Goal: Task Accomplishment & Management: Manage account settings

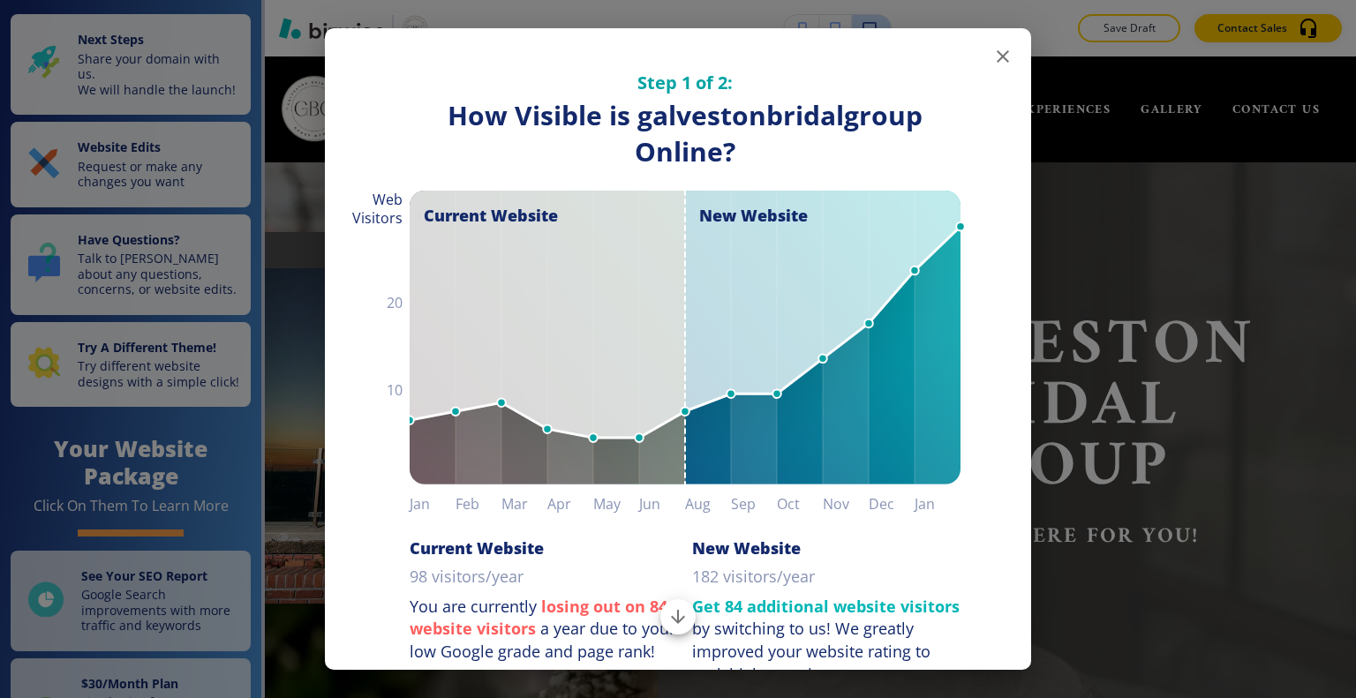
click at [997, 55] on icon "button" at bounding box center [1003, 56] width 12 height 12
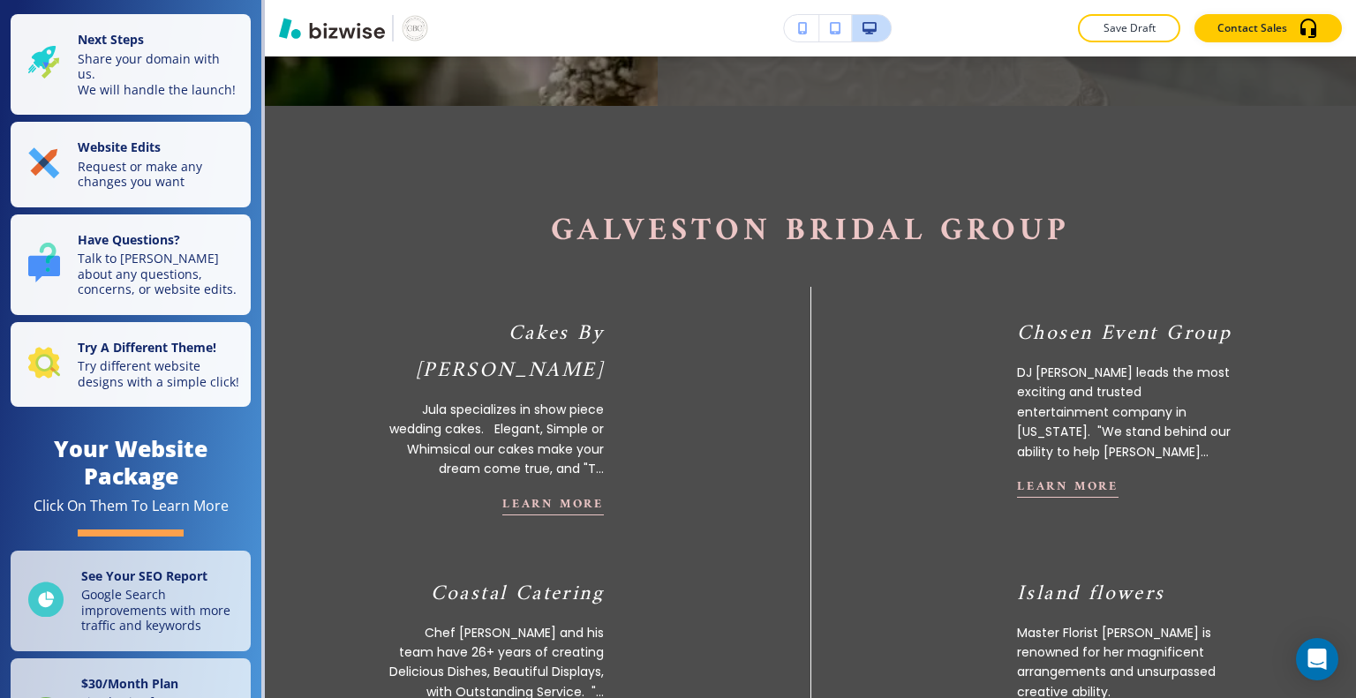
scroll to position [606, 0]
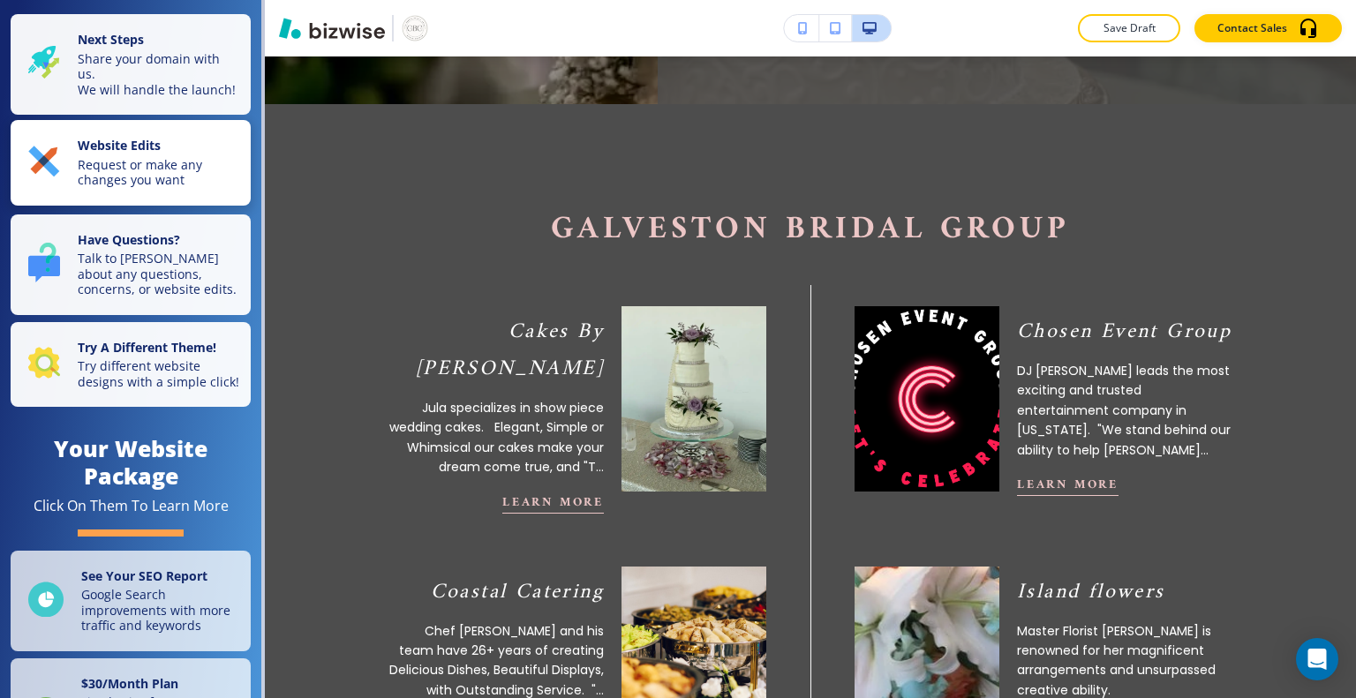
click at [139, 180] on p "Request or make any changes you want" at bounding box center [159, 172] width 162 height 31
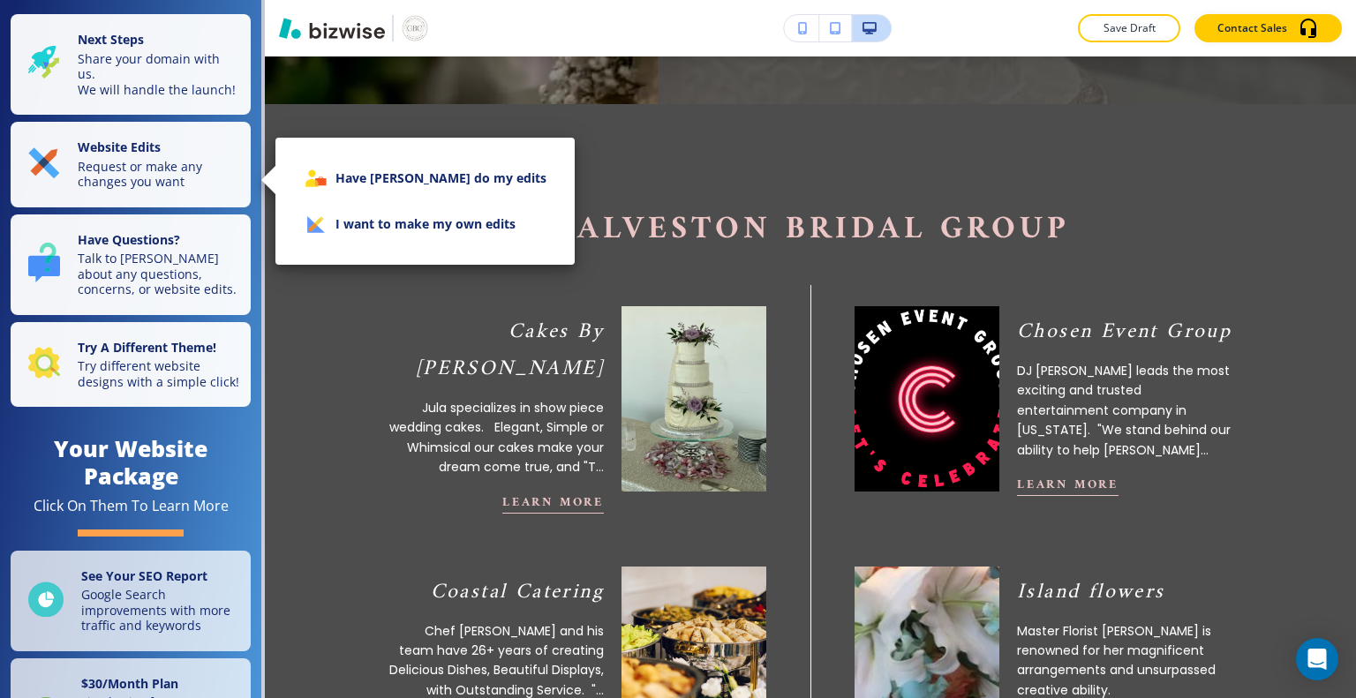
click at [430, 216] on li "I want to make my own edits" at bounding box center [425, 224] width 271 height 46
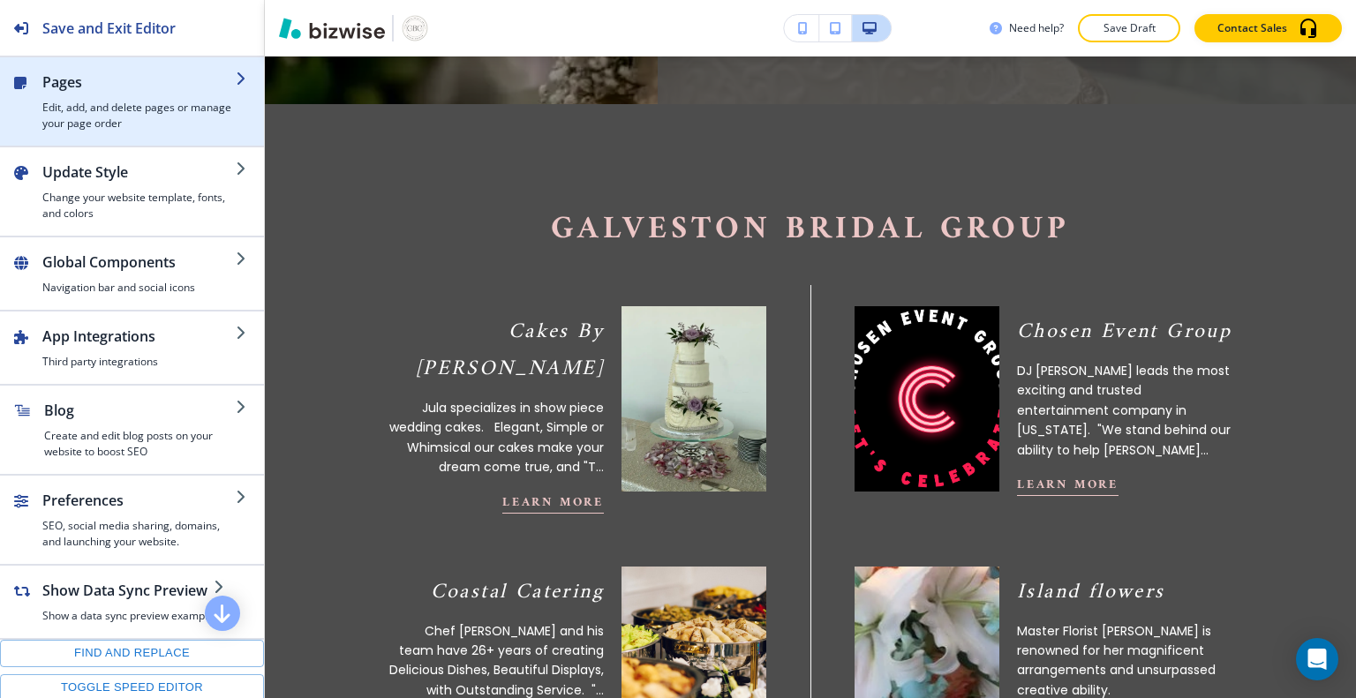
click at [88, 112] on h4 "Edit, add, and delete pages or manage your page order" at bounding box center [138, 116] width 193 height 32
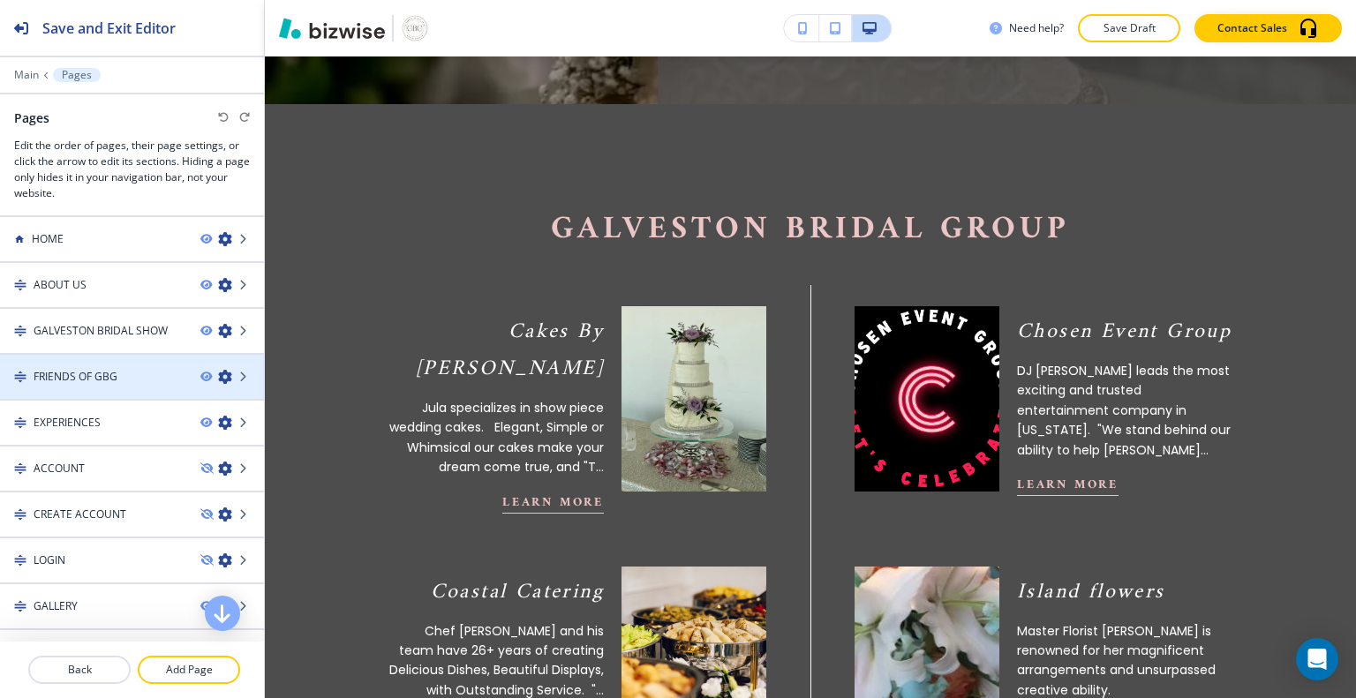
click at [113, 380] on h4 "FRIENDS OF GBG" at bounding box center [76, 377] width 84 height 16
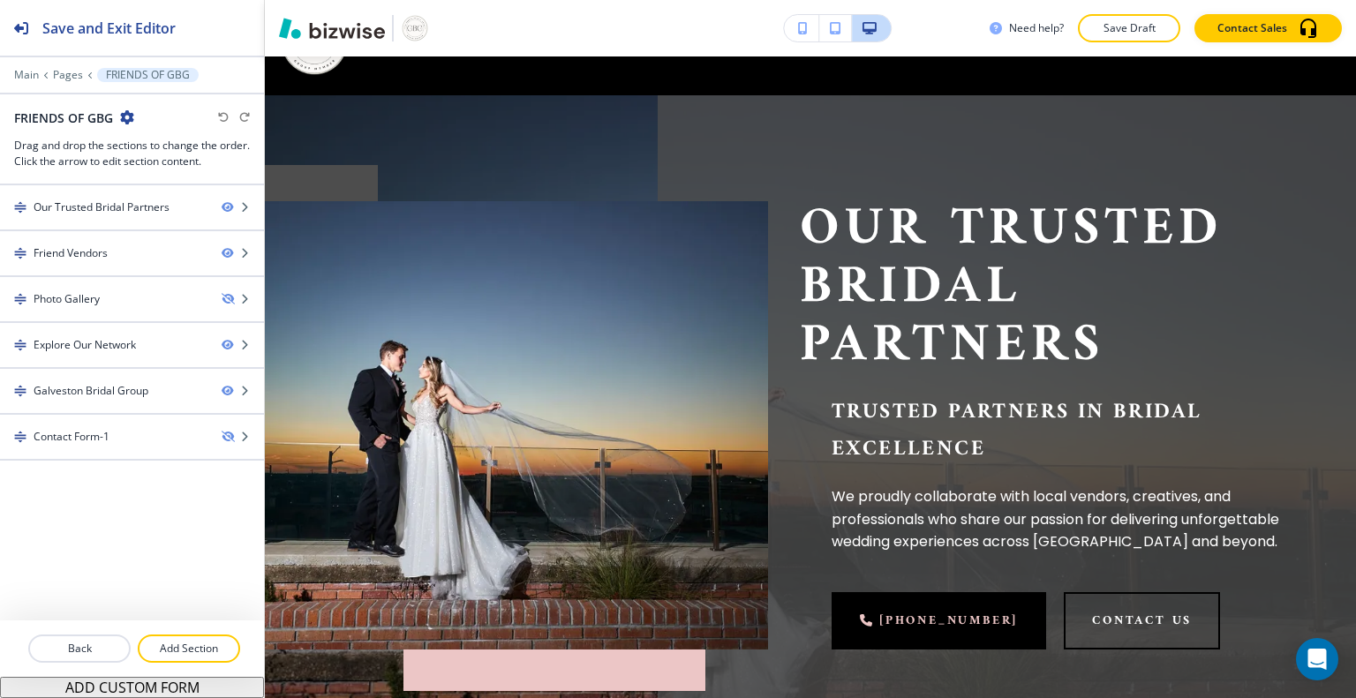
scroll to position [0, 0]
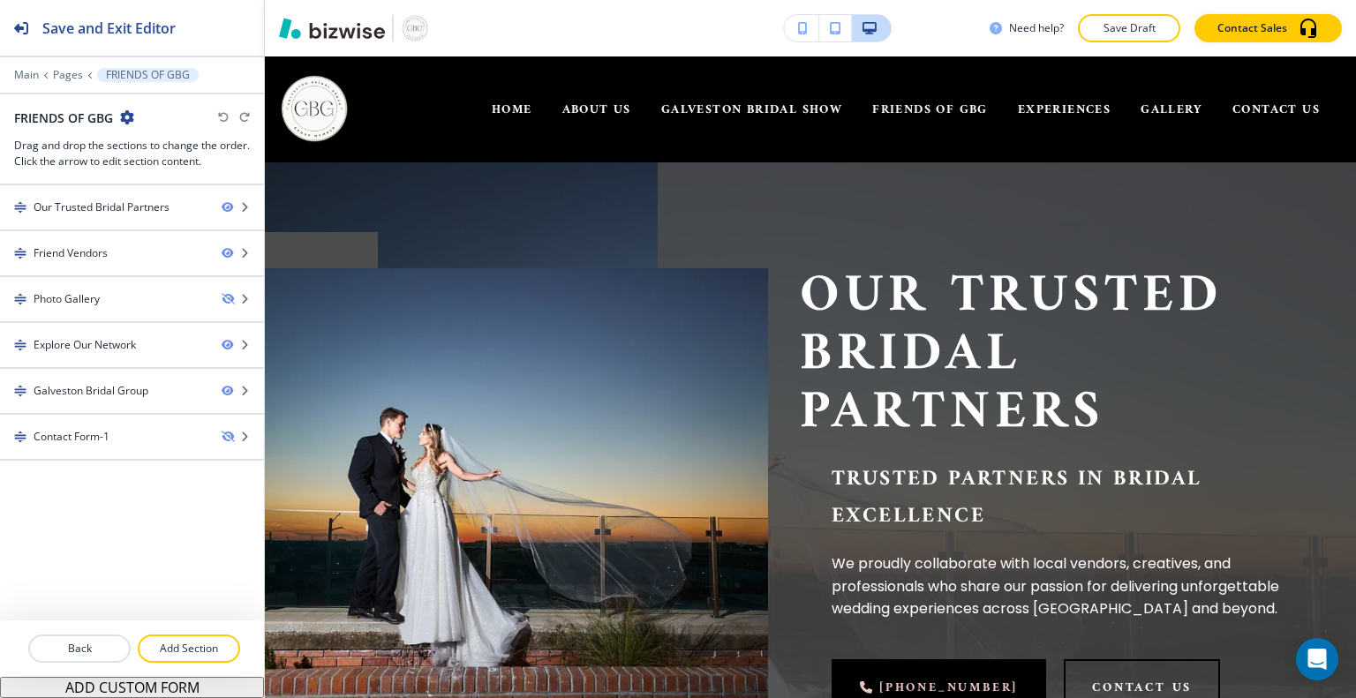
click at [134, 210] on div "Our Trusted Bridal Partners" at bounding box center [102, 208] width 136 height 16
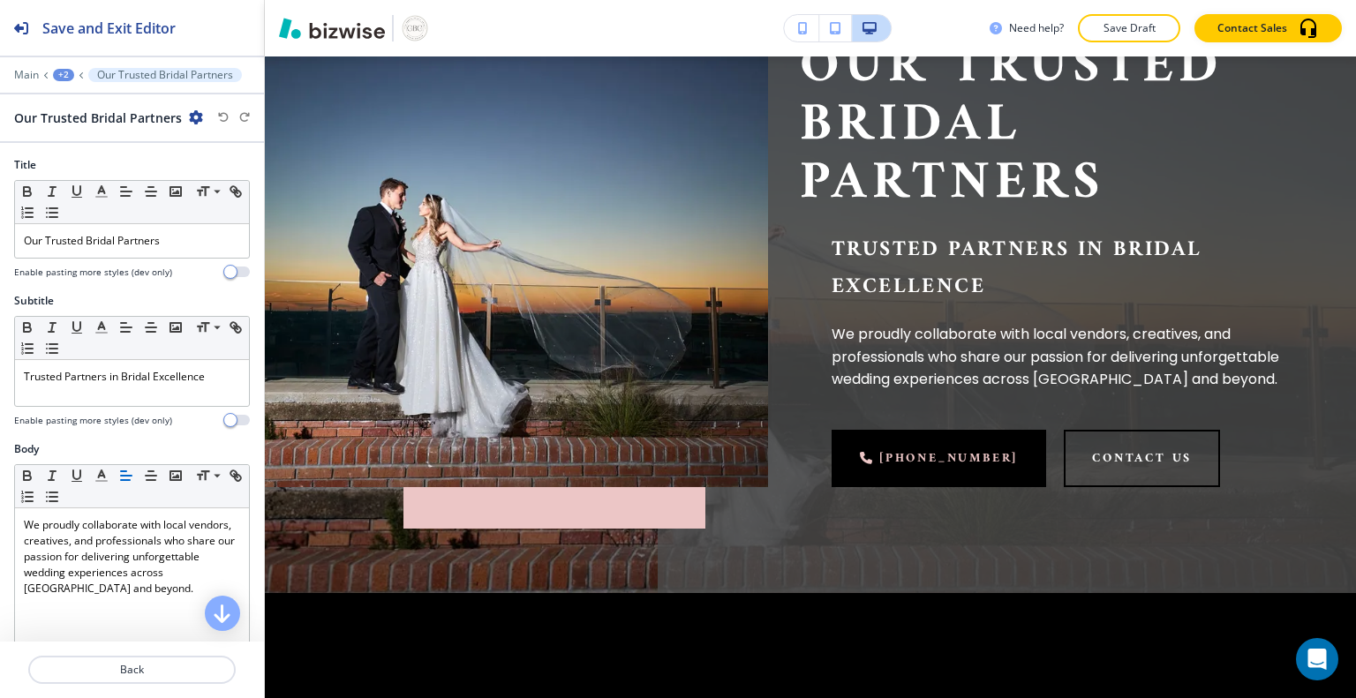
scroll to position [231, 0]
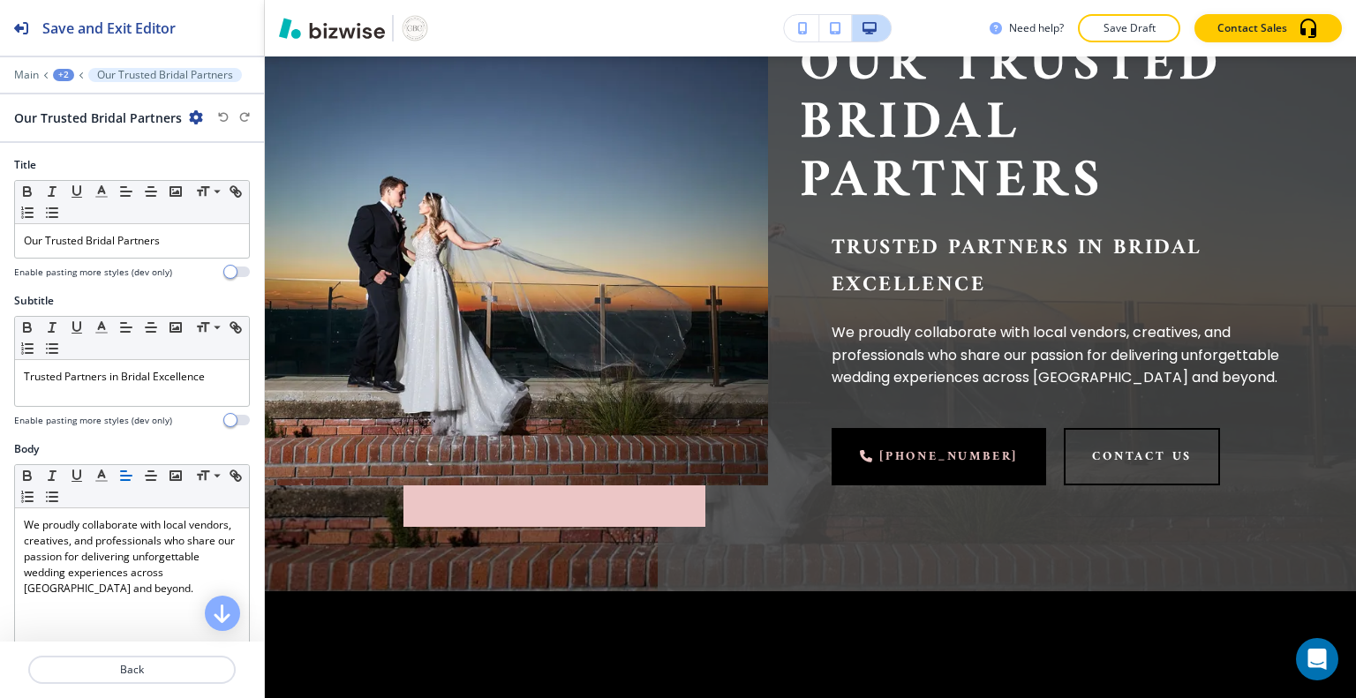
click at [1210, 199] on p "Our Trusted Bridal Partners" at bounding box center [1051, 124] width 503 height 175
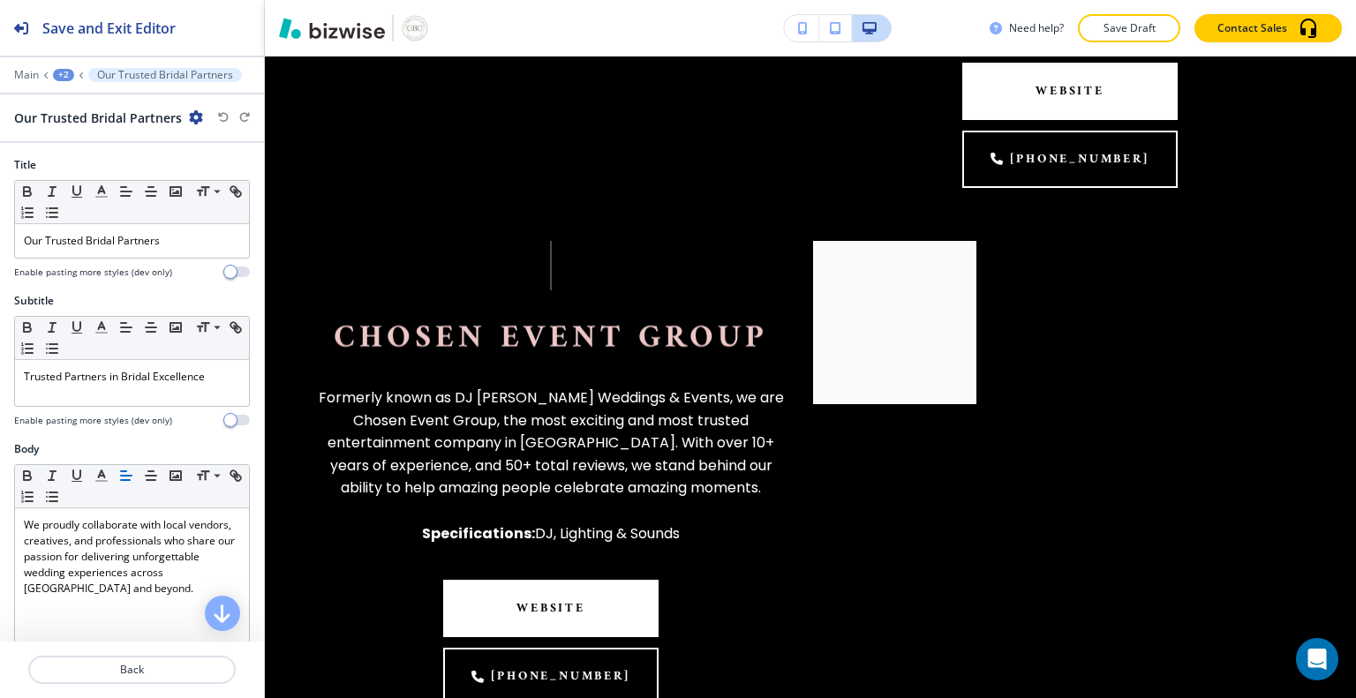
scroll to position [1369, 0]
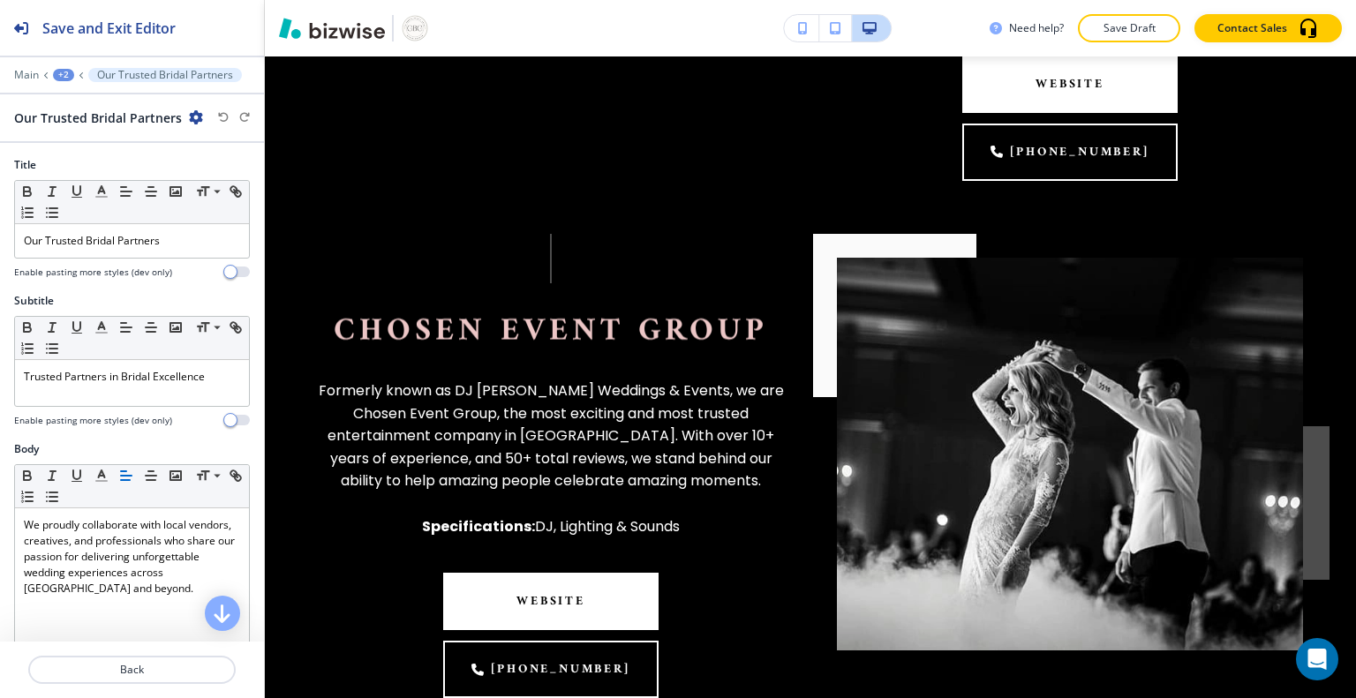
click at [978, 409] on img at bounding box center [1070, 454] width 466 height 393
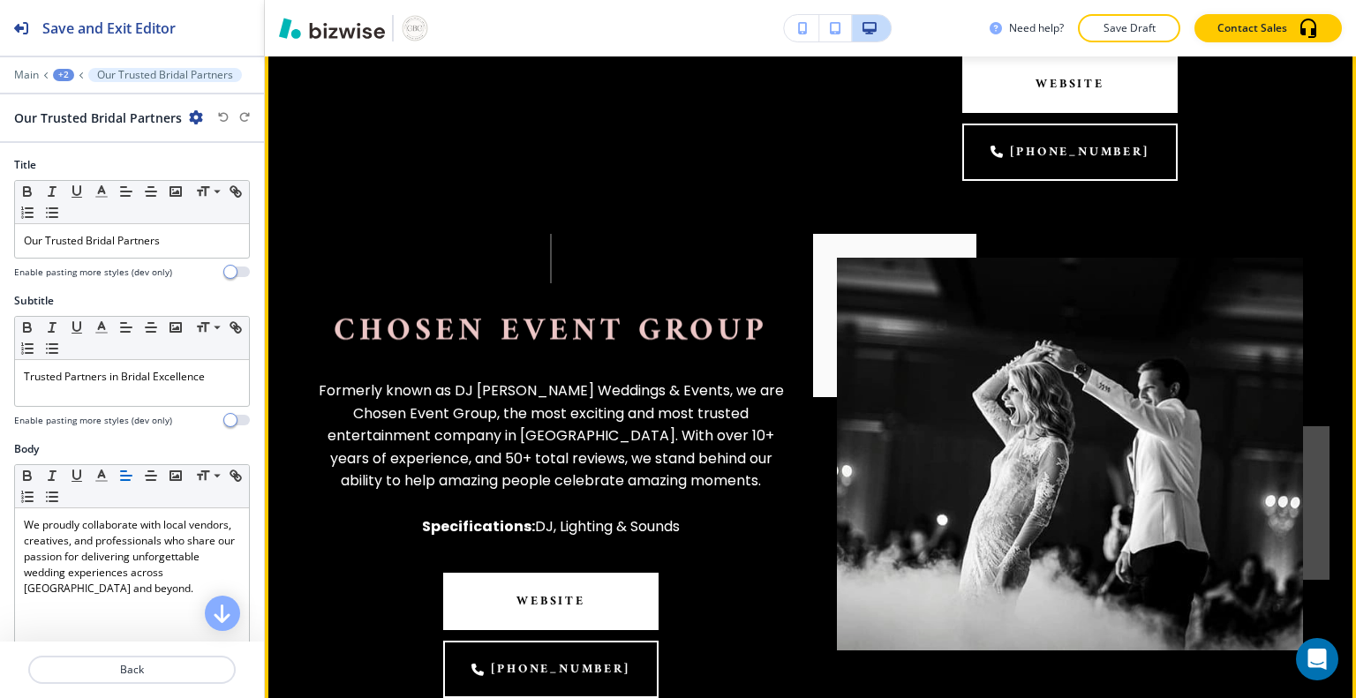
click at [883, 540] on img at bounding box center [1070, 454] width 466 height 393
click at [897, 518] on img at bounding box center [1070, 453] width 466 height 393
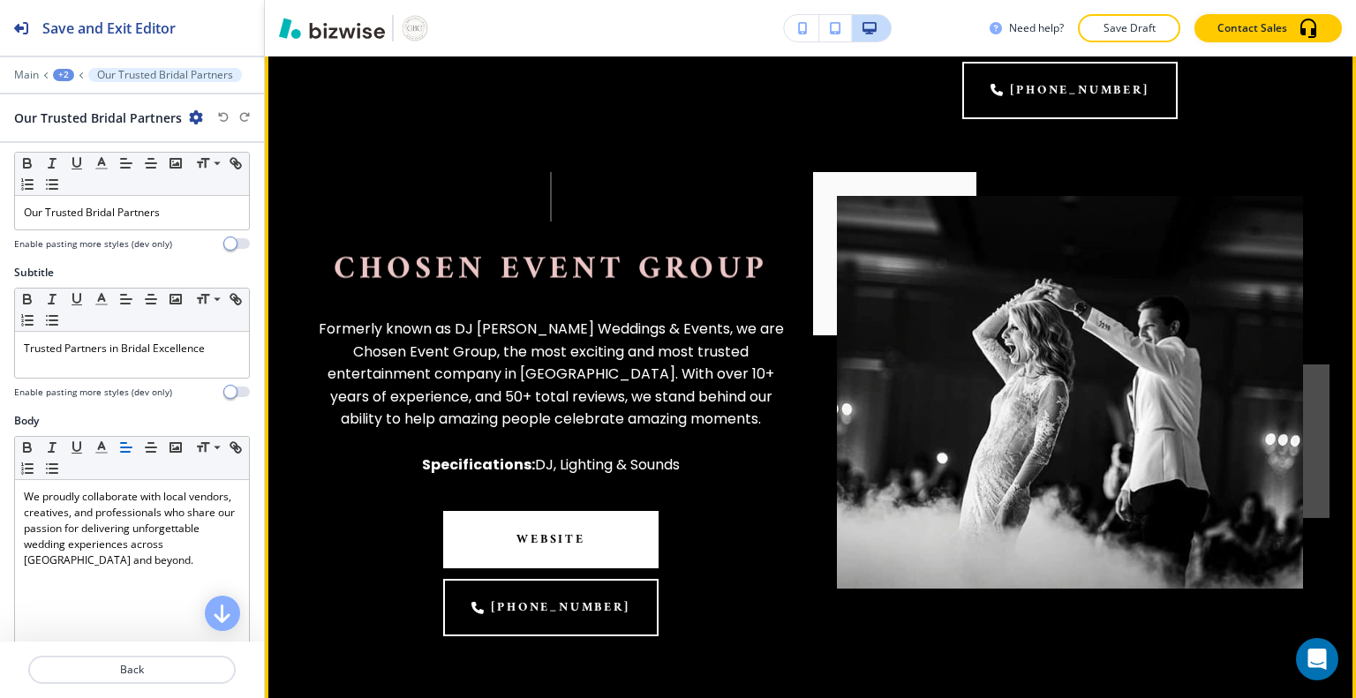
scroll to position [11, 0]
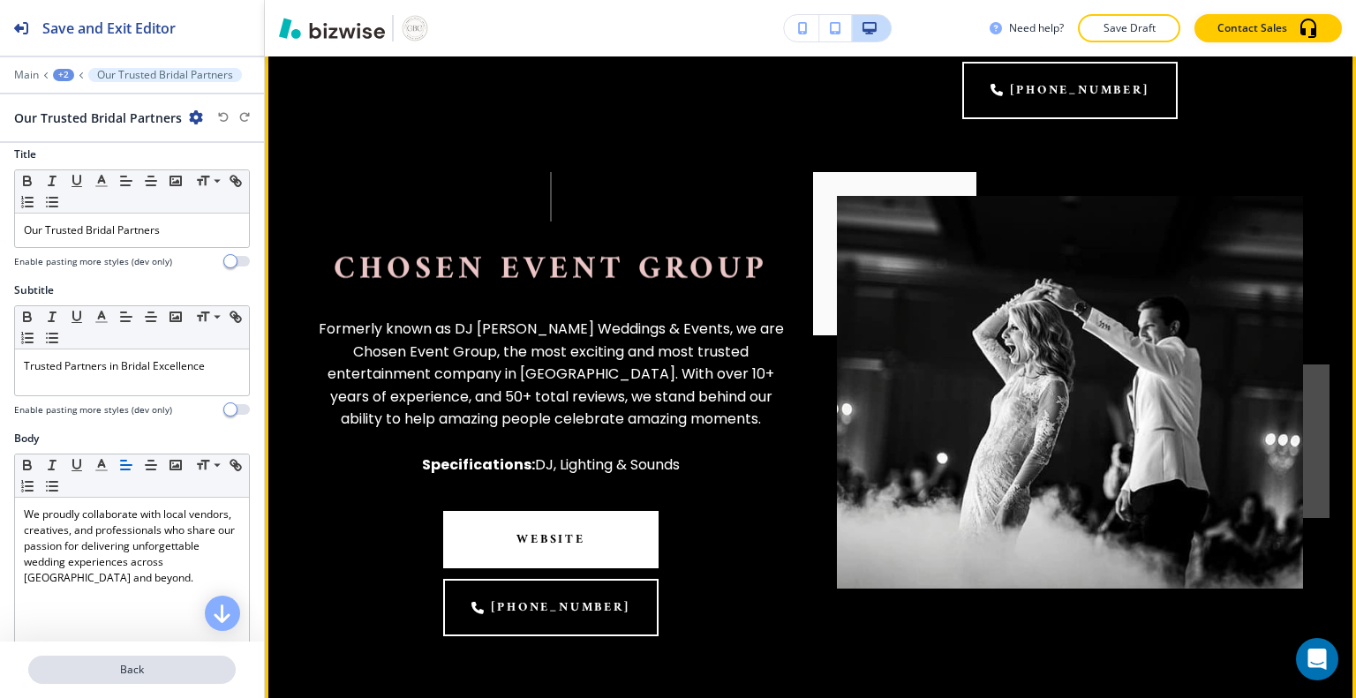
click at [94, 680] on button "Back" at bounding box center [131, 670] width 207 height 28
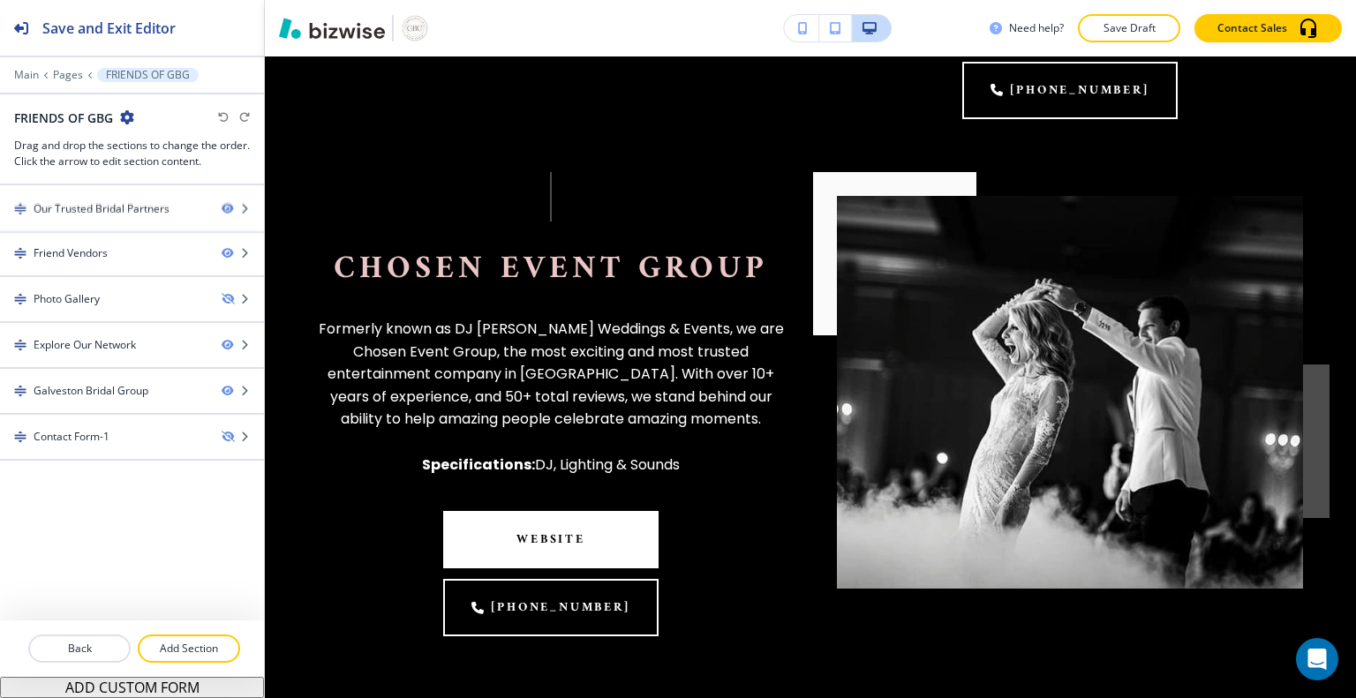
click at [227, 211] on icon "button" at bounding box center [227, 207] width 11 height 11
click at [21, 205] on img at bounding box center [20, 207] width 12 height 12
click at [247, 209] on icon "button" at bounding box center [244, 207] width 11 height 11
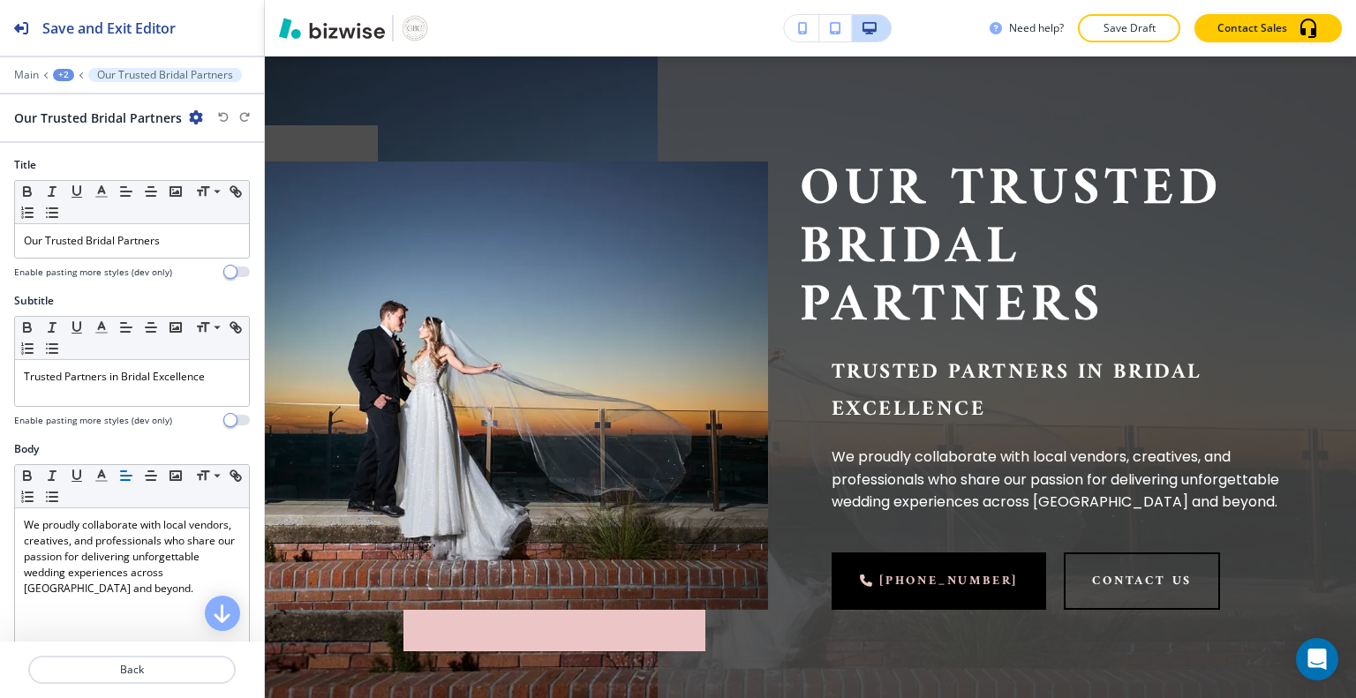
scroll to position [106, 0]
click at [195, 122] on icon "button" at bounding box center [196, 117] width 14 height 14
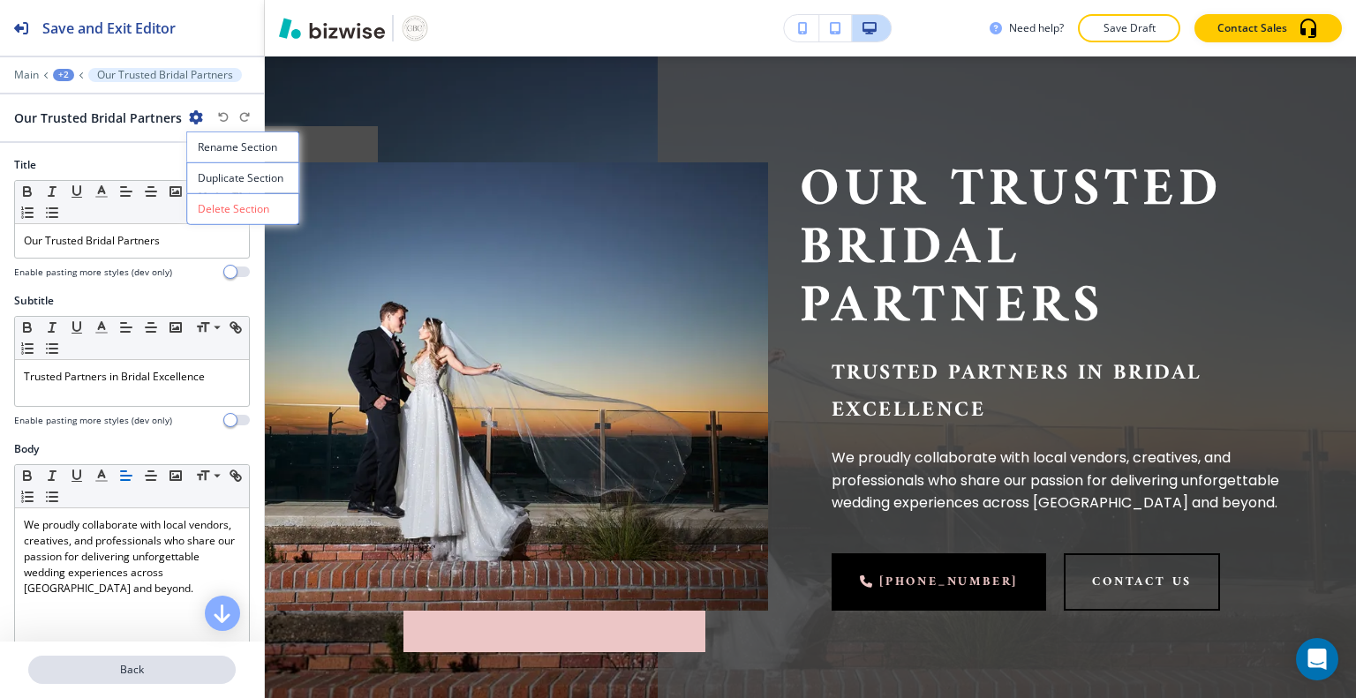
click at [96, 675] on p "Back" at bounding box center [132, 670] width 204 height 16
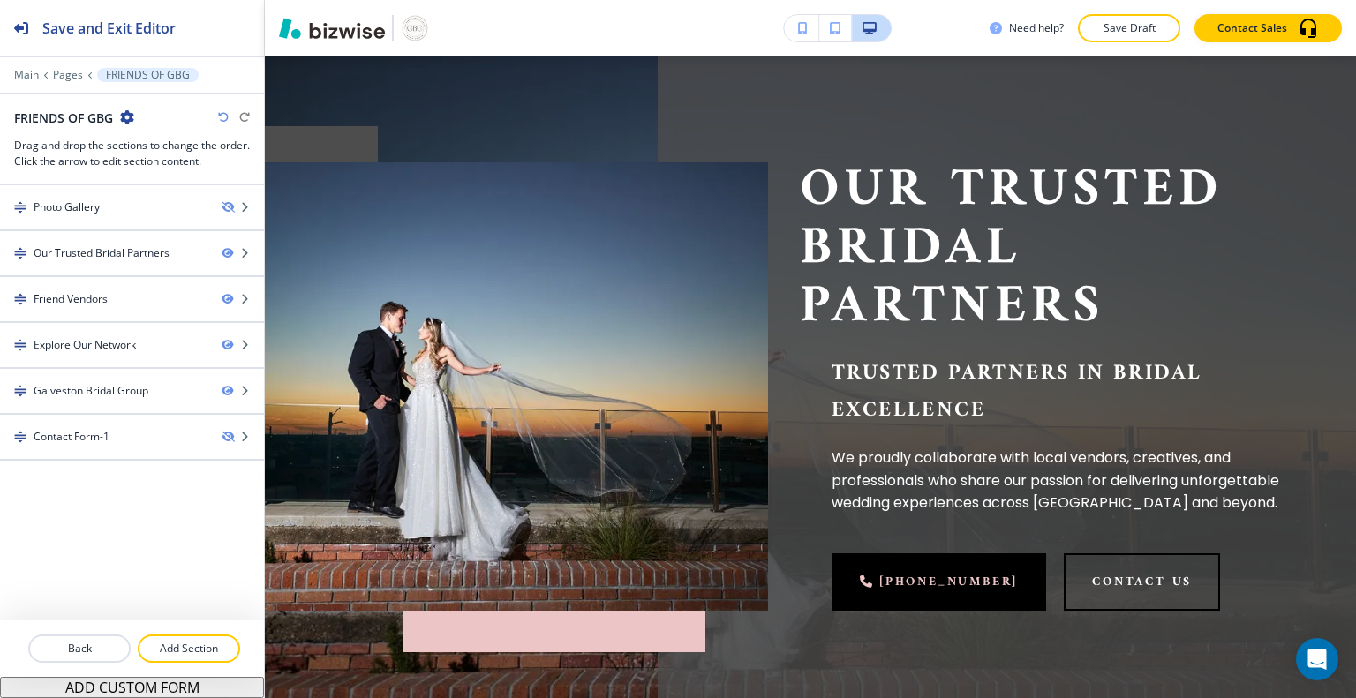
click at [78, 143] on h3 "Drag and drop the sections to change the order. Click the arrow to edit section…" at bounding box center [132, 154] width 236 height 32
click at [131, 123] on icon "button" at bounding box center [127, 117] width 14 height 14
click at [154, 151] on p "Edit Page Settings" at bounding box center [177, 147] width 90 height 16
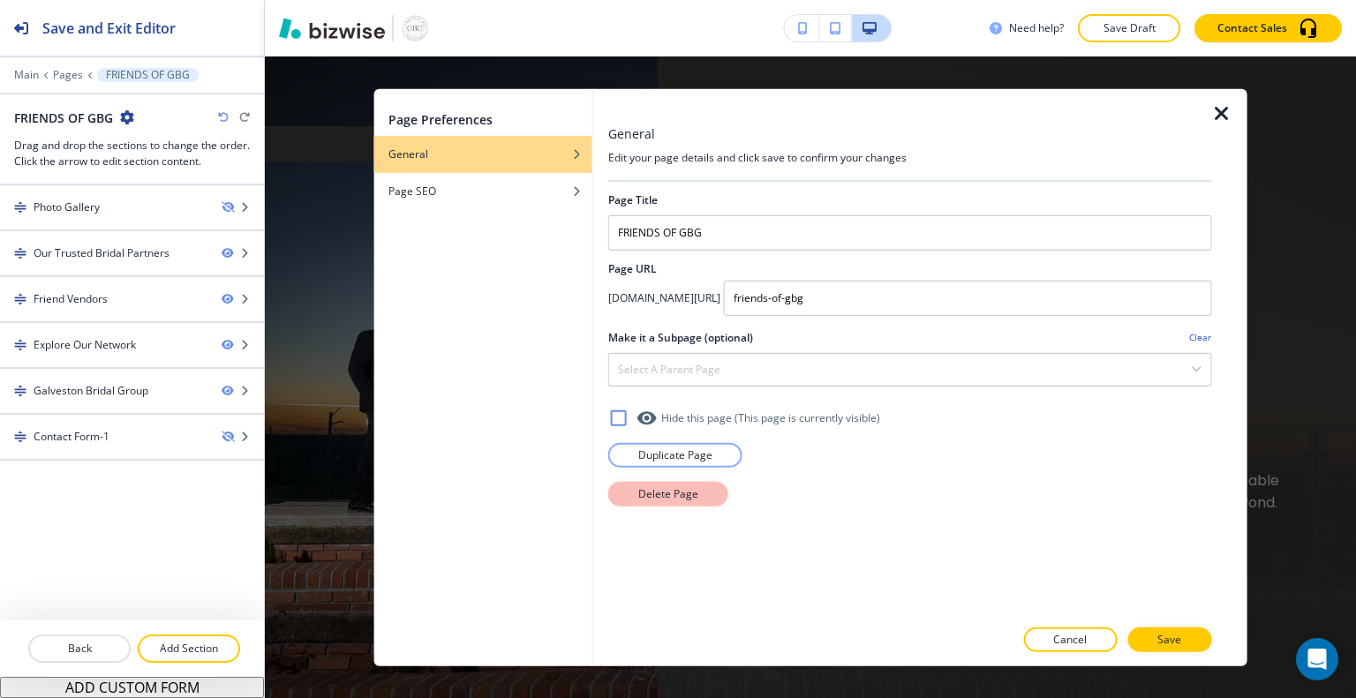
click at [687, 488] on p "Delete Page" at bounding box center [668, 494] width 60 height 16
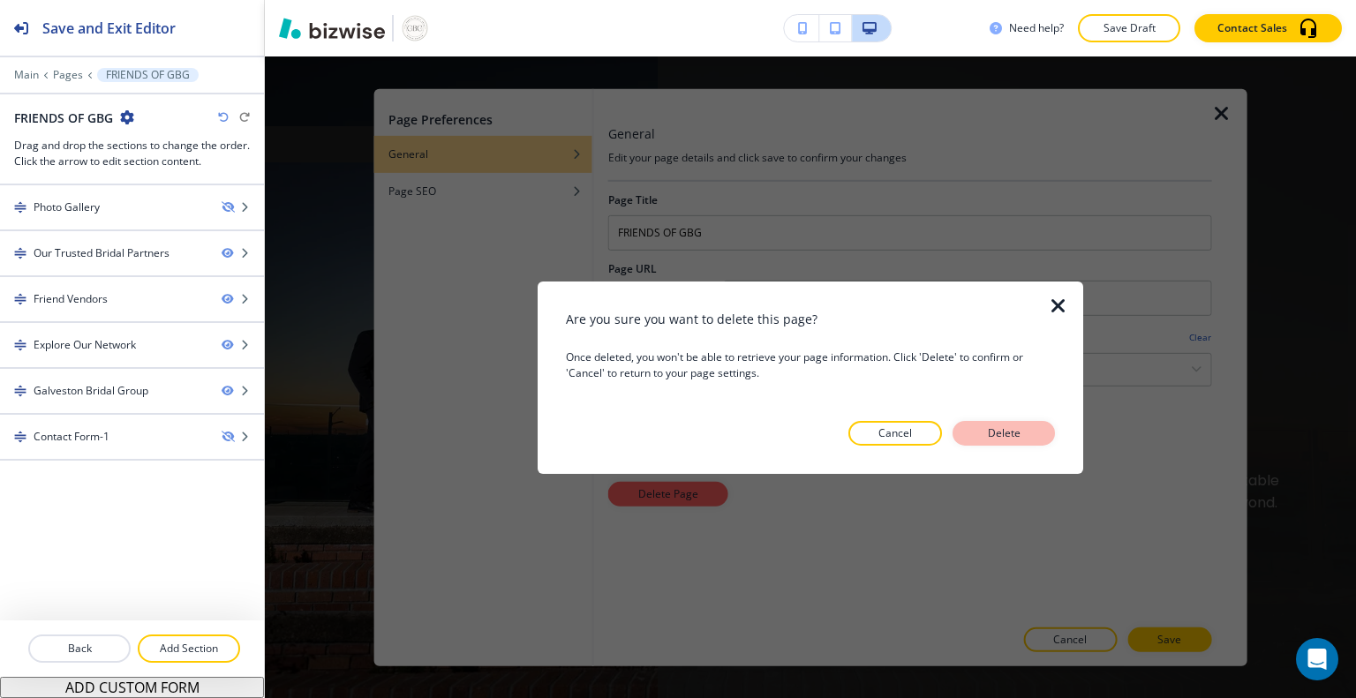
click at [1007, 433] on p "Delete" at bounding box center [1004, 434] width 42 height 16
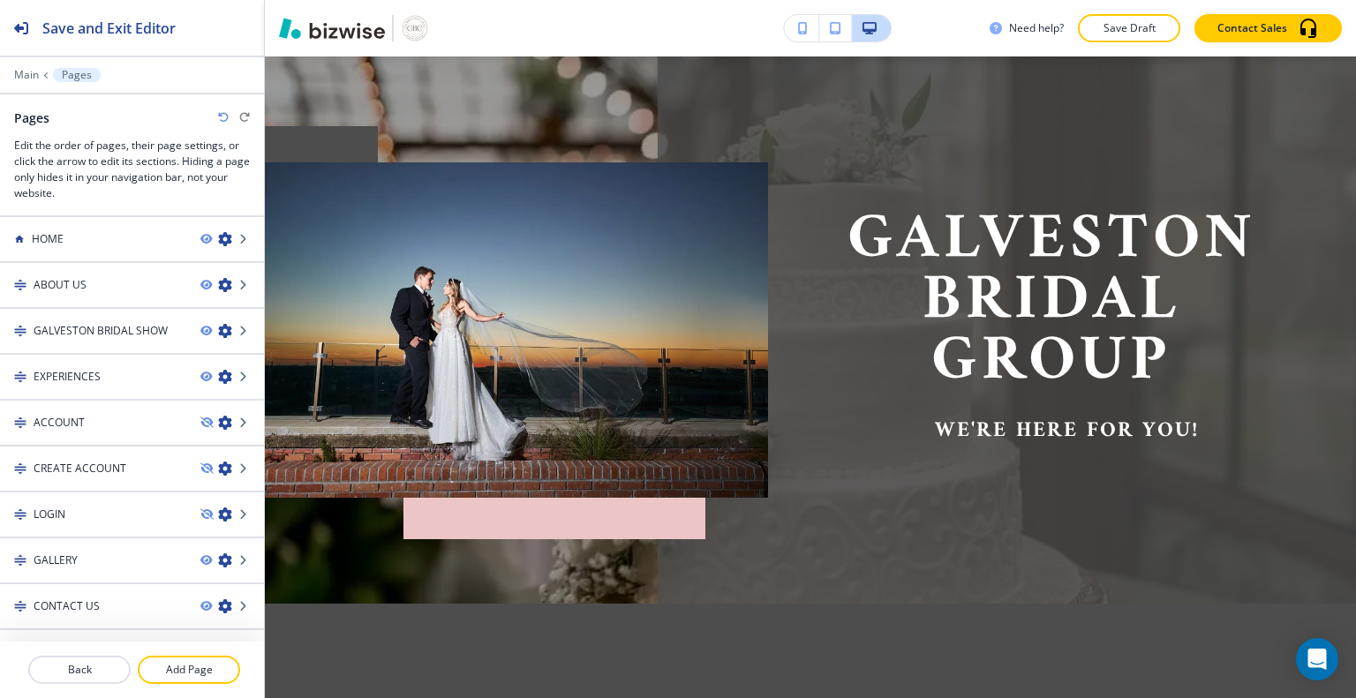
scroll to position [0, 0]
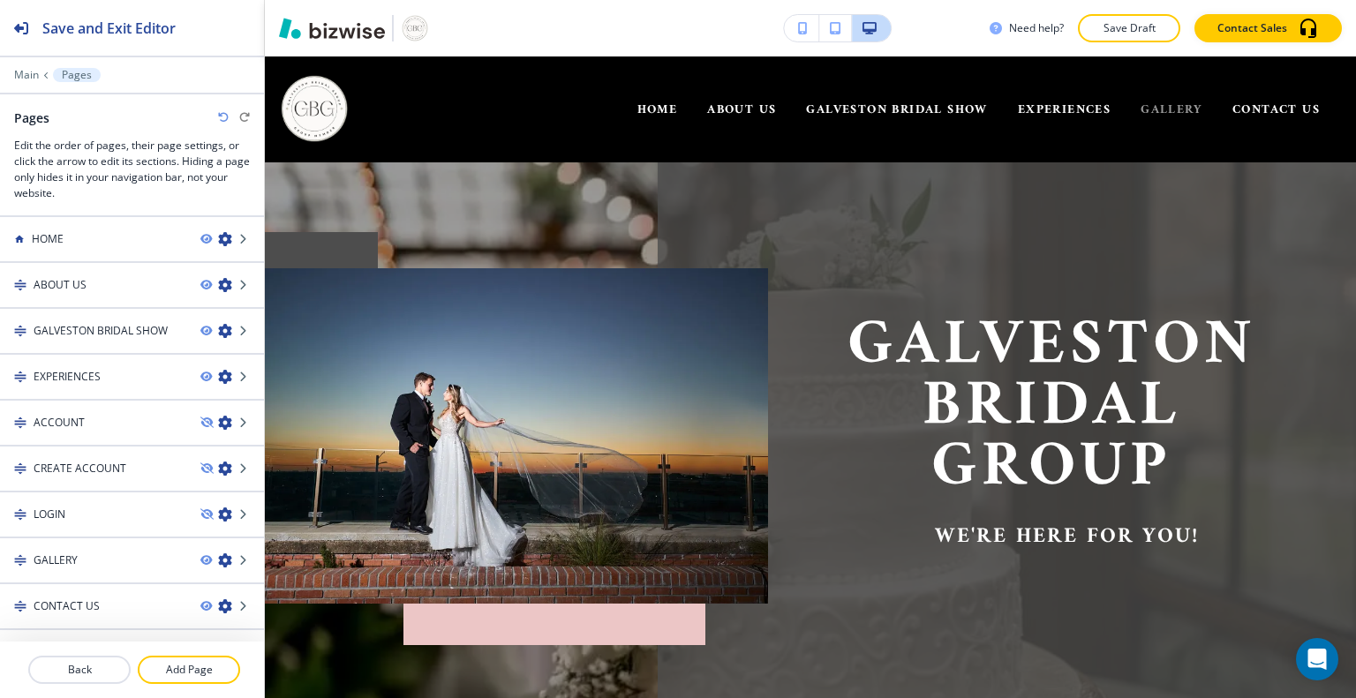
click at [1147, 109] on span "GALLERY" at bounding box center [1172, 110] width 62 height 22
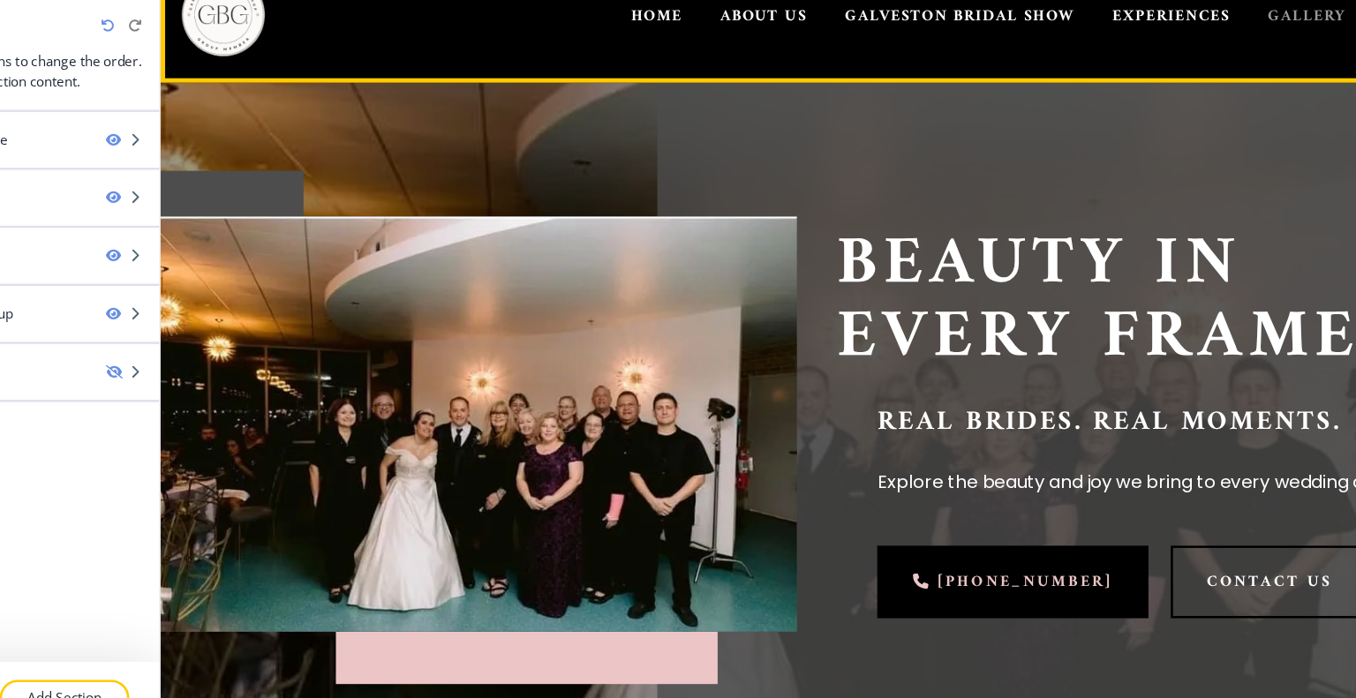
scroll to position [2, 0]
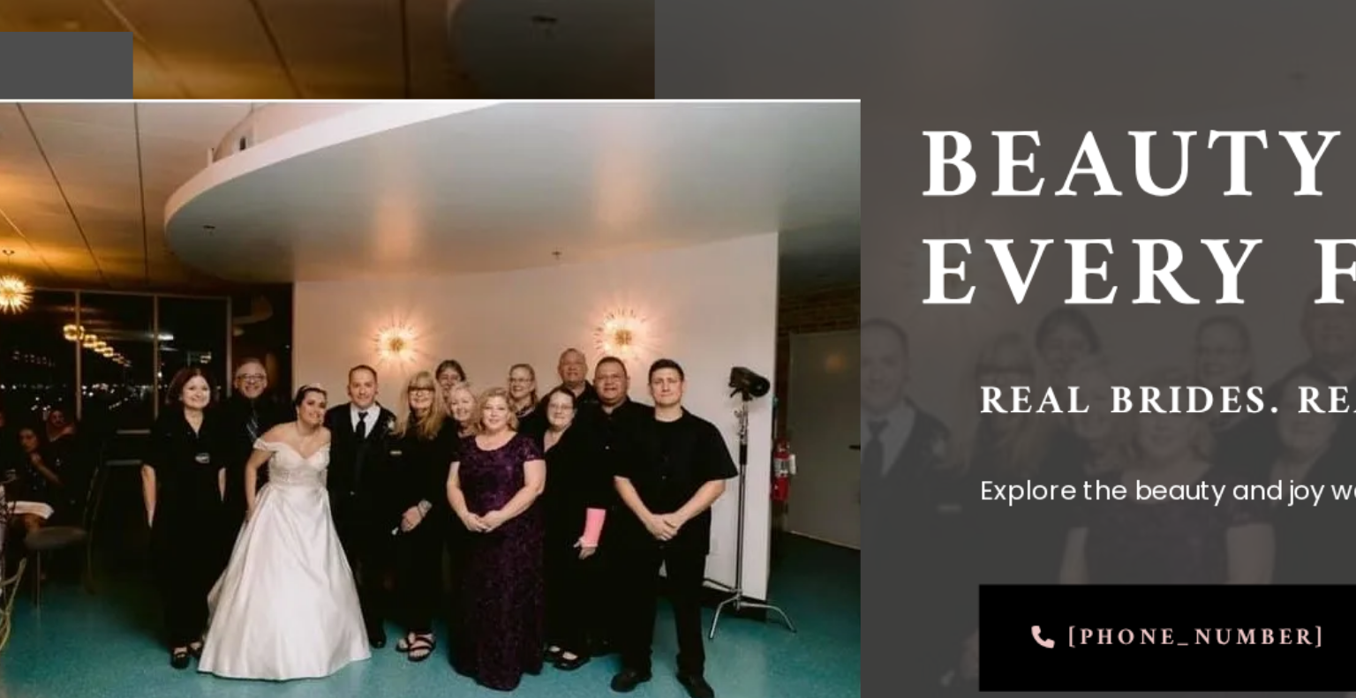
click at [419, 237] on div at bounding box center [500, 415] width 535 height 360
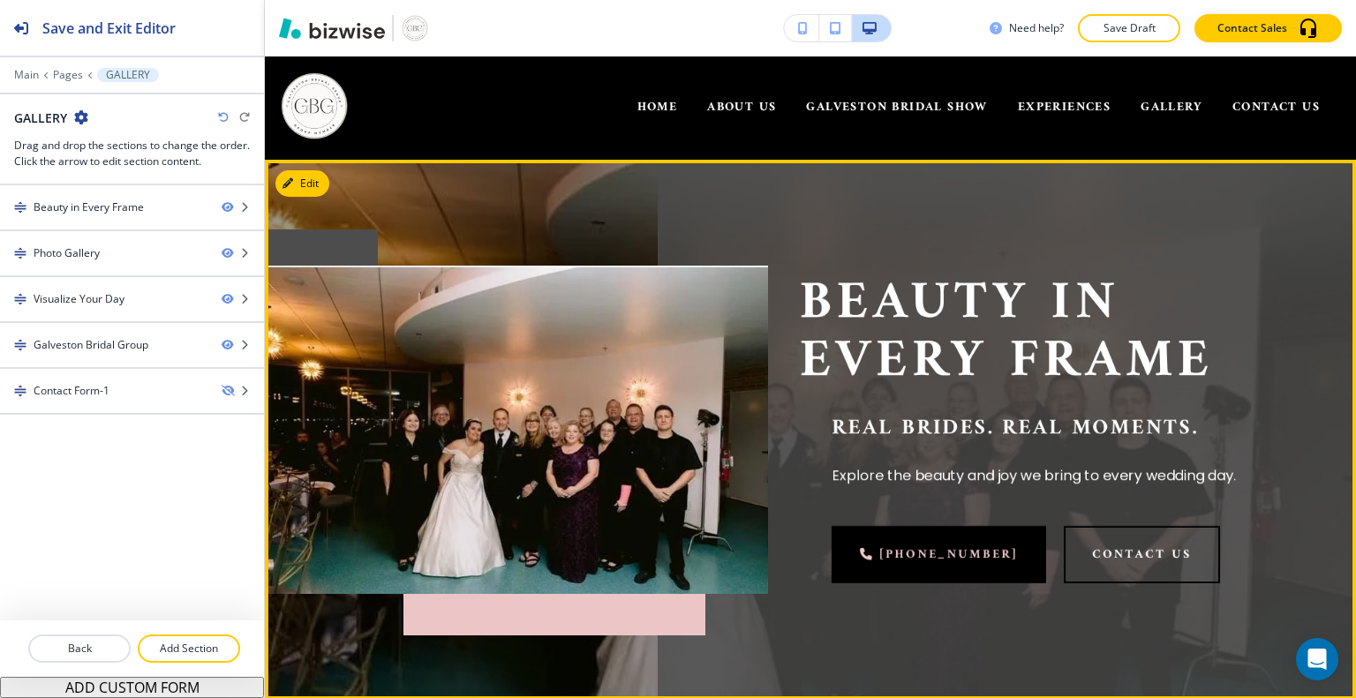
click at [314, 182] on button "Edit" at bounding box center [302, 183] width 54 height 26
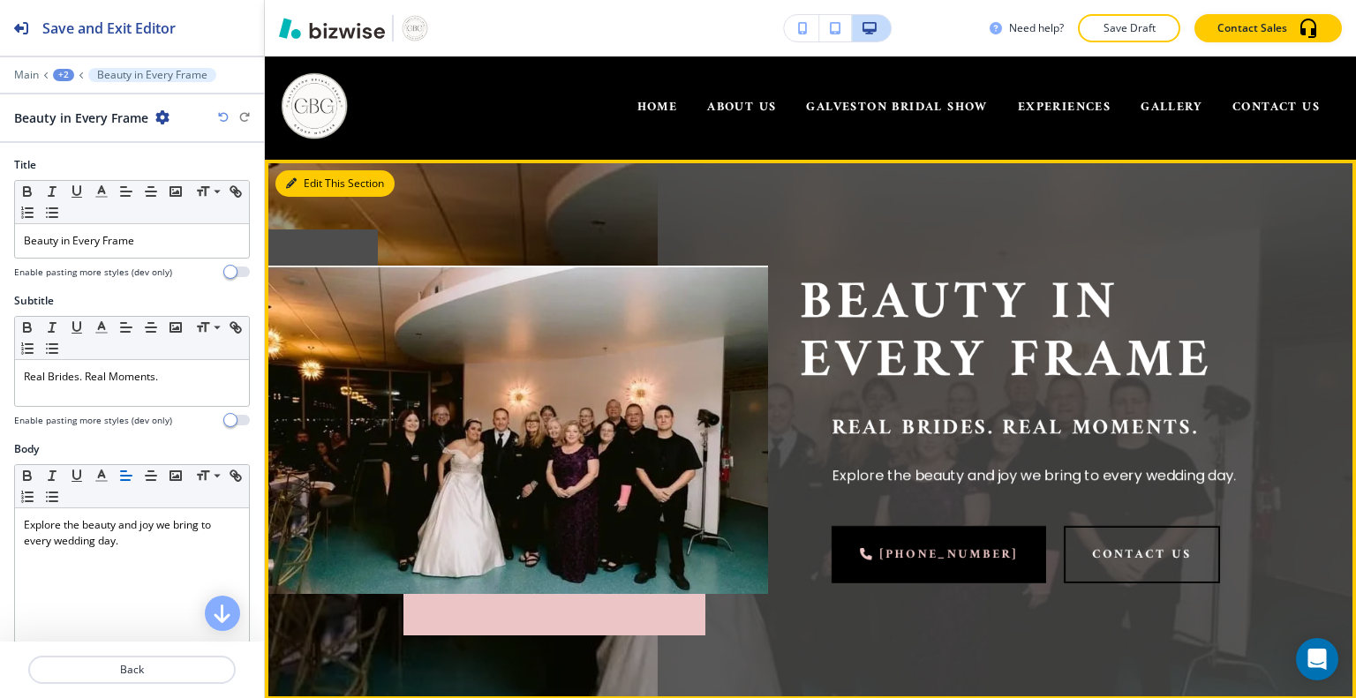
scroll to position [106, 0]
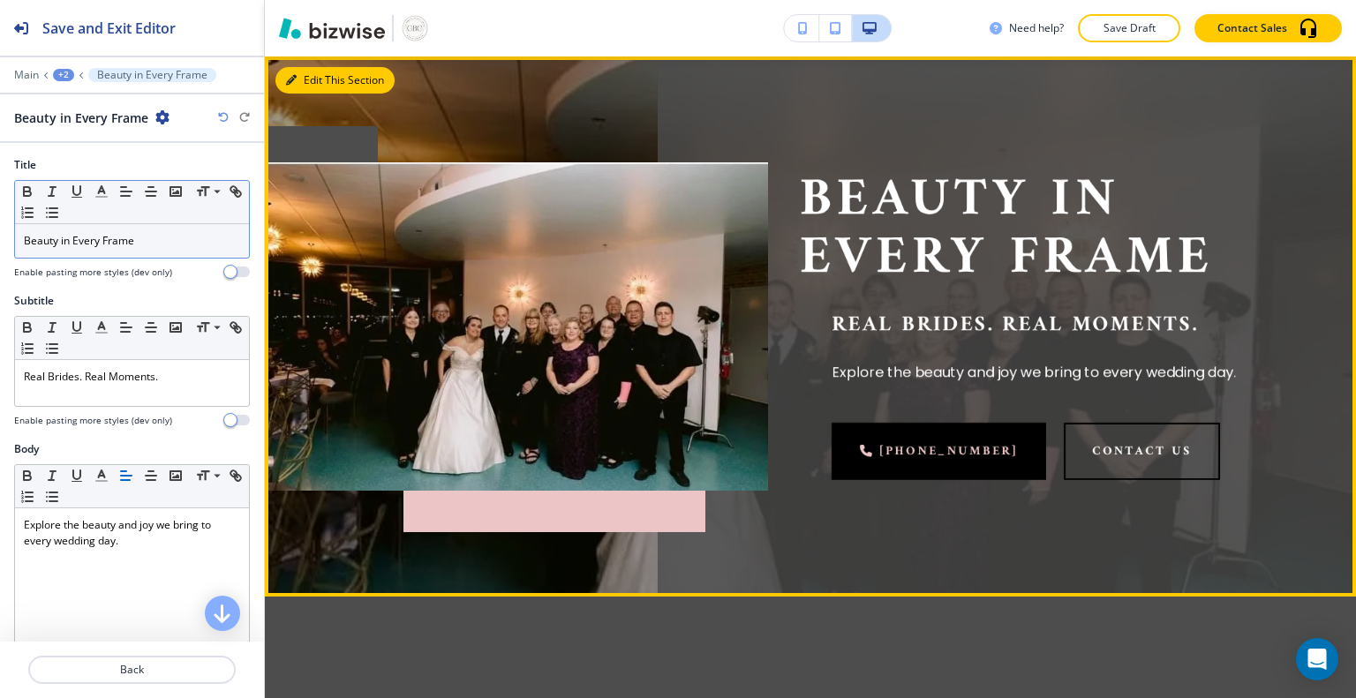
click at [164, 240] on p "Beauty in Every Frame" at bounding box center [132, 241] width 216 height 16
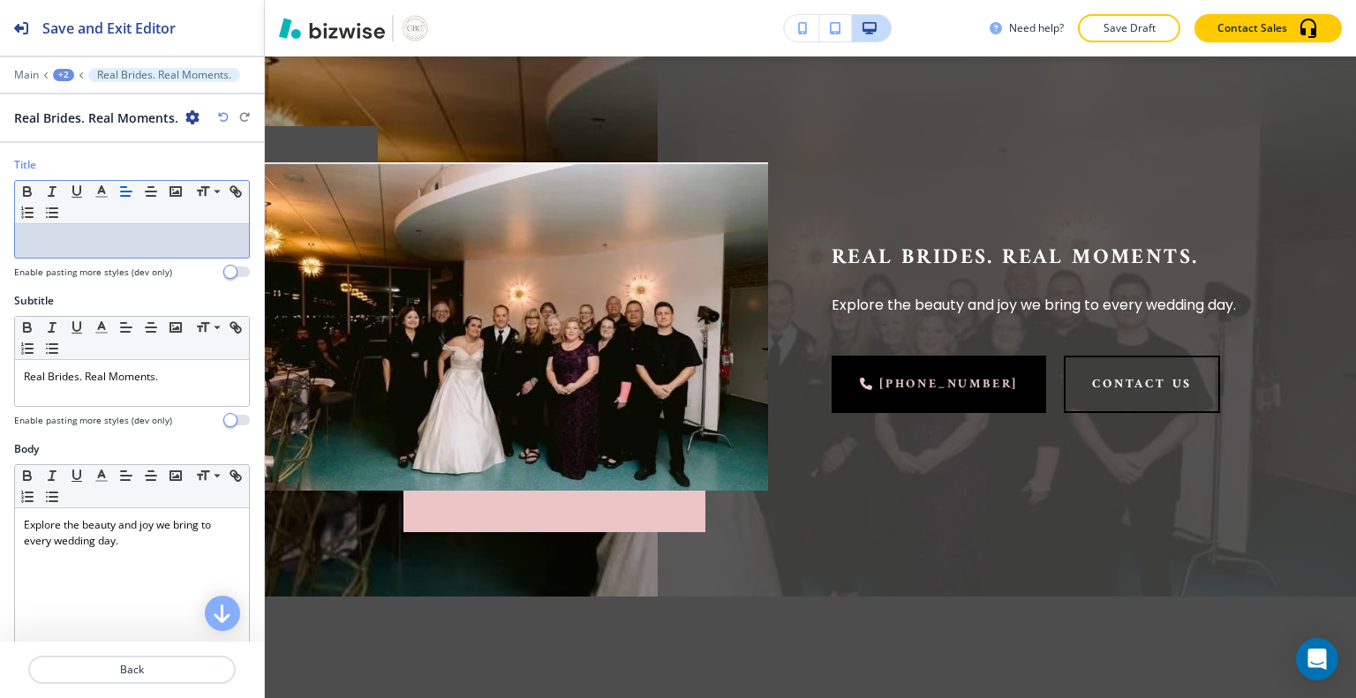
click at [0, 664] on div at bounding box center [14, 670] width 28 height 28
click at [175, 248] on div at bounding box center [132, 241] width 234 height 34
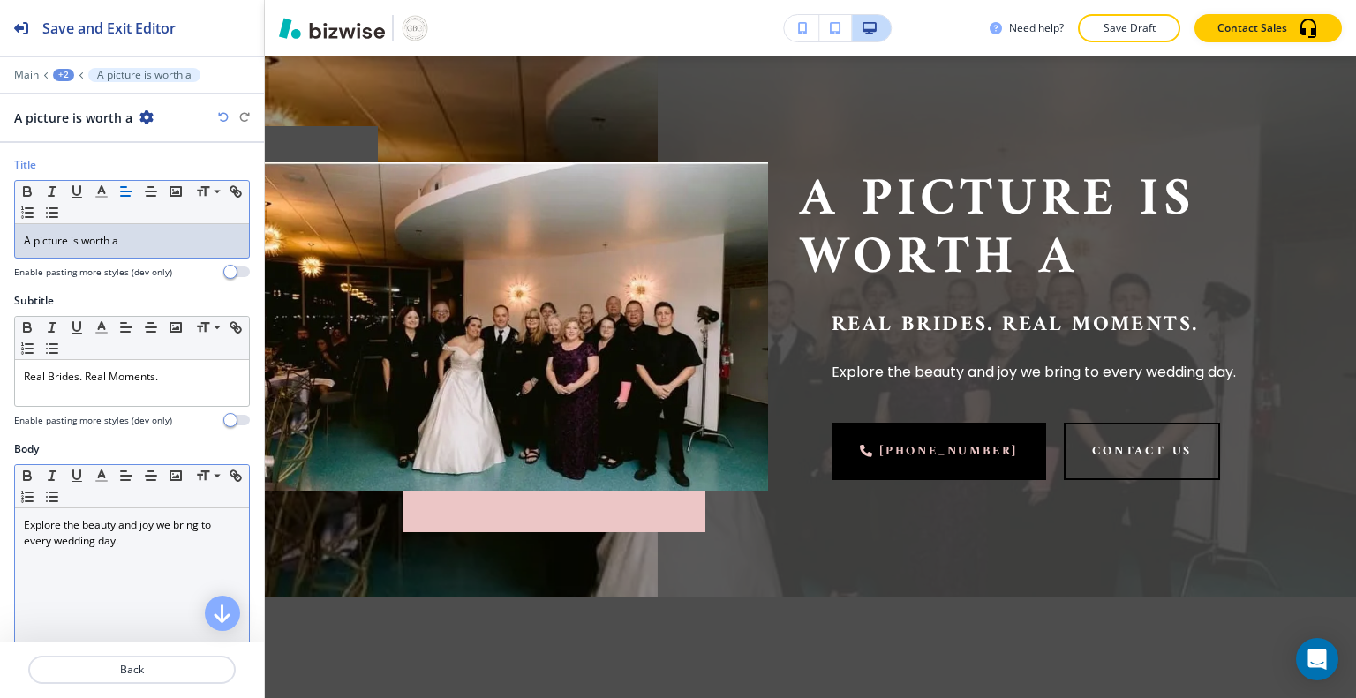
click at [85, 597] on div "Explore the beauty and joy we bring to every wedding day." at bounding box center [132, 624] width 234 height 230
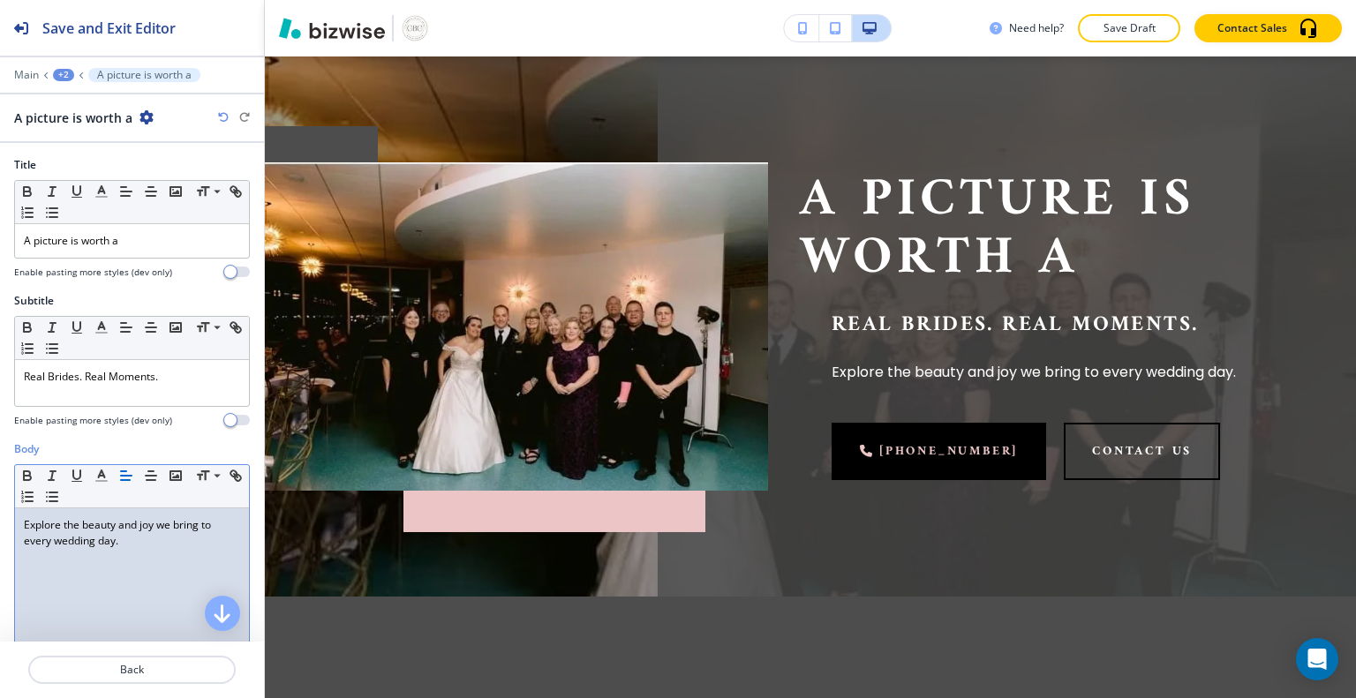
click at [88, 611] on div "Explore the beauty and joy we bring to every wedding day." at bounding box center [132, 624] width 234 height 230
click at [161, 238] on p "A picture is worth a" at bounding box center [132, 241] width 216 height 16
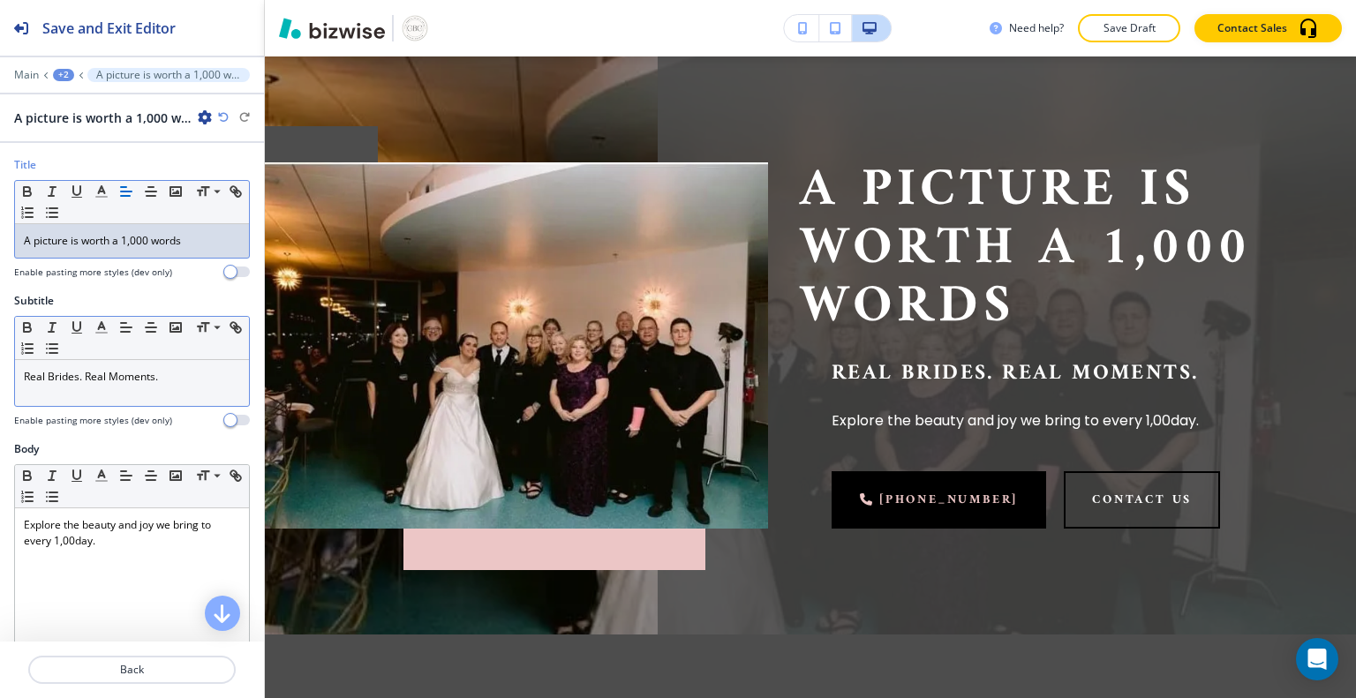
click at [170, 378] on p "Real Brides. Real Moments." at bounding box center [132, 377] width 216 height 16
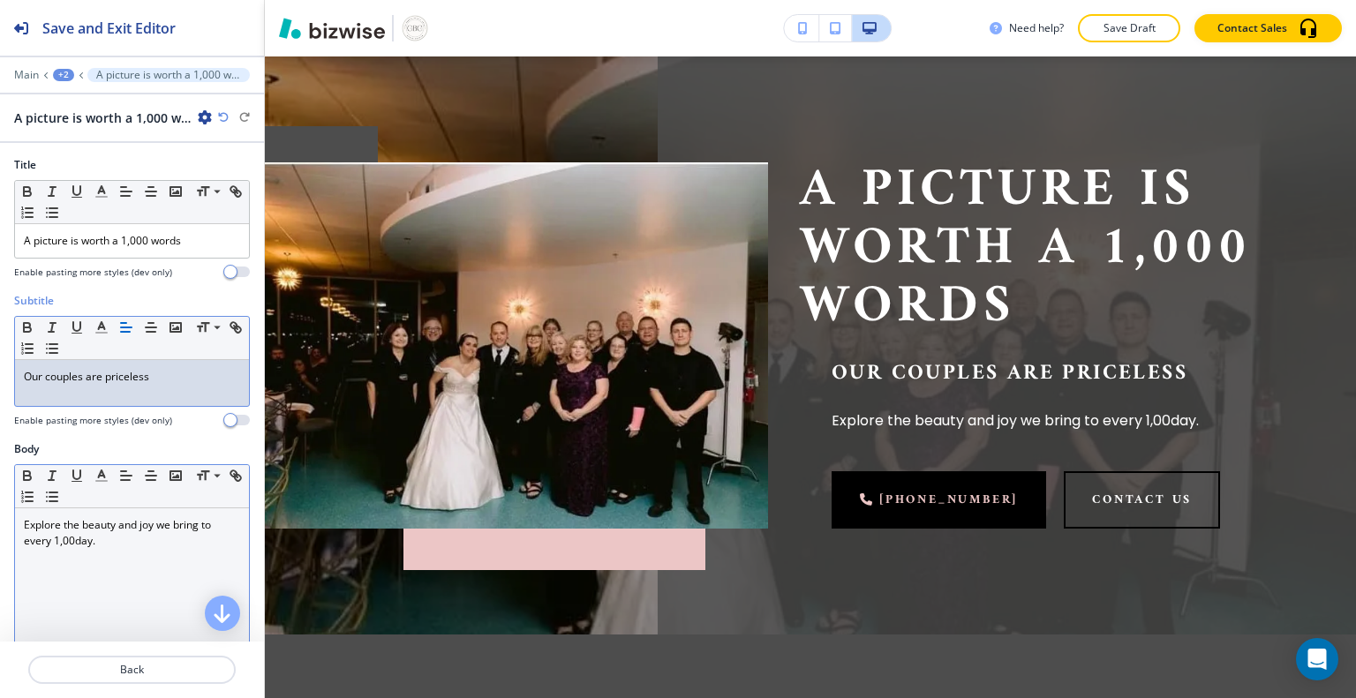
click at [105, 545] on p "Explore the beauty and joy we bring to every 1,00day." at bounding box center [132, 533] width 216 height 32
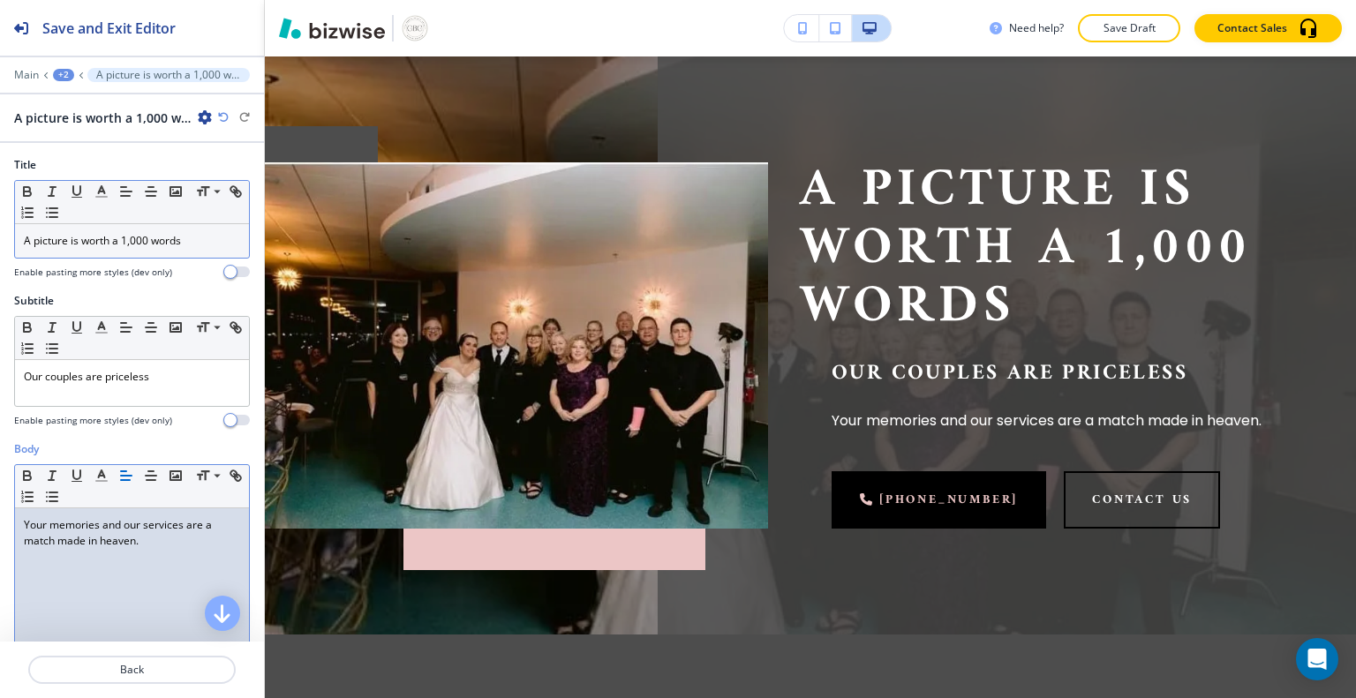
click at [197, 254] on div "A picture is worth a 1,000 words" at bounding box center [132, 241] width 234 height 34
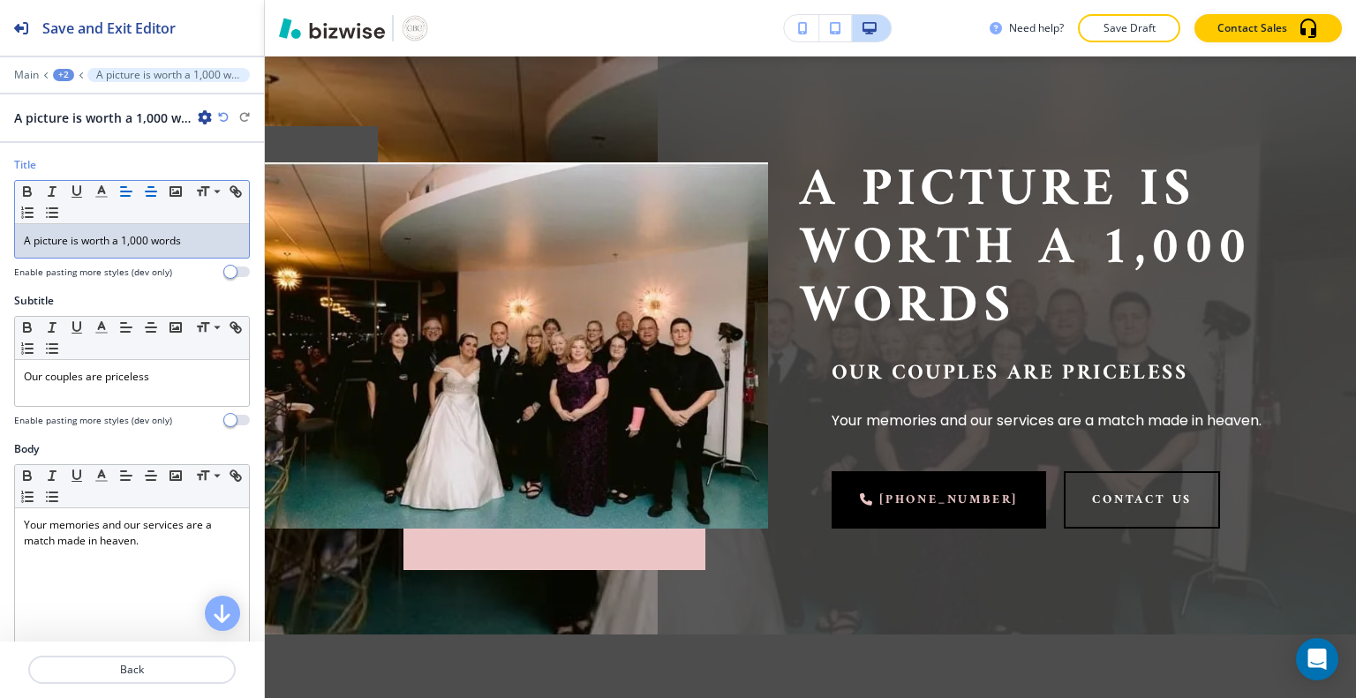
click at [149, 198] on button "button" at bounding box center [151, 191] width 25 height 21
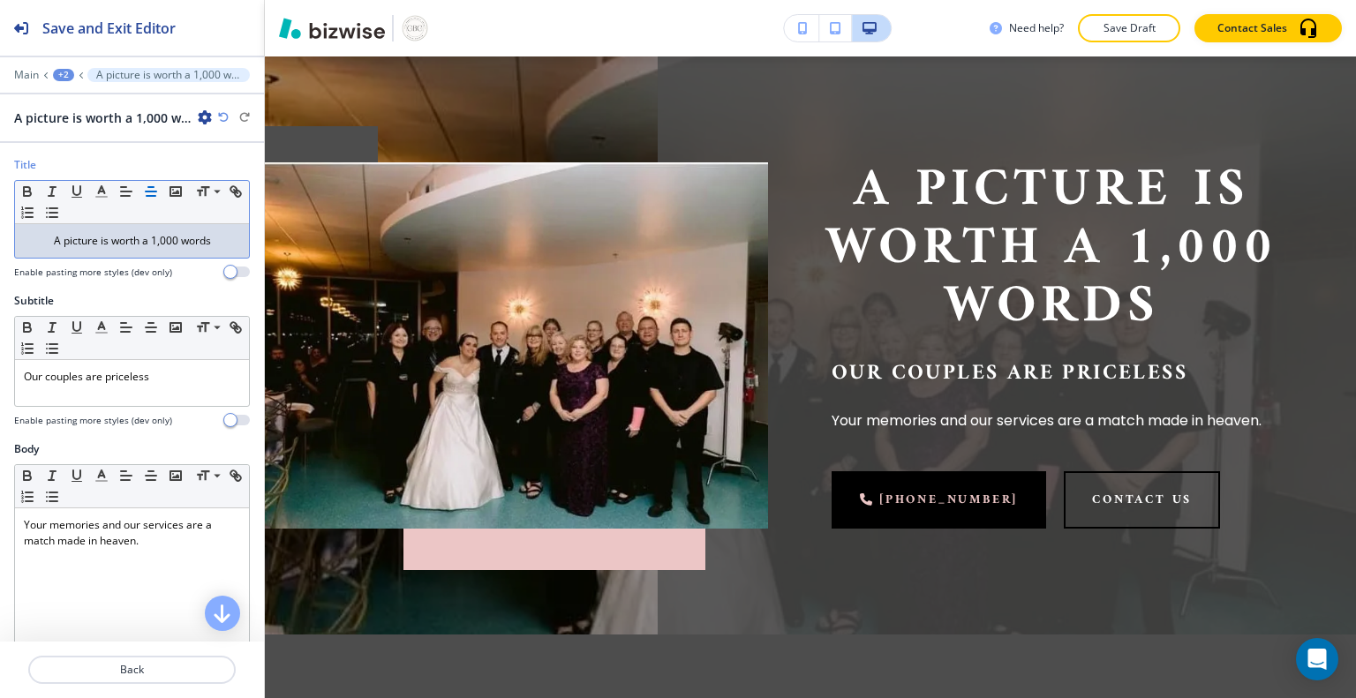
click at [151, 244] on p "A picture is worth a 1,000 words" at bounding box center [132, 241] width 216 height 16
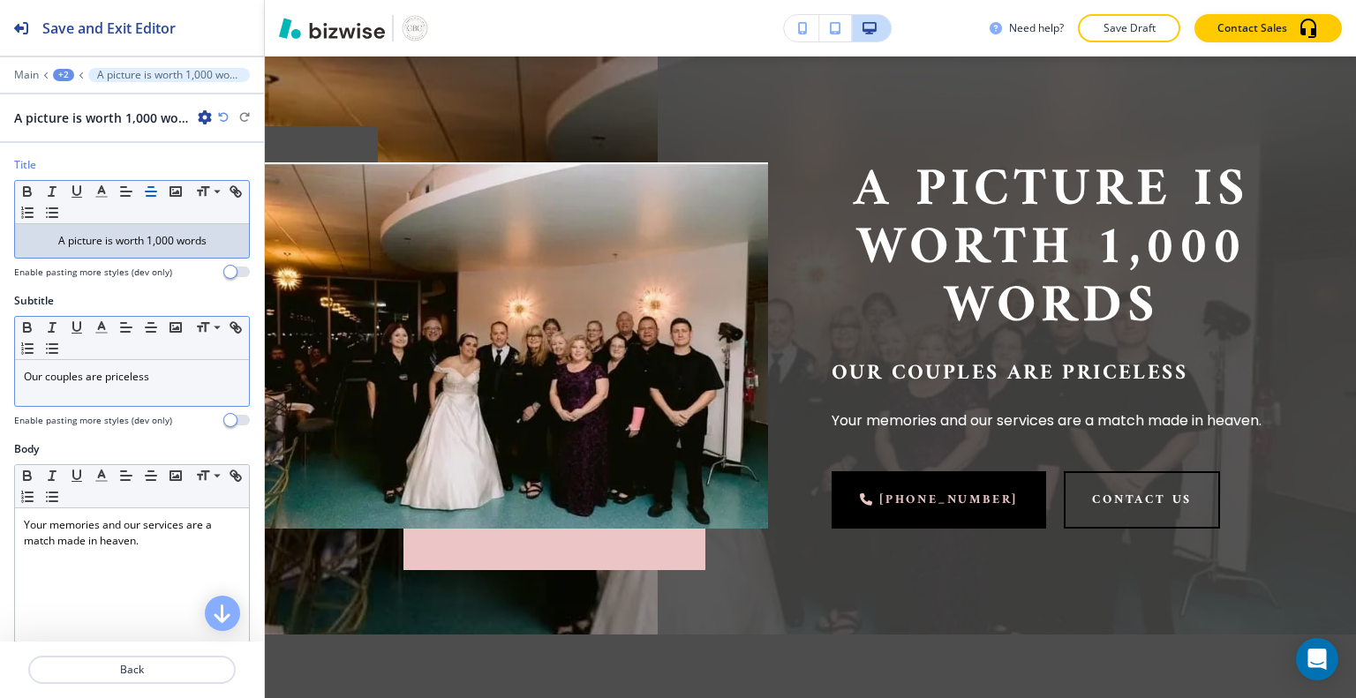
click at [135, 381] on p "Our couples are priceless" at bounding box center [132, 377] width 216 height 16
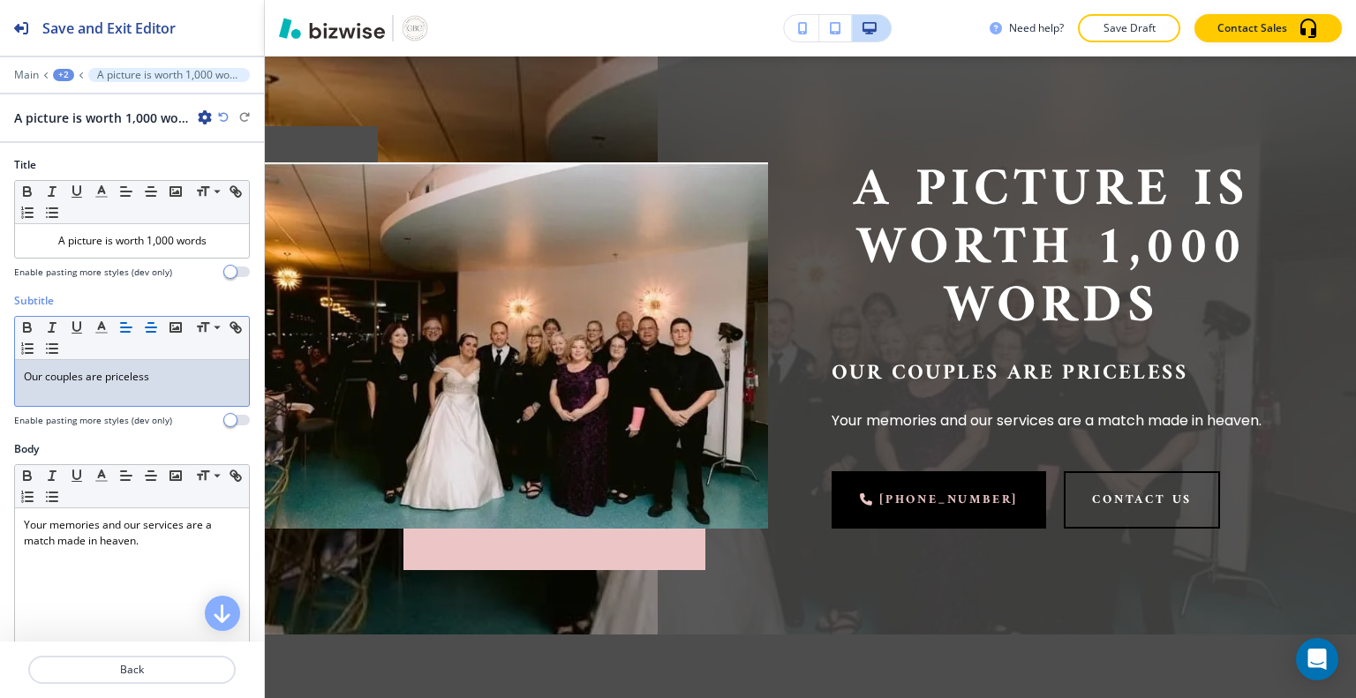
click at [150, 332] on line "button" at bounding box center [151, 332] width 9 height 0
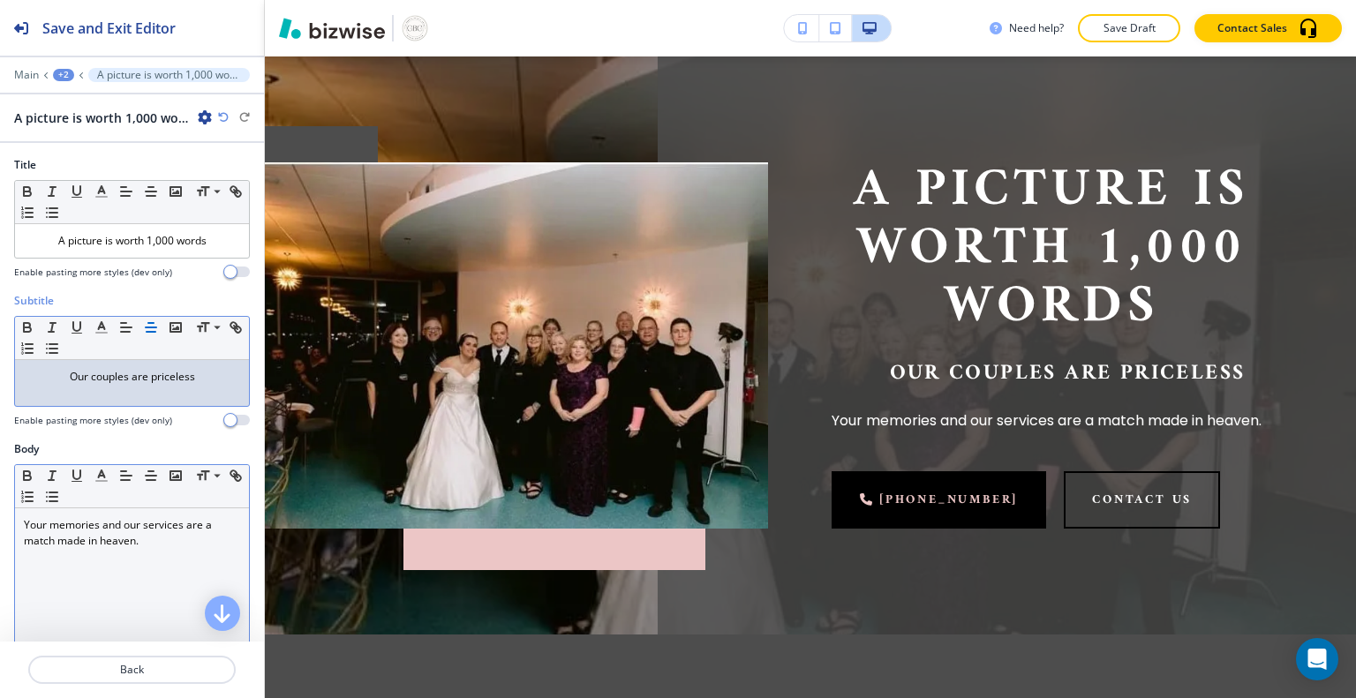
click at [102, 539] on p "Your memories and our services are a match made in heaven." at bounding box center [132, 533] width 216 height 32
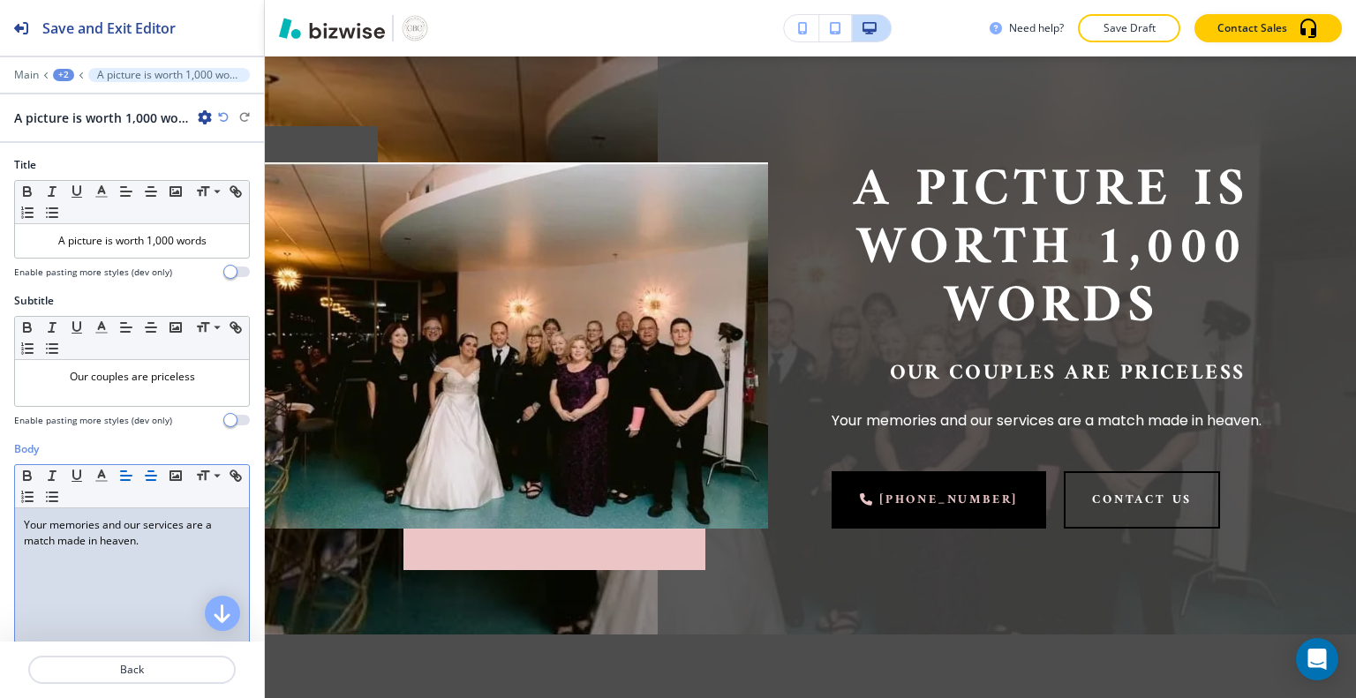
click at [150, 480] on line "button" at bounding box center [151, 480] width 9 height 0
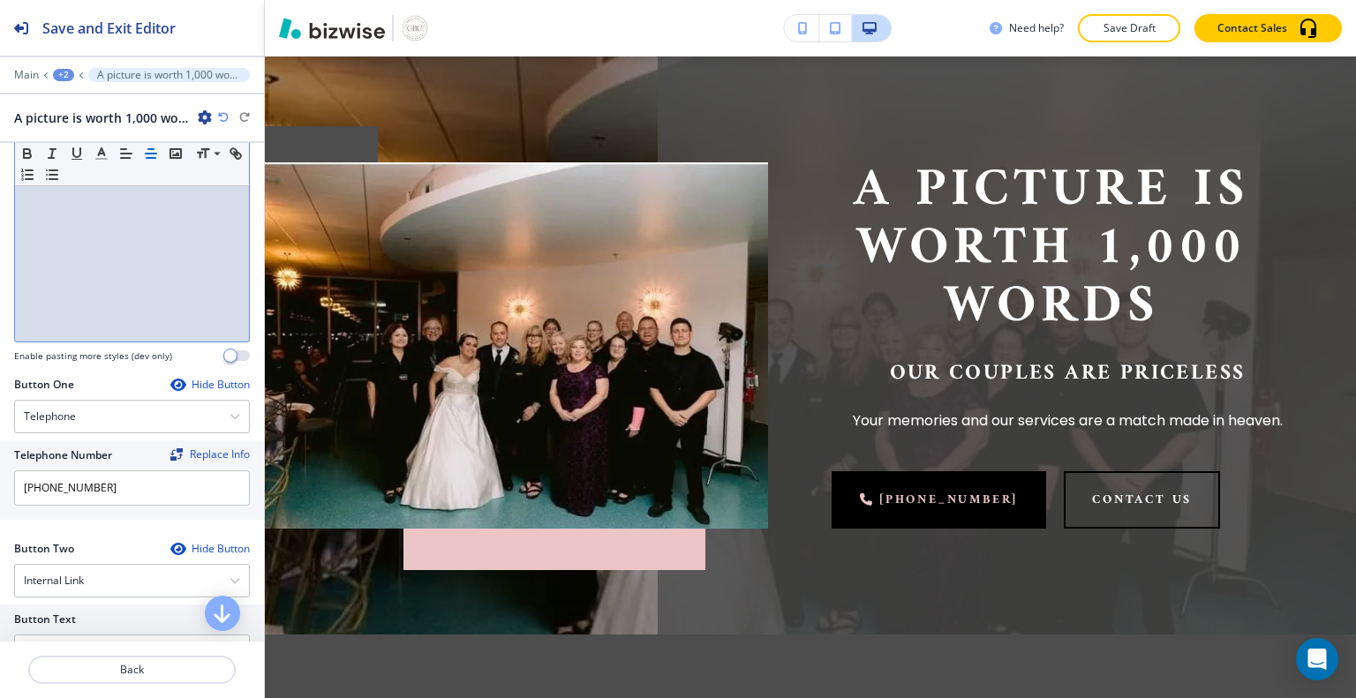
scroll to position [401, 0]
click at [230, 409] on icon "button" at bounding box center [235, 412] width 11 height 11
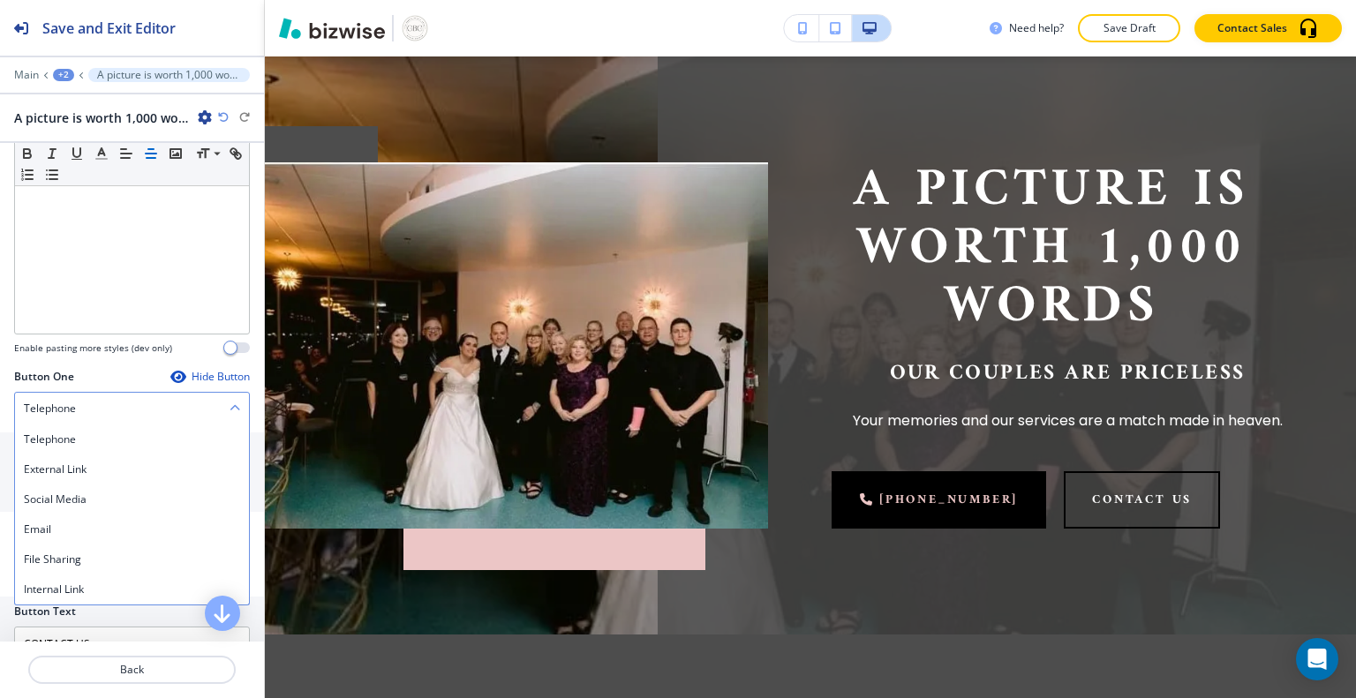
scroll to position [403, 0]
click at [189, 378] on div "Hide Button" at bounding box center [209, 378] width 79 height 14
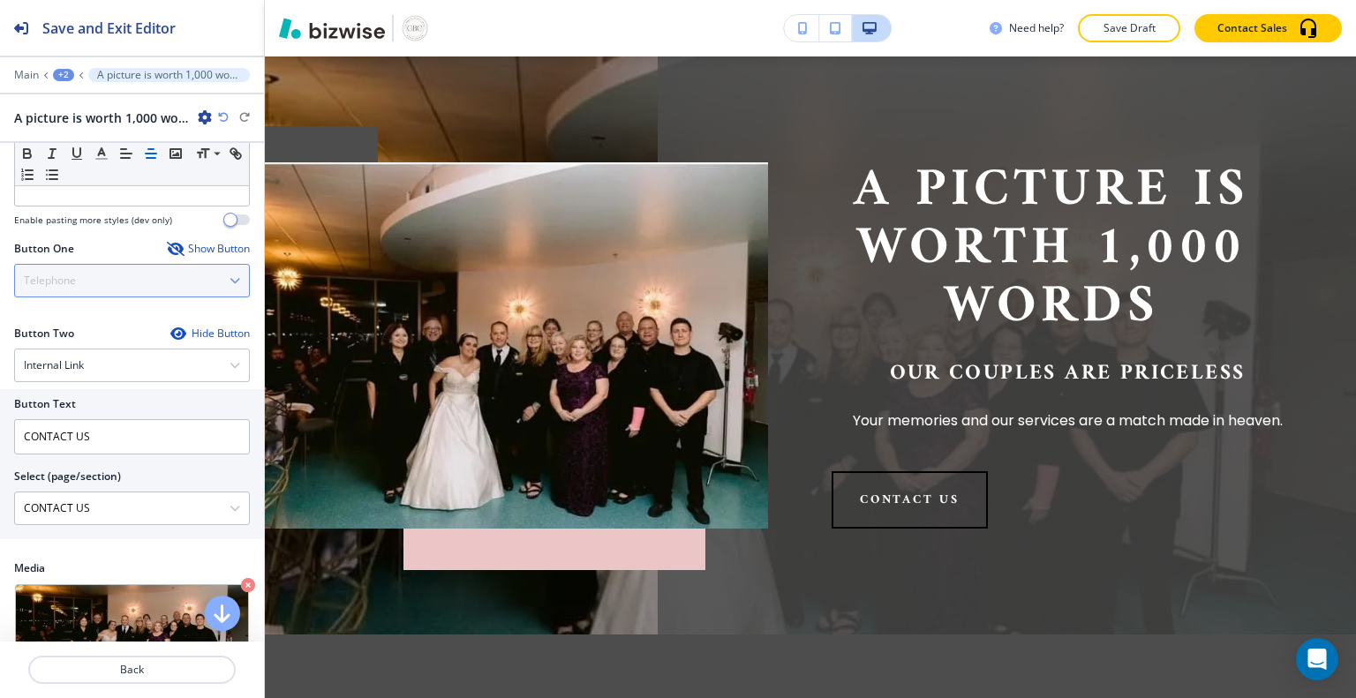
scroll to position [534, 0]
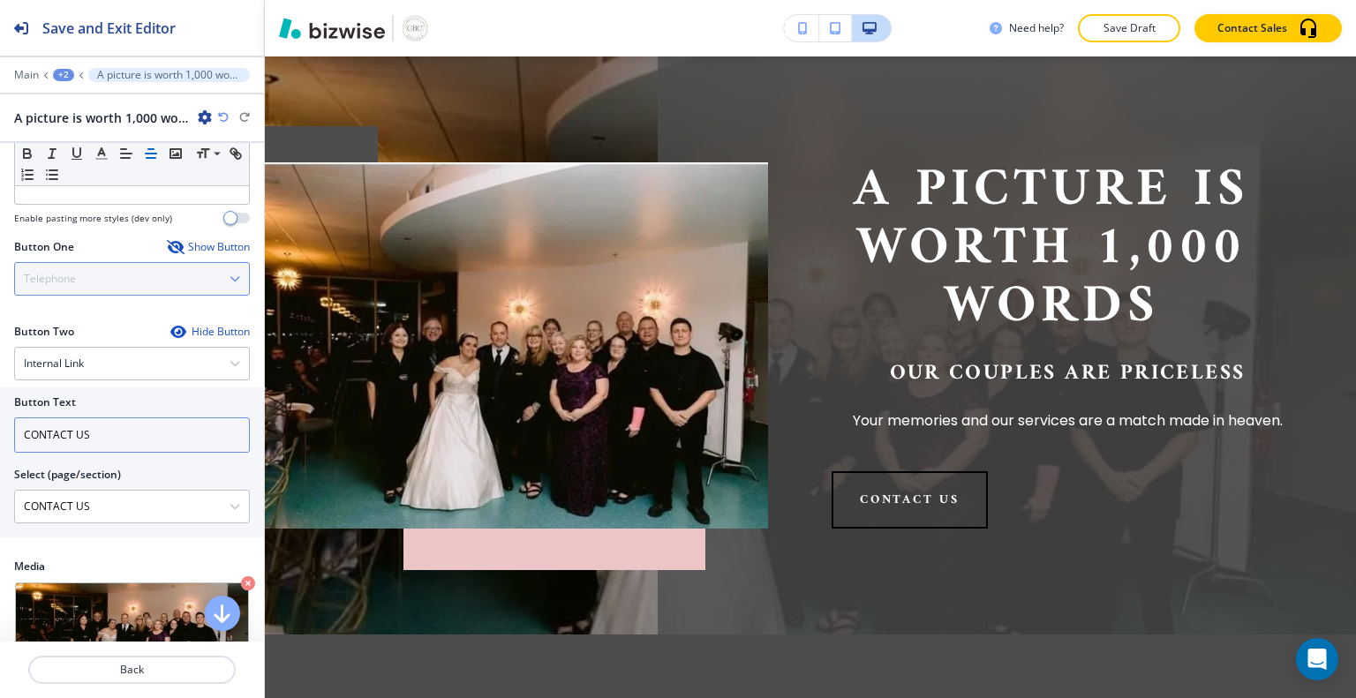
click at [180, 432] on input "CONTACT US" at bounding box center [132, 435] width 236 height 35
click at [37, 434] on input "CONTACT US" at bounding box center [132, 435] width 236 height 35
click at [230, 363] on icon "button" at bounding box center [235, 363] width 11 height 11
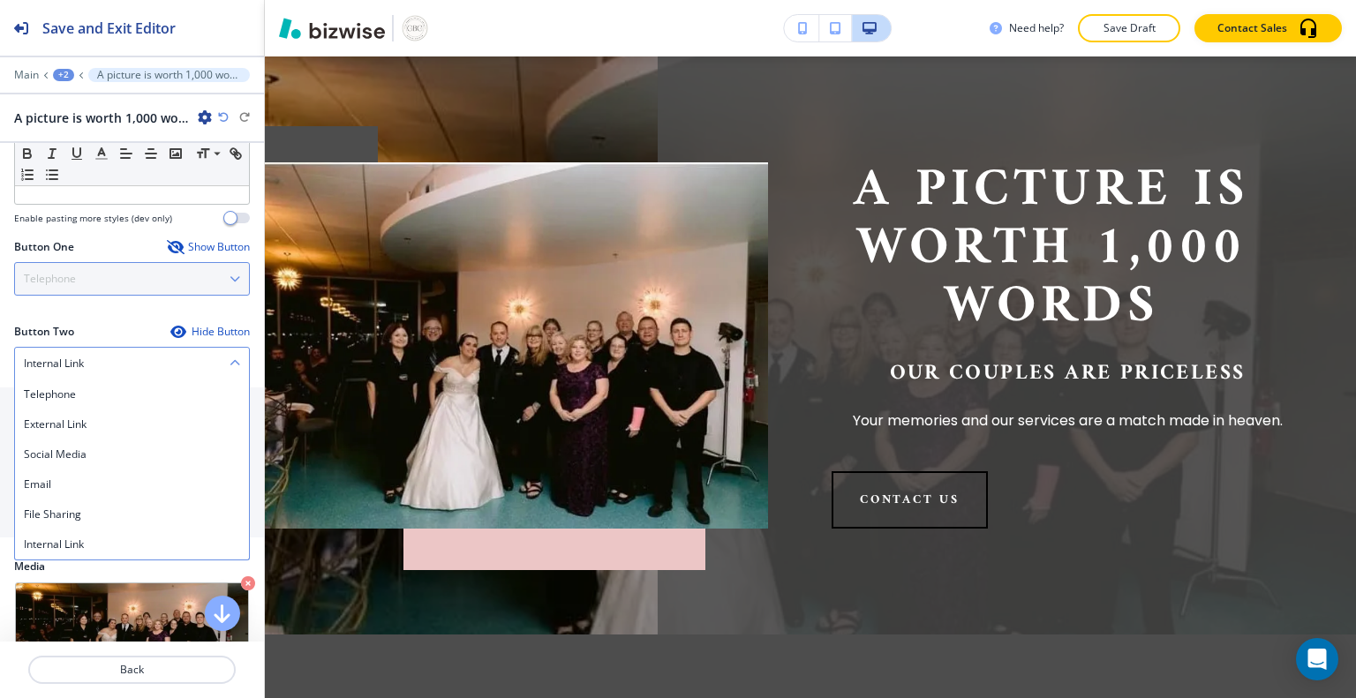
click at [194, 330] on div "Hide Button" at bounding box center [209, 332] width 79 height 14
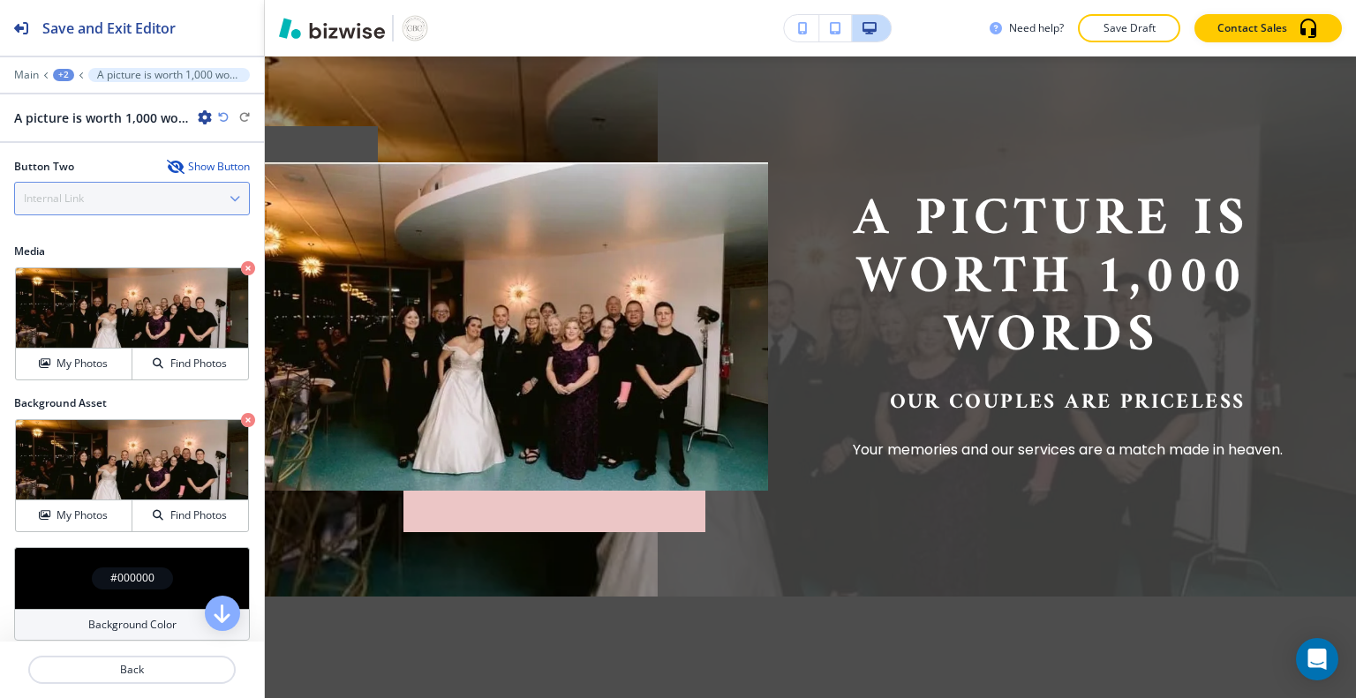
scroll to position [766, 0]
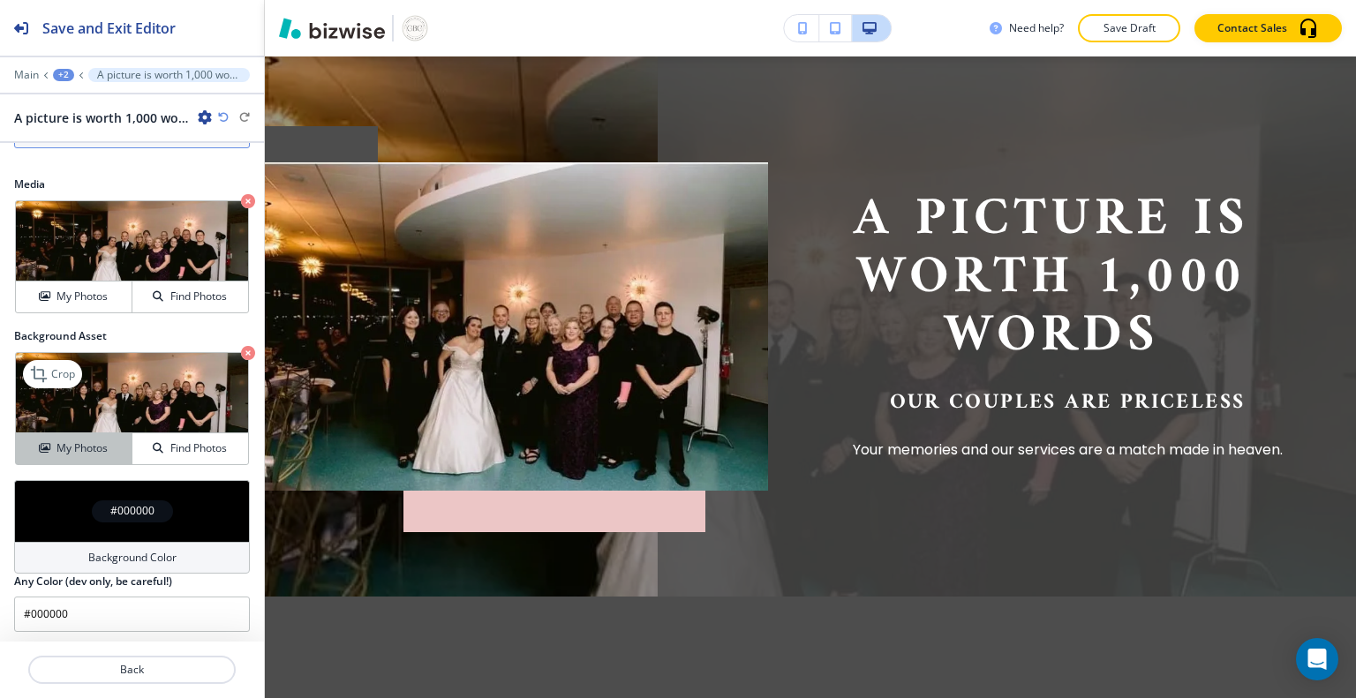
click at [87, 456] on button "My Photos" at bounding box center [74, 448] width 117 height 31
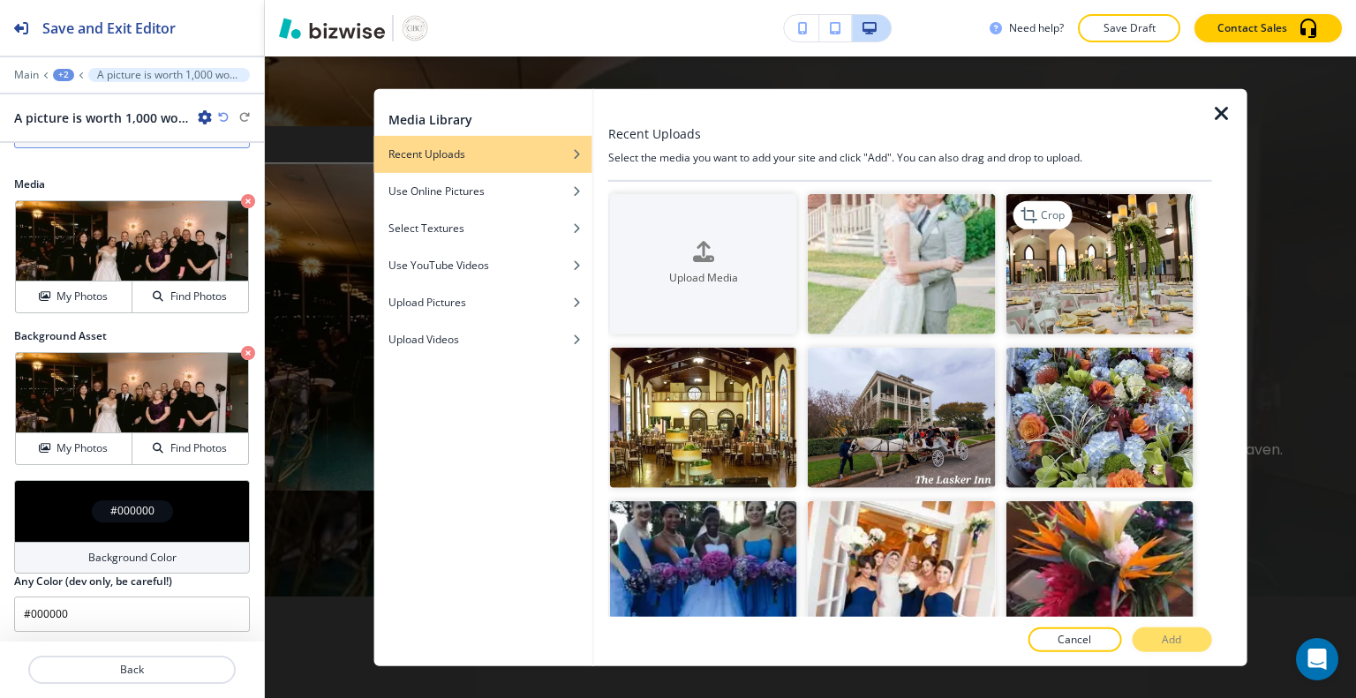
click at [1178, 219] on img "button" at bounding box center [1099, 263] width 187 height 140
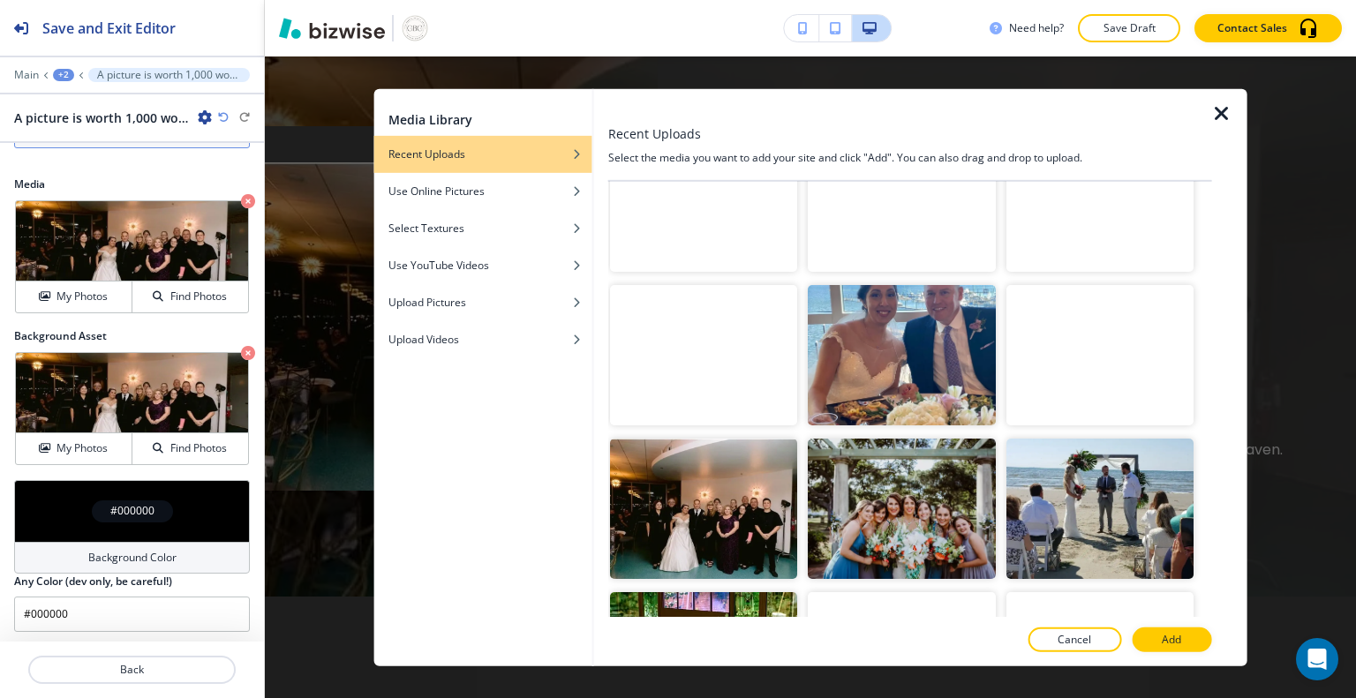
scroll to position [2230, 0]
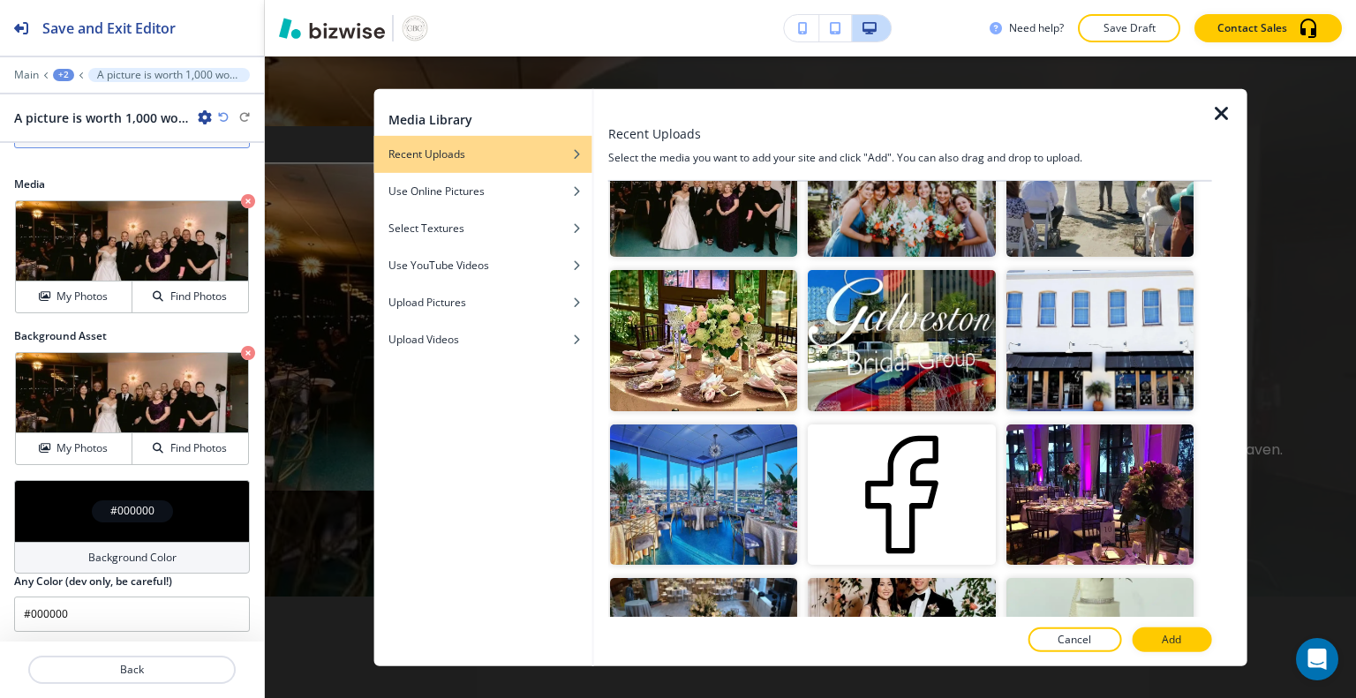
scroll to position [1848, 0]
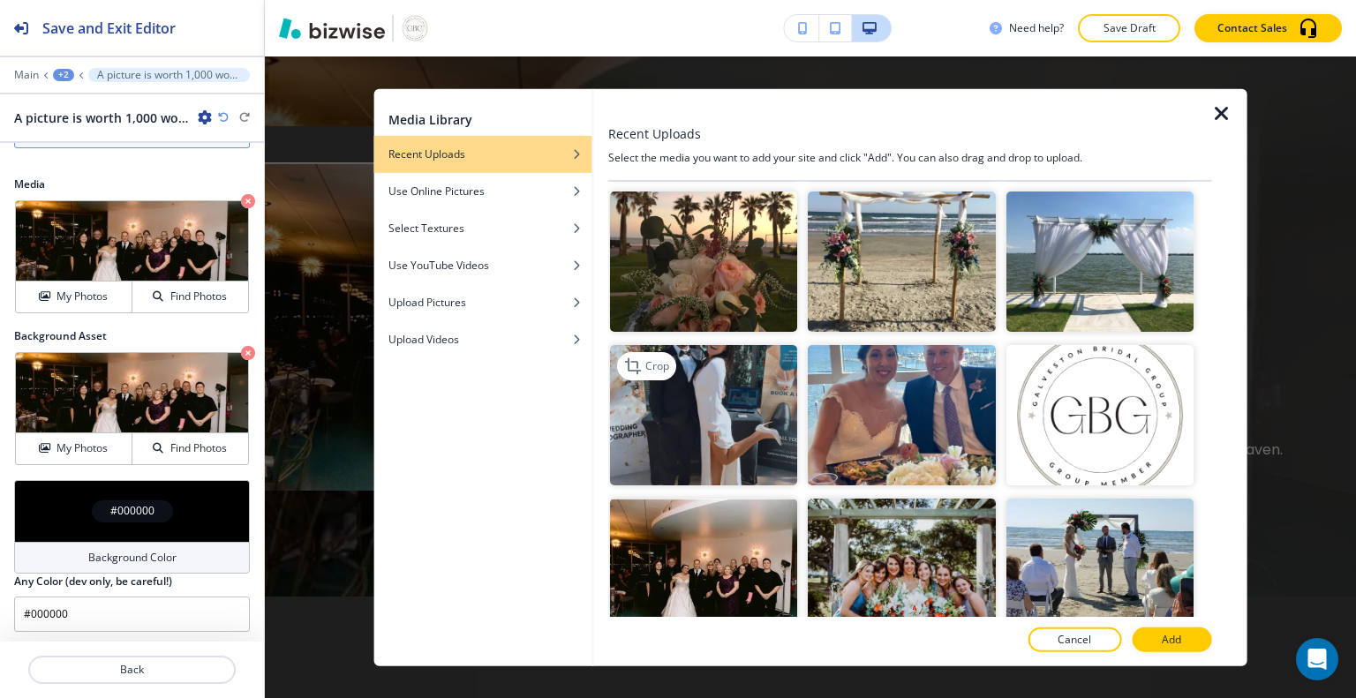
click at [727, 371] on img "button" at bounding box center [703, 415] width 187 height 140
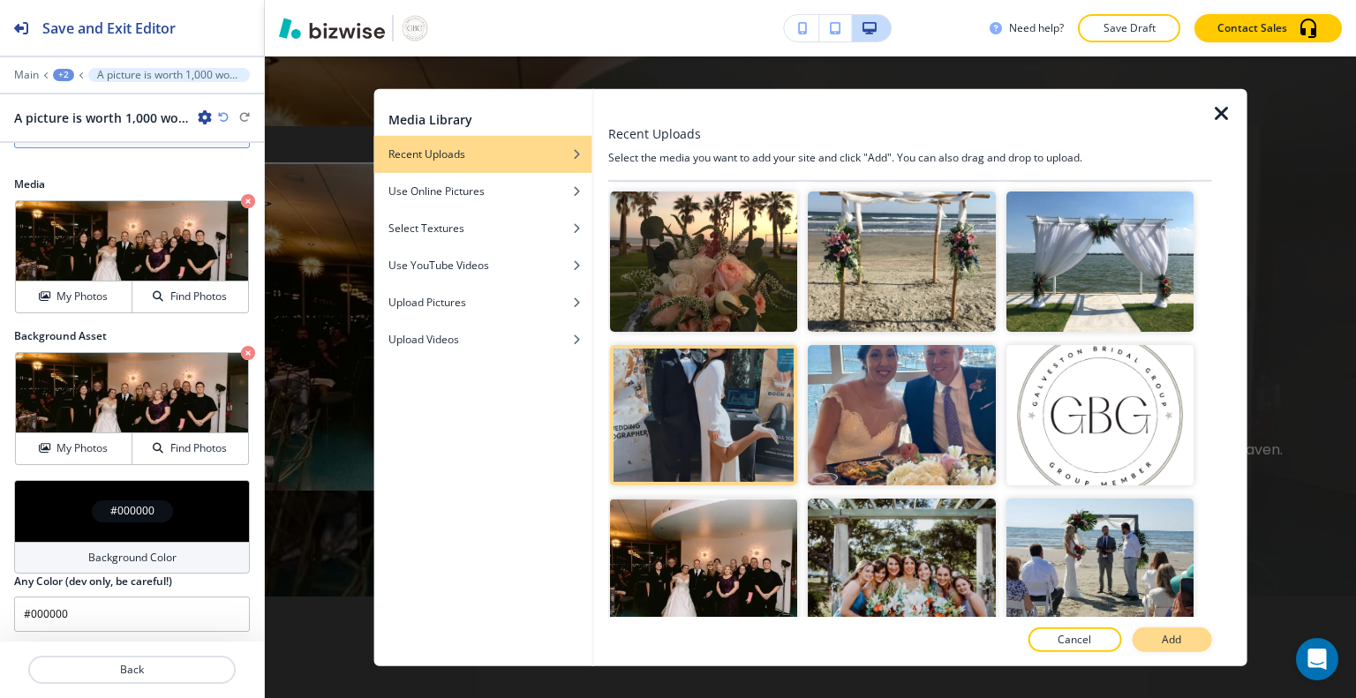
click at [1185, 643] on button "Add" at bounding box center [1171, 640] width 79 height 25
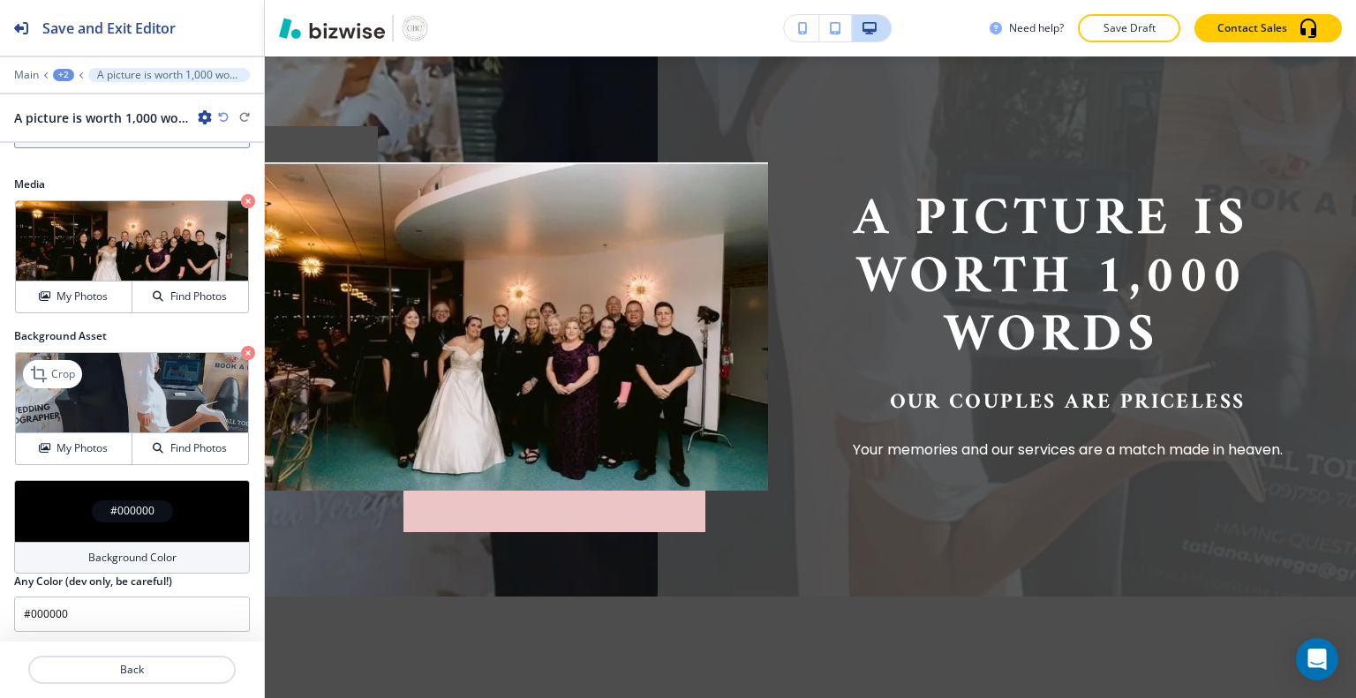
click at [182, 386] on img at bounding box center [132, 393] width 232 height 80
click at [99, 399] on img at bounding box center [132, 393] width 232 height 80
click at [183, 392] on img at bounding box center [132, 393] width 232 height 80
click at [177, 395] on img at bounding box center [132, 393] width 232 height 80
click at [177, 397] on img at bounding box center [132, 393] width 232 height 80
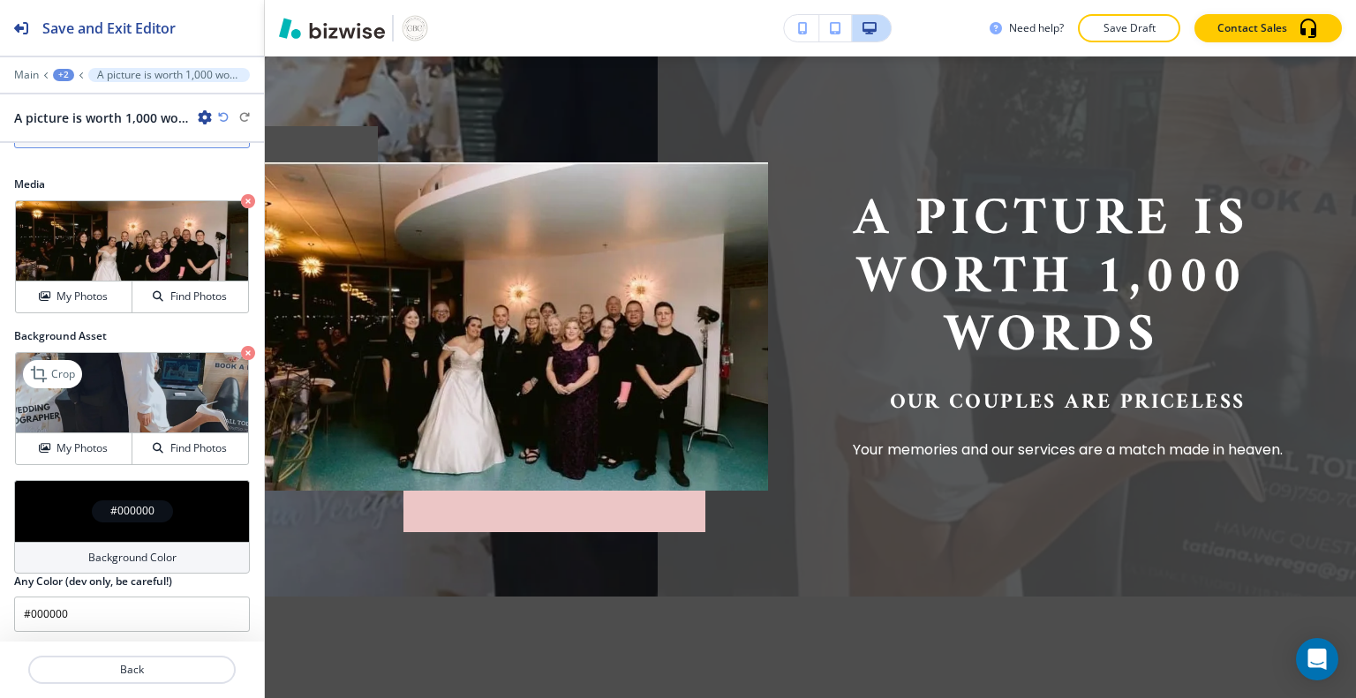
click at [64, 408] on img at bounding box center [132, 393] width 232 height 80
click at [241, 353] on icon "button" at bounding box center [248, 353] width 14 height 14
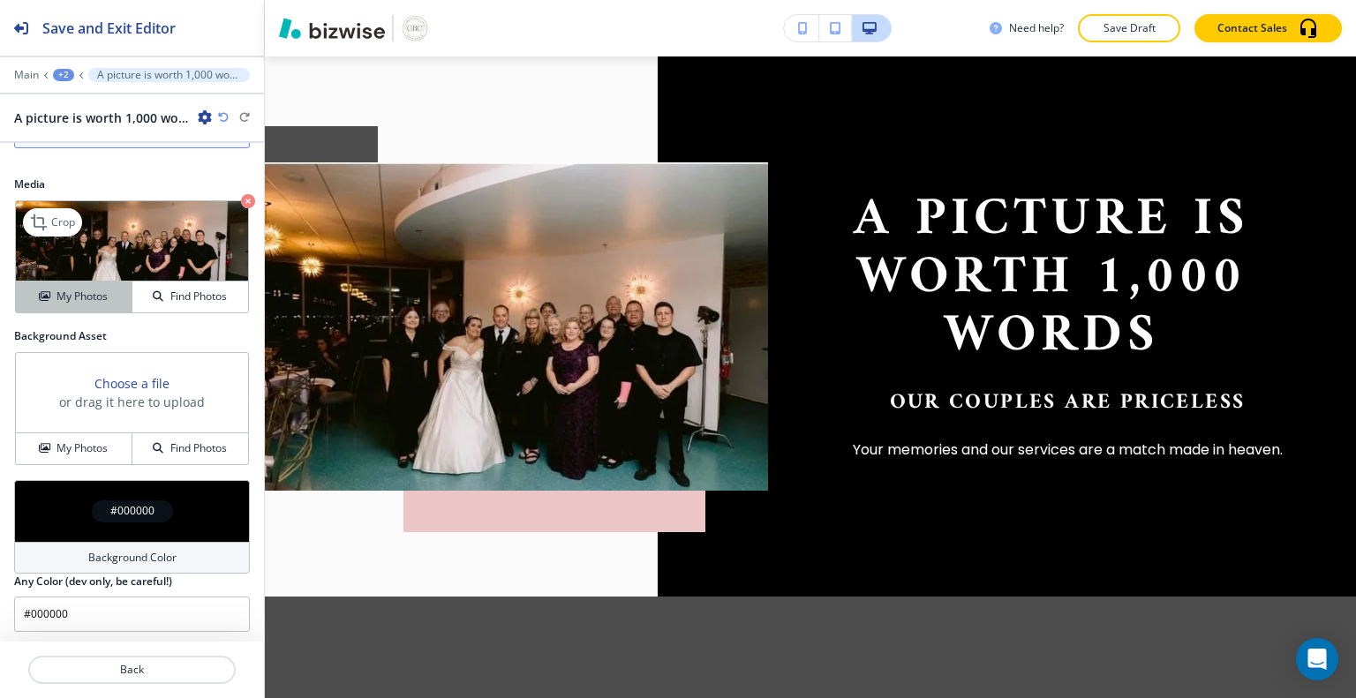
click at [79, 300] on h4 "My Photos" at bounding box center [82, 297] width 51 height 16
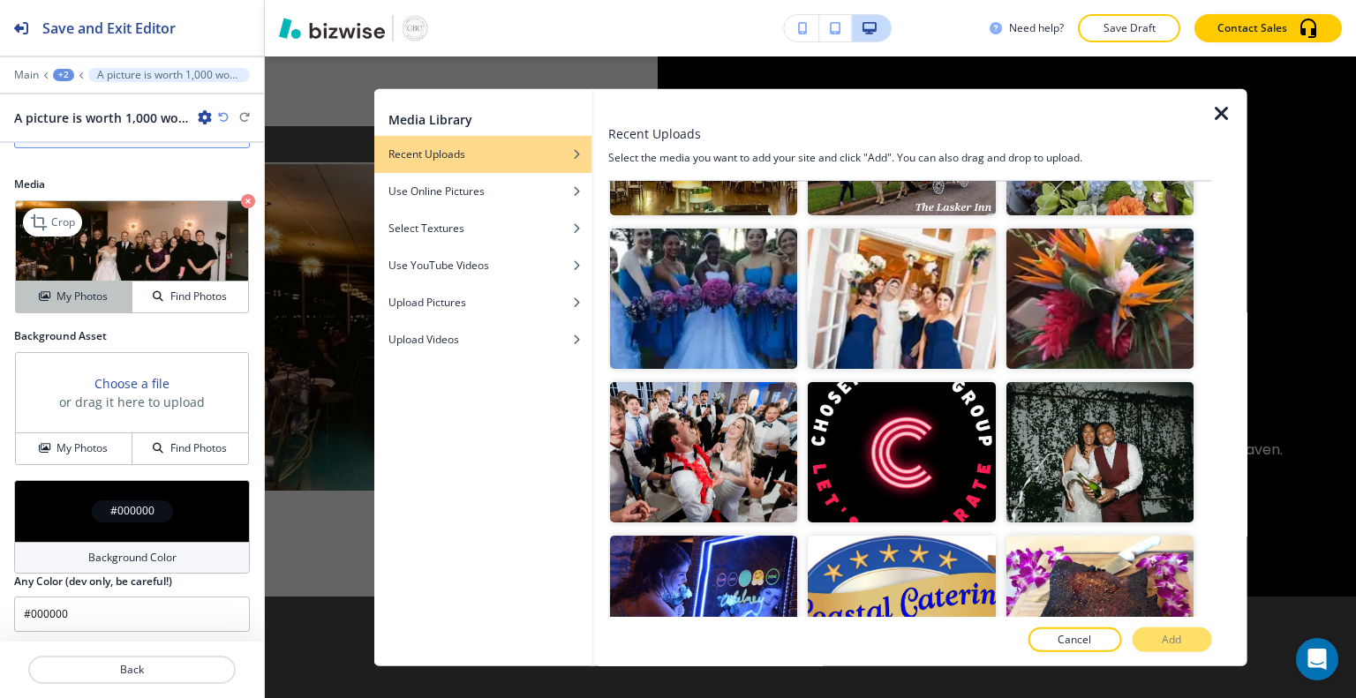
scroll to position [275, 0]
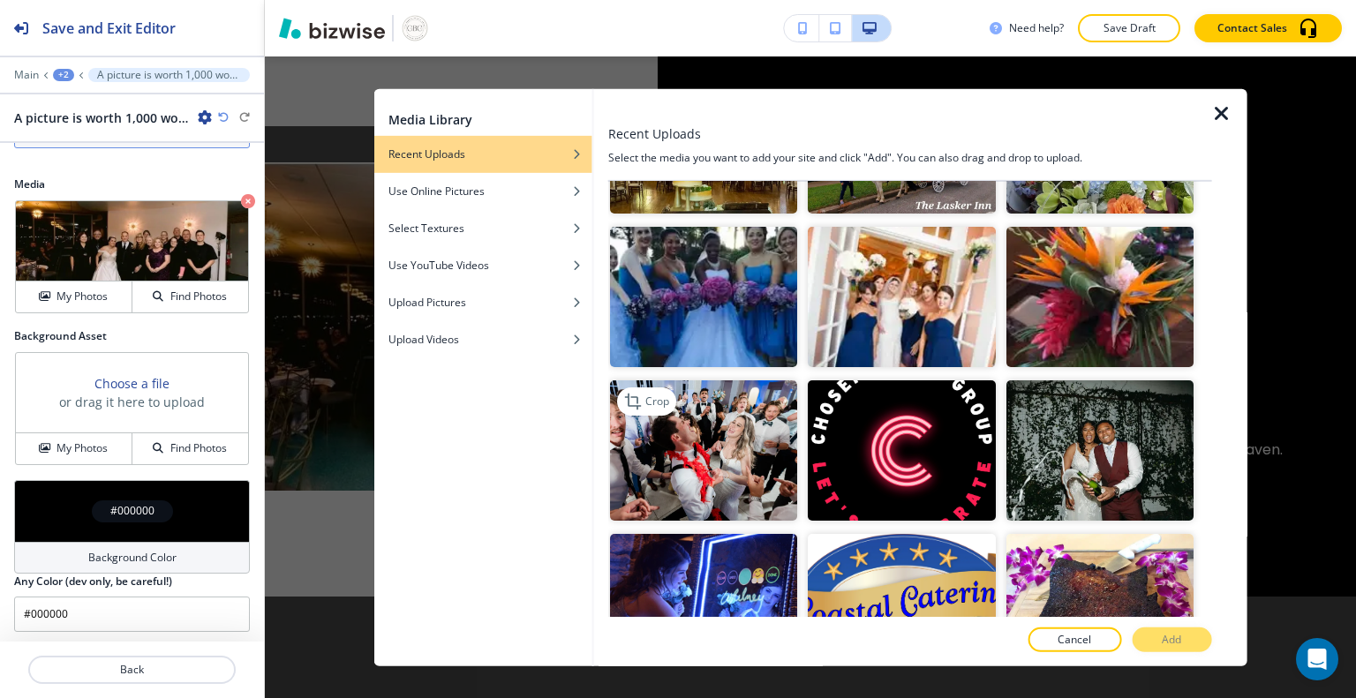
click at [706, 429] on img "button" at bounding box center [703, 451] width 187 height 140
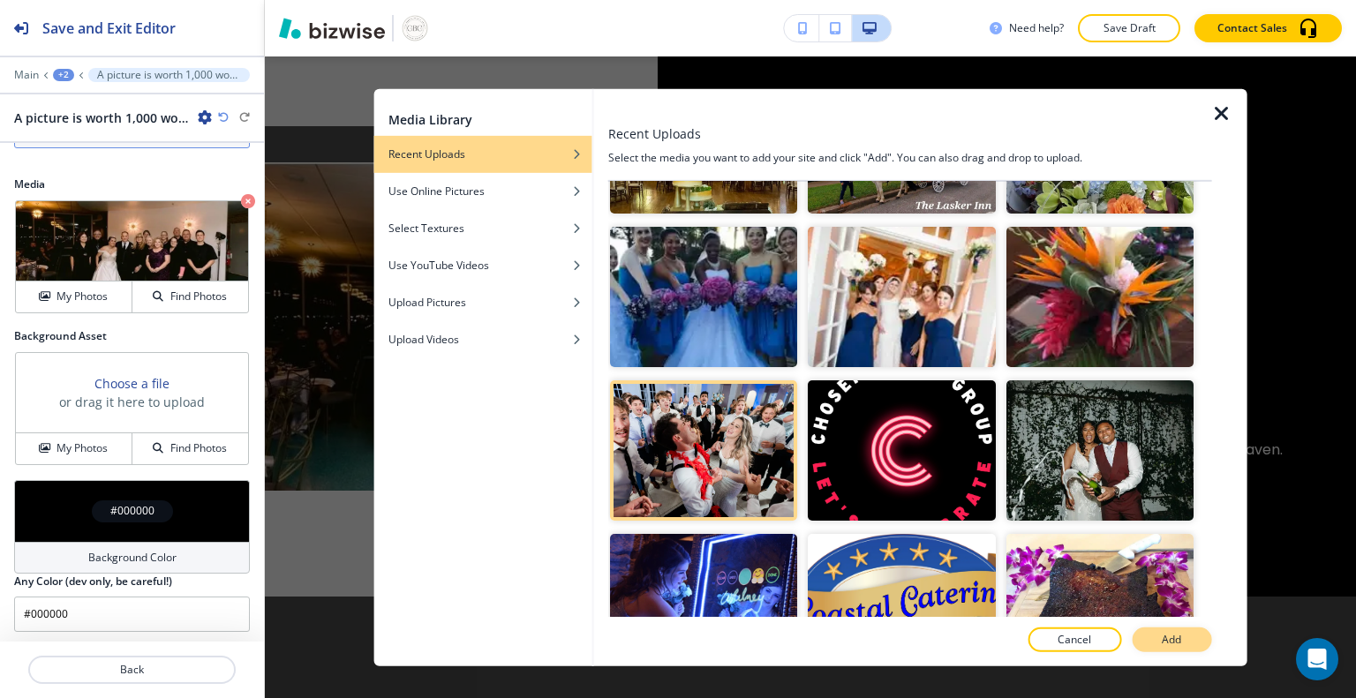
click at [1163, 646] on p "Add" at bounding box center [1171, 640] width 19 height 16
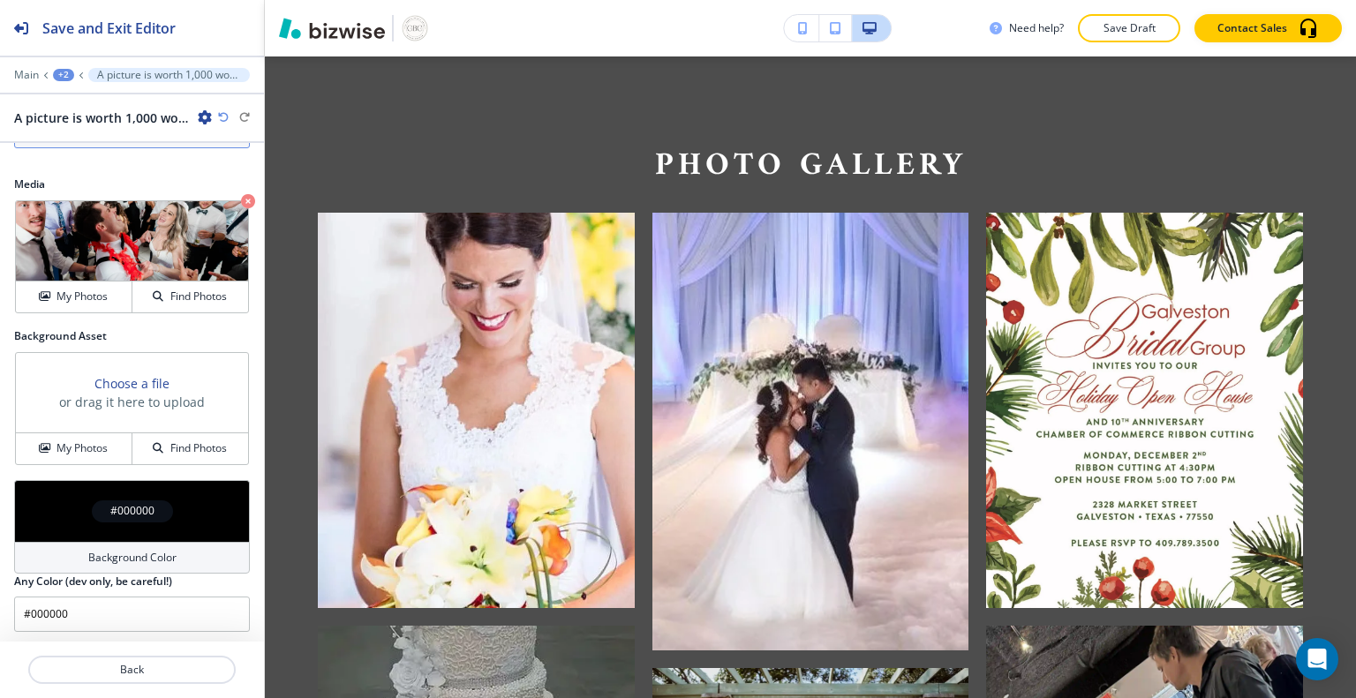
scroll to position [667, 0]
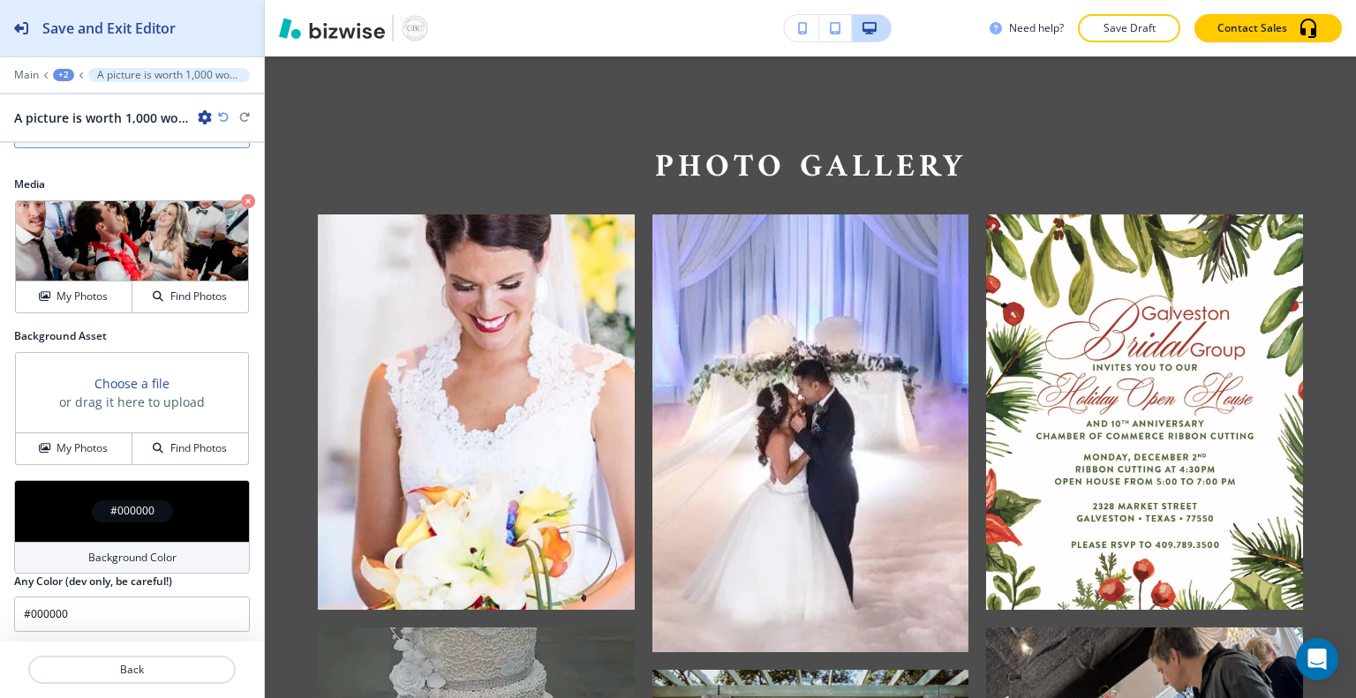
click at [101, 21] on h2 "Save and Exit Editor" at bounding box center [108, 28] width 133 height 21
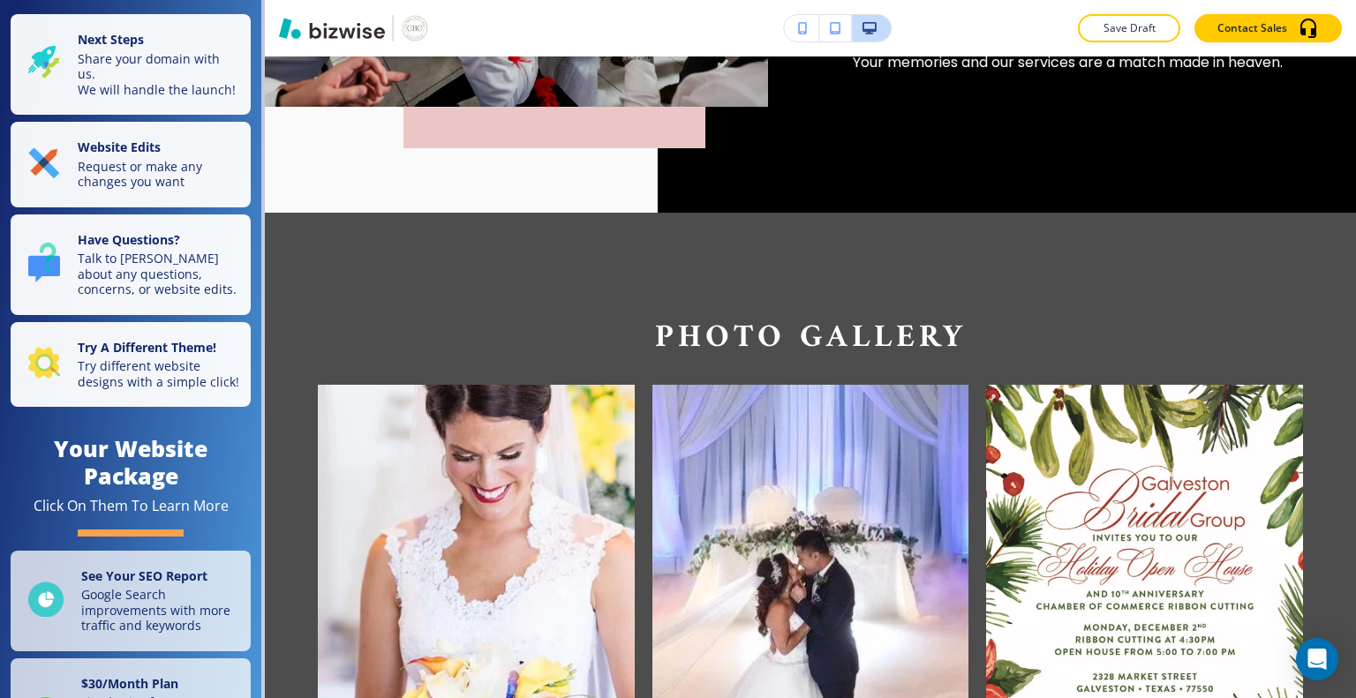
scroll to position [493, 0]
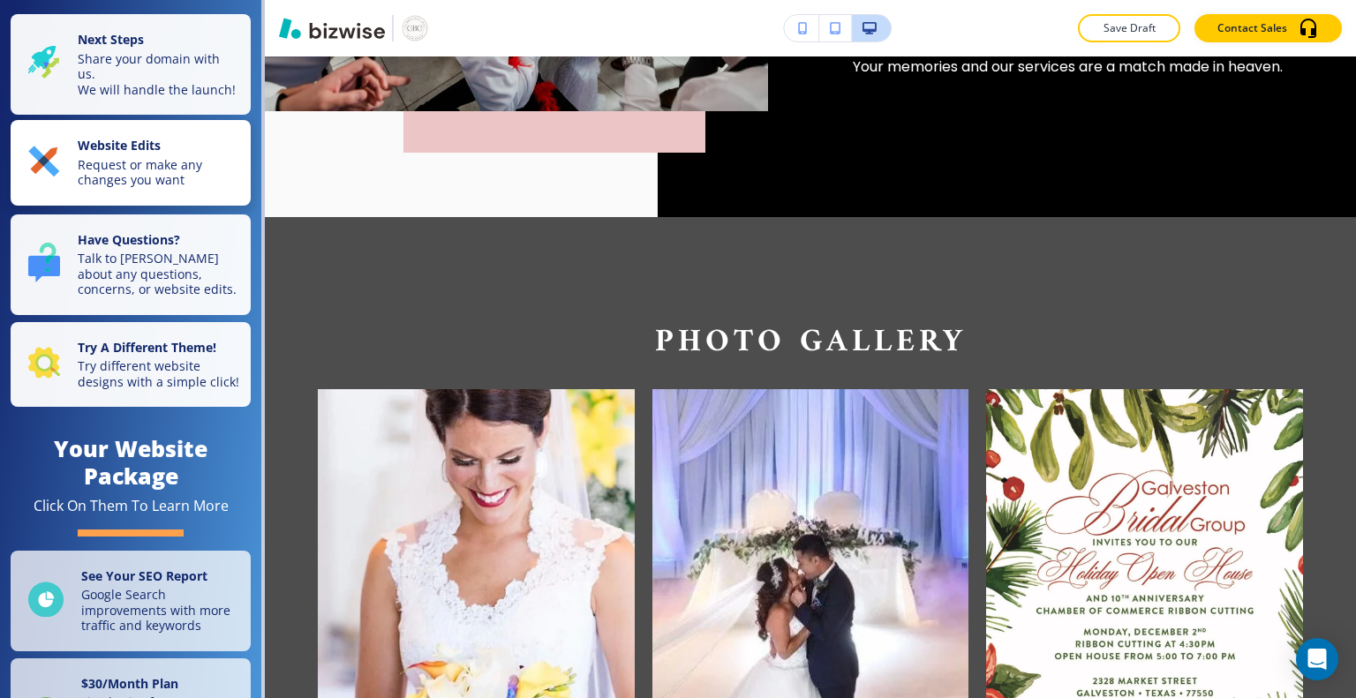
click at [71, 178] on div "Website Edits Request or make any changes you want" at bounding box center [134, 163] width 212 height 50
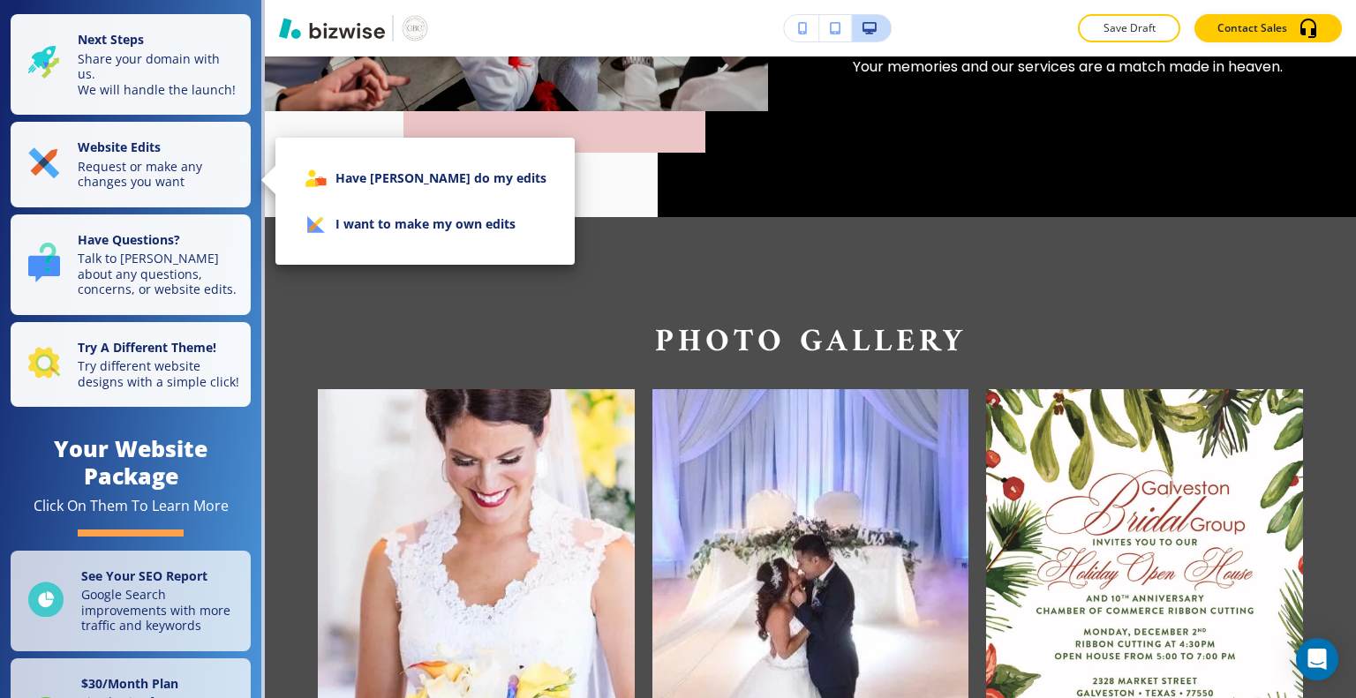
click at [374, 237] on li "I want to make my own edits" at bounding box center [425, 224] width 271 height 46
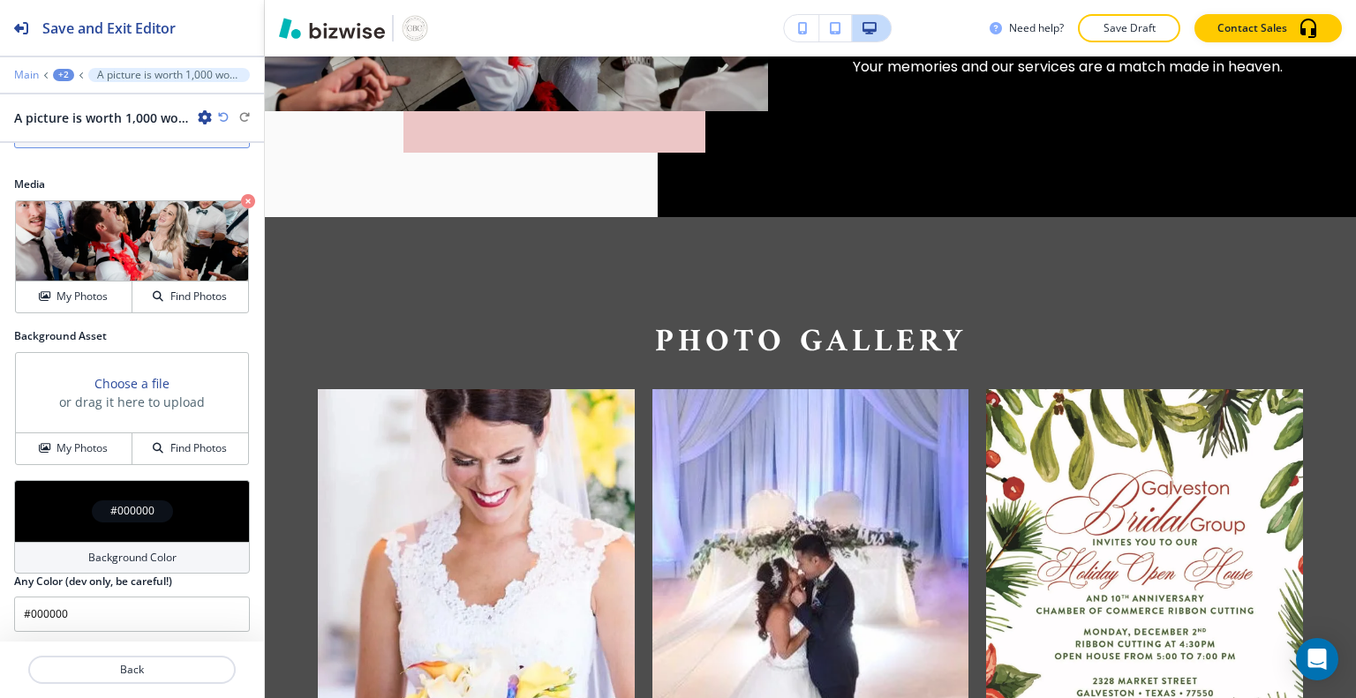
click at [25, 79] on p "Main" at bounding box center [26, 75] width 25 height 12
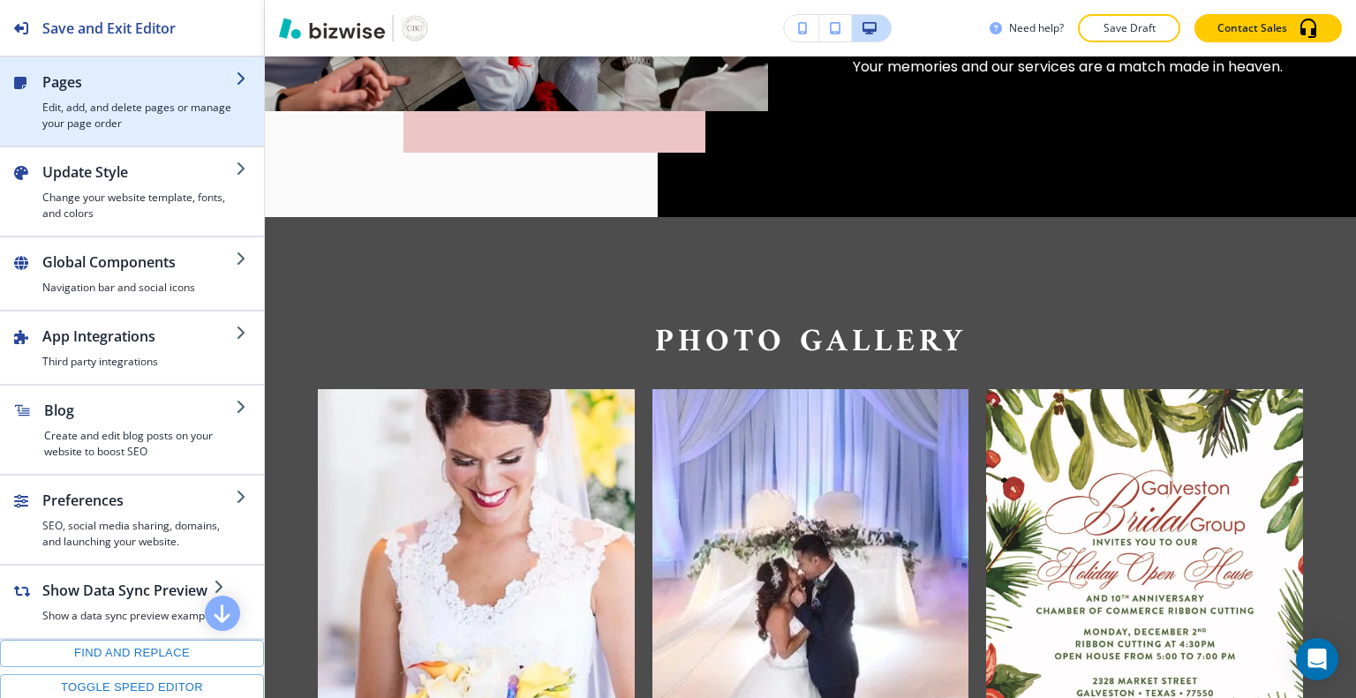
click at [103, 124] on h4 "Edit, add, and delete pages or manage your page order" at bounding box center [138, 116] width 193 height 32
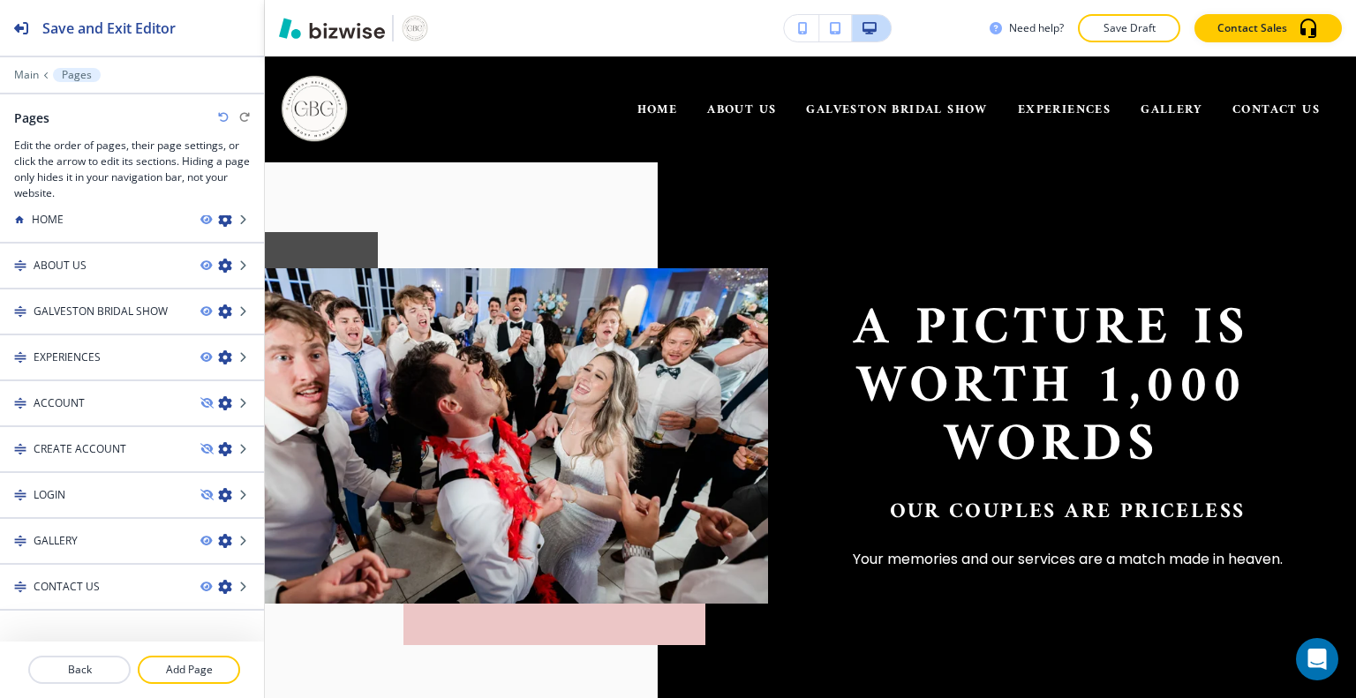
scroll to position [21, 0]
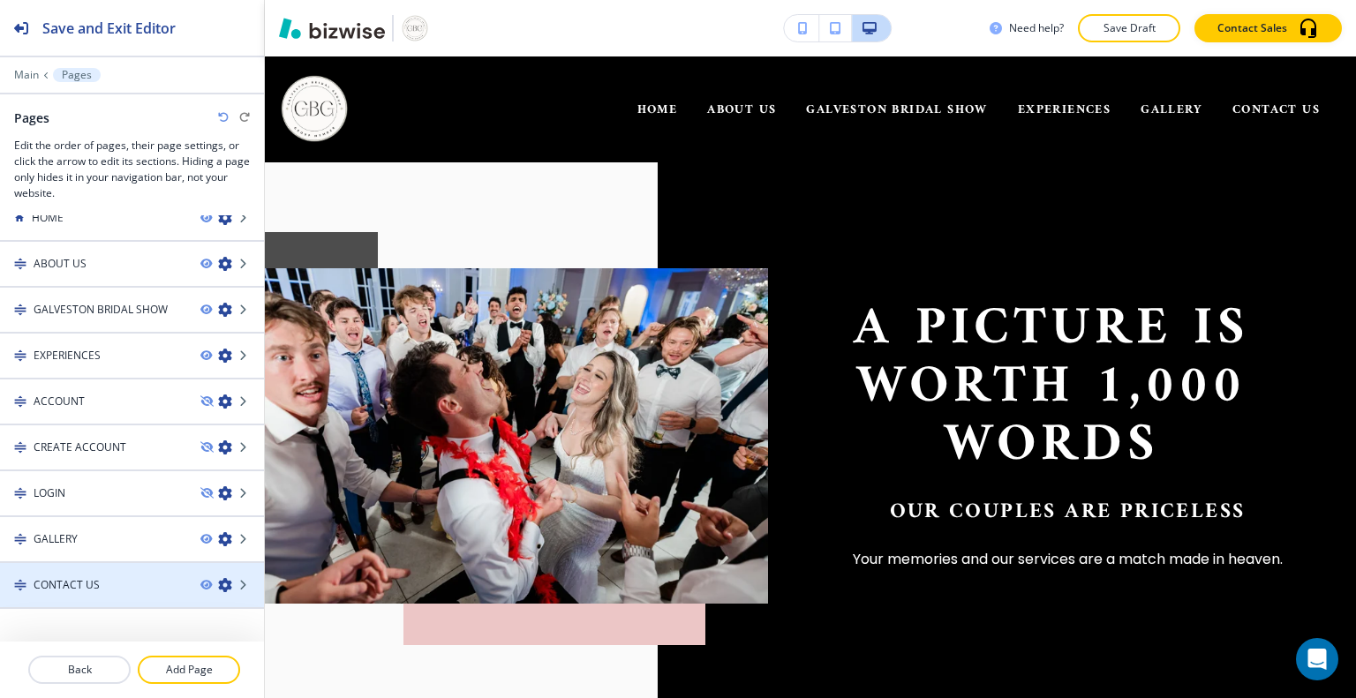
click at [71, 579] on h4 "CONTACT US" at bounding box center [67, 585] width 66 height 16
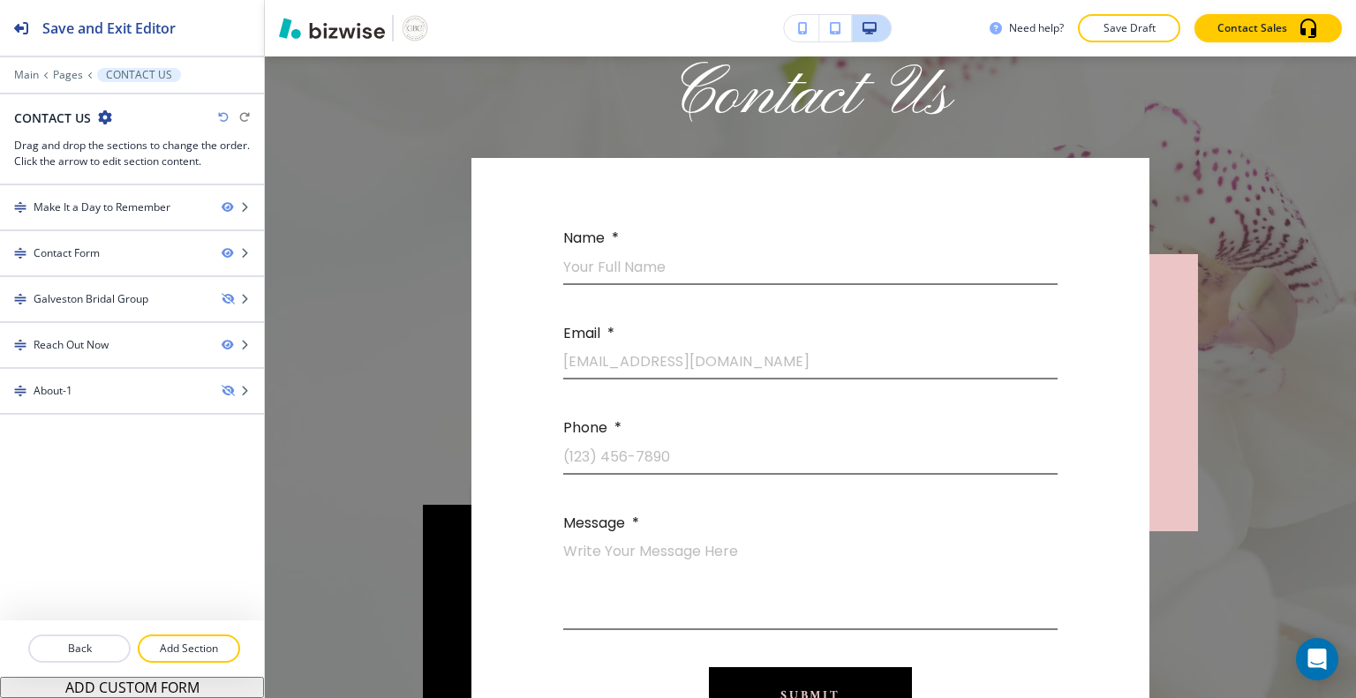
scroll to position [822, 0]
click at [230, 252] on icon "button" at bounding box center [227, 253] width 11 height 11
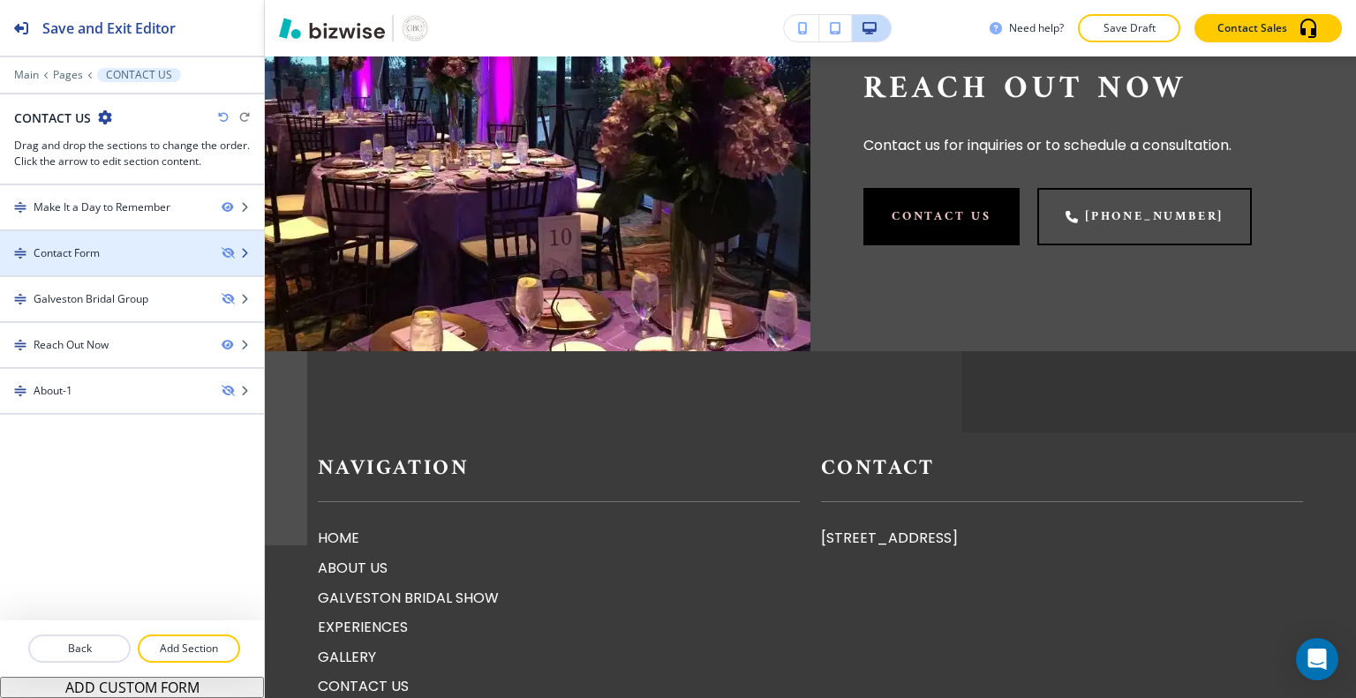
click at [244, 208] on icon "button" at bounding box center [244, 207] width 11 height 11
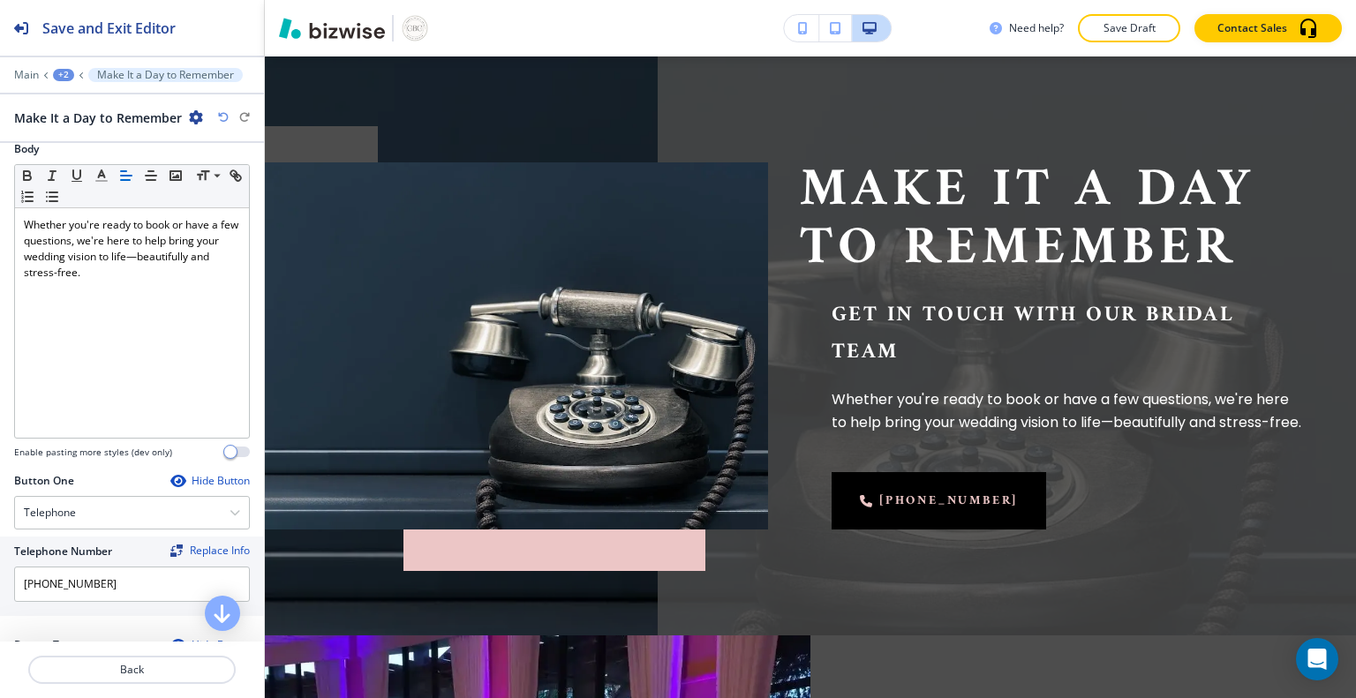
scroll to position [310, 0]
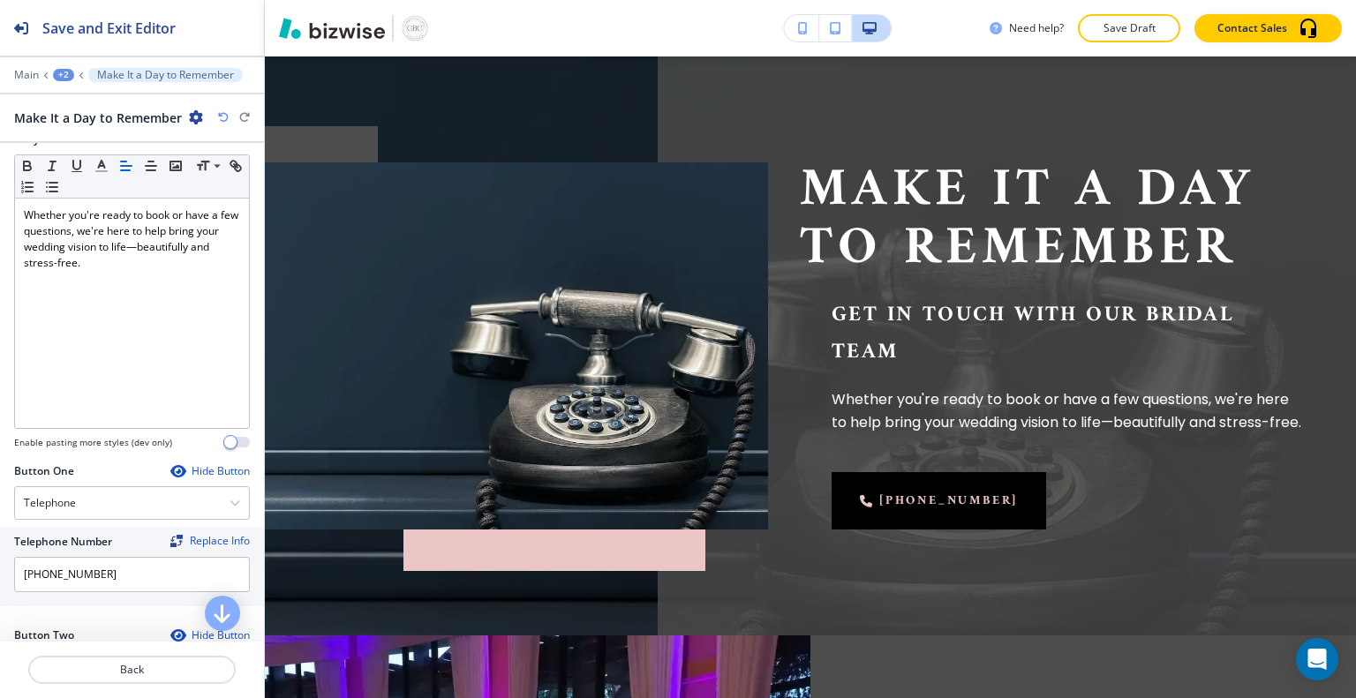
click at [206, 467] on div "Hide Button" at bounding box center [209, 471] width 79 height 14
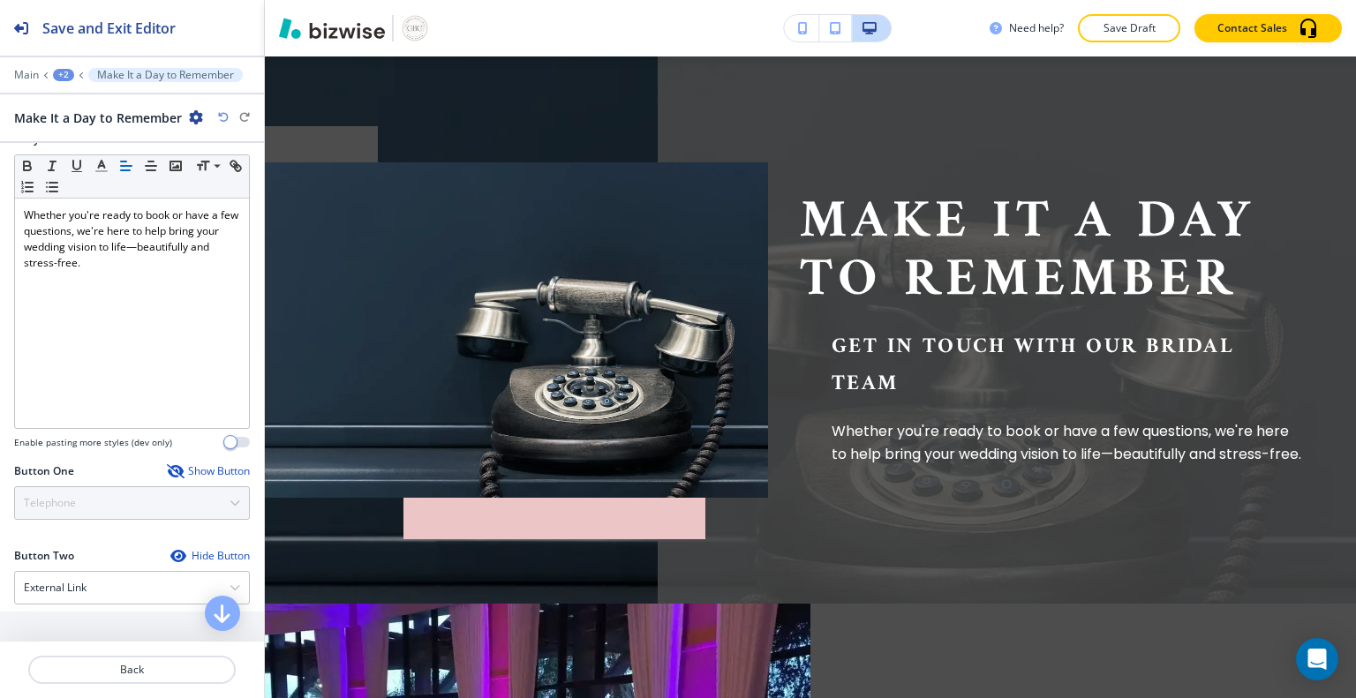
click at [210, 555] on div "Hide Button" at bounding box center [209, 556] width 79 height 14
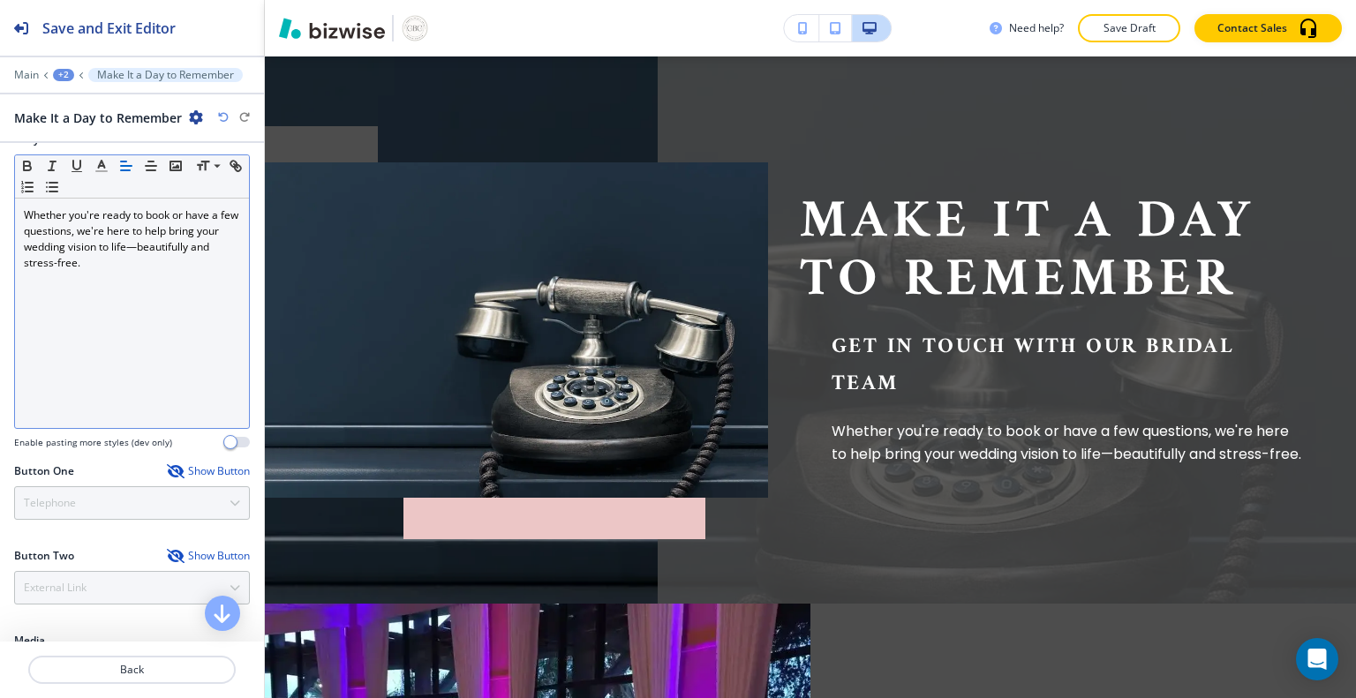
click at [139, 231] on p "Whether you're ready to book or have a few questions, we're here to help bring …" at bounding box center [132, 239] width 216 height 64
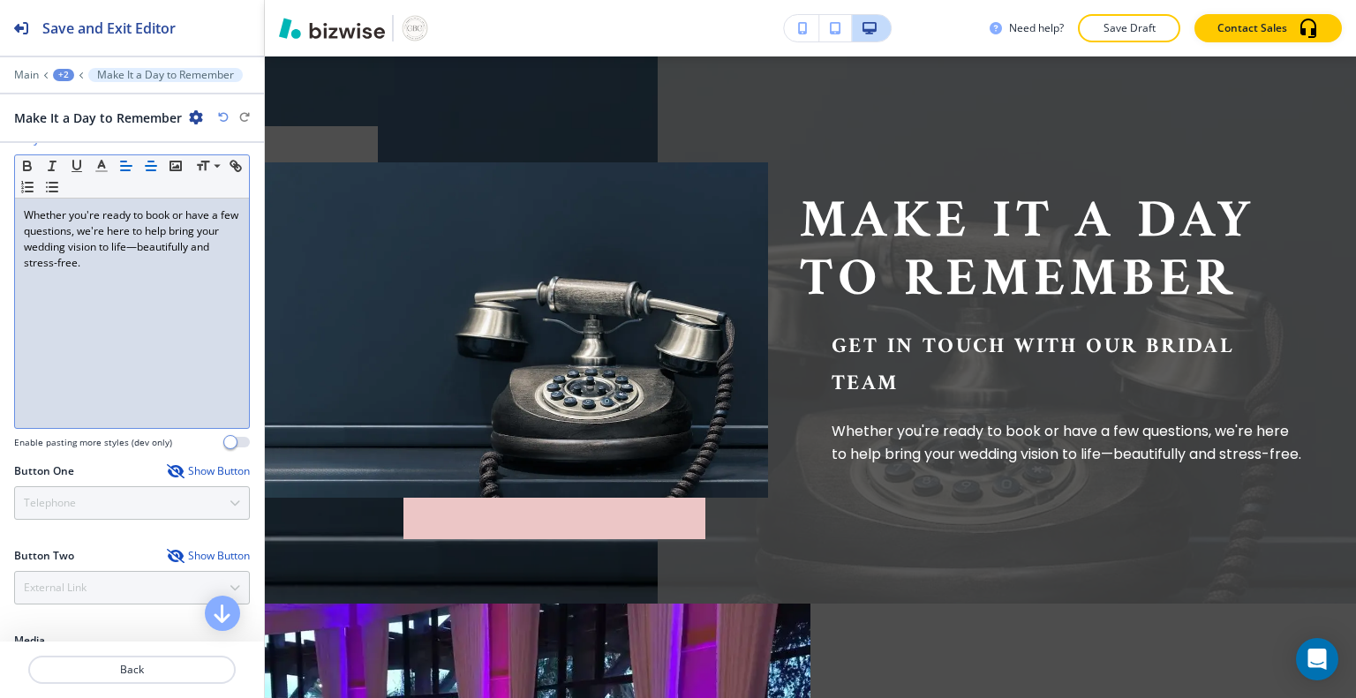
click at [146, 165] on icon "button" at bounding box center [151, 166] width 16 height 16
click at [868, 335] on p "Get in Touch With Our Bridal Team" at bounding box center [1067, 365] width 471 height 74
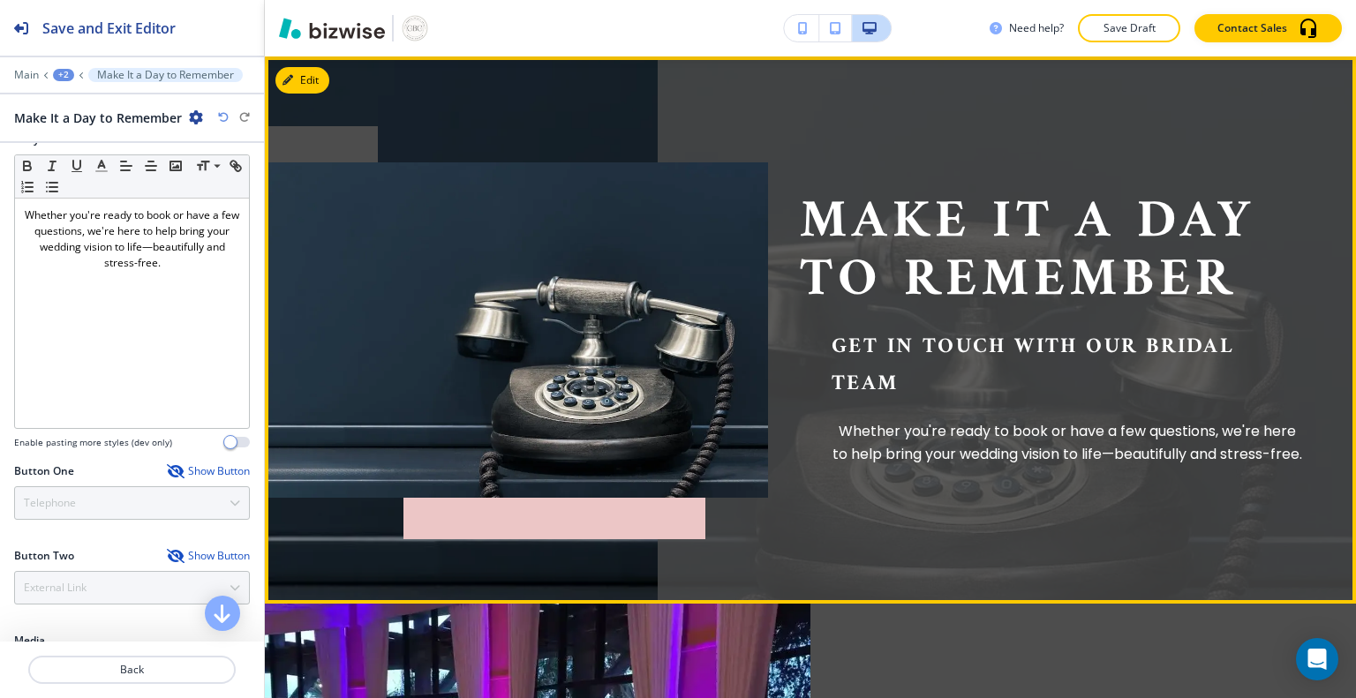
click at [862, 332] on p "Get in Touch With Our Bridal Team" at bounding box center [1067, 365] width 471 height 74
click at [267, 328] on img at bounding box center [516, 329] width 503 height 335
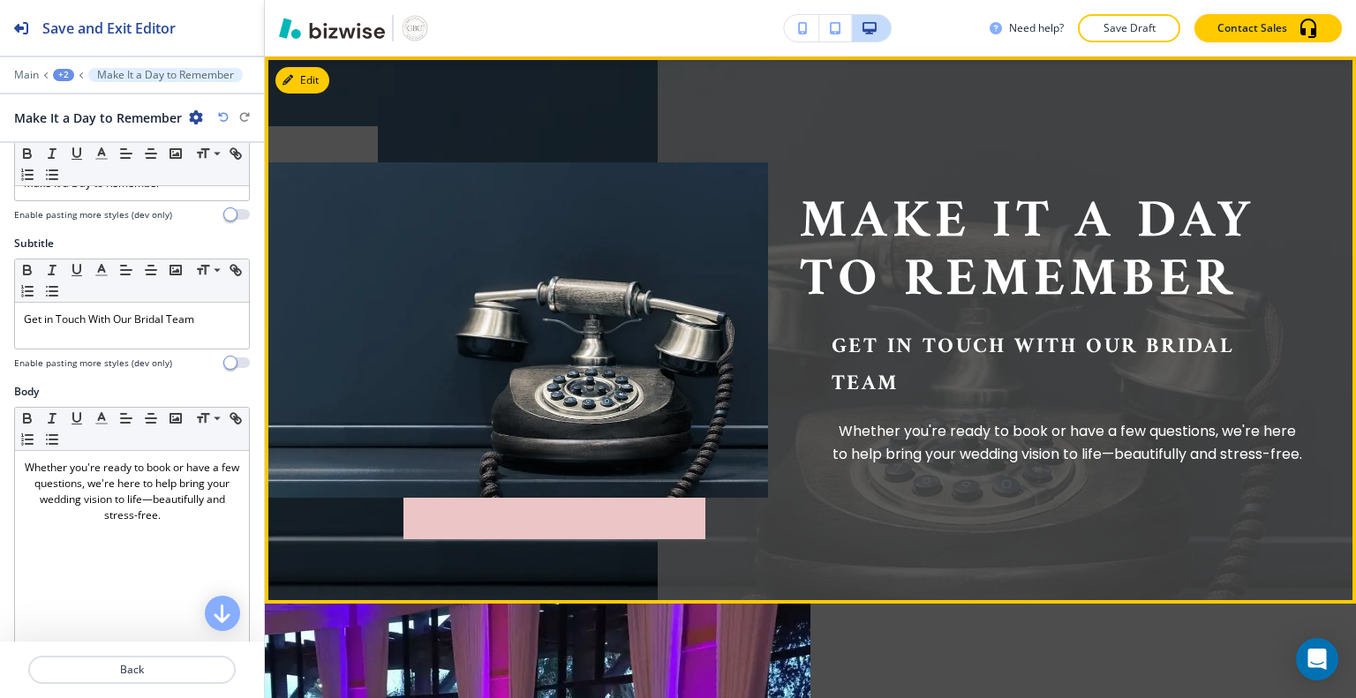
scroll to position [55, 0]
click at [151, 273] on line "button" at bounding box center [151, 273] width 11 height 0
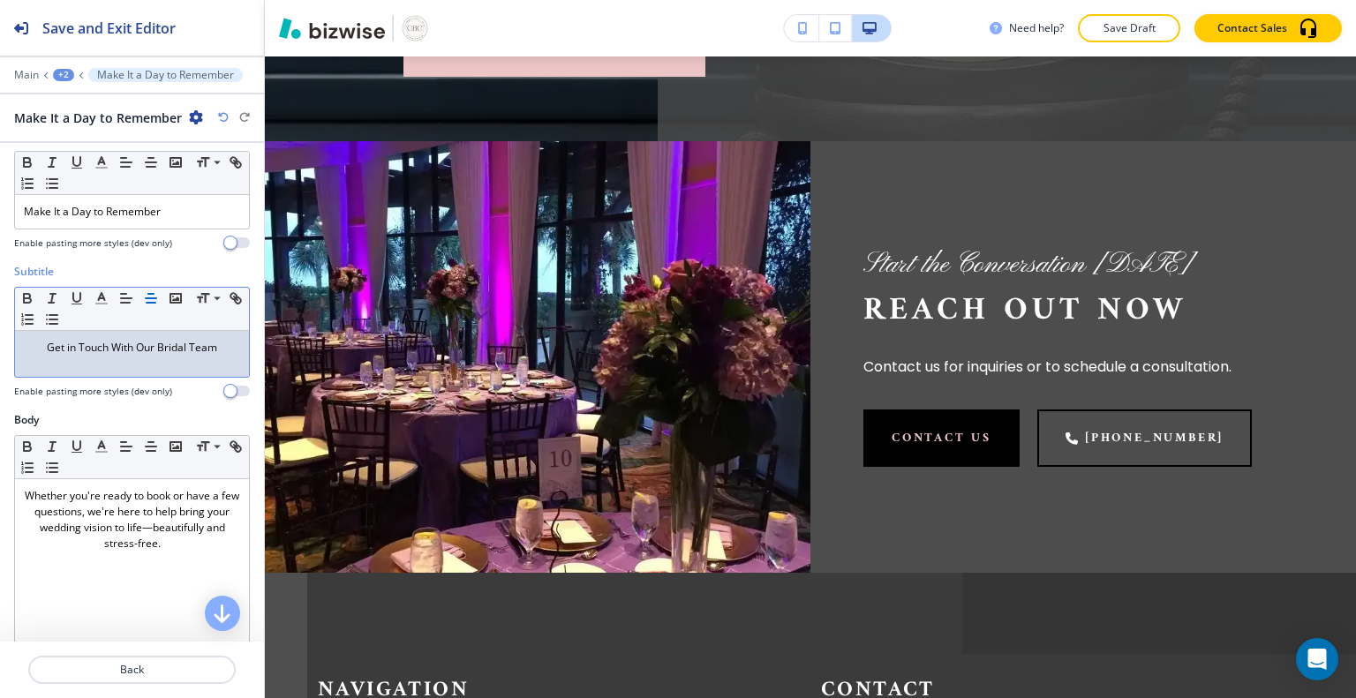
scroll to position [0, 0]
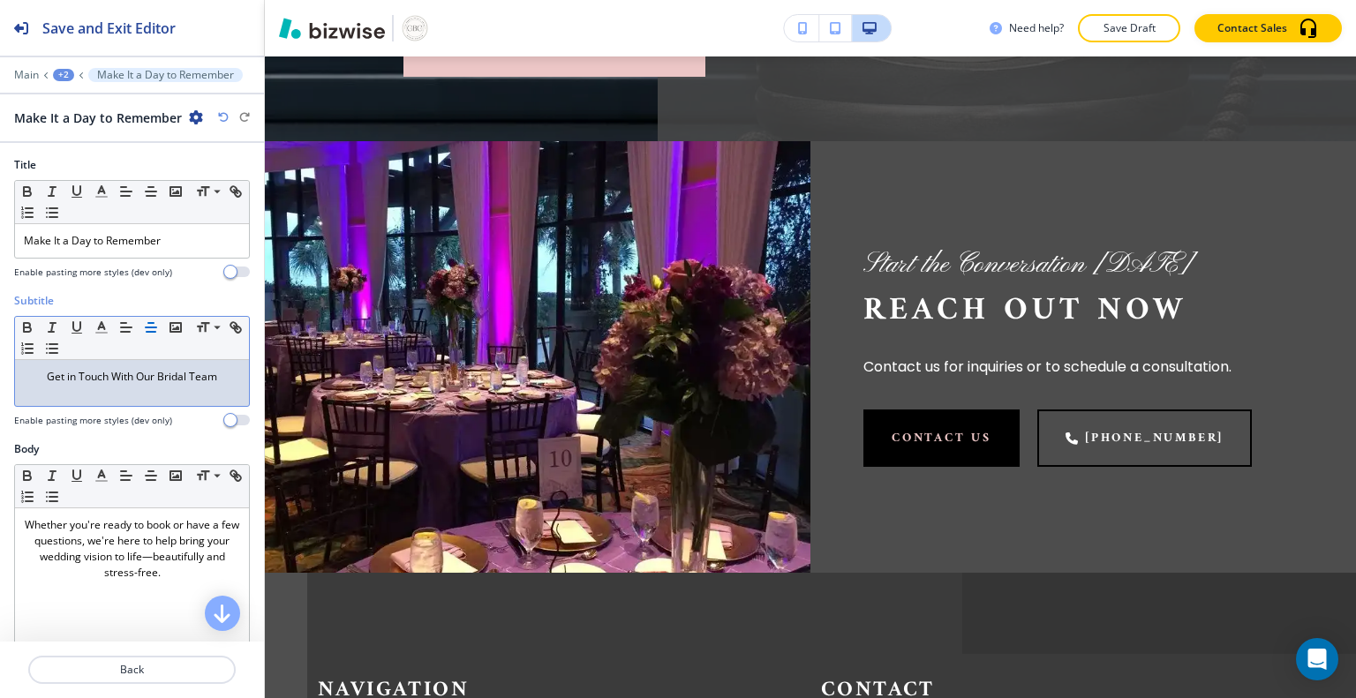
click at [122, 130] on div at bounding box center [132, 134] width 264 height 14
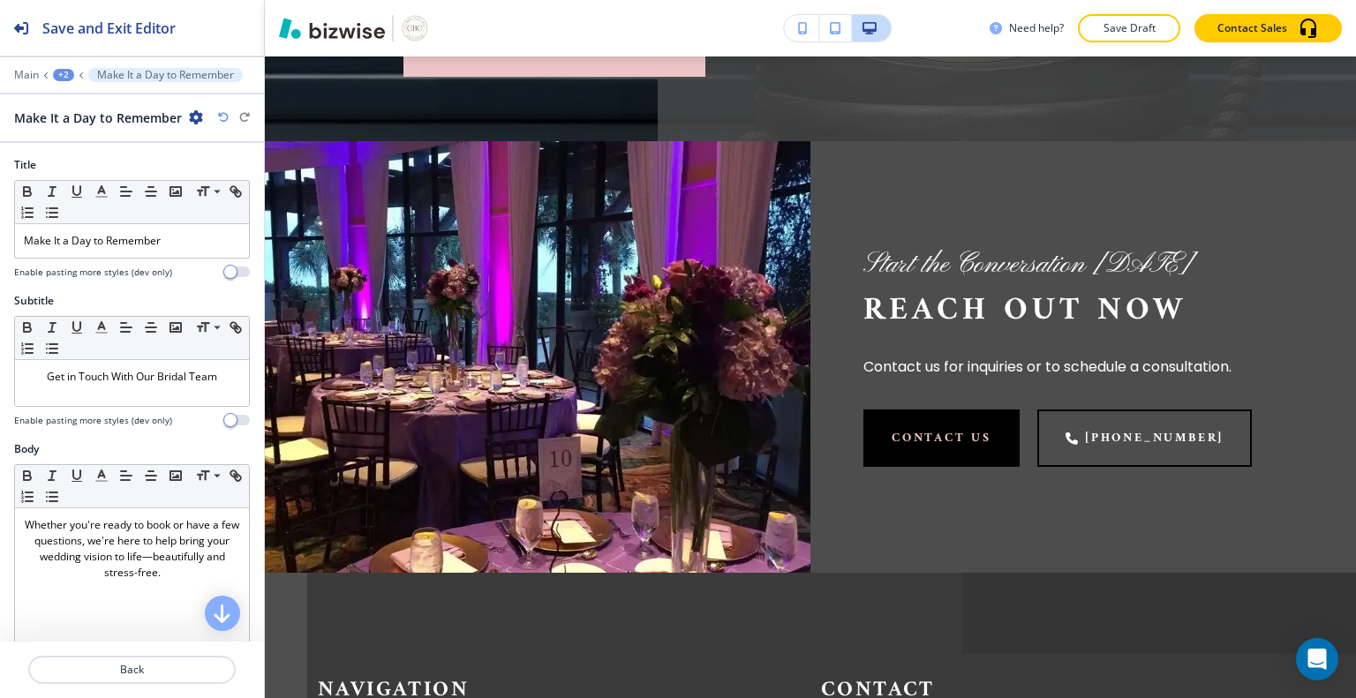
click at [85, 124] on h2 "Make It a Day to Remember" at bounding box center [98, 118] width 168 height 19
click at [194, 122] on icon "button" at bounding box center [196, 117] width 14 height 14
click at [120, 117] on h2 "Make It a Day to Remember" at bounding box center [98, 118] width 168 height 19
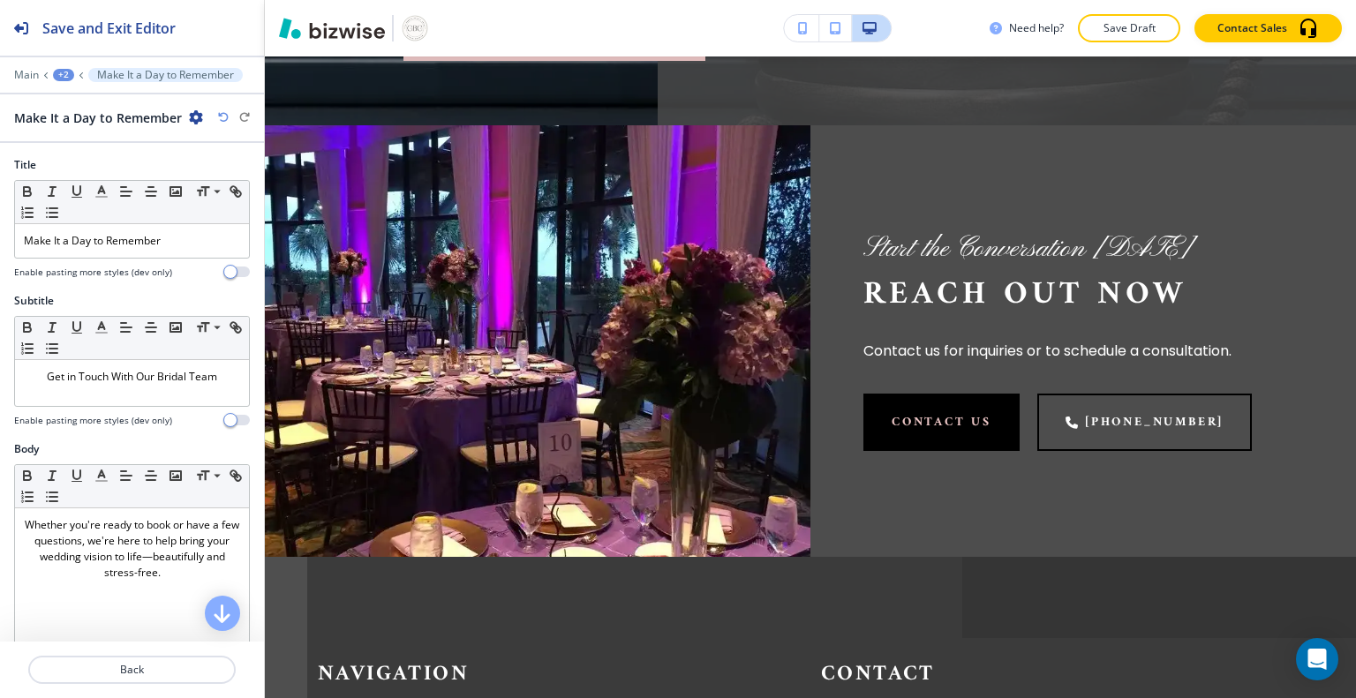
scroll to position [584, 0]
click at [908, 257] on p "Start the Conversation Today" at bounding box center [1083, 249] width 440 height 37
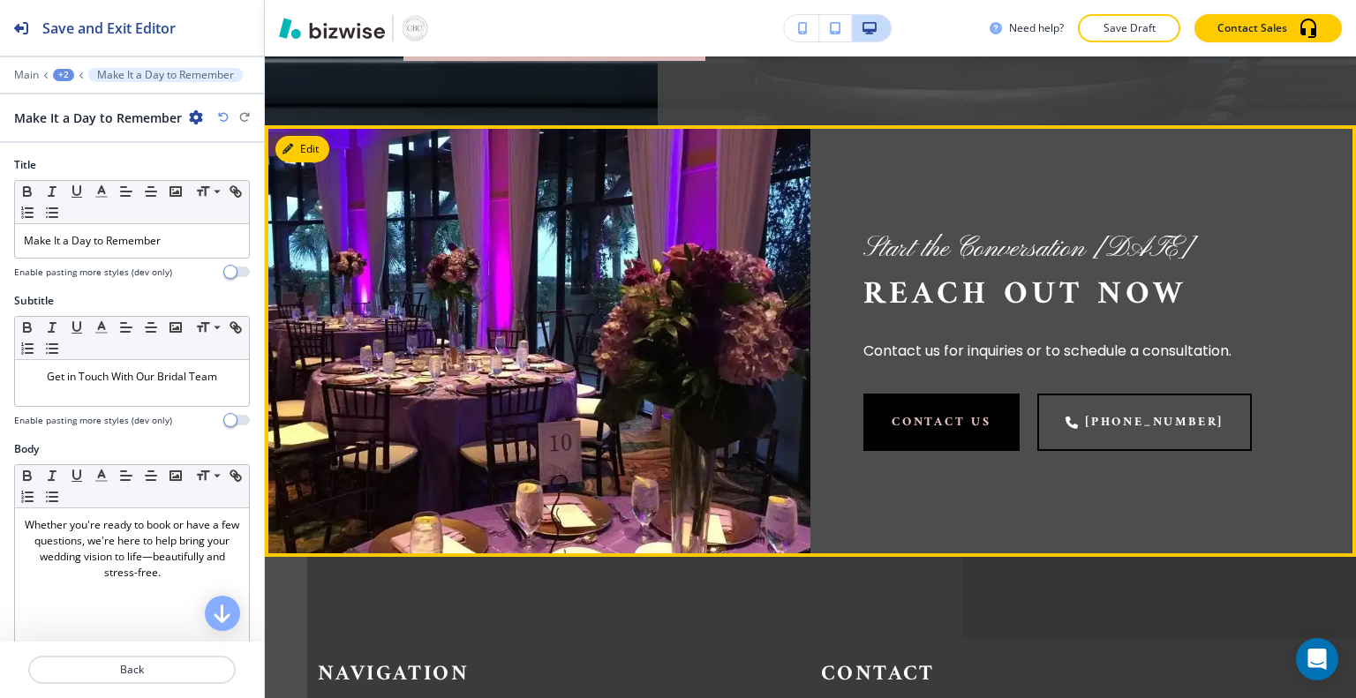
click at [905, 258] on p "Start the Conversation Today" at bounding box center [1083, 249] width 440 height 37
click at [311, 141] on button "Edit" at bounding box center [302, 149] width 54 height 26
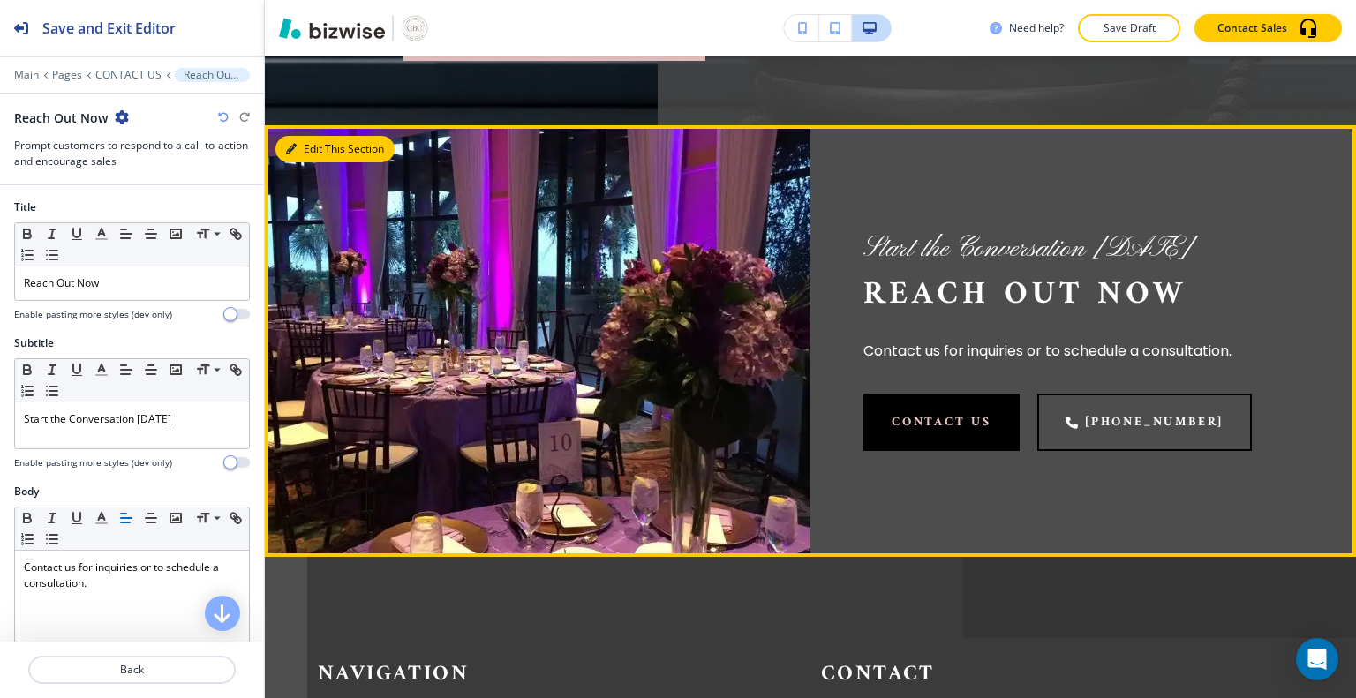
scroll to position [649, 0]
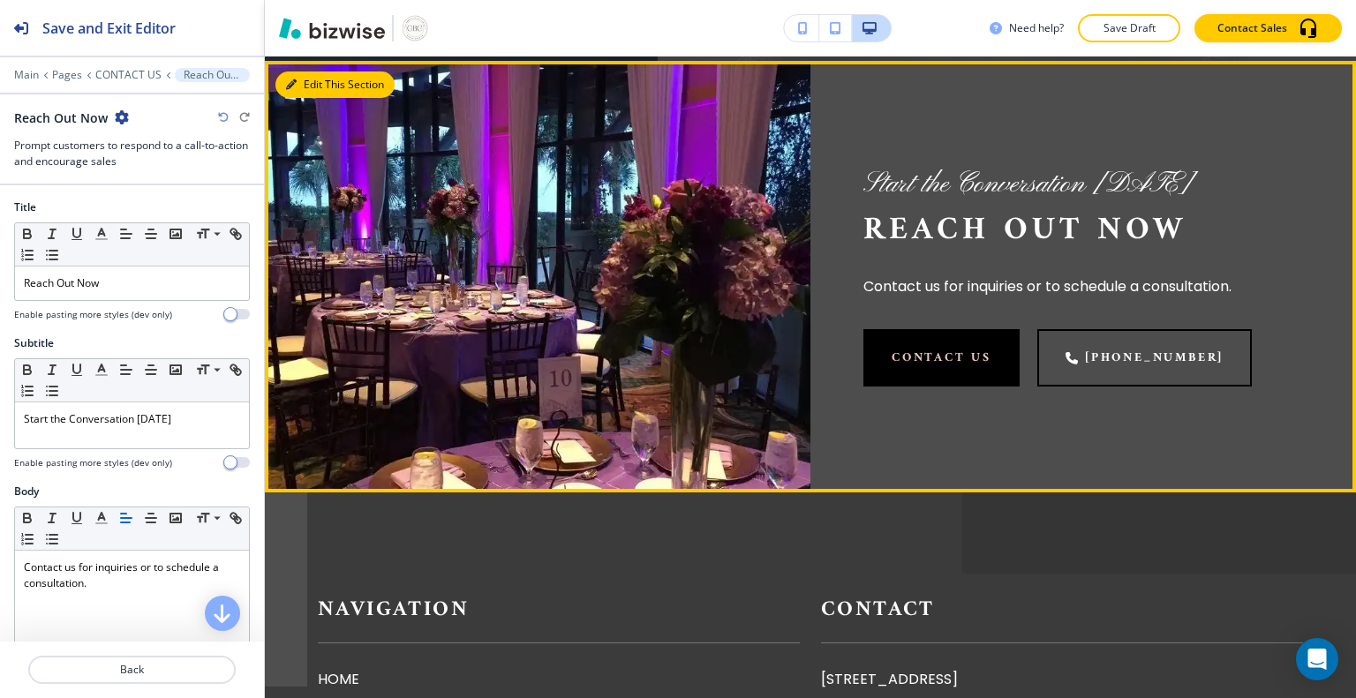
click at [67, 311] on h4 "Enable pasting more styles (dev only)" at bounding box center [93, 314] width 158 height 13
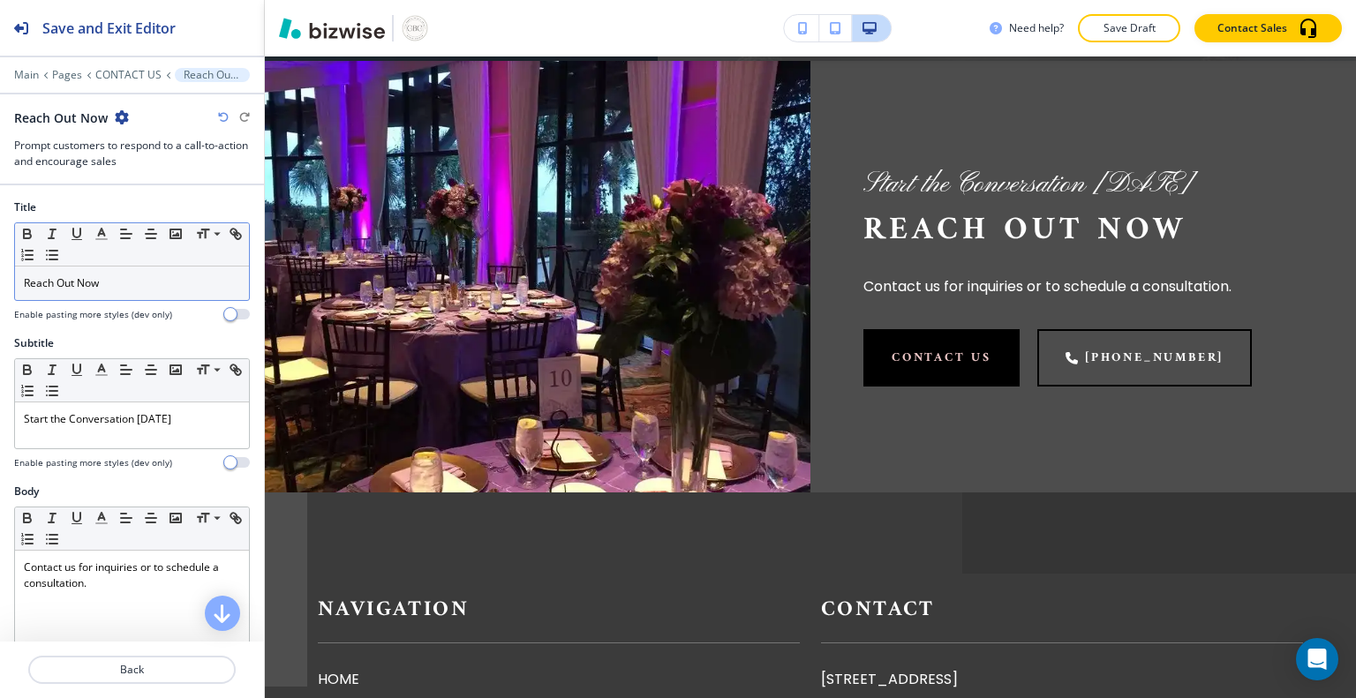
click at [146, 287] on p "Reach Out Now" at bounding box center [132, 283] width 216 height 16
click at [149, 234] on line "button" at bounding box center [151, 234] width 11 height 0
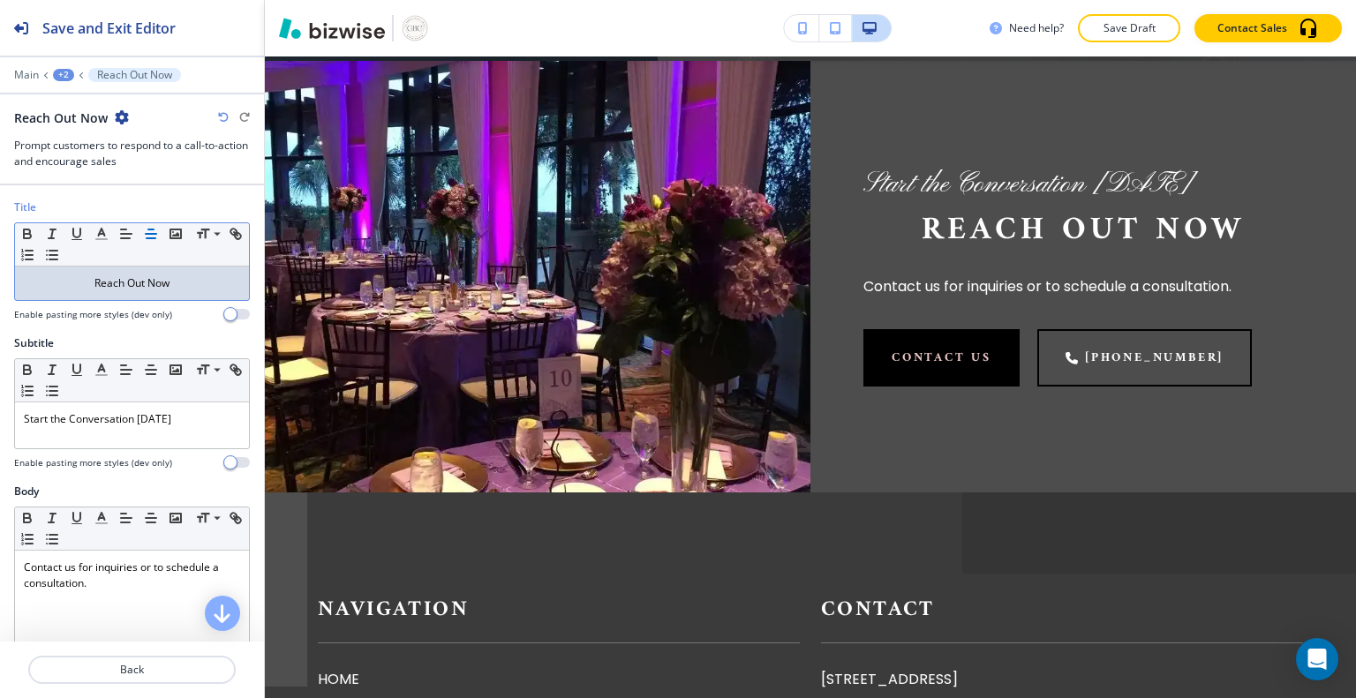
click at [124, 112] on icon "button" at bounding box center [122, 117] width 14 height 14
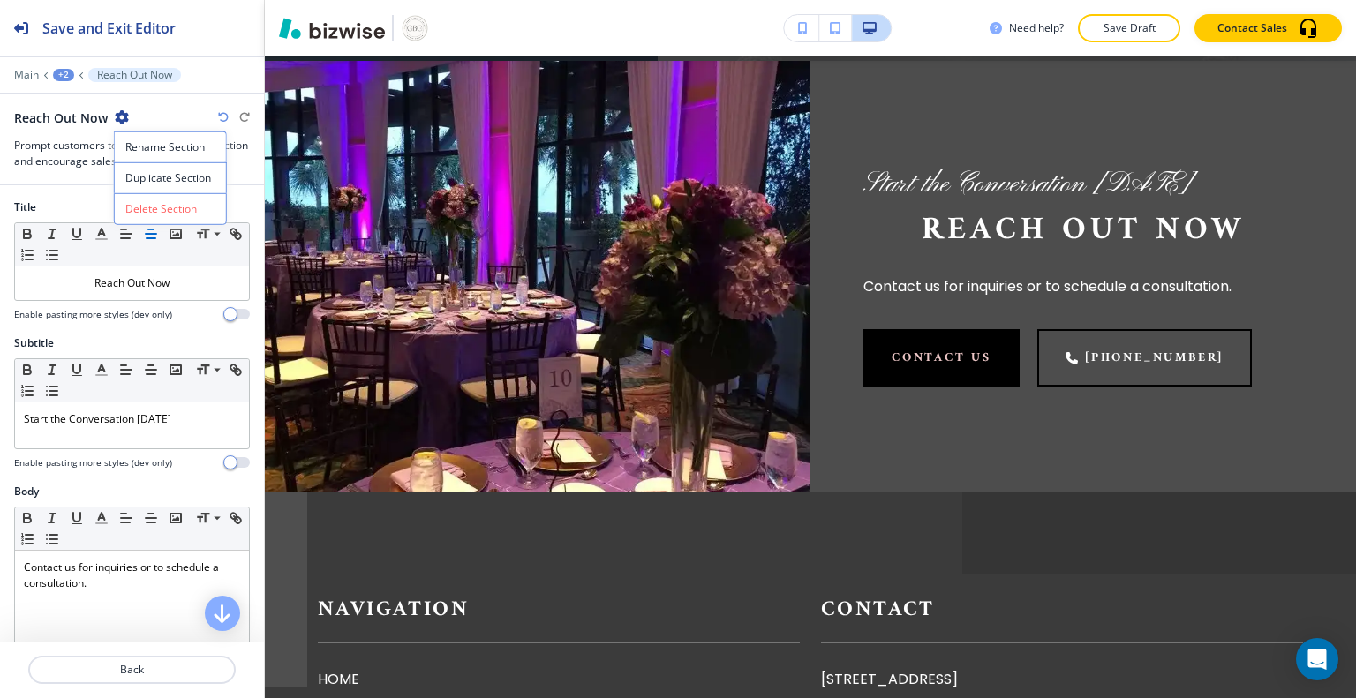
click at [159, 117] on div "Reach Out Now" at bounding box center [132, 118] width 236 height 19
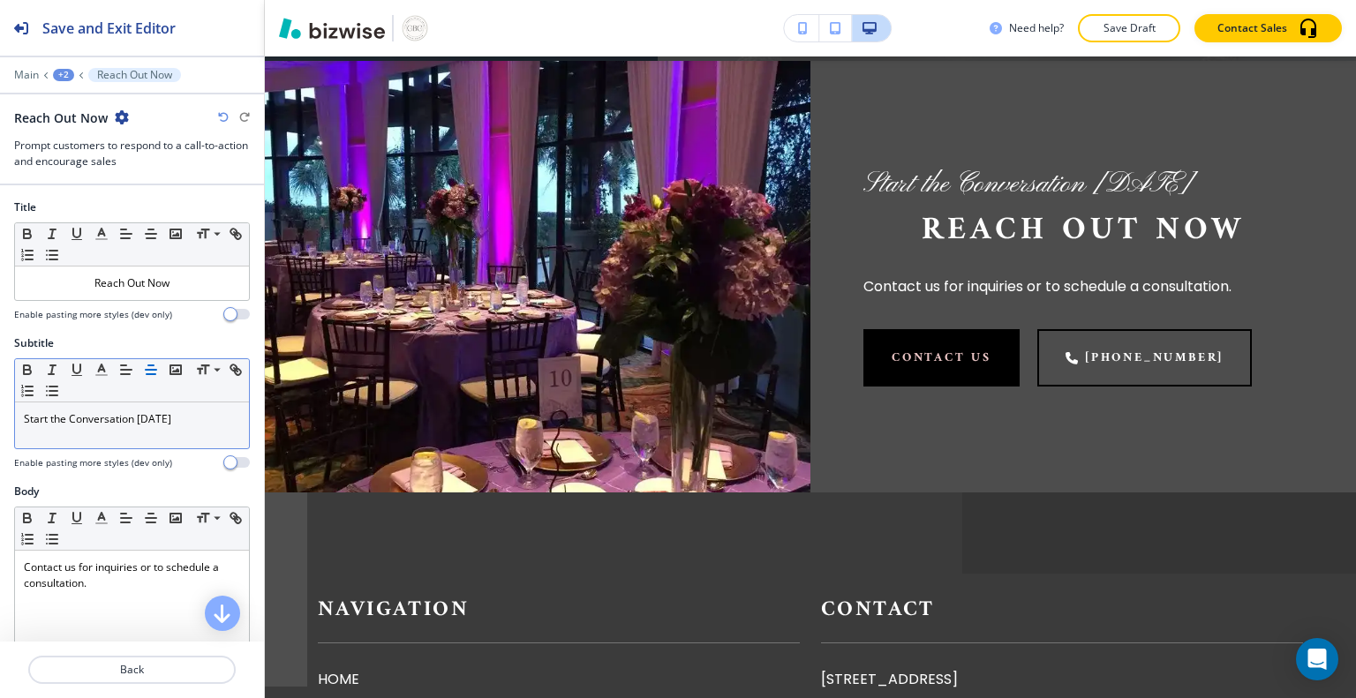
click at [148, 366] on line "button" at bounding box center [150, 366] width 5 height 0
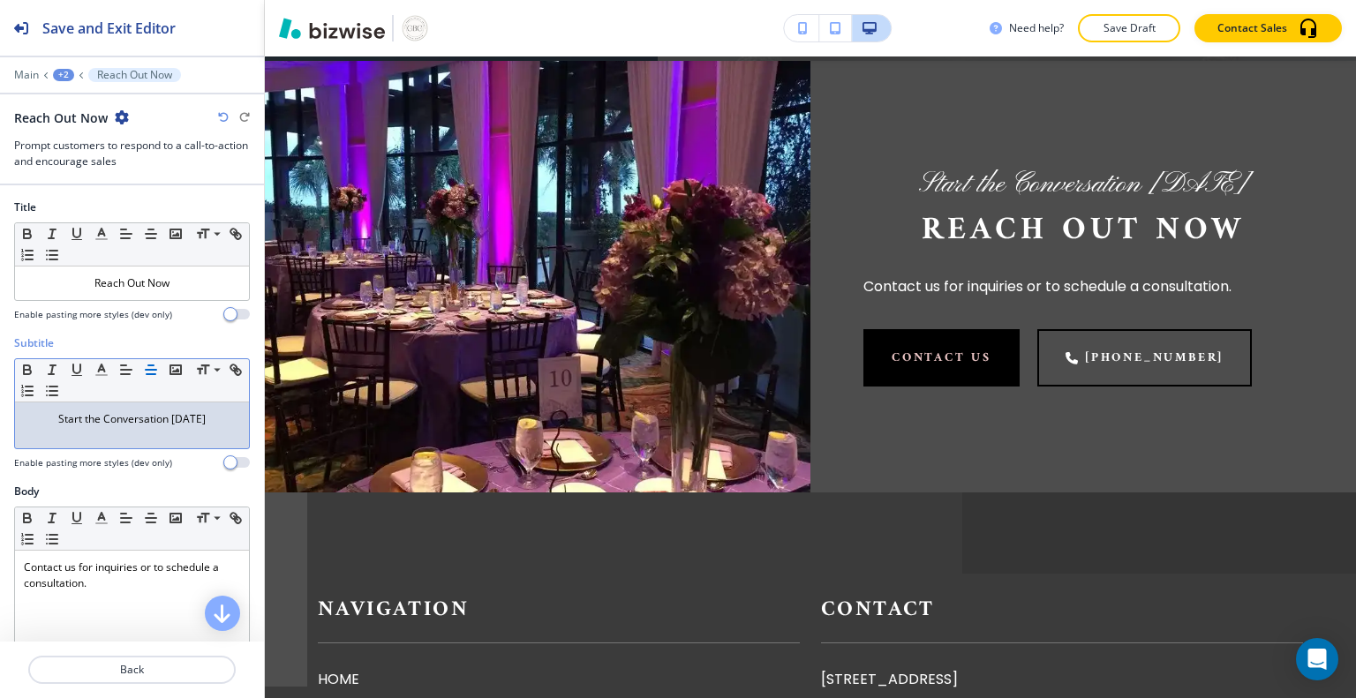
click at [215, 416] on p "Start the Conversation Today" at bounding box center [132, 419] width 216 height 16
click at [197, 268] on div "Reach Out Now" at bounding box center [132, 284] width 234 height 34
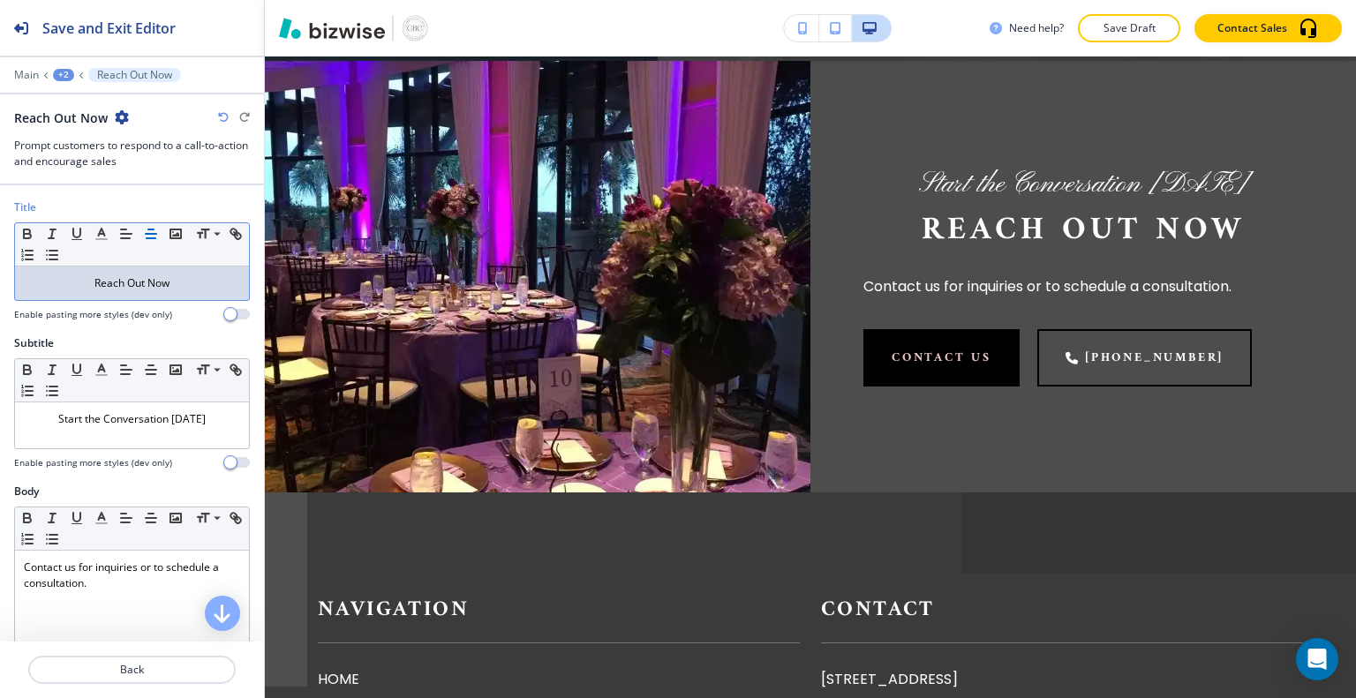
click at [66, 279] on p "Reach Out Now" at bounding box center [132, 283] width 216 height 16
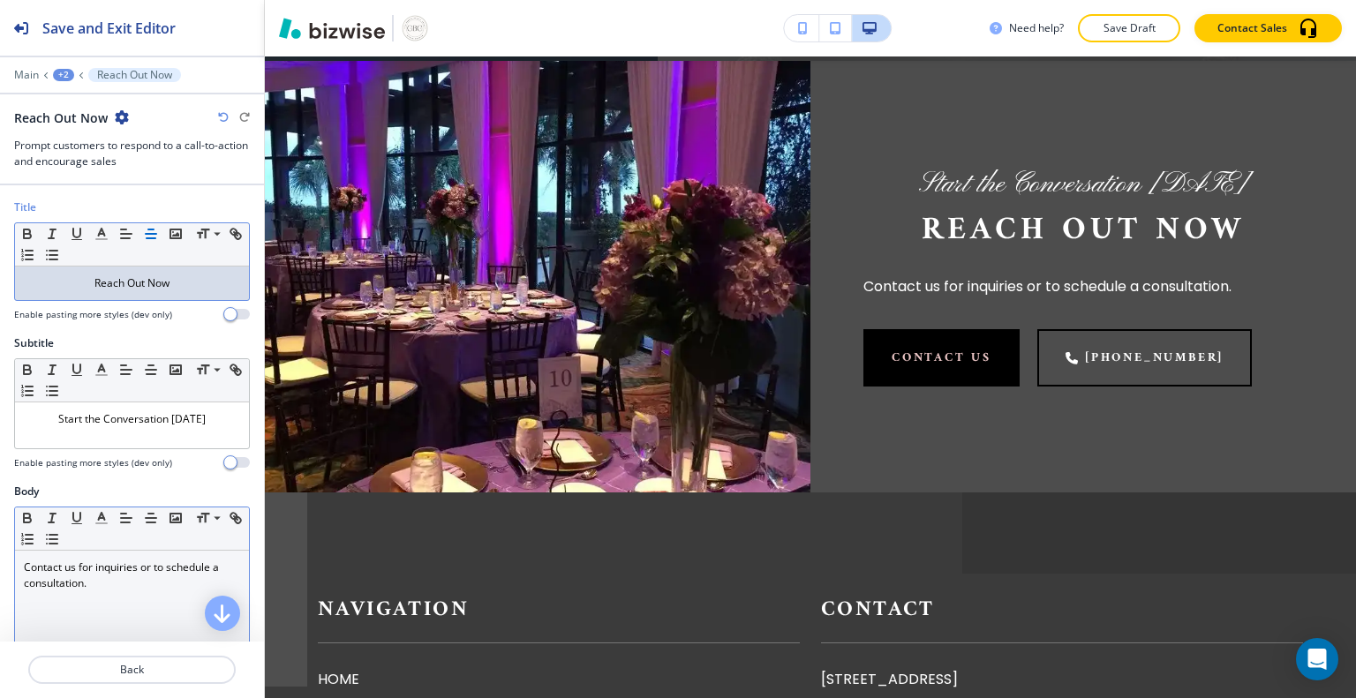
click at [109, 577] on p "Contact us for inquiries or to schedule a consultation." at bounding box center [132, 576] width 216 height 32
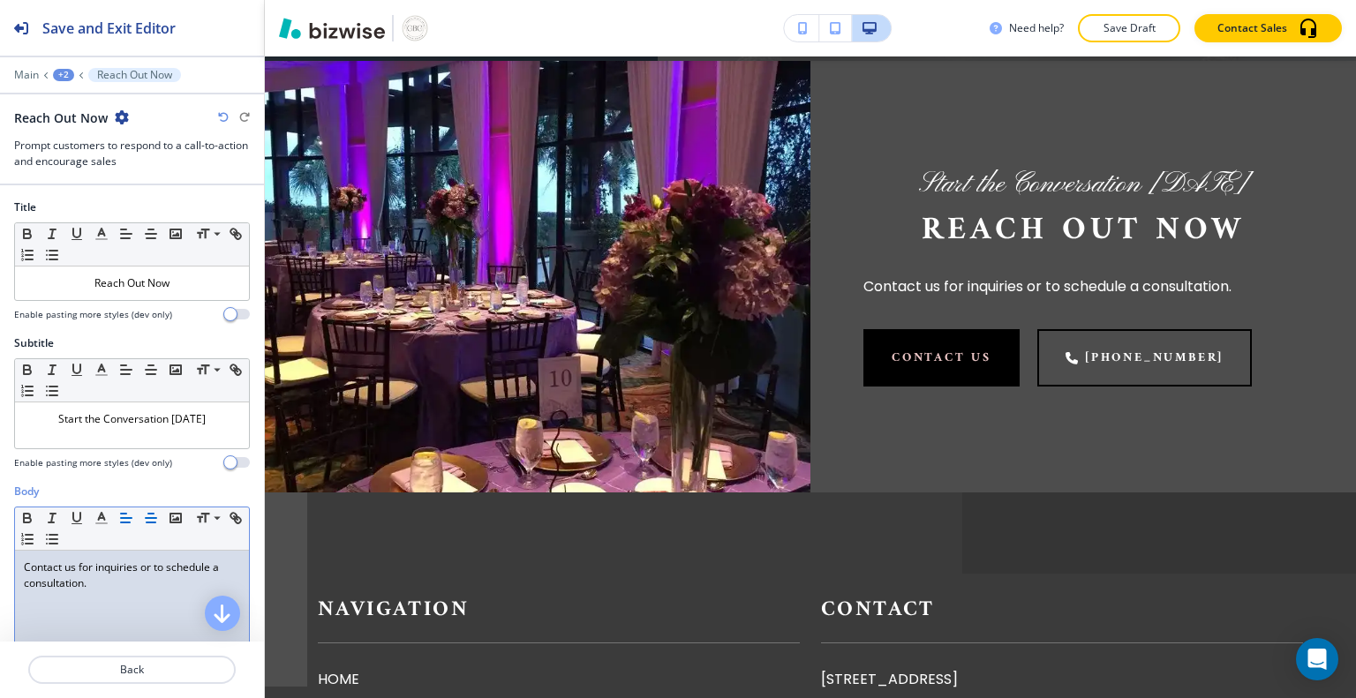
click at [149, 523] on line "button" at bounding box center [151, 523] width 9 height 0
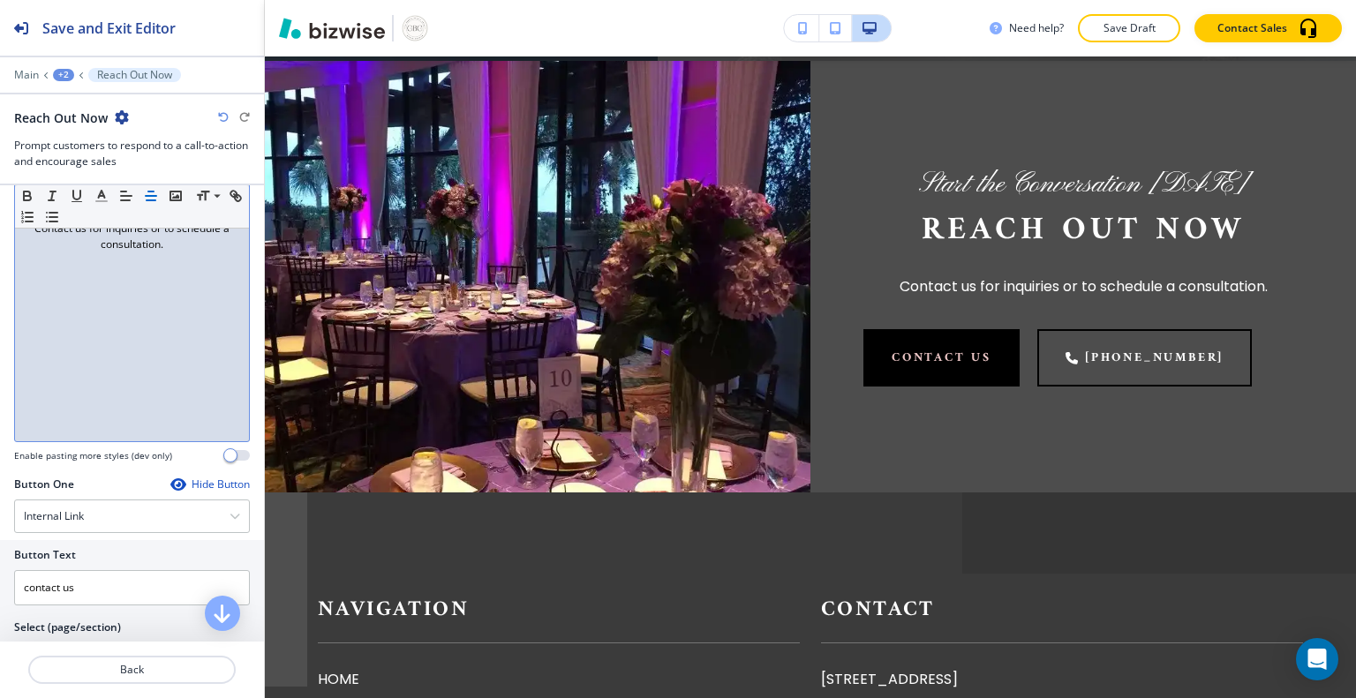
scroll to position [341, 0]
click at [170, 478] on icon "button" at bounding box center [177, 483] width 14 height 14
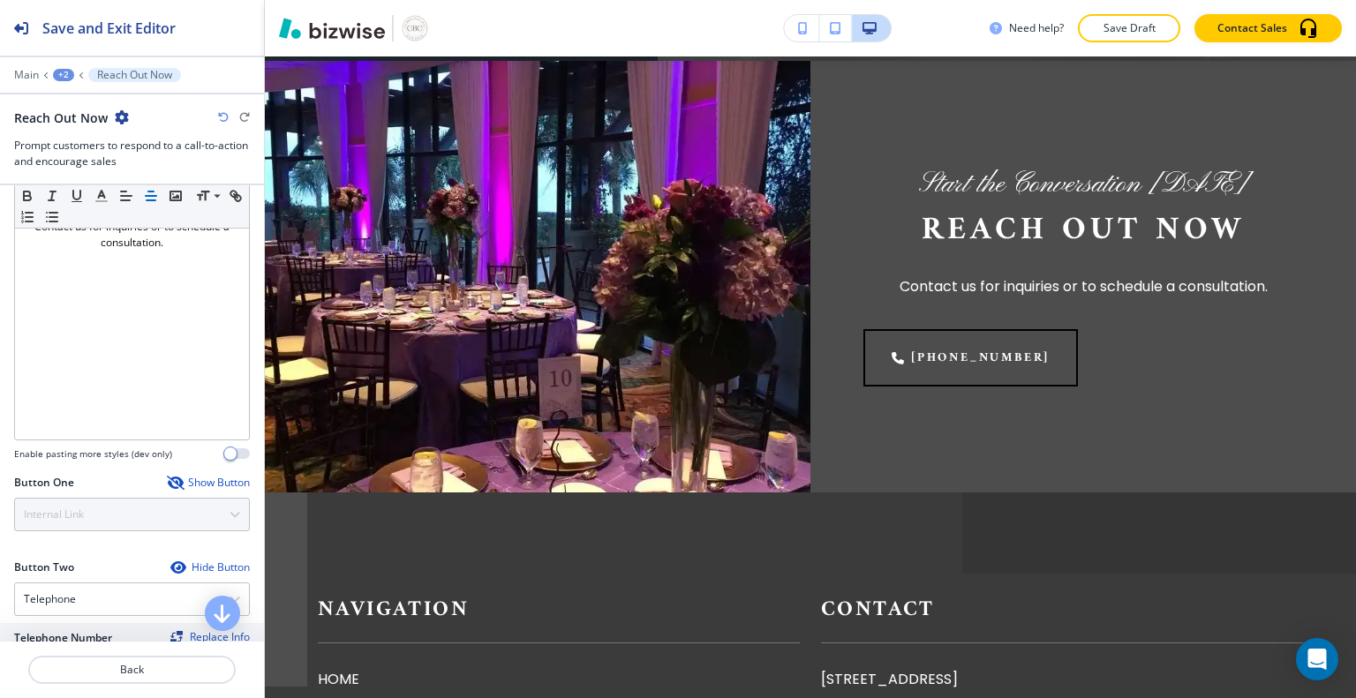
click at [170, 567] on icon "button" at bounding box center [177, 568] width 14 height 14
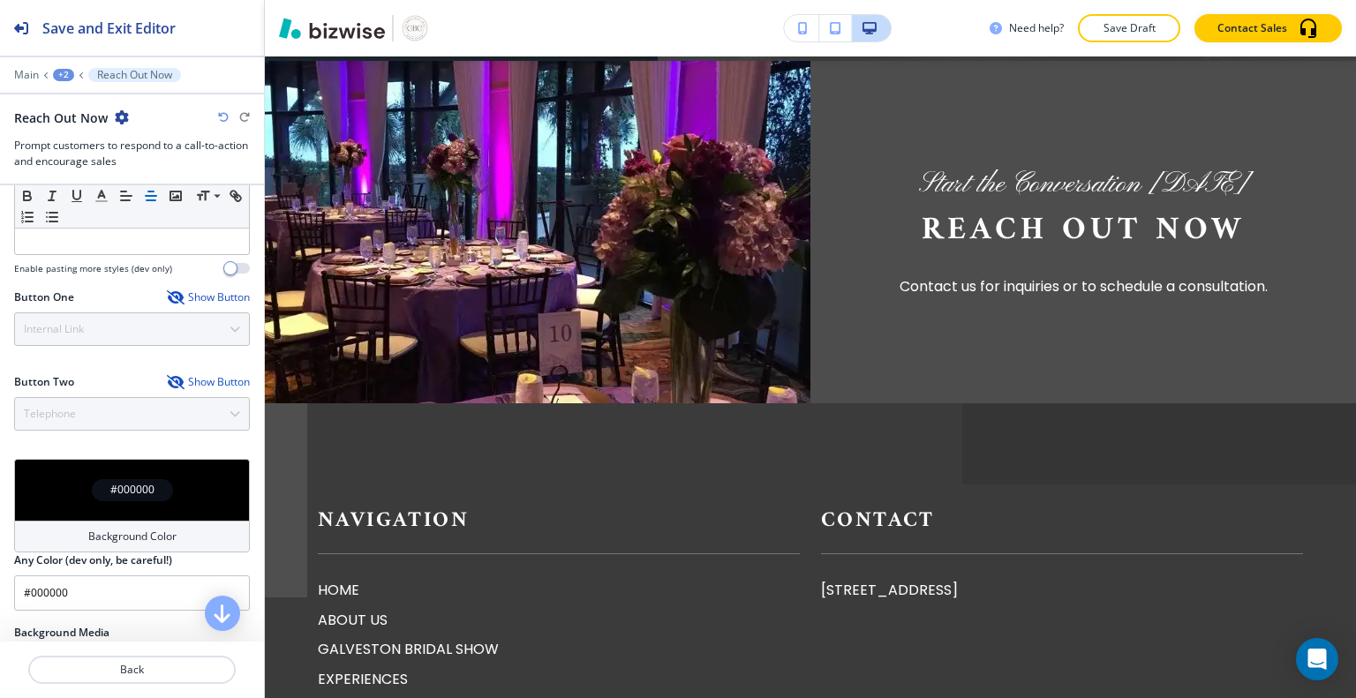
scroll to position [531, 0]
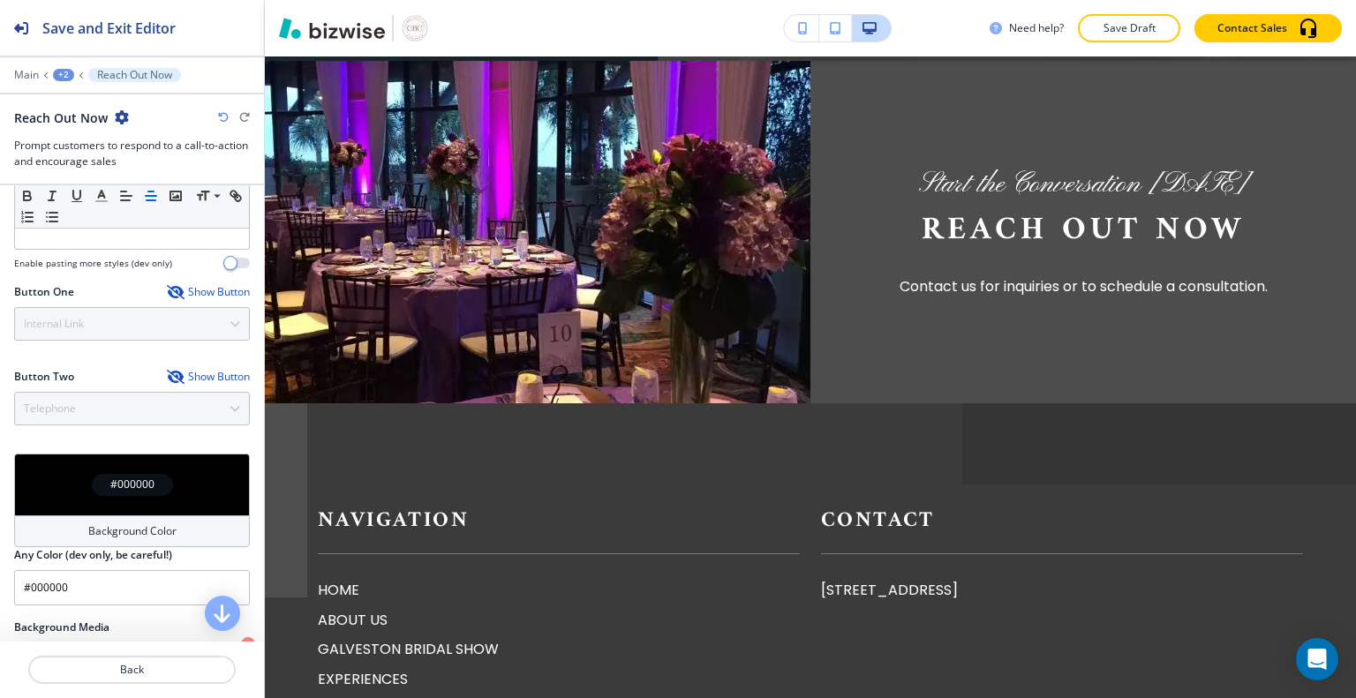
click at [441, 471] on div "Navigation HOME ABOUT US GALVESTON BRIDAL SHOW EXPERIENCES GALLERY CONTACT US" at bounding box center [548, 603] width 503 height 294
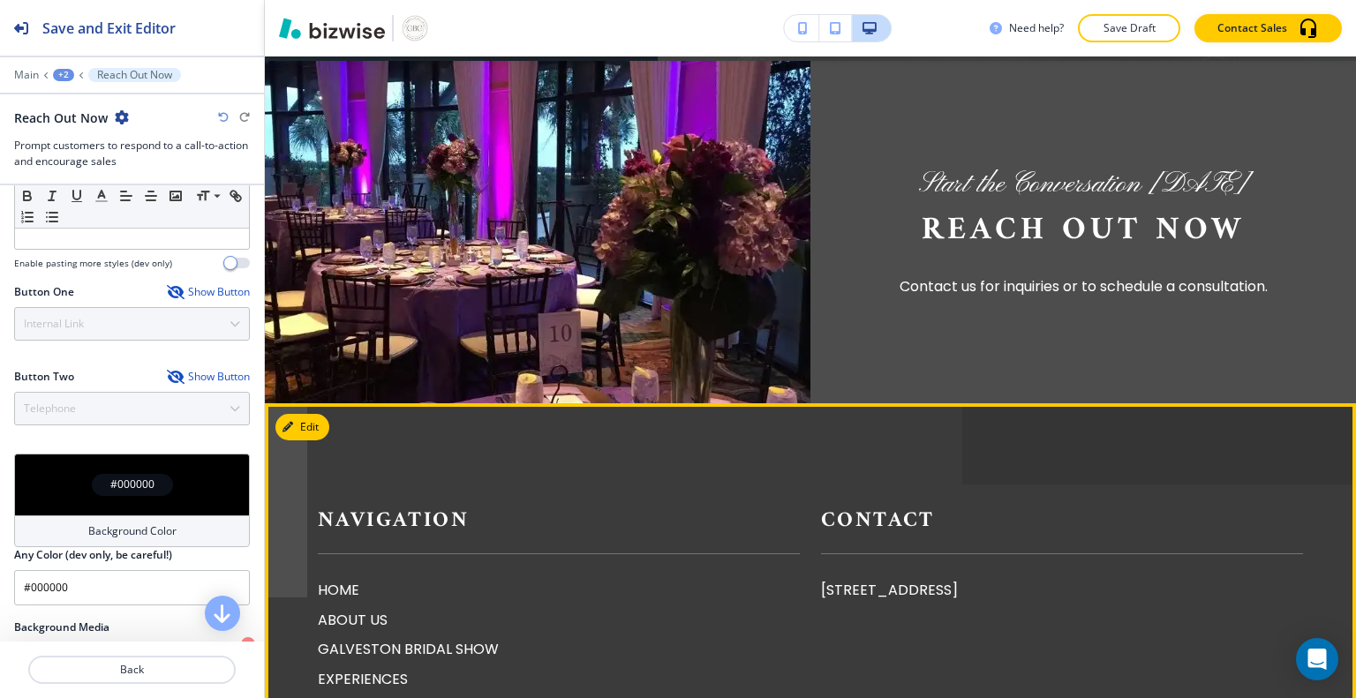
click at [304, 421] on button "Edit" at bounding box center [302, 427] width 54 height 26
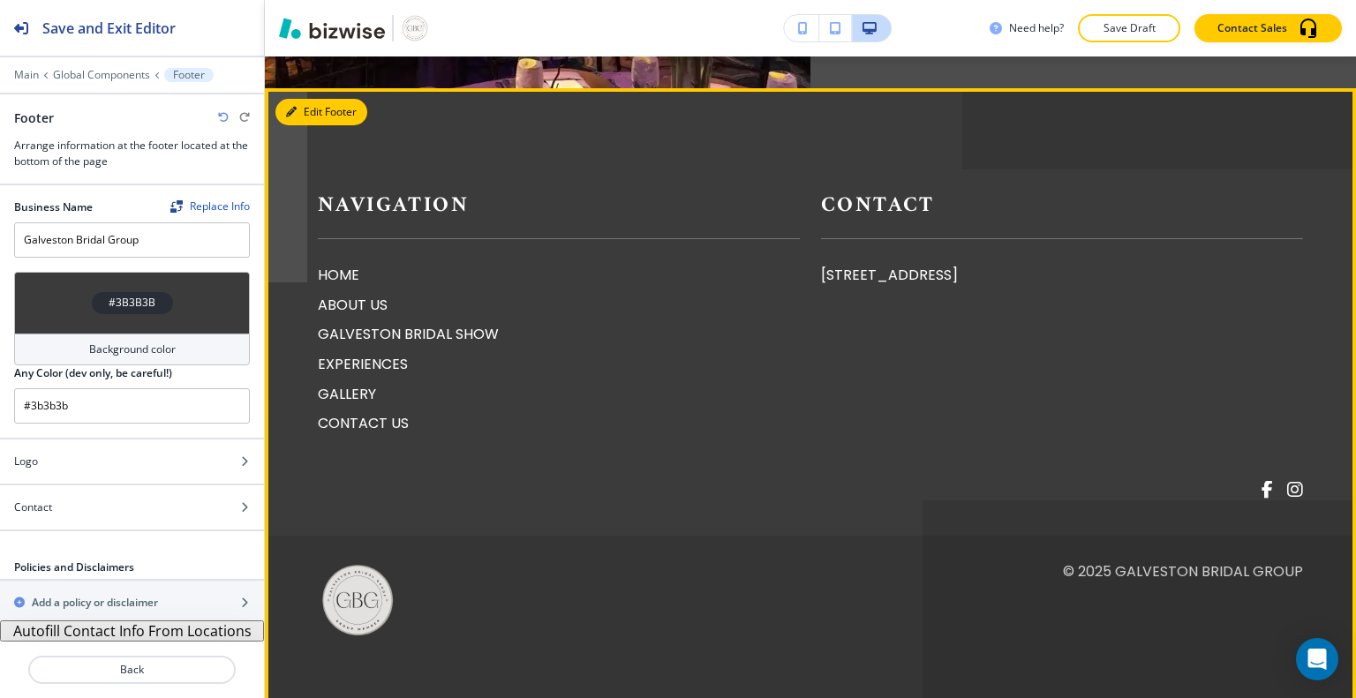
scroll to position [1, 0]
click at [239, 503] on icon "button" at bounding box center [244, 506] width 11 height 11
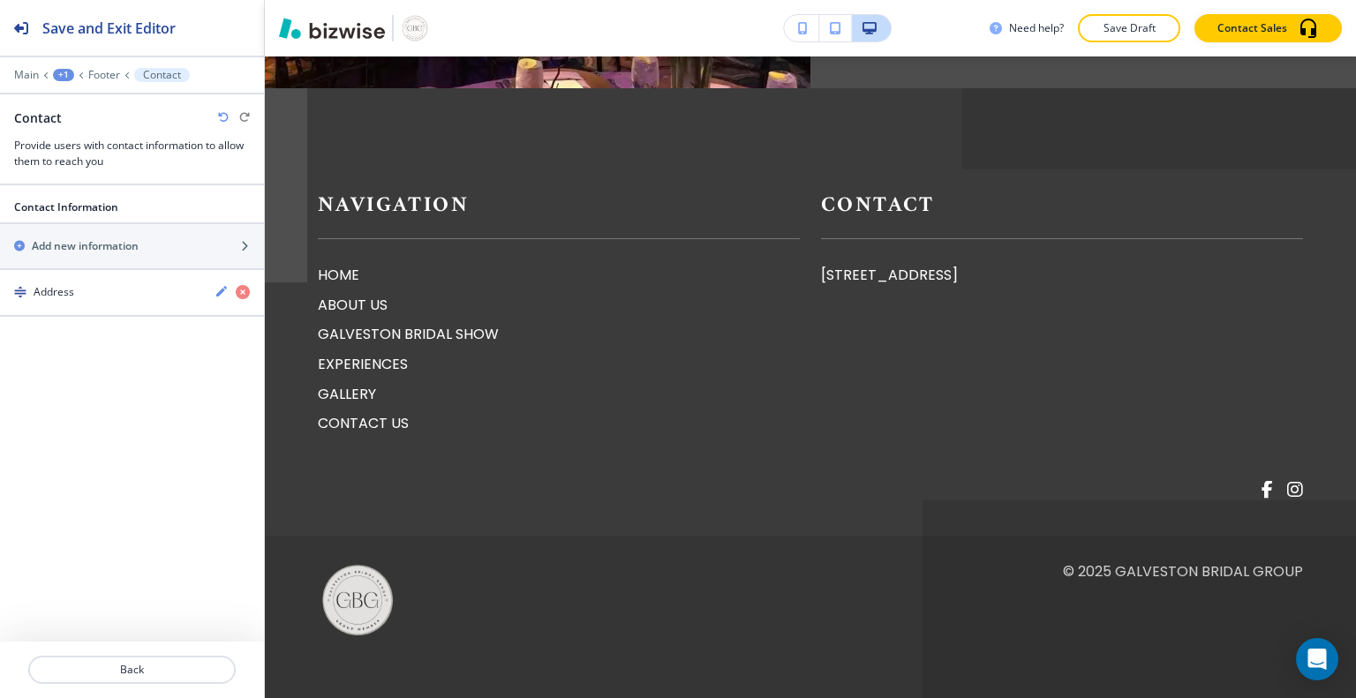
click at [238, 291] on icon "button" at bounding box center [243, 292] width 14 height 14
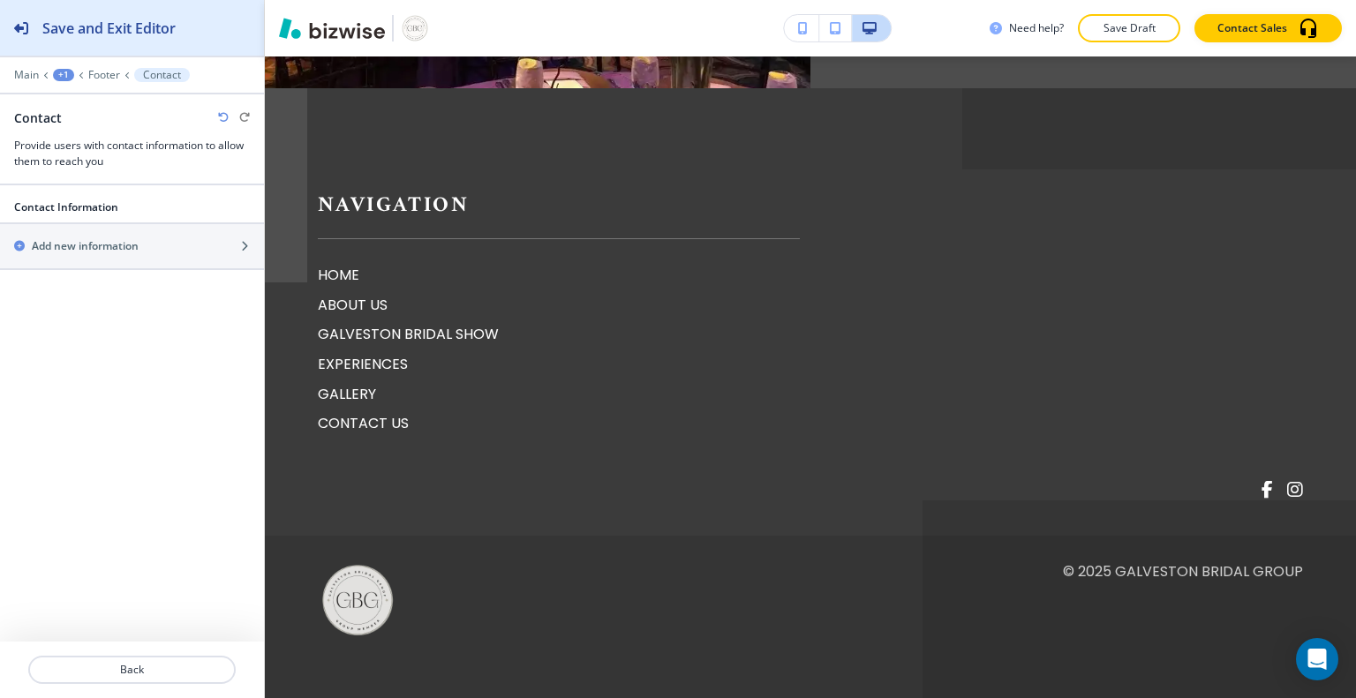
click at [119, 28] on h2 "Save and Exit Editor" at bounding box center [108, 28] width 133 height 21
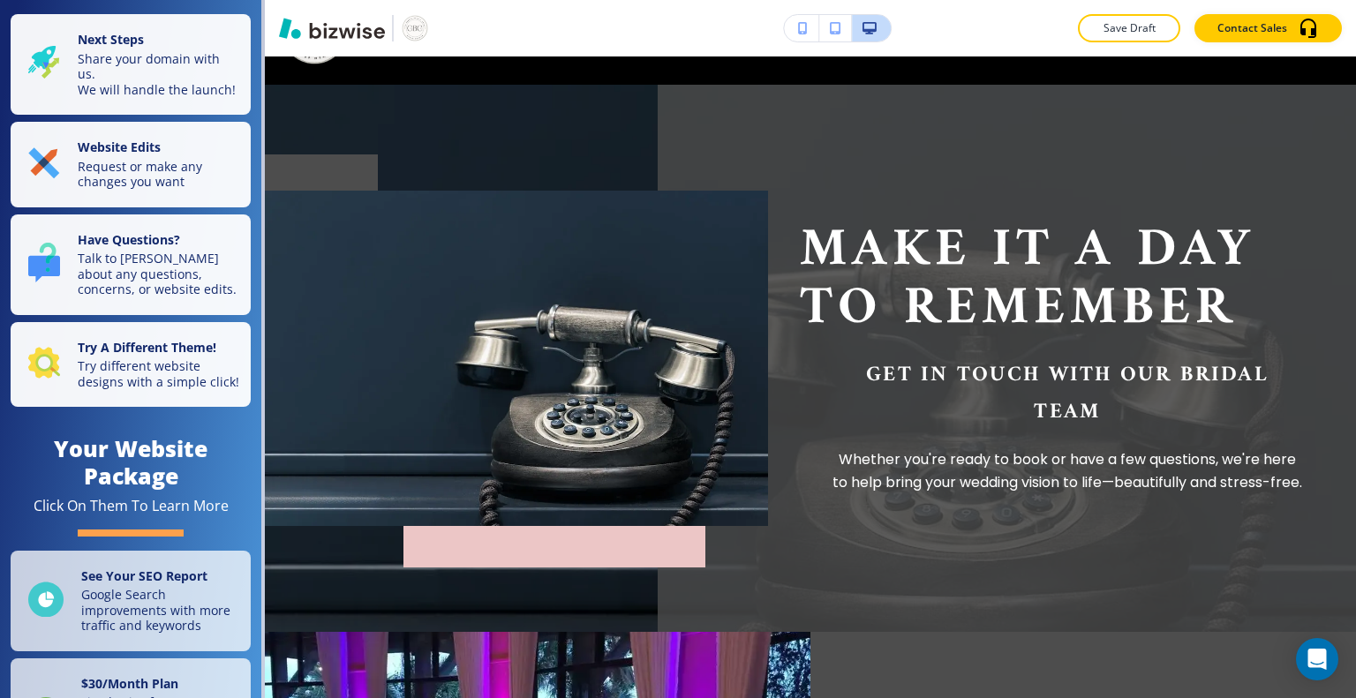
scroll to position [0, 0]
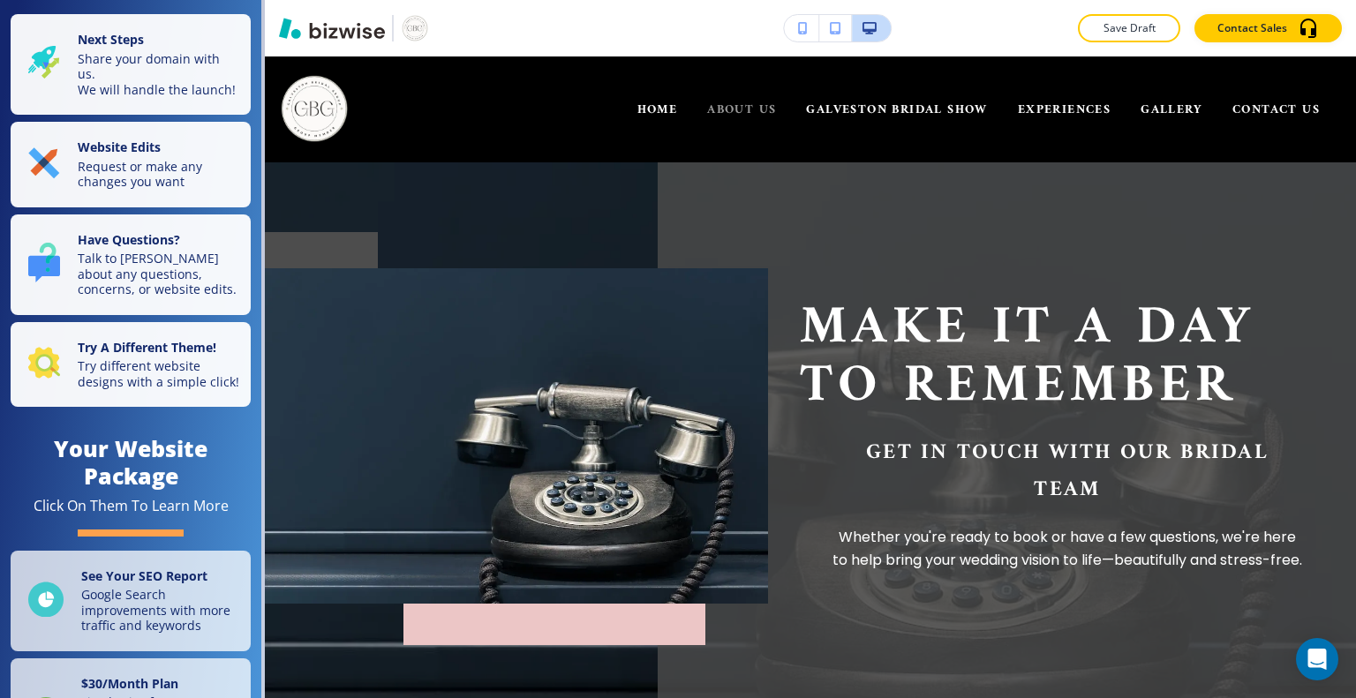
click at [712, 117] on span "ABOUT US" at bounding box center [741, 110] width 69 height 22
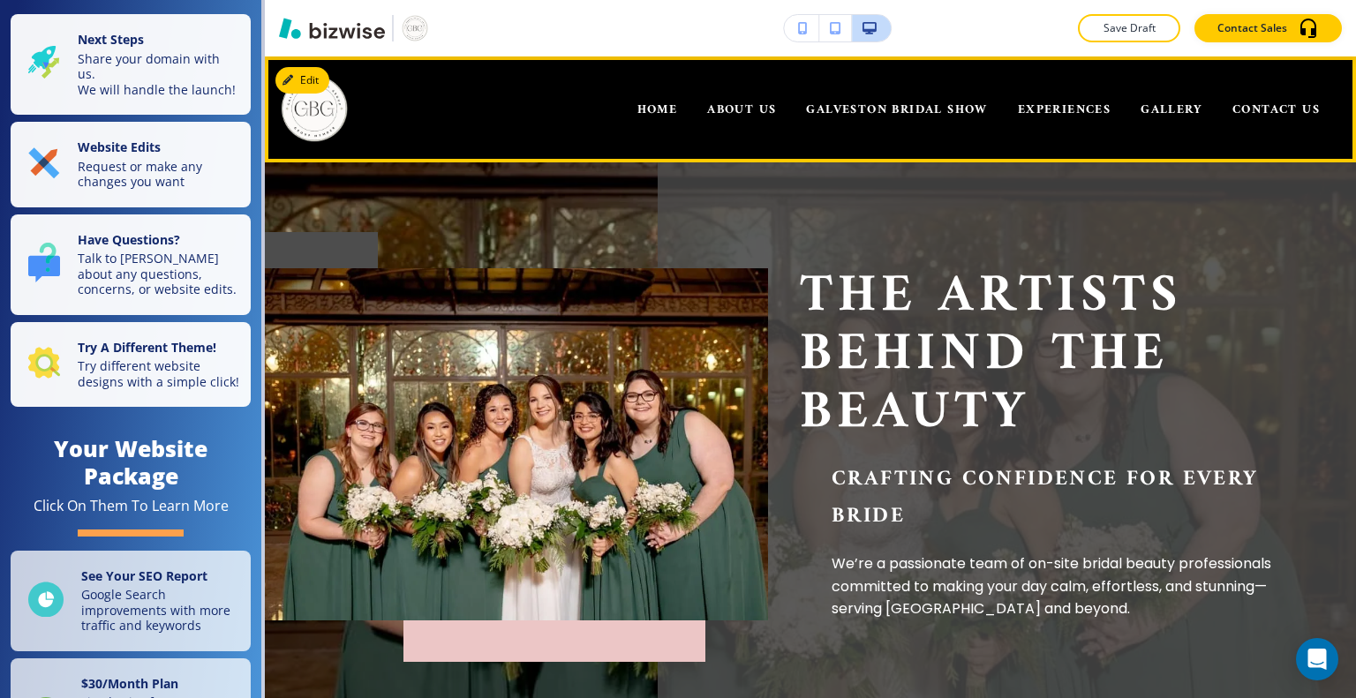
click at [315, 75] on div "Edit HOME ABOUT US GALVESTON BRIDAL SHOW EXPERIENCES GALLERY CONTACT US" at bounding box center [810, 110] width 1091 height 106
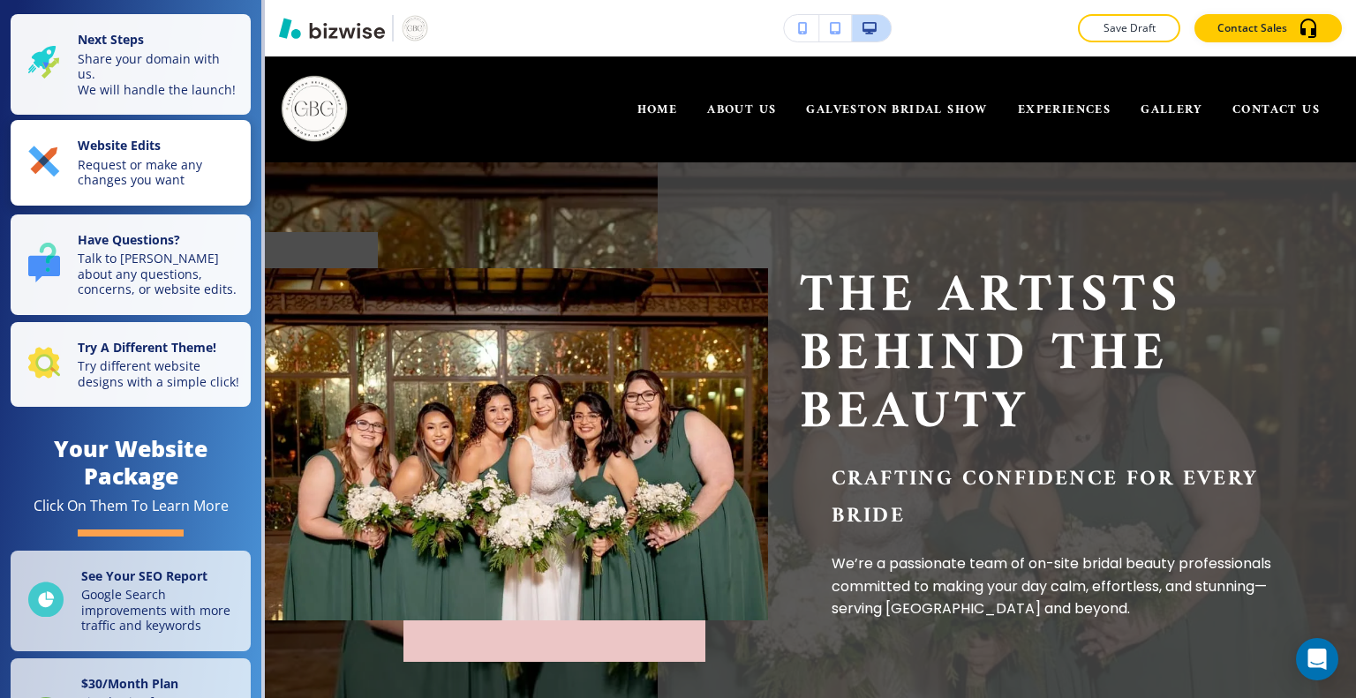
click at [157, 180] on p "Request or make any changes you want" at bounding box center [159, 172] width 162 height 31
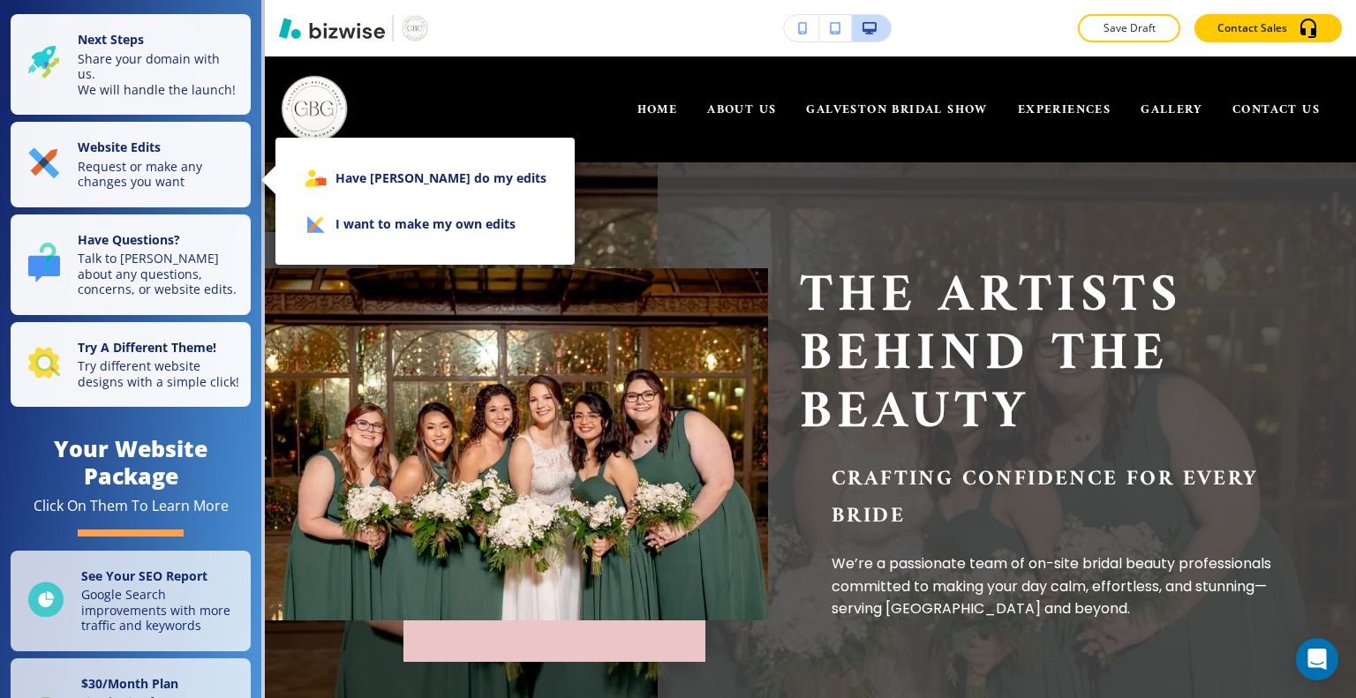
click at [392, 226] on li "I want to make my own edits" at bounding box center [425, 224] width 271 height 46
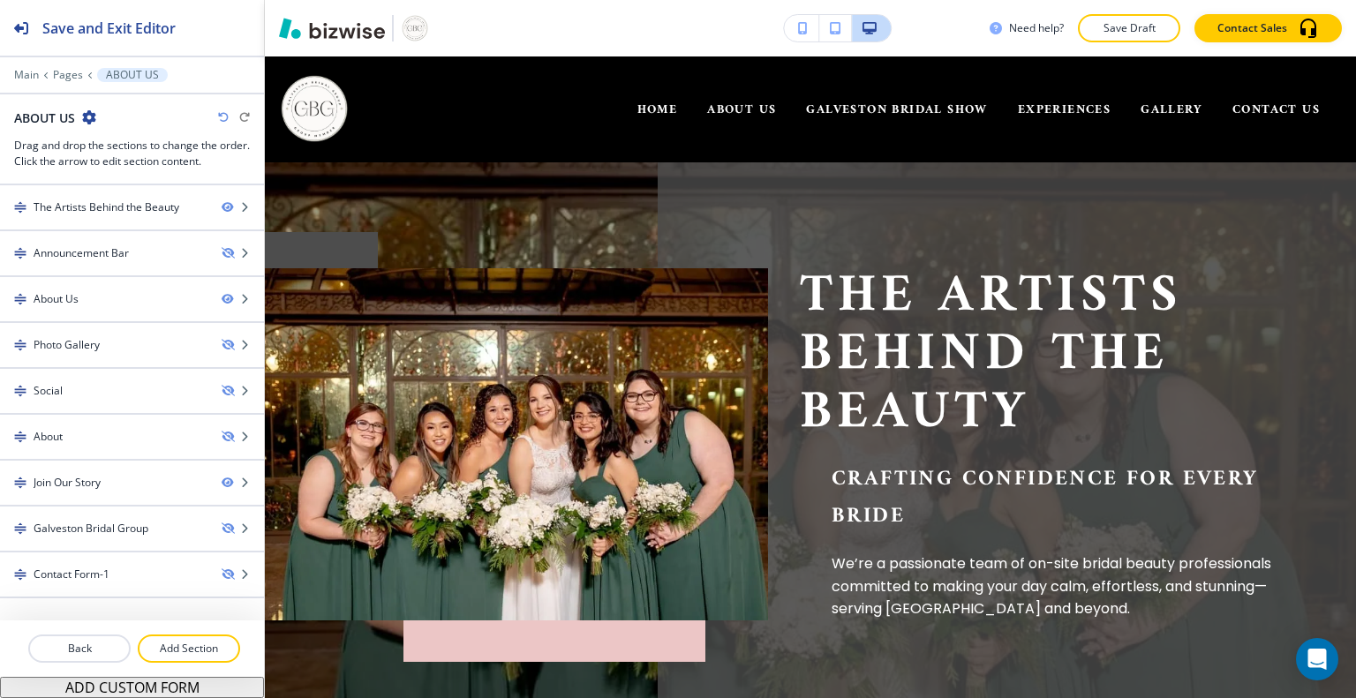
click at [141, 208] on div "The Artists Behind the Beauty" at bounding box center [107, 208] width 146 height 16
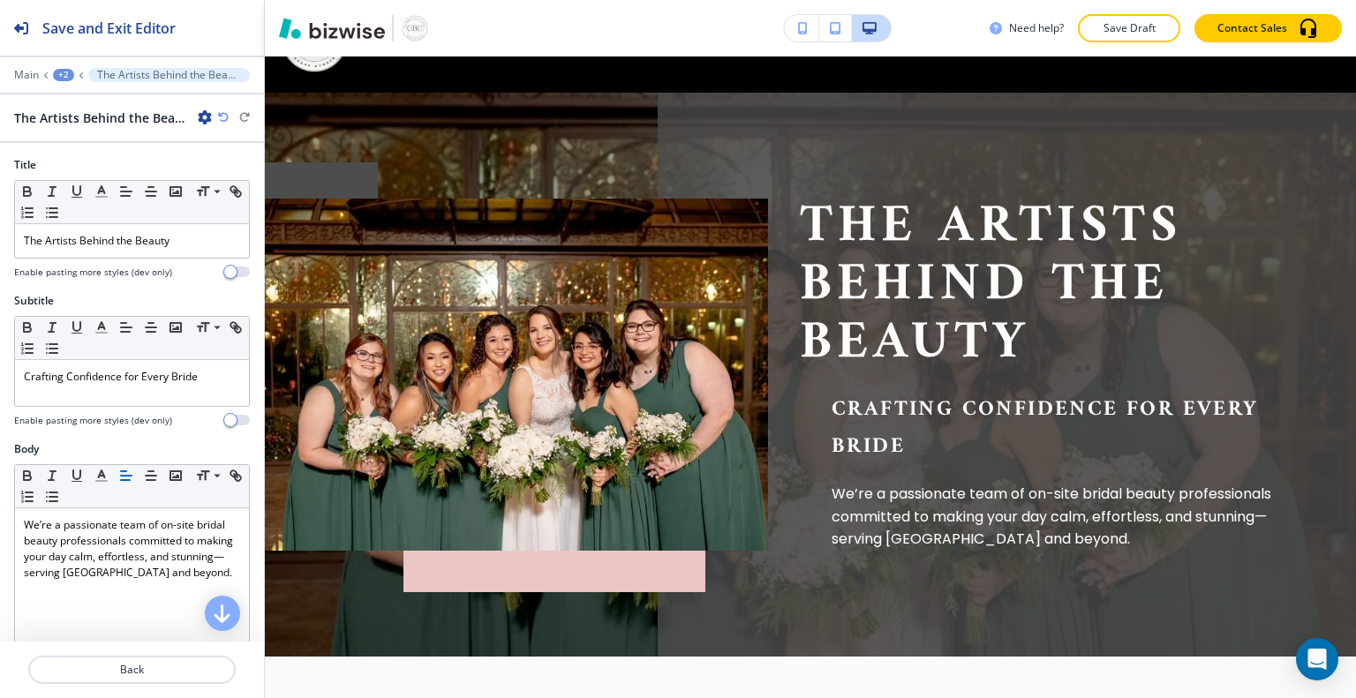
scroll to position [106, 0]
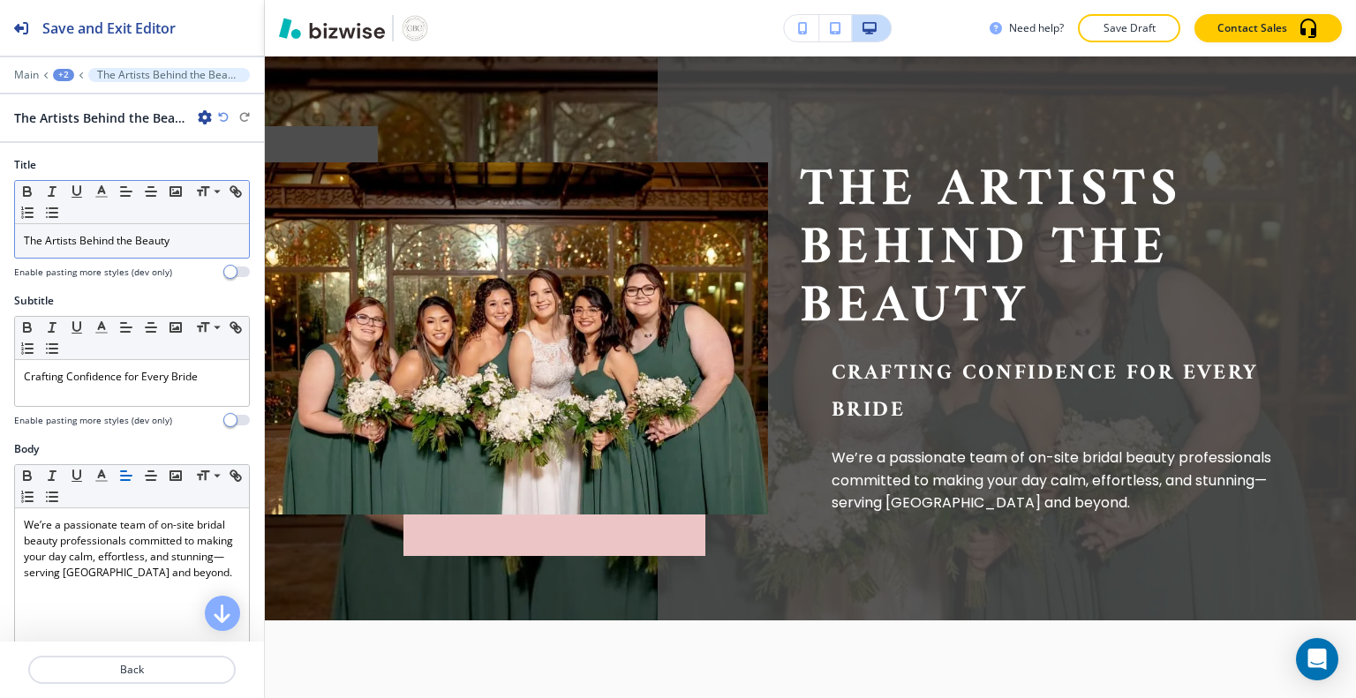
click at [190, 243] on p "The Artists Behind the Beauty" at bounding box center [132, 241] width 216 height 16
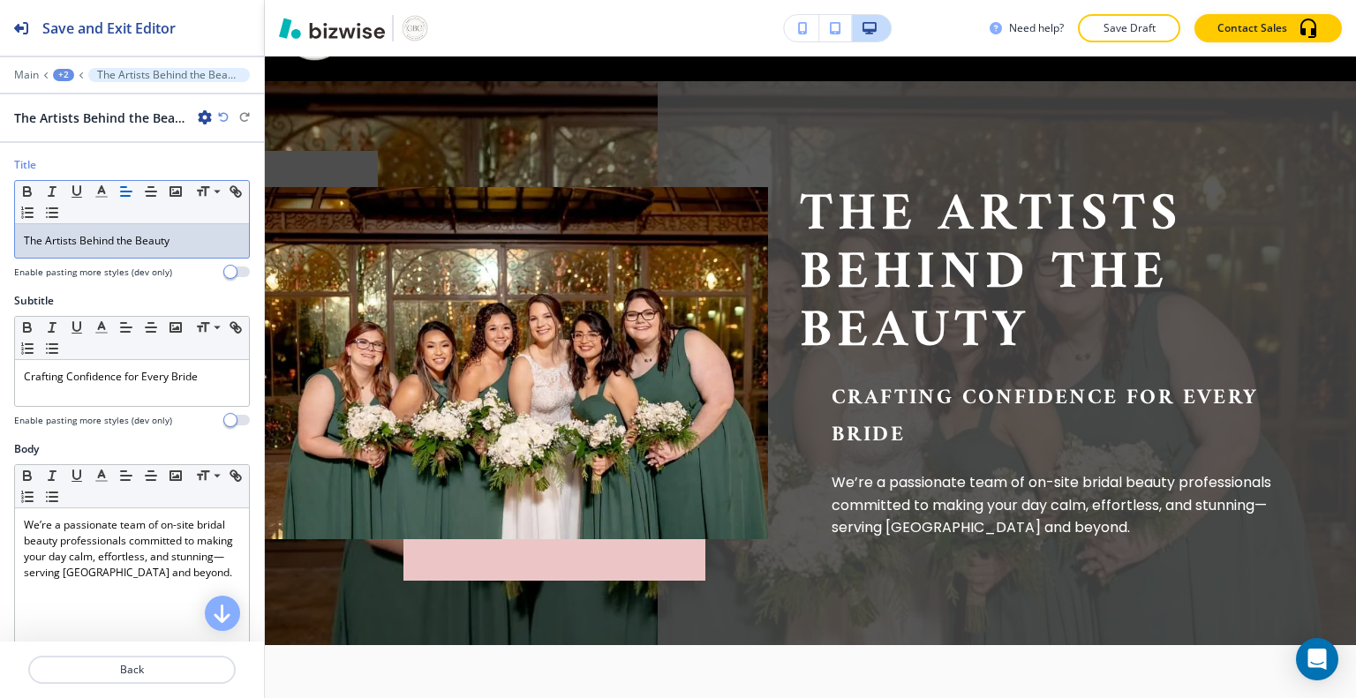
scroll to position [79, 0]
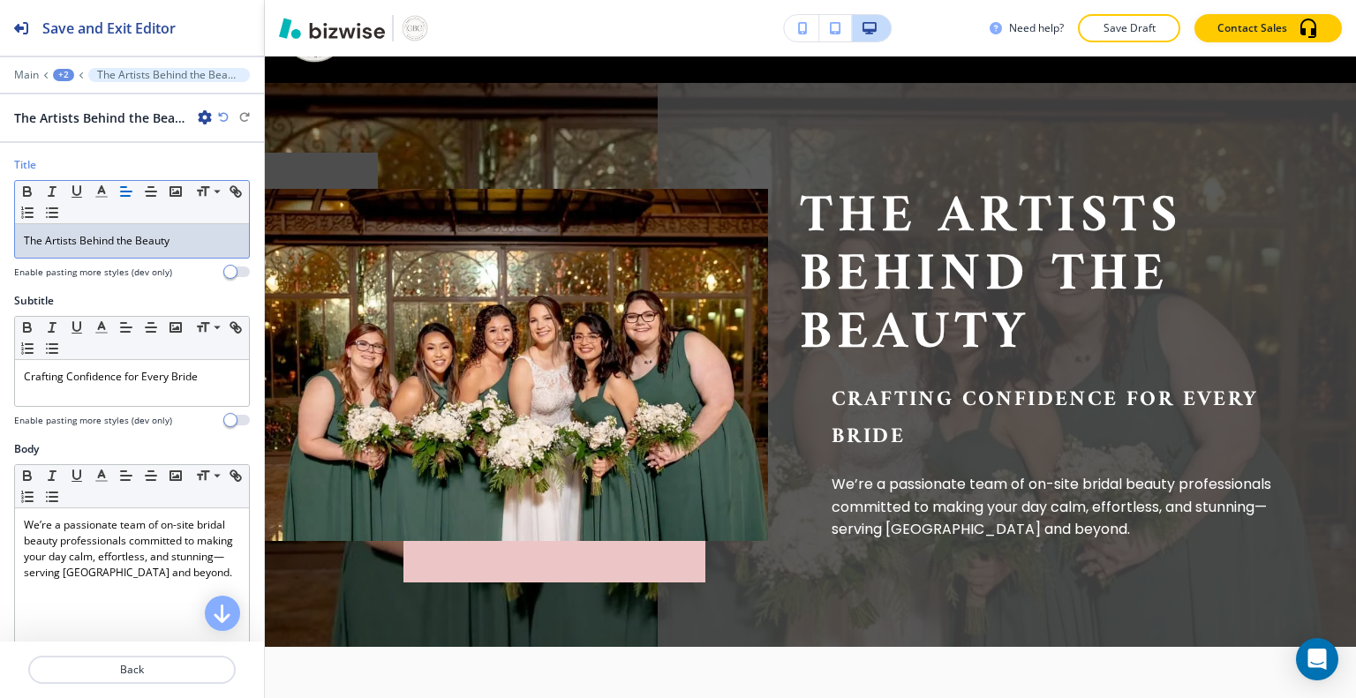
click at [431, 217] on img at bounding box center [516, 365] width 503 height 352
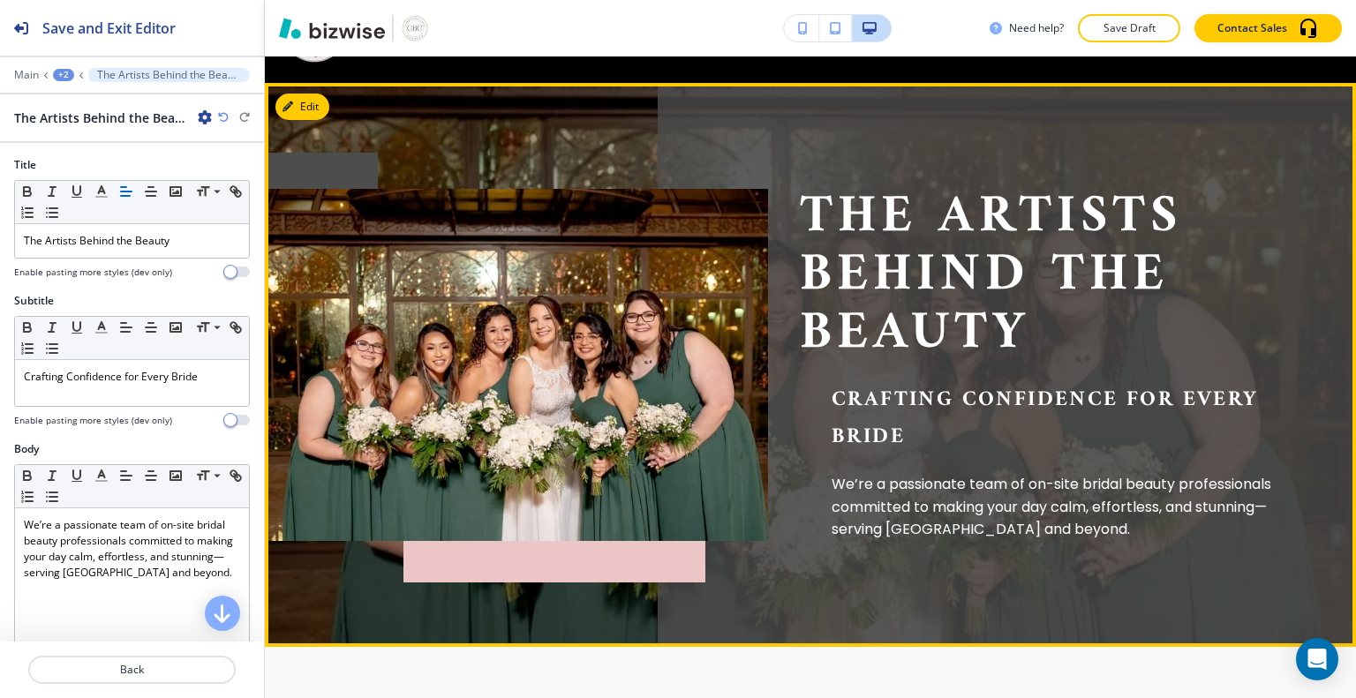
click at [311, 109] on button "Edit" at bounding box center [302, 107] width 54 height 26
click at [192, 245] on p "The Artists Behind the Beauty" at bounding box center [132, 241] width 216 height 16
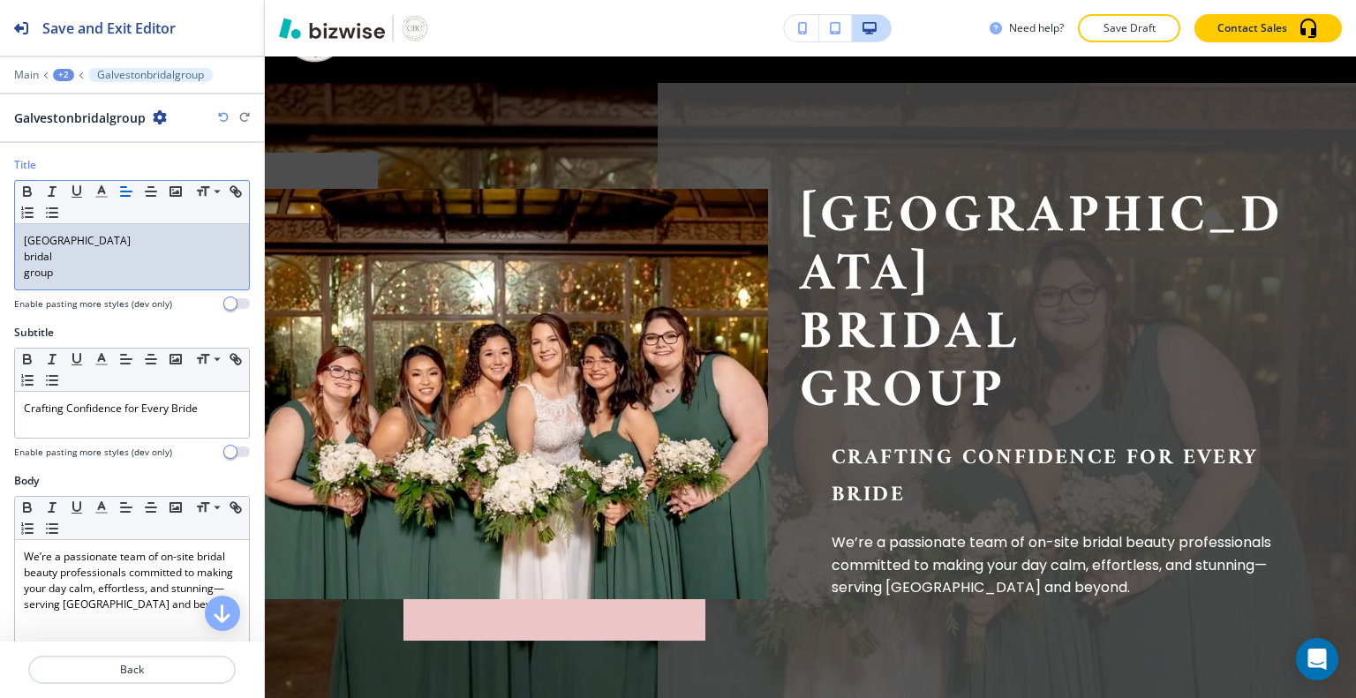
click at [26, 283] on div "Galveston bridal group" at bounding box center [132, 256] width 234 height 65
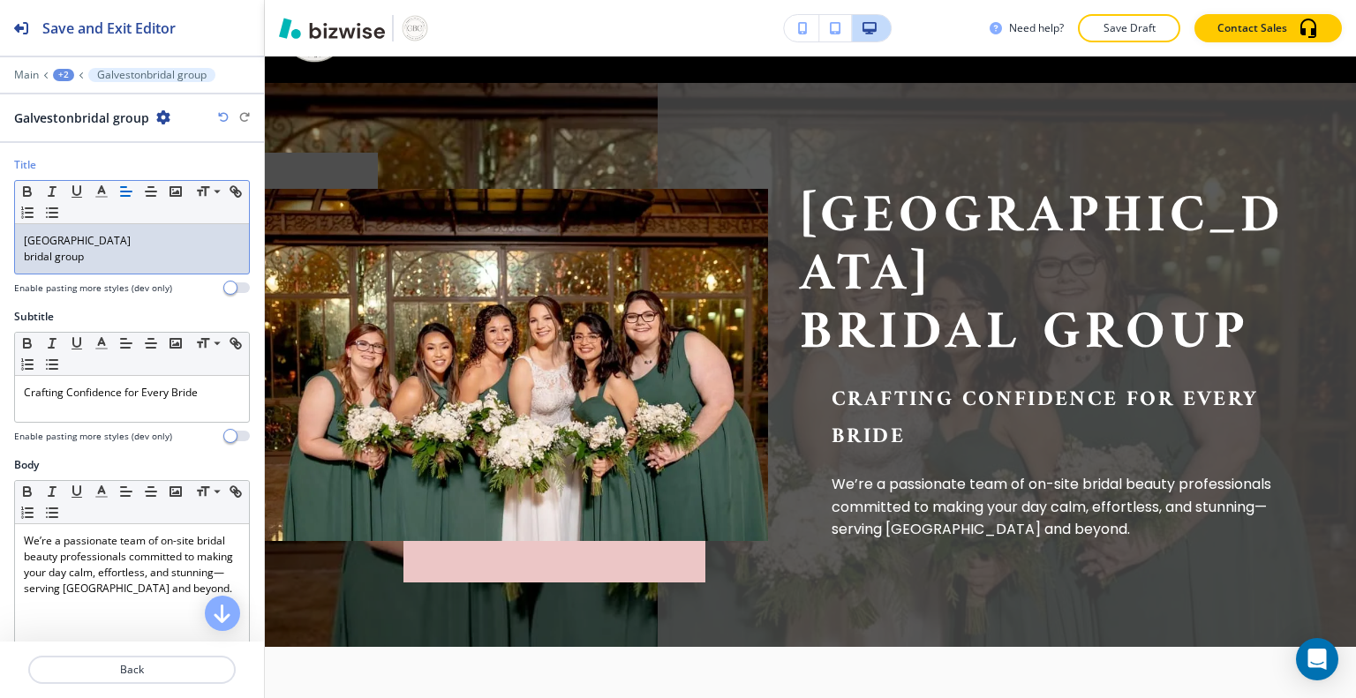
click at [104, 262] on p "bridal group" at bounding box center [132, 257] width 216 height 16
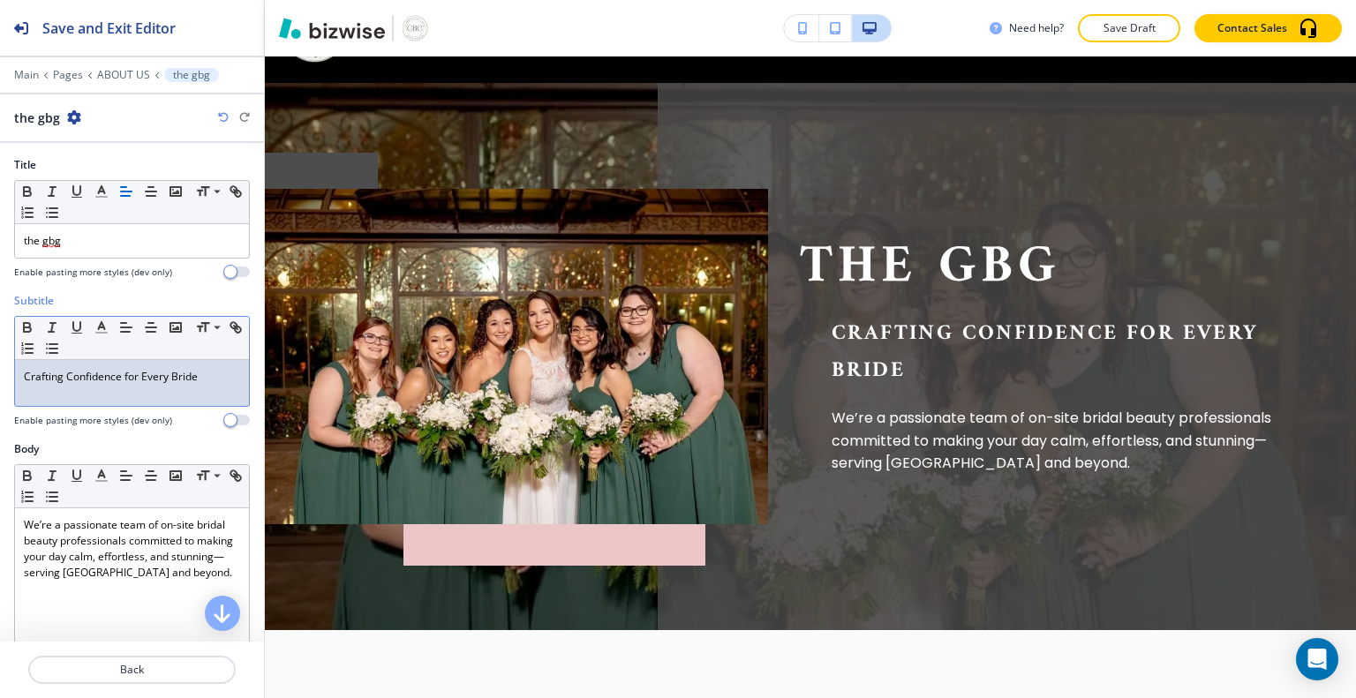
click at [200, 371] on p "Crafting Confidence for Every Bride" at bounding box center [132, 377] width 216 height 16
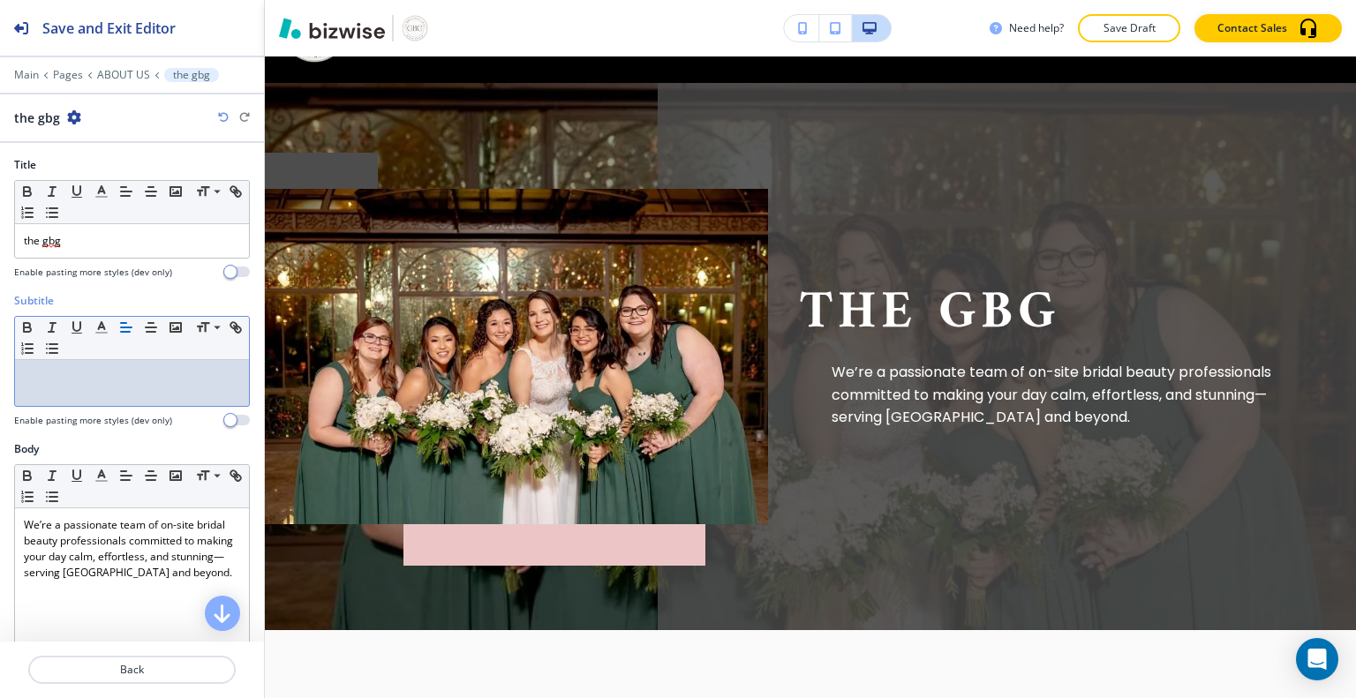
click at [0, 524] on div "Body Small Normal Large Huge We’re a passionate team of on-site bridal beauty p…" at bounding box center [132, 607] width 264 height 332
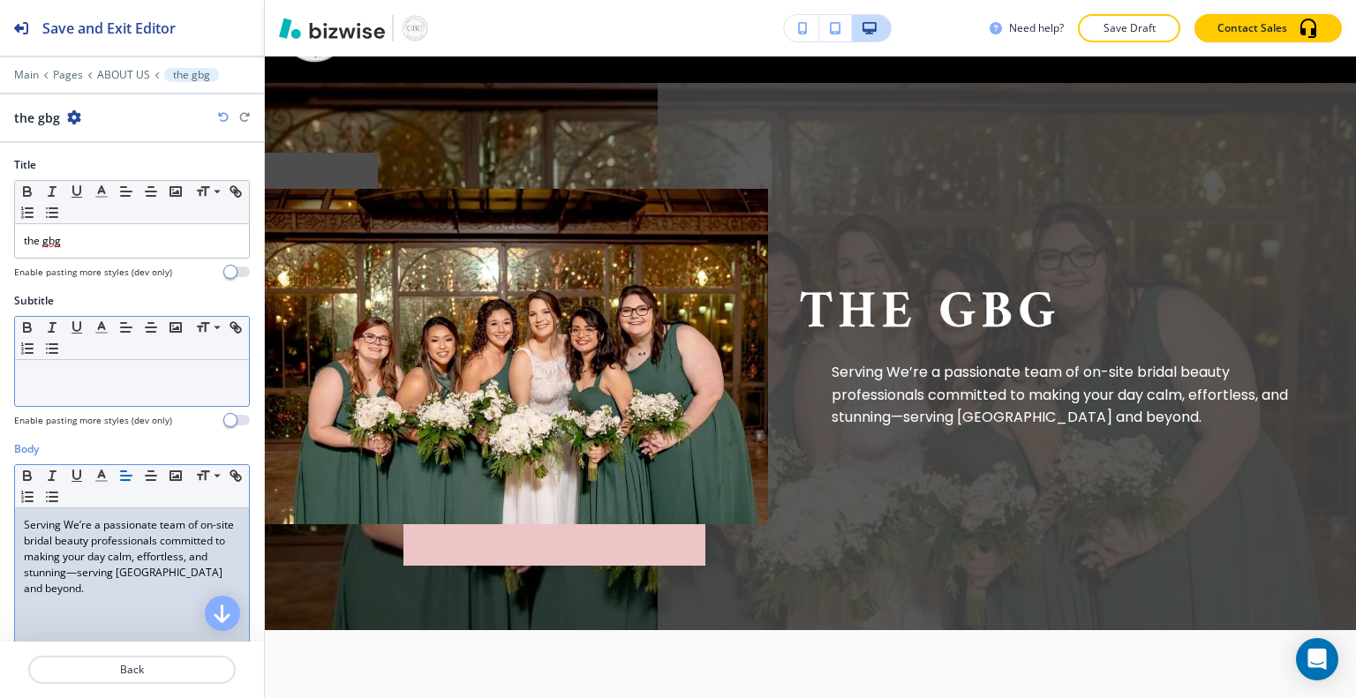
click at [135, 390] on div at bounding box center [132, 383] width 234 height 46
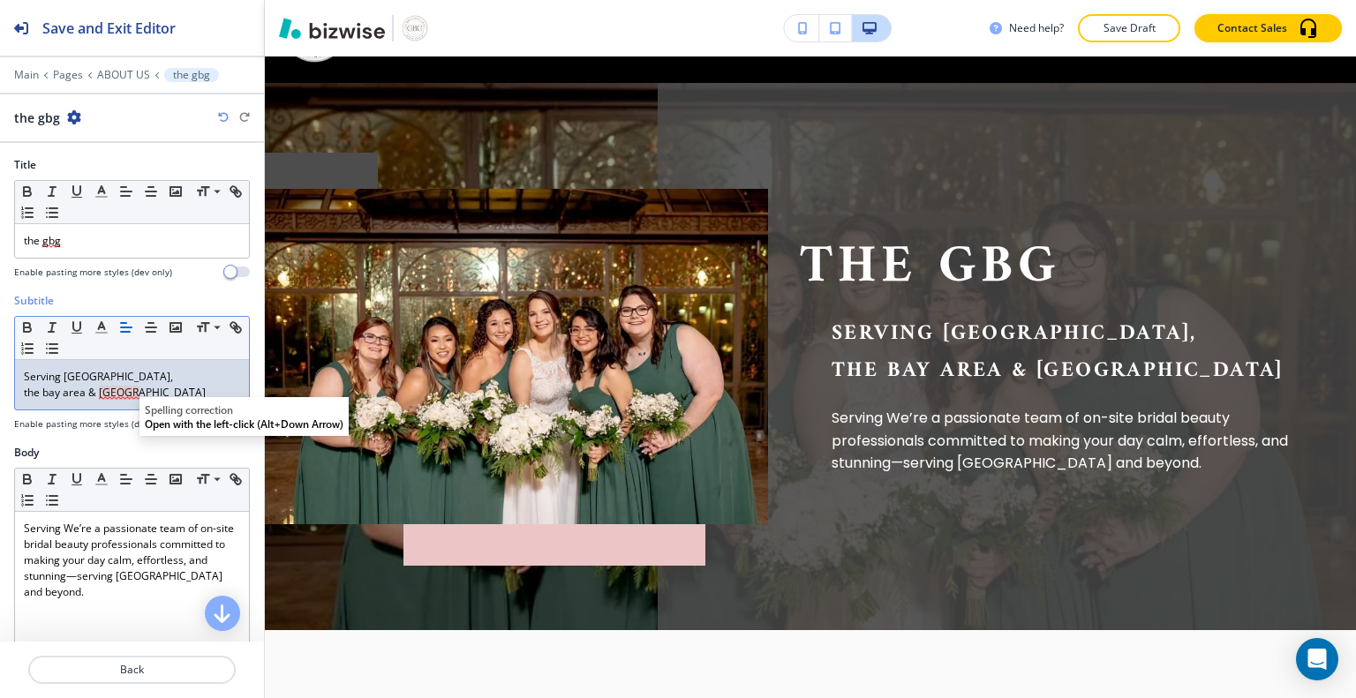
click at [112, 393] on p "the bay area & houston" at bounding box center [132, 393] width 216 height 16
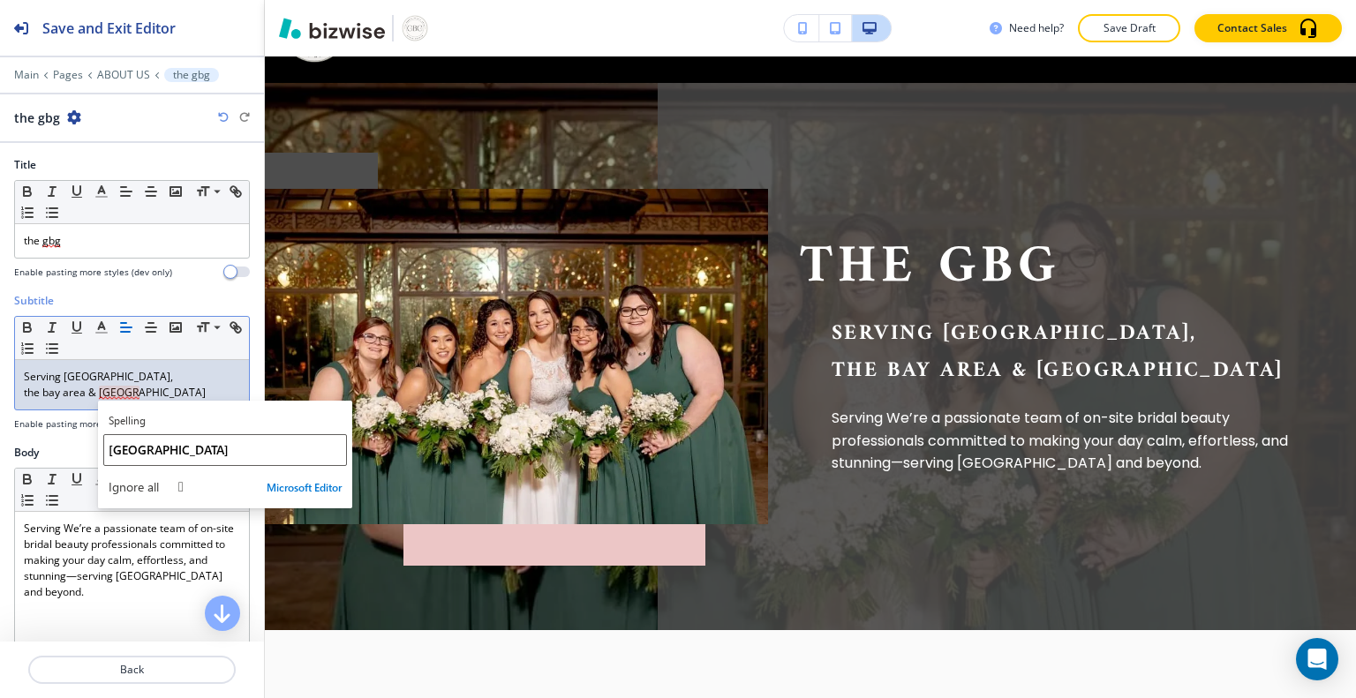
click at [125, 459] on button "Houston" at bounding box center [225, 450] width 244 height 32
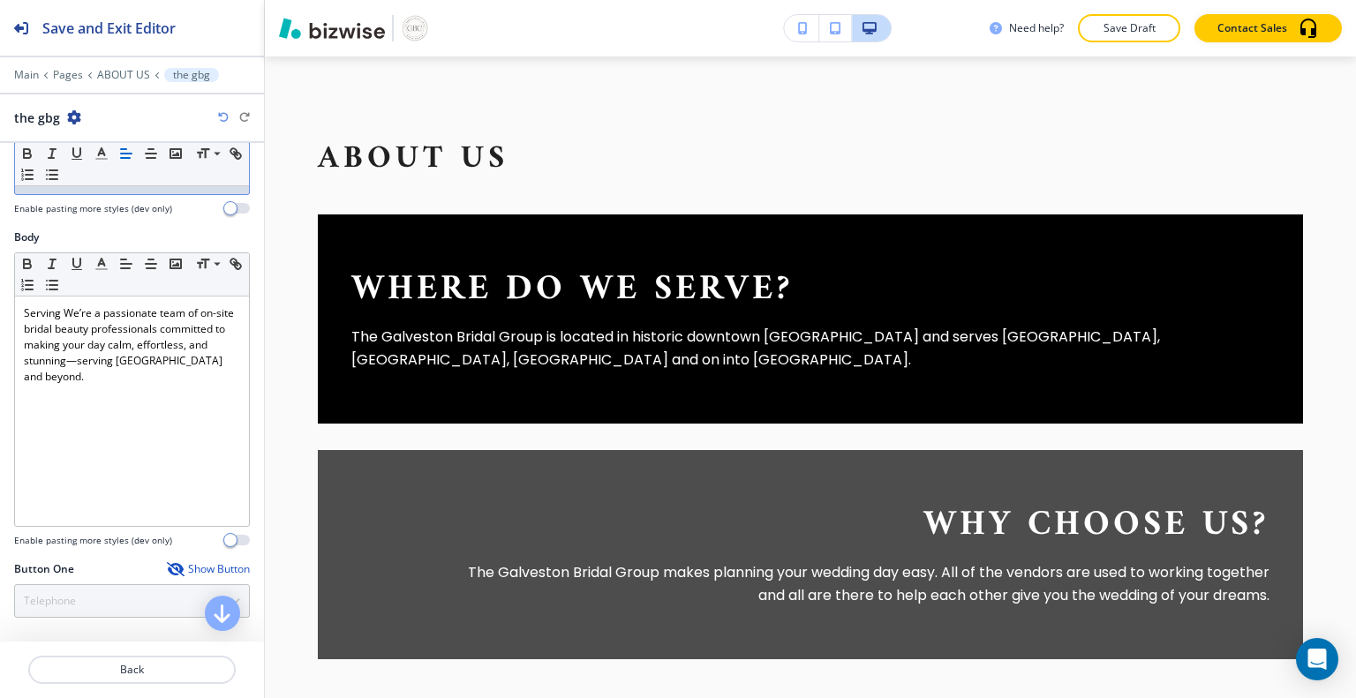
scroll to position [227, 0]
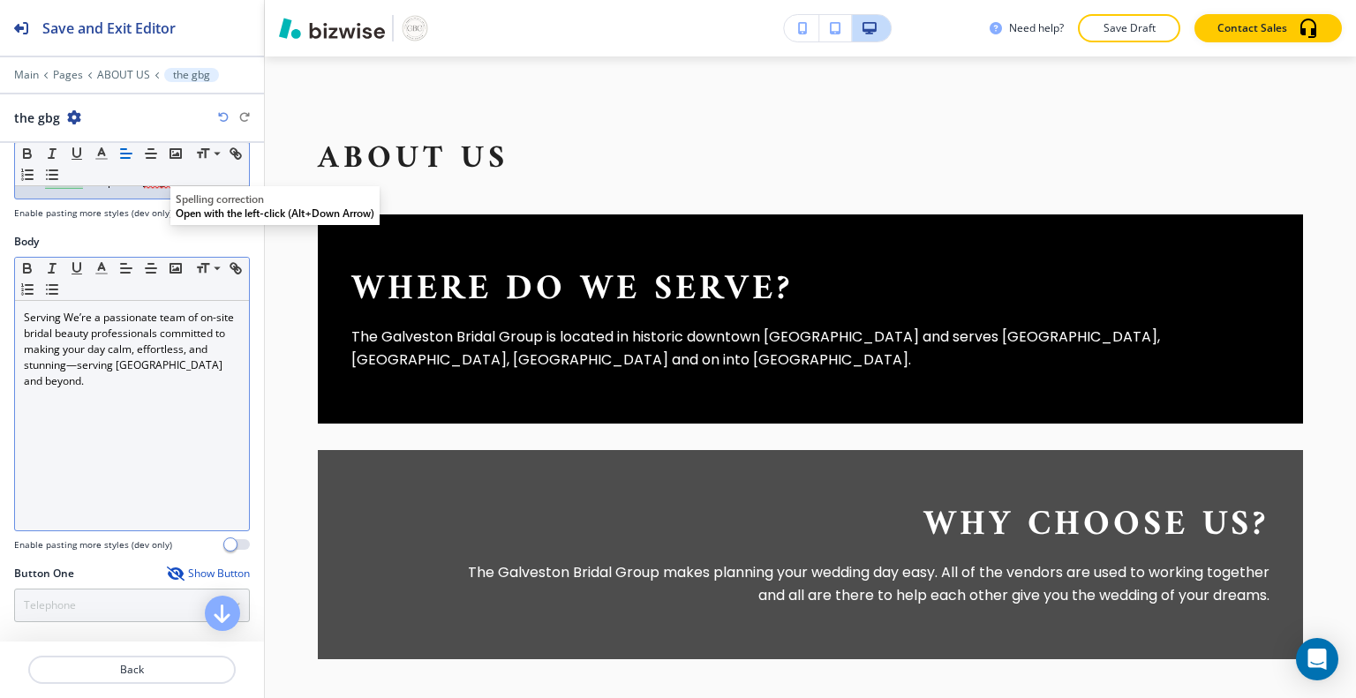
click at [170, 385] on p "Serving We’re a passionate team of on-site bridal beauty professionals committe…" at bounding box center [132, 349] width 216 height 79
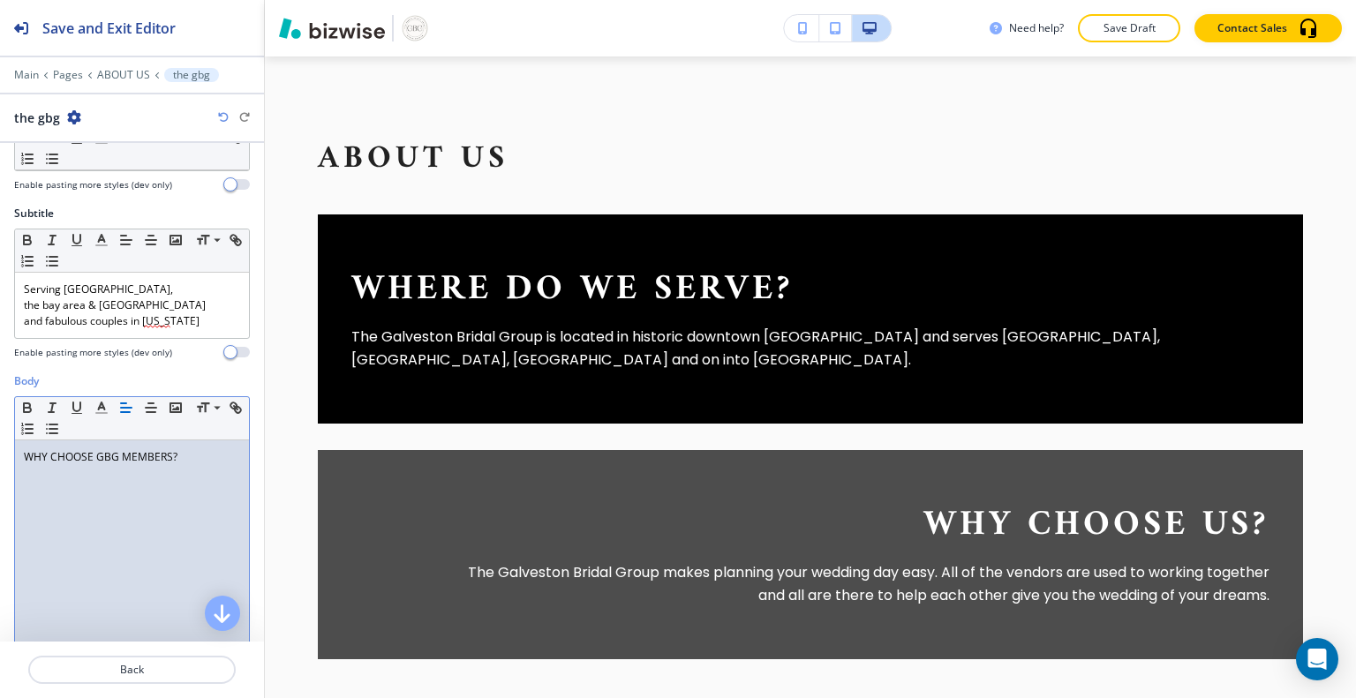
scroll to position [40, 0]
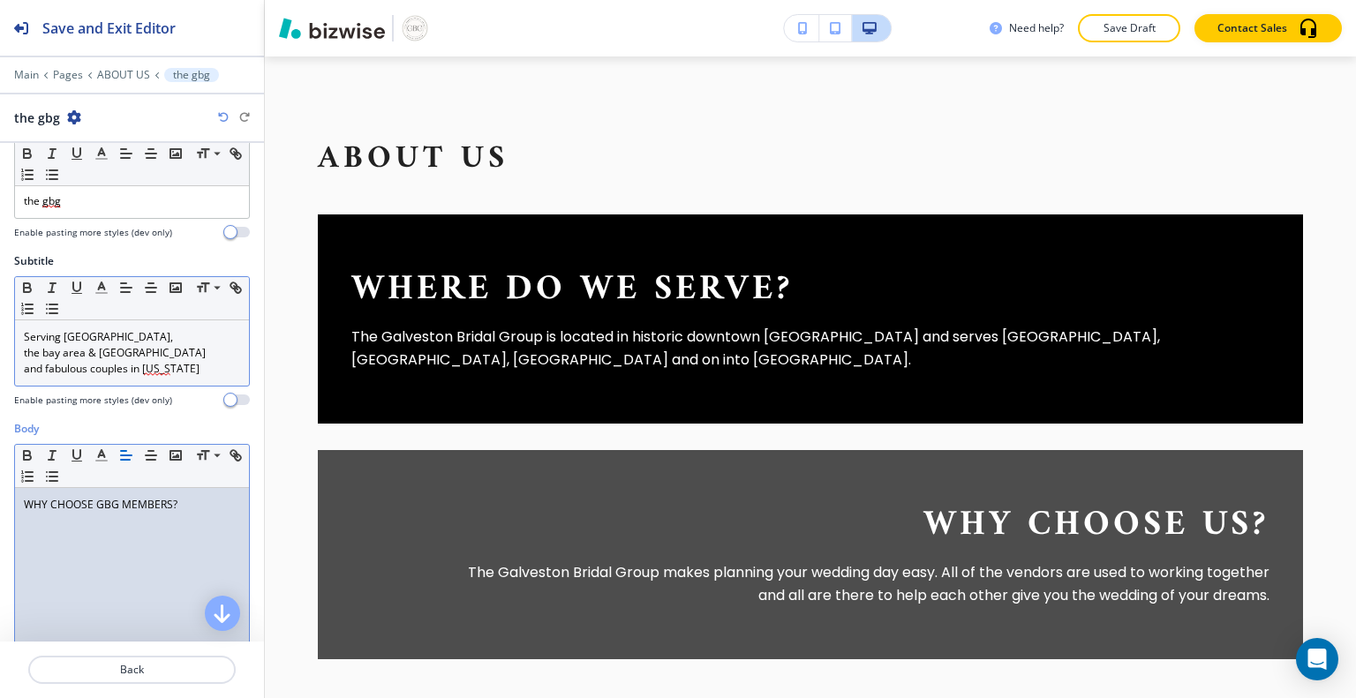
click at [151, 371] on p "and fabulous couples in texas" at bounding box center [132, 369] width 216 height 16
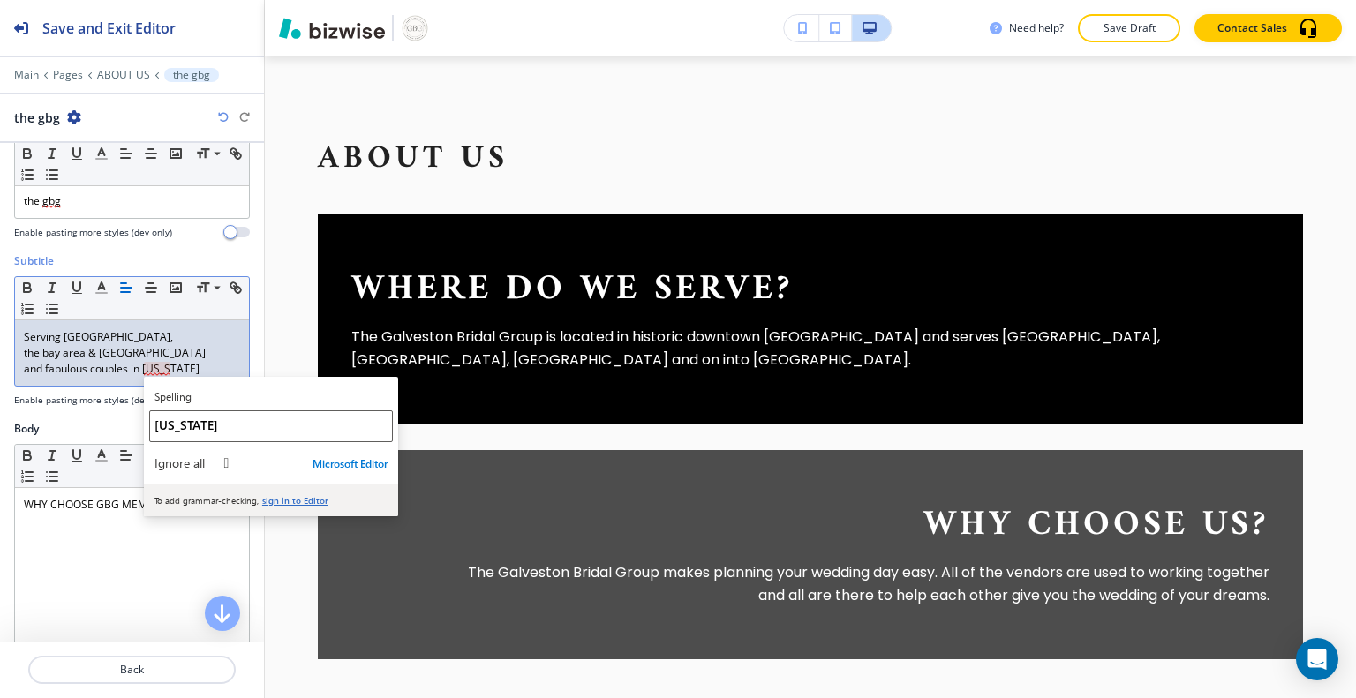
click at [165, 429] on span "Texas" at bounding box center [187, 425] width 64 height 17
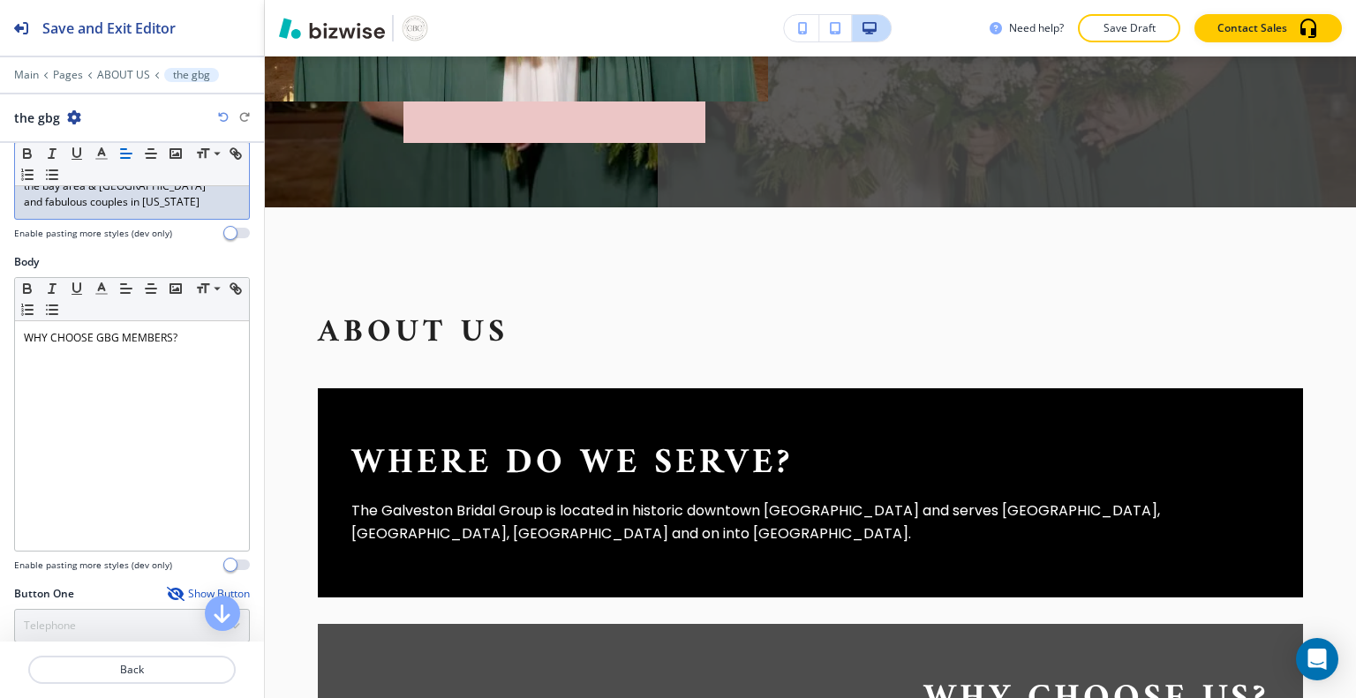
scroll to position [230, 0]
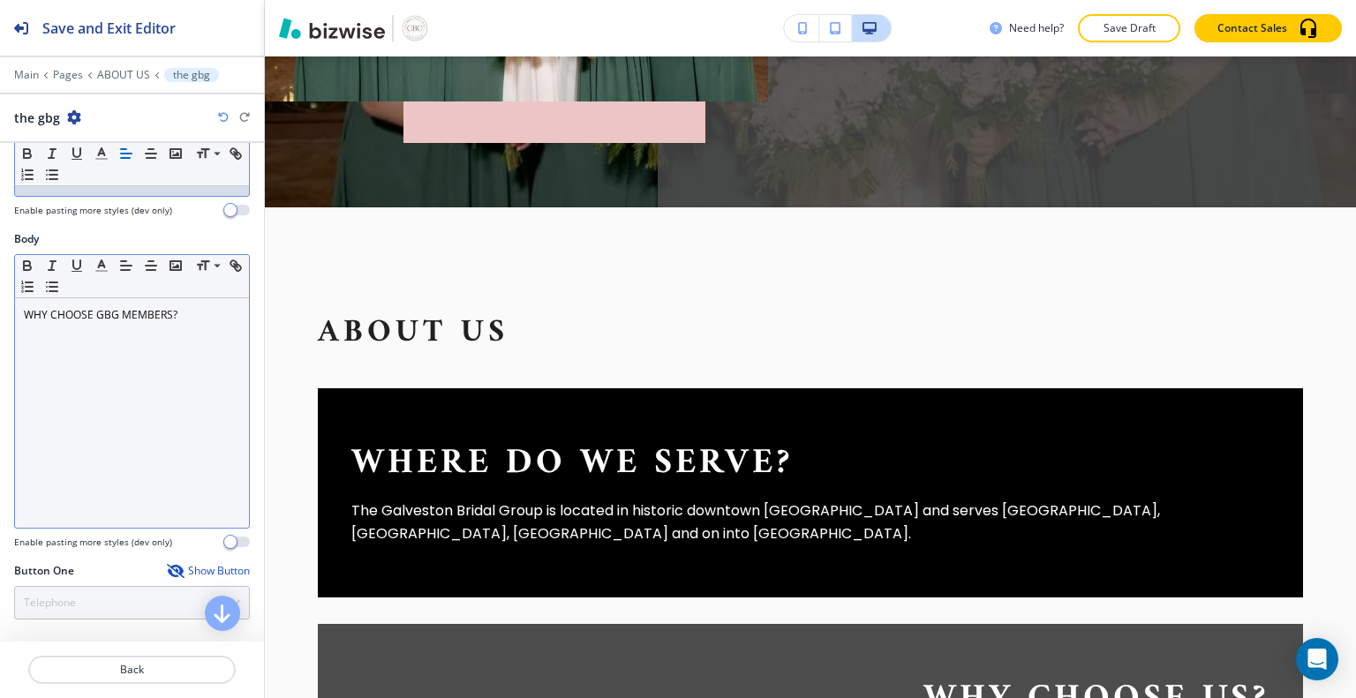
click at [195, 323] on p at bounding box center [132, 331] width 216 height 16
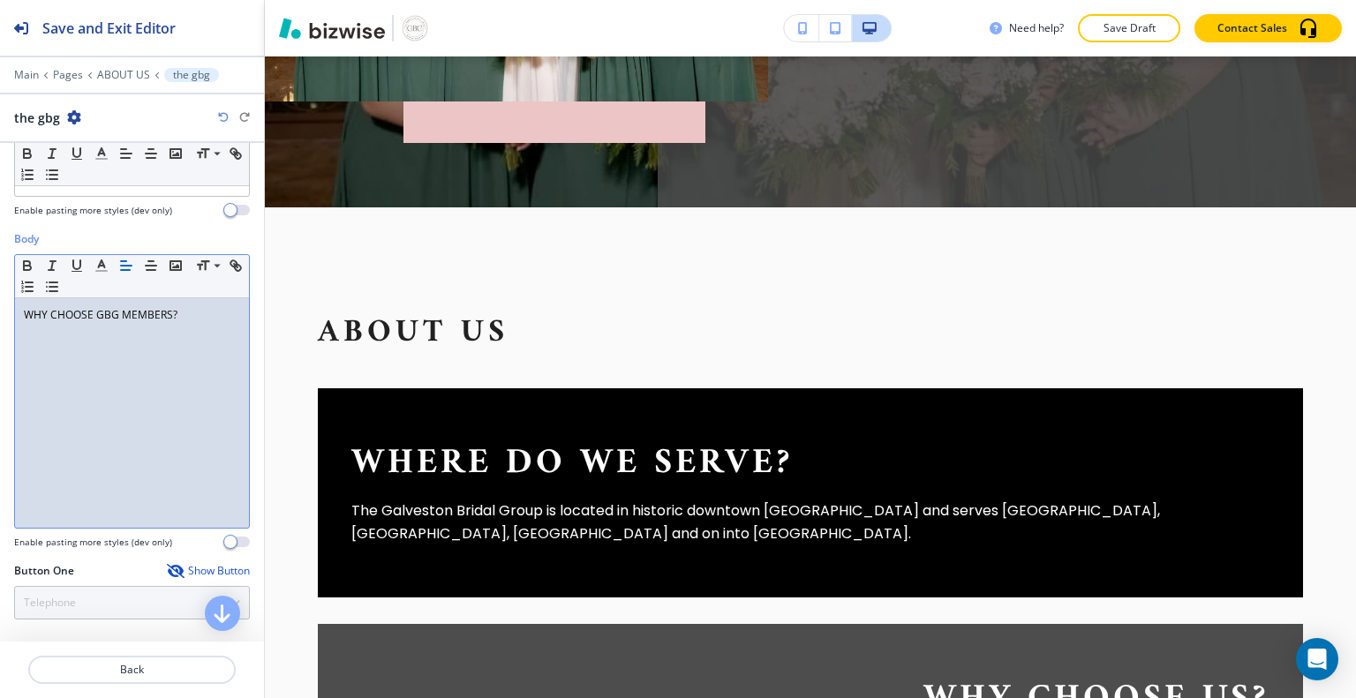
click at [186, 311] on p "WHY CHOOSE GBG MEMBERS?" at bounding box center [132, 315] width 216 height 16
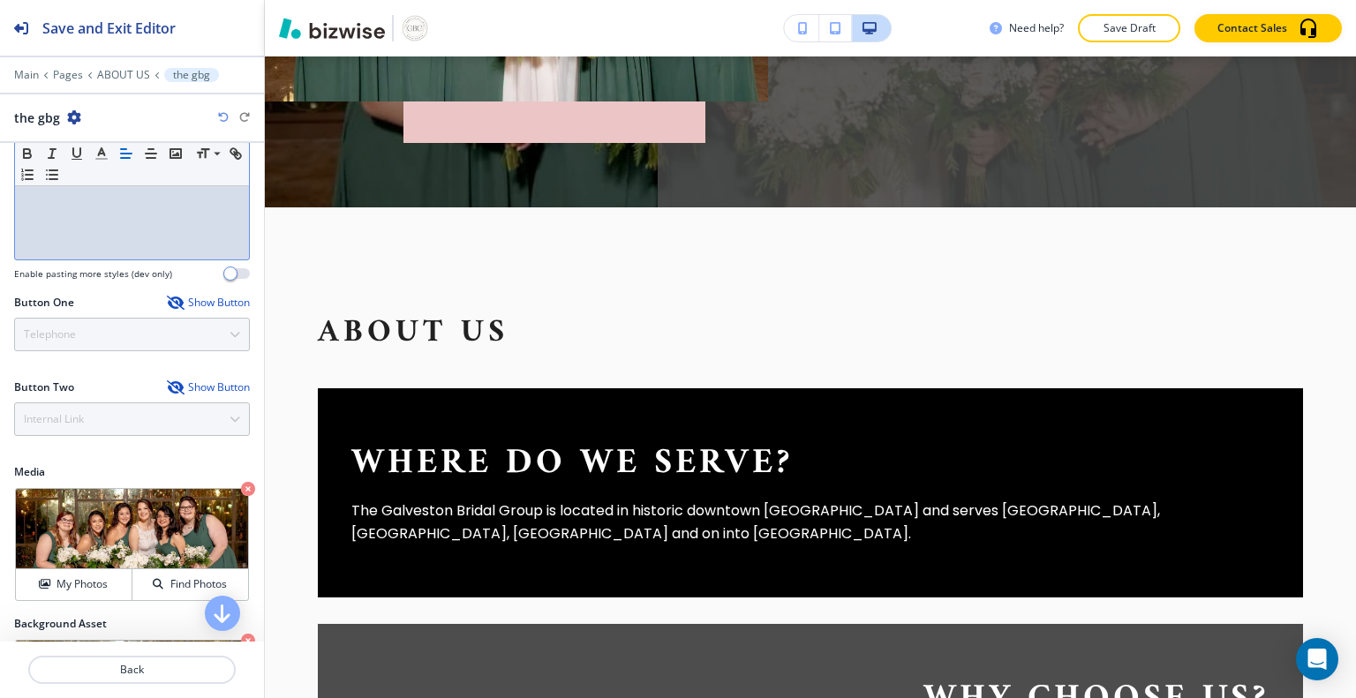
scroll to position [494, 0]
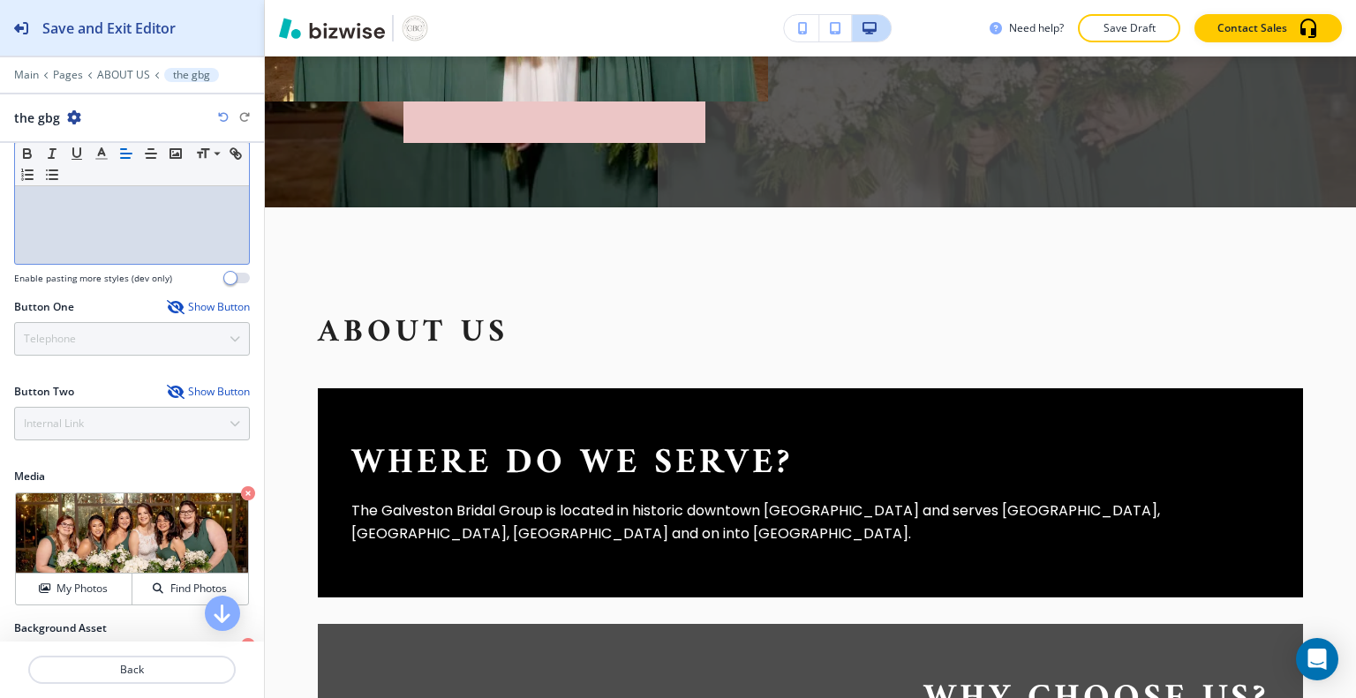
click at [75, 25] on h2 "Save and Exit Editor" at bounding box center [108, 28] width 133 height 21
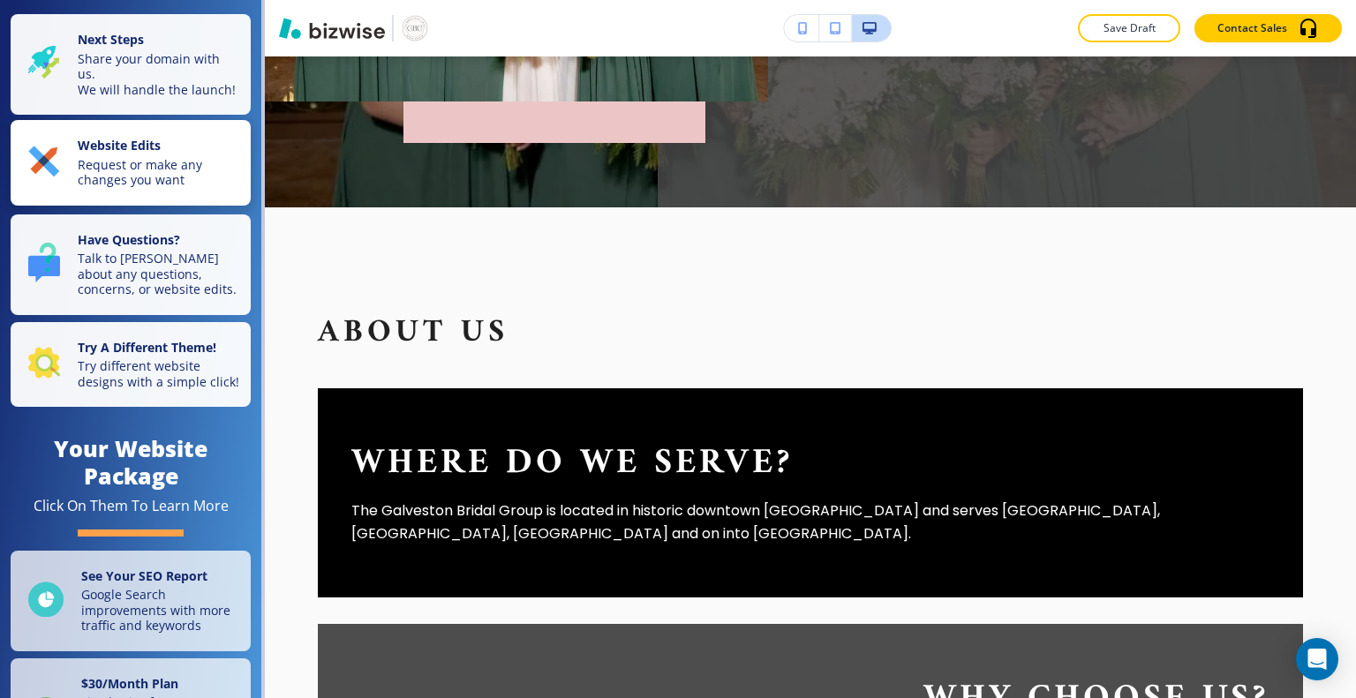
click at [124, 185] on p "Request or make any changes you want" at bounding box center [159, 172] width 162 height 31
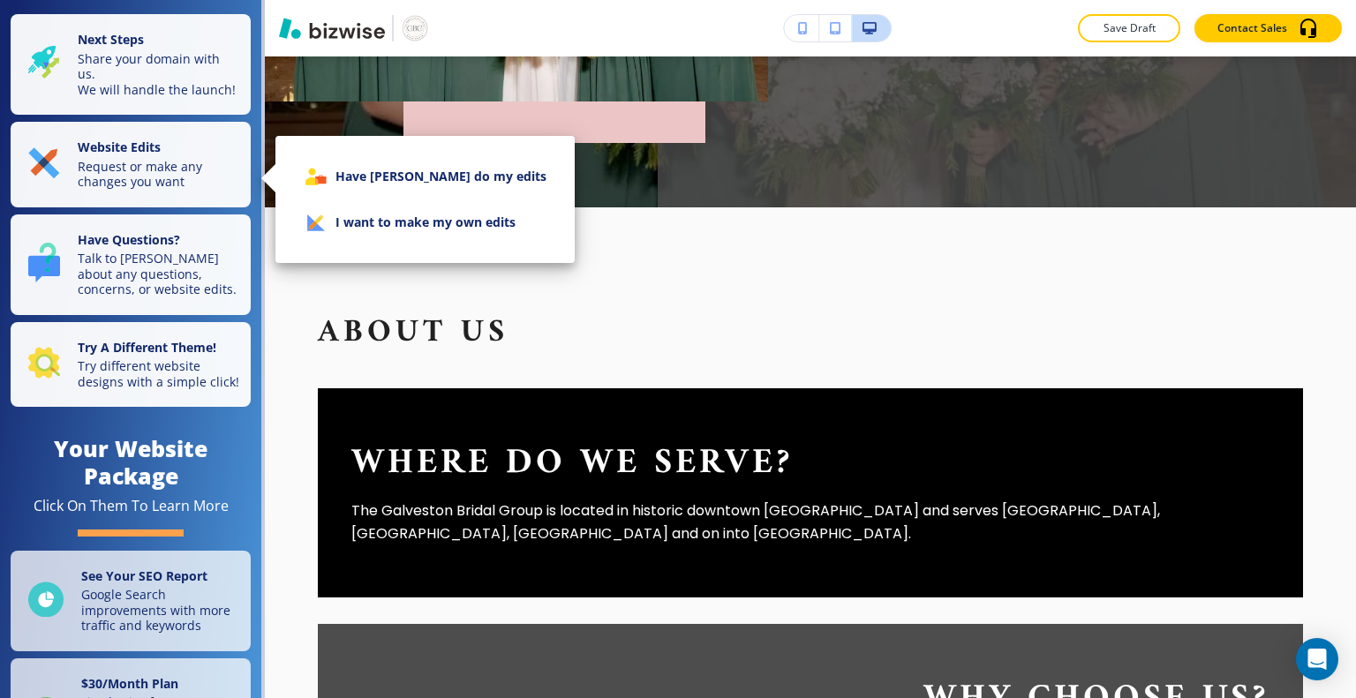
click at [366, 228] on li "I want to make my own edits" at bounding box center [425, 223] width 271 height 46
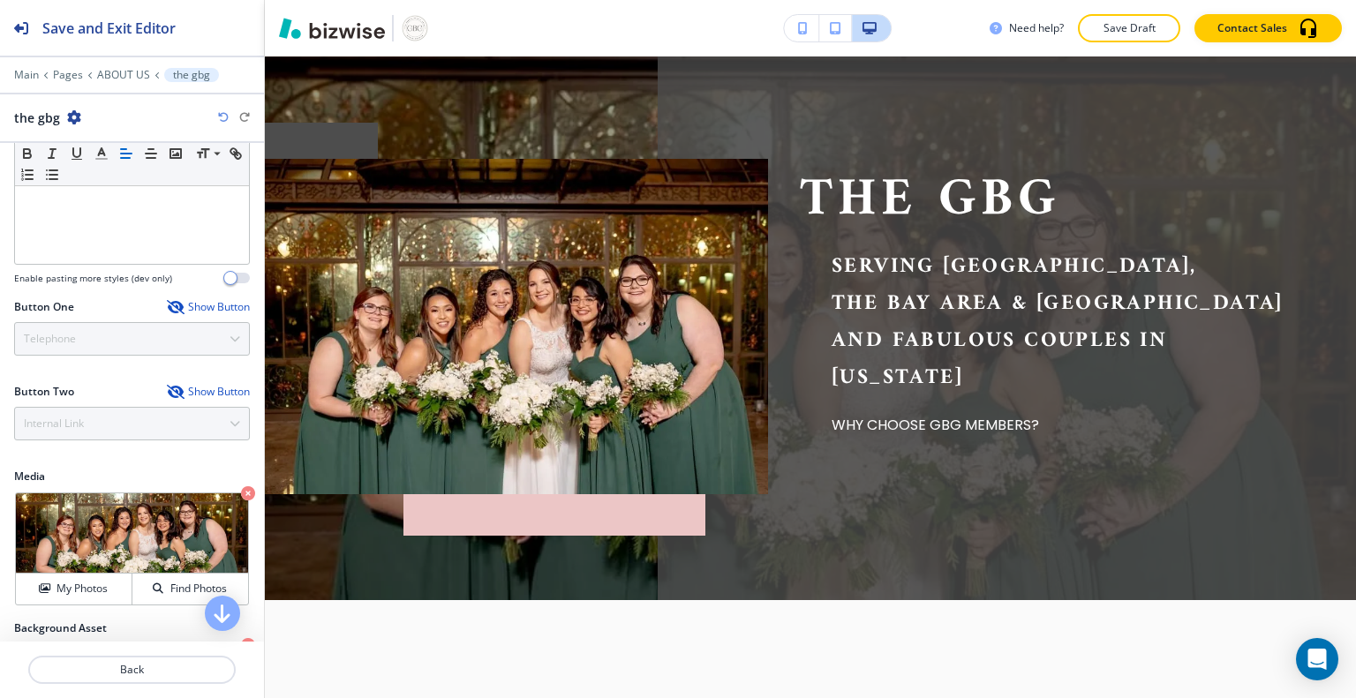
scroll to position [109, 0]
click at [320, 173] on img at bounding box center [516, 326] width 503 height 335
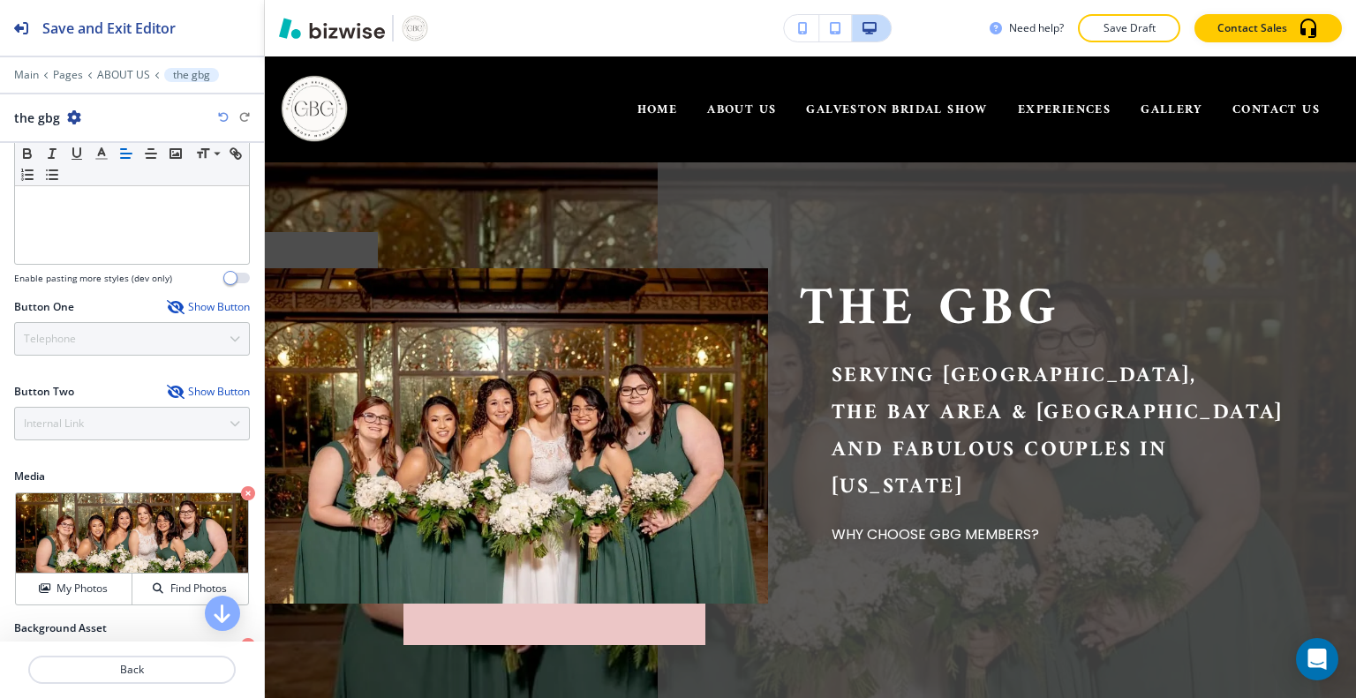
scroll to position [2, 0]
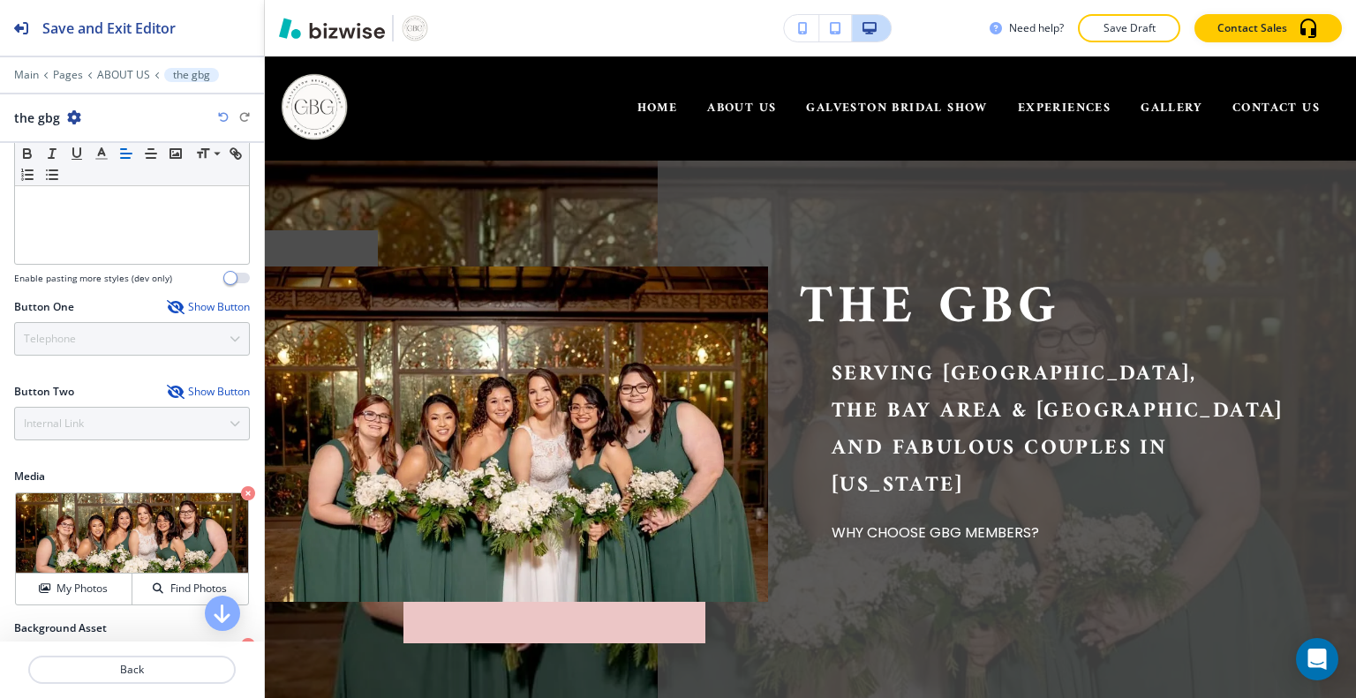
click at [323, 261] on div at bounding box center [302, 280] width 151 height 101
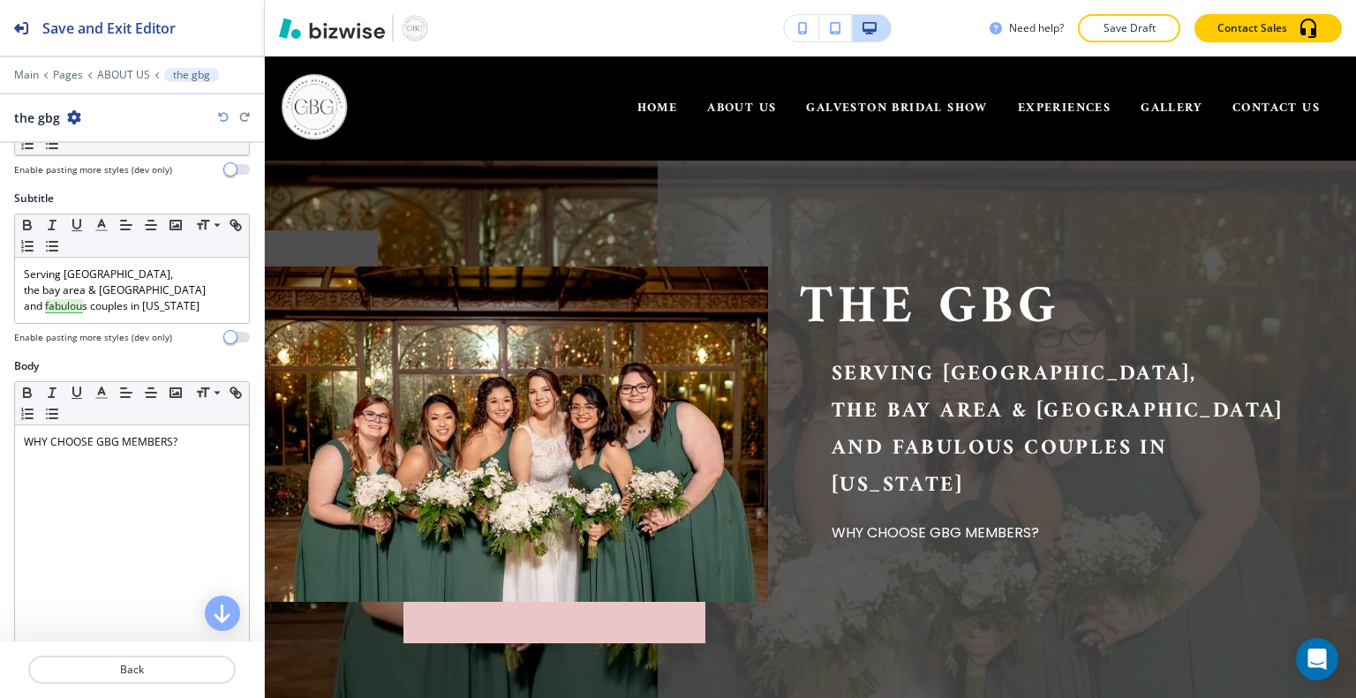
scroll to position [0, 0]
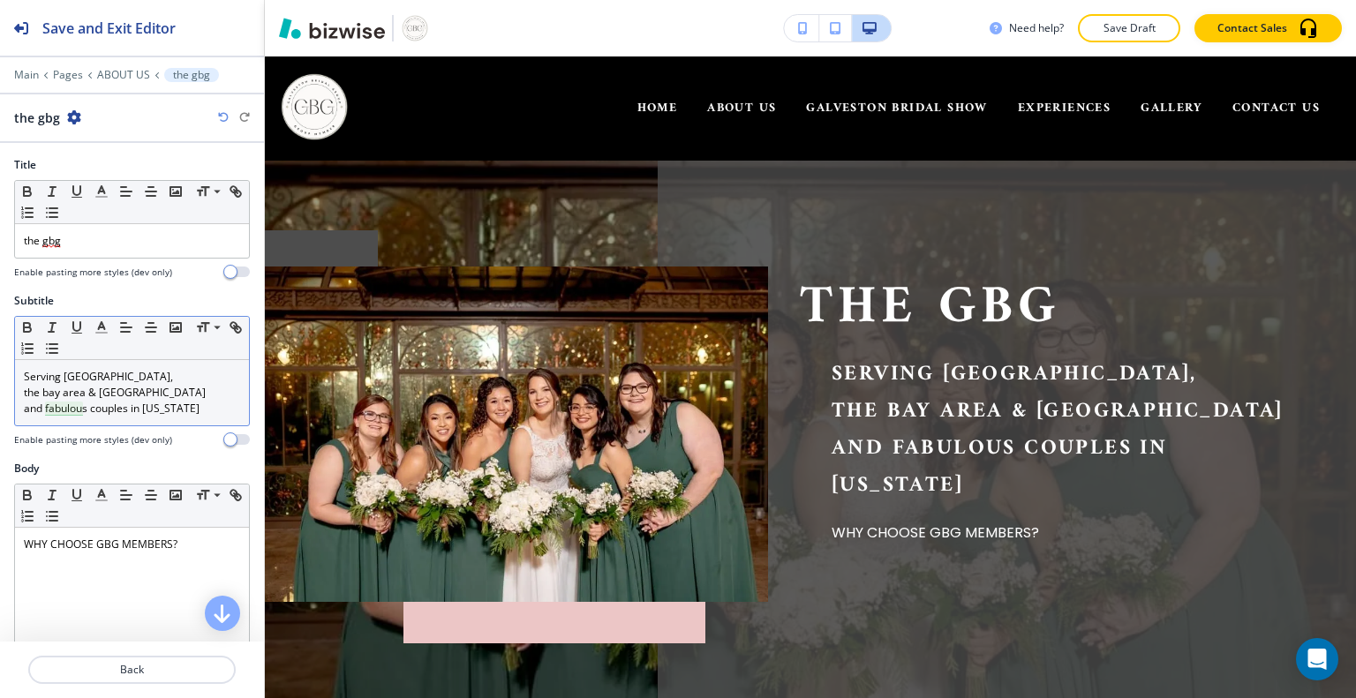
click at [37, 376] on p "Serving Galveston island," at bounding box center [132, 377] width 216 height 16
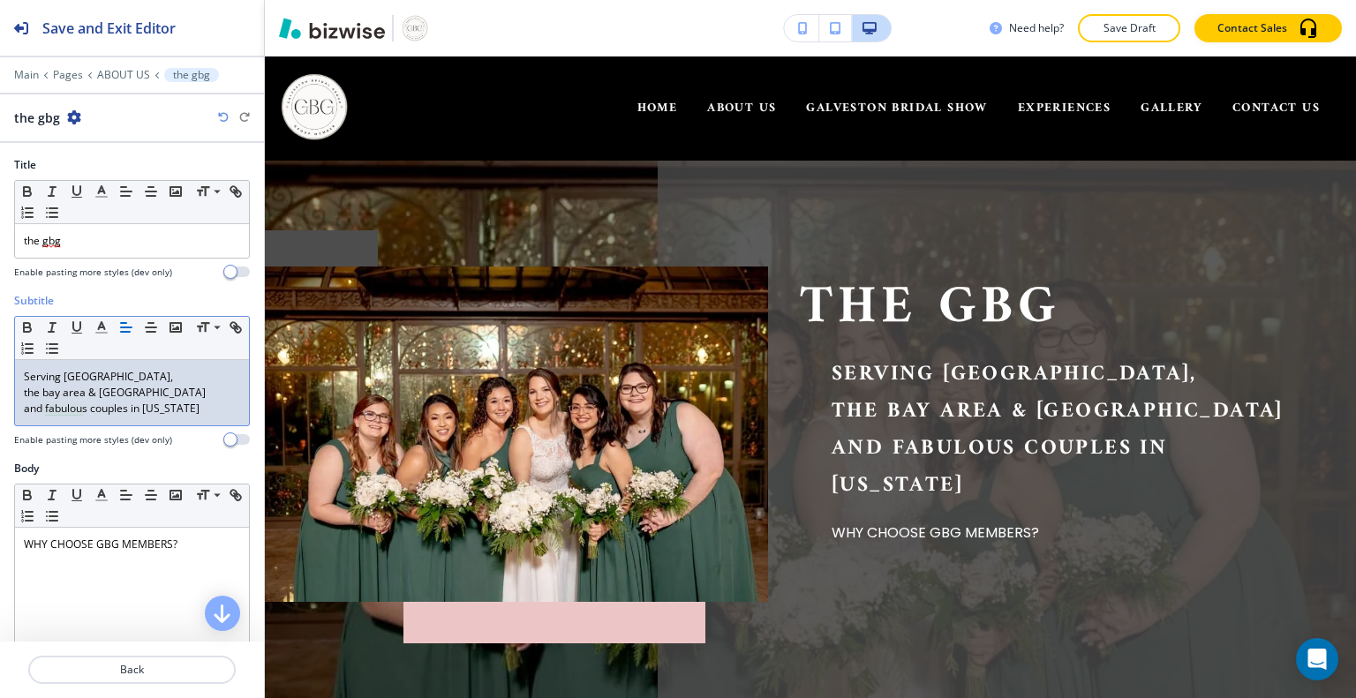
click at [56, 380] on p "Serving Galveston island," at bounding box center [132, 377] width 216 height 16
click at [134, 378] on p "Galveston island," at bounding box center [132, 377] width 216 height 16
click at [33, 418] on div "Galveston island the bay area & Houston and fabulous couples in Texas" at bounding box center [132, 392] width 234 height 65
click at [43, 408] on p "and fabulous couples in Texas" at bounding box center [132, 409] width 216 height 16
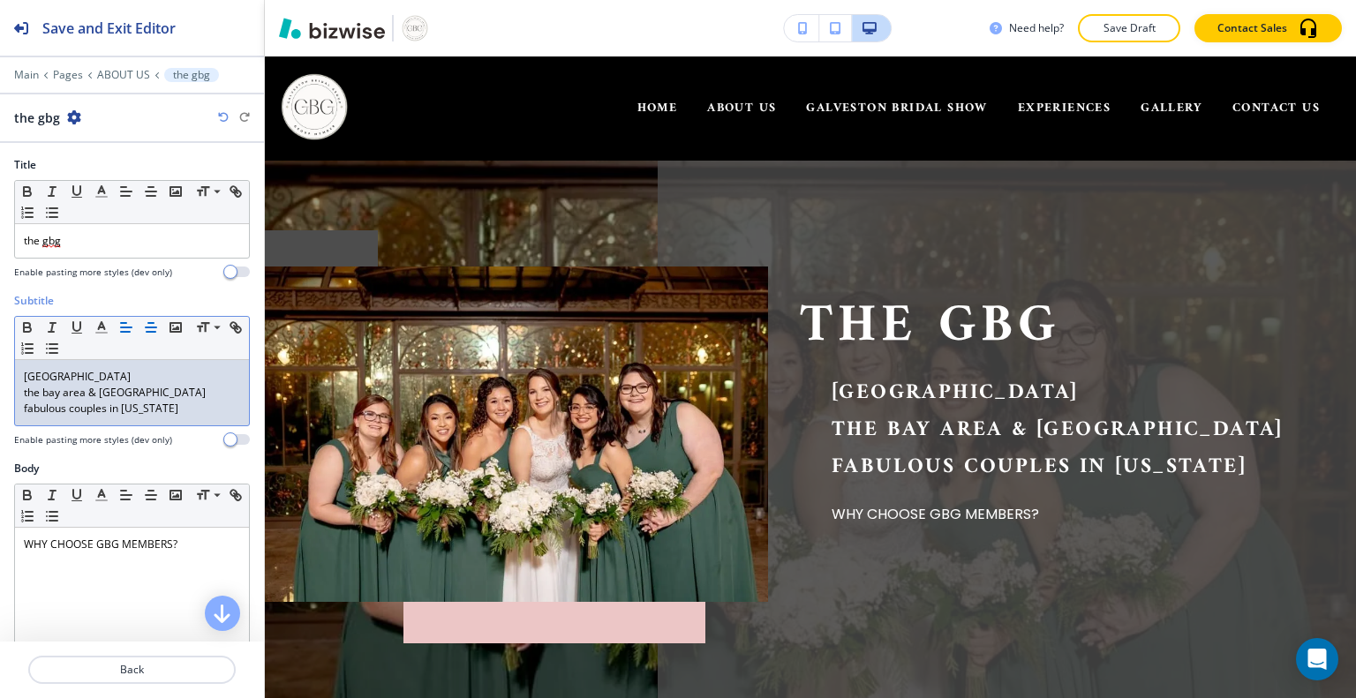
click at [144, 328] on icon "button" at bounding box center [151, 328] width 16 height 16
click at [120, 396] on p "the bay area & [GEOGRAPHIC_DATA]" at bounding box center [132, 393] width 216 height 16
click at [150, 332] on line "button" at bounding box center [151, 332] width 9 height 0
click at [94, 372] on p "[GEOGRAPHIC_DATA]" at bounding box center [132, 377] width 216 height 16
click at [159, 320] on button "button" at bounding box center [151, 327] width 25 height 21
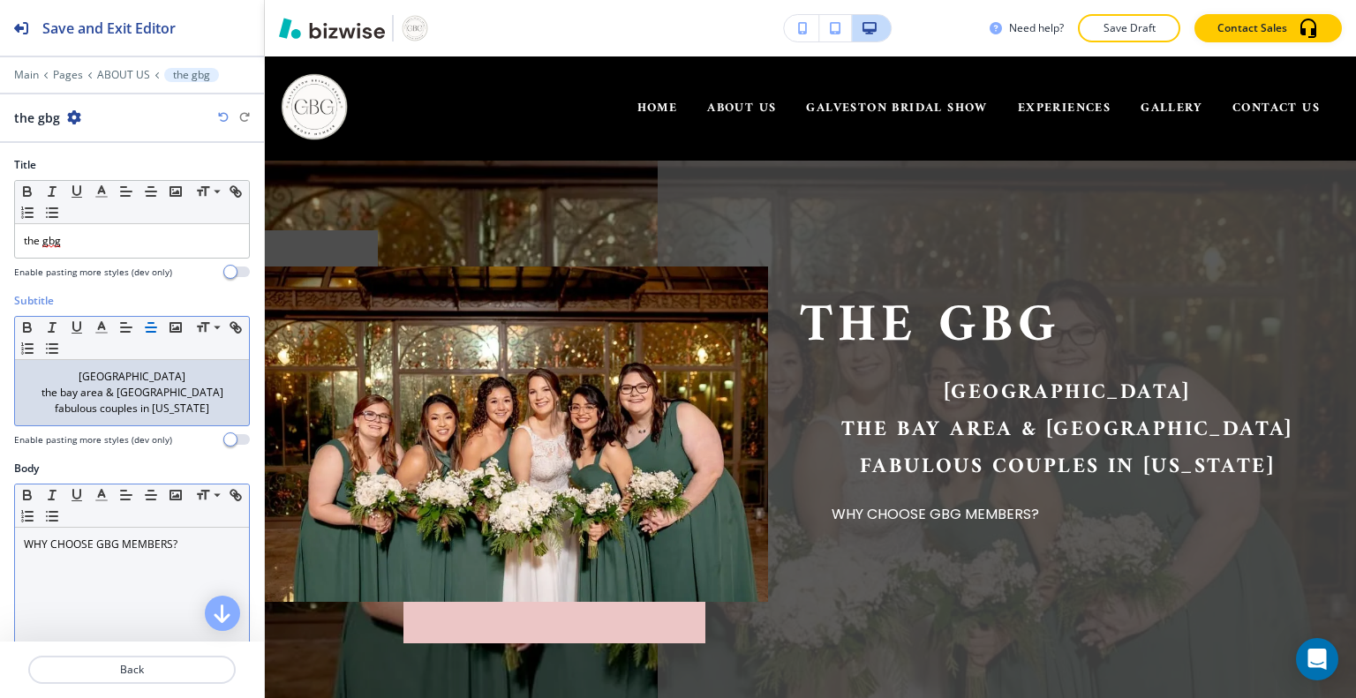
click at [184, 553] on p at bounding box center [132, 561] width 216 height 16
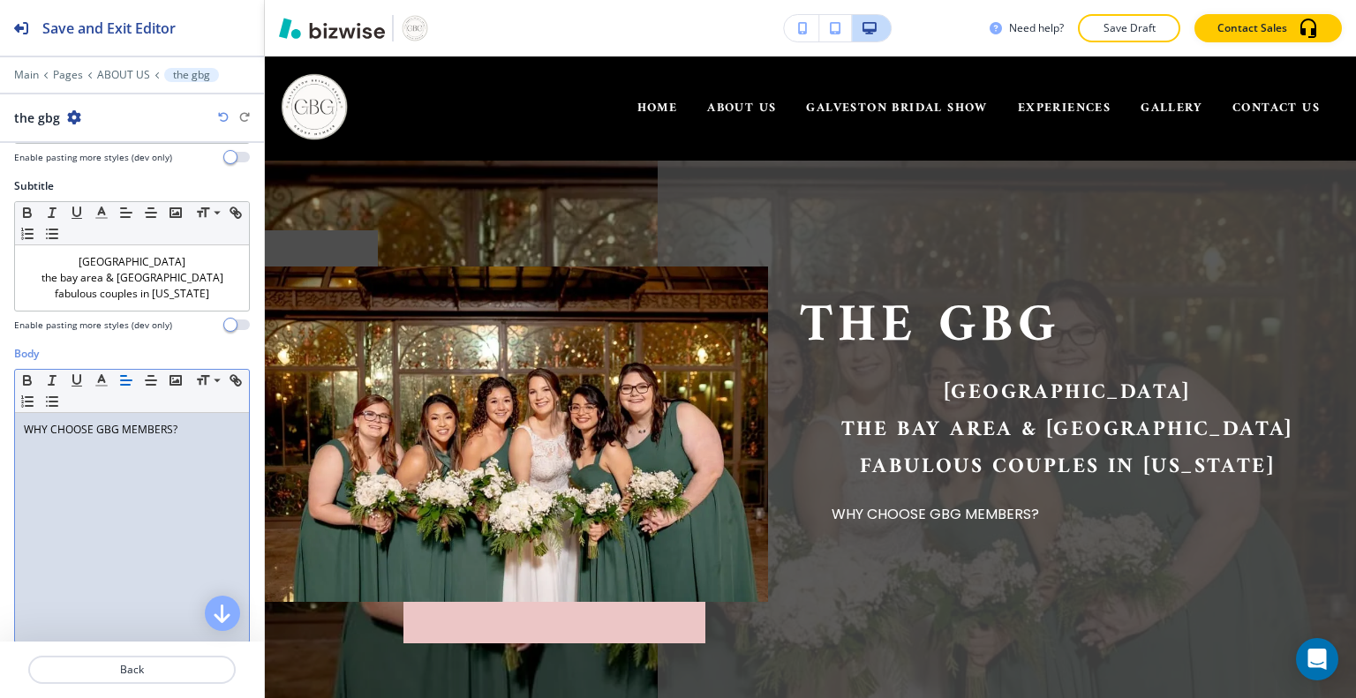
scroll to position [138, 0]
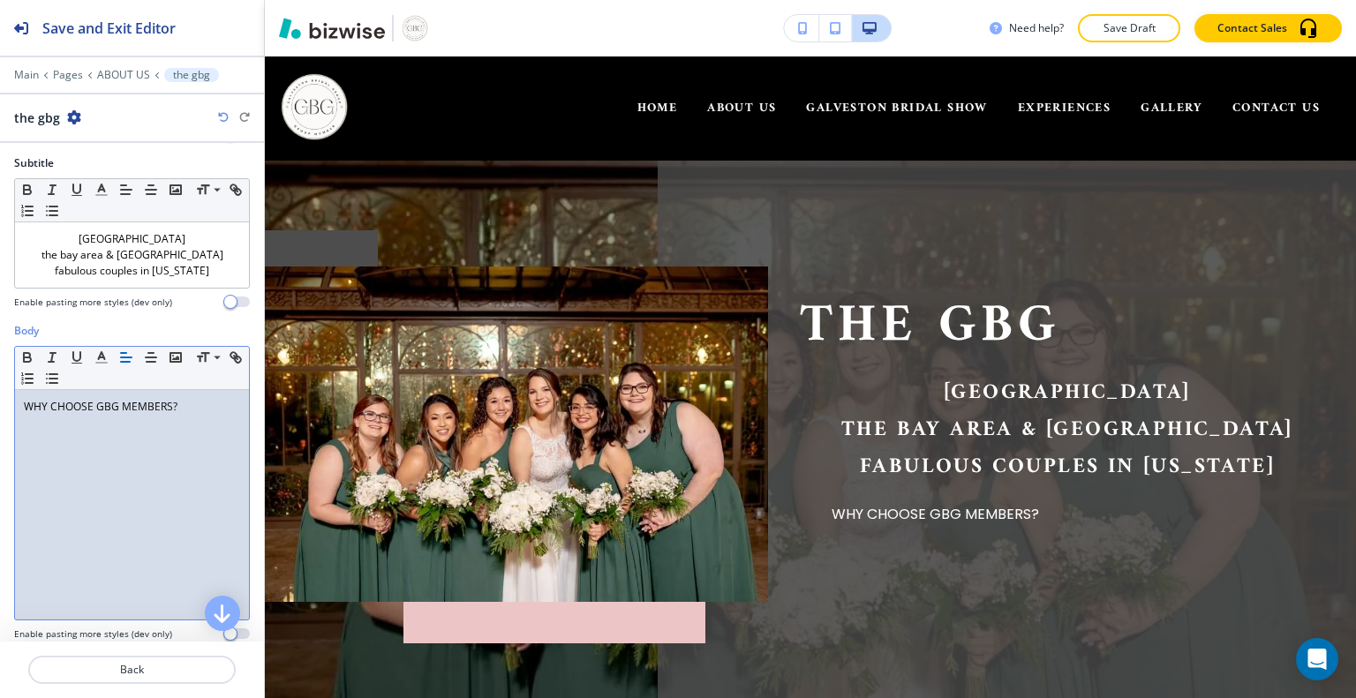
click at [203, 415] on p at bounding box center [132, 423] width 216 height 16
click at [194, 403] on p "WHY CHOOSE GBG MEMBERS?" at bounding box center [132, 407] width 216 height 16
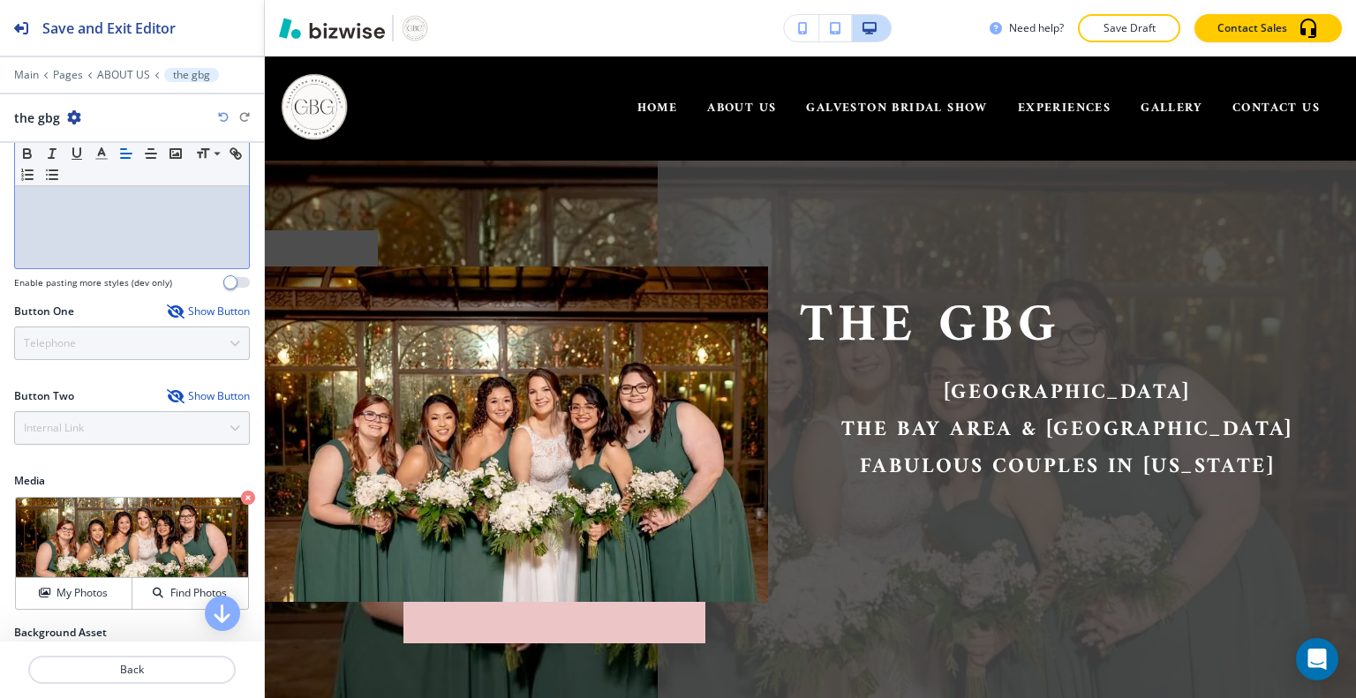
scroll to position [490, 0]
click at [942, 576] on div "the gbg Galveston island the bay area & Houston fabulous couples in Texas" at bounding box center [1051, 434] width 503 height 335
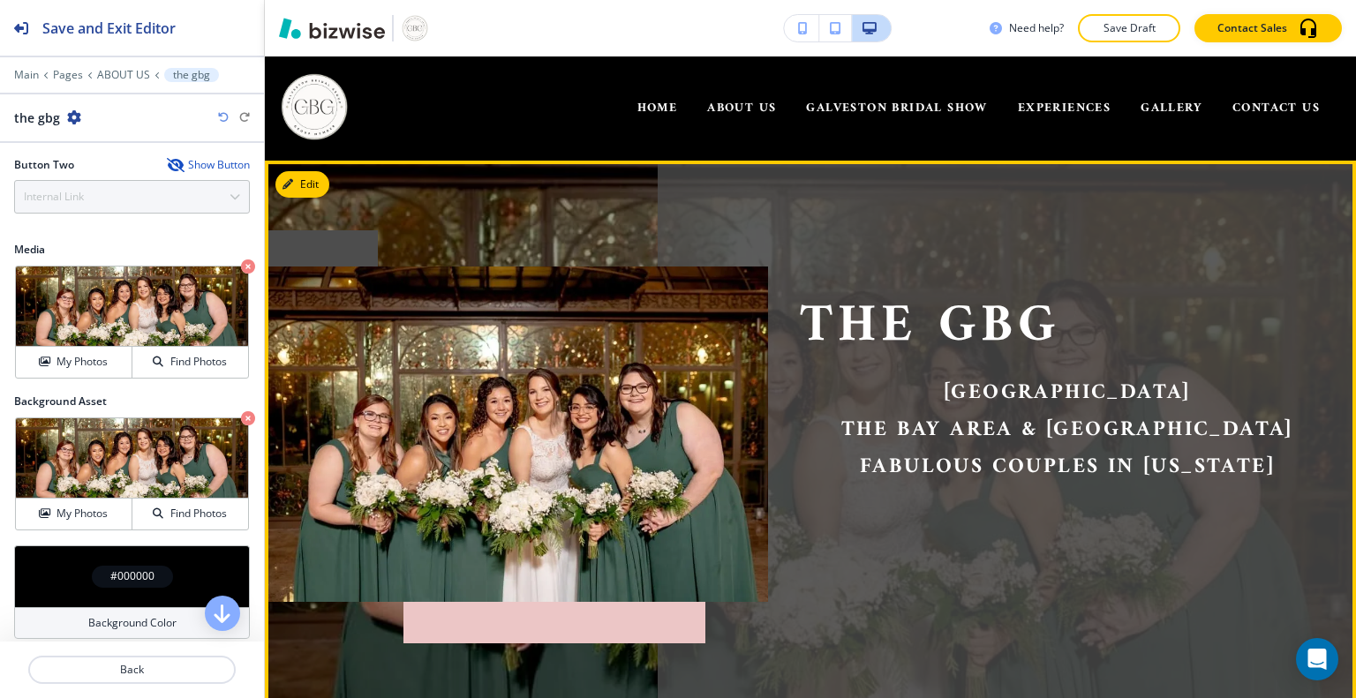
scroll to position [705, 0]
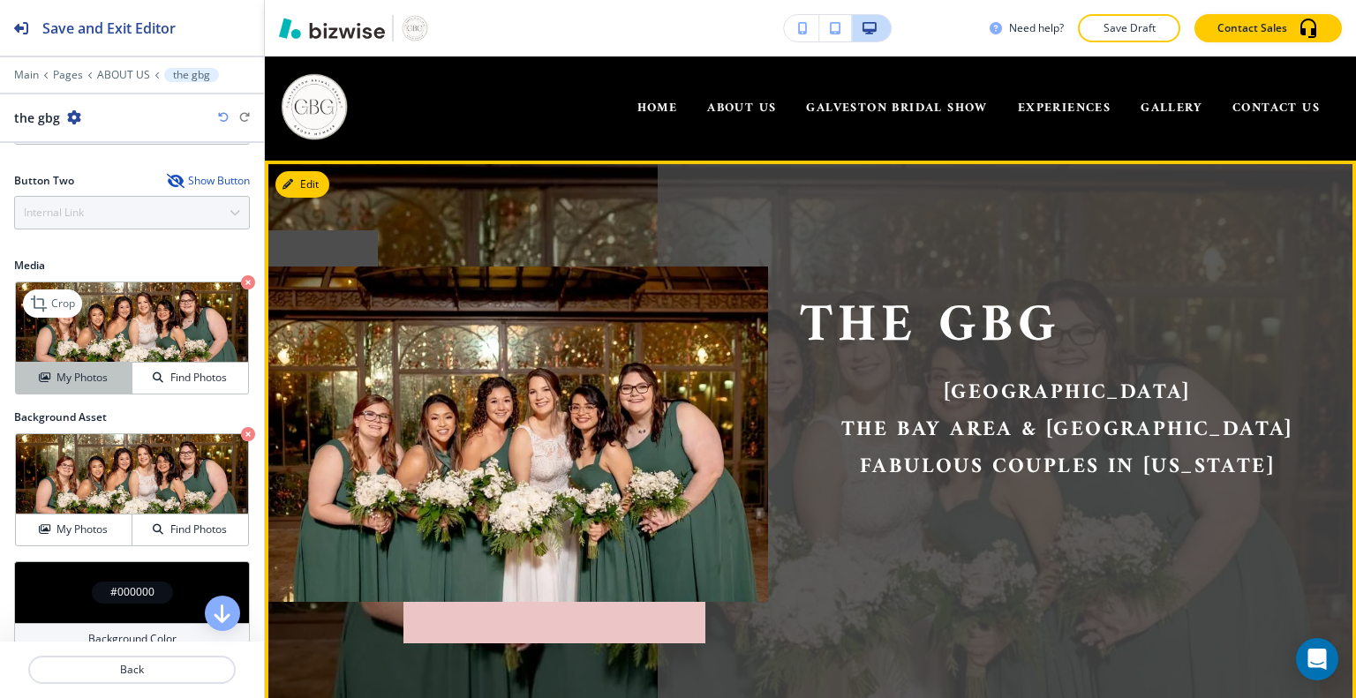
click at [67, 382] on button "My Photos" at bounding box center [74, 378] width 117 height 31
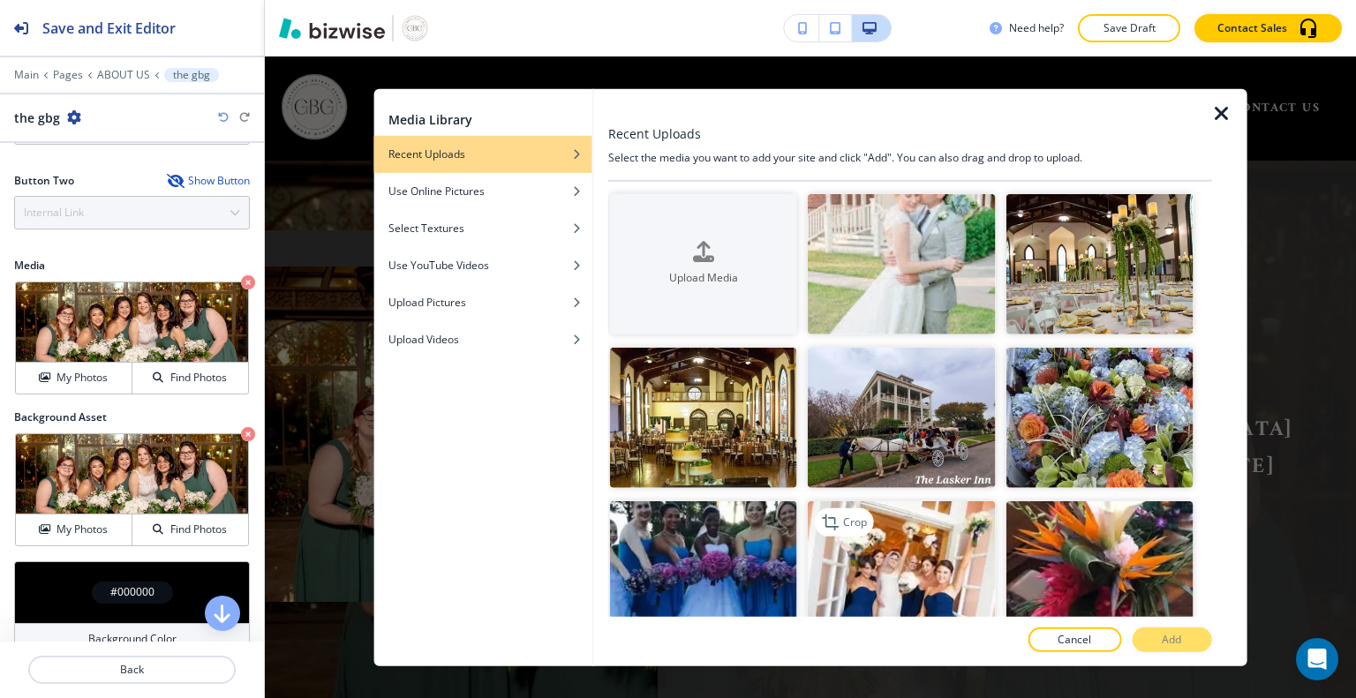
click at [918, 542] on img "button" at bounding box center [901, 571] width 187 height 140
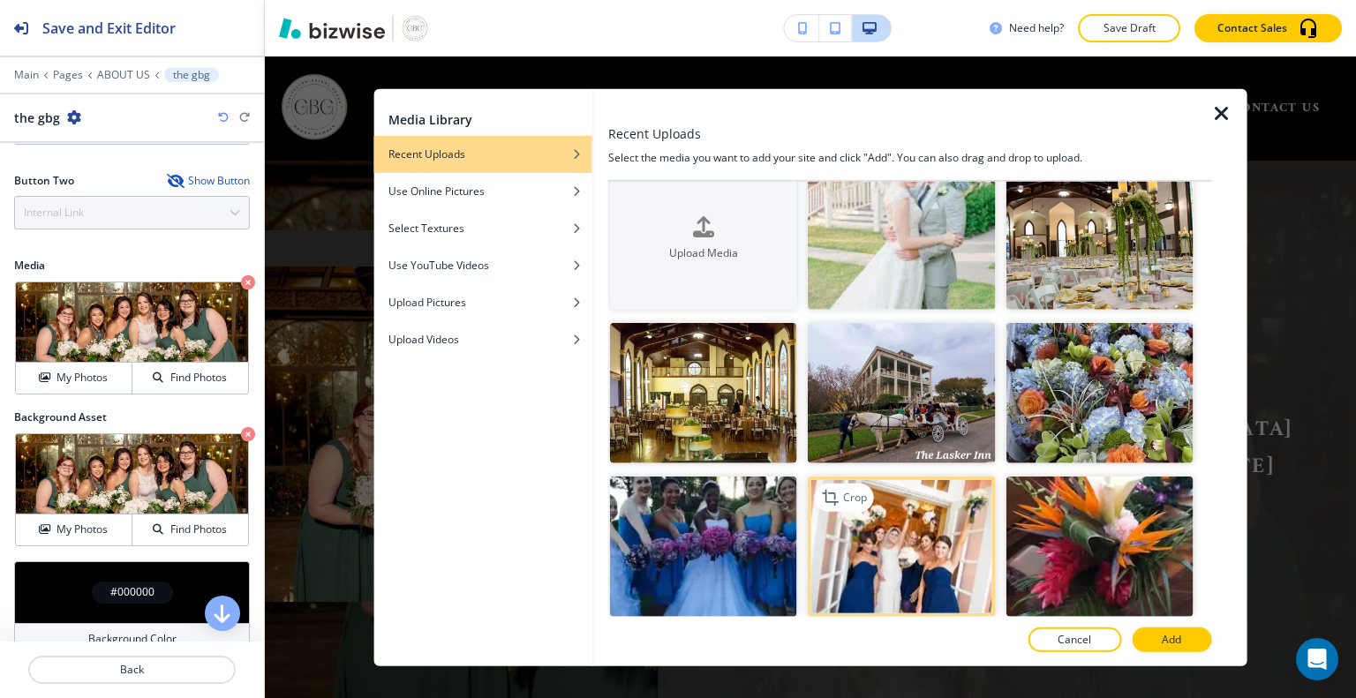
scroll to position [0, 0]
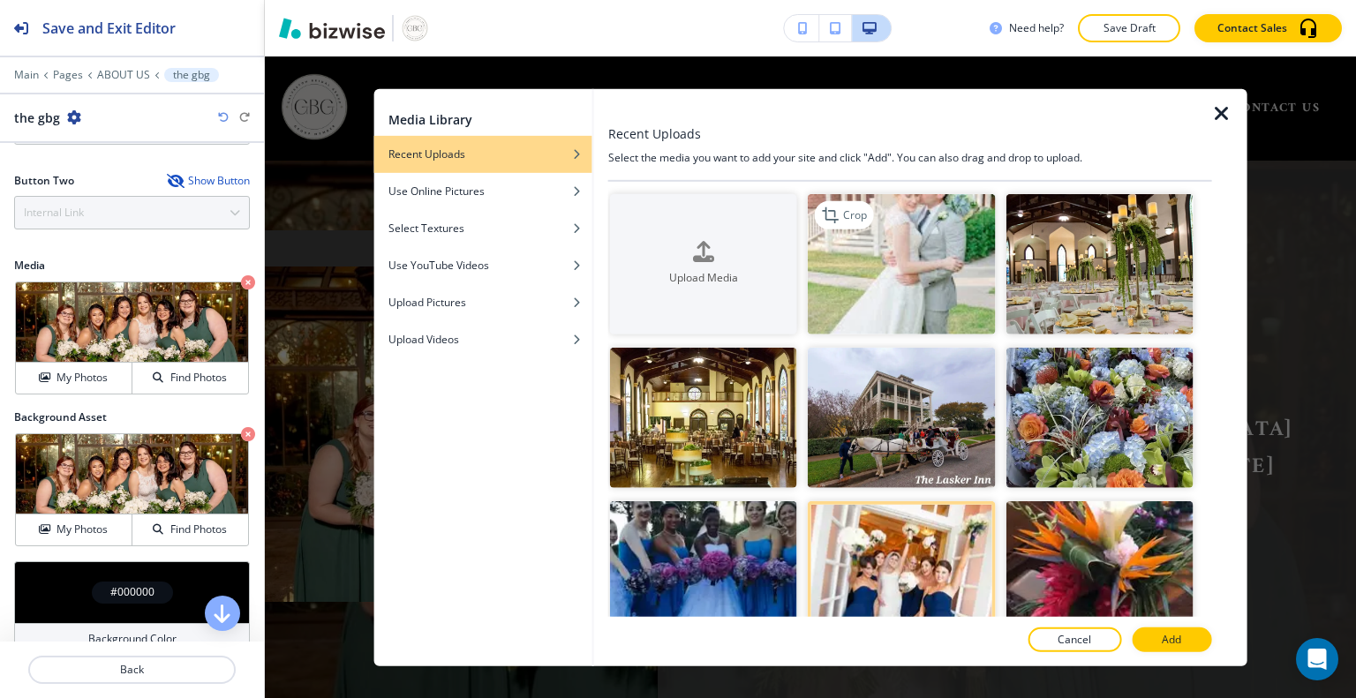
click at [917, 260] on img "button" at bounding box center [901, 263] width 187 height 140
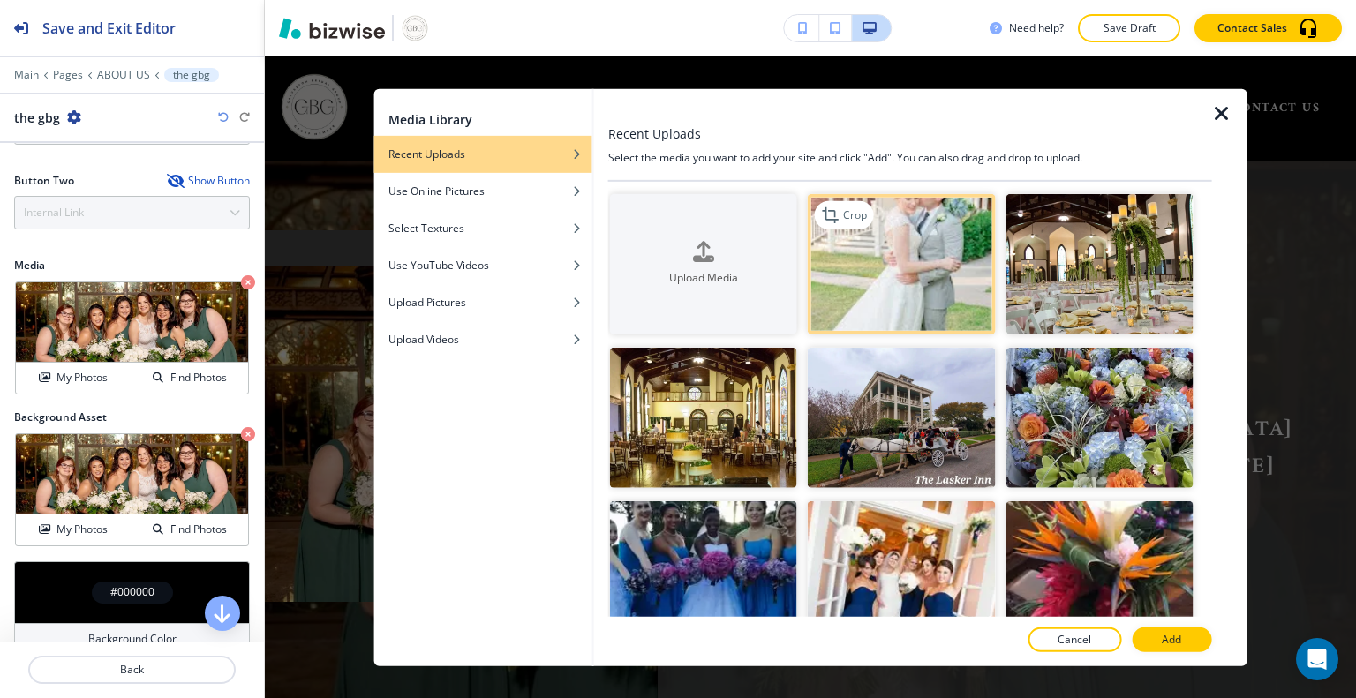
click at [901, 257] on img "button" at bounding box center [901, 263] width 187 height 140
click at [904, 254] on img "button" at bounding box center [901, 263] width 187 height 140
click at [146, 316] on img at bounding box center [132, 323] width 232 height 80
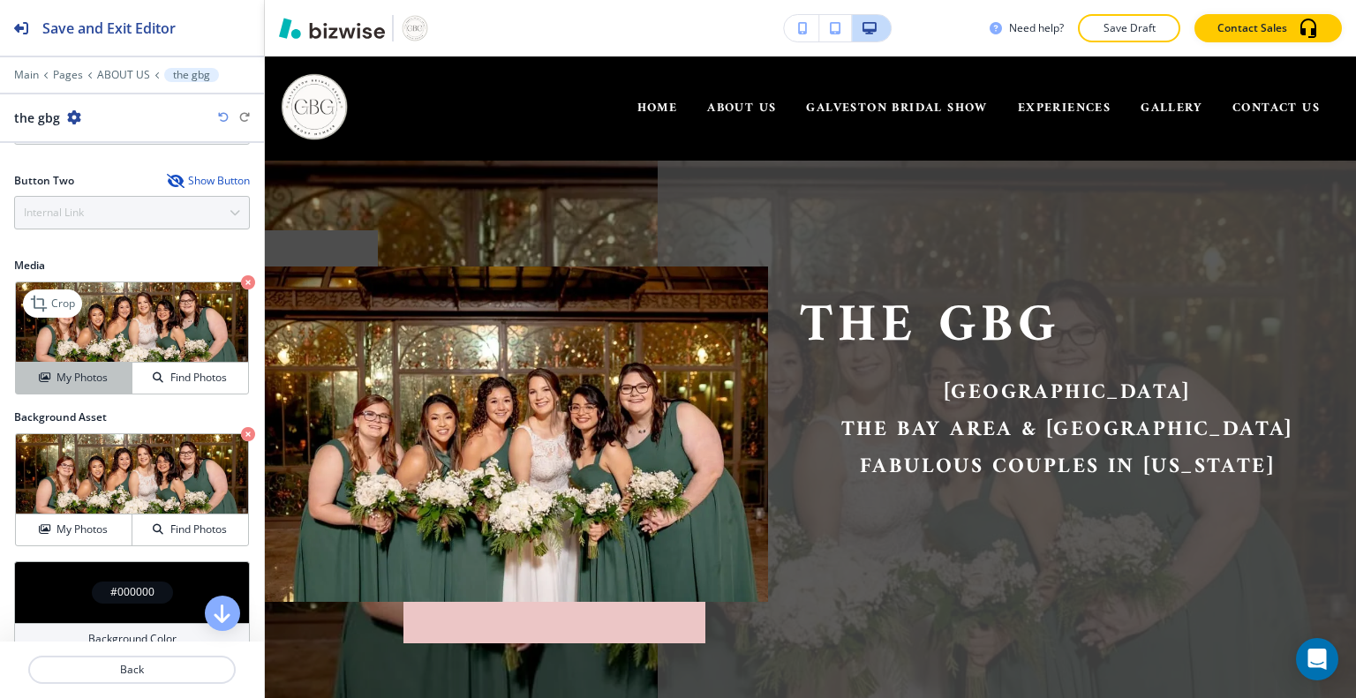
click at [84, 381] on h4 "My Photos" at bounding box center [82, 378] width 51 height 16
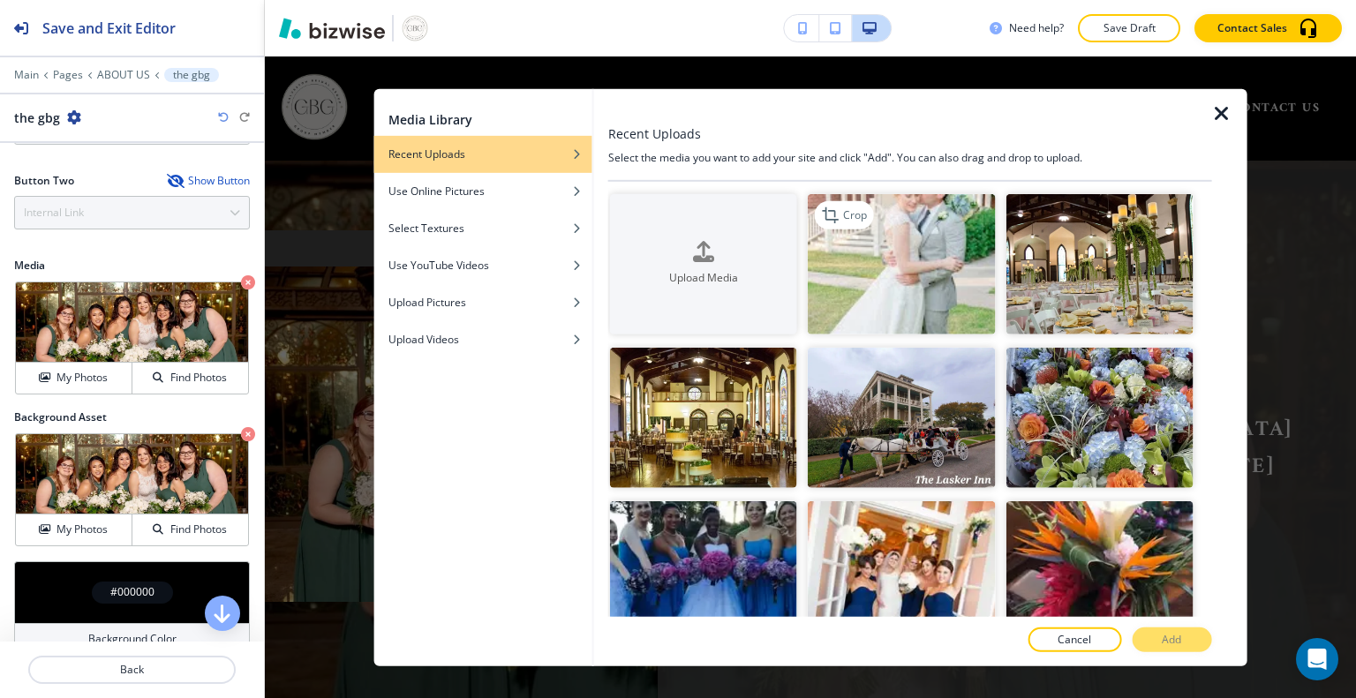
click at [906, 263] on img "button" at bounding box center [901, 263] width 187 height 140
click at [906, 258] on img "button" at bounding box center [901, 263] width 187 height 140
click at [908, 269] on img "button" at bounding box center [901, 263] width 187 height 140
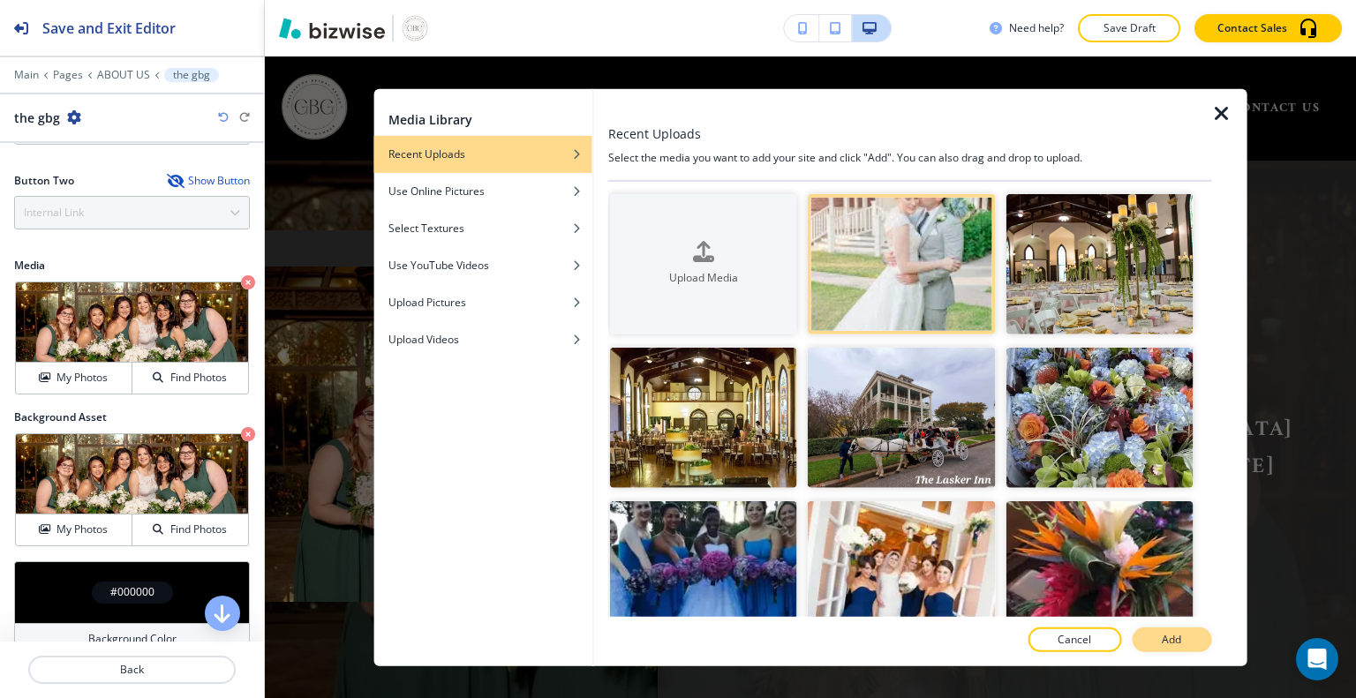
click at [1174, 646] on p "Add" at bounding box center [1171, 640] width 19 height 16
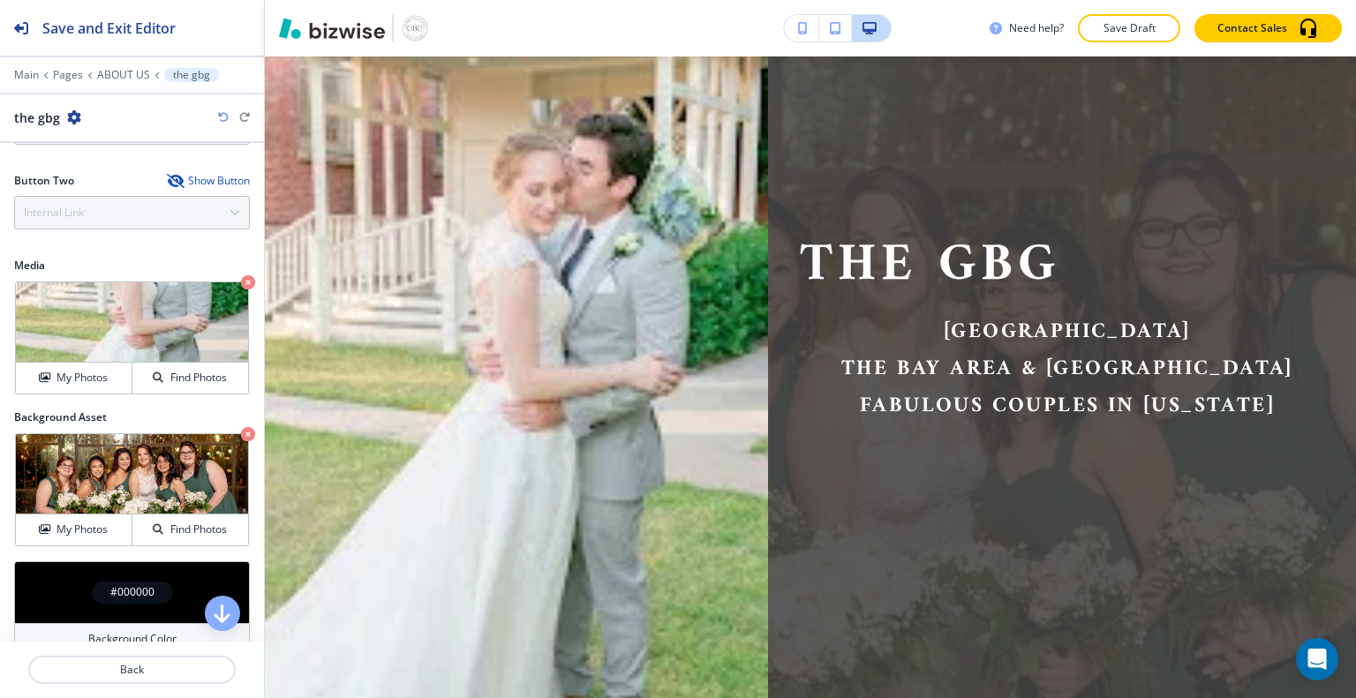
scroll to position [316, 0]
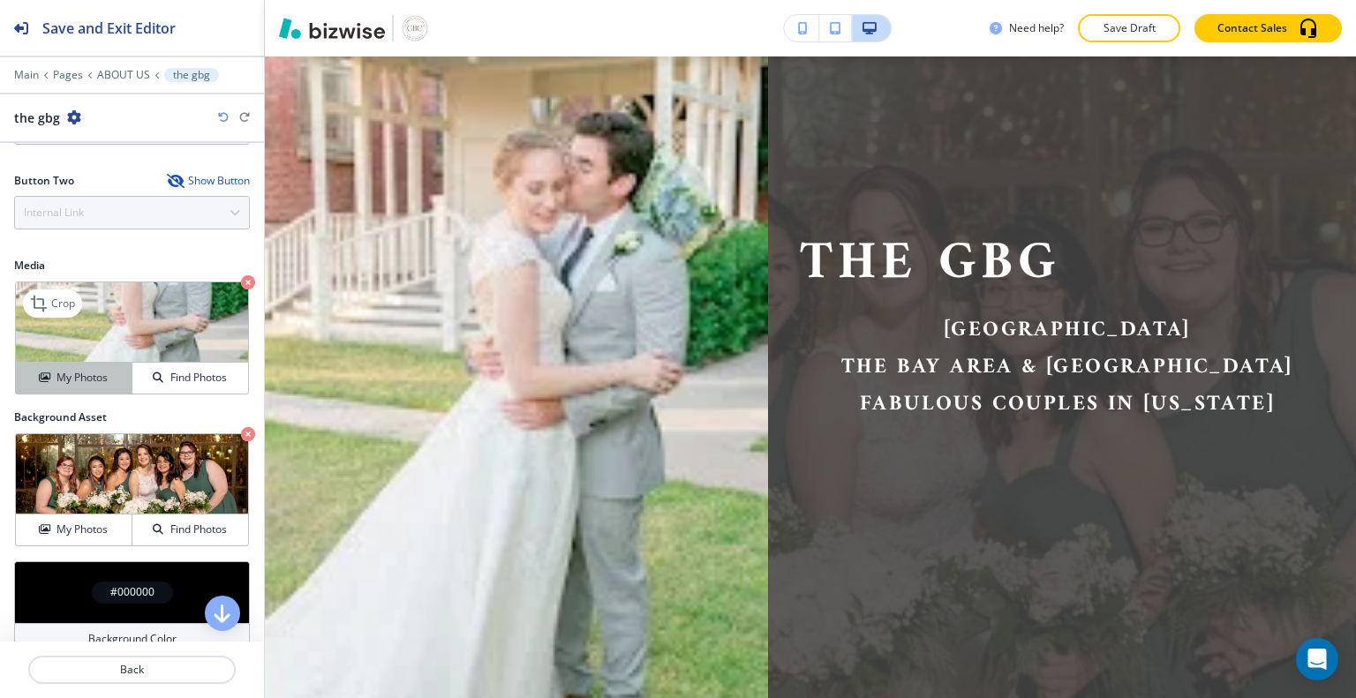
click at [91, 374] on h4 "My Photos" at bounding box center [82, 378] width 51 height 16
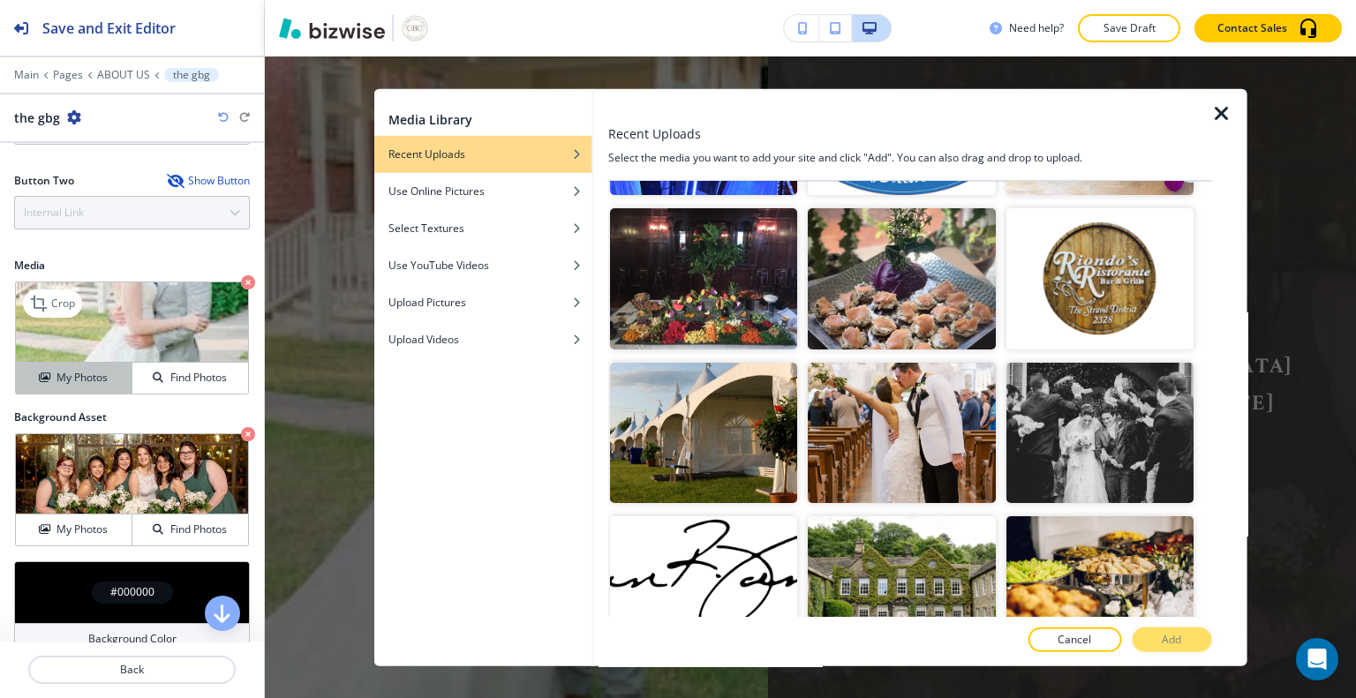
scroll to position [758, 0]
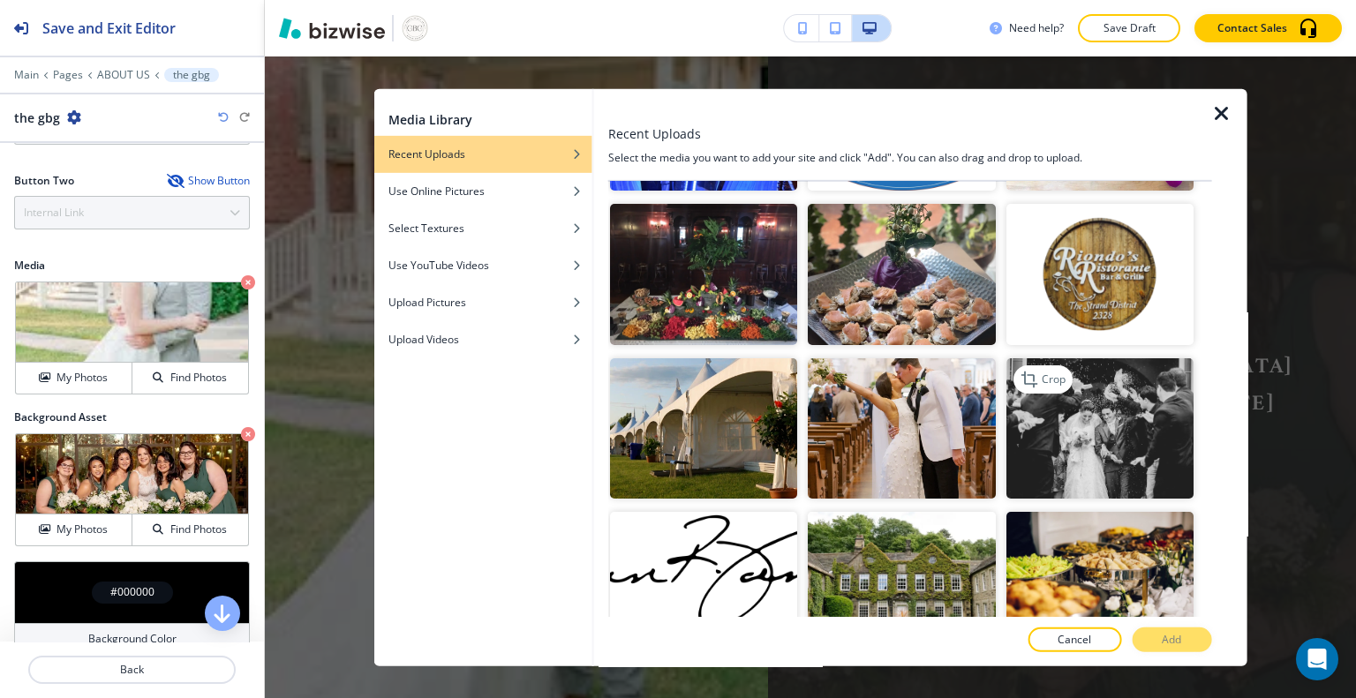
click at [1088, 401] on img "button" at bounding box center [1099, 428] width 187 height 140
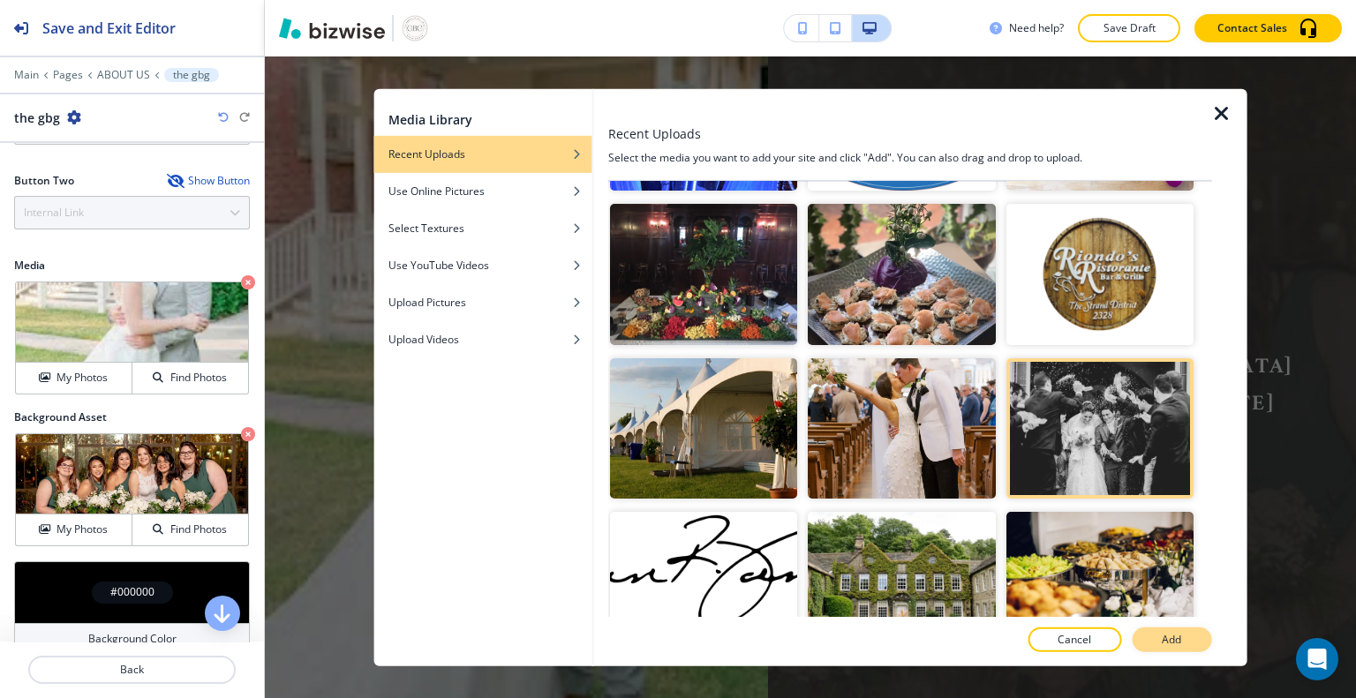
click at [1177, 643] on p "Add" at bounding box center [1171, 640] width 19 height 16
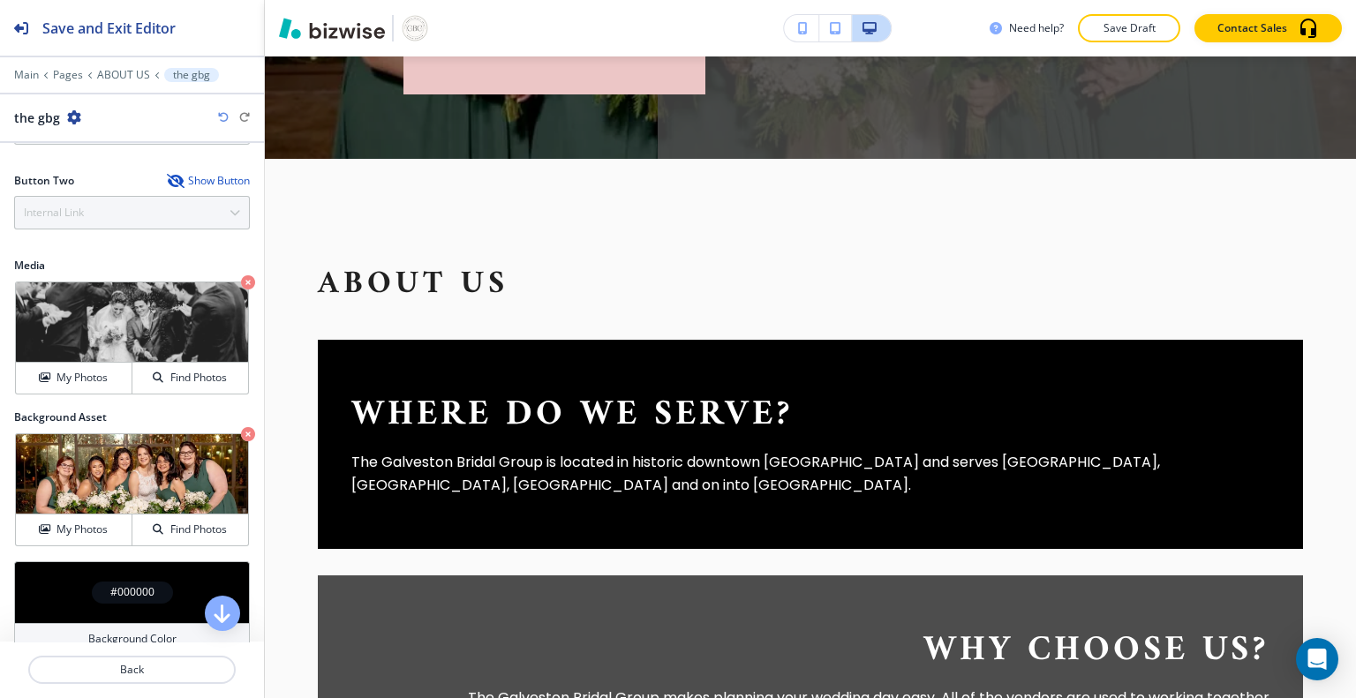
scroll to position [555, 0]
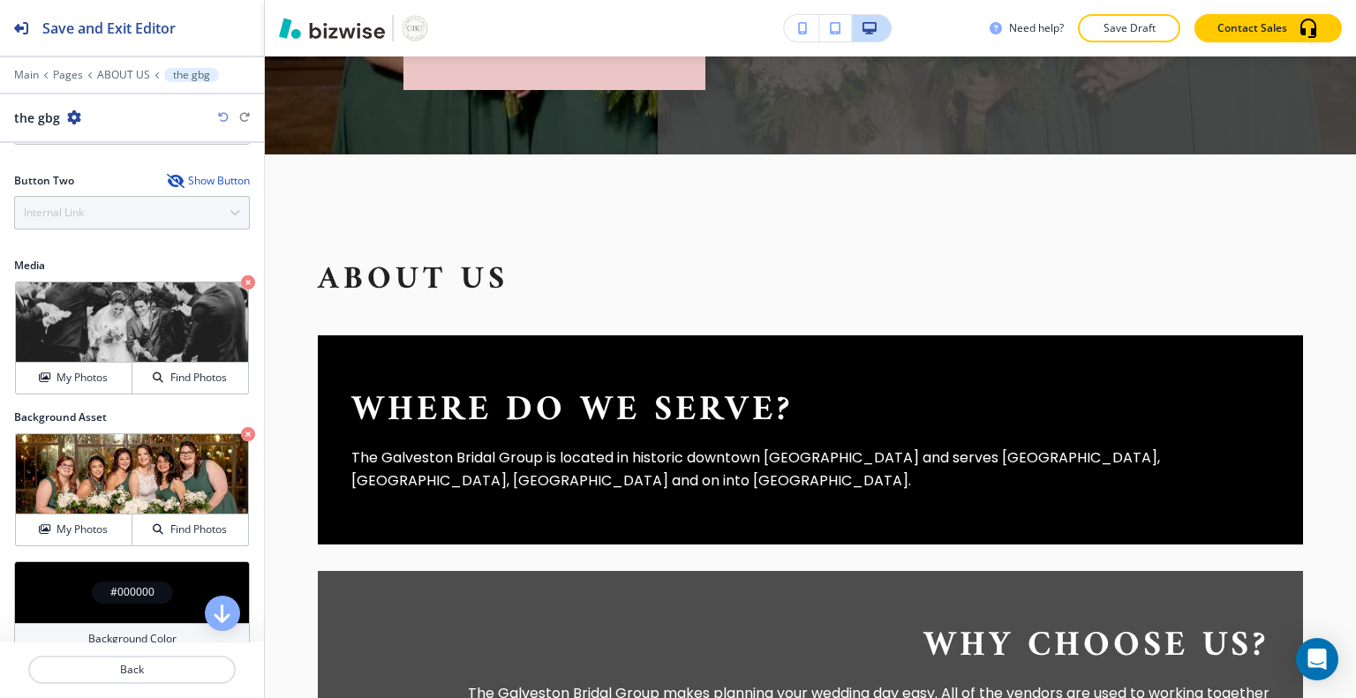
click at [463, 367] on div "where do we serve? The Galveston Bridal Group is located in historic downtown G…" at bounding box center [810, 439] width 985 height 209
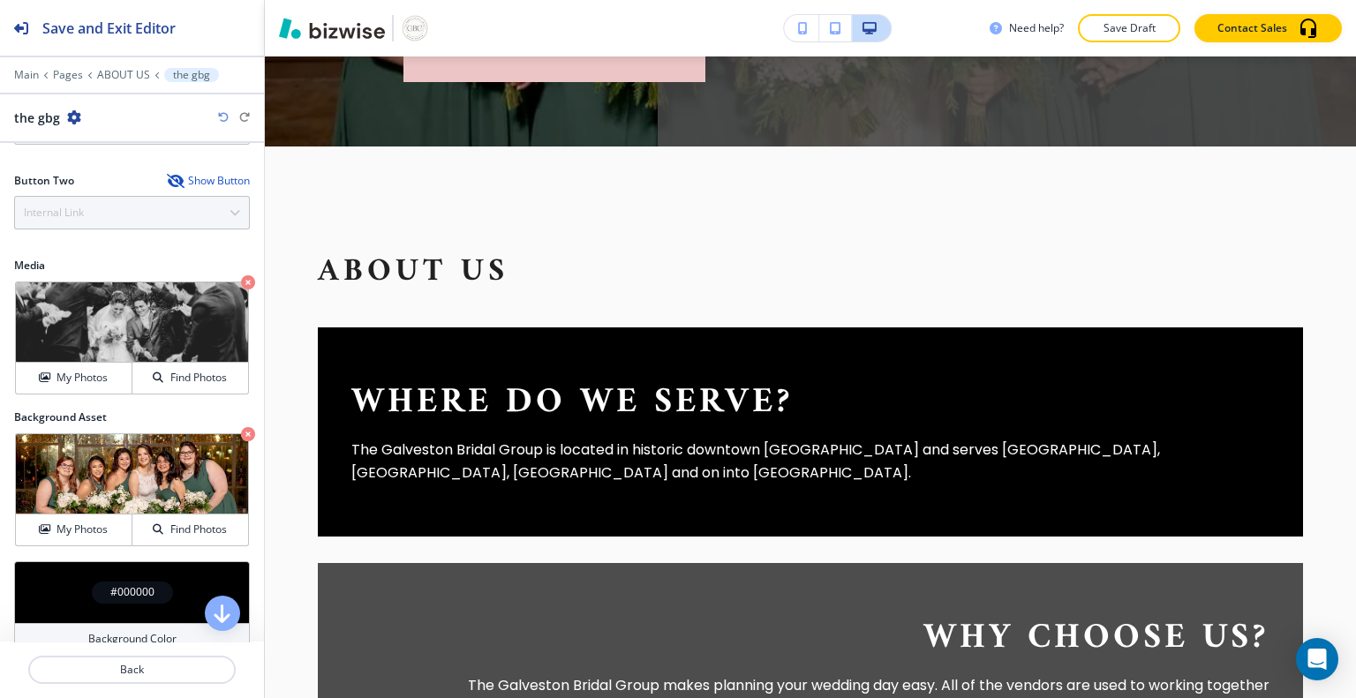
scroll to position [564, 0]
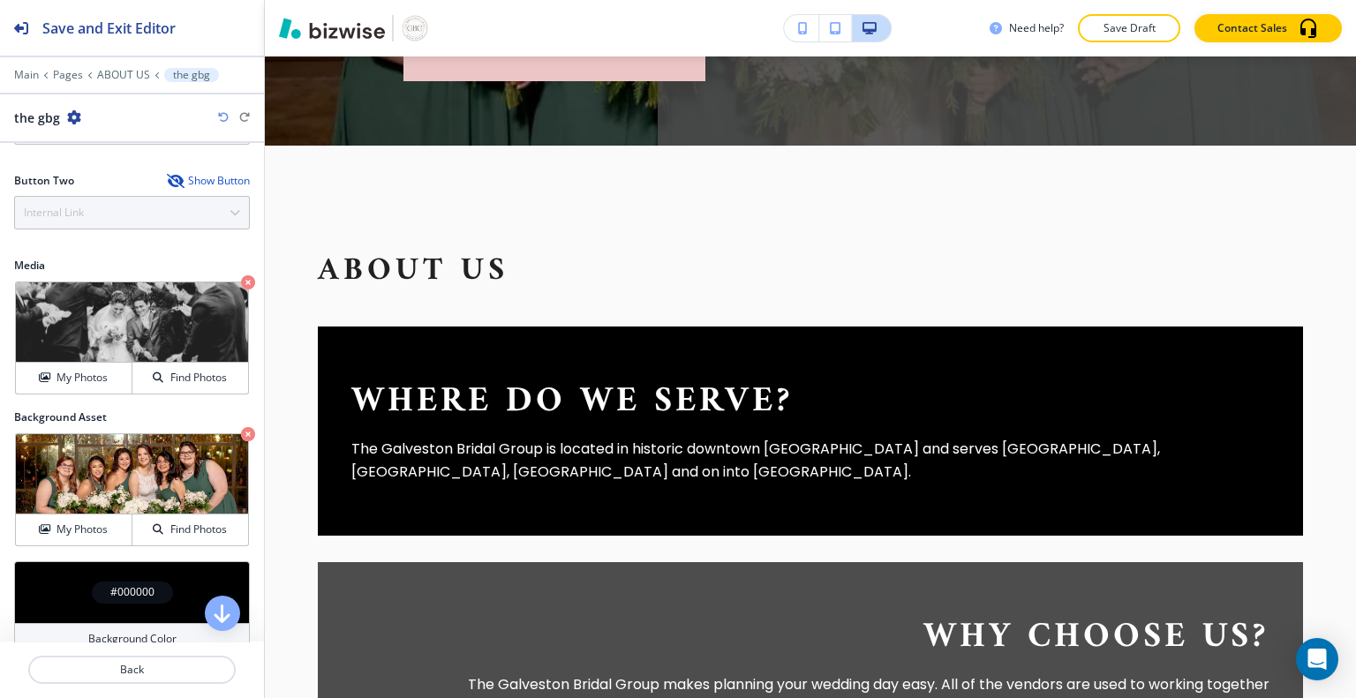
click at [269, 631] on section "About Us where do we serve? The Galveston Bridal Group is located in historic d…" at bounding box center [810, 512] width 1091 height 732
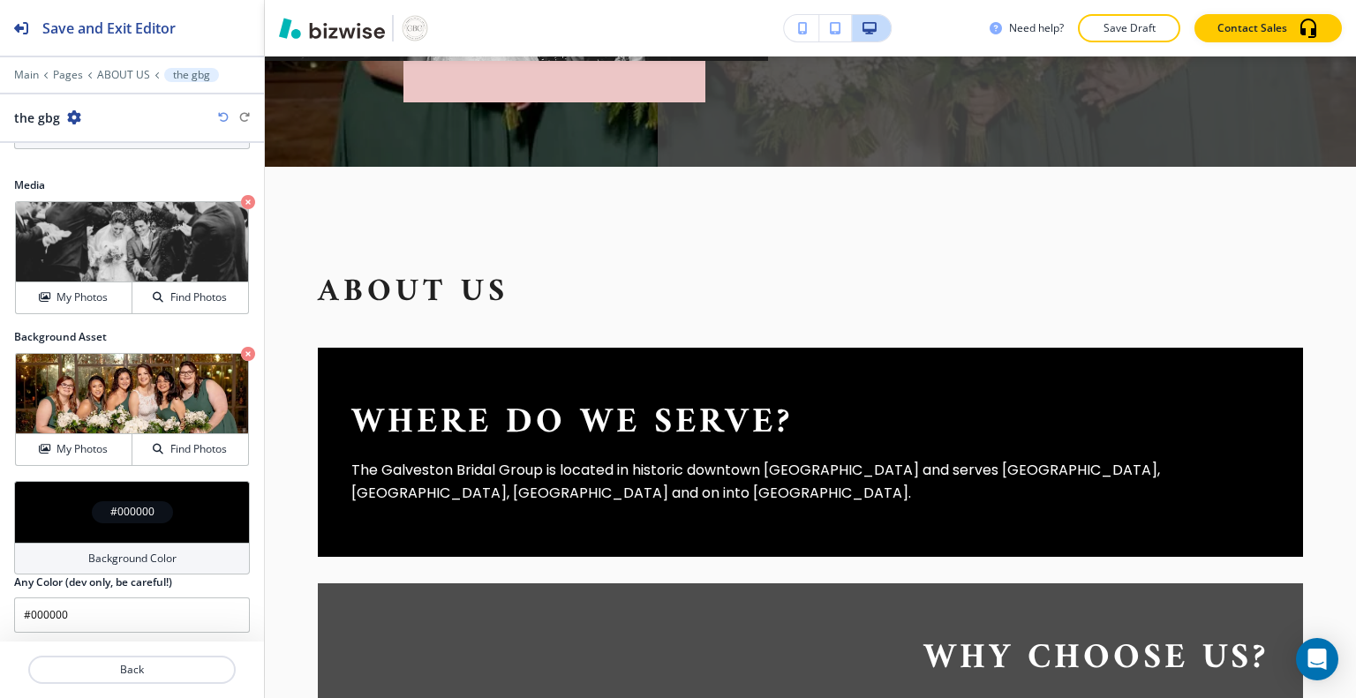
scroll to position [548, 0]
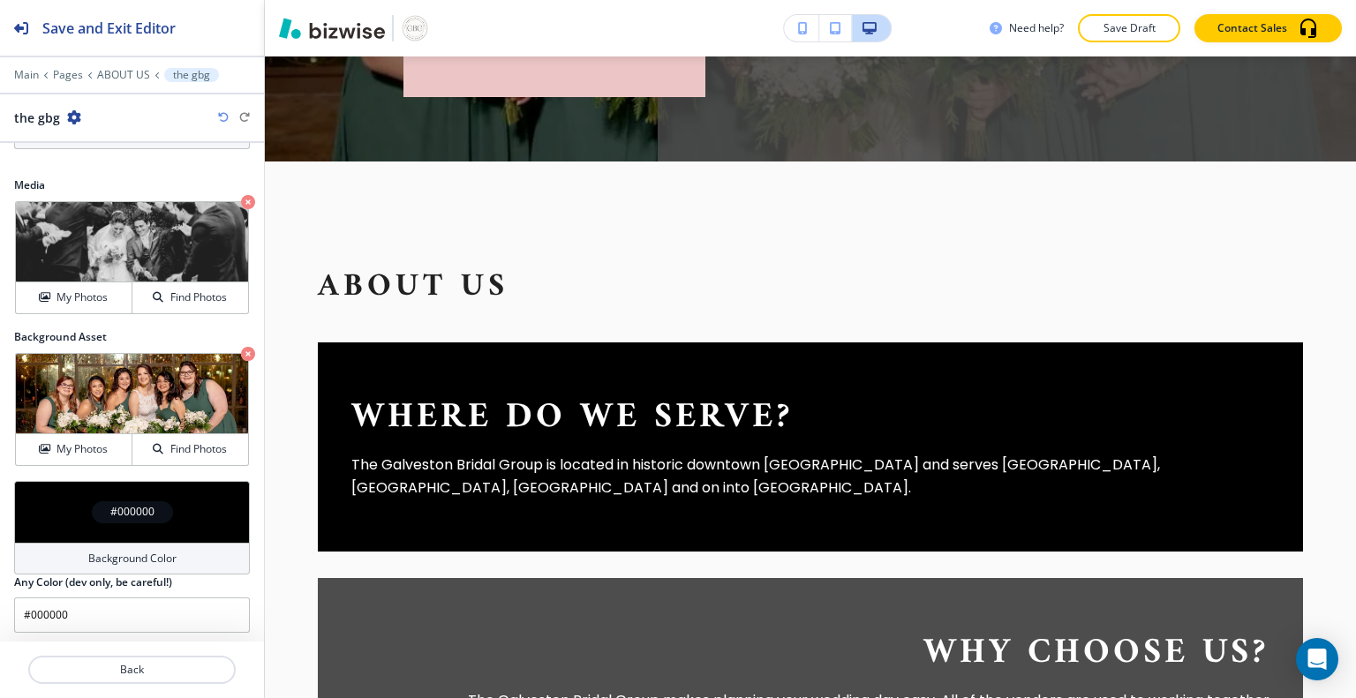
click at [504, 479] on p "The Galveston Bridal Group is located in historic downtown Galveston and serves…" at bounding box center [756, 476] width 810 height 45
click at [476, 458] on p "The Galveston Bridal Group is located in historic downtown Galveston and serves…" at bounding box center [756, 476] width 810 height 45
click at [391, 363] on div "where do we serve? The Galveston Bridal Group is located in historic downtown G…" at bounding box center [810, 447] width 985 height 209
click at [371, 372] on div "where do we serve? The Galveston Bridal Group is located in historic downtown G…" at bounding box center [810, 447] width 985 height 209
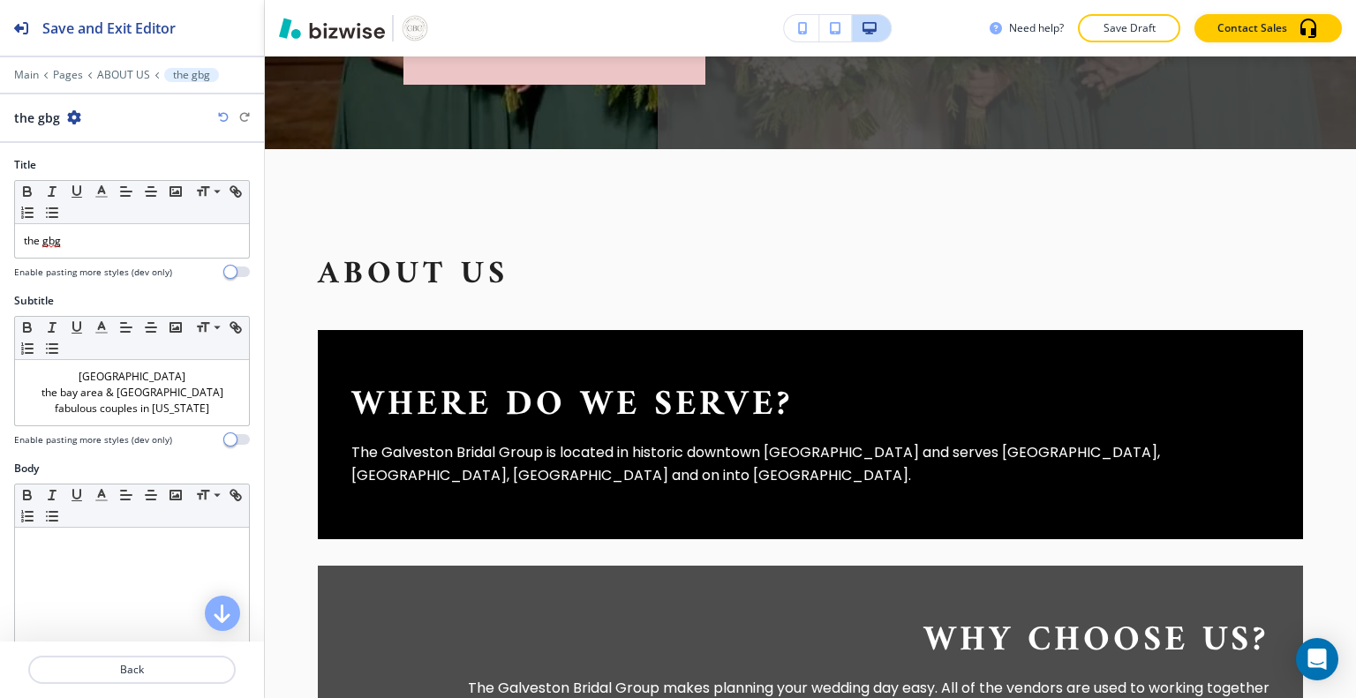
scroll to position [562, 0]
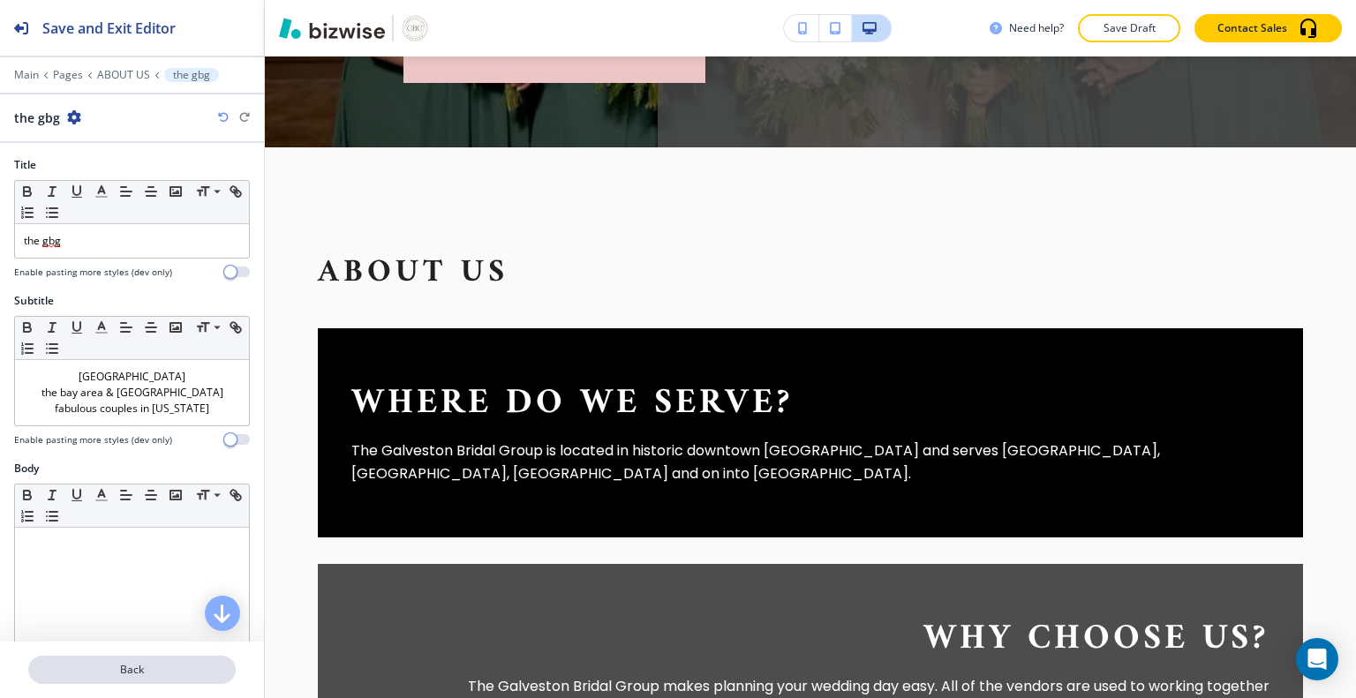
click at [159, 675] on p "Back" at bounding box center [132, 670] width 204 height 16
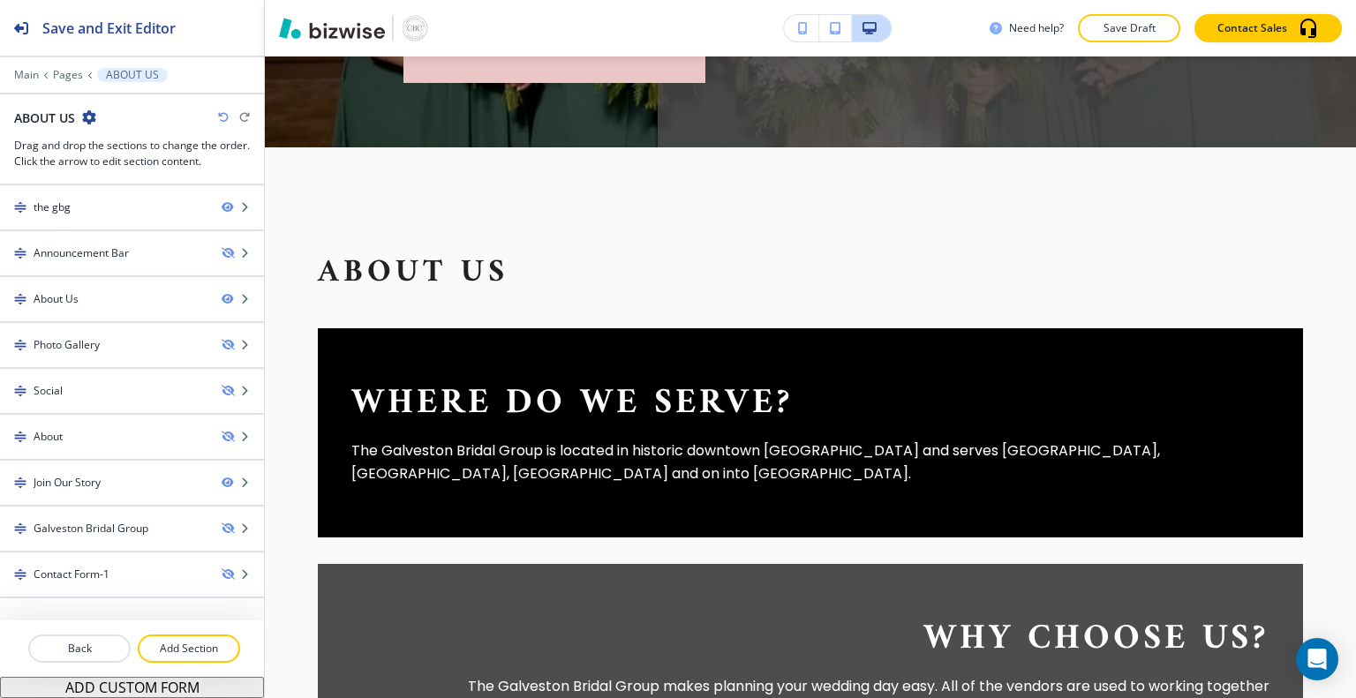
click at [54, 298] on div "About Us" at bounding box center [56, 299] width 45 height 16
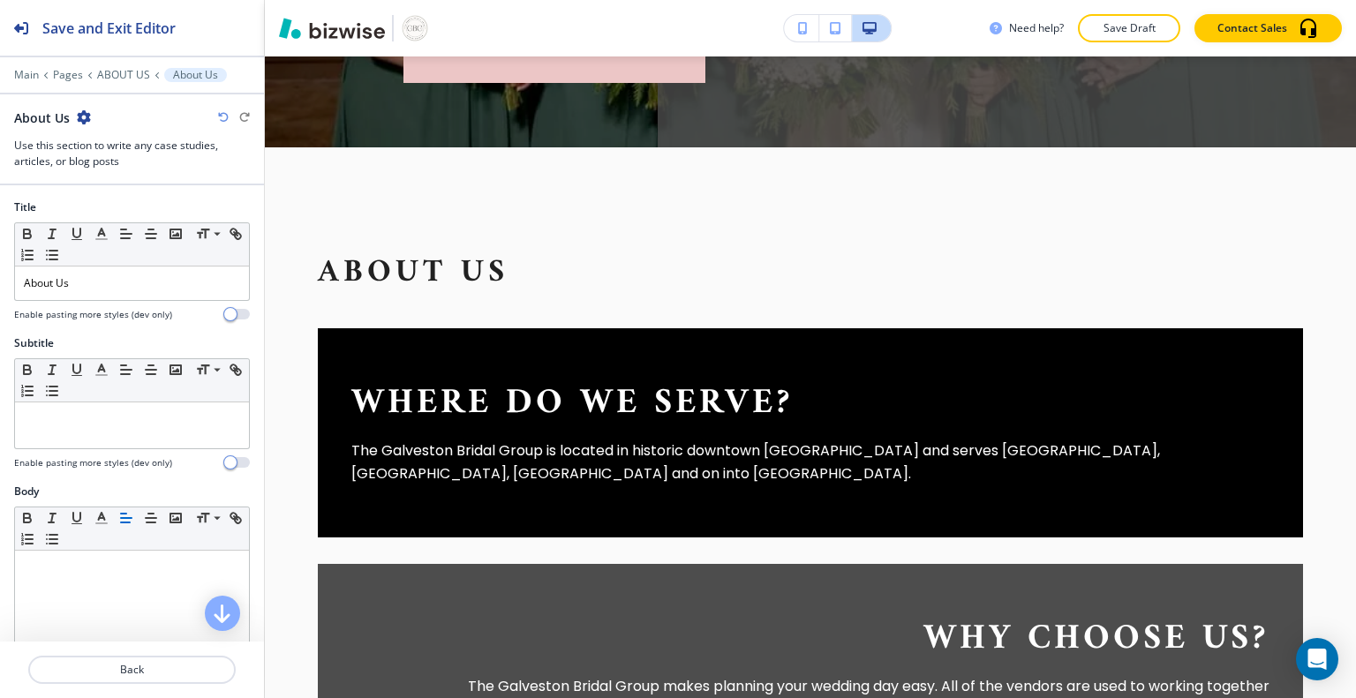
scroll to position [649, 0]
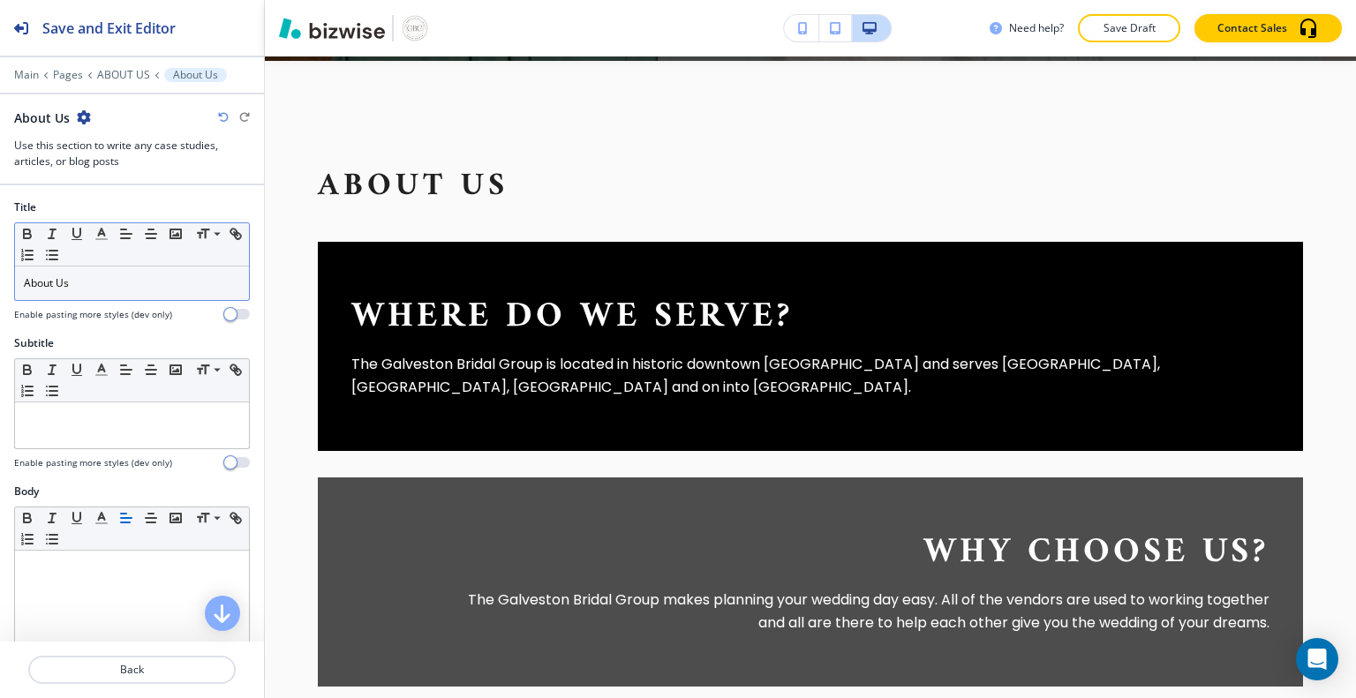
click at [132, 283] on p "About Us" at bounding box center [132, 283] width 216 height 16
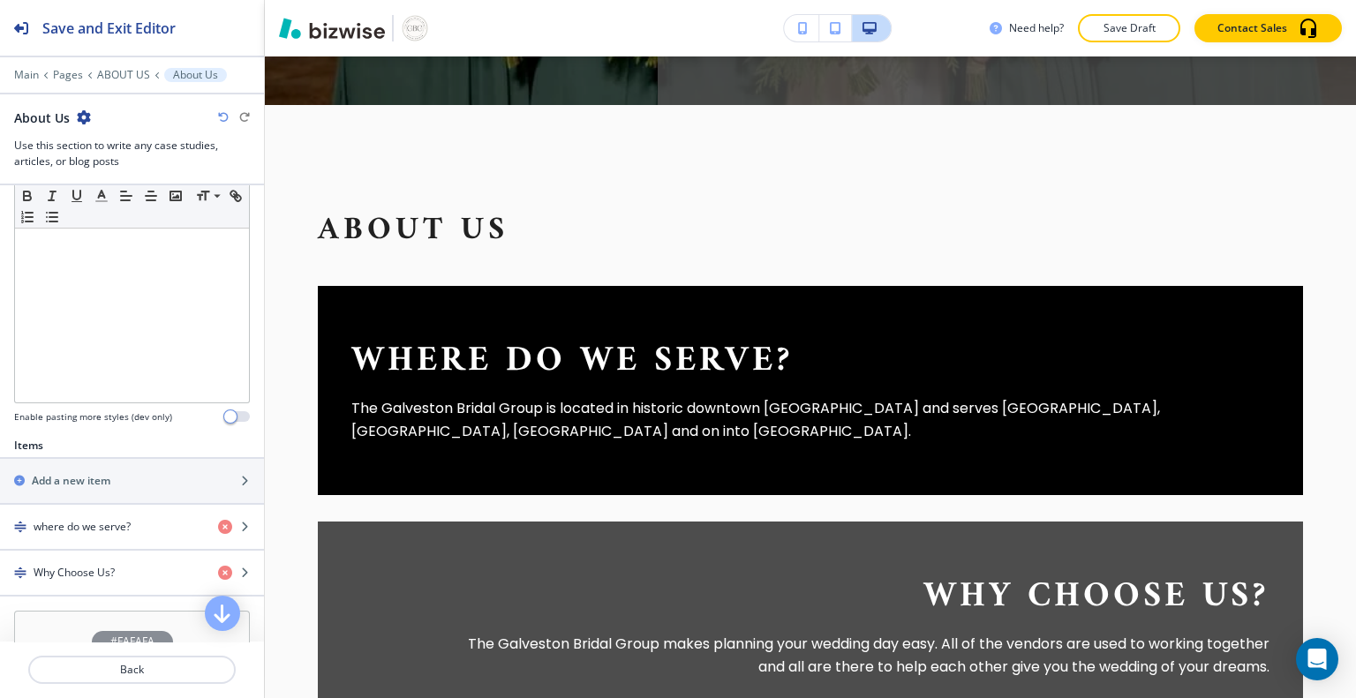
scroll to position [386, 0]
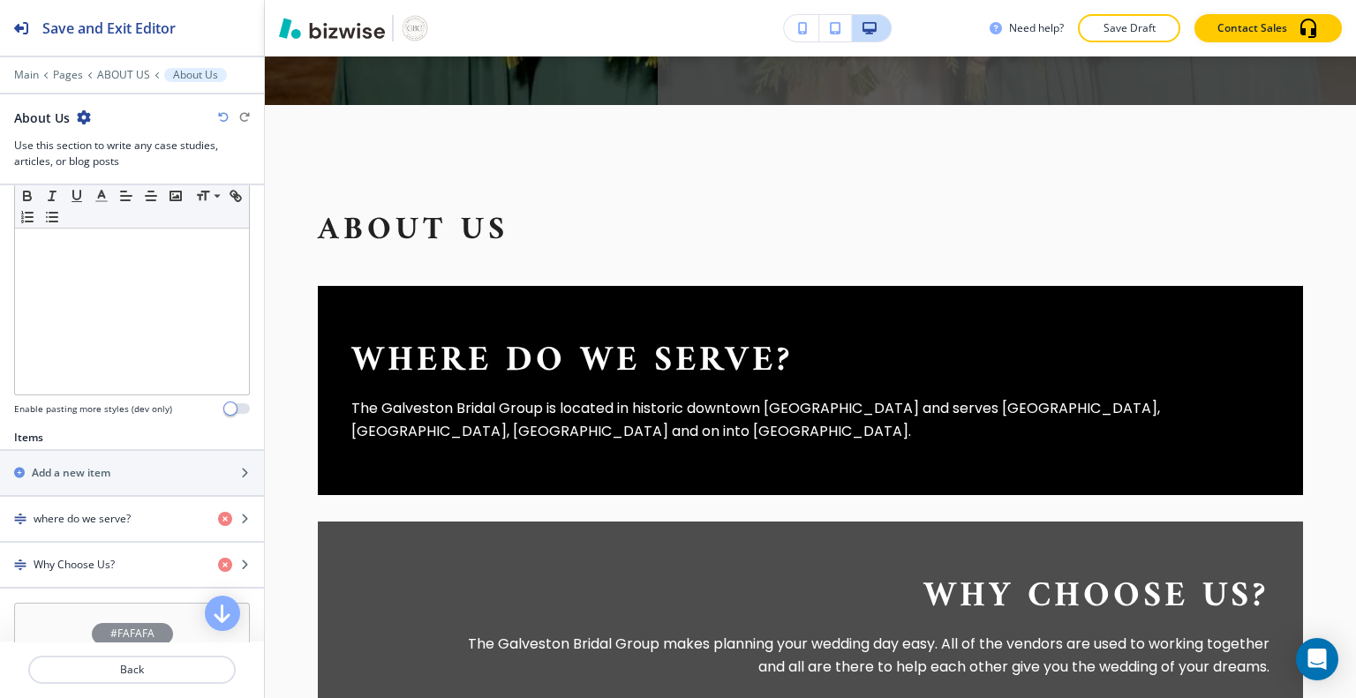
click at [113, 516] on h4 "where do we serve?" at bounding box center [82, 519] width 97 height 16
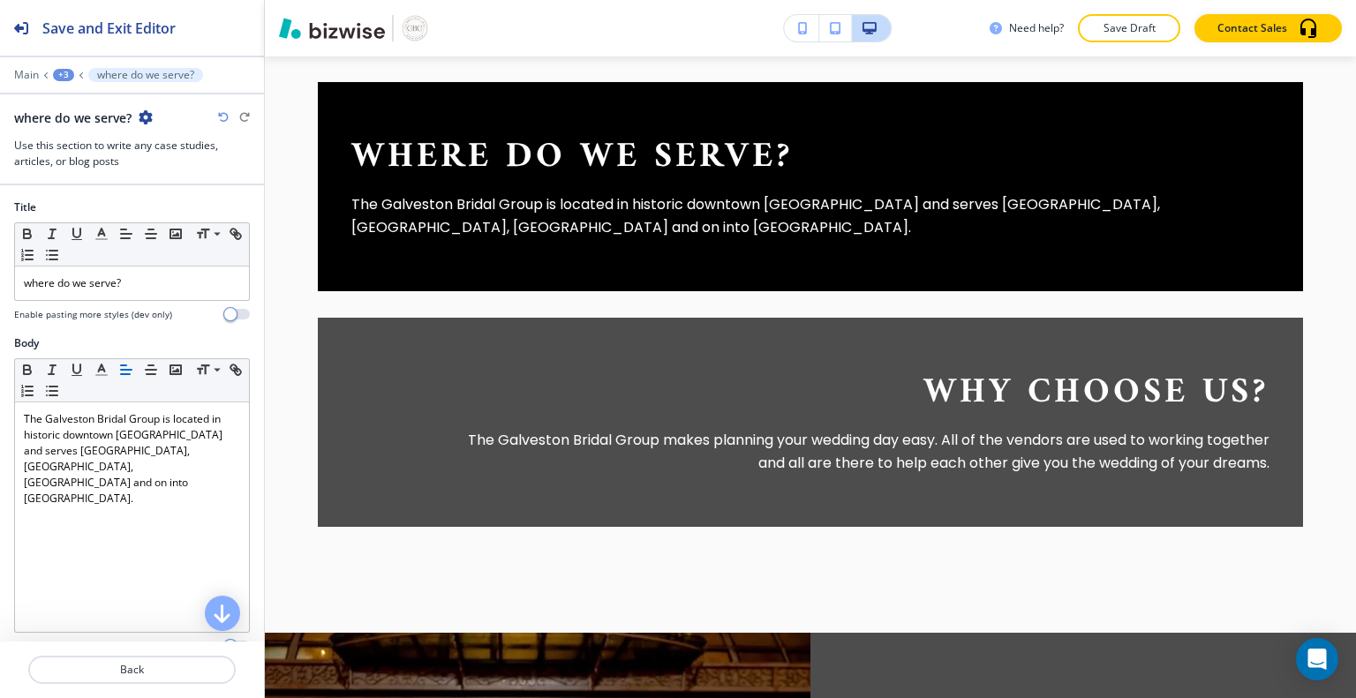
scroll to position [81, 0]
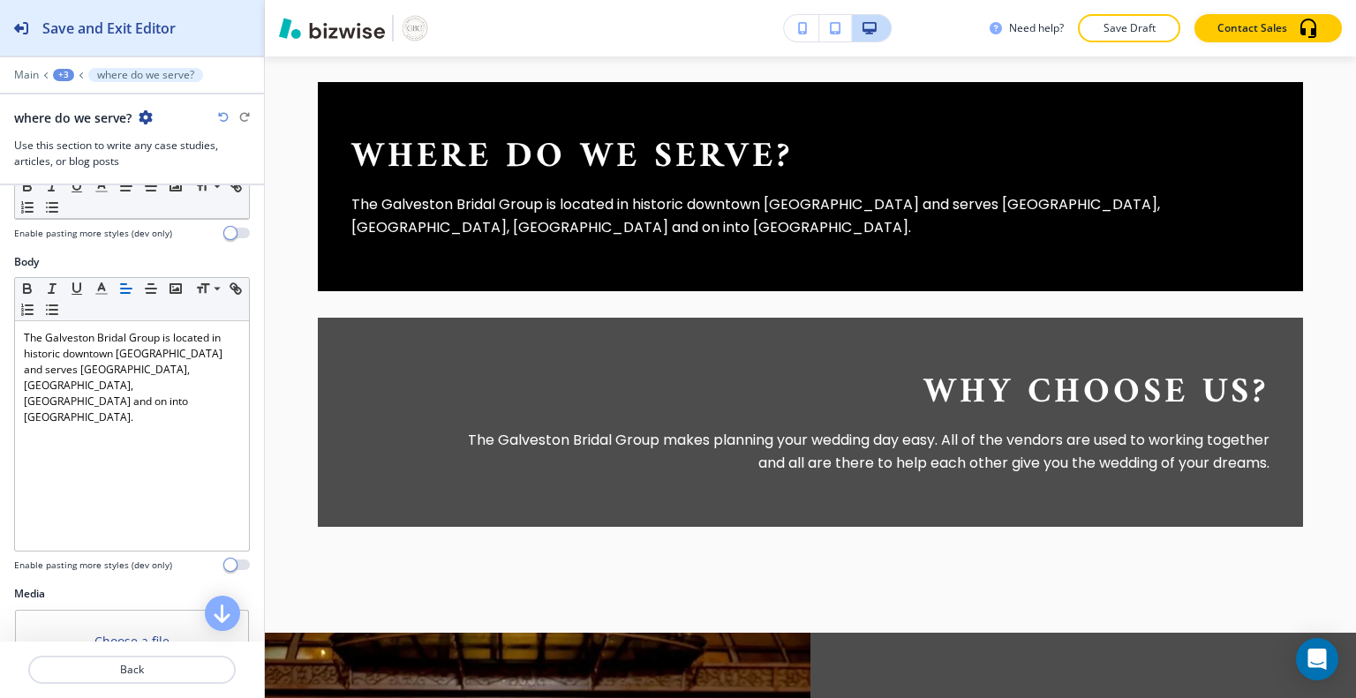
click at [160, 34] on h2 "Save and Exit Editor" at bounding box center [108, 28] width 133 height 21
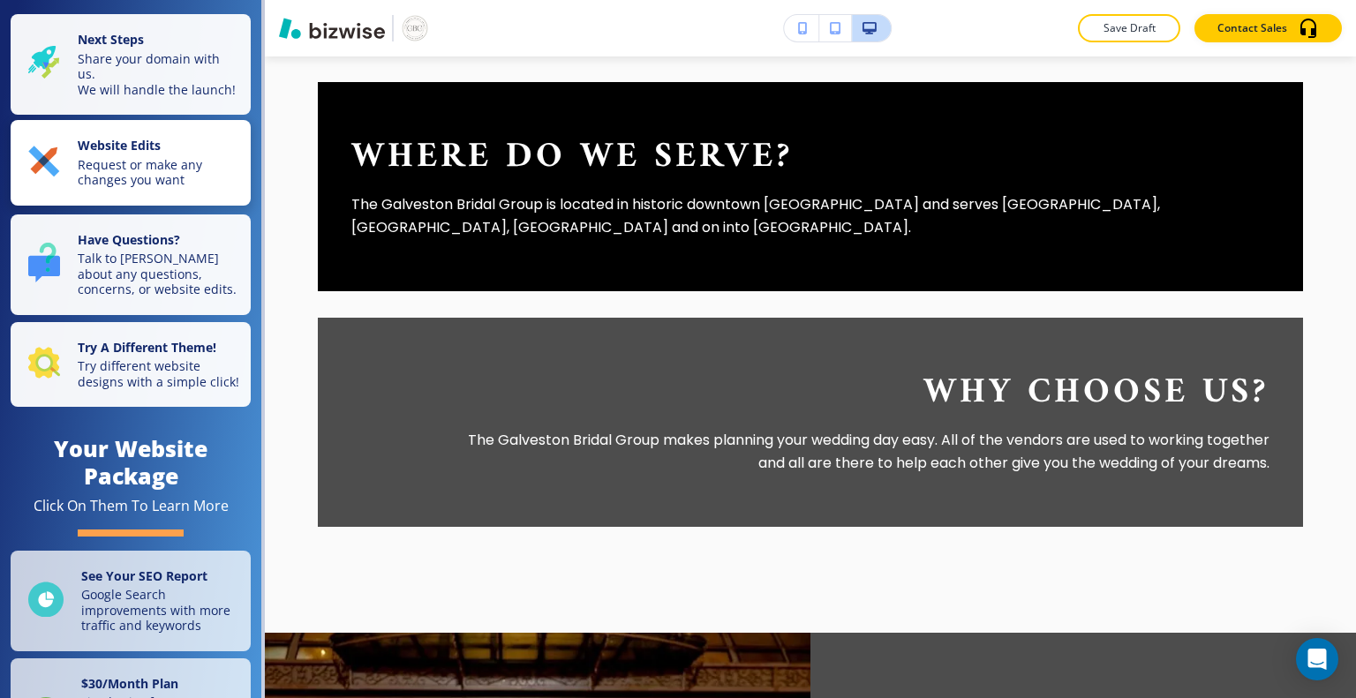
click at [108, 187] on p "Request or make any changes you want" at bounding box center [159, 172] width 162 height 31
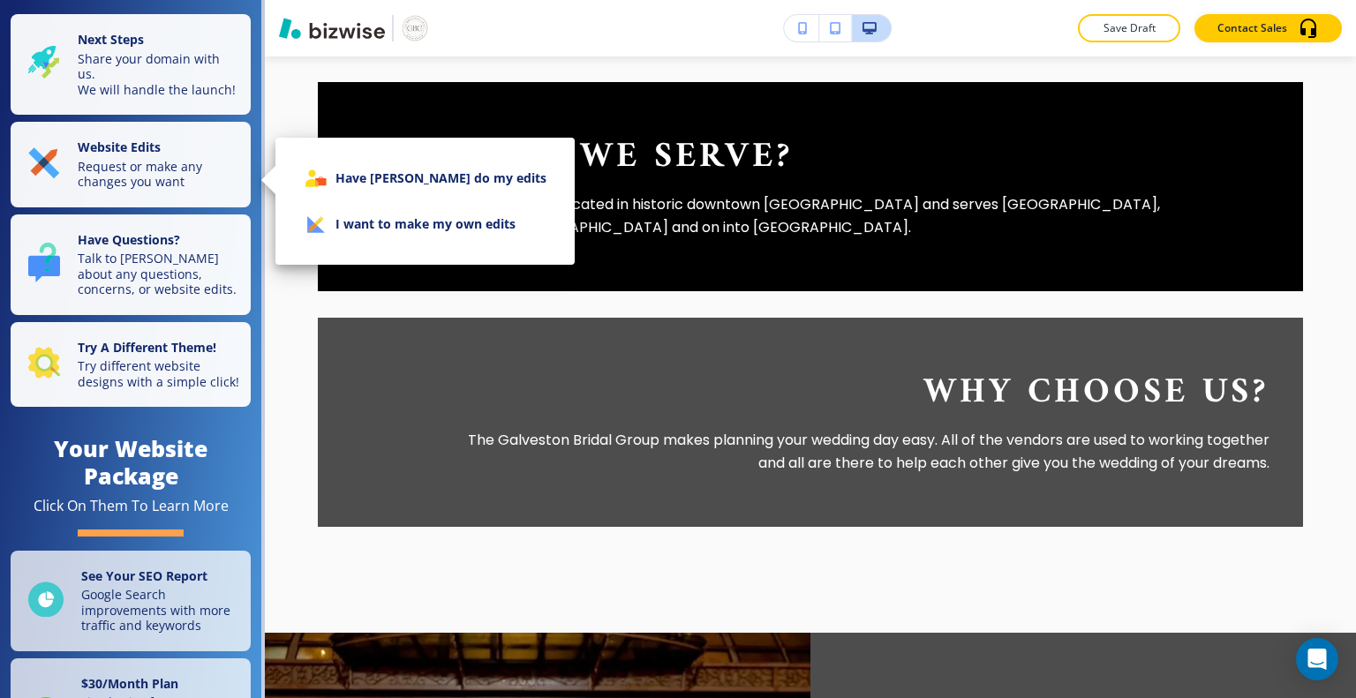
click at [371, 240] on li "I want to make my own edits" at bounding box center [425, 224] width 271 height 46
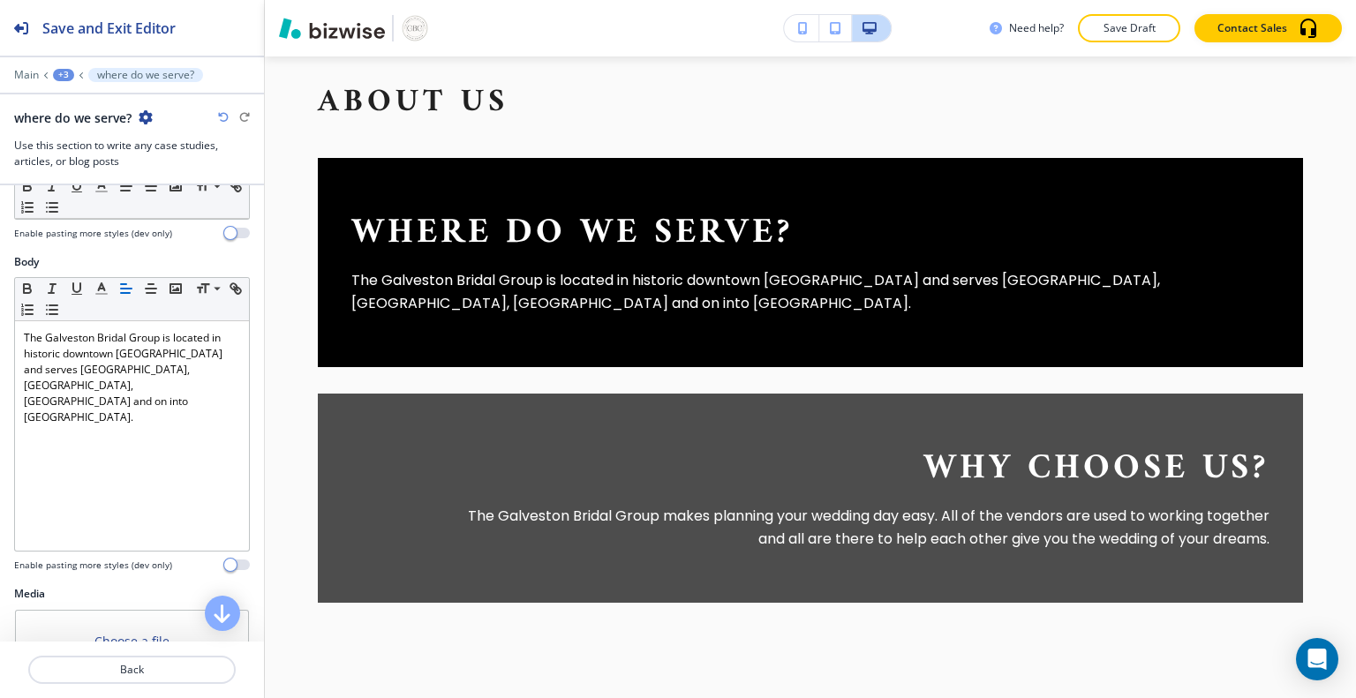
scroll to position [735, 0]
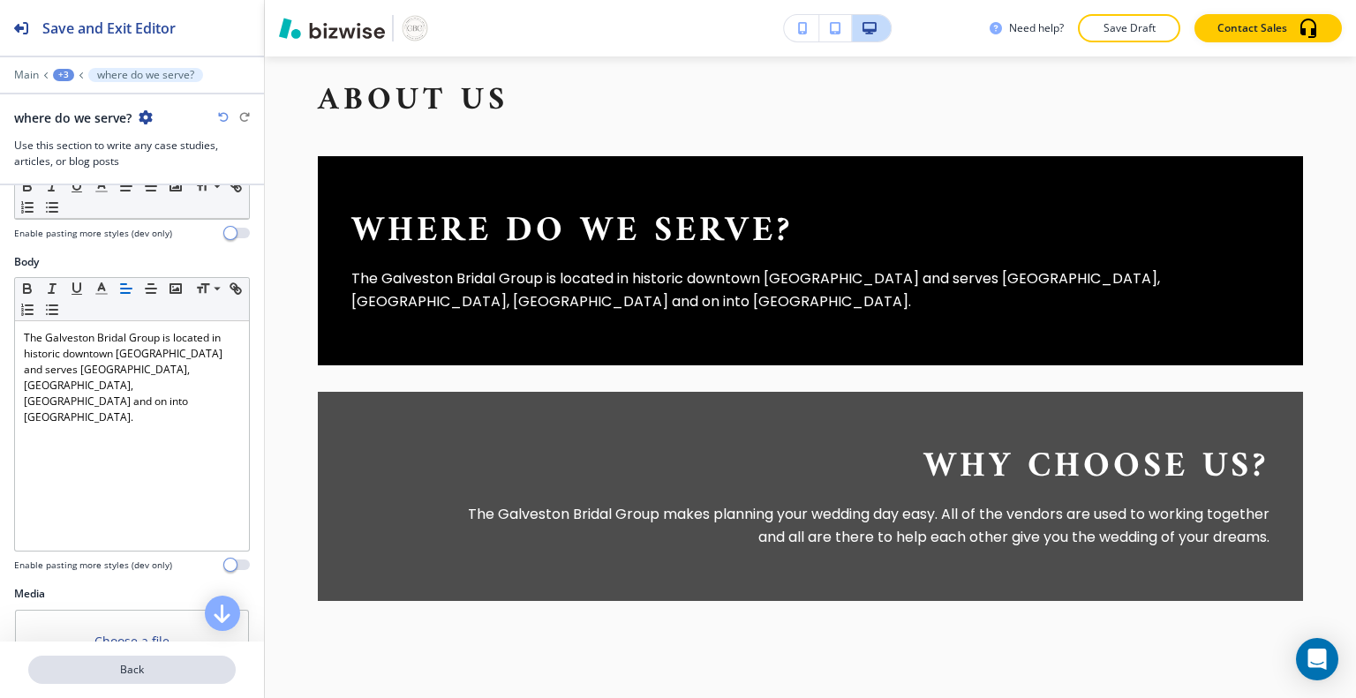
click at [167, 667] on p "Back" at bounding box center [132, 670] width 204 height 16
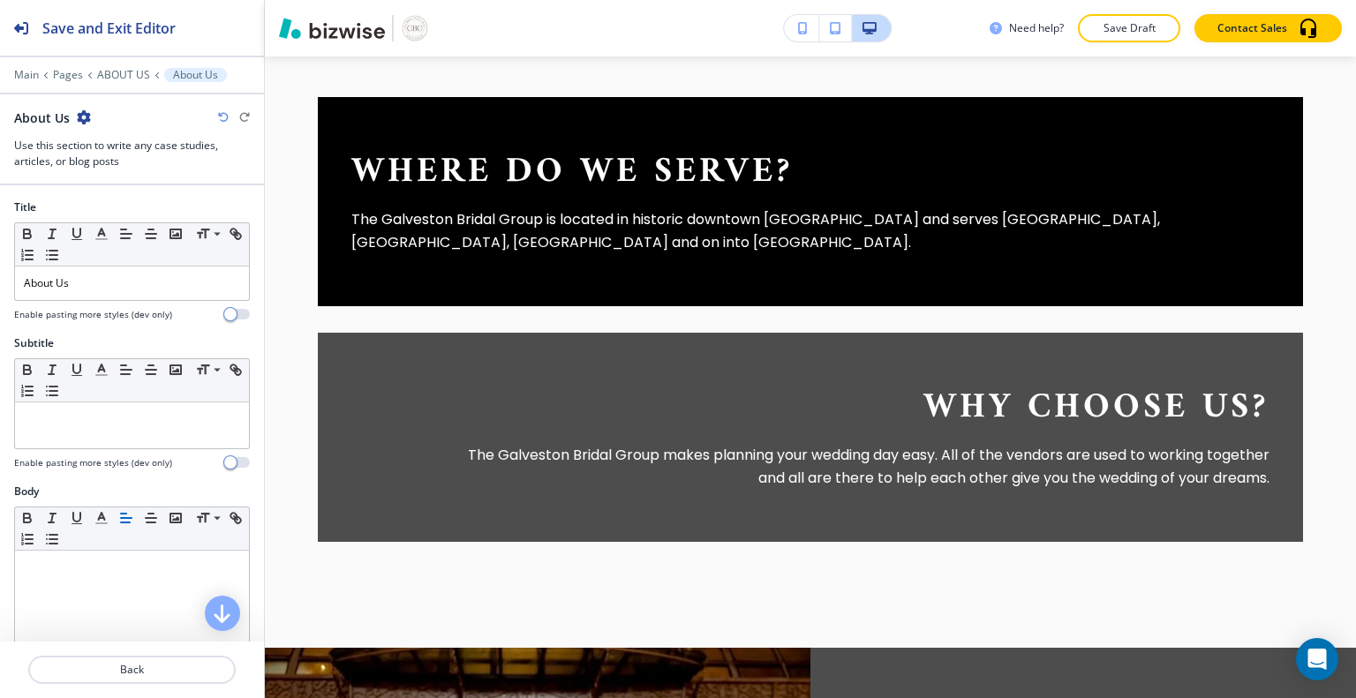
scroll to position [795, 0]
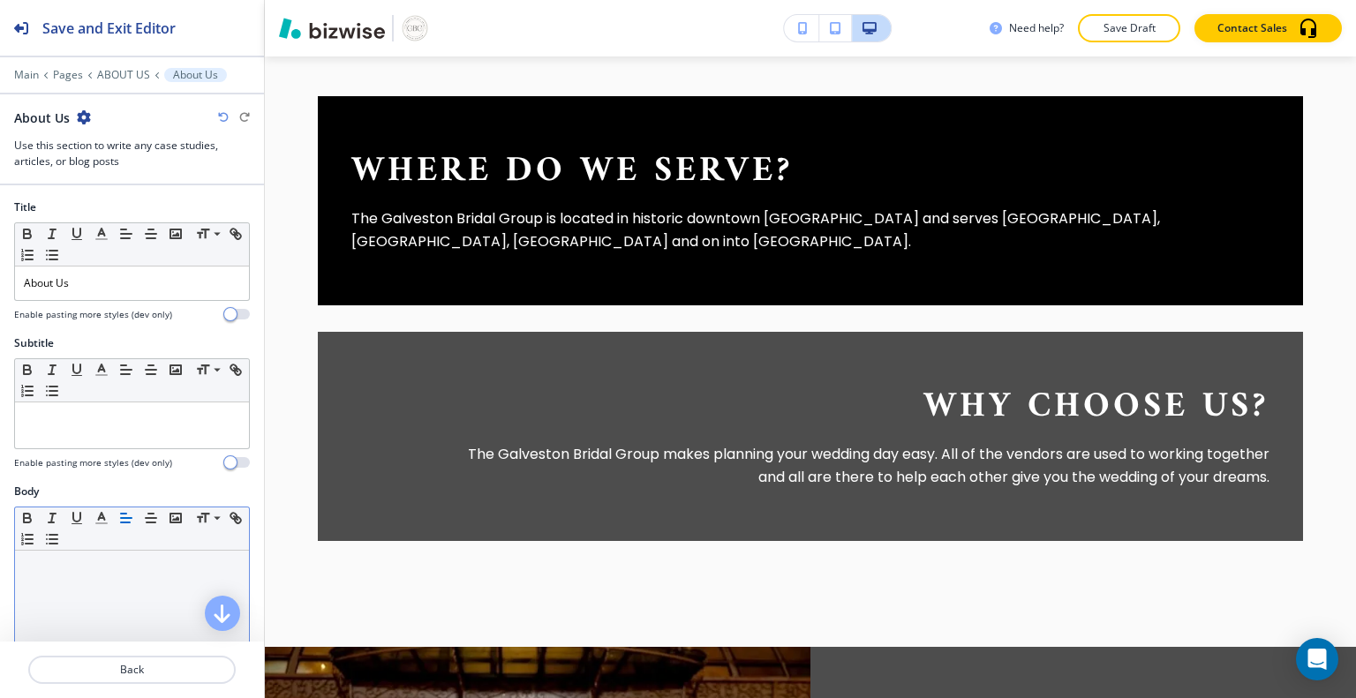
click at [74, 577] on div at bounding box center [132, 666] width 234 height 230
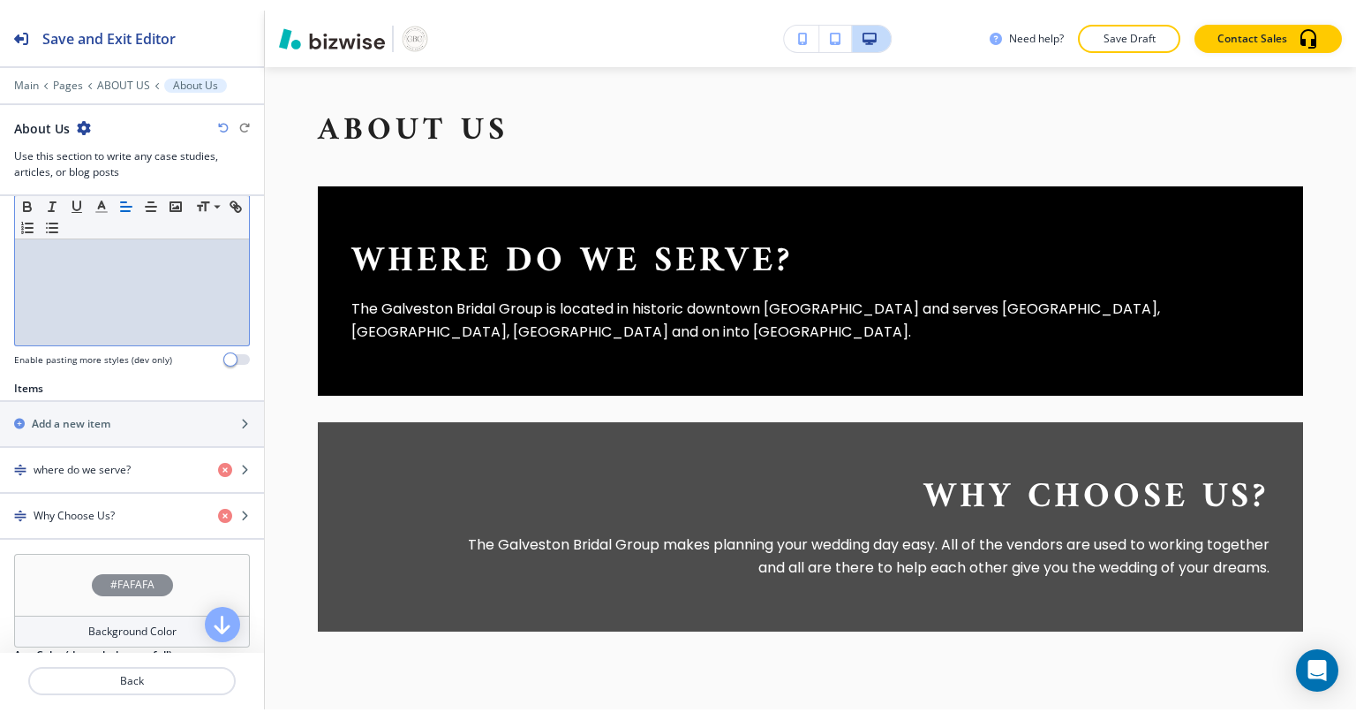
scroll to position [720, 0]
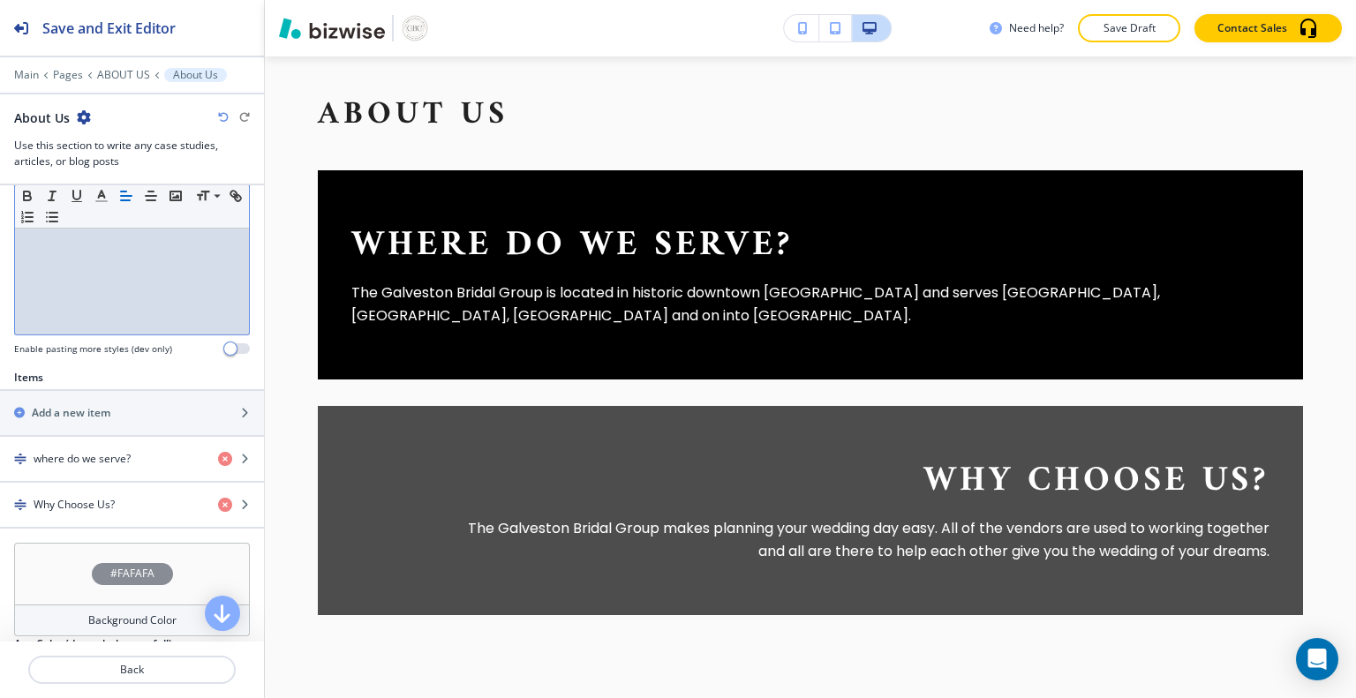
click at [113, 459] on h4 "where do we serve?" at bounding box center [82, 459] width 97 height 16
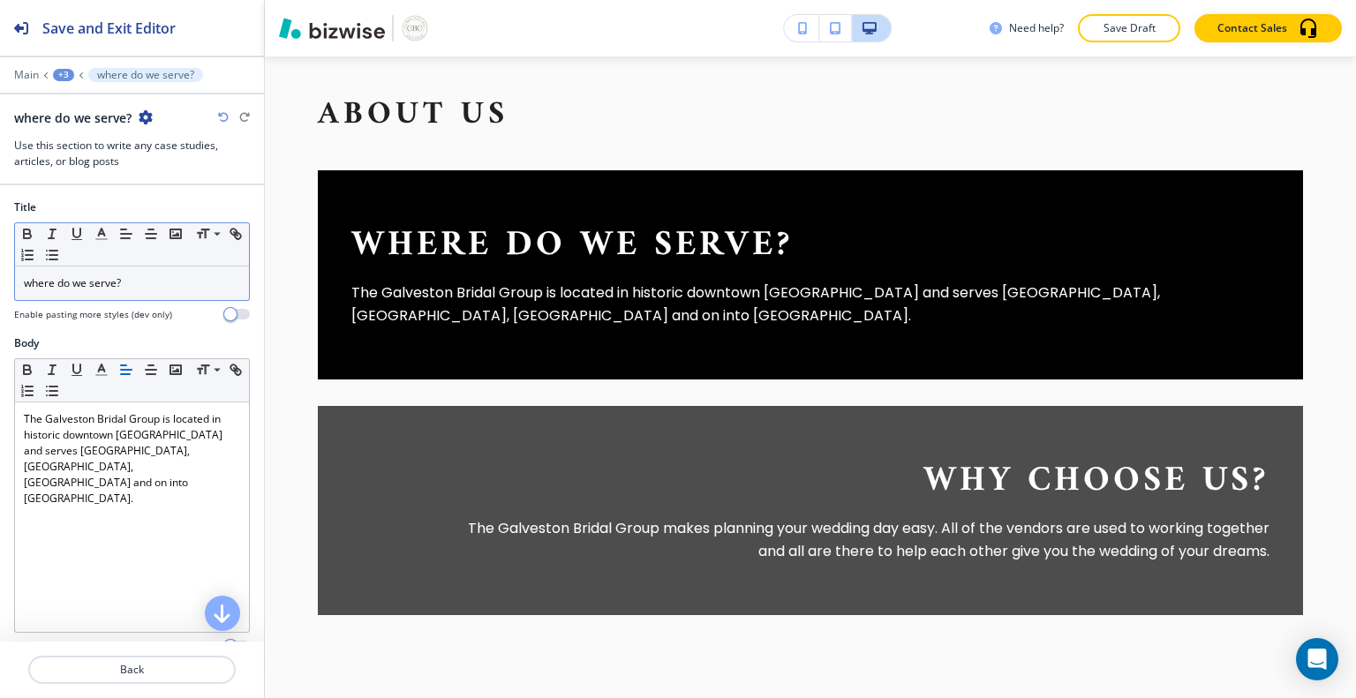
click at [159, 283] on p "where do we serve?" at bounding box center [132, 283] width 216 height 16
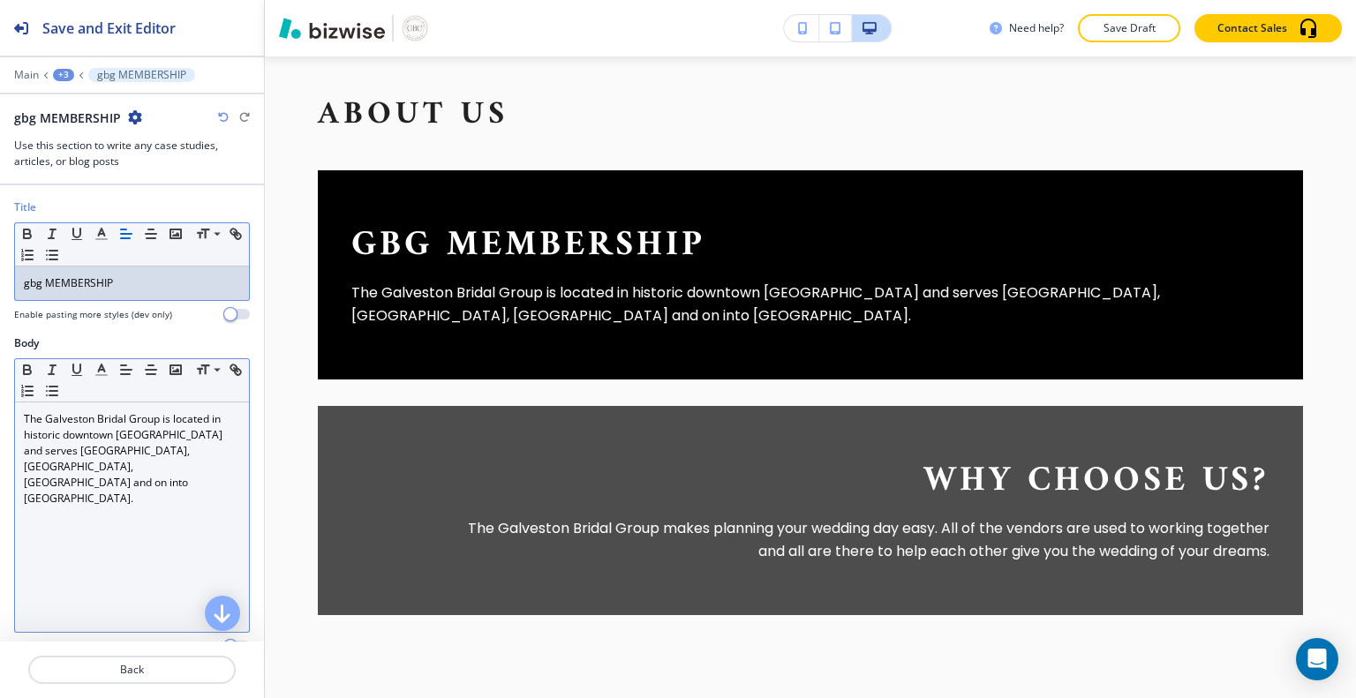
click at [144, 471] on p "The Galveston Bridal Group is located in historic downtown Galveston and serves…" at bounding box center [132, 458] width 216 height 95
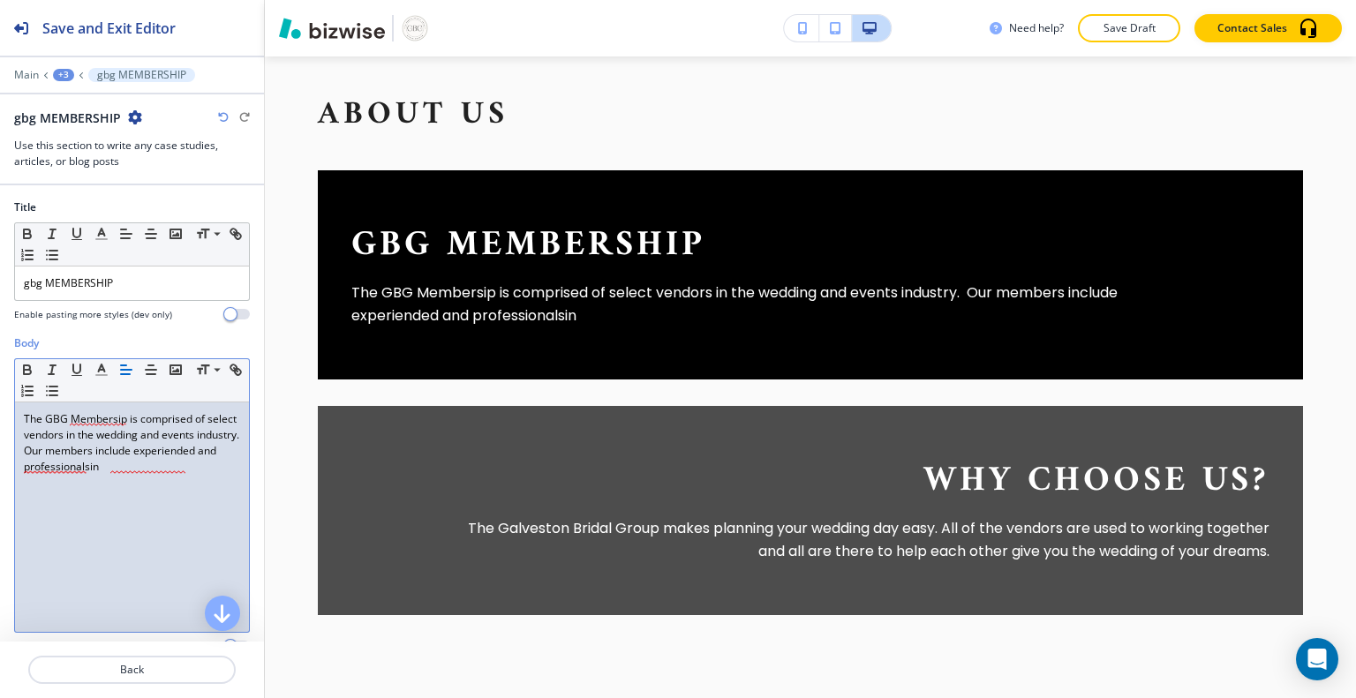
click at [102, 425] on p "The GBG Membersip is comprised of select vendors in the wedding and events indu…" at bounding box center [132, 443] width 216 height 64
click at [100, 429] on p "The GBG Membersip is comprised of select vendors in the wedding and events indu…" at bounding box center [132, 443] width 216 height 64
click at [98, 426] on p "The GBG Membersip is comprised of select vendors in the wedding and events indu…" at bounding box center [132, 443] width 216 height 64
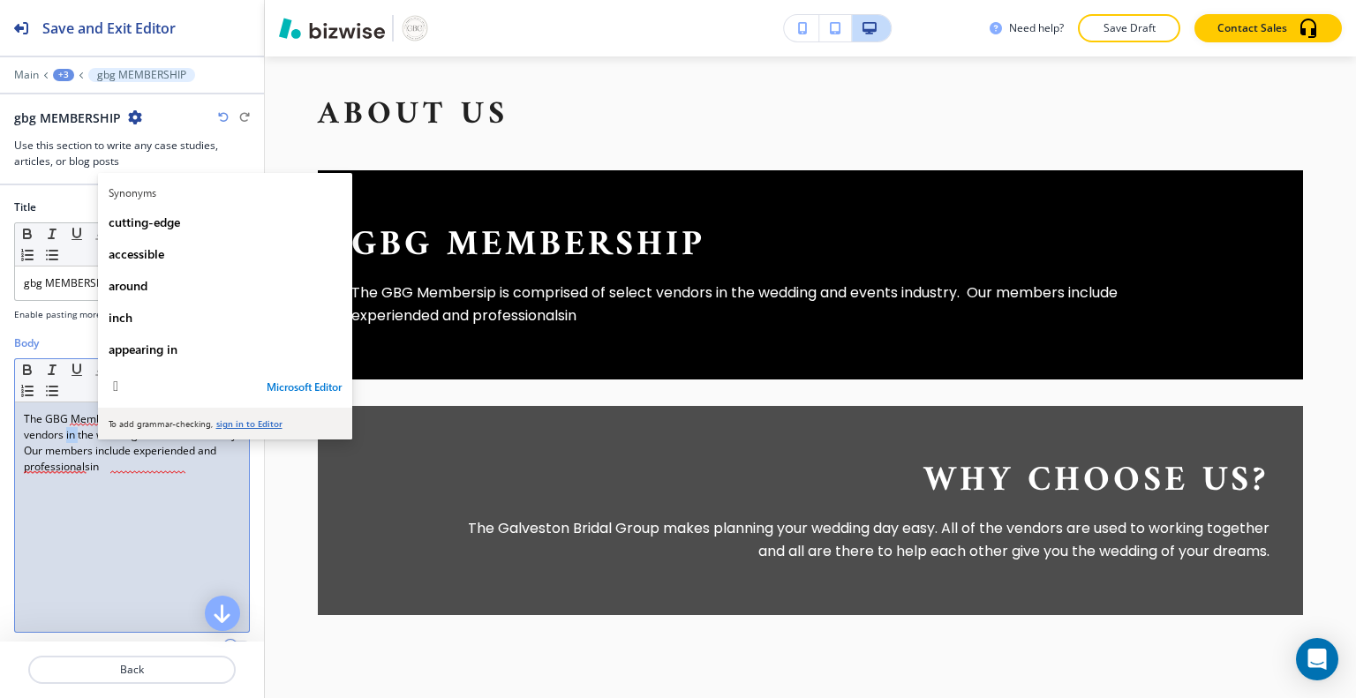
click at [149, 584] on div "The GBG Membersip is comprised of select vendors in the wedding and events indu…" at bounding box center [132, 518] width 234 height 230
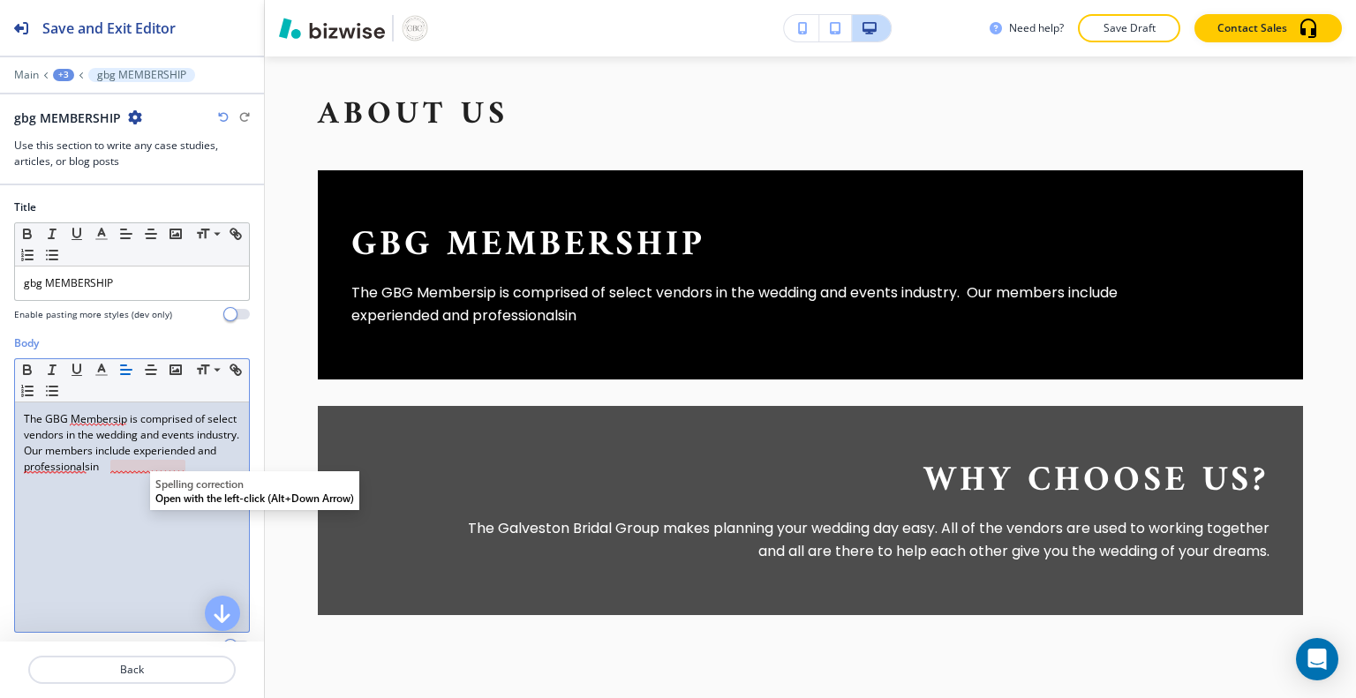
click at [98, 427] on p "The GBG Membersip is comprised of select vendors in the wedding and events indu…" at bounding box center [132, 443] width 216 height 64
click at [97, 425] on p "The GBG Membersip is comprised of select vendors in the wedding and events indu…" at bounding box center [132, 443] width 216 height 64
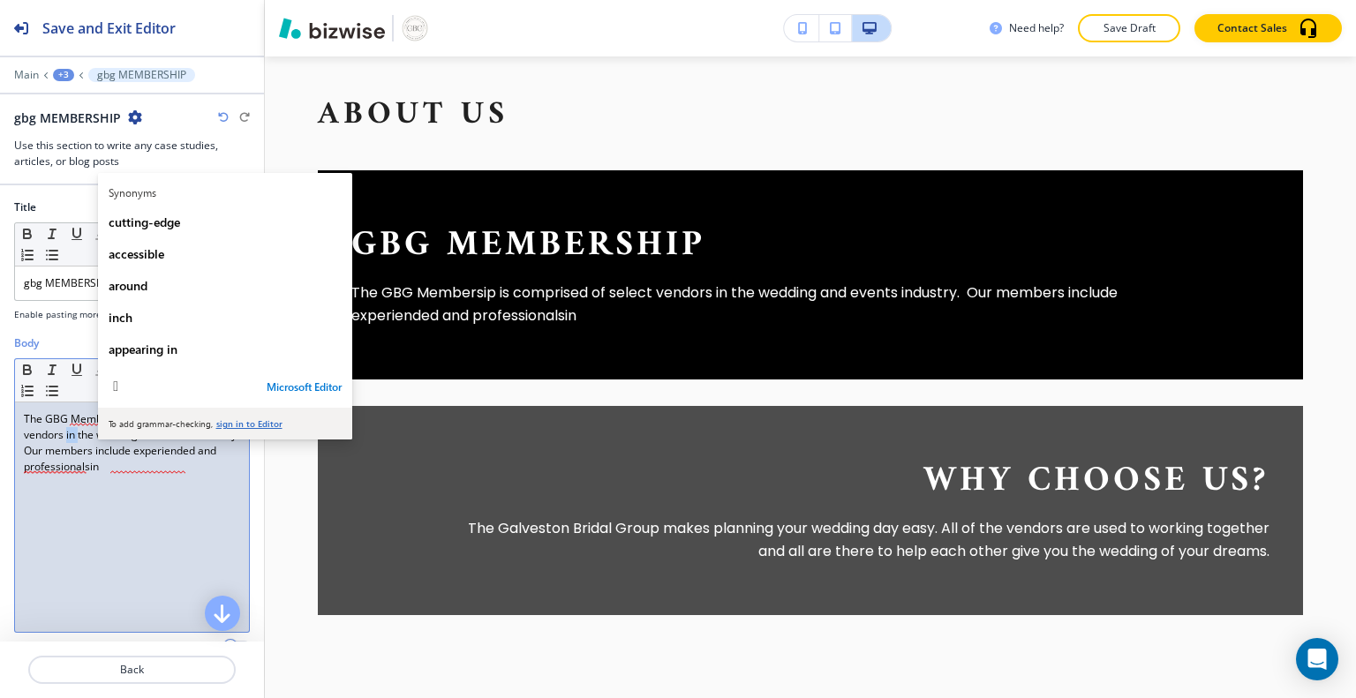
click at [117, 565] on div "The GBG Membersip is comprised of select vendors in the wedding and events indu…" at bounding box center [132, 518] width 234 height 230
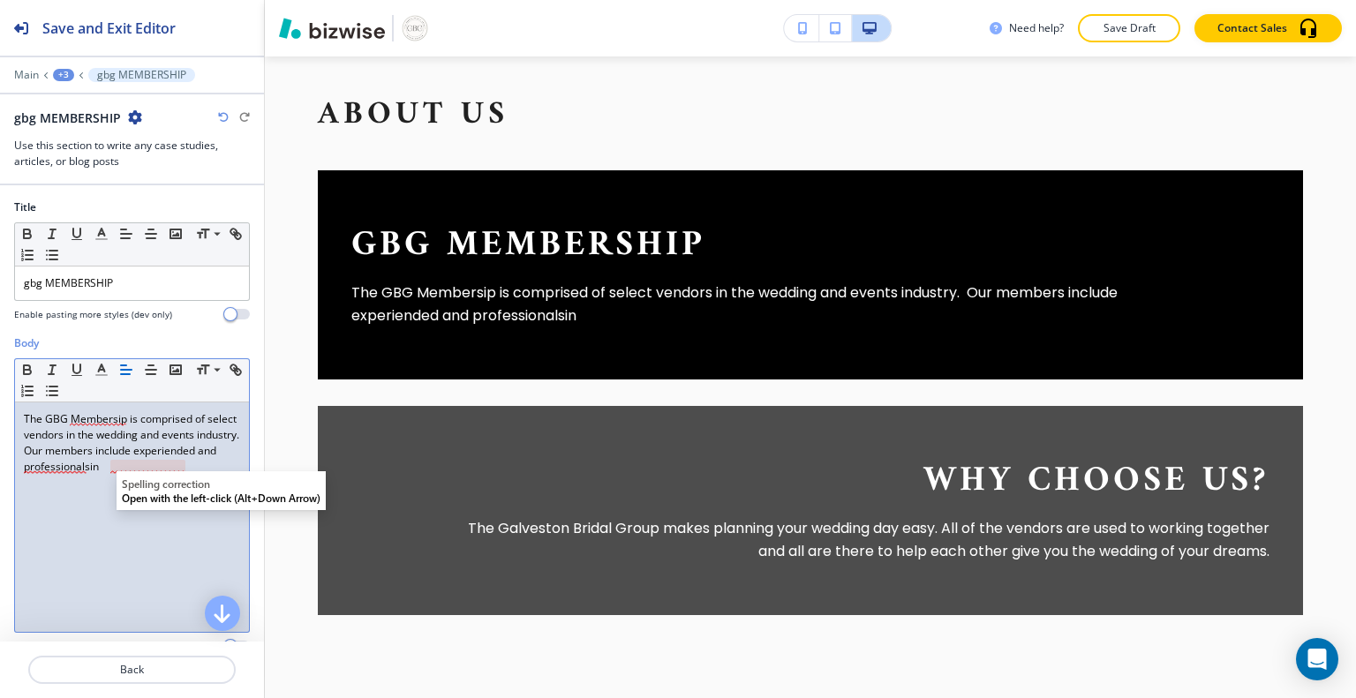
click at [57, 484] on div "The GBG Membersip is comprised of select vendors in the wedding and events indu…" at bounding box center [132, 518] width 234 height 230
click at [84, 565] on div "The GBG Membersip is comprised of select vendors in the wedding and events indu…" at bounding box center [132, 518] width 234 height 230
click at [49, 464] on p "The GBG Membersip is comprised of select vendors in the wedding and events indu…" at bounding box center [132, 443] width 216 height 64
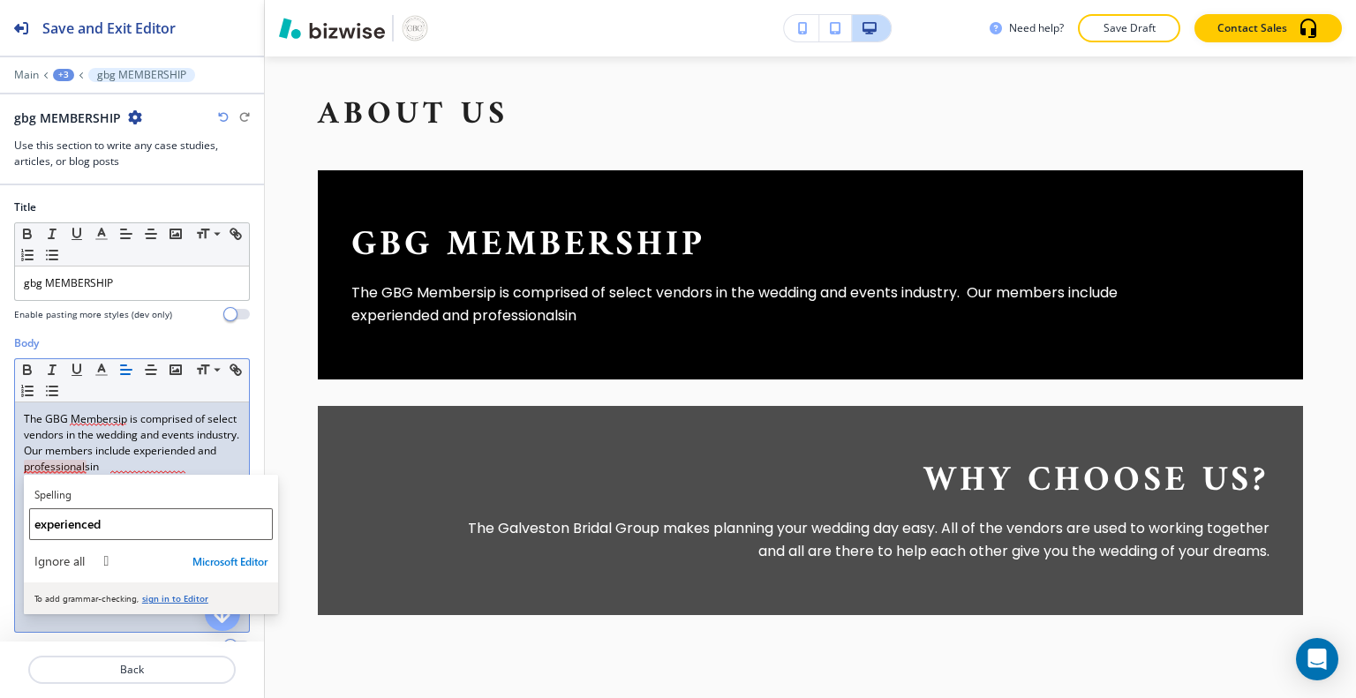
click at [60, 536] on button "experienced" at bounding box center [151, 525] width 244 height 32
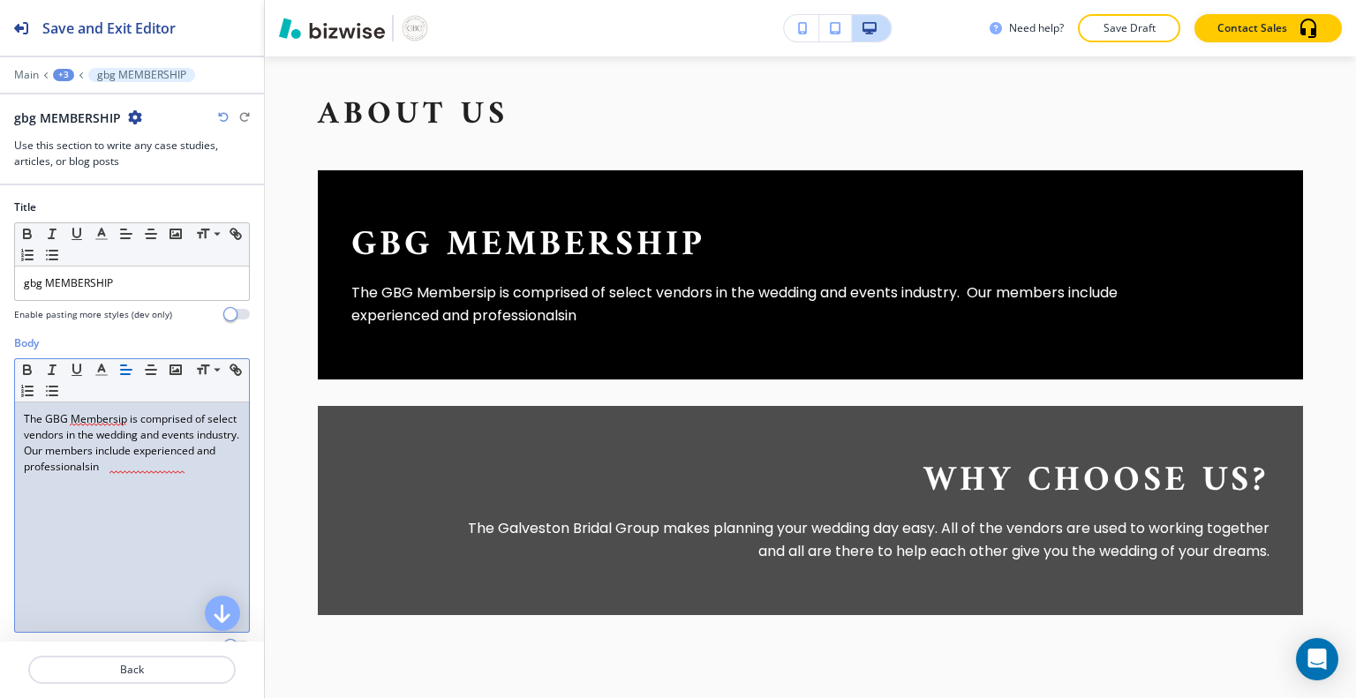
click at [140, 470] on p "The GBG Membersip is comprised of select vendors in the wedding and events indu…" at bounding box center [132, 443] width 216 height 64
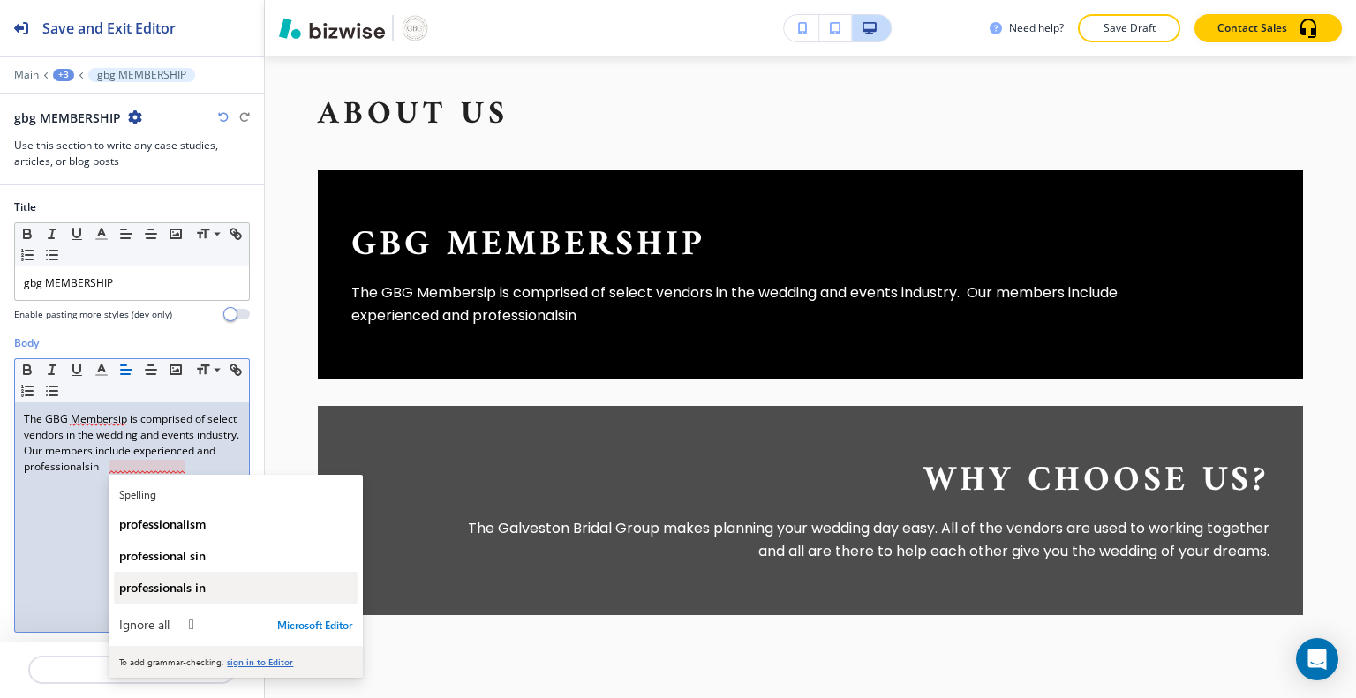
click at [150, 597] on button "professionals in" at bounding box center [236, 588] width 244 height 32
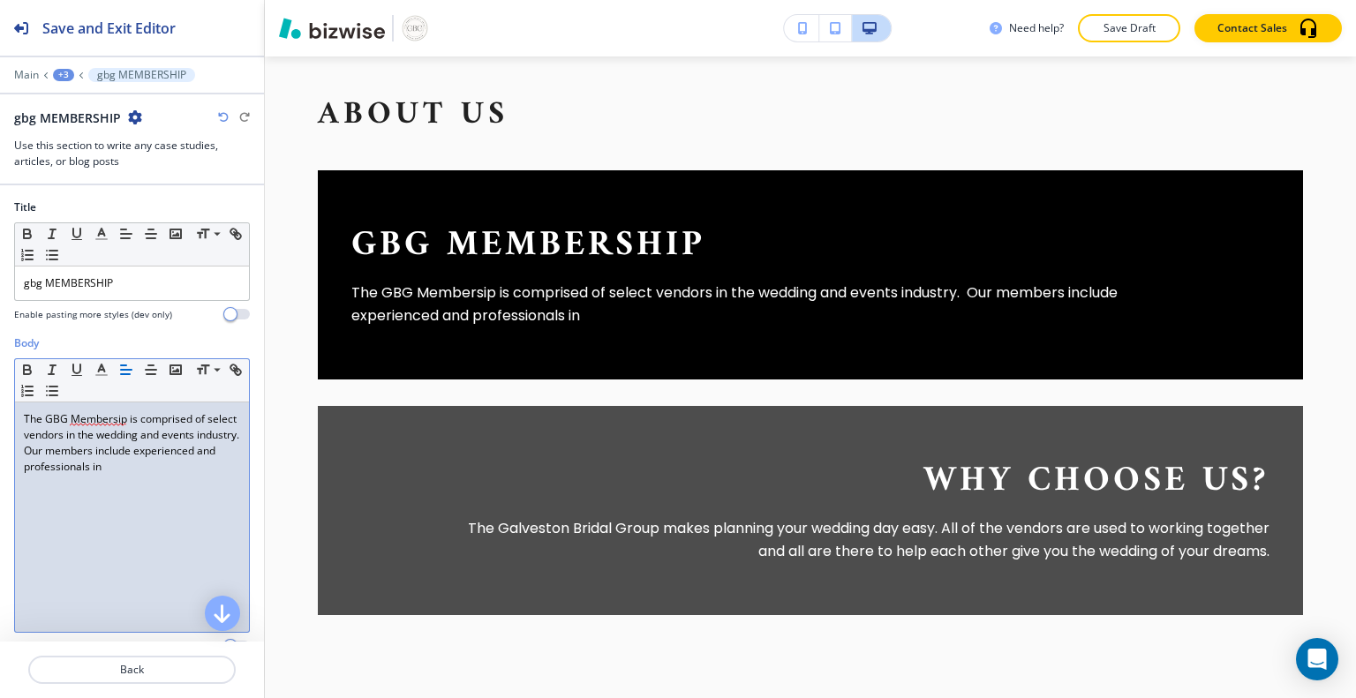
click at [94, 424] on p "The GBG Membersip is comprised of select vendors in the wedding and events indu…" at bounding box center [132, 443] width 216 height 64
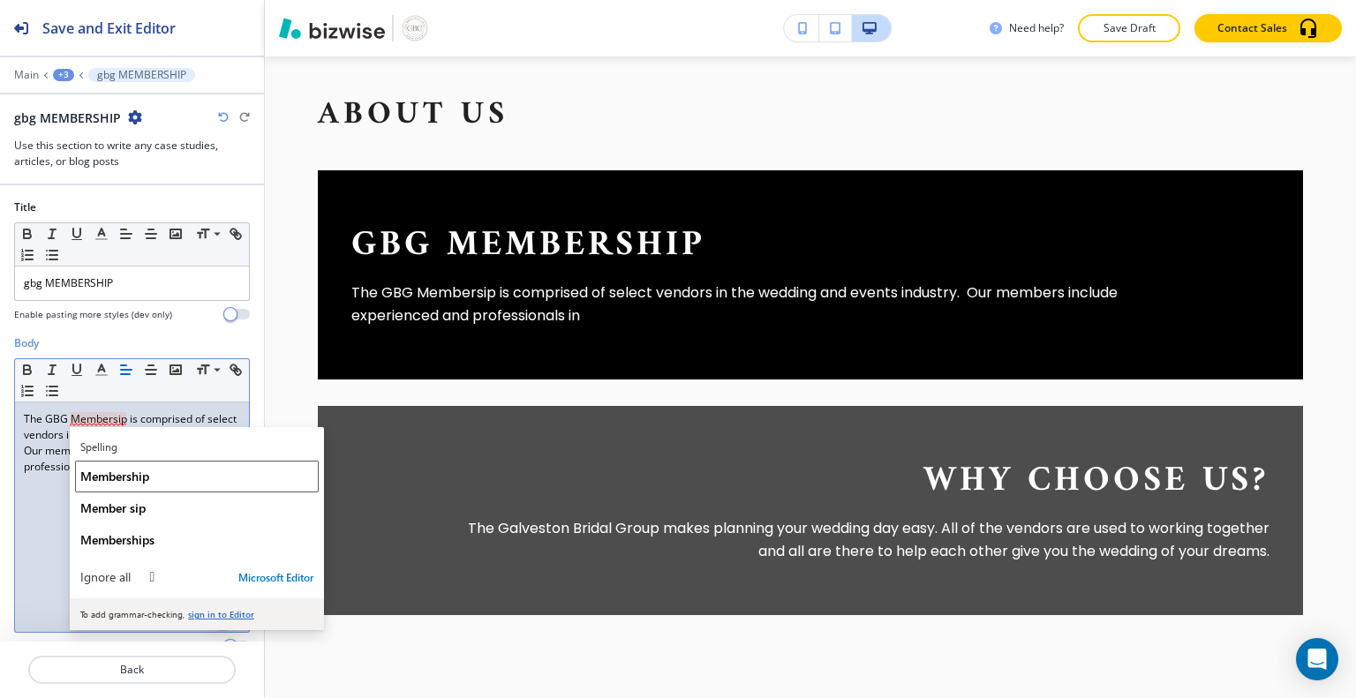
click at [106, 474] on span "Membership" at bounding box center [114, 476] width 69 height 17
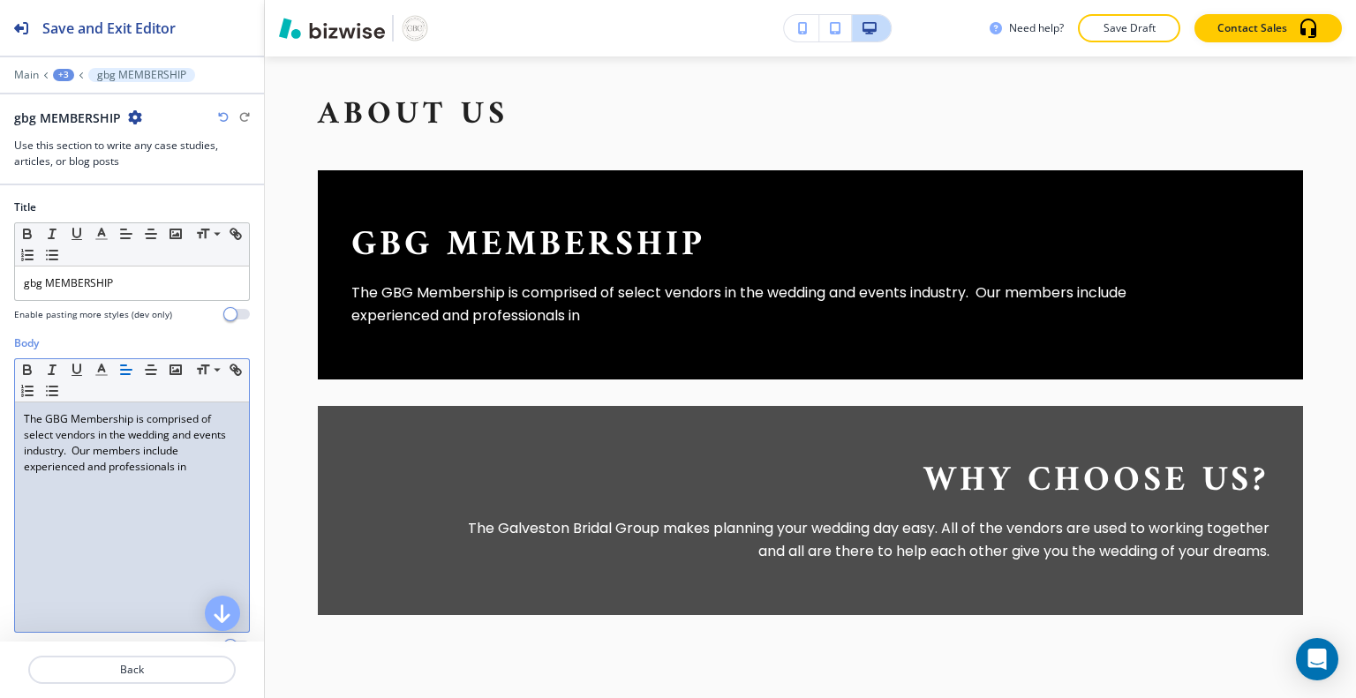
click at [199, 470] on p "The GBG Membership is comprised of select vendors in the wedding and events ind…" at bounding box center [132, 443] width 216 height 64
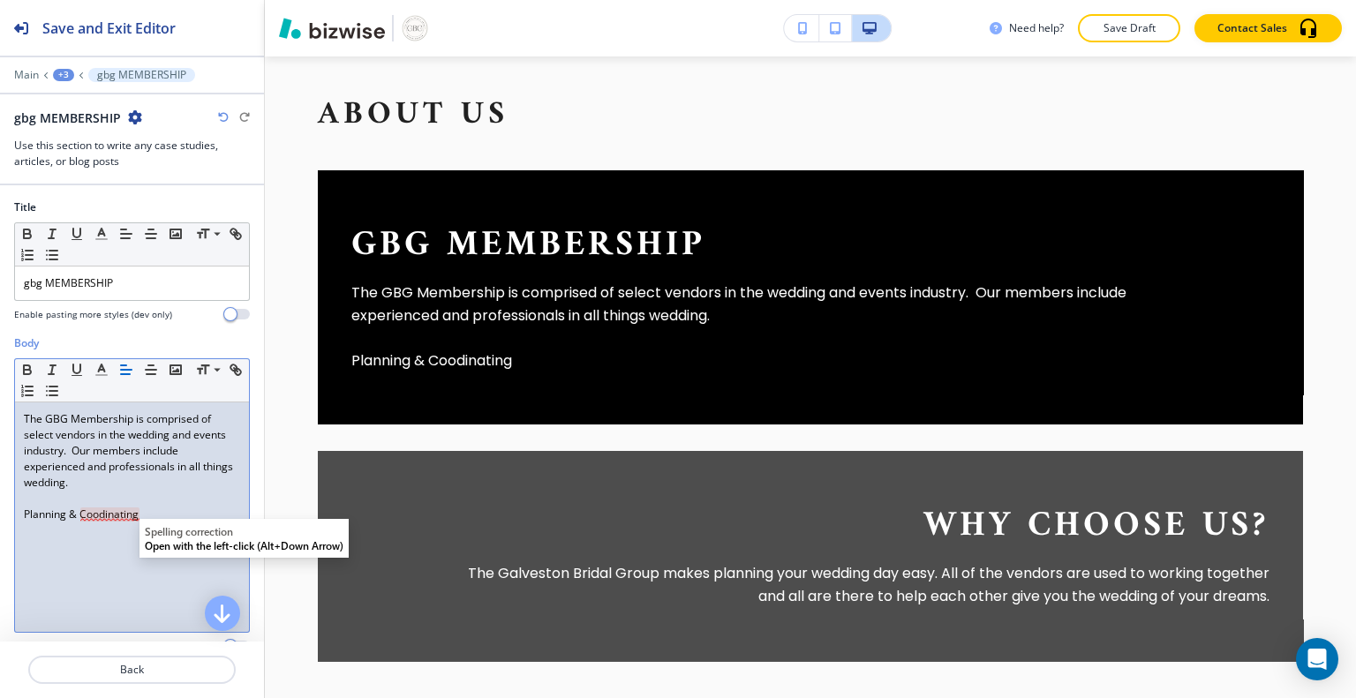
click at [117, 530] on div "The GBG Membership is comprised of select vendors in the wedding and events ind…" at bounding box center [132, 518] width 234 height 230
click at [100, 516] on p "Planning & Coodinating" at bounding box center [132, 515] width 216 height 16
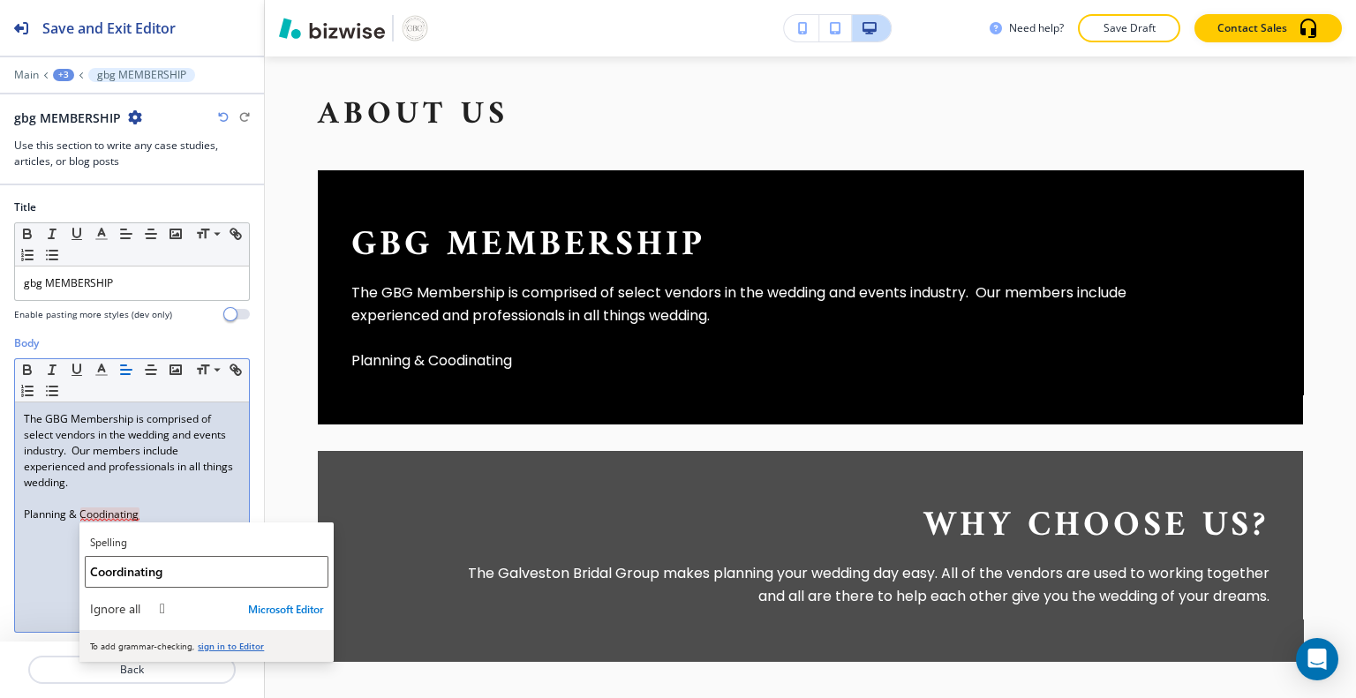
click at [102, 586] on button "Coordinating" at bounding box center [207, 572] width 244 height 32
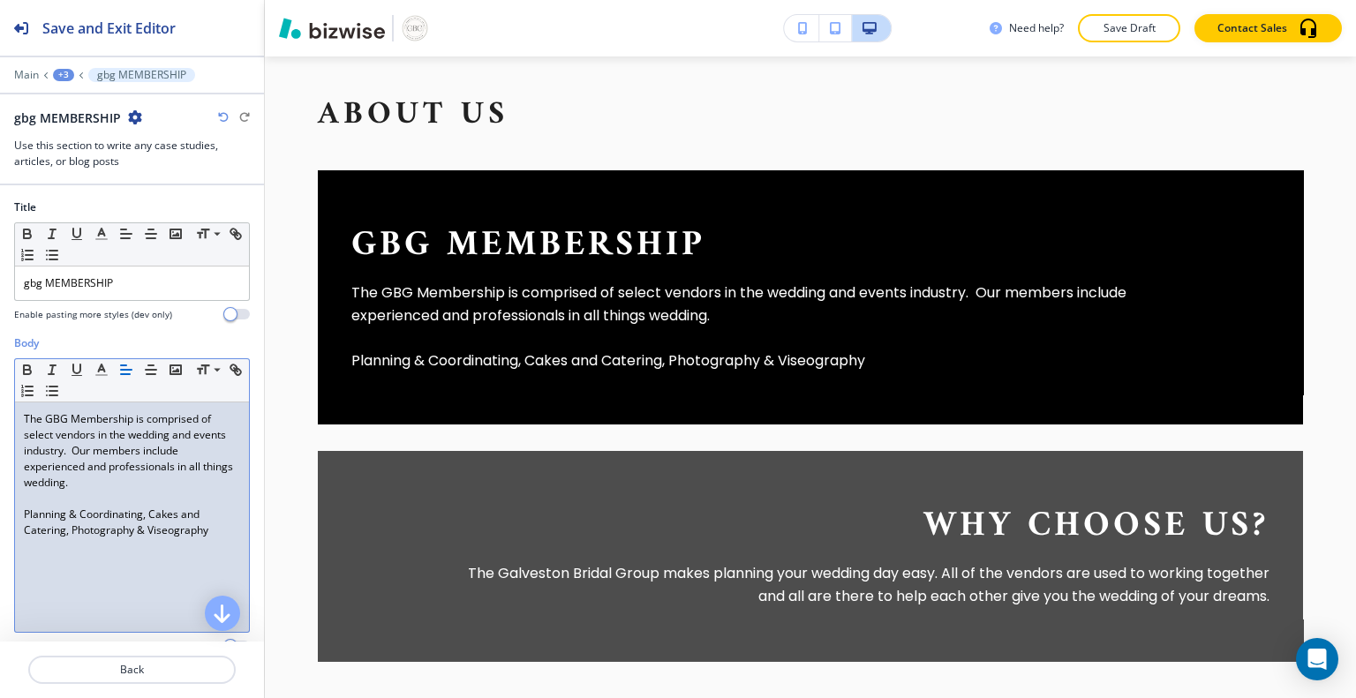
click at [597, 365] on p "Planning & Coordinating, Cakes and Catering, Photography & Viseography" at bounding box center [756, 361] width 810 height 23
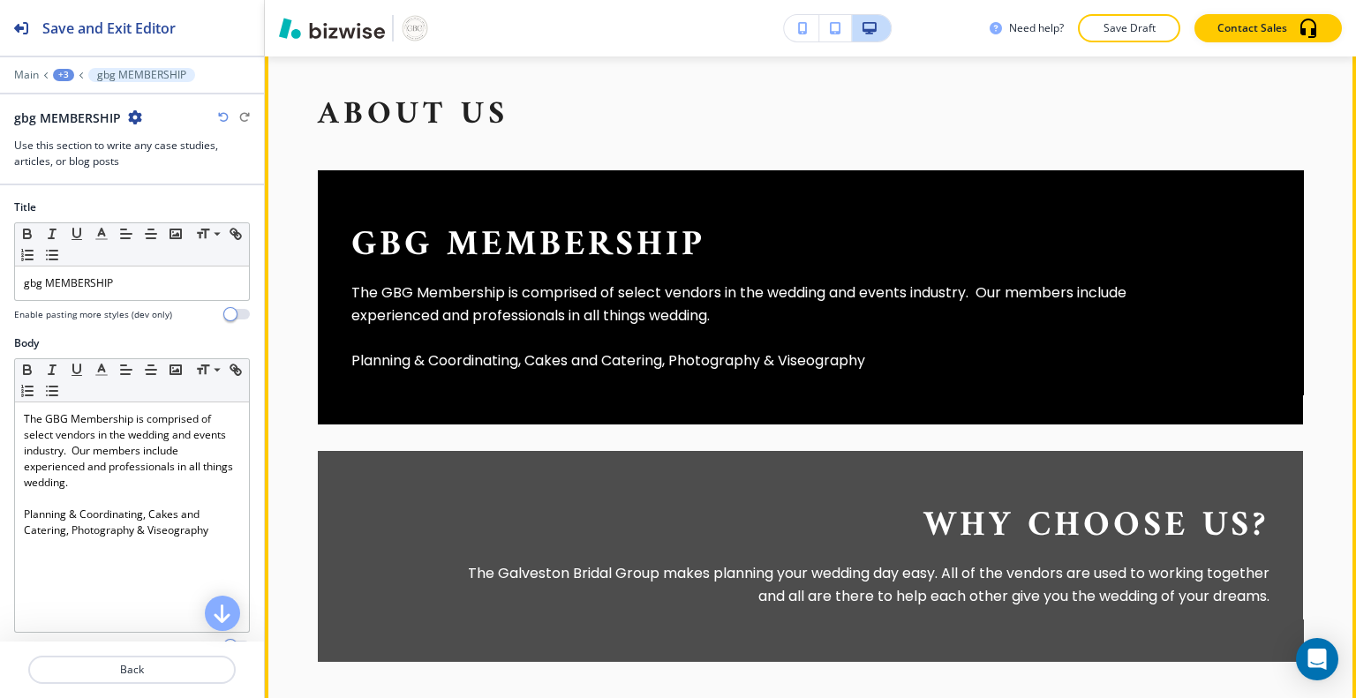
click at [594, 364] on p "Planning & Coordinating, Cakes and Catering, Photography & Viseography" at bounding box center [756, 361] width 810 height 23
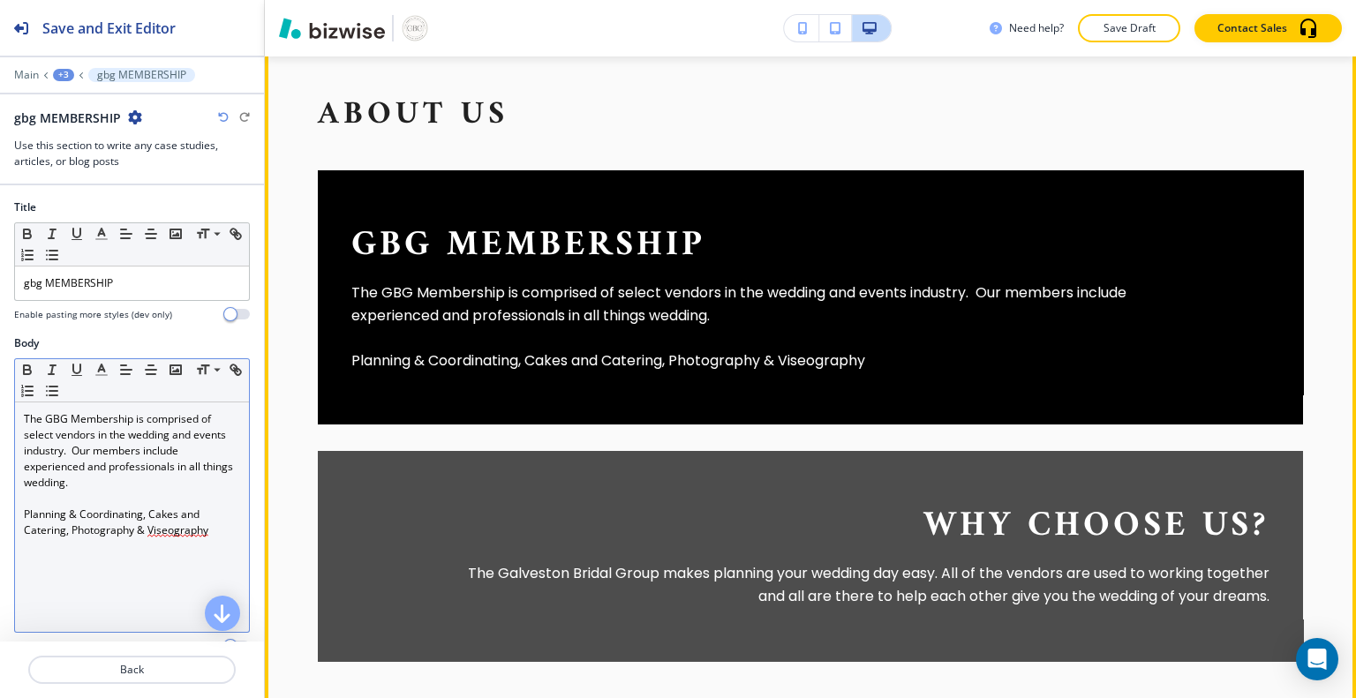
click at [195, 516] on p "Planning & Coordinating, Cakes and Catering, Photography & Viseography" at bounding box center [132, 523] width 216 height 32
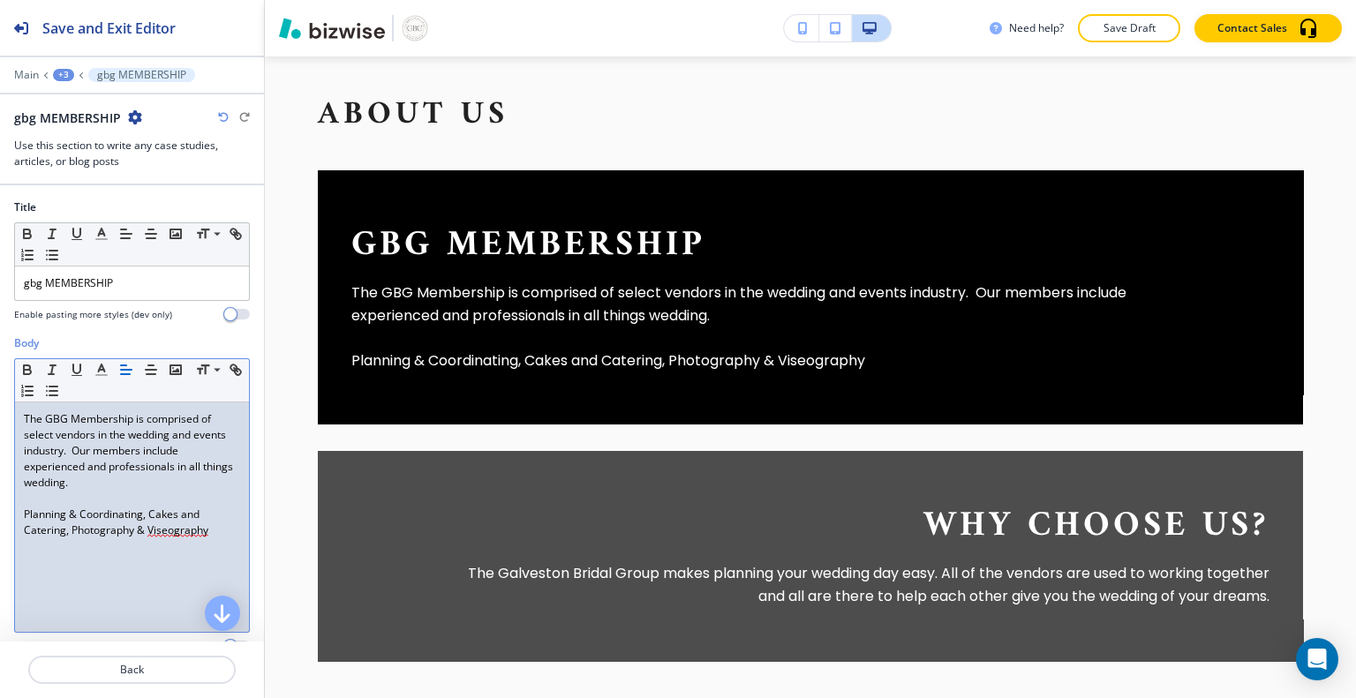
click at [196, 514] on p "Planning & Coordinating, Cakes and Catering, Photography & Viseography" at bounding box center [132, 523] width 216 height 32
click at [194, 540] on div "The GBG Membership is comprised of select vendors in the wedding and events ind…" at bounding box center [132, 518] width 234 height 230
click at [177, 532] on p "Planning & Coordinating, Cakes & Catering, Photography & Viseography" at bounding box center [132, 523] width 216 height 32
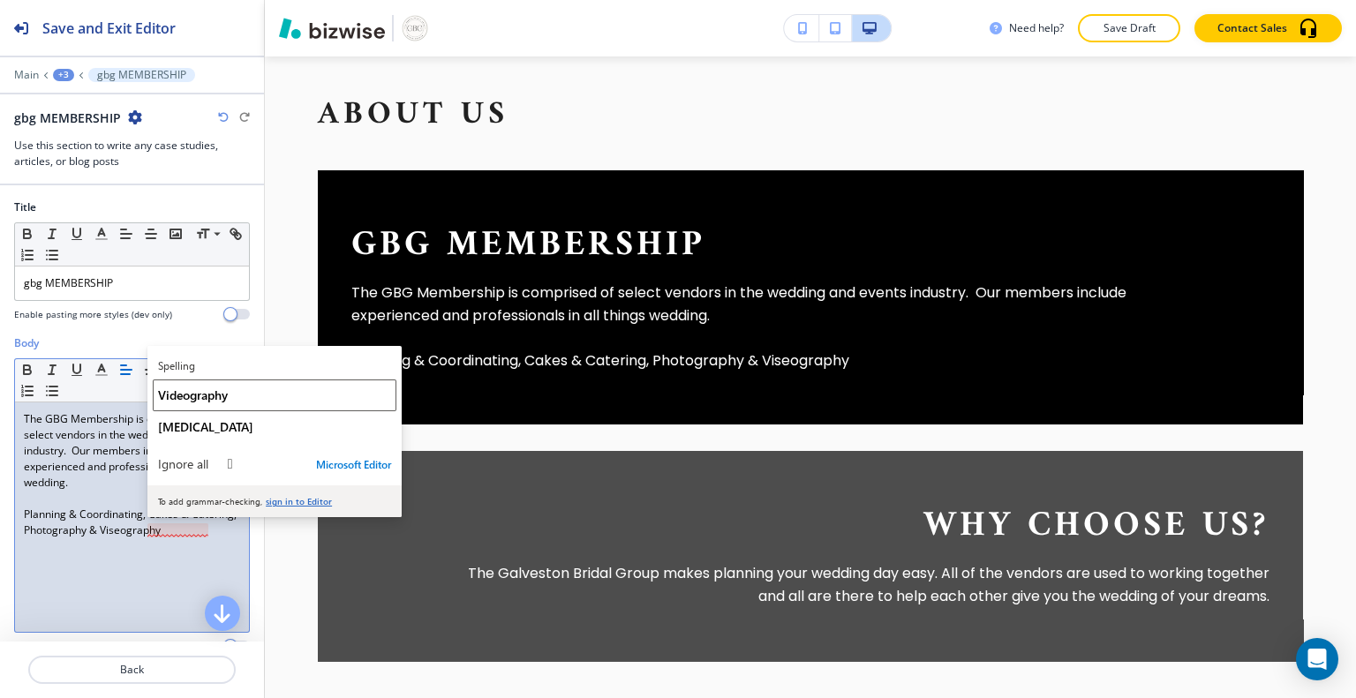
click at [235, 405] on button "Videography" at bounding box center [275, 396] width 244 height 32
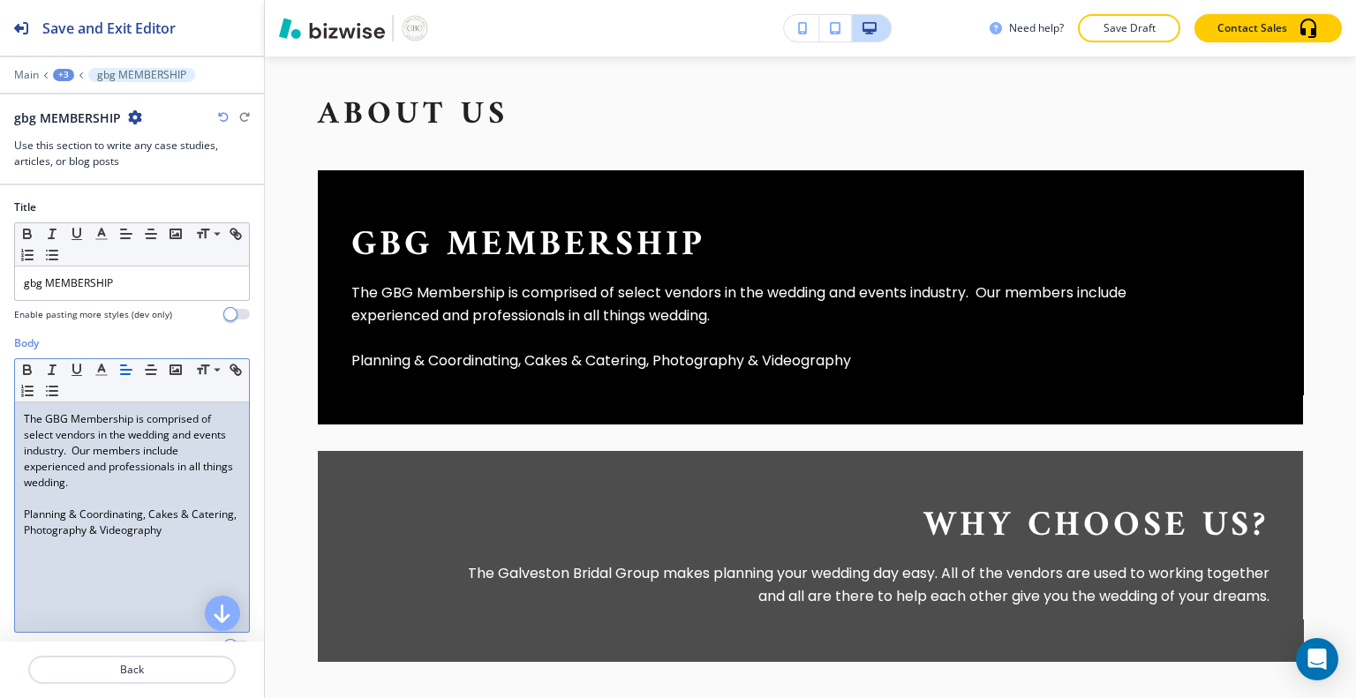
click at [890, 372] on div "gbg MEMBERSHIP The GBG Membership is comprised of select vendors in the wedding…" at bounding box center [810, 297] width 985 height 254
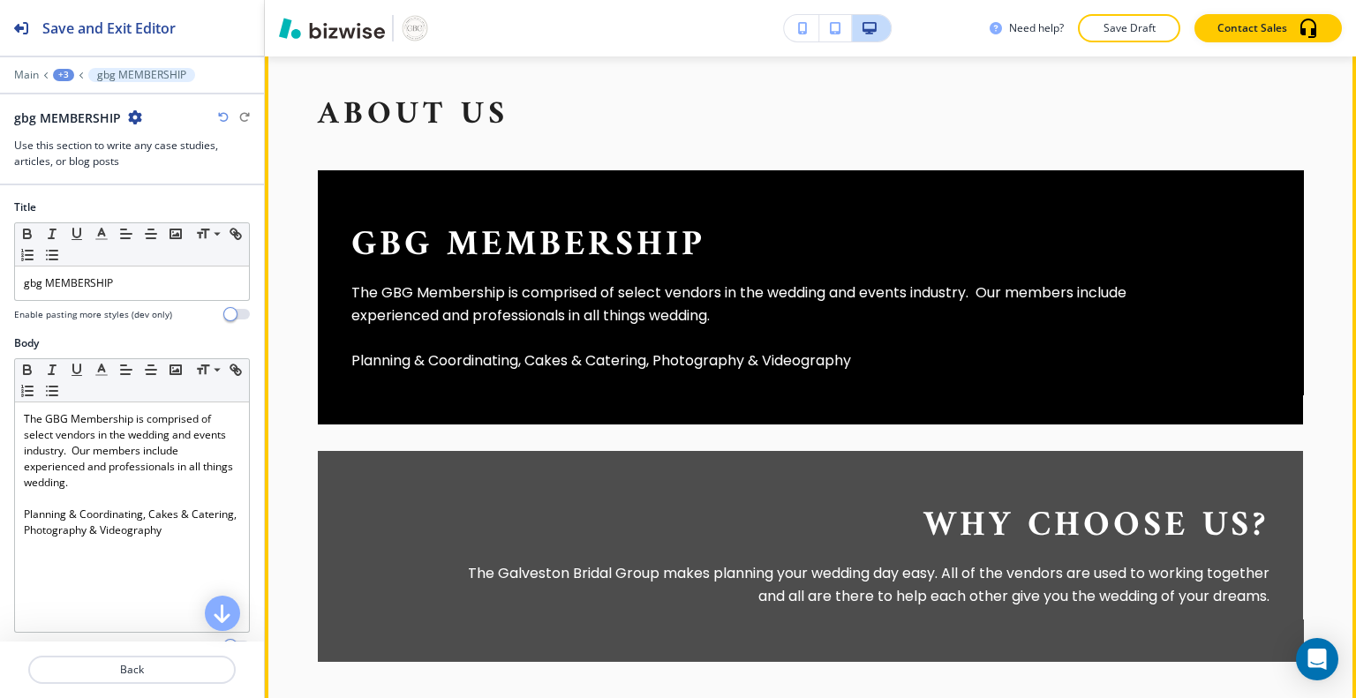
click at [859, 353] on p "Planning & Coordinating, Cakes & Catering, Photography & Videography" at bounding box center [756, 361] width 810 height 23
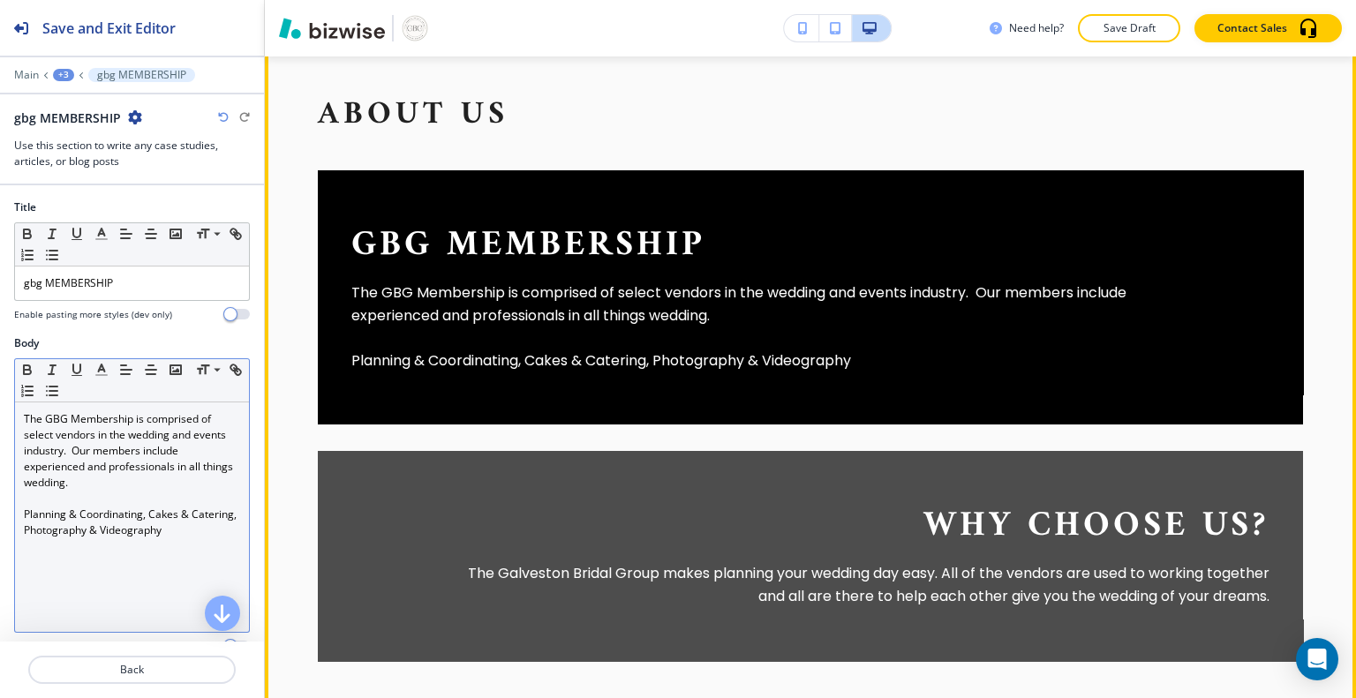
click at [219, 531] on p "Planning & Coordinating, Cakes & Catering, Photography & Videography" at bounding box center [132, 523] width 216 height 32
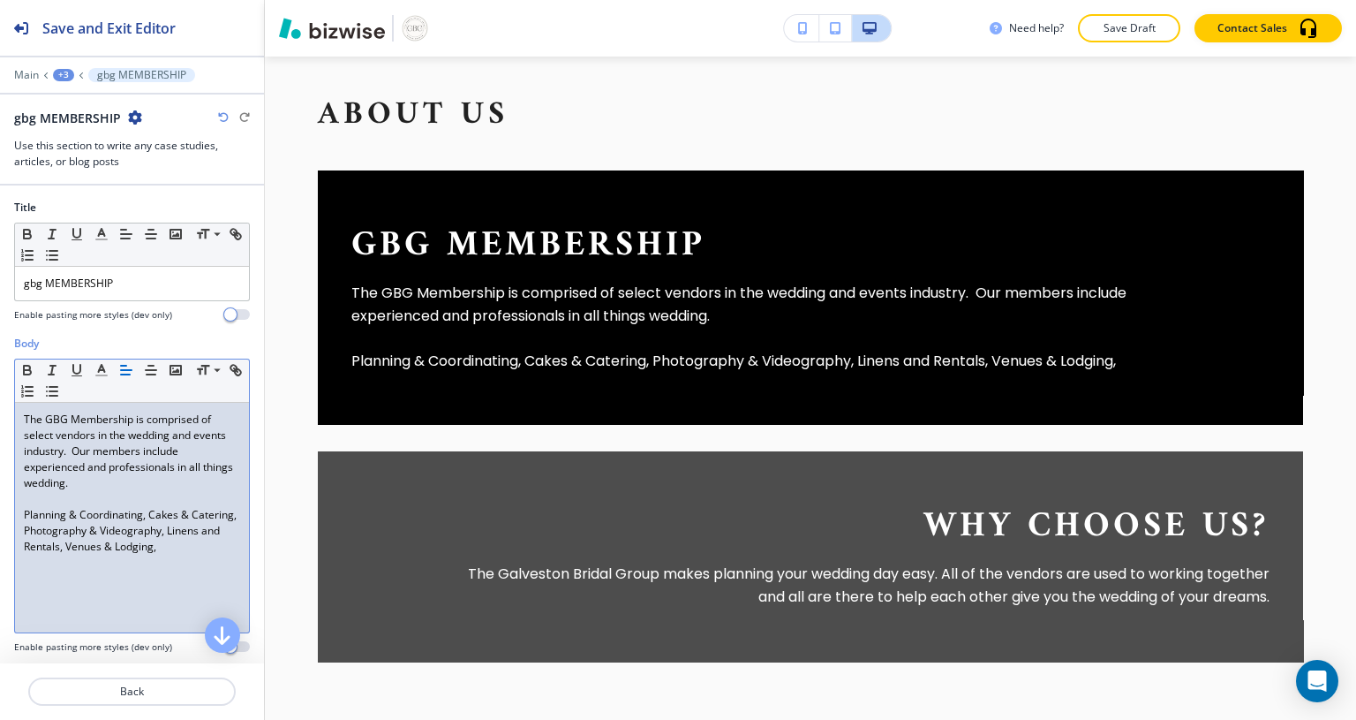
click at [136, 434] on p "The GBG Membership is comprised of select vendors in the wedding and events ind…" at bounding box center [132, 450] width 216 height 79
click at [32, 463] on p "The GBG Membership is comprised of select vendors in the Wedding and events ind…" at bounding box center [132, 450] width 216 height 79
click at [37, 450] on p "The GBG Membership is comprised of select vendors in the Wedding and events ind…" at bounding box center [132, 450] width 216 height 79
click at [1165, 372] on div "gbg MEMBERSHIP The GBG Membership is comprised of select vendors in the Wedding…" at bounding box center [810, 297] width 985 height 254
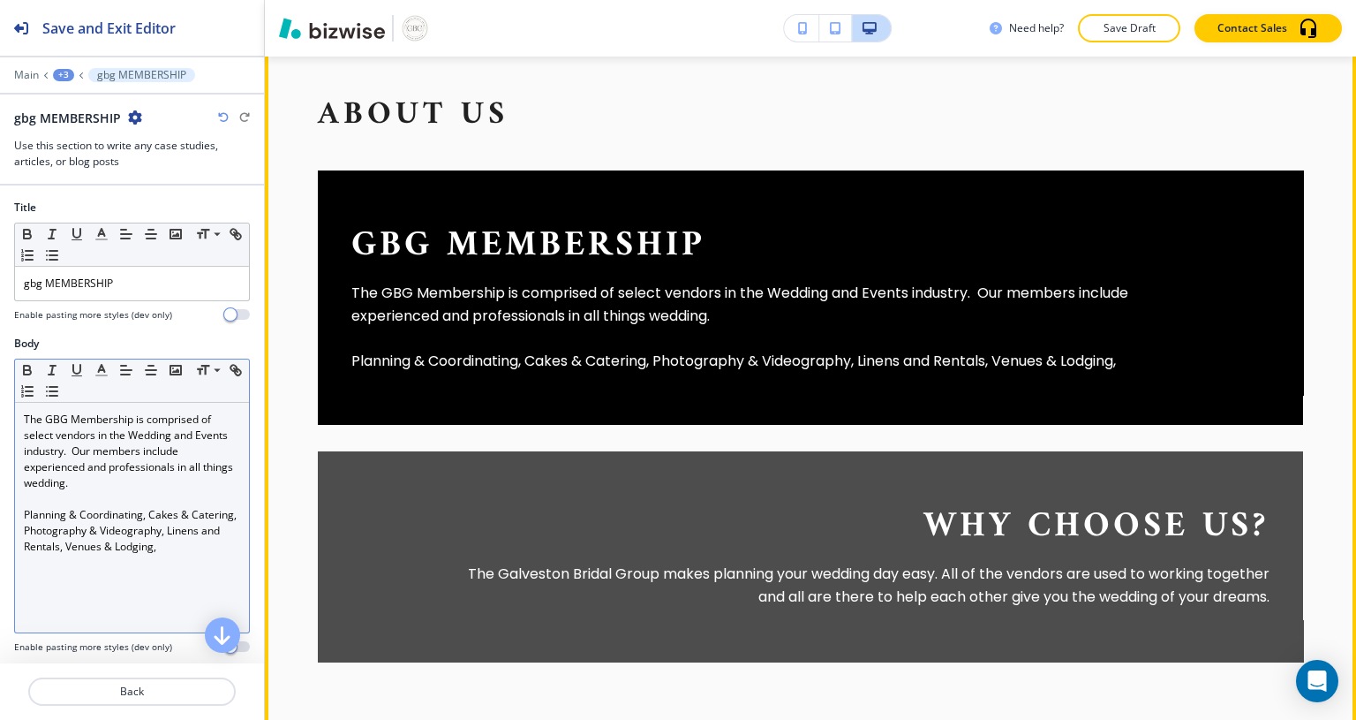
click at [221, 548] on p "Planning & Coordinating, Cakes & Catering, Photography & Videography, Linens an…" at bounding box center [132, 531] width 216 height 48
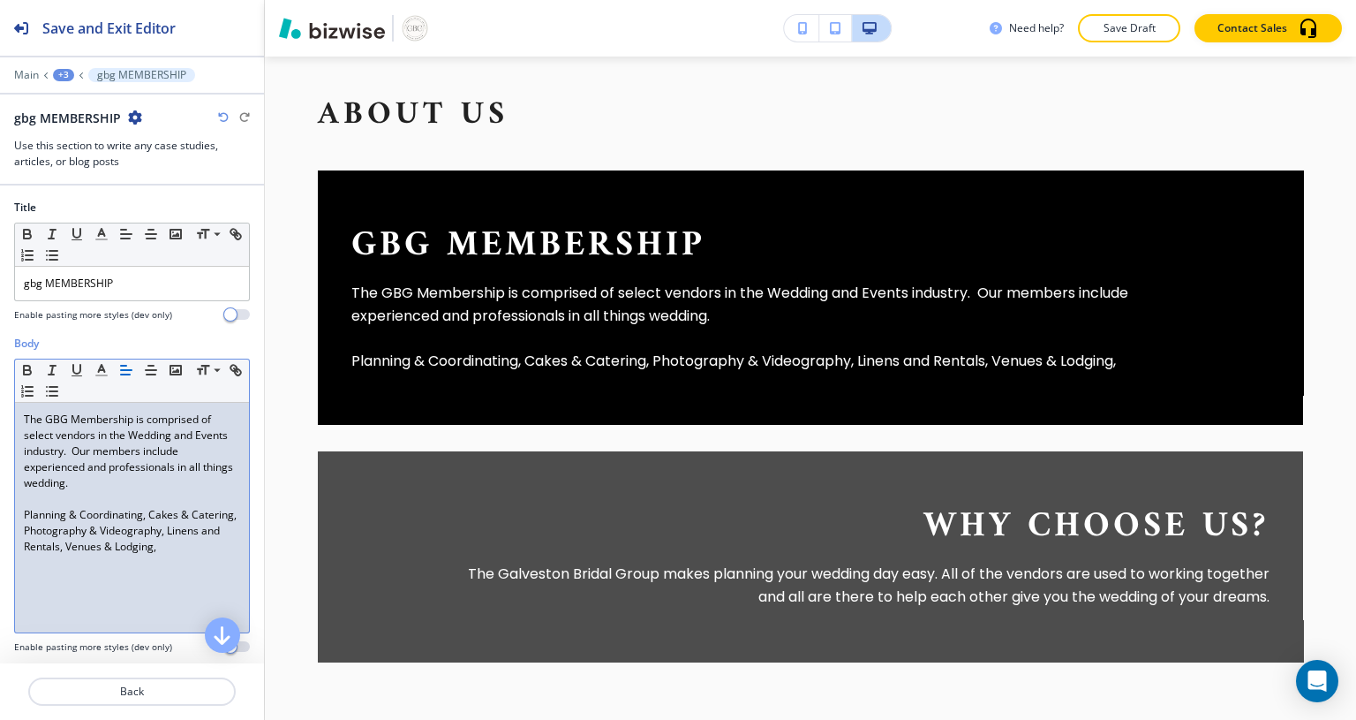
click at [1164, 359] on div "gbg MEMBERSHIP The GBG Membership is comprised of select vendors in the Wedding…" at bounding box center [810, 297] width 985 height 254
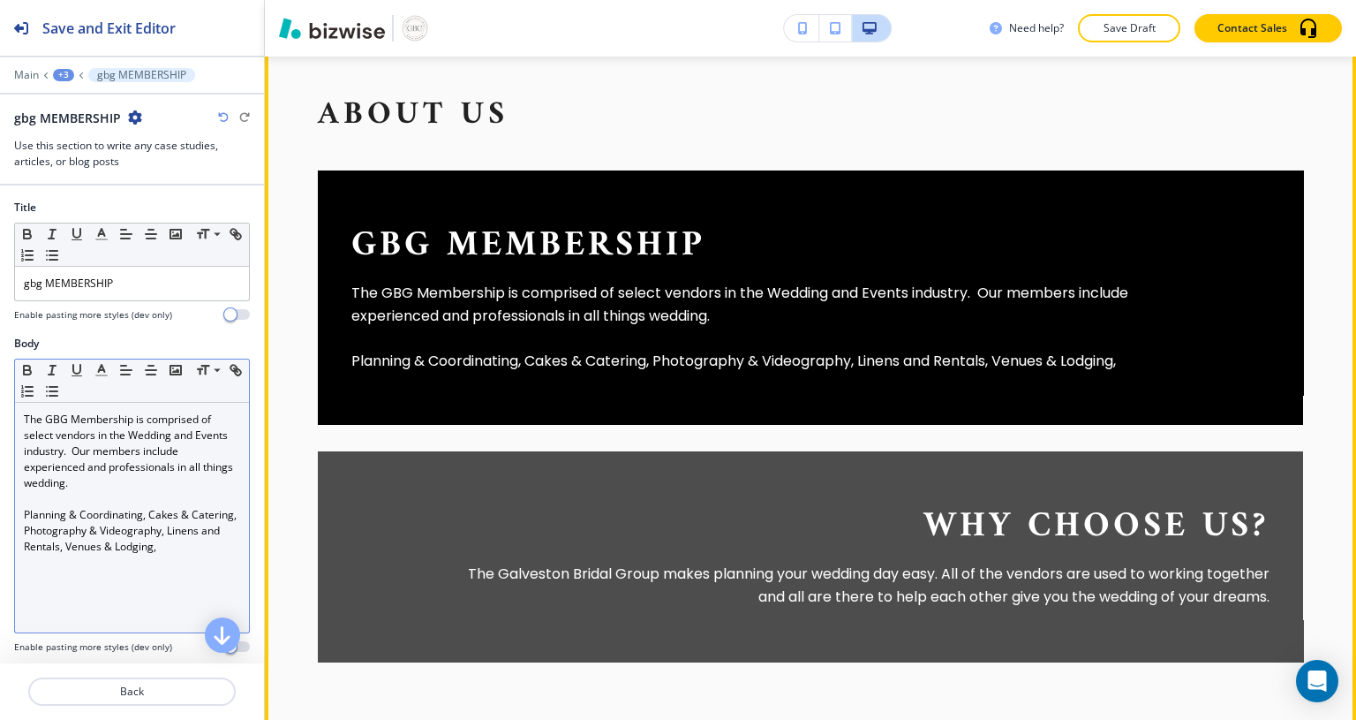
click at [219, 553] on div "The GBG Membership is comprised of select vendors in the Wedding and Events ind…" at bounding box center [132, 518] width 234 height 230
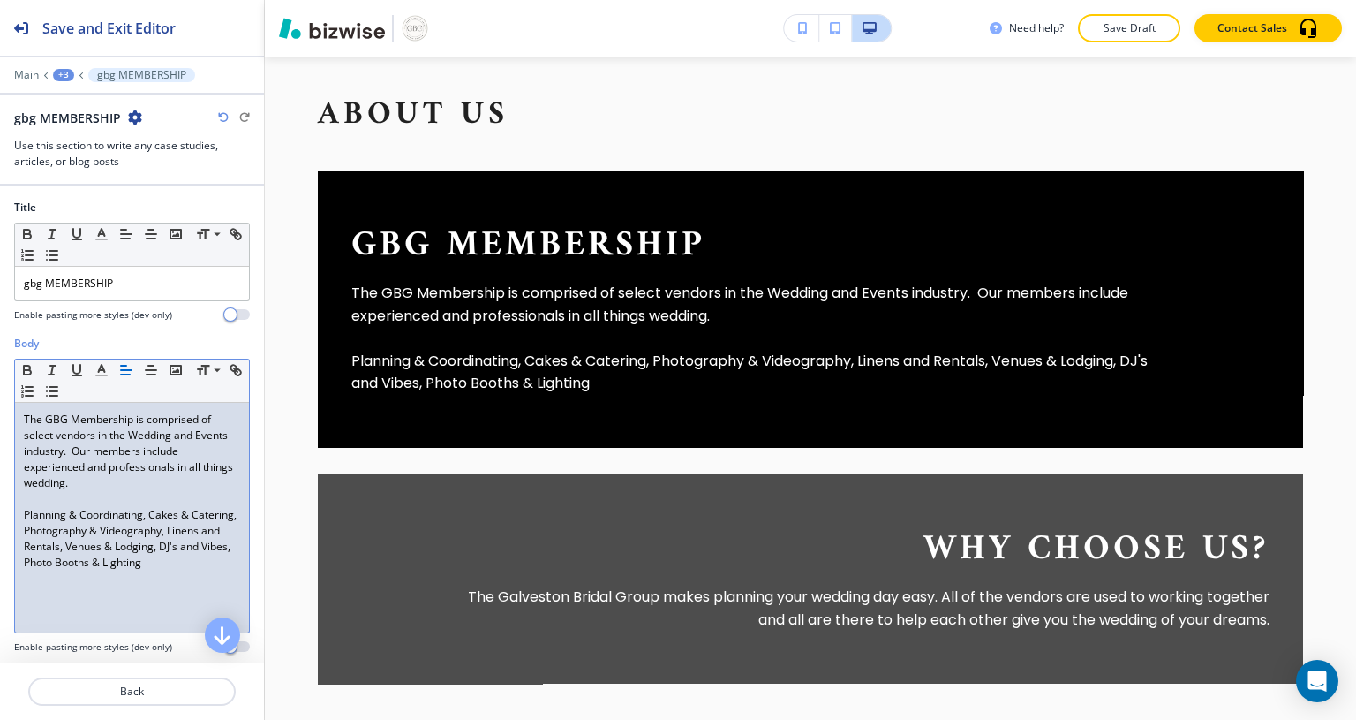
click at [940, 366] on p "Planning & Coordinating, Cakes & Catering, Photography & Videography, Linens an…" at bounding box center [756, 372] width 810 height 45
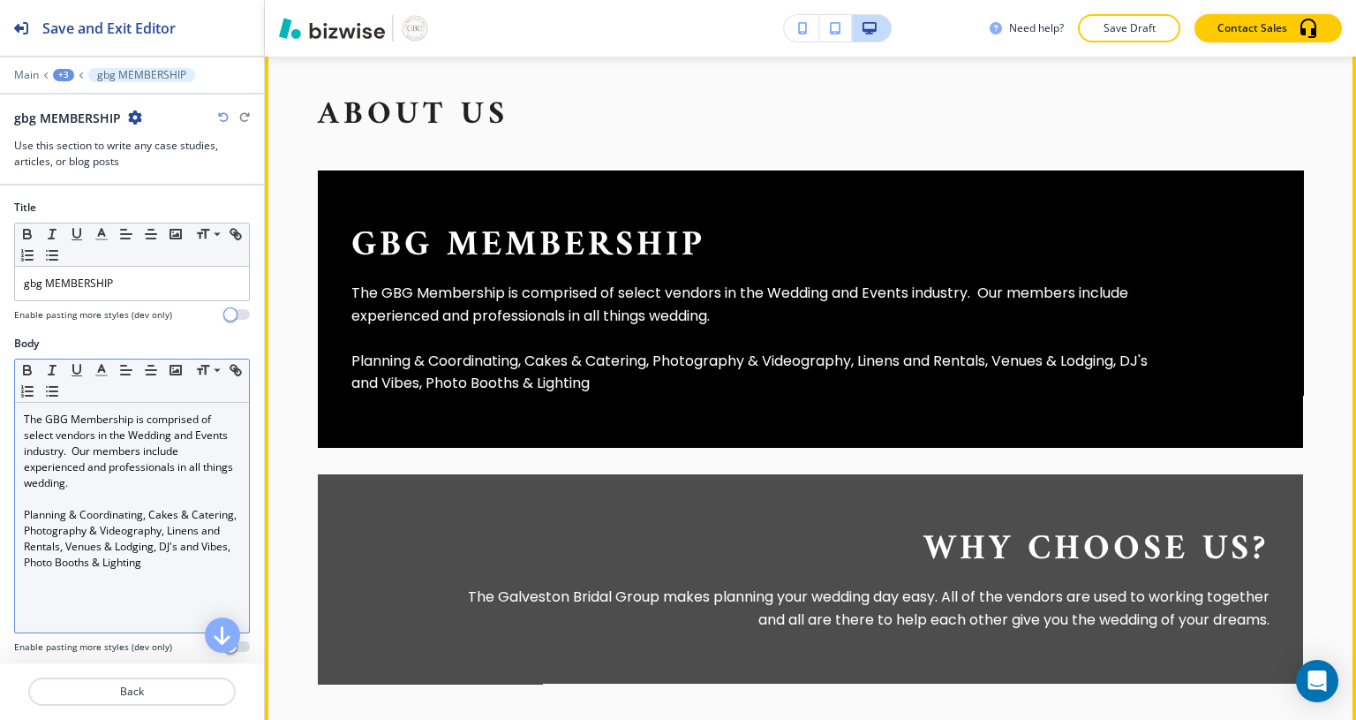
click at [84, 541] on p "Planning & Coordinating, Cakes & Catering, Photography & Videography, Linens an…" at bounding box center [132, 539] width 216 height 64
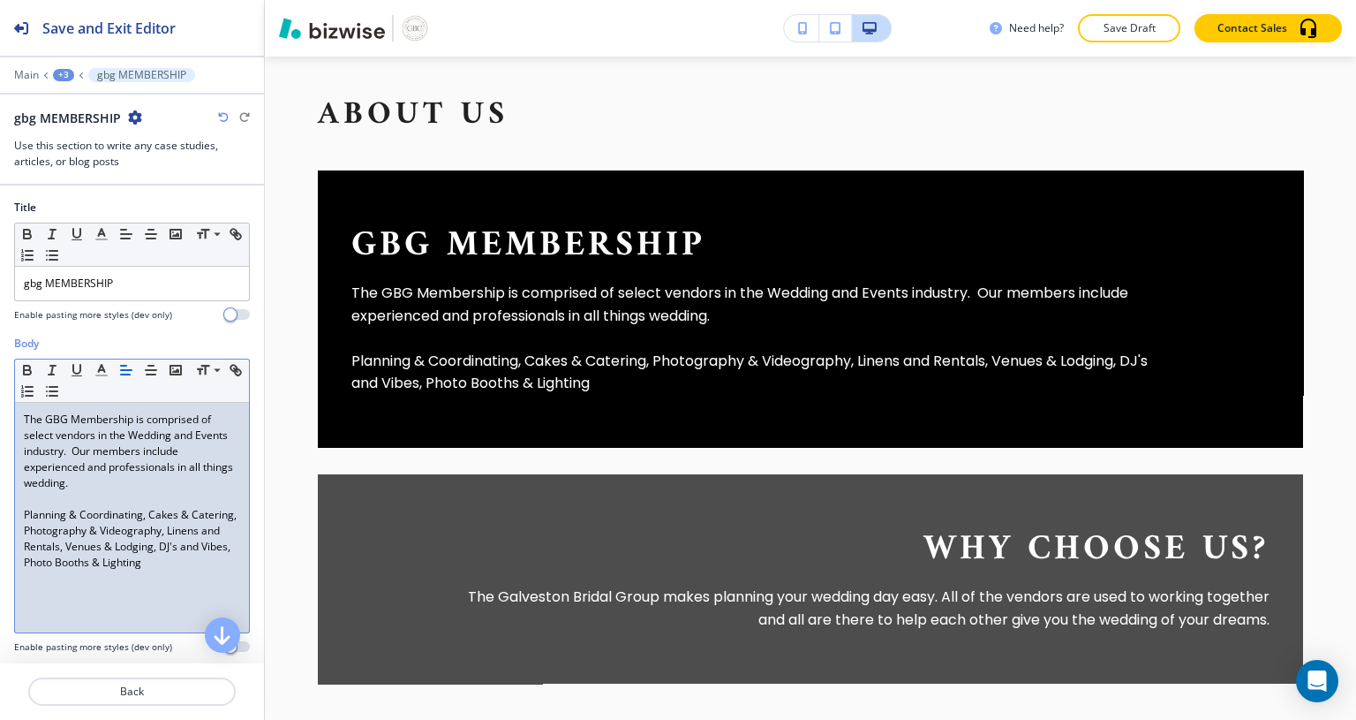
click at [78, 547] on p "Planning & Coordinating, Cakes & Catering, Photography & Videography, Linens an…" at bounding box center [132, 539] width 216 height 64
click at [713, 385] on p "Planning & Coordinating, Cakes & Catering, Photography & Videography, Linens an…" at bounding box center [756, 372] width 810 height 45
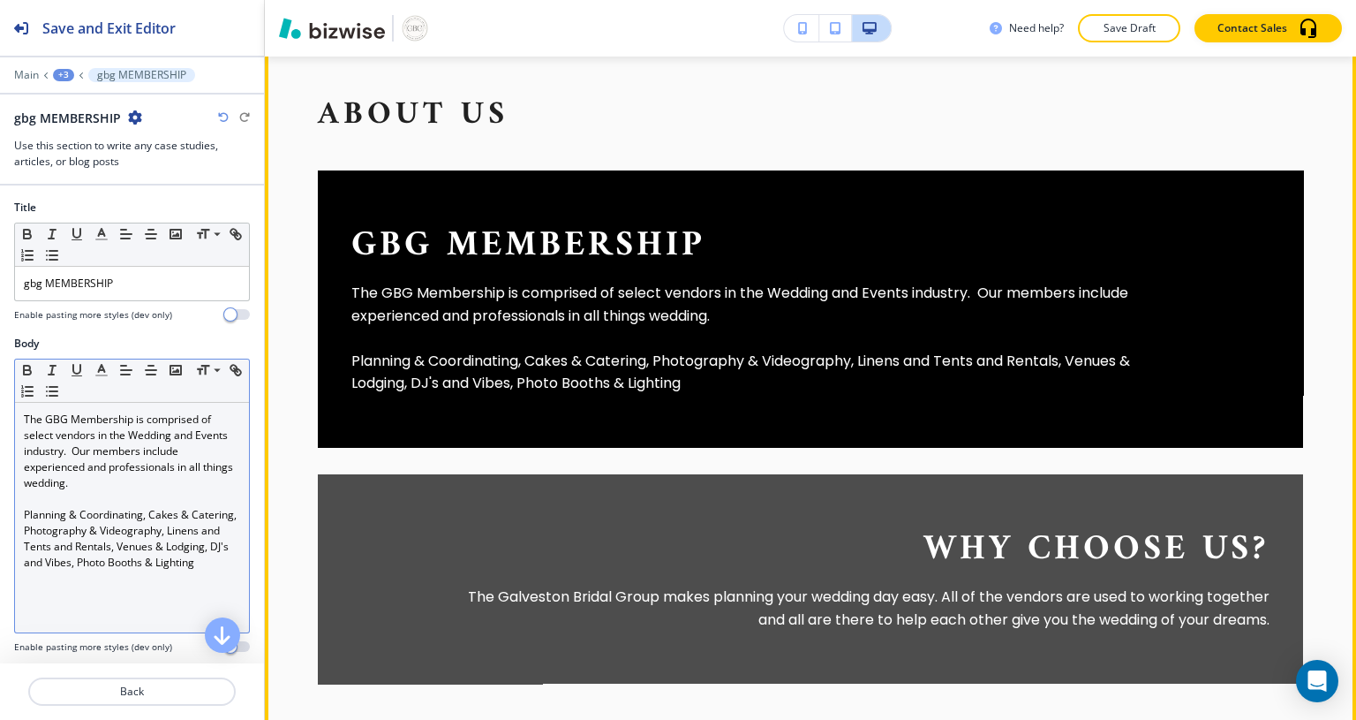
click at [88, 570] on p "Planning & Coordinating, Cakes & Catering, Photography & Videography, Linens an…" at bounding box center [132, 539] width 216 height 64
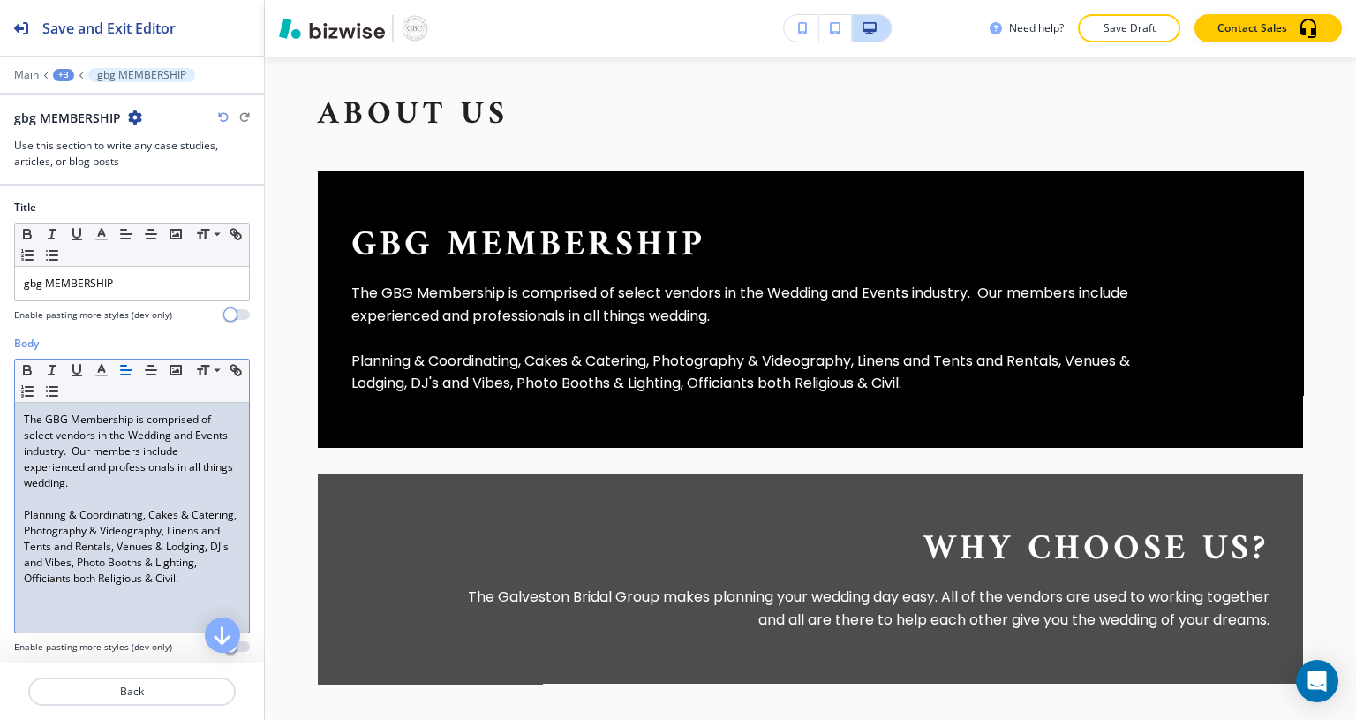
click at [222, 457] on p "The GBG Membership is comprised of select vendors in the Wedding and Events ind…" at bounding box center [132, 450] width 216 height 79
click at [225, 445] on p "The GBG Membership is comprised of select vendors in the Wedding and Events ind…" at bounding box center [132, 450] width 216 height 79
click at [113, 487] on p "The GBG Membership is comprised of select vendors in the Wedding and Events ind…" at bounding box center [132, 450] width 216 height 79
click at [71, 457] on p "The GBG Membership is comprised of select vendors in the Wedding and Events ind…" at bounding box center [132, 450] width 216 height 79
click at [76, 449] on p "The GBG Membership is comprised of select vendors in the Wedding and Events ind…" at bounding box center [132, 450] width 216 height 79
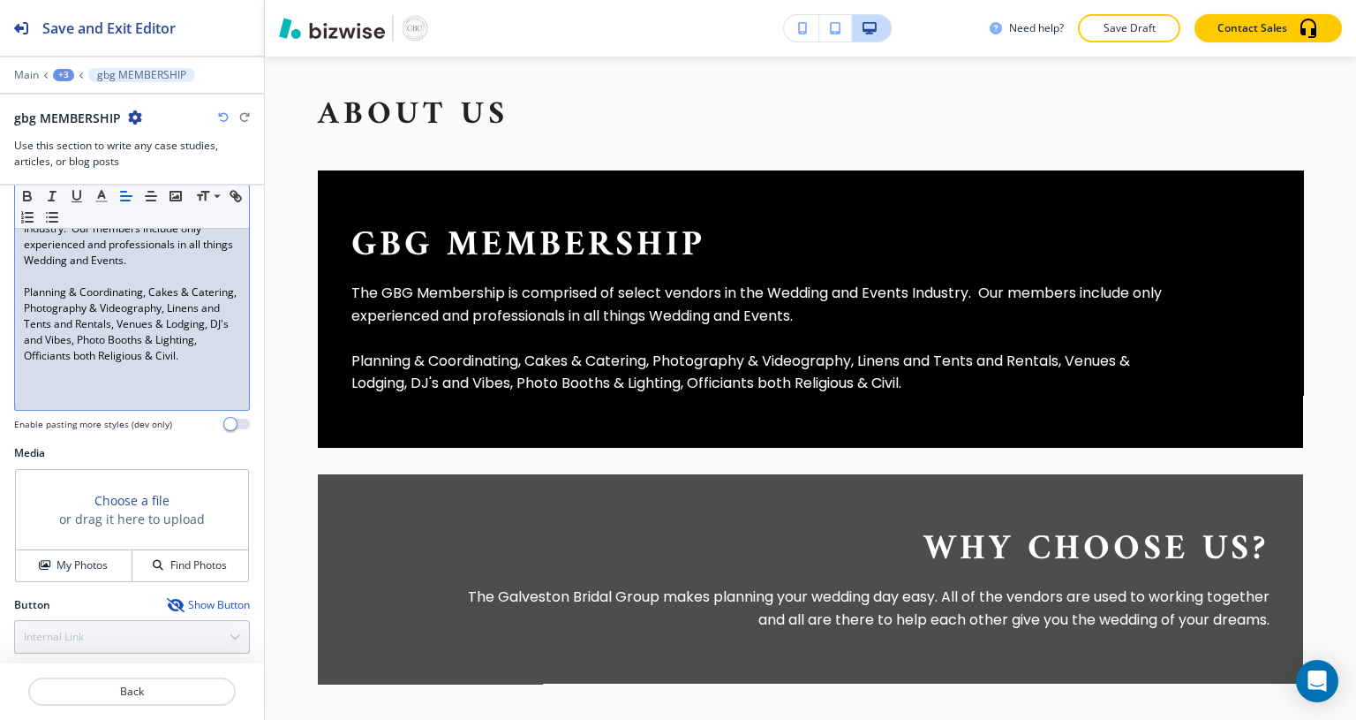
scroll to position [237, 0]
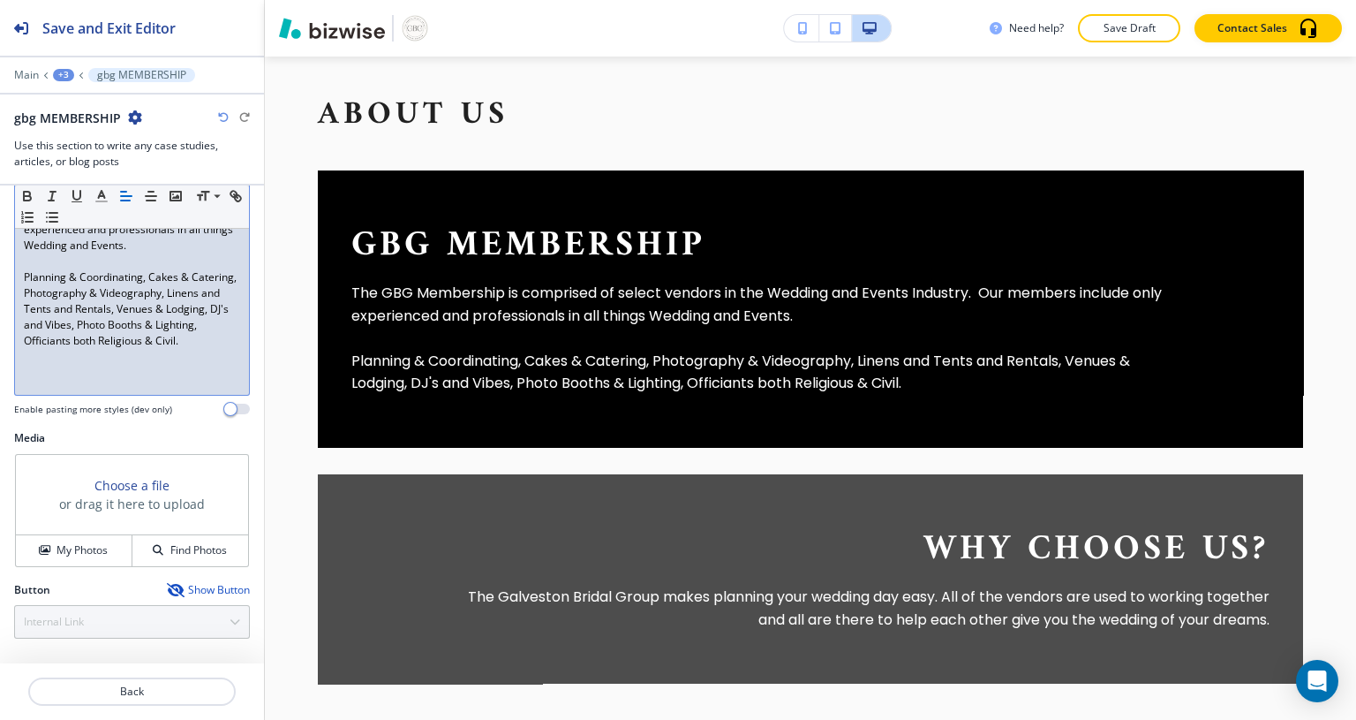
click at [381, 533] on div "Why Choose Us? The Galveston Bridal Group makes planning your wedding day easy.…" at bounding box center [810, 578] width 985 height 209
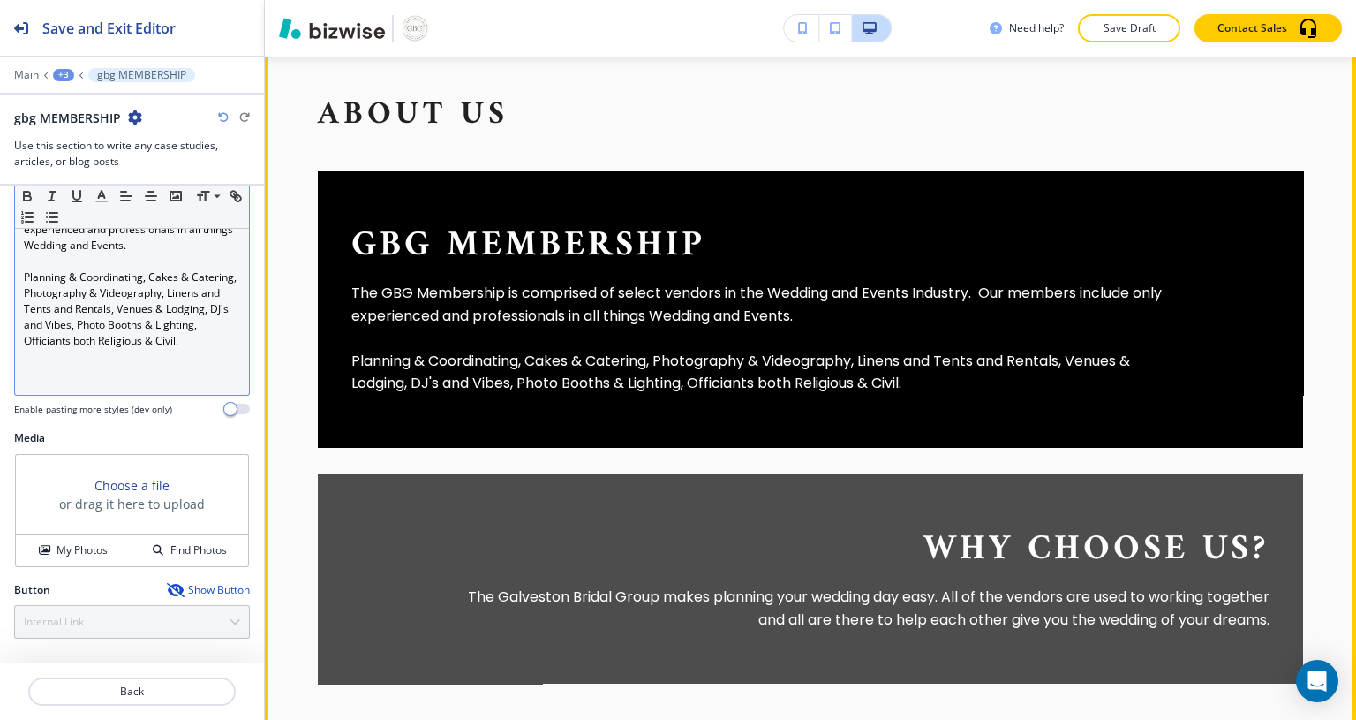
click at [358, 509] on div "Why Choose Us? The Galveston Bridal Group makes planning your wedding day easy.…" at bounding box center [810, 578] width 985 height 209
click at [109, 683] on p "Back" at bounding box center [132, 691] width 204 height 16
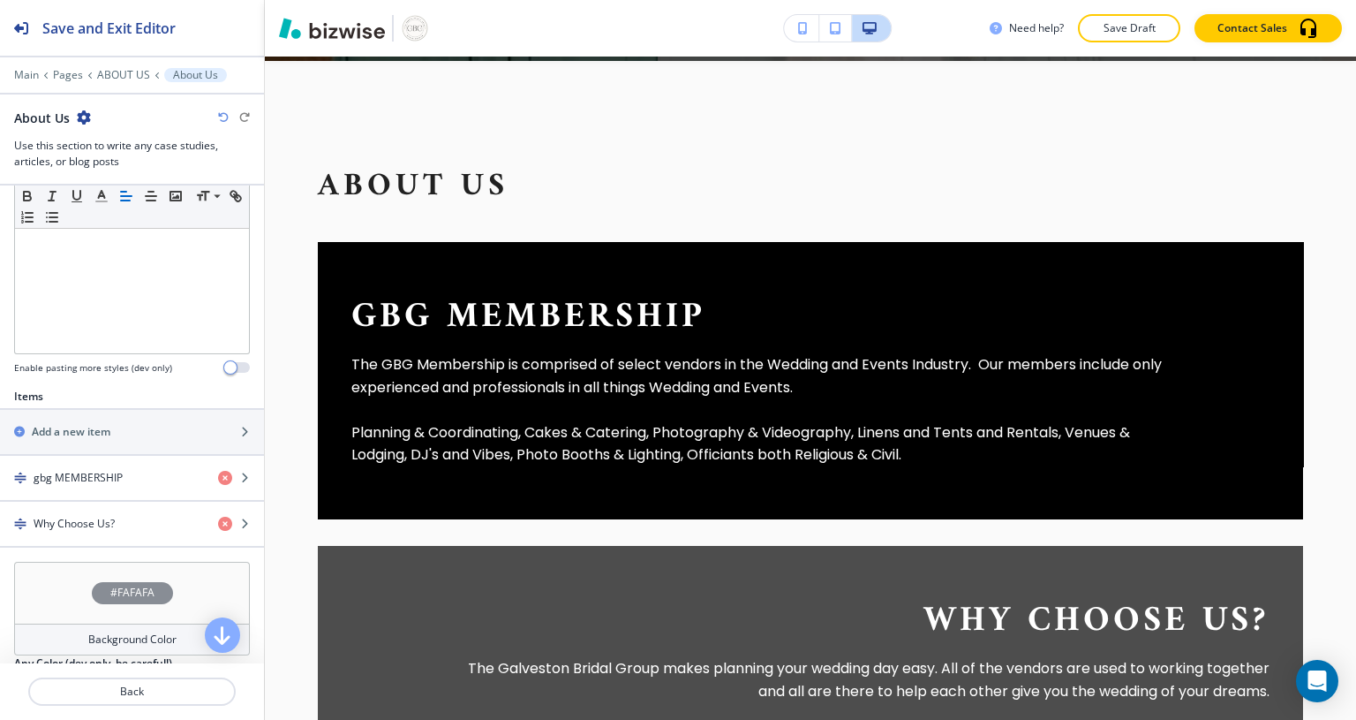
scroll to position [479, 0]
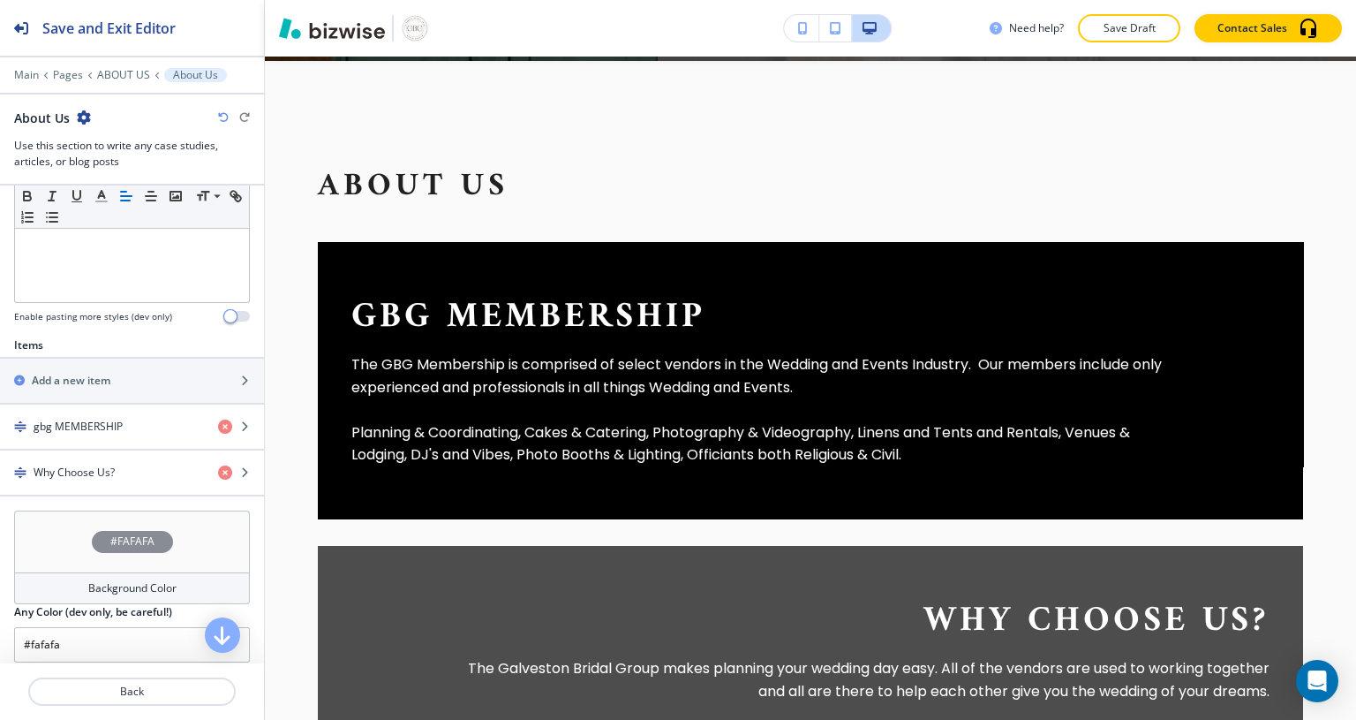
click at [81, 470] on h4 "Why Choose Us?" at bounding box center [74, 472] width 81 height 16
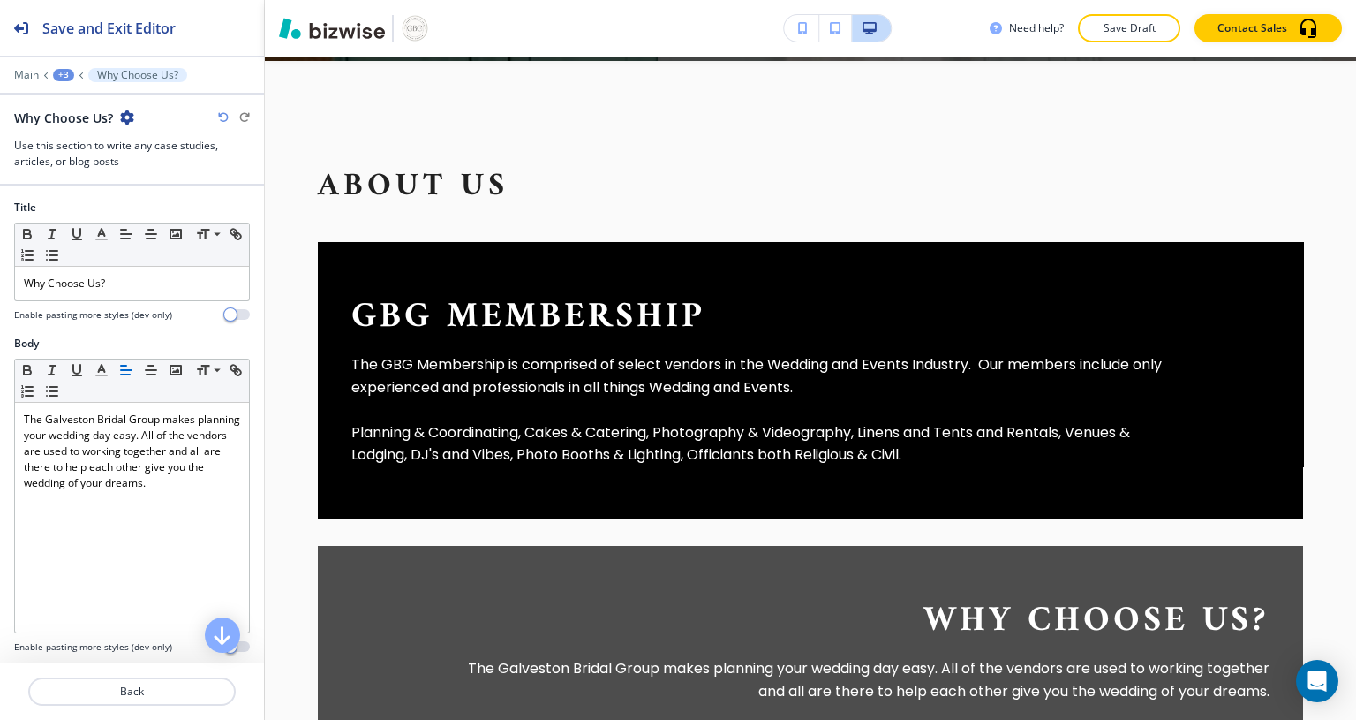
click at [117, 291] on div "Why Choose Us?" at bounding box center [132, 284] width 234 height 34
click at [124, 236] on icon "button" at bounding box center [126, 234] width 16 height 16
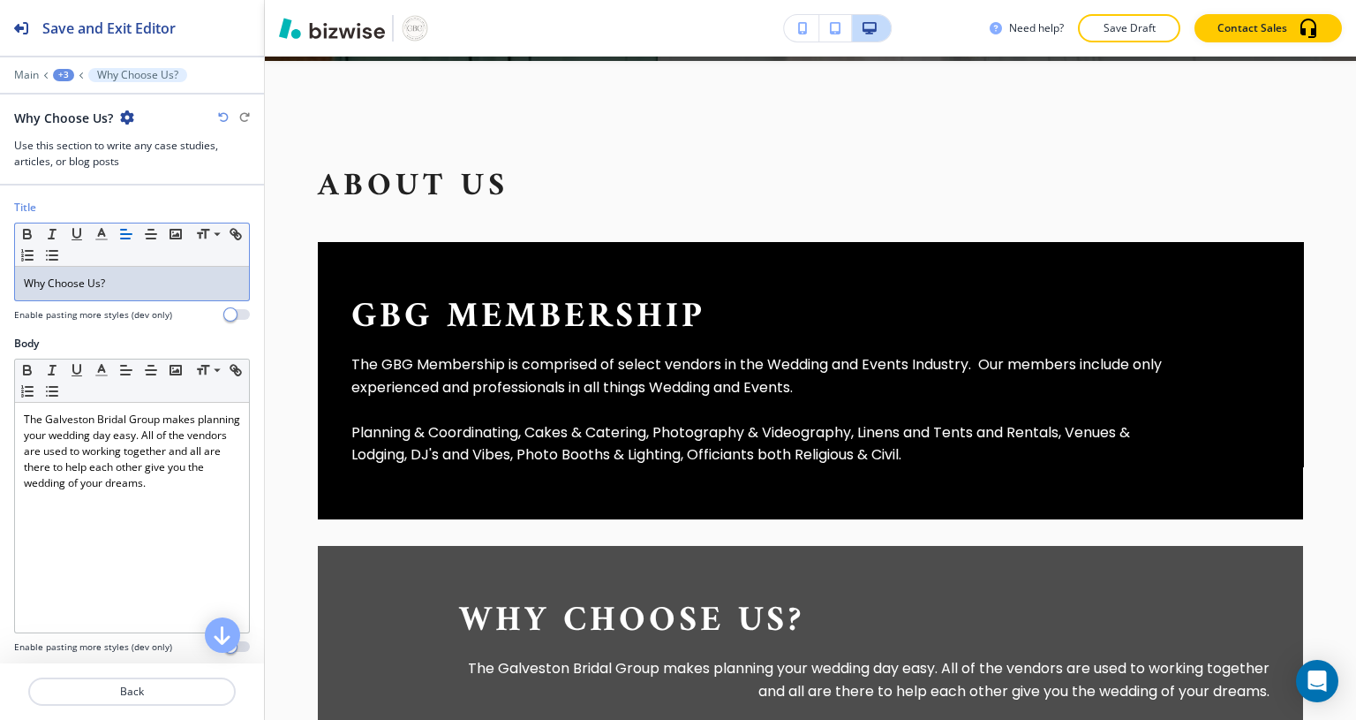
click at [72, 491] on p "The Galveston Bridal Group makes planning your wedding day easy. All of the ven…" at bounding box center [132, 450] width 216 height 79
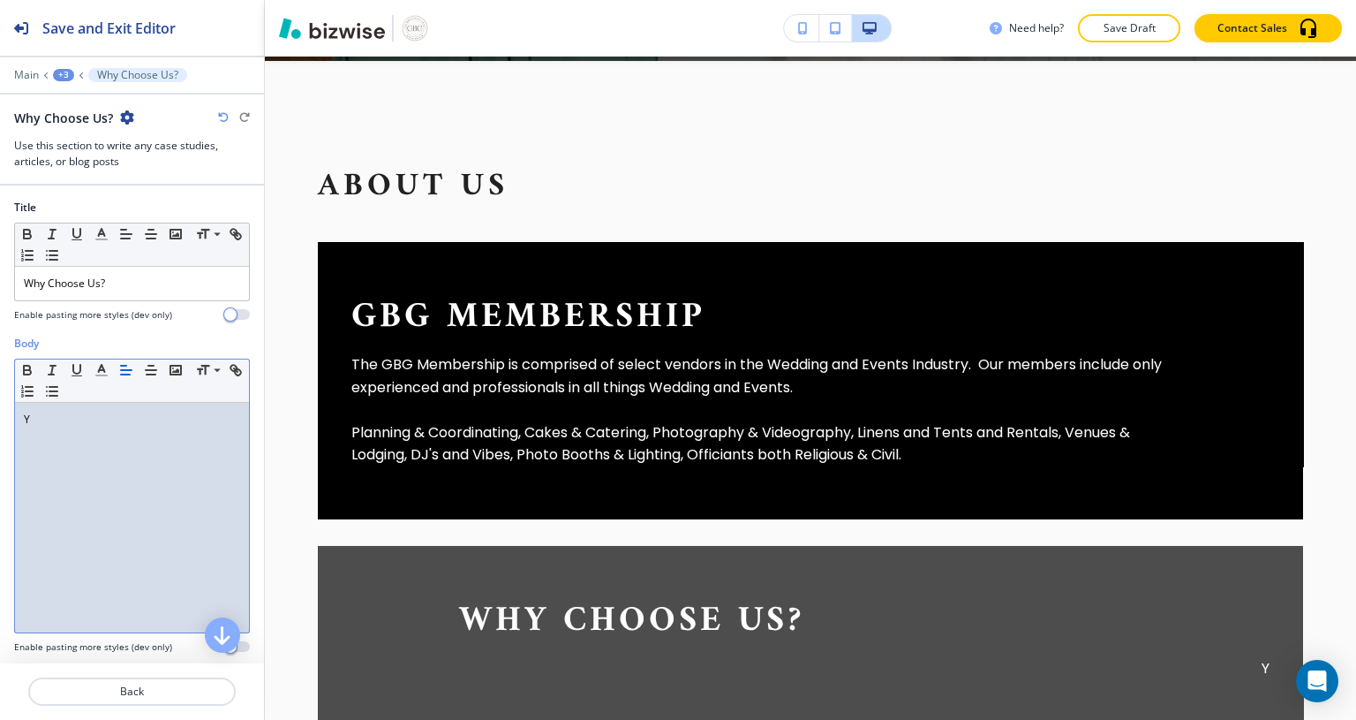
click at [127, 370] on line "button" at bounding box center [126, 370] width 11 height 0
click at [61, 419] on p "Your wedding day should be beautiful" at bounding box center [132, 419] width 216 height 16
click at [33, 424] on p "You Wedding Day should be beautiful" at bounding box center [132, 419] width 216 height 16
click at [774, 657] on p "Your Wedding Day should be beautiful" at bounding box center [864, 668] width 810 height 23
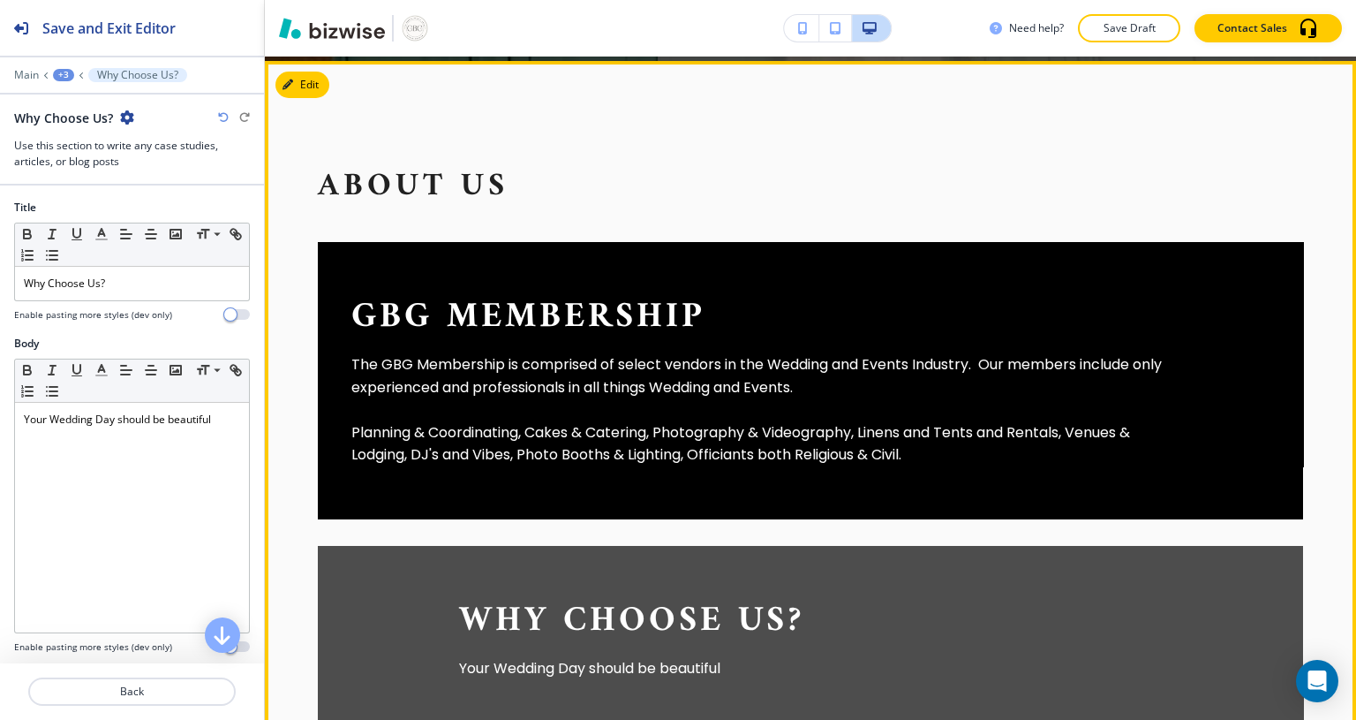
click at [208, 424] on p "Your Wedding Day should be beautiful" at bounding box center [132, 419] width 216 height 16
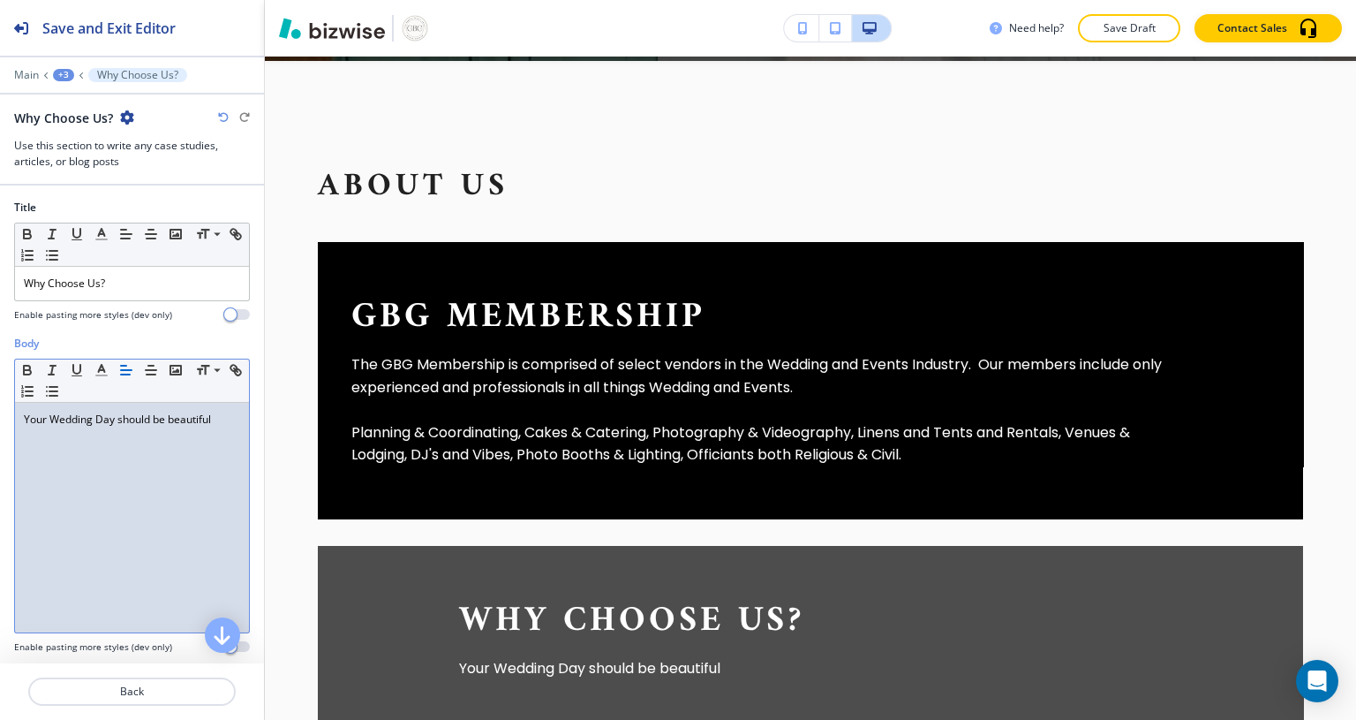
click at [226, 413] on p "Your Wedding Day should be beautiful" at bounding box center [132, 419] width 216 height 16
click at [479, 371] on p "The GBG Membership is comprised of select vendors in the Wedding and Events Ind…" at bounding box center [756, 375] width 810 height 45
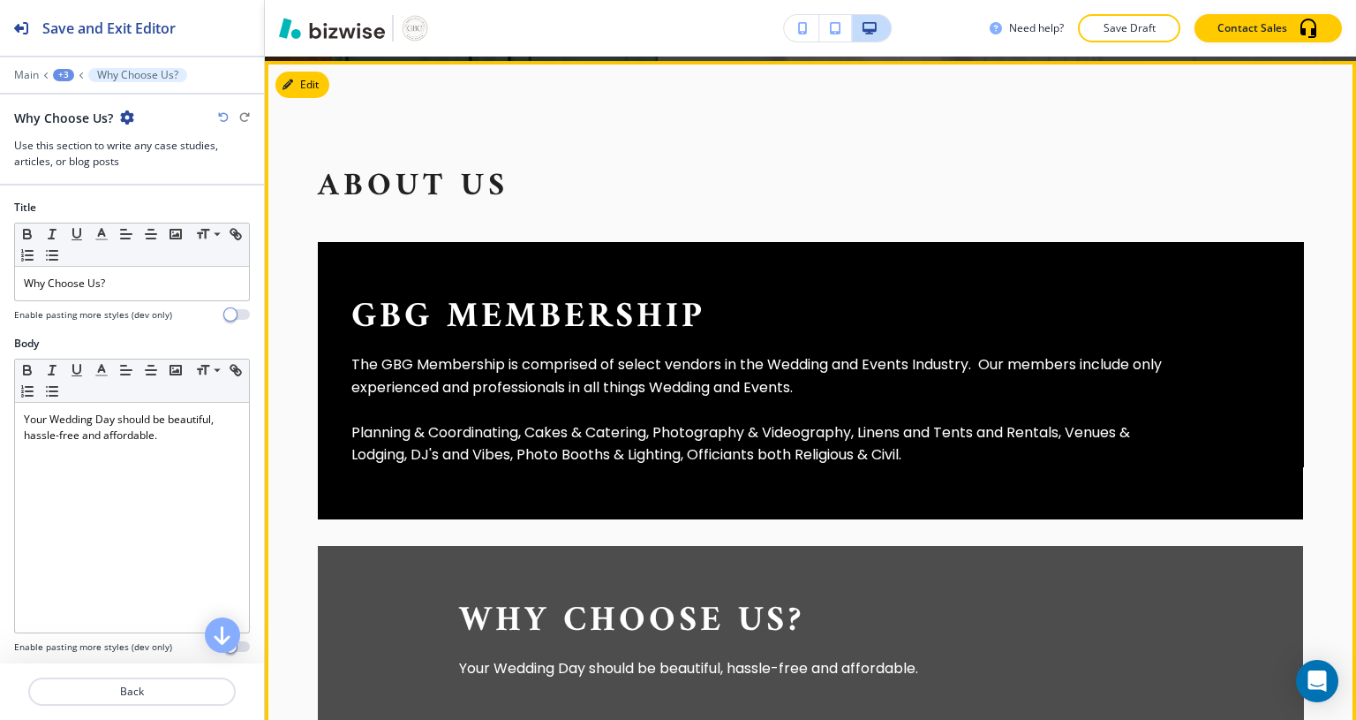
click at [305, 74] on button "Edit" at bounding box center [302, 85] width 54 height 26
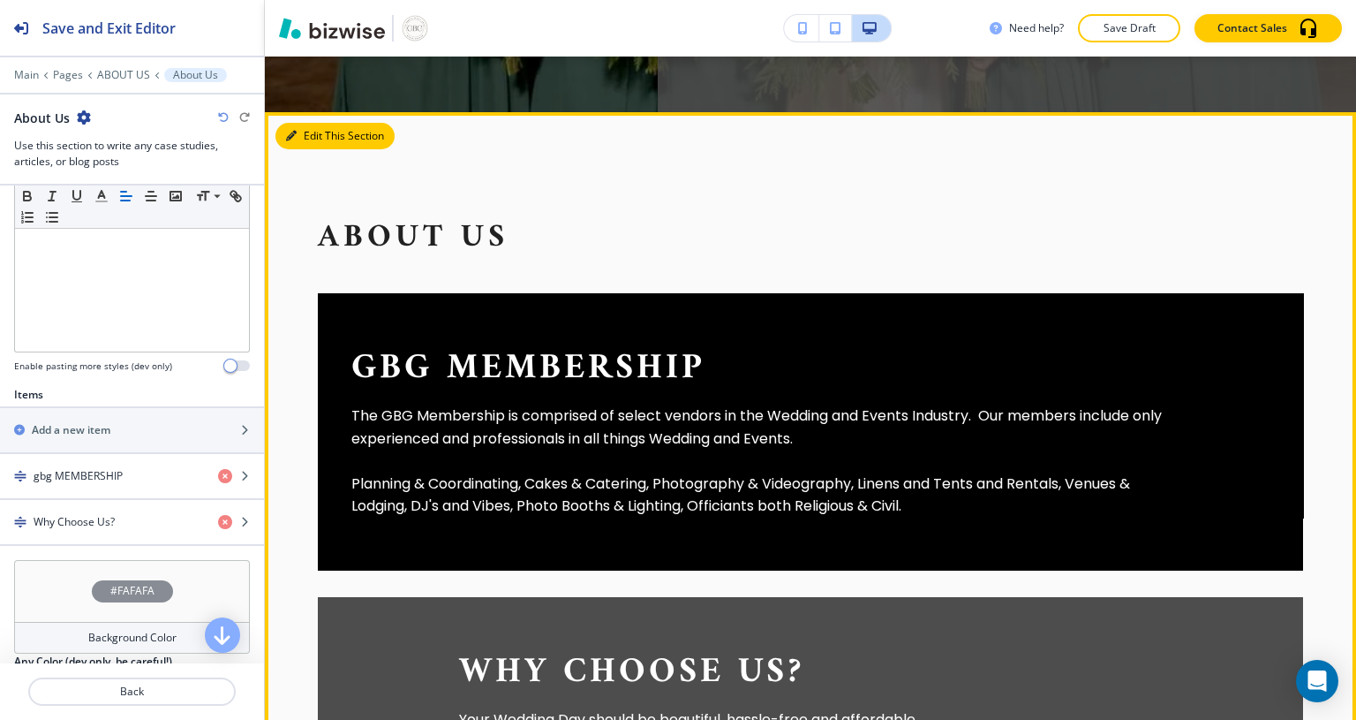
scroll to position [476, 0]
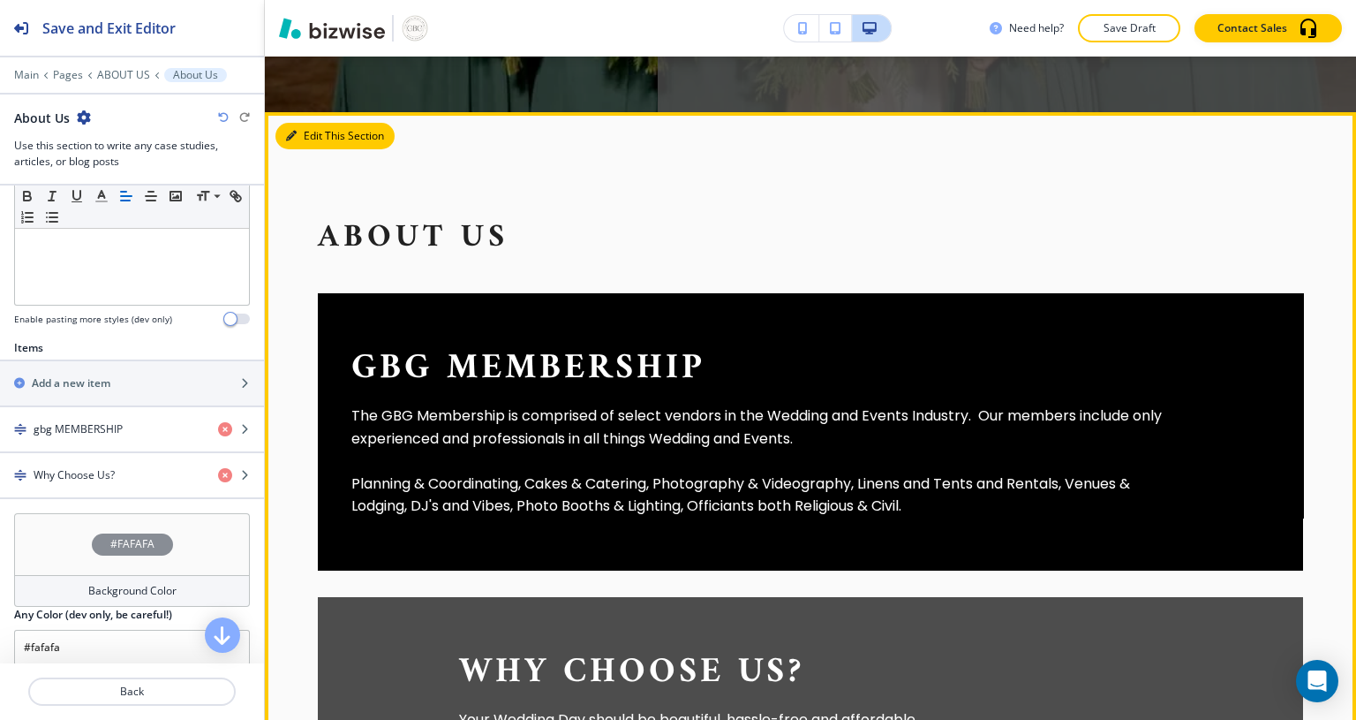
click at [351, 124] on button "Edit This Section" at bounding box center [334, 136] width 119 height 26
click at [117, 427] on h4 "gbg MEMBERSHIP" at bounding box center [78, 429] width 89 height 16
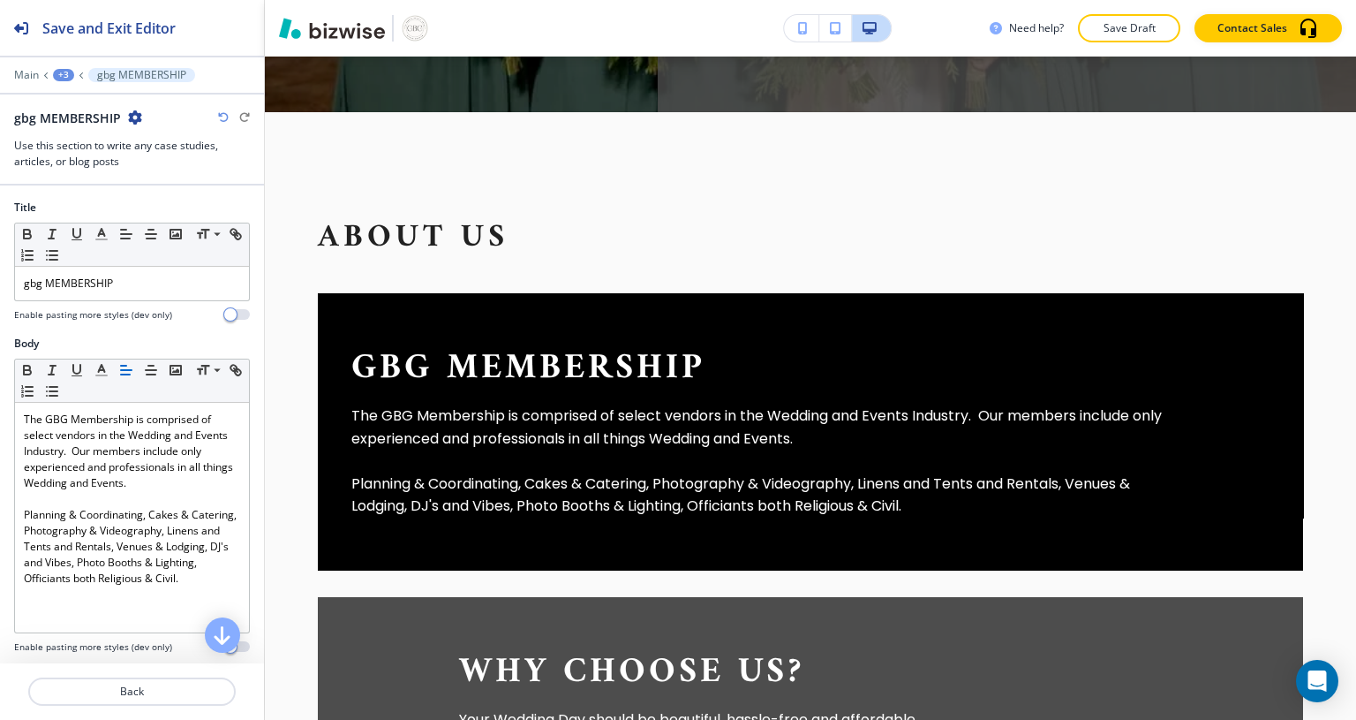
click at [132, 466] on p "The GBG Membership is comprised of select vendors in the Wedding and Events Ind…" at bounding box center [132, 450] width 216 height 79
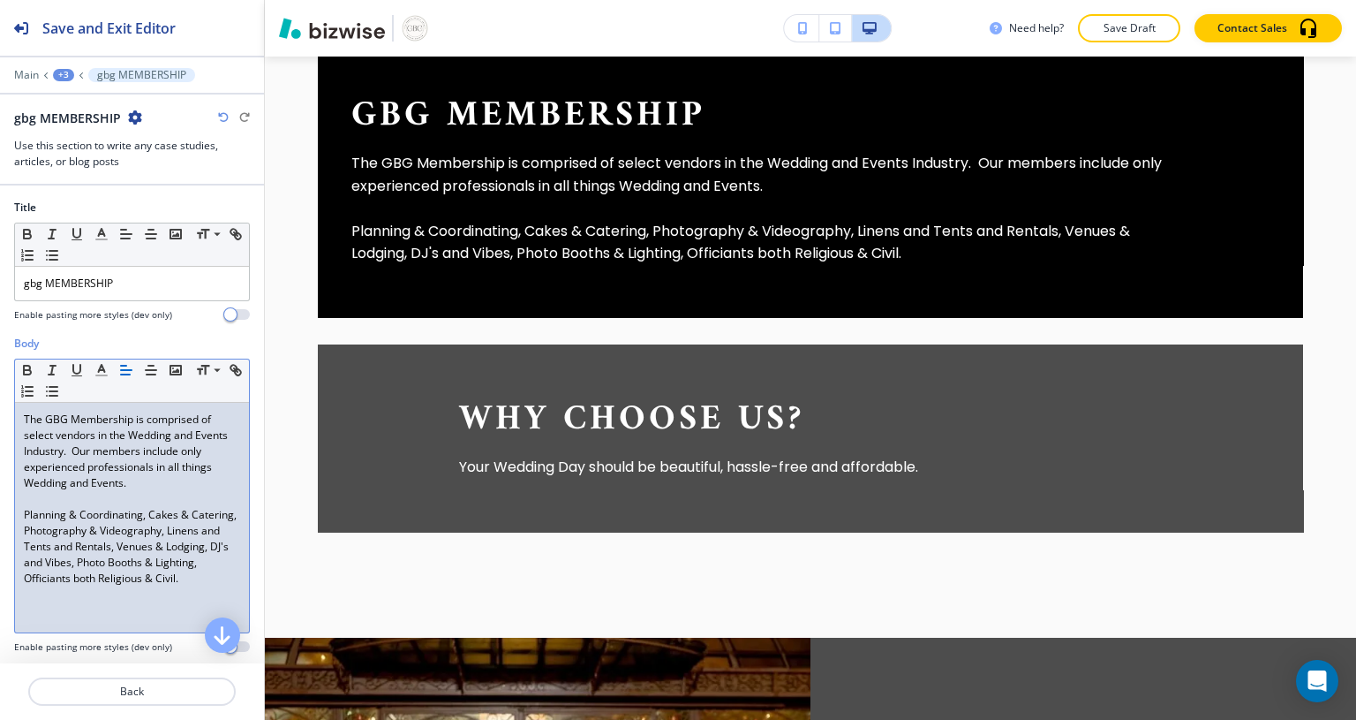
scroll to position [851, 0]
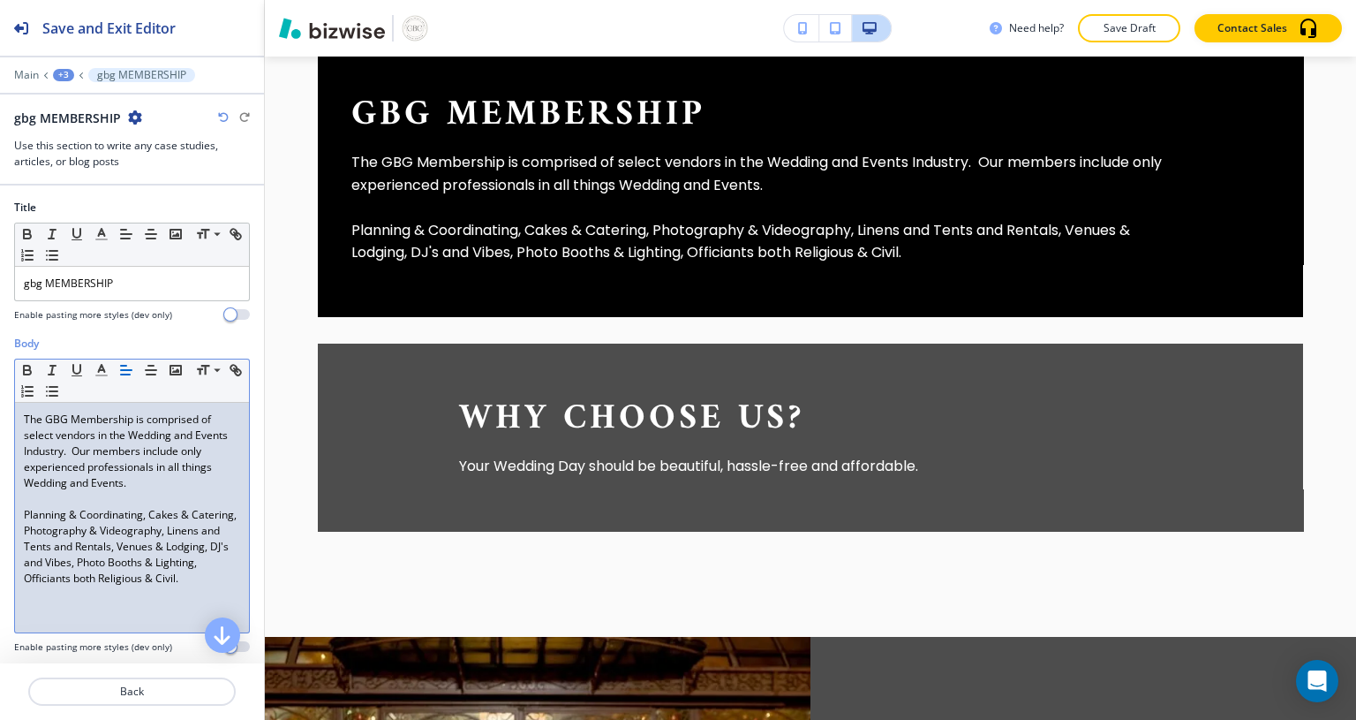
click at [660, 228] on p "Planning & Coordinating, Cakes & Catering, Photography & Videography, Linens an…" at bounding box center [756, 241] width 810 height 45
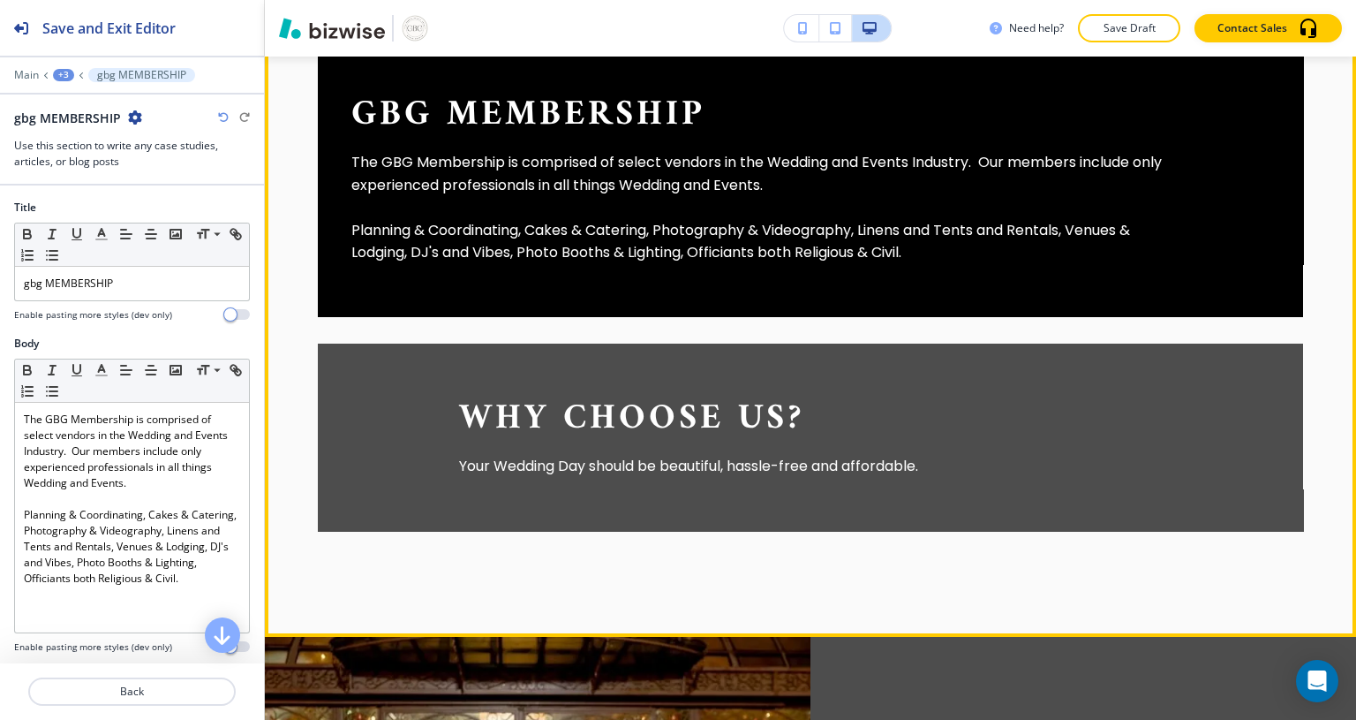
click at [659, 224] on p "Planning & Coordinating, Cakes & Catering, Photography & Videography, Linens an…" at bounding box center [756, 241] width 810 height 45
click at [74, 530] on p "Planning & Coordinating, Cakes & Catering, Photography & Videography, Linens an…" at bounding box center [132, 546] width 216 height 79
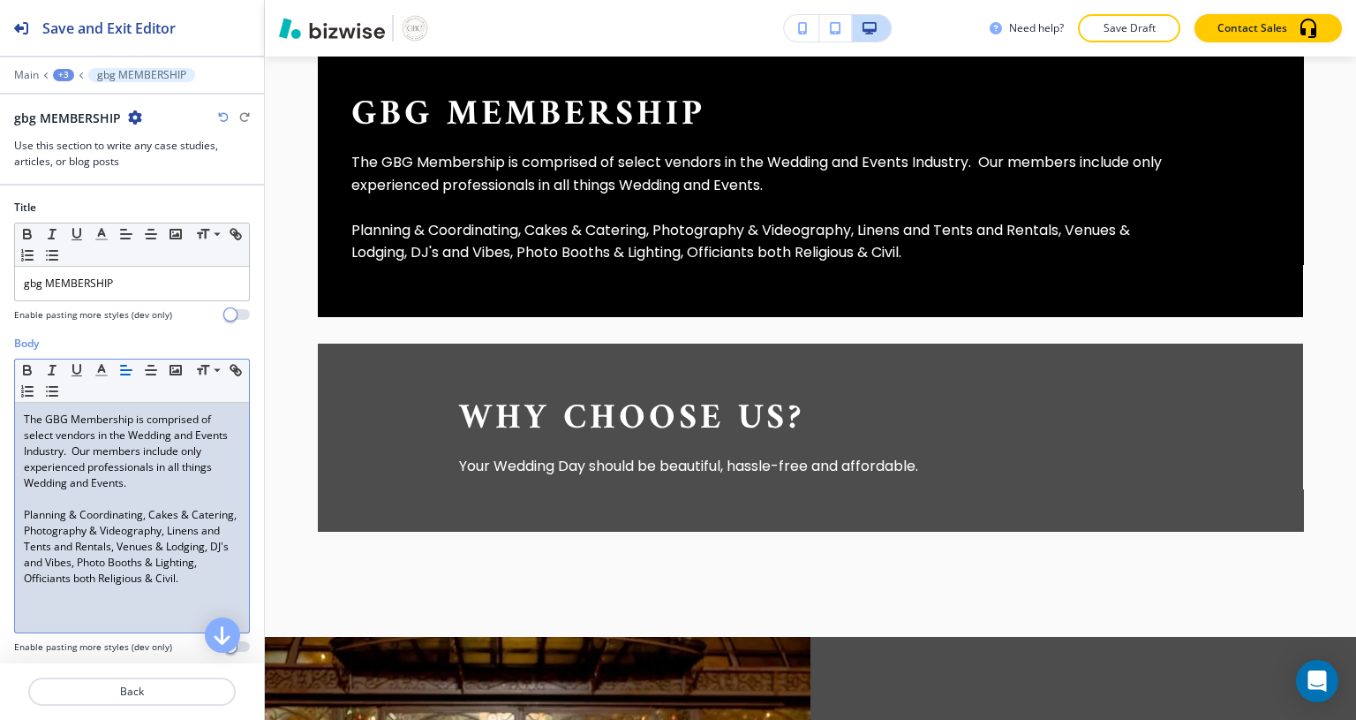
click at [74, 531] on p "Planning & Coordinating, Cakes & Catering, Photography & Videography, Linens an…" at bounding box center [132, 546] width 216 height 79
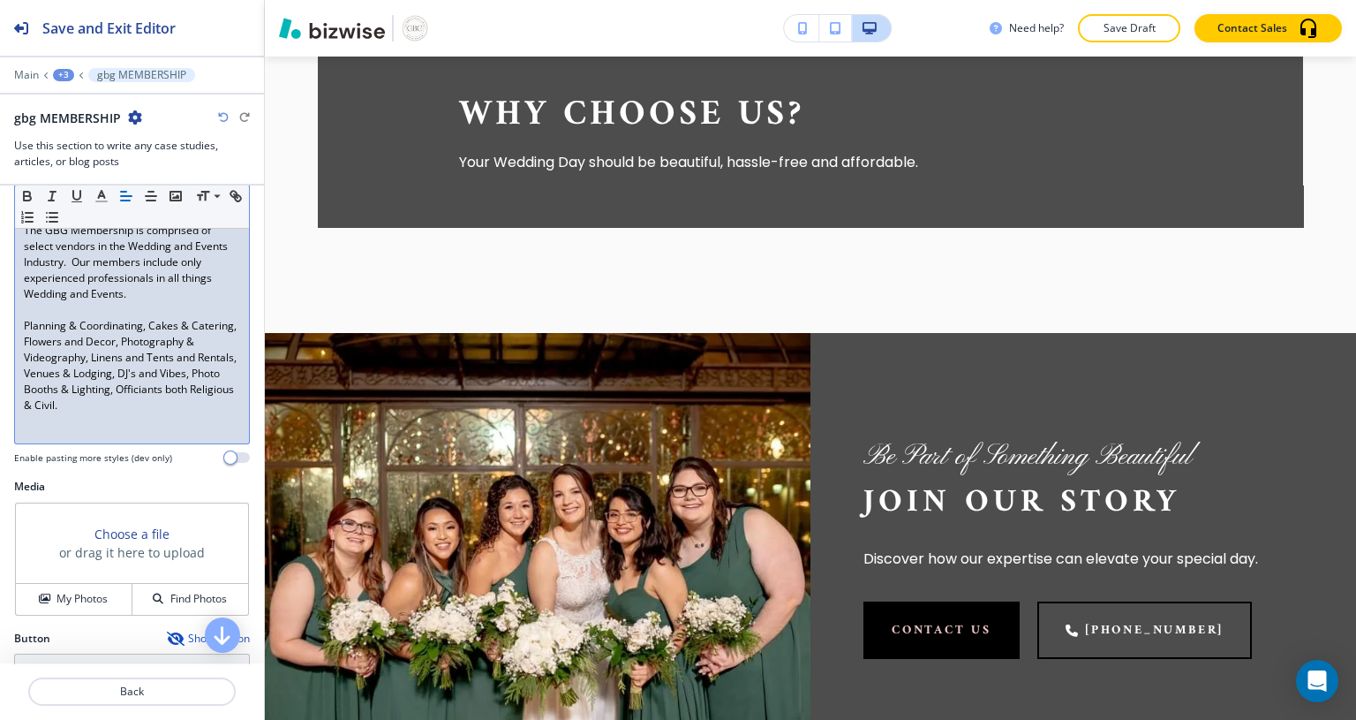
scroll to position [237, 0]
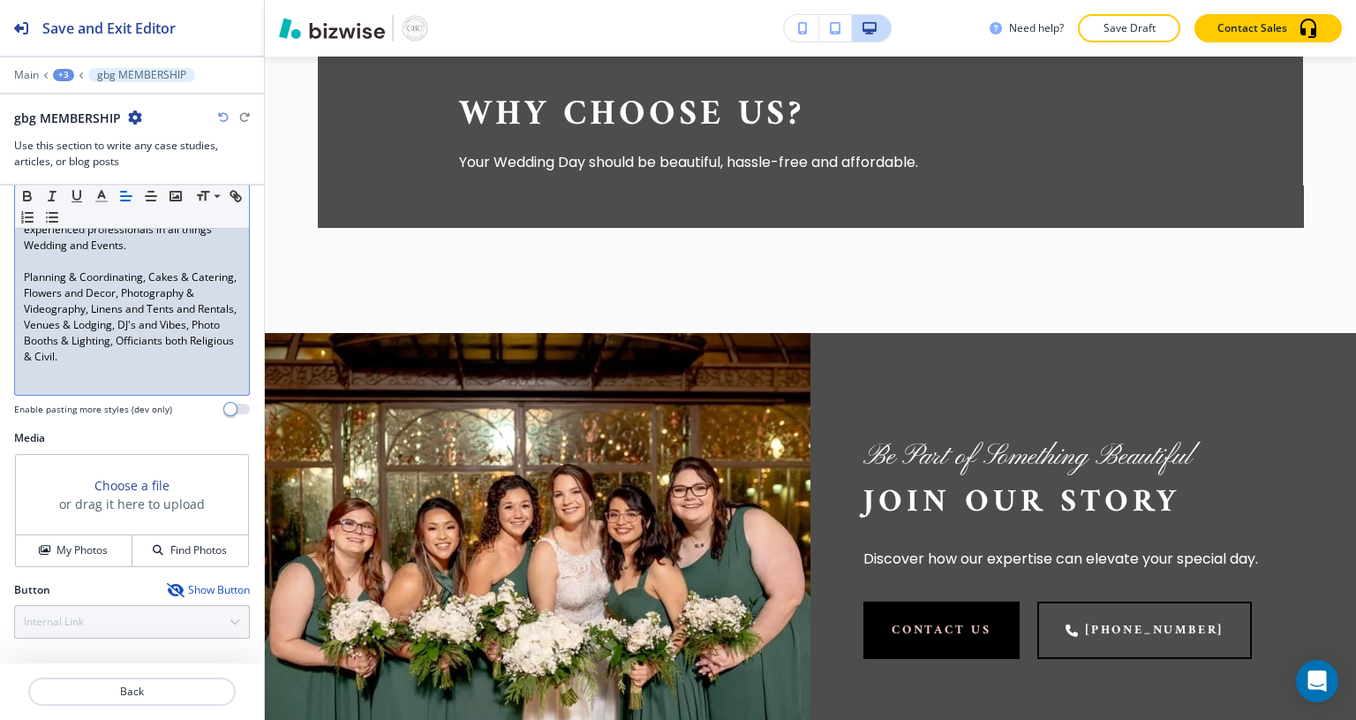
click at [166, 689] on p "Back" at bounding box center [132, 691] width 204 height 16
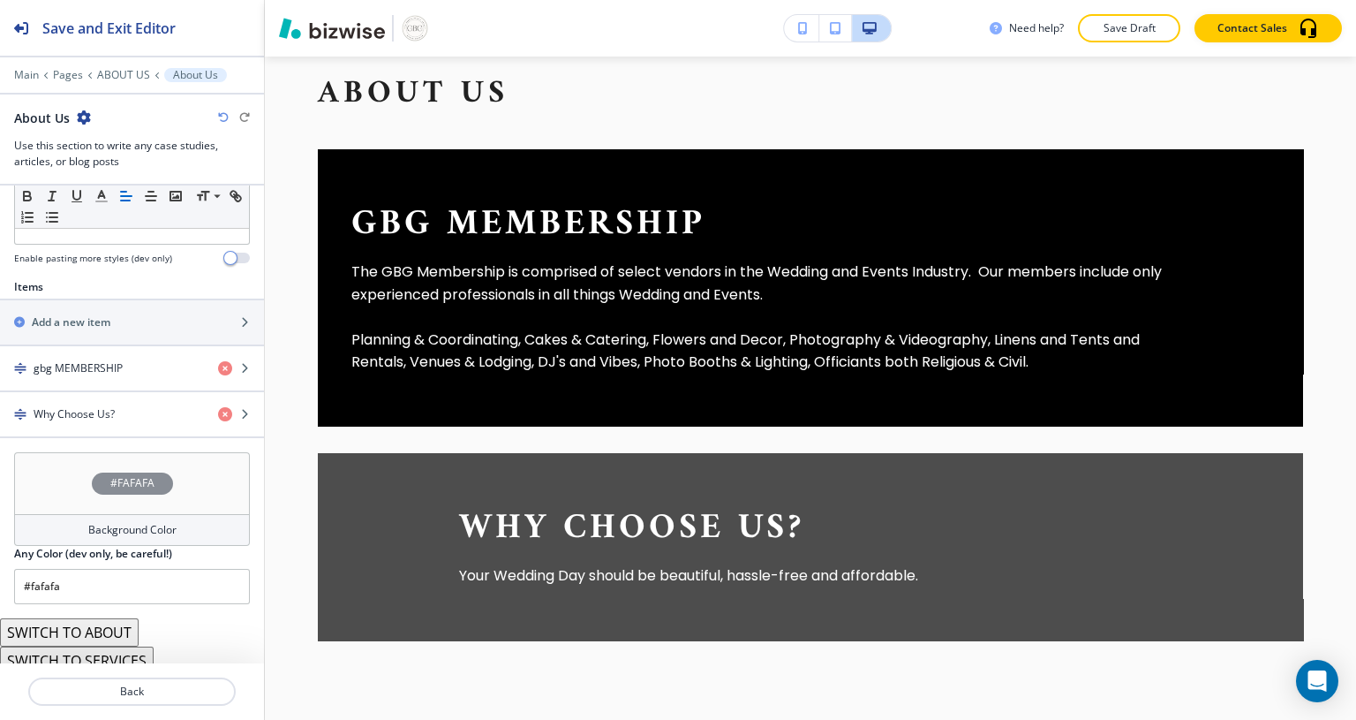
scroll to position [541, 0]
click at [205, 314] on div "Add a new item" at bounding box center [112, 318] width 225 height 16
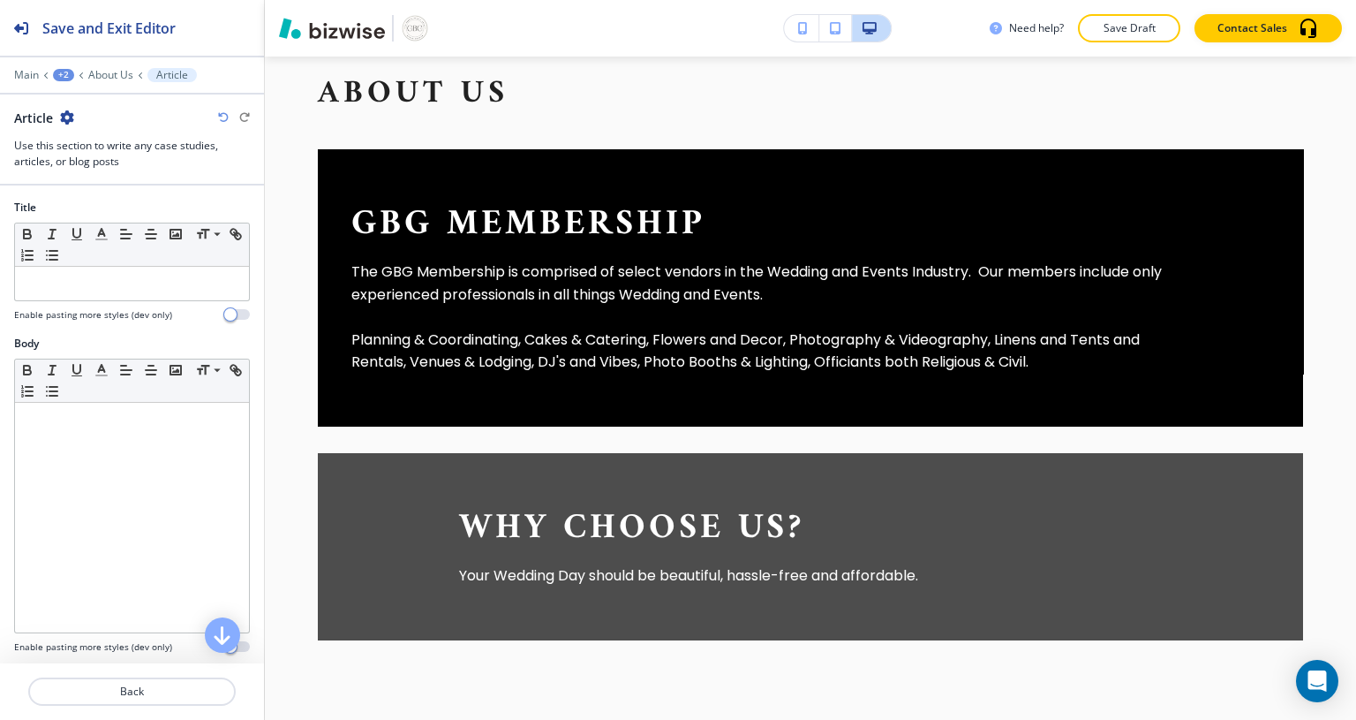
click at [0, 487] on div "Body Small Normal Large Huge Enable pasting more styles (dev only)" at bounding box center [132, 501] width 264 height 332
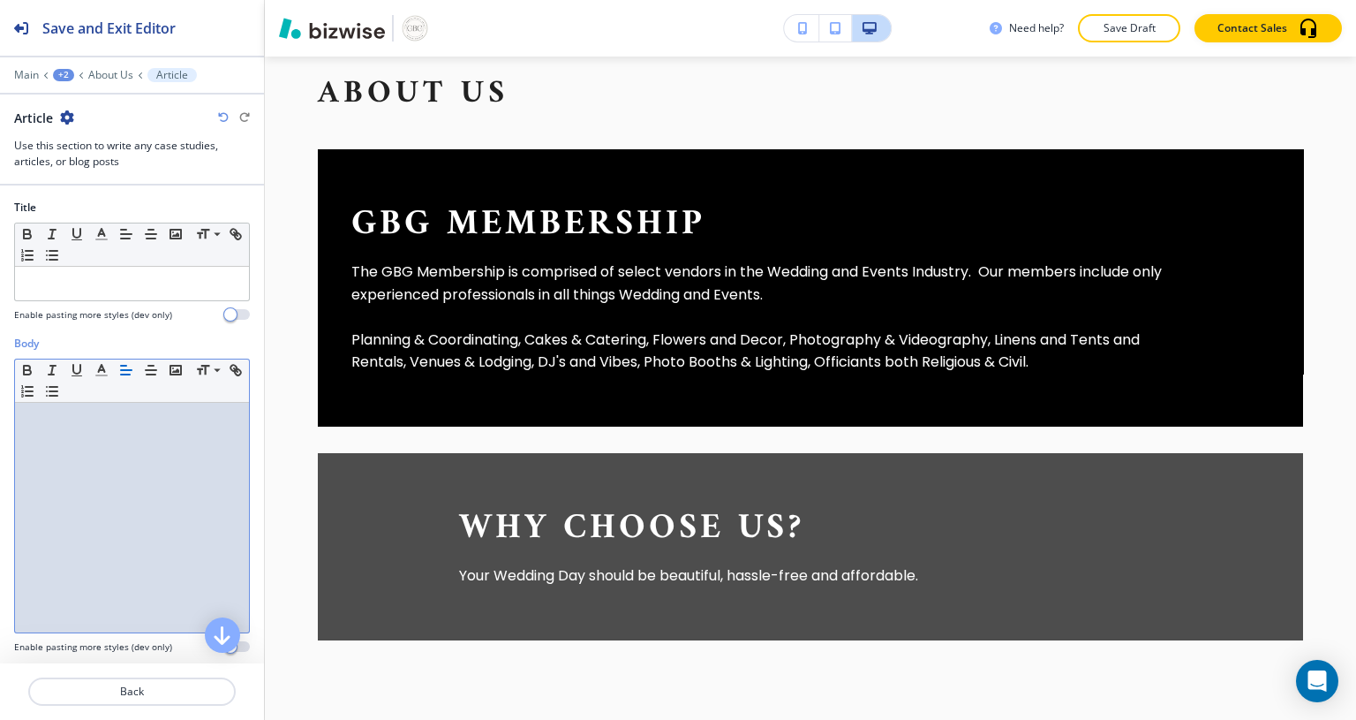
click at [136, 281] on p at bounding box center [132, 283] width 216 height 16
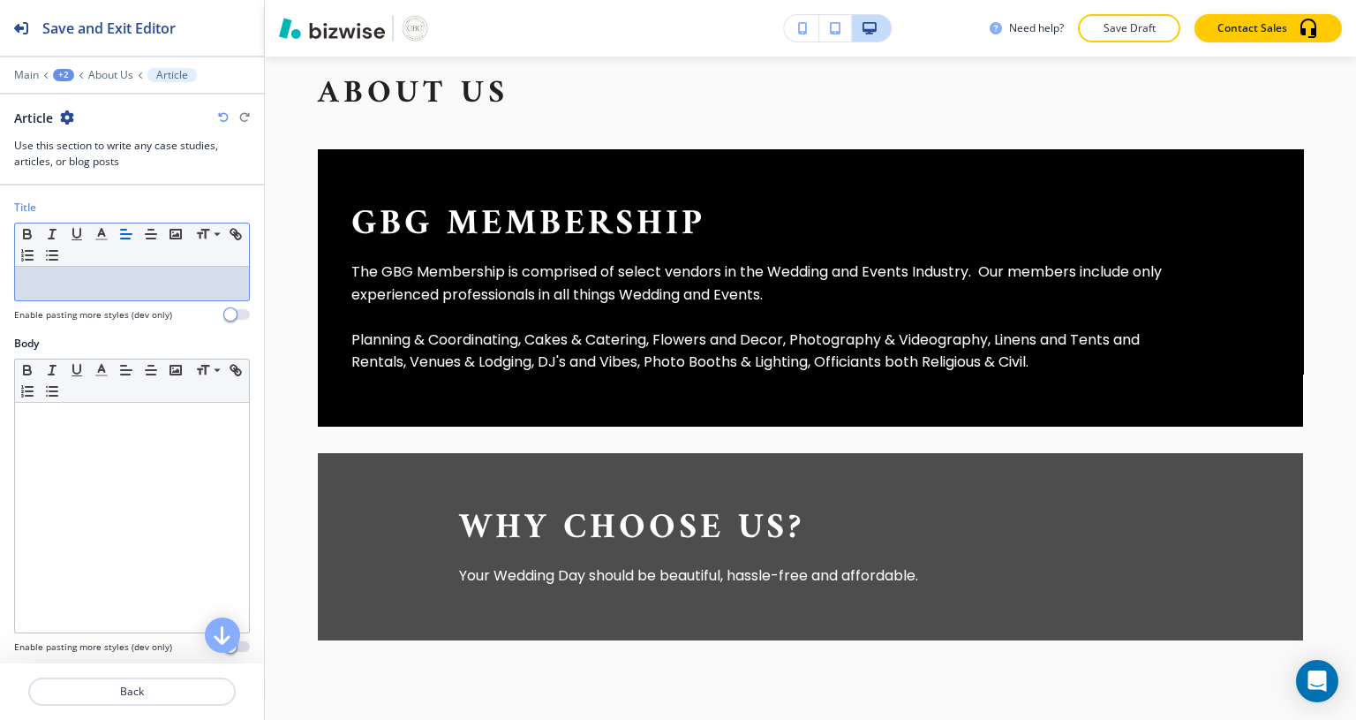
click at [0, 647] on div "Body Small Normal Large Huge Enable pasting more styles (dev only)" at bounding box center [132, 501] width 264 height 332
click at [88, 286] on p at bounding box center [132, 283] width 216 height 16
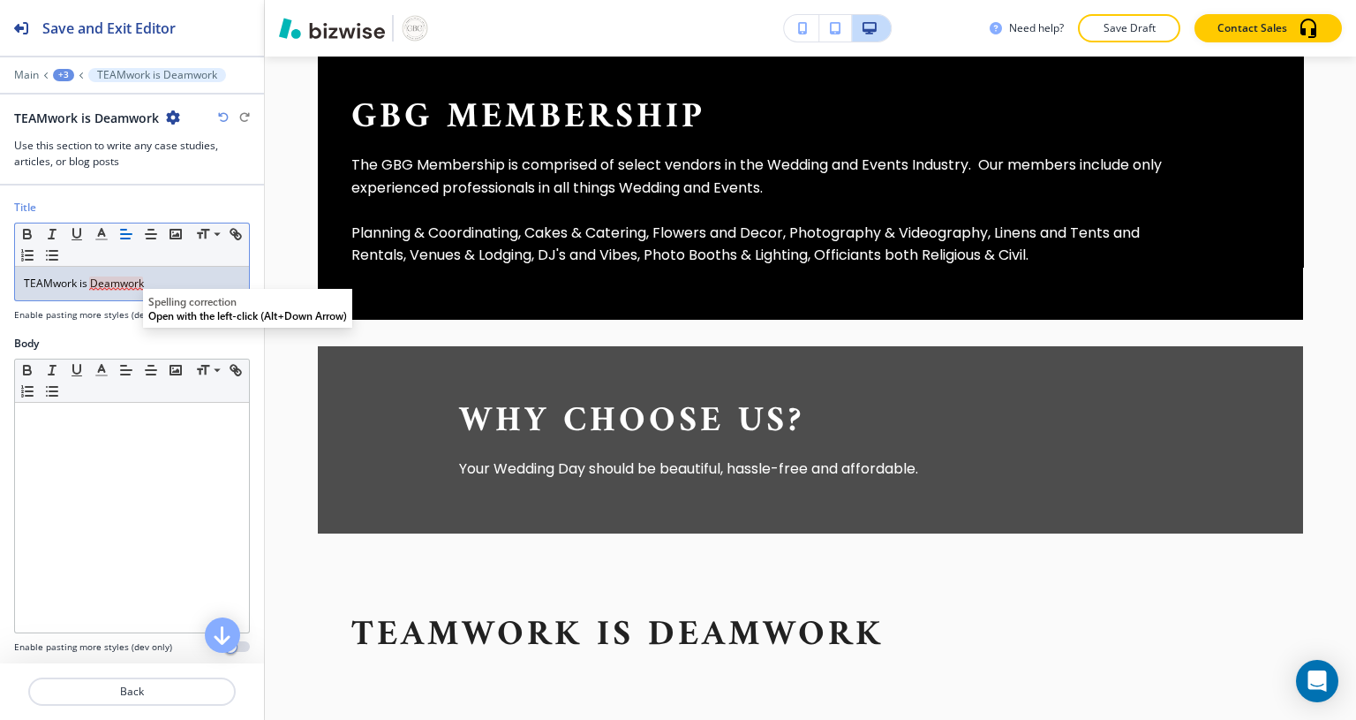
click at [113, 287] on p "TEAMwork is Deamwork" at bounding box center [132, 283] width 216 height 16
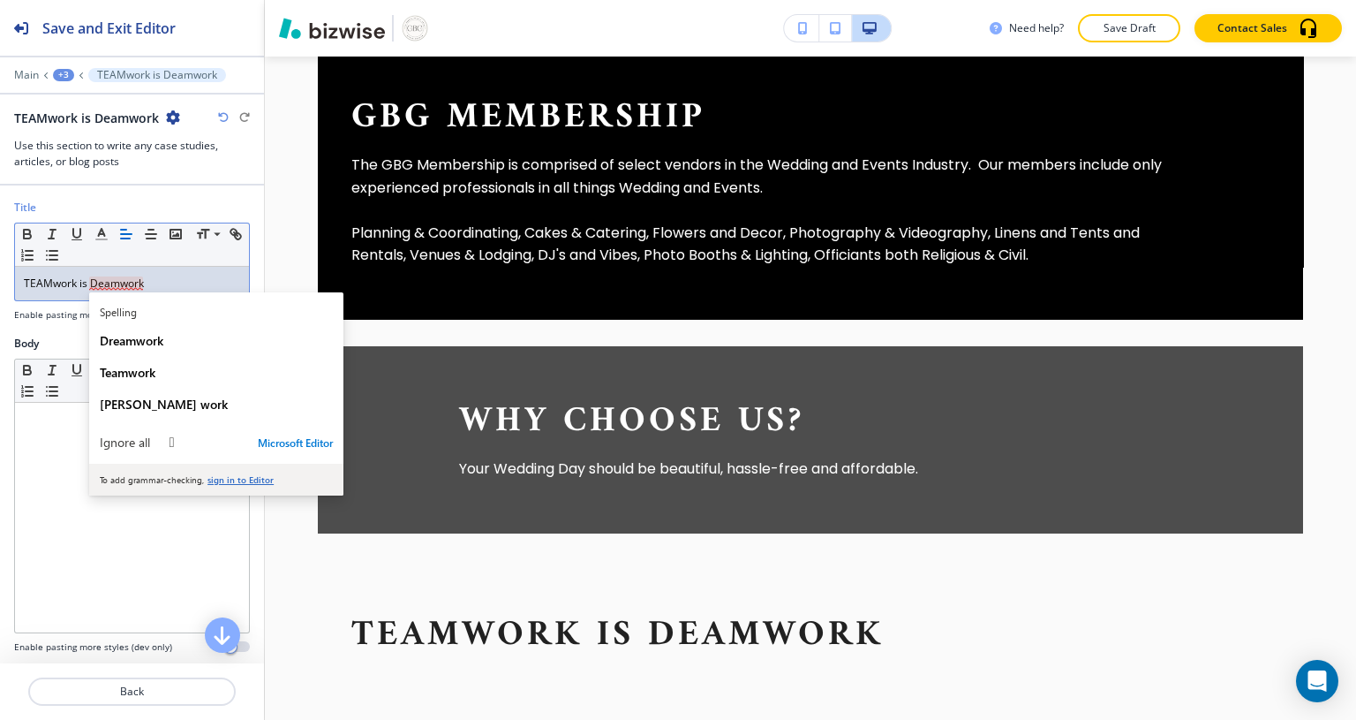
click at [291, 228] on section "About Us gbg MEMBERSHIP The GBG Membership is comprised of select vendors in th…" at bounding box center [810, 338] width 1091 height 954
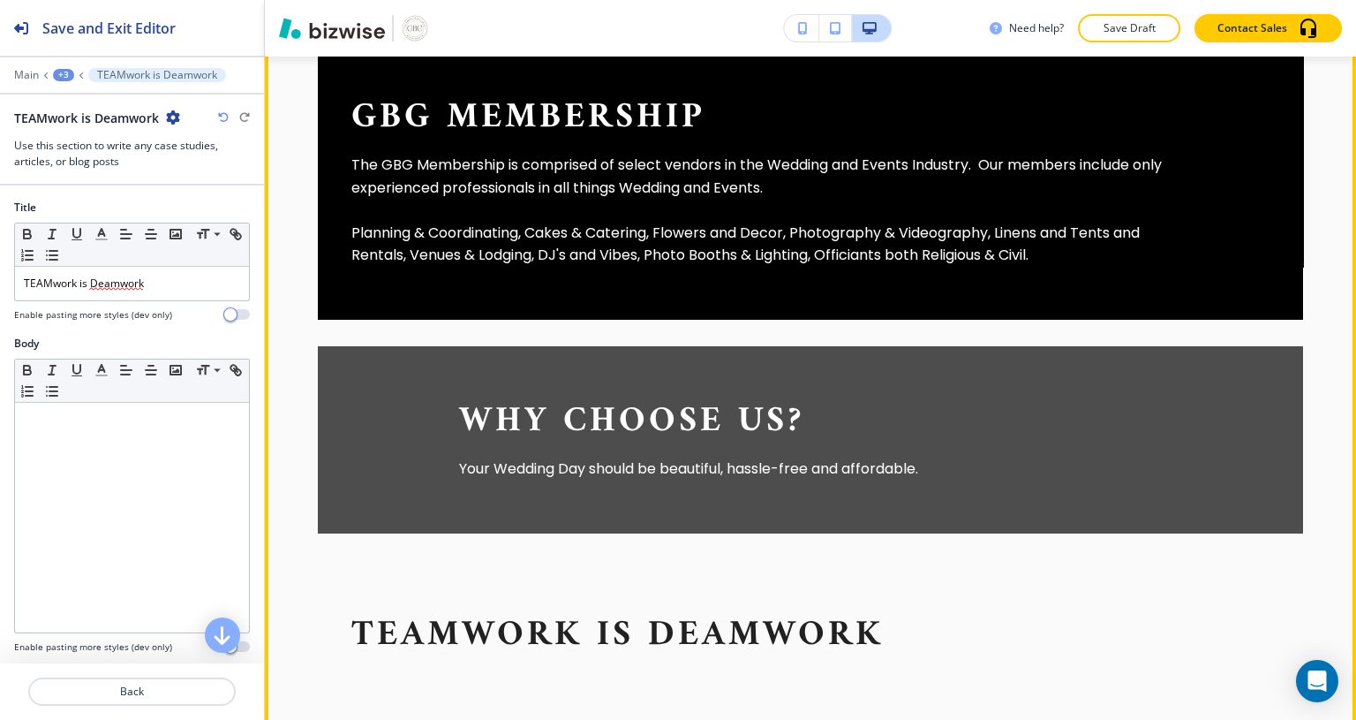
click at [177, 282] on p "TEAMwork is Deamwork" at bounding box center [132, 283] width 216 height 16
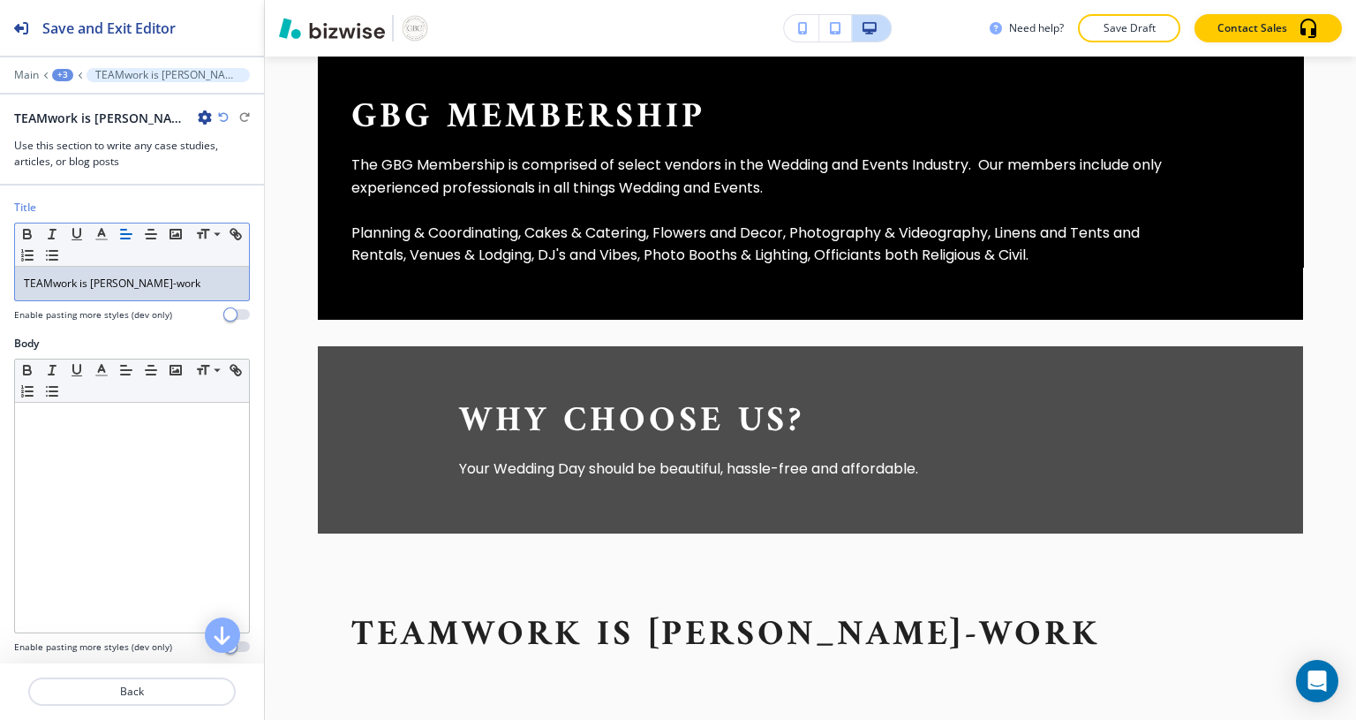
click at [190, 403] on div at bounding box center [132, 518] width 234 height 230
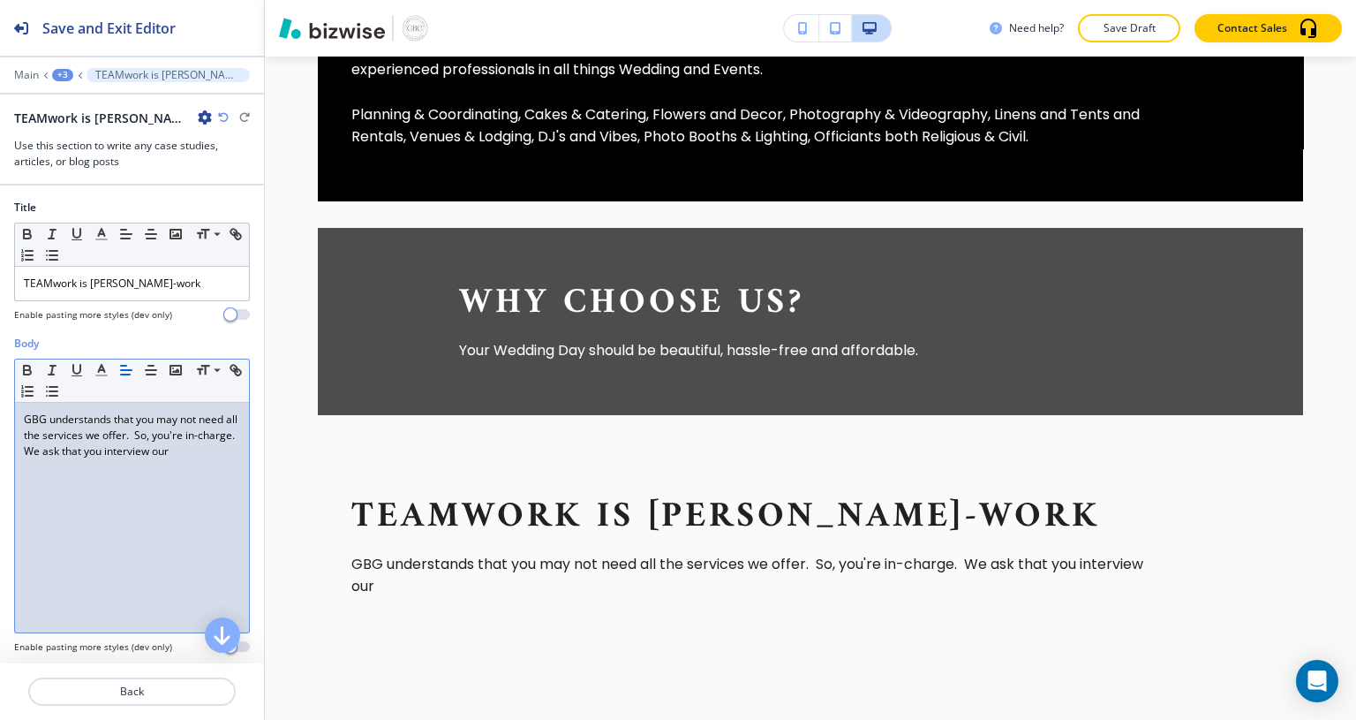
scroll to position [965, 0]
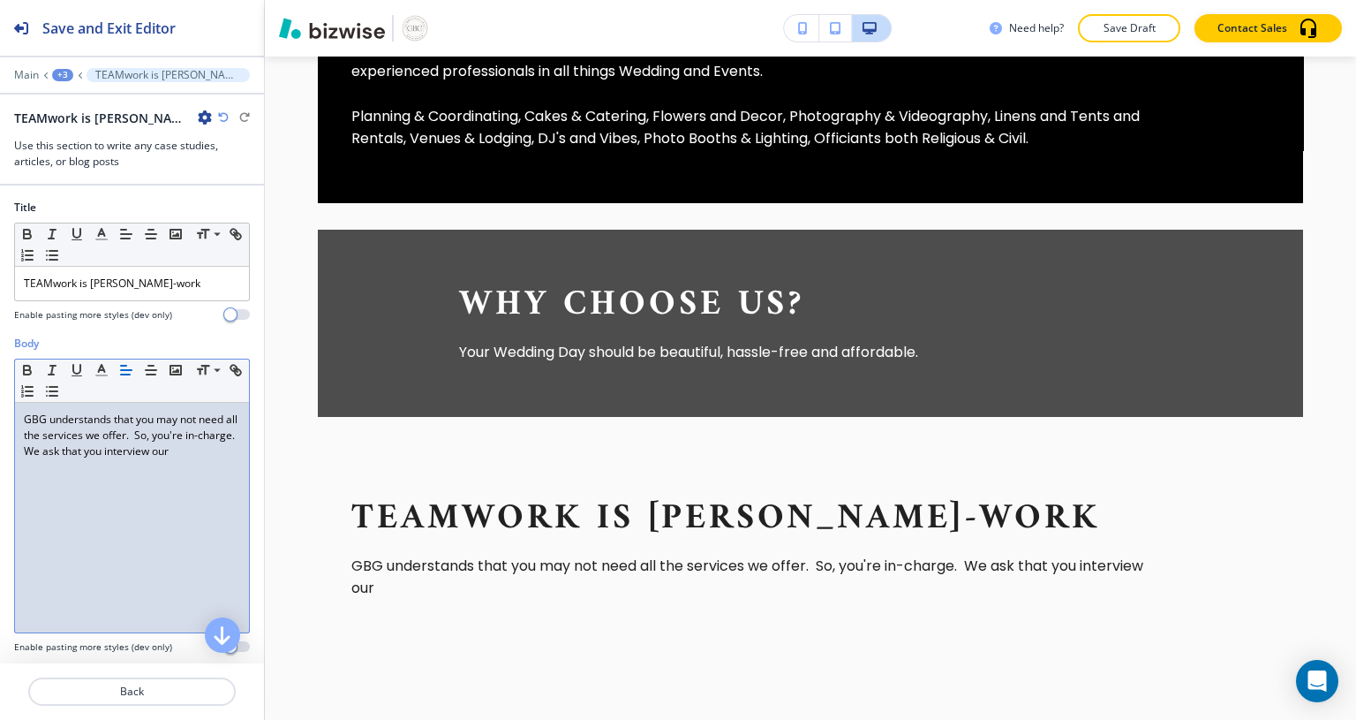
click at [479, 584] on p "GBG understands that you may not need all the services we offer. So, you're in-…" at bounding box center [756, 576] width 810 height 45
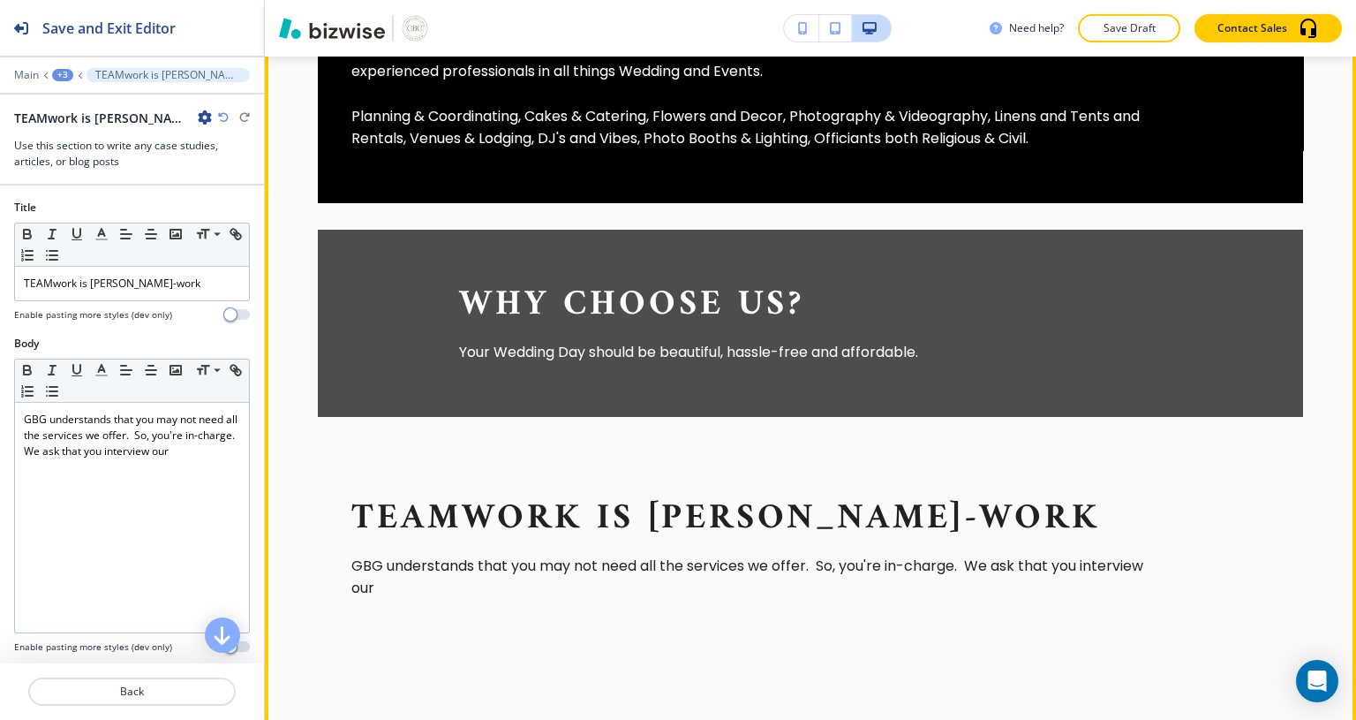
scroll to position [1545, 0]
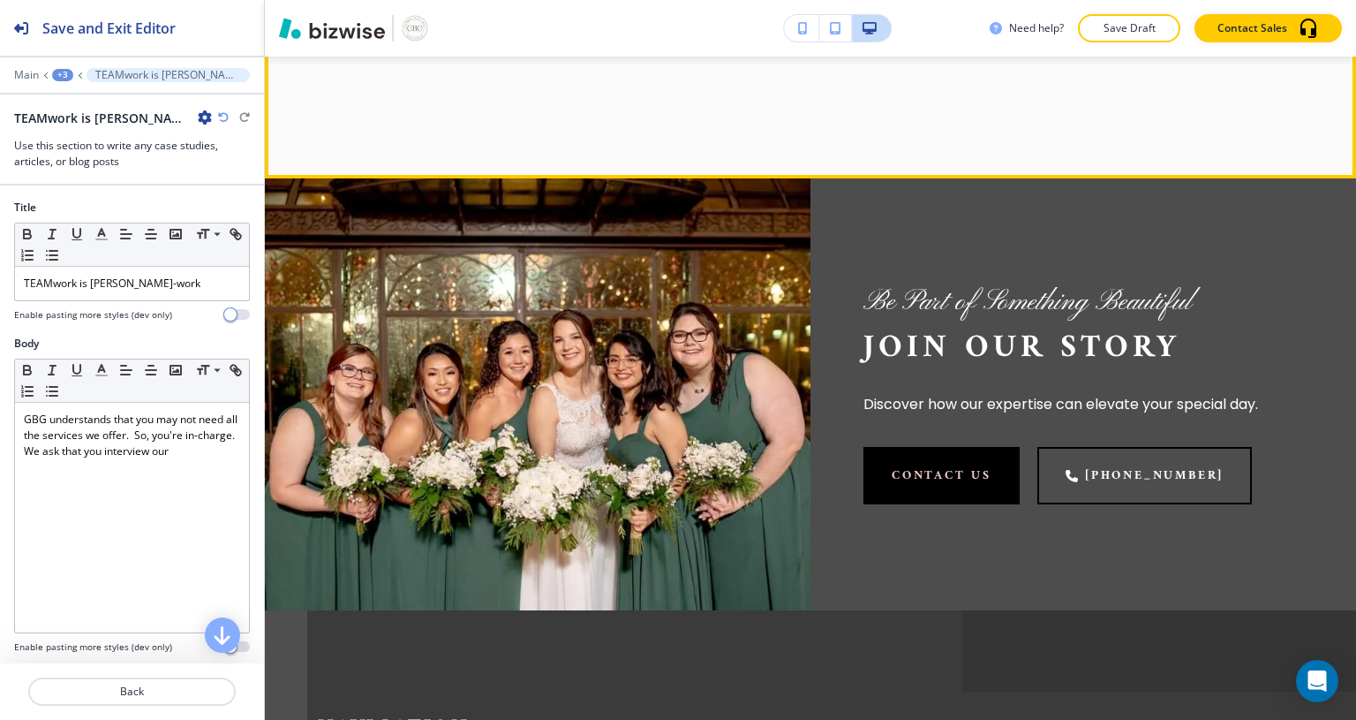
click at [210, 456] on p "GBG understands that you may not need all the services we offer. So, you're in-…" at bounding box center [132, 435] width 216 height 48
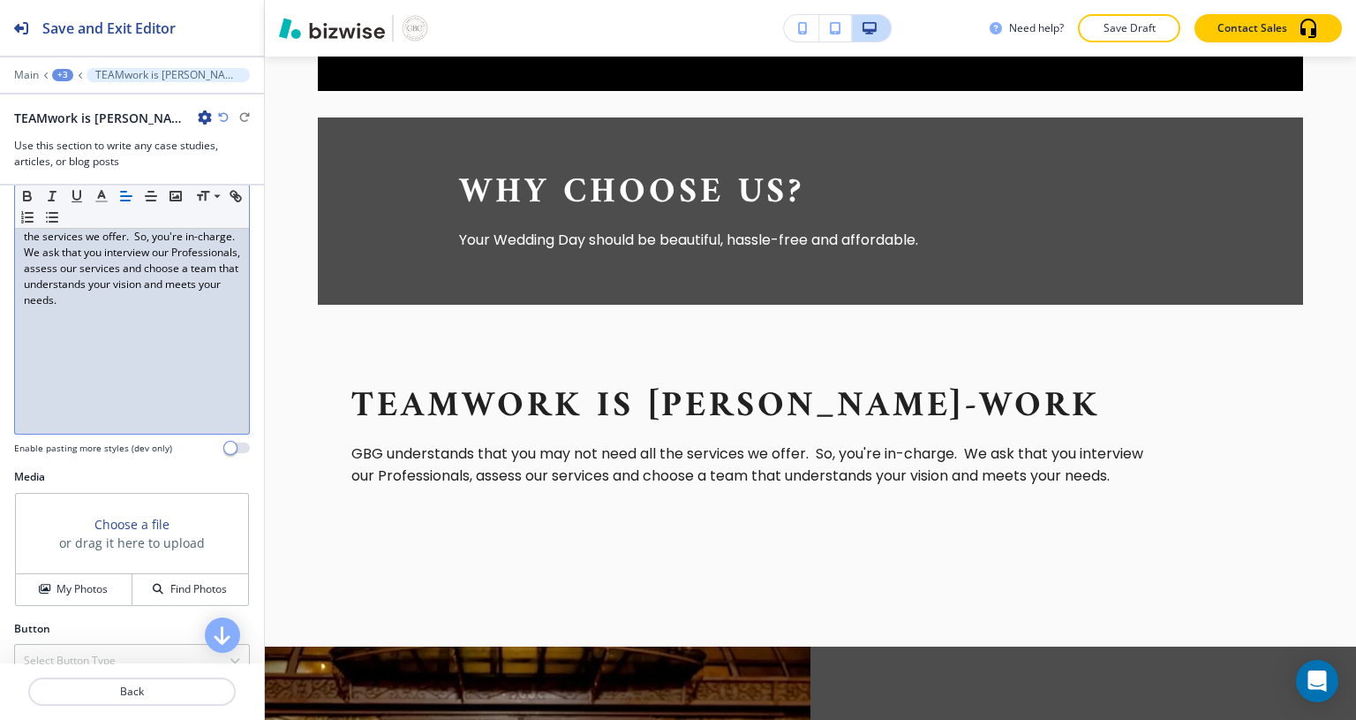
scroll to position [0, 0]
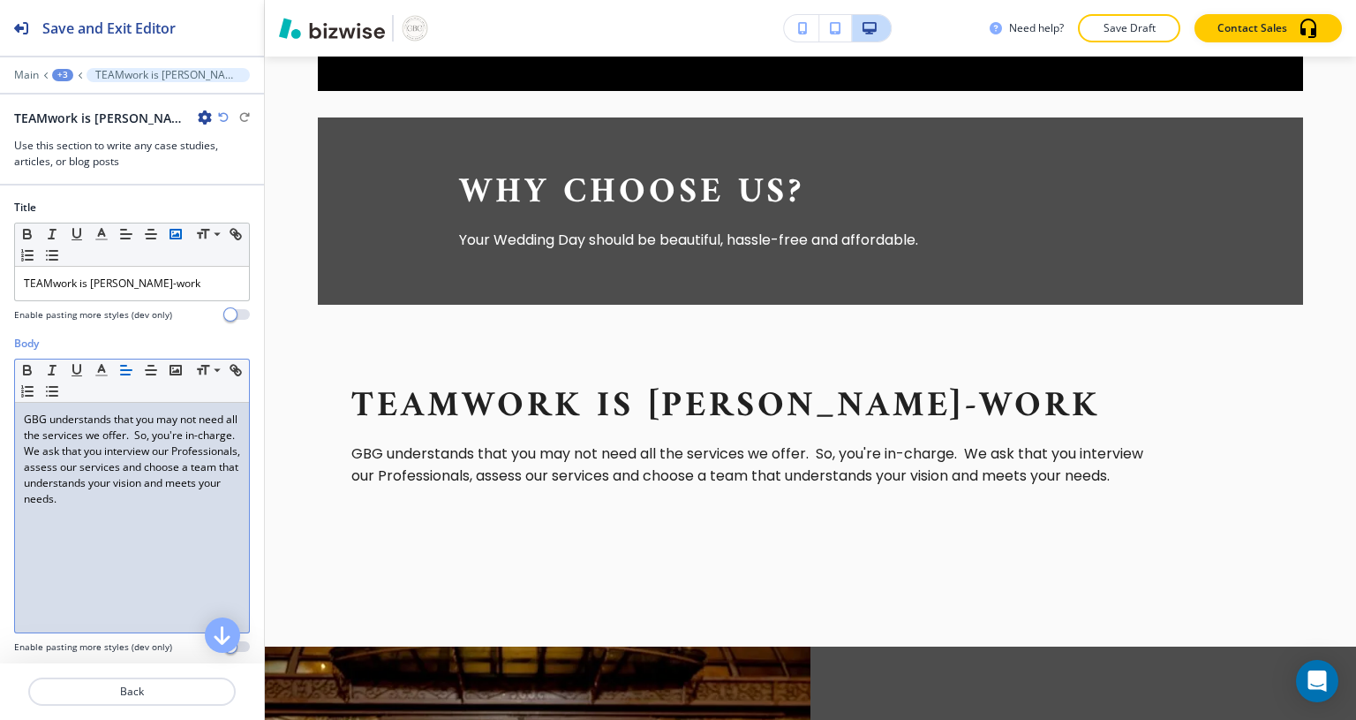
click at [177, 234] on polyline "button" at bounding box center [175, 234] width 7 height 4
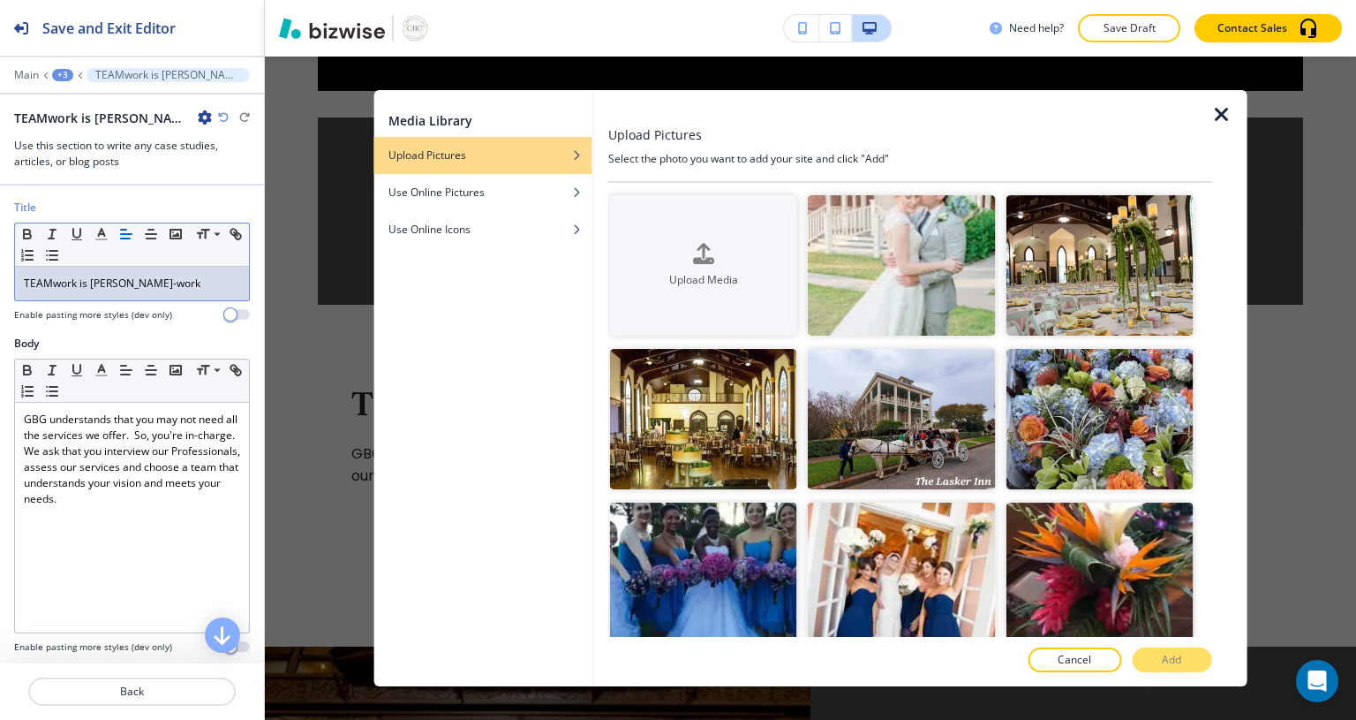
click at [198, 117] on icon "button" at bounding box center [205, 117] width 14 height 14
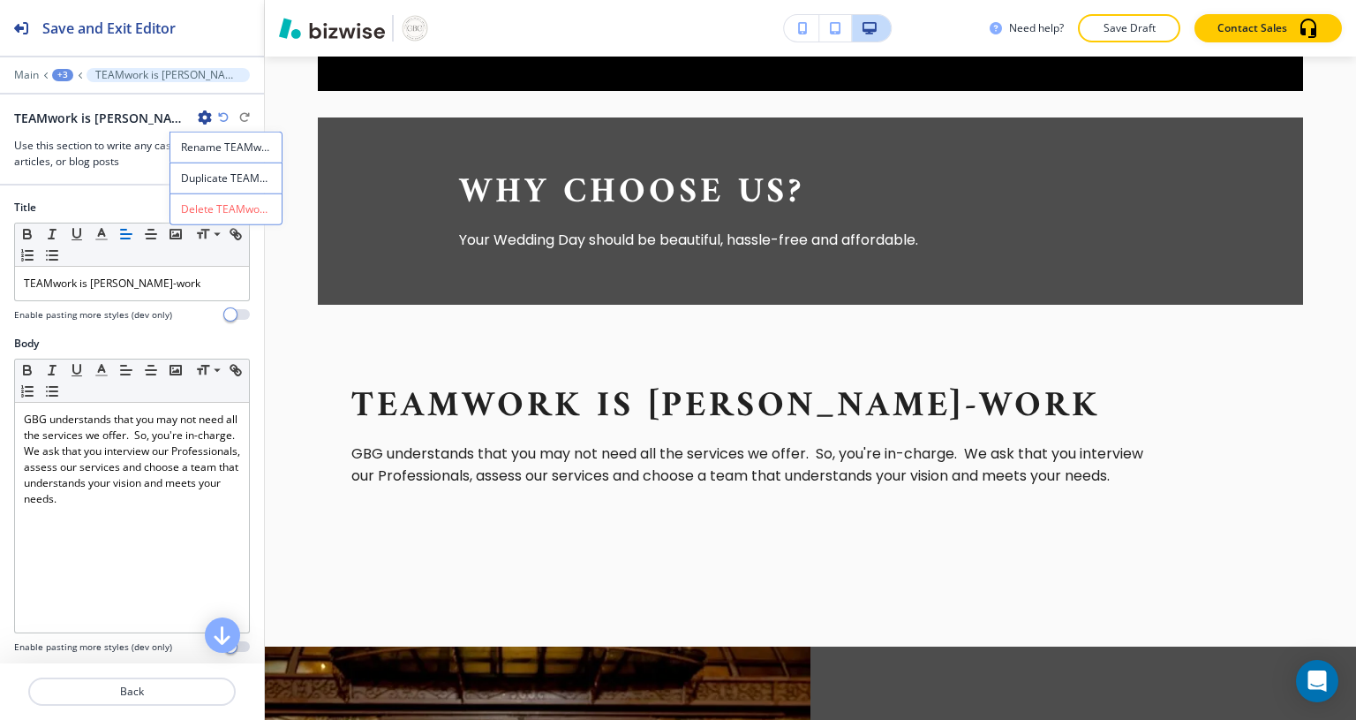
click at [99, 143] on h3 "Use this section to write any case studies, articles, or blog posts" at bounding box center [132, 154] width 236 height 32
click at [225, 314] on button "button" at bounding box center [237, 314] width 25 height 11
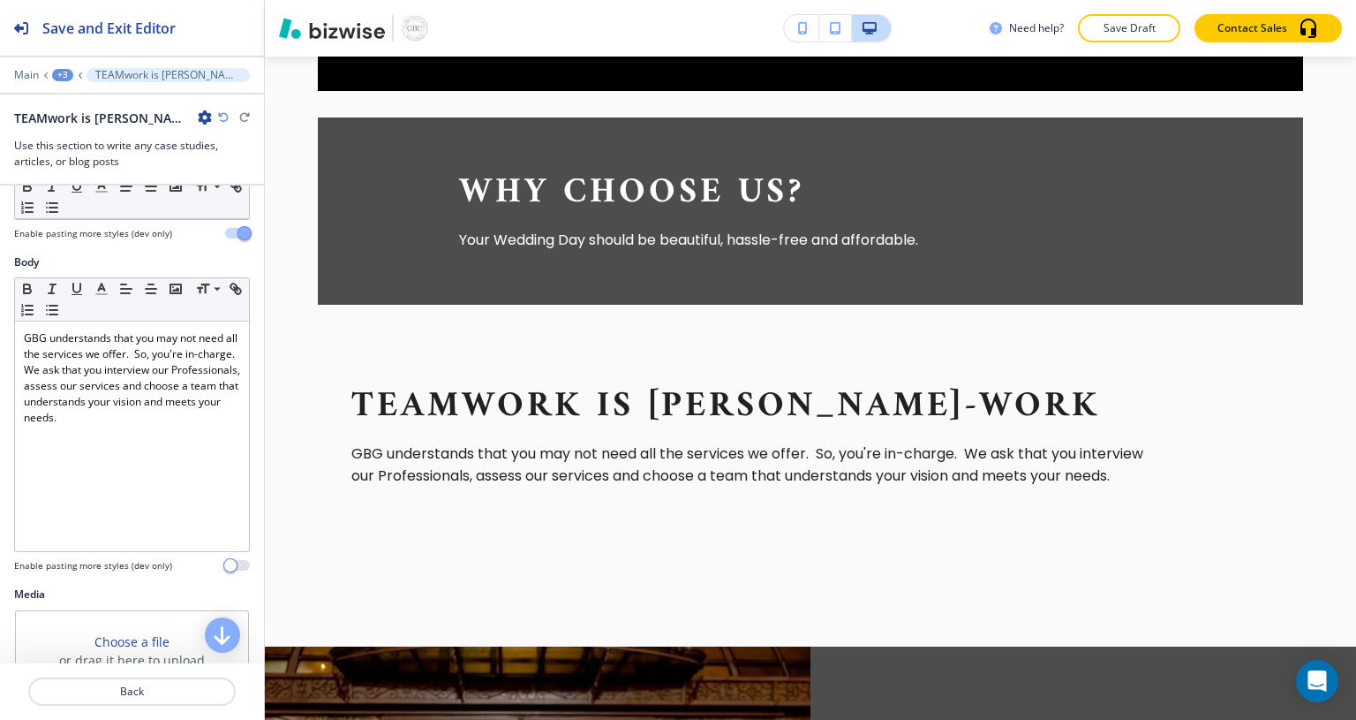
scroll to position [223, 0]
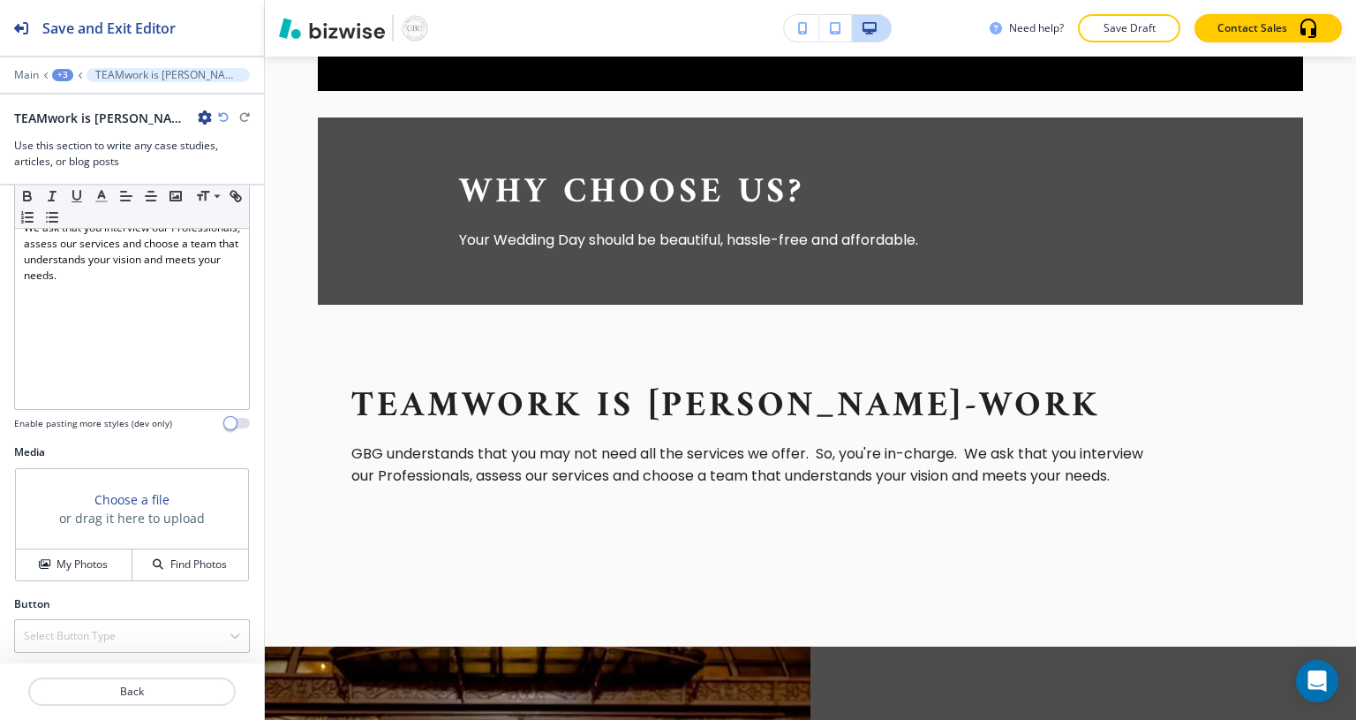
click at [154, 39] on div "Save and Exit Editor" at bounding box center [88, 28] width 176 height 56
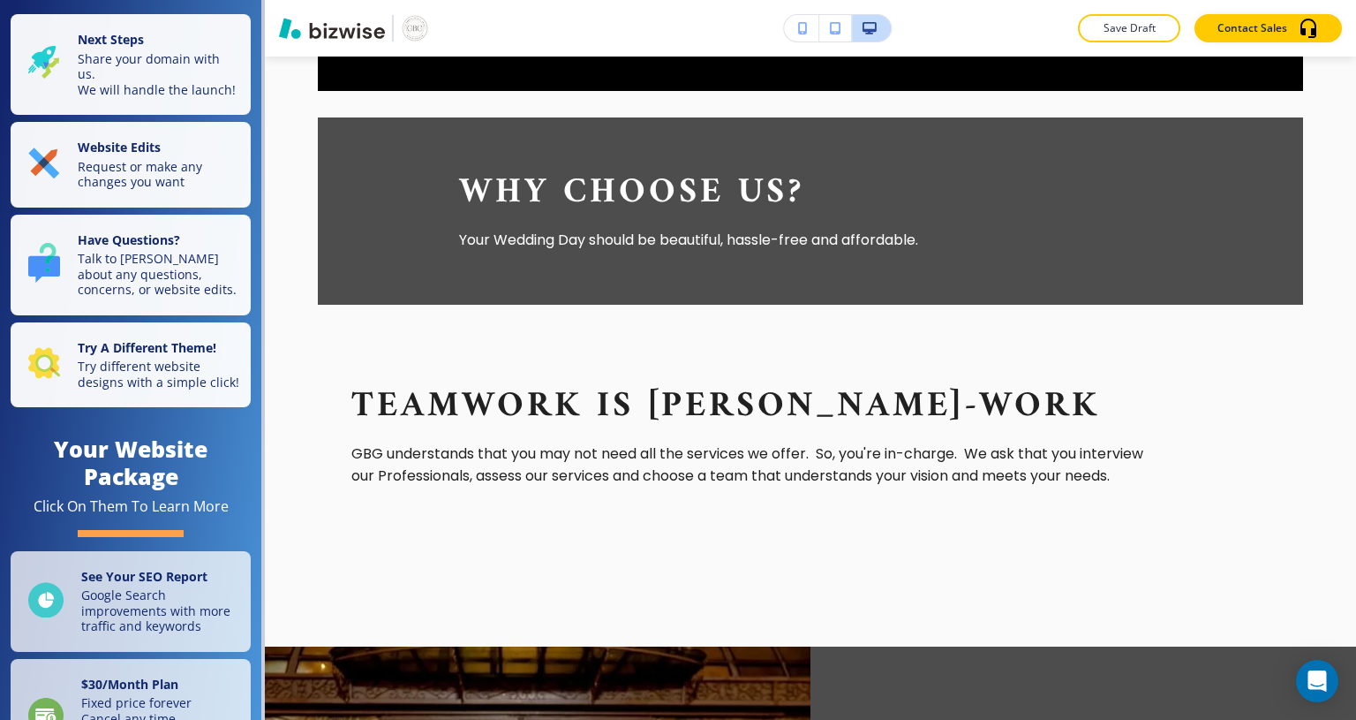
click at [152, 173] on p "Request or make any changes you want" at bounding box center [159, 174] width 162 height 31
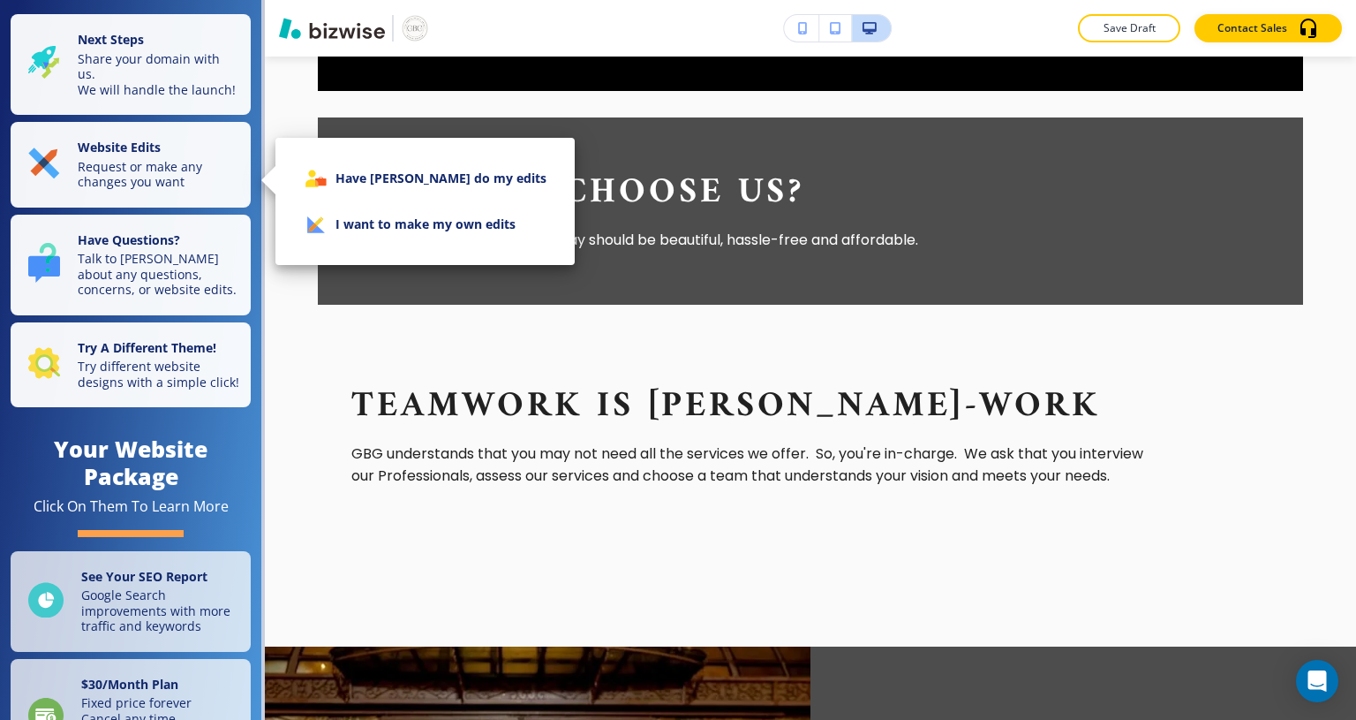
click at [406, 230] on li "I want to make my own edits" at bounding box center [425, 224] width 271 height 46
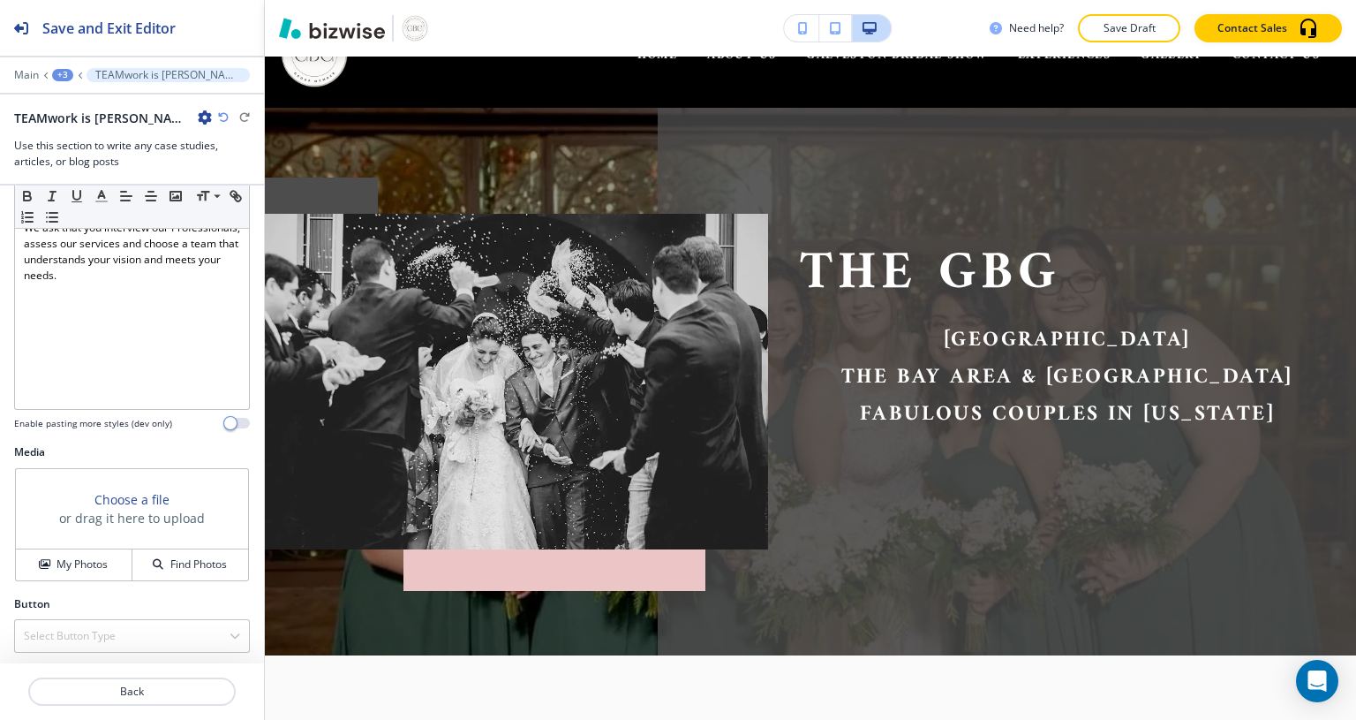
scroll to position [0, 0]
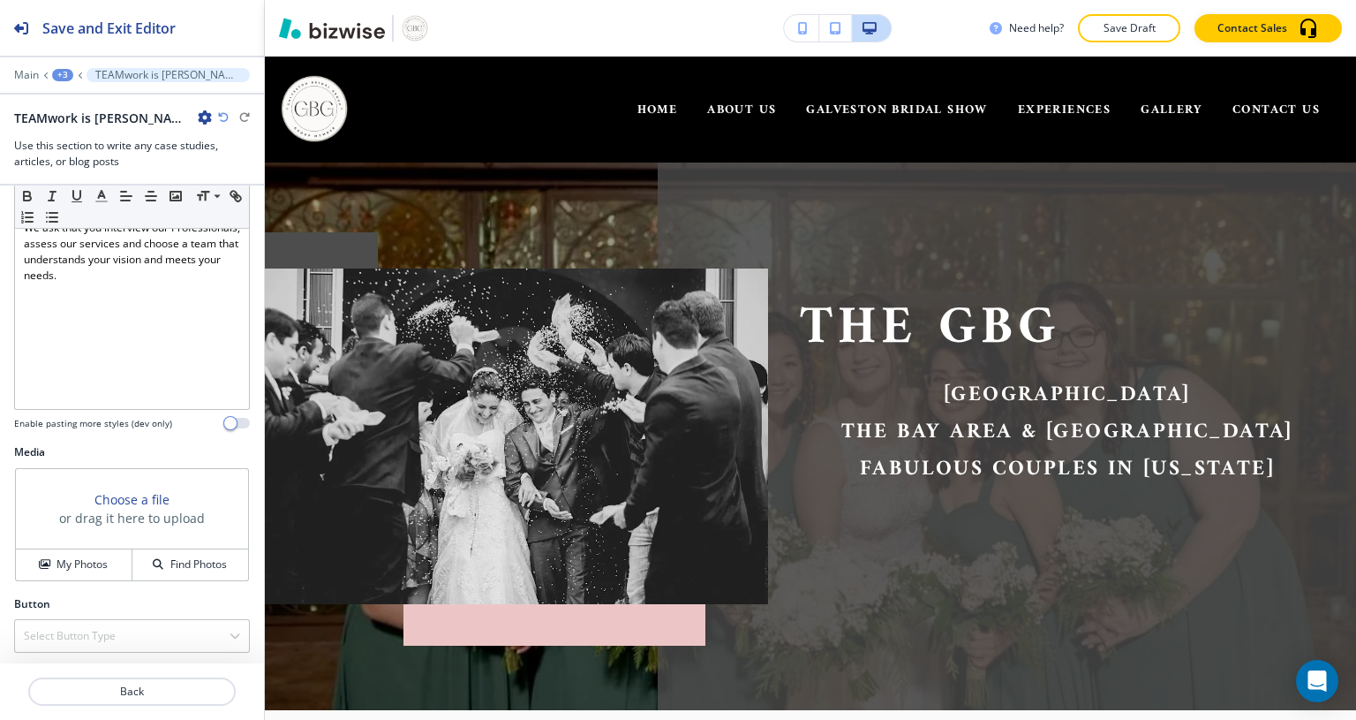
click at [1034, 114] on span "EXPERIENCES" at bounding box center [1064, 110] width 93 height 22
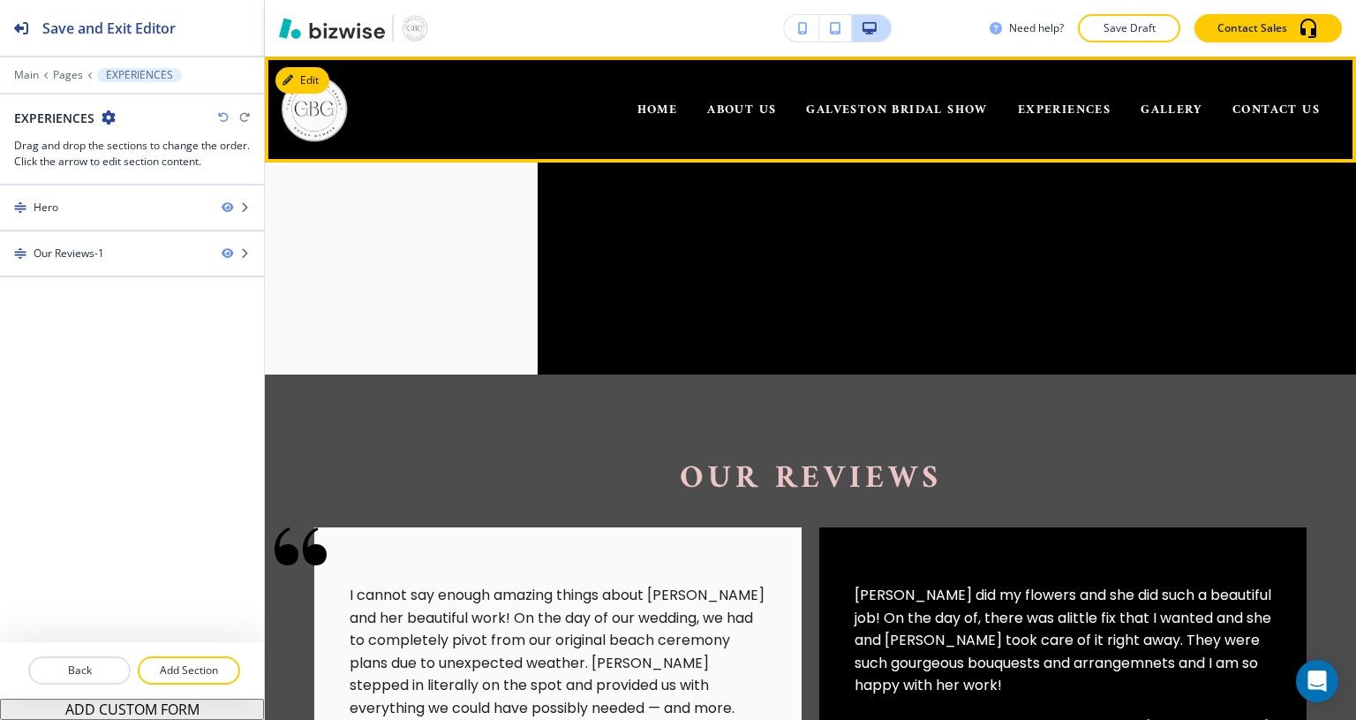
click at [1248, 109] on span "CONTACT US" at bounding box center [1275, 110] width 87 height 22
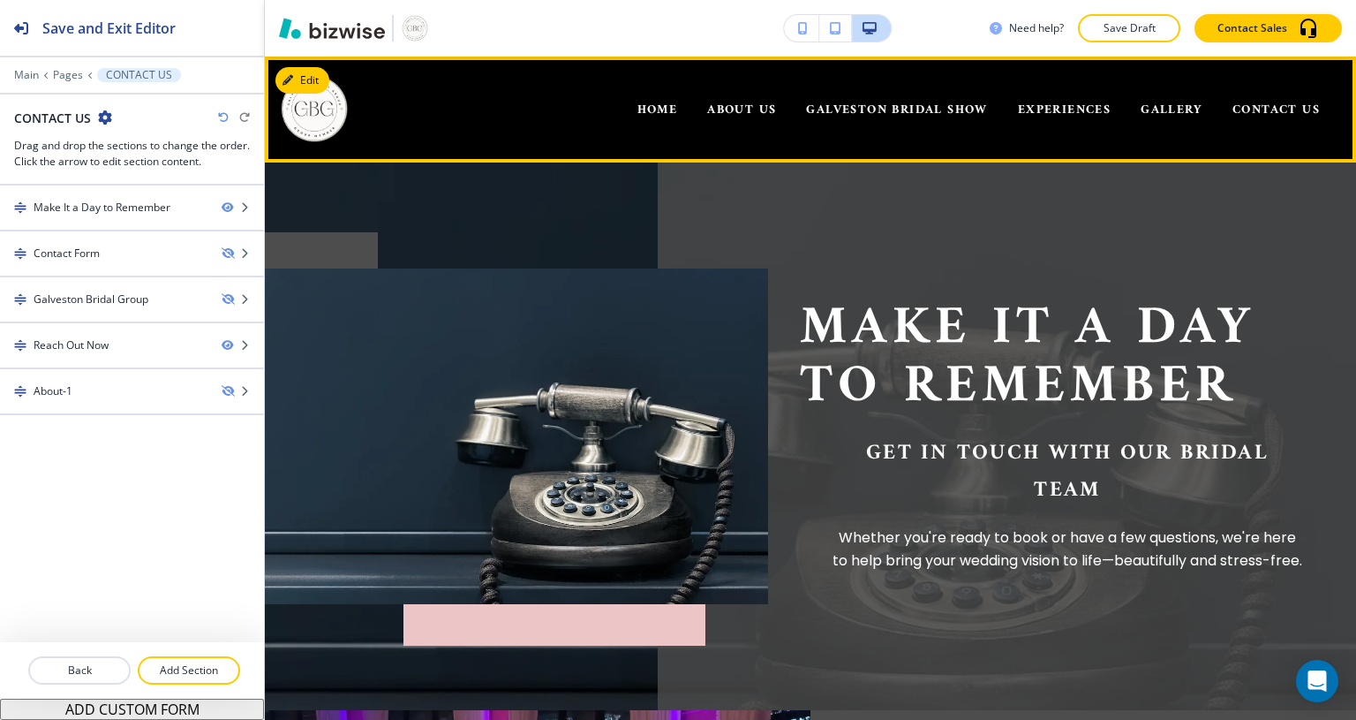
click at [639, 116] on span "HOME" at bounding box center [657, 110] width 41 height 22
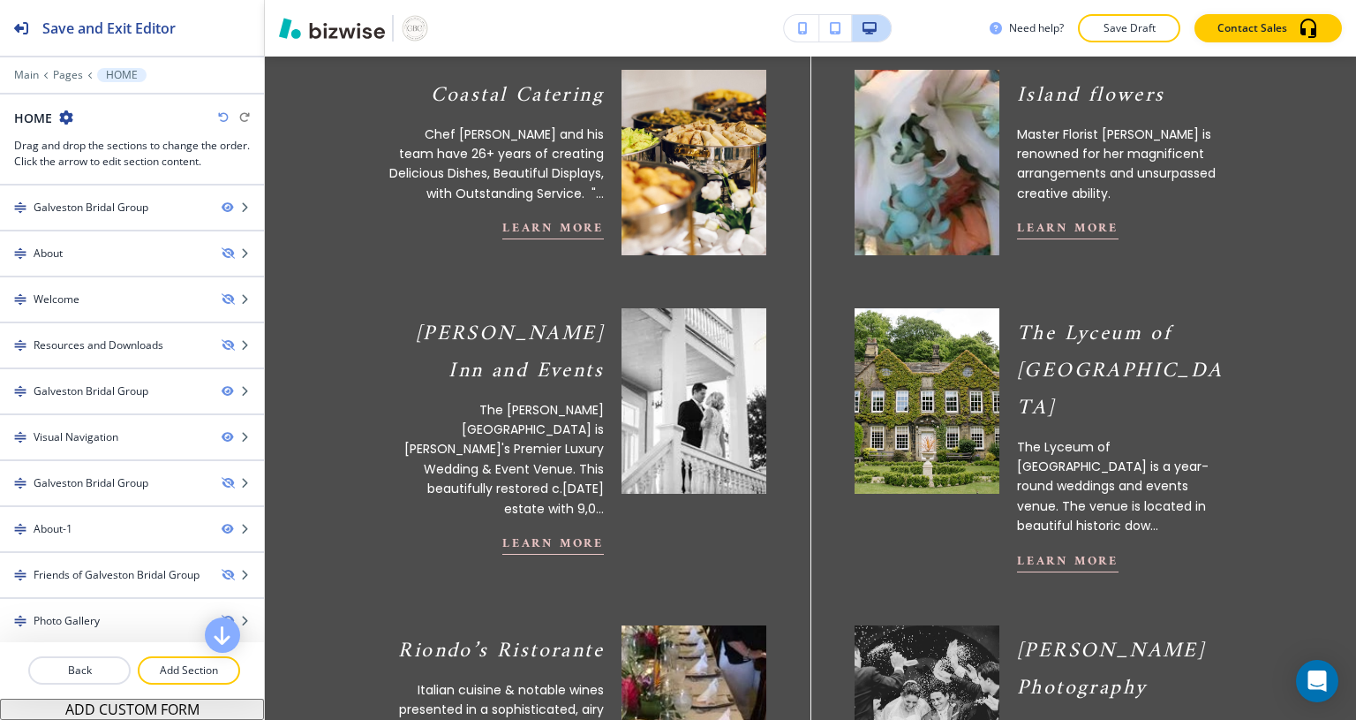
scroll to position [1104, 0]
click at [117, 206] on div "Galveston Bridal Group" at bounding box center [91, 208] width 115 height 16
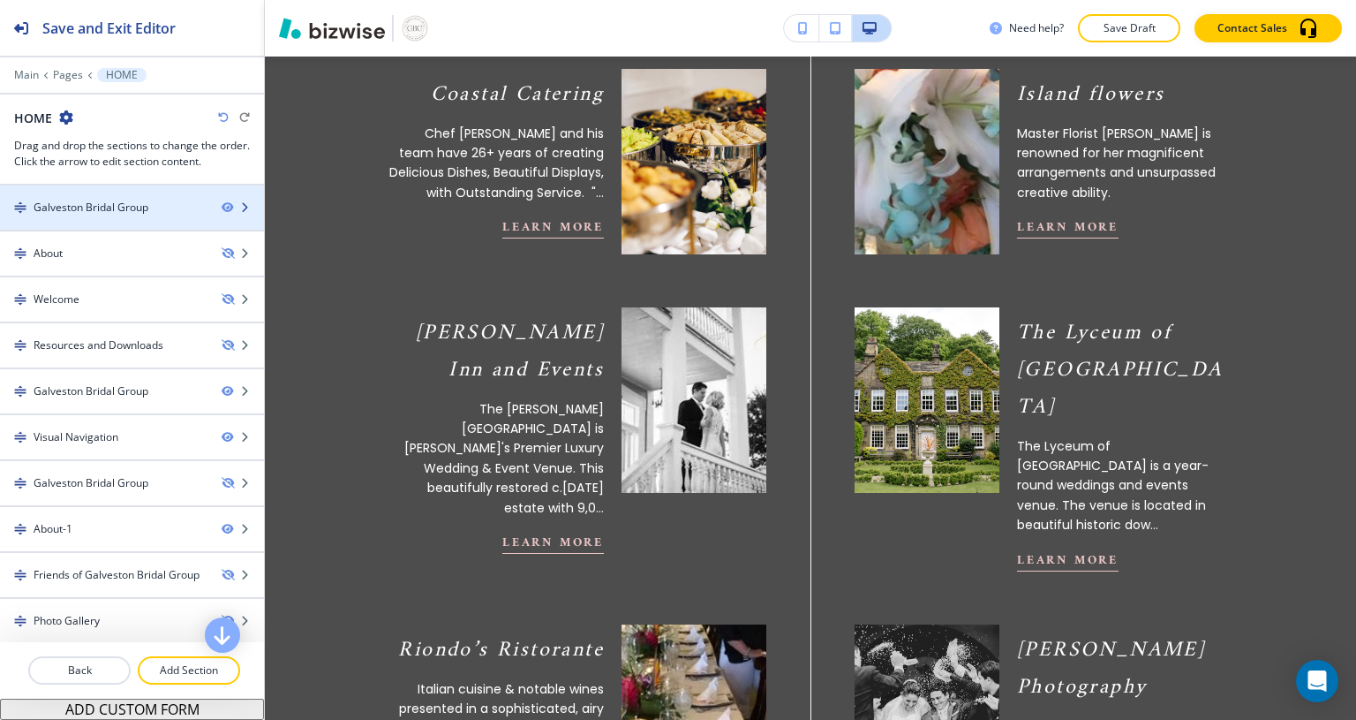
click at [26, 221] on div at bounding box center [132, 222] width 264 height 14
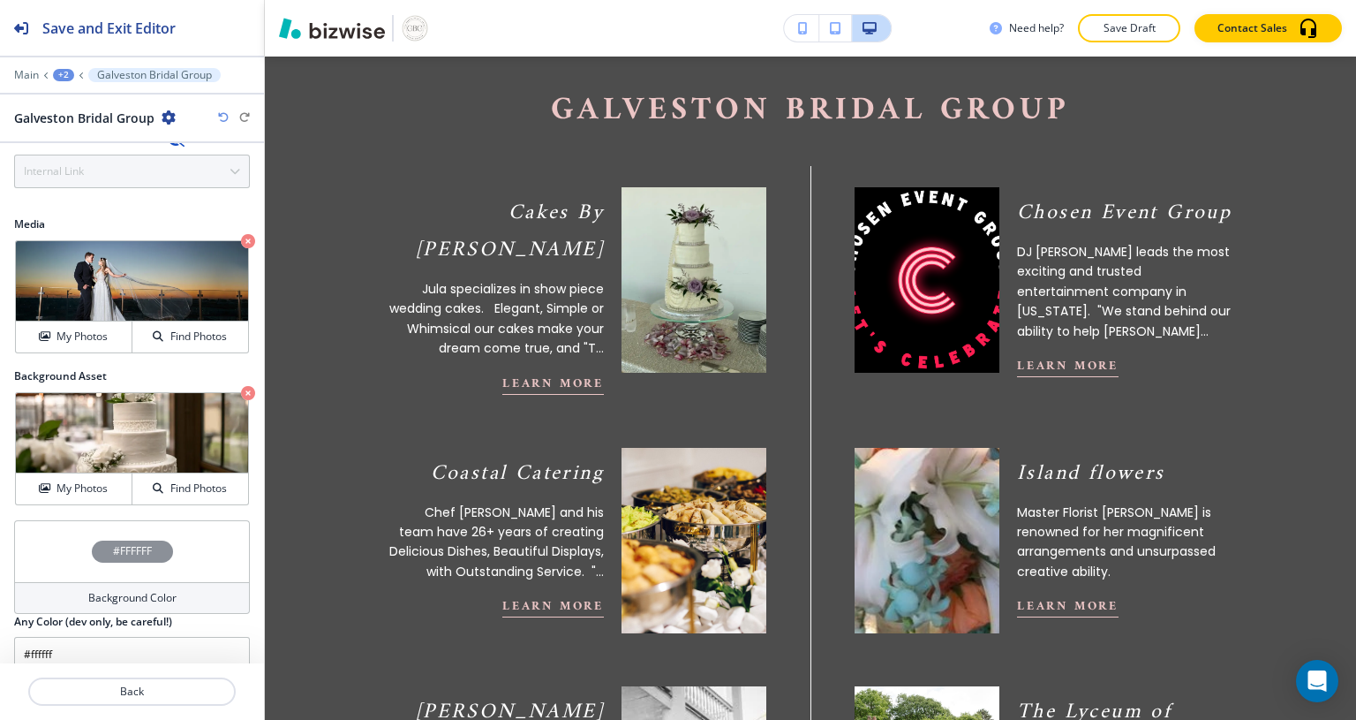
scroll to position [727, 0]
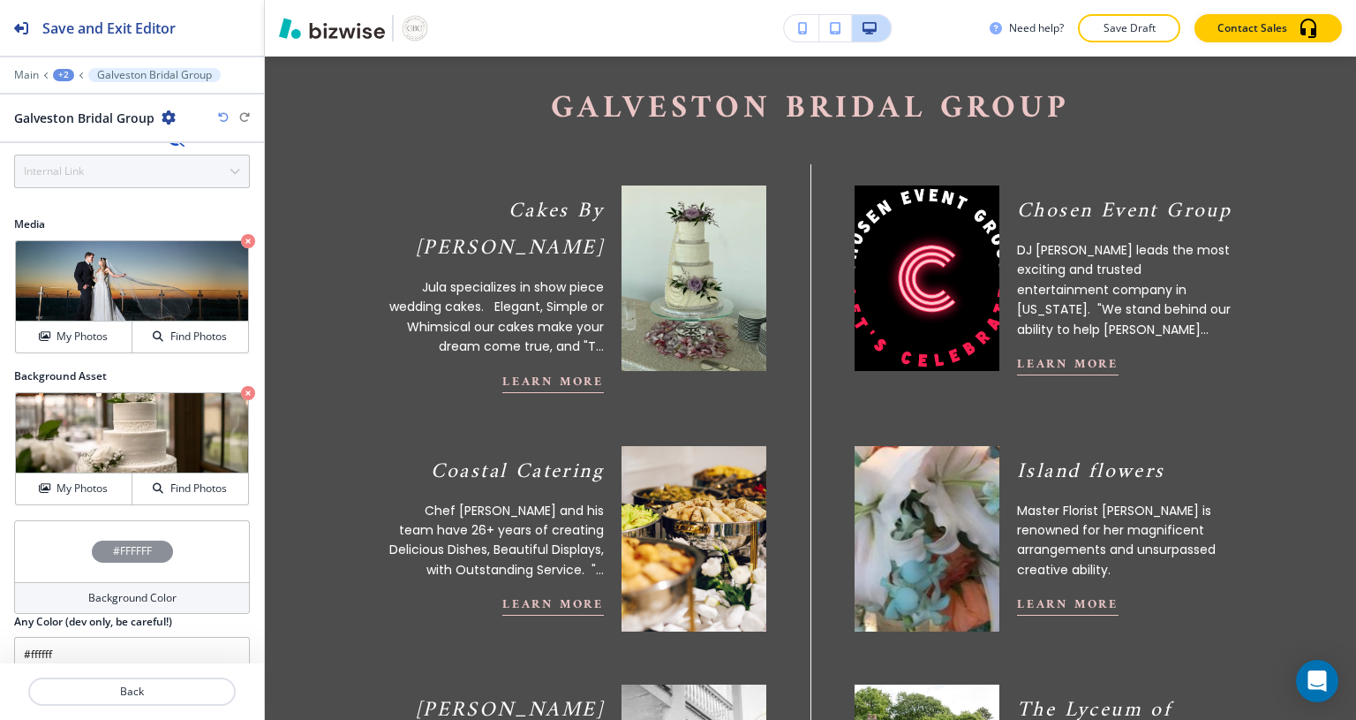
click at [167, 688] on p "Back" at bounding box center [132, 691] width 204 height 16
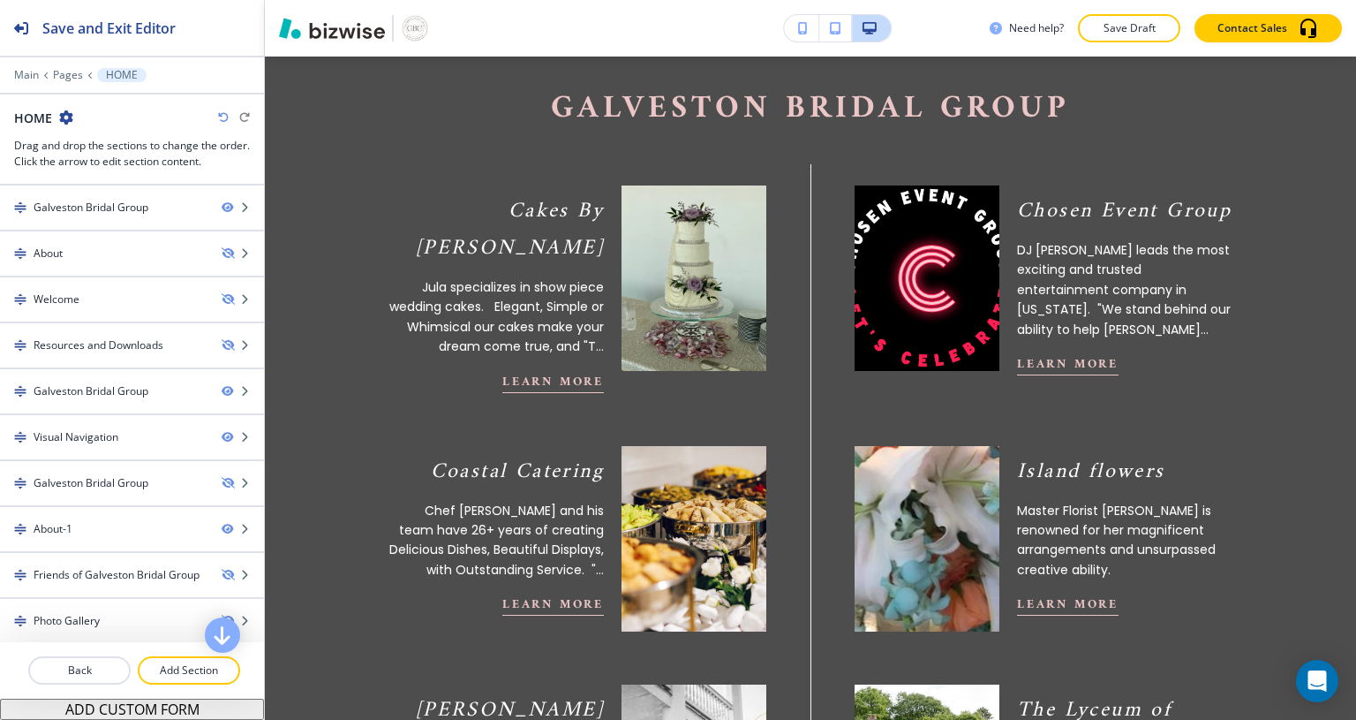
click at [124, 399] on div at bounding box center [132, 406] width 264 height 14
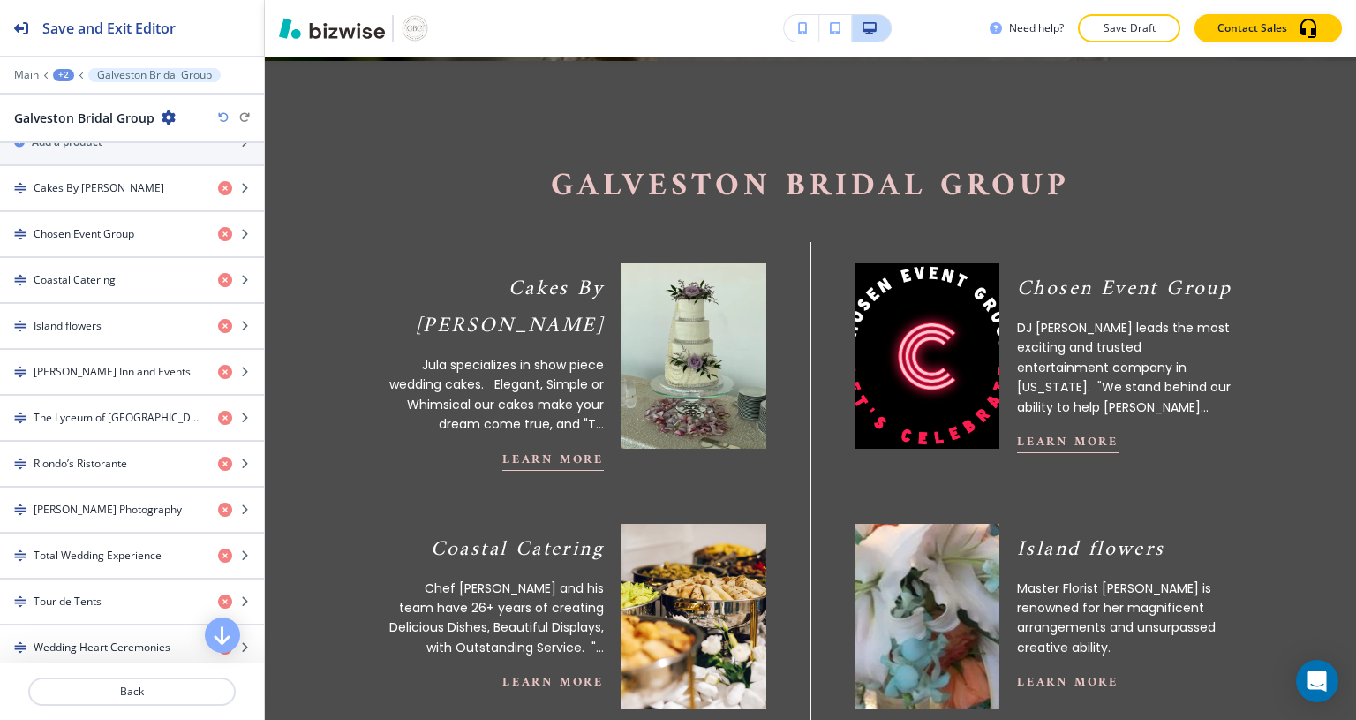
scroll to position [700, 0]
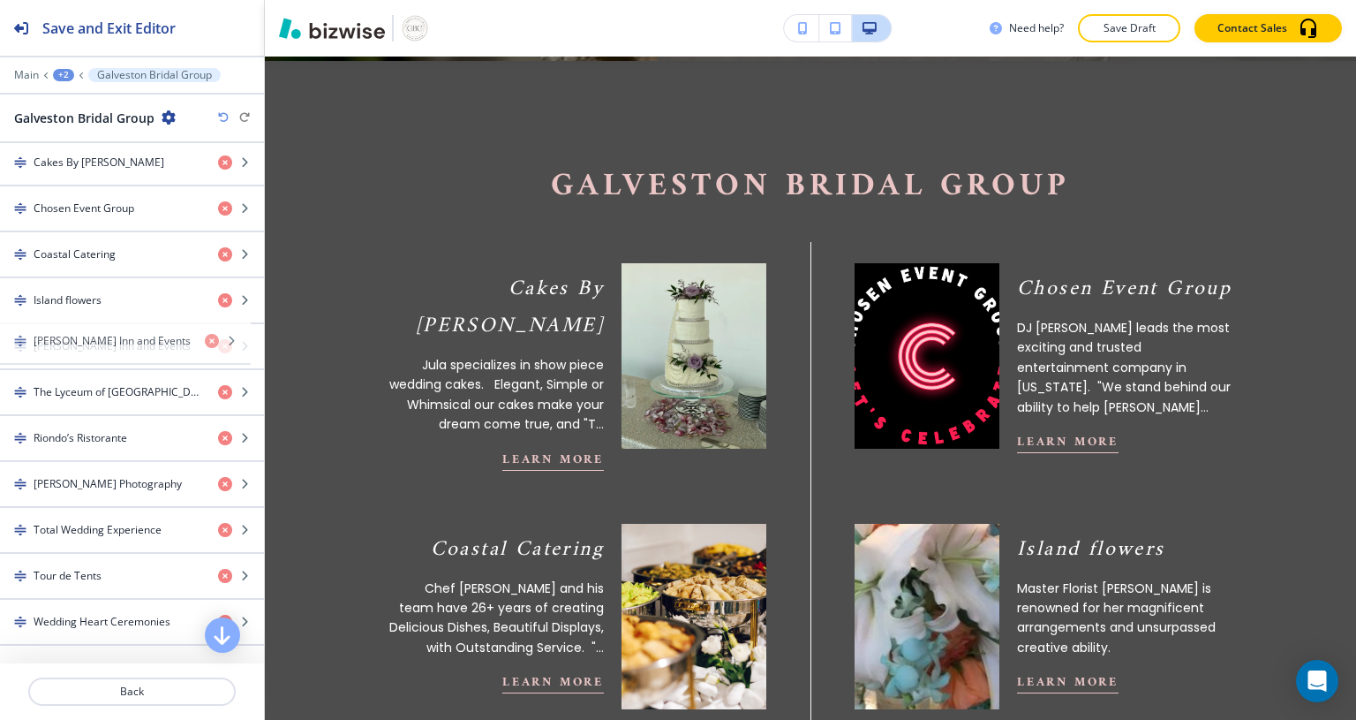
click at [74, 355] on div "button" at bounding box center [132, 361] width 264 height 14
click at [239, 341] on icon "button" at bounding box center [244, 346] width 11 height 11
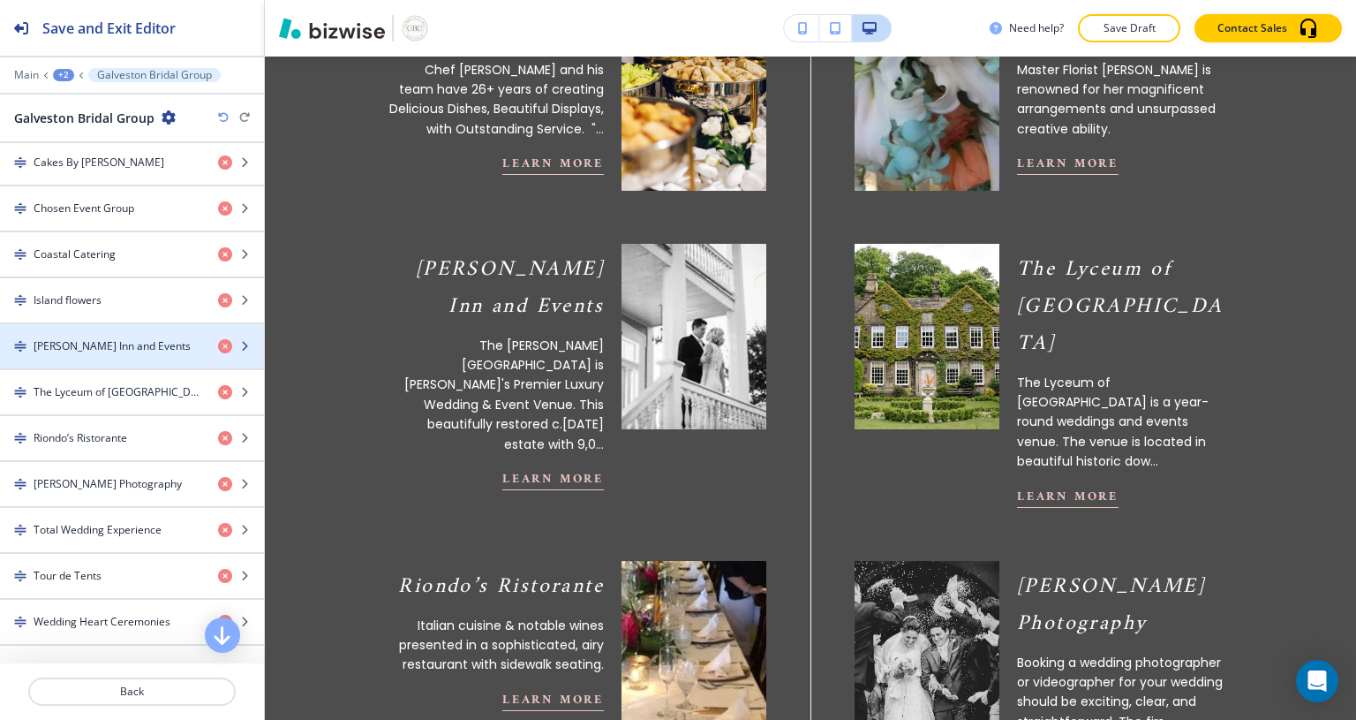
scroll to position [1170, 0]
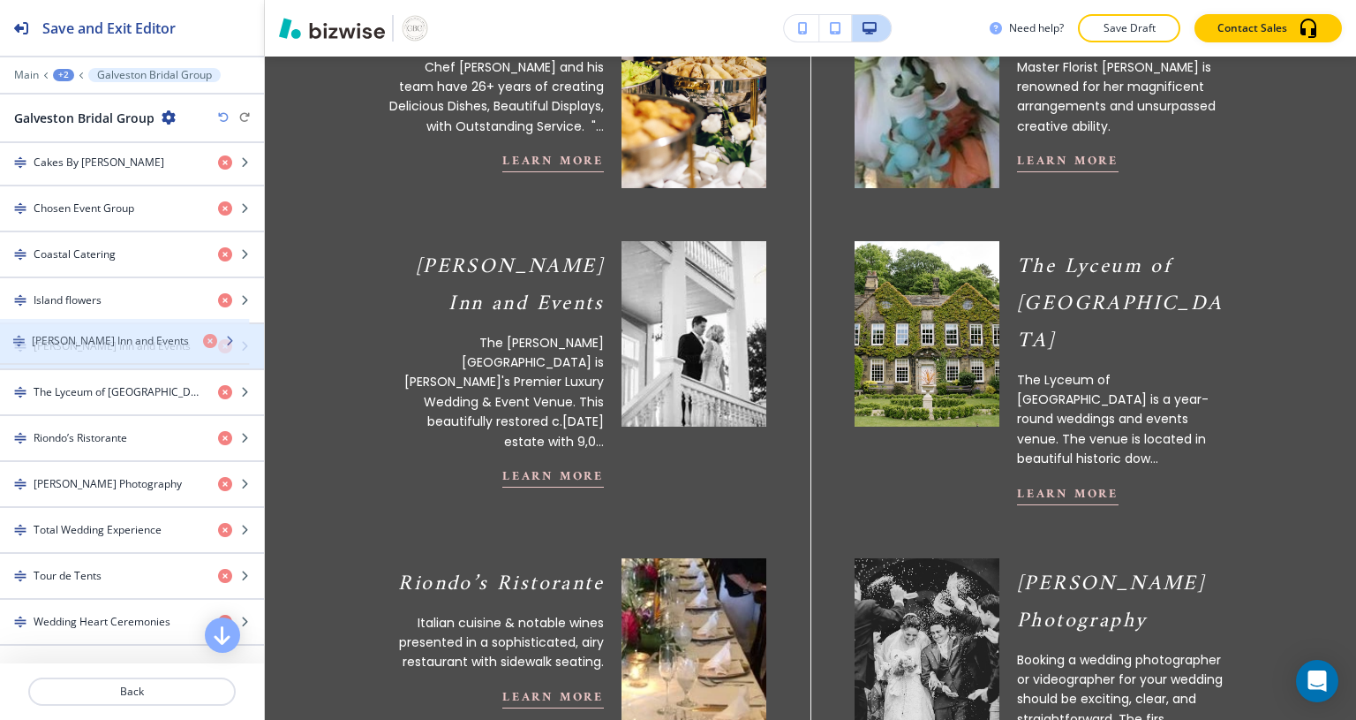
click at [21, 347] on div "[PERSON_NAME] Inn and Events" at bounding box center [102, 346] width 204 height 16
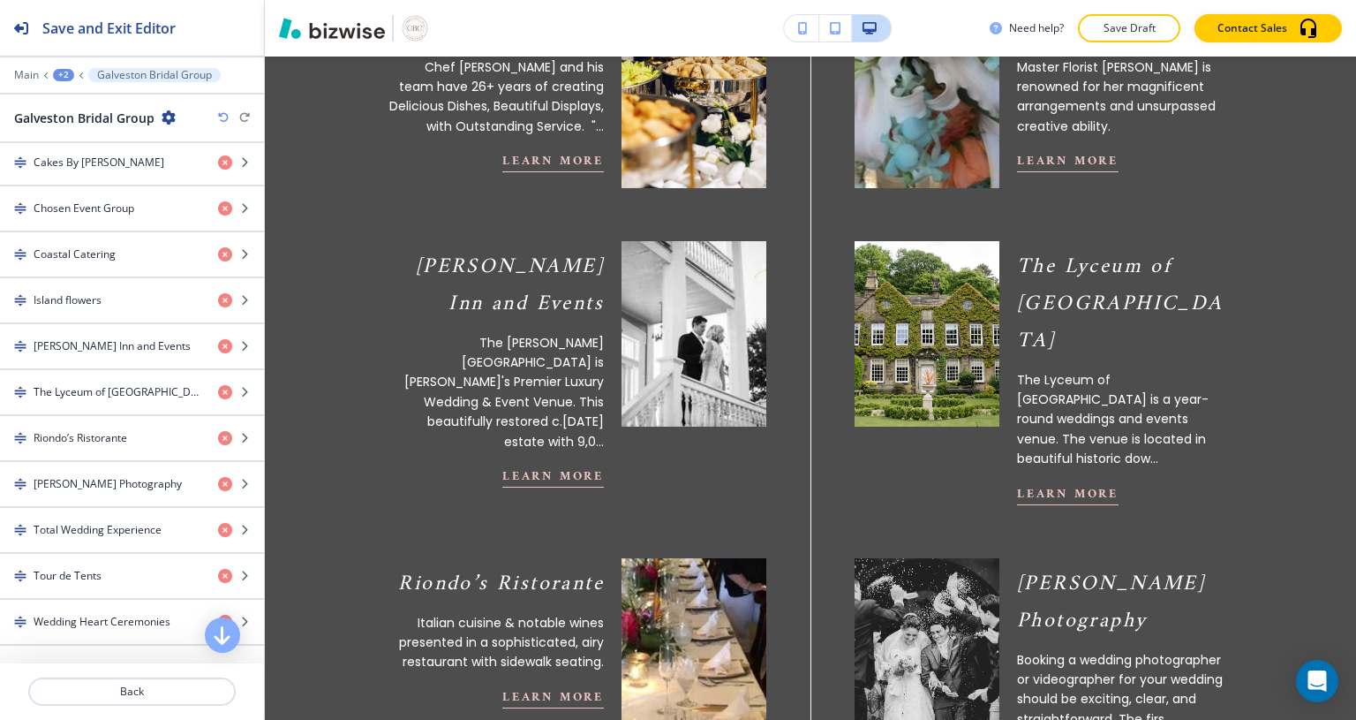
click at [76, 354] on div "button" at bounding box center [132, 361] width 264 height 14
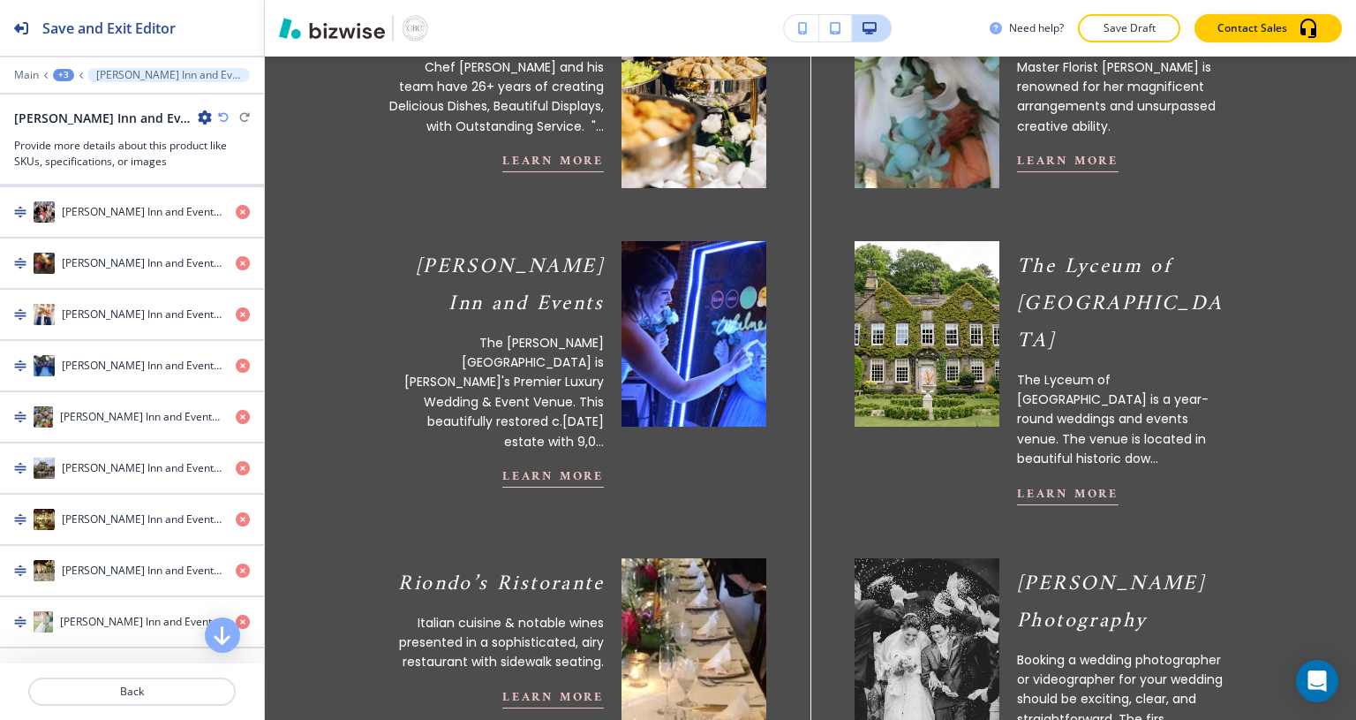
scroll to position [703, 0]
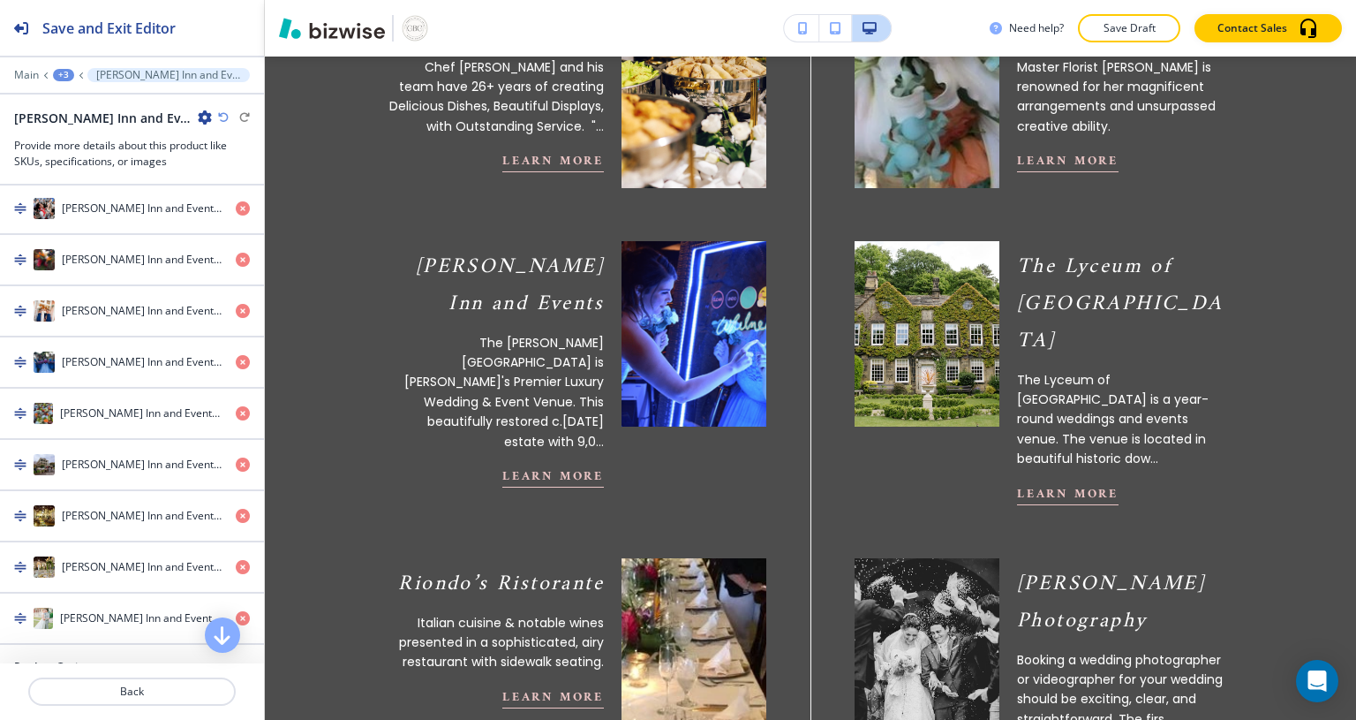
click at [236, 611] on icon "button" at bounding box center [243, 618] width 14 height 14
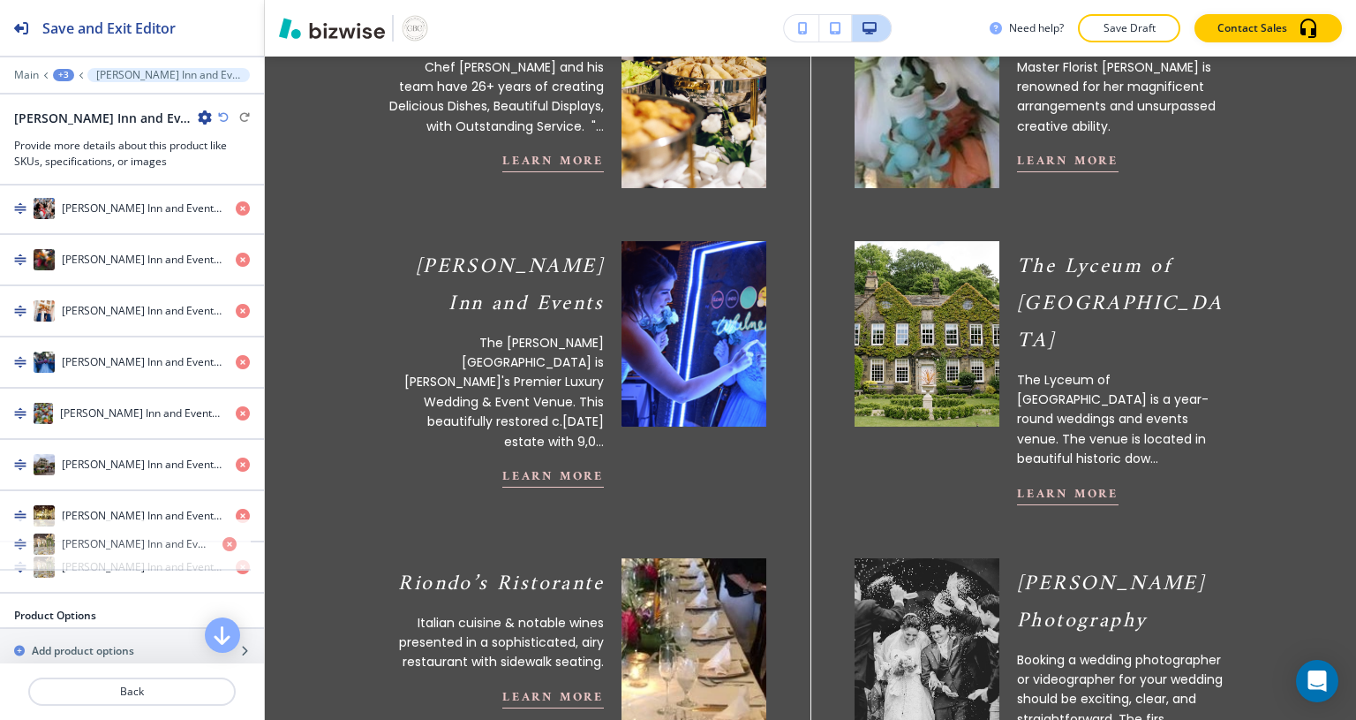
click at [236, 560] on icon "button" at bounding box center [243, 567] width 14 height 14
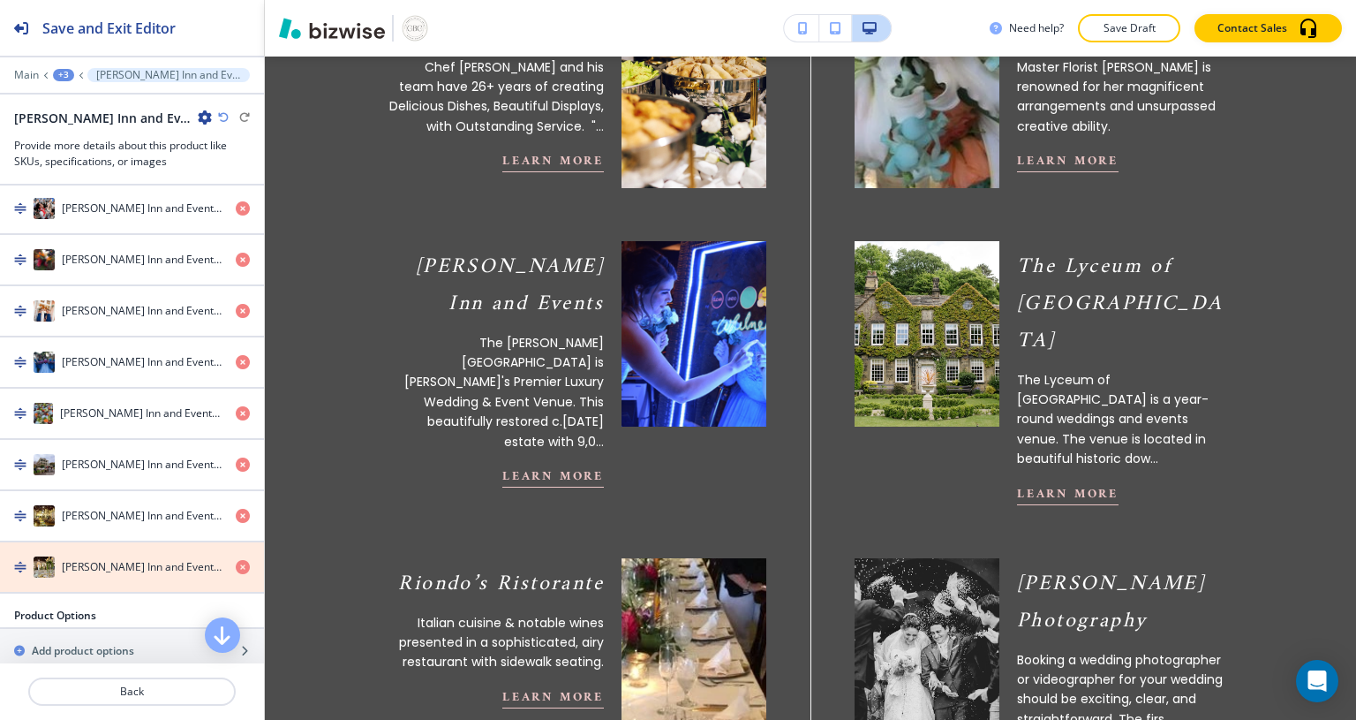
click at [236, 560] on icon "button" at bounding box center [243, 567] width 14 height 14
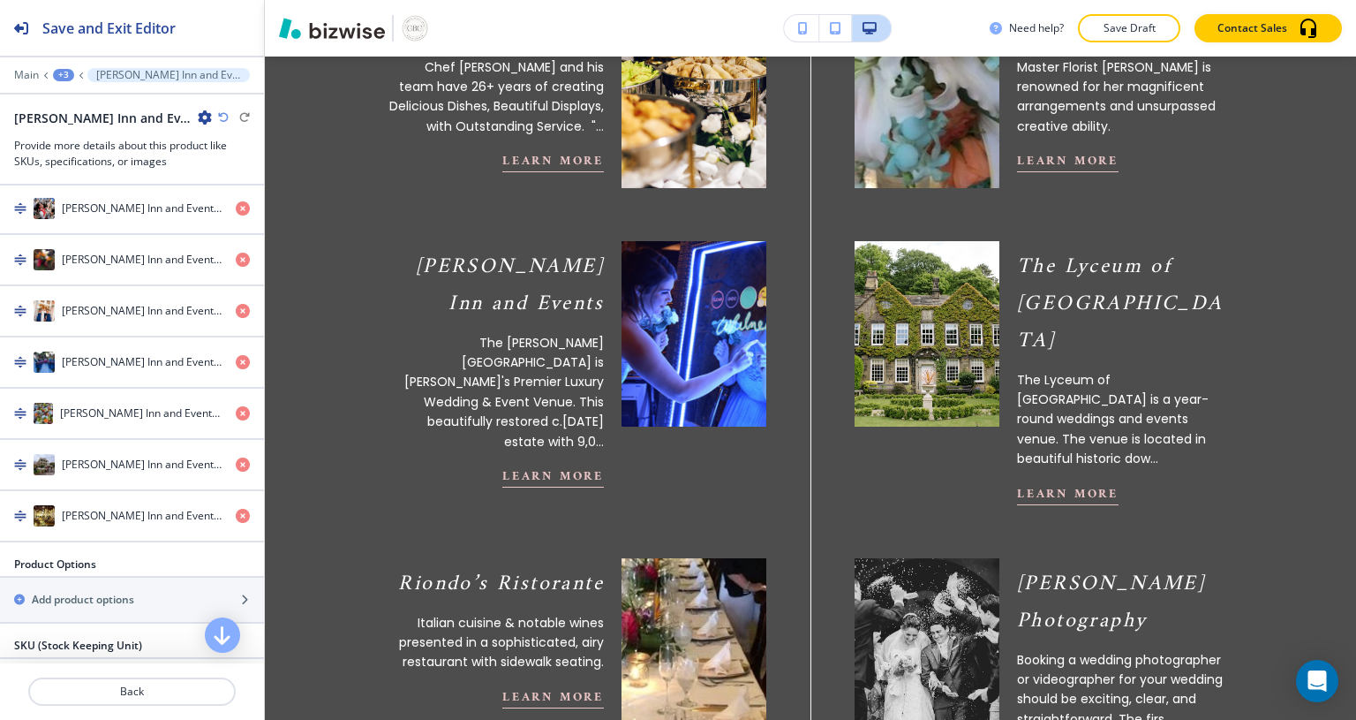
click at [236, 509] on icon "button" at bounding box center [243, 516] width 14 height 14
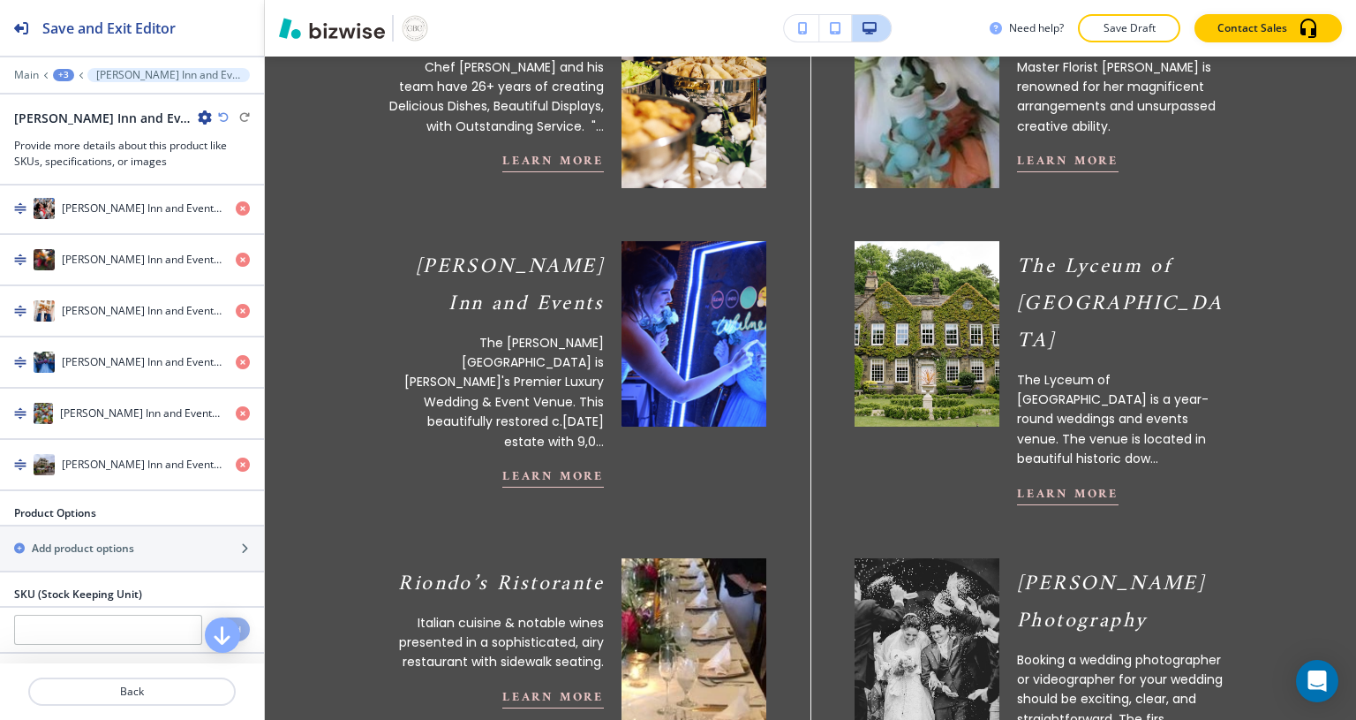
click at [236, 406] on icon "button" at bounding box center [243, 413] width 14 height 14
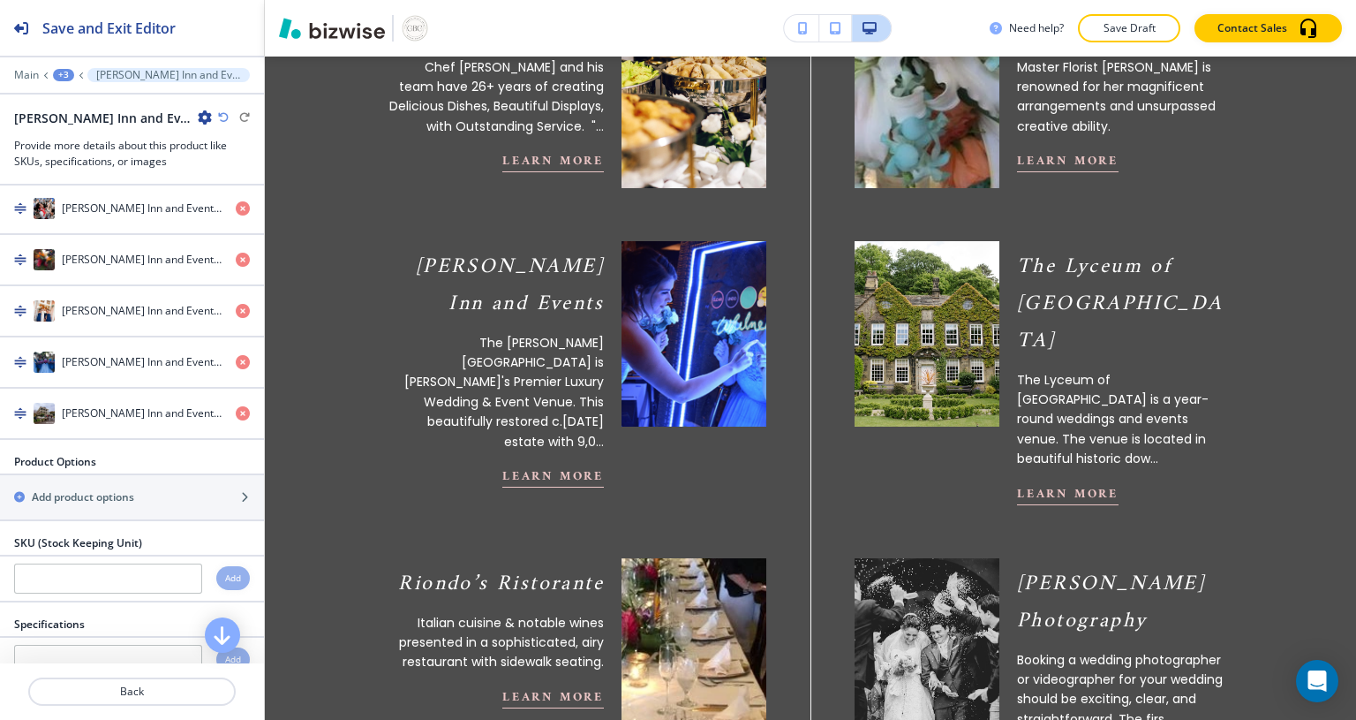
click at [236, 355] on icon "button" at bounding box center [243, 362] width 14 height 14
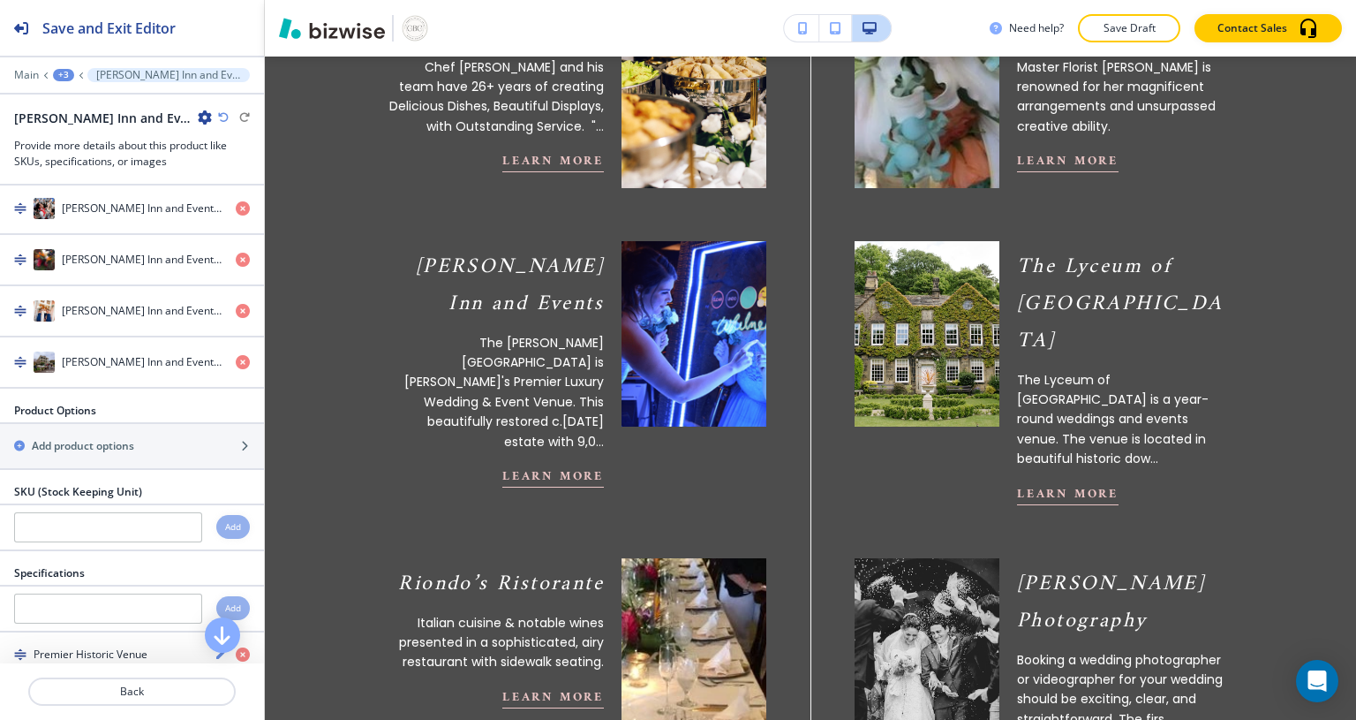
click at [236, 304] on icon "button" at bounding box center [243, 311] width 14 height 14
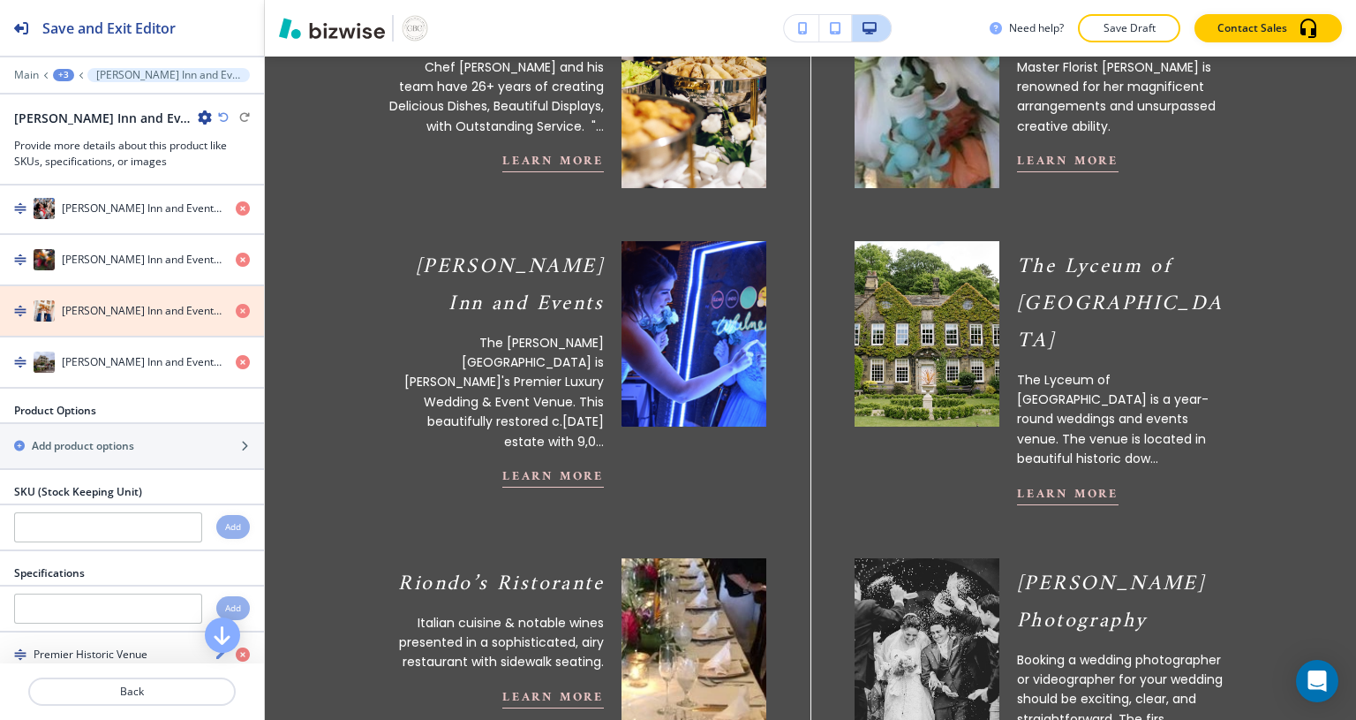
click at [236, 304] on icon "button" at bounding box center [243, 311] width 14 height 14
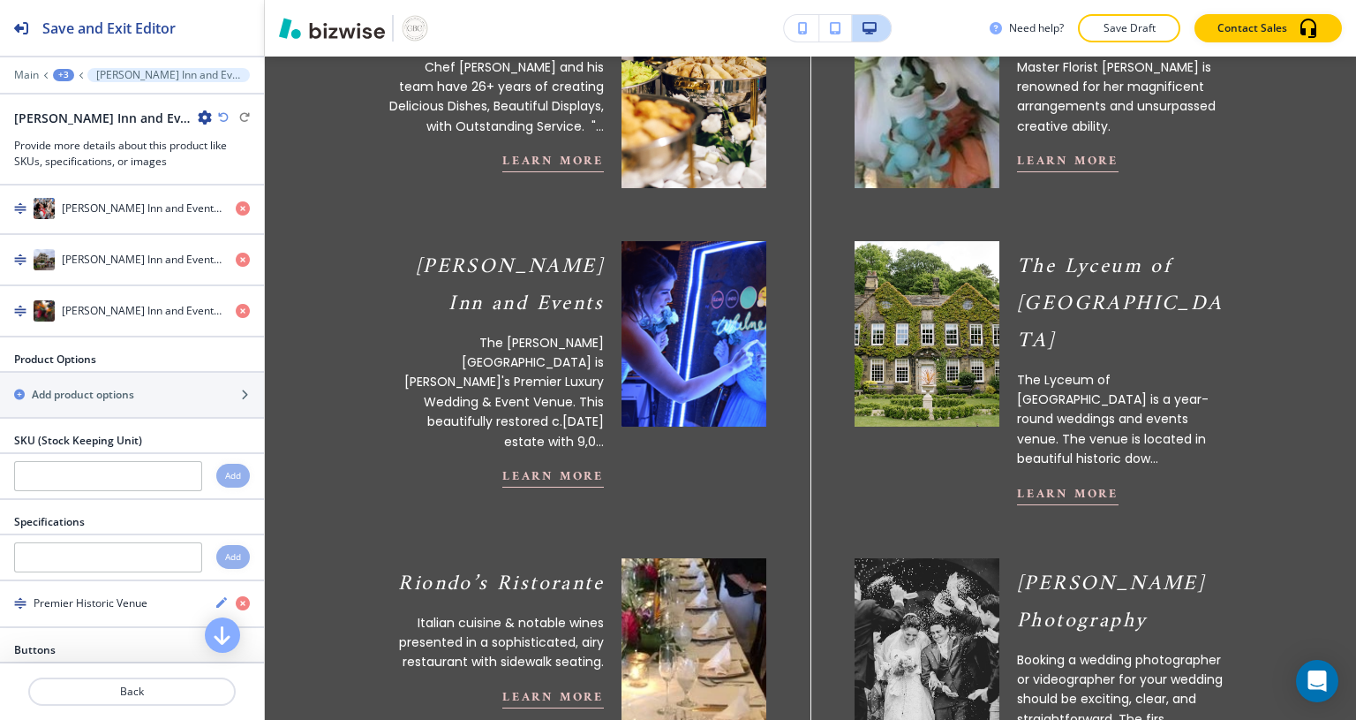
click at [236, 304] on icon "button" at bounding box center [243, 311] width 14 height 14
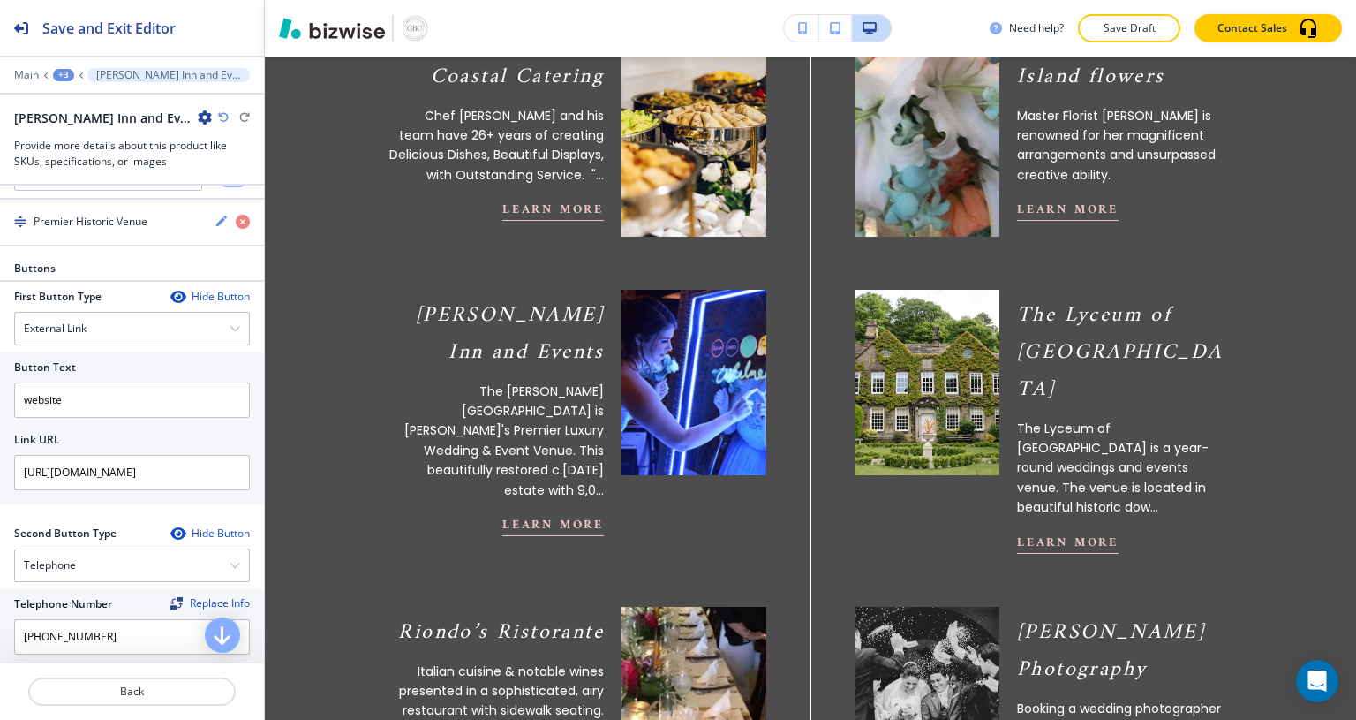
scroll to position [1097, 0]
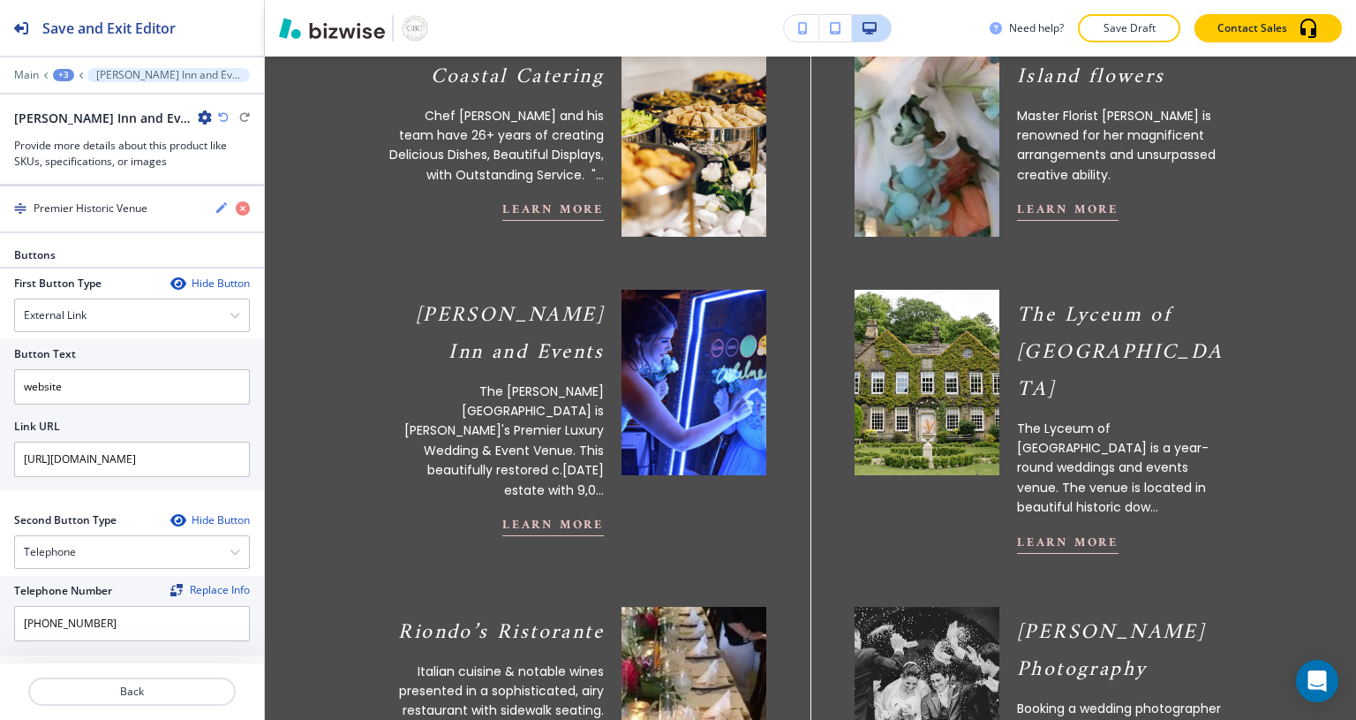
click at [264, 192] on div "Save and Exit Editor Main +3 Lasker Inn and Events Lasker Inn and Events Provid…" at bounding box center [132, 360] width 265 height 720
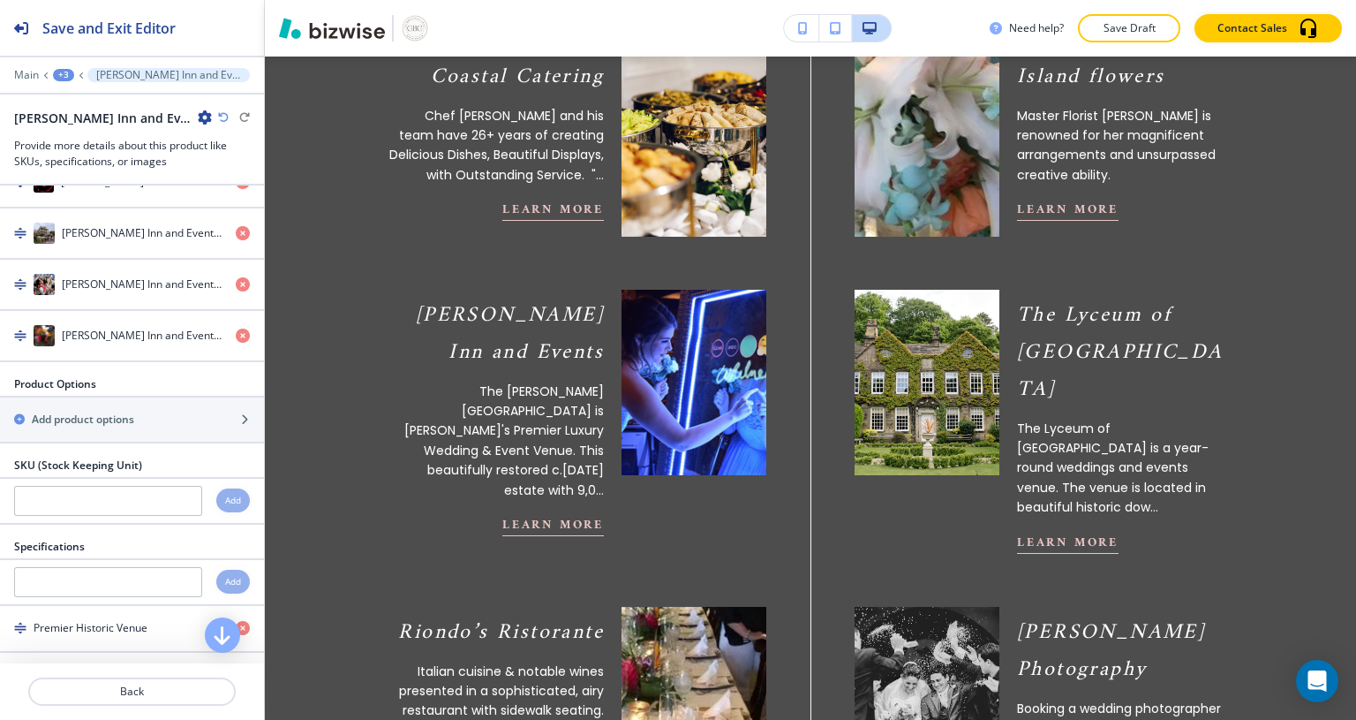
click at [304, 165] on section "Galveston Bridal Group Cakes By Jula Jula specializes in show piece wedding cak…" at bounding box center [810, 544] width 1091 height 1911
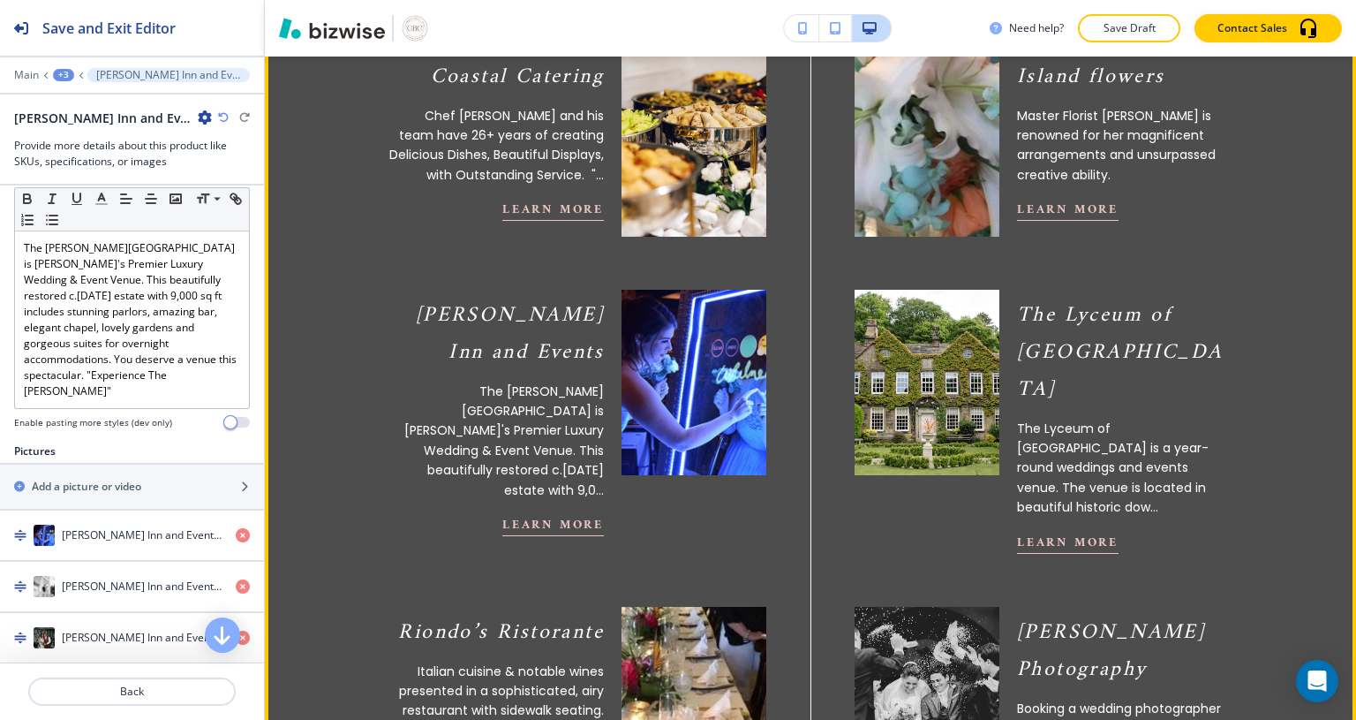
scroll to position [189, 0]
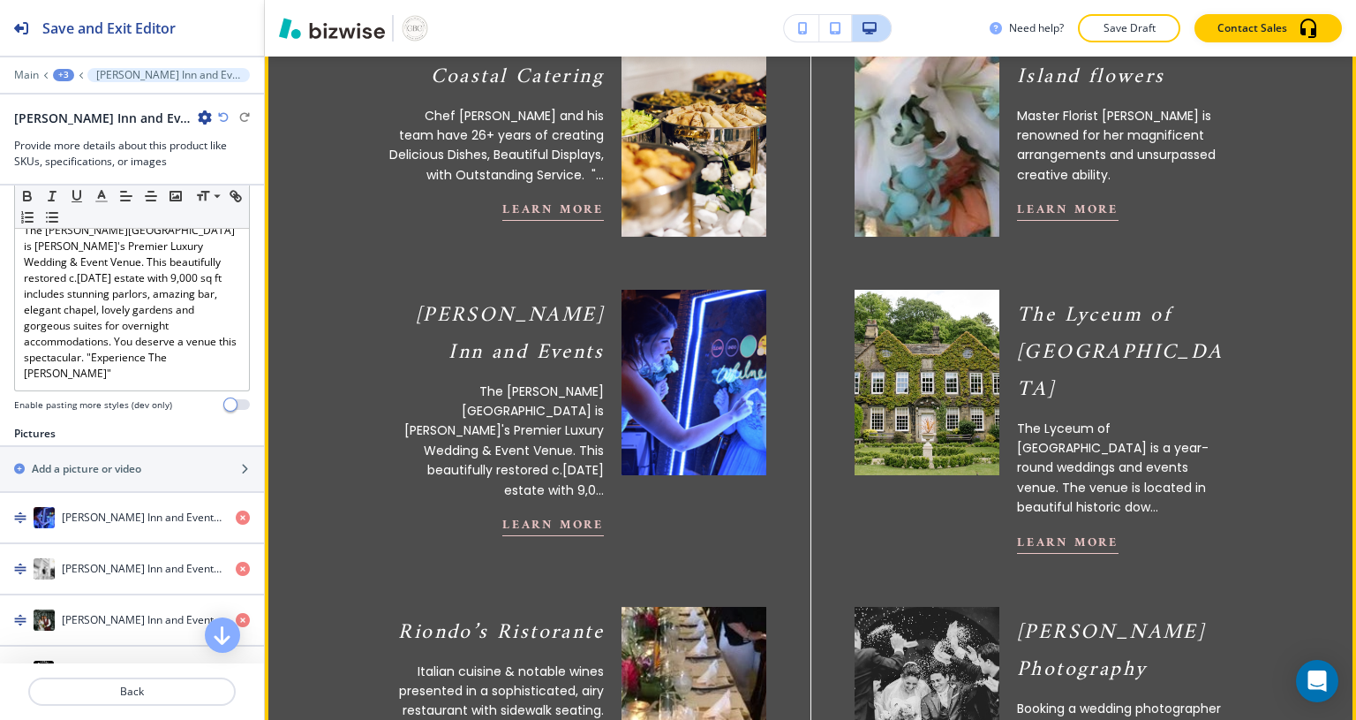
click at [264, 660] on div "Save and Exit Editor Main +3 Lasker Inn and Events Lasker Inn and Events Provid…" at bounding box center [132, 360] width 265 height 720
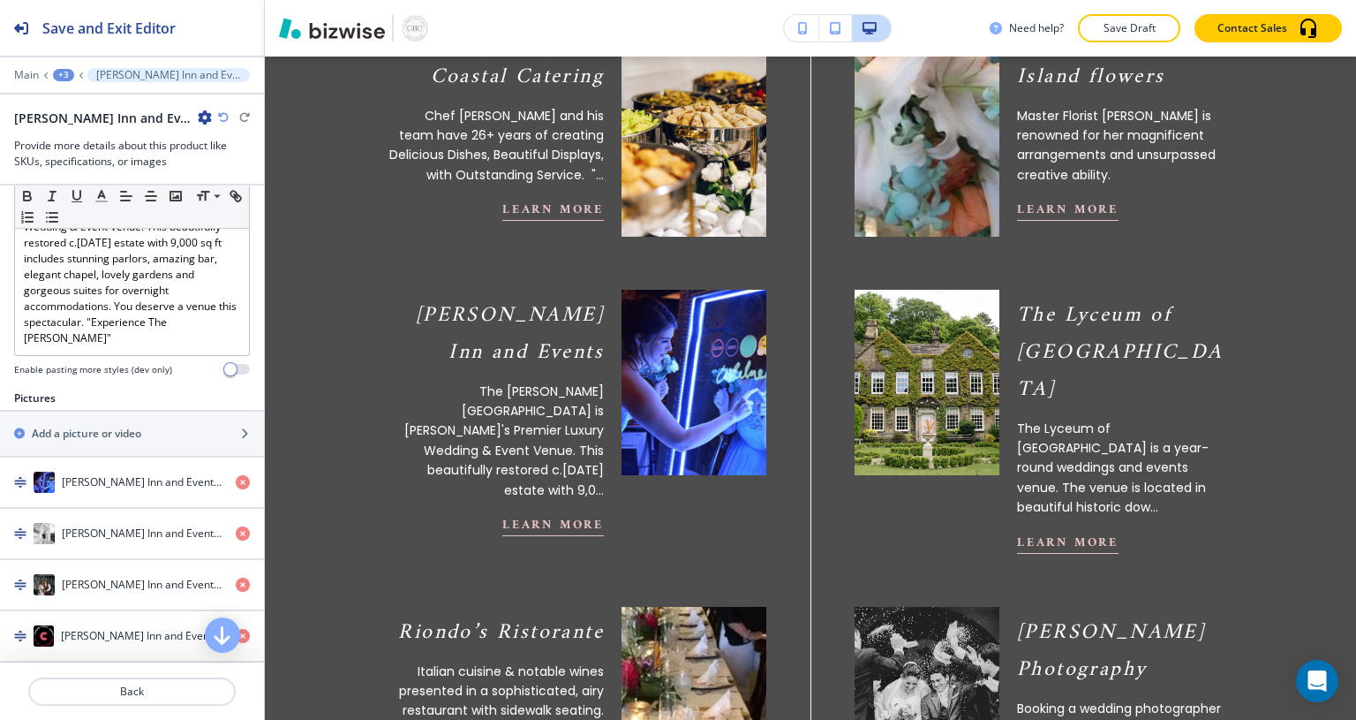
scroll to position [260, 0]
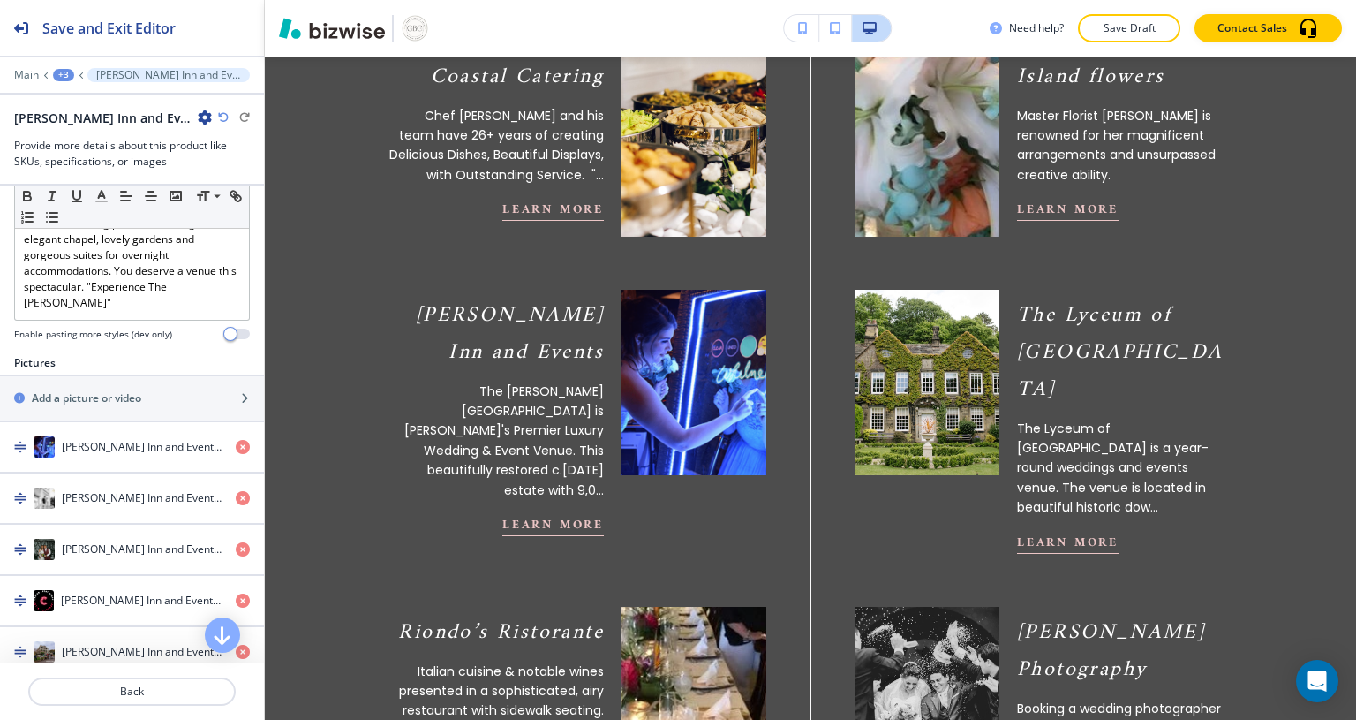
click at [236, 440] on icon "button" at bounding box center [243, 447] width 14 height 14
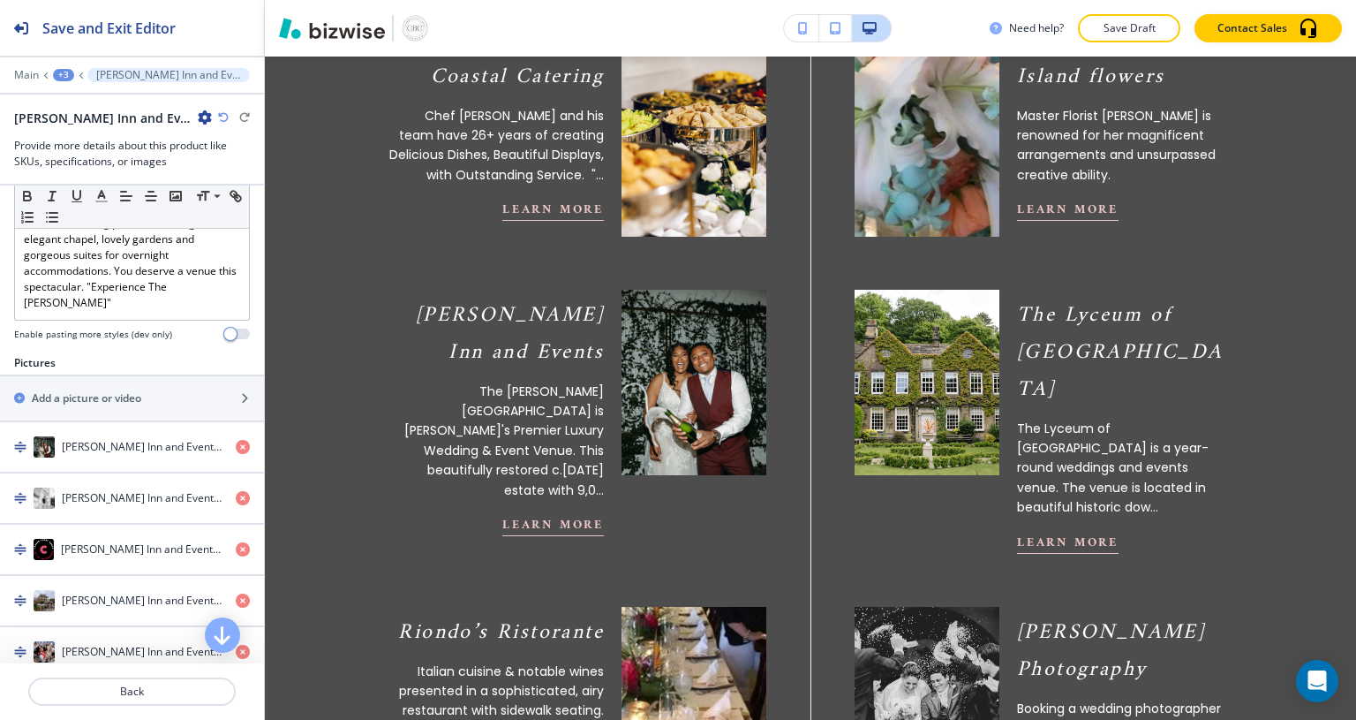
click at [236, 440] on icon "button" at bounding box center [243, 447] width 14 height 14
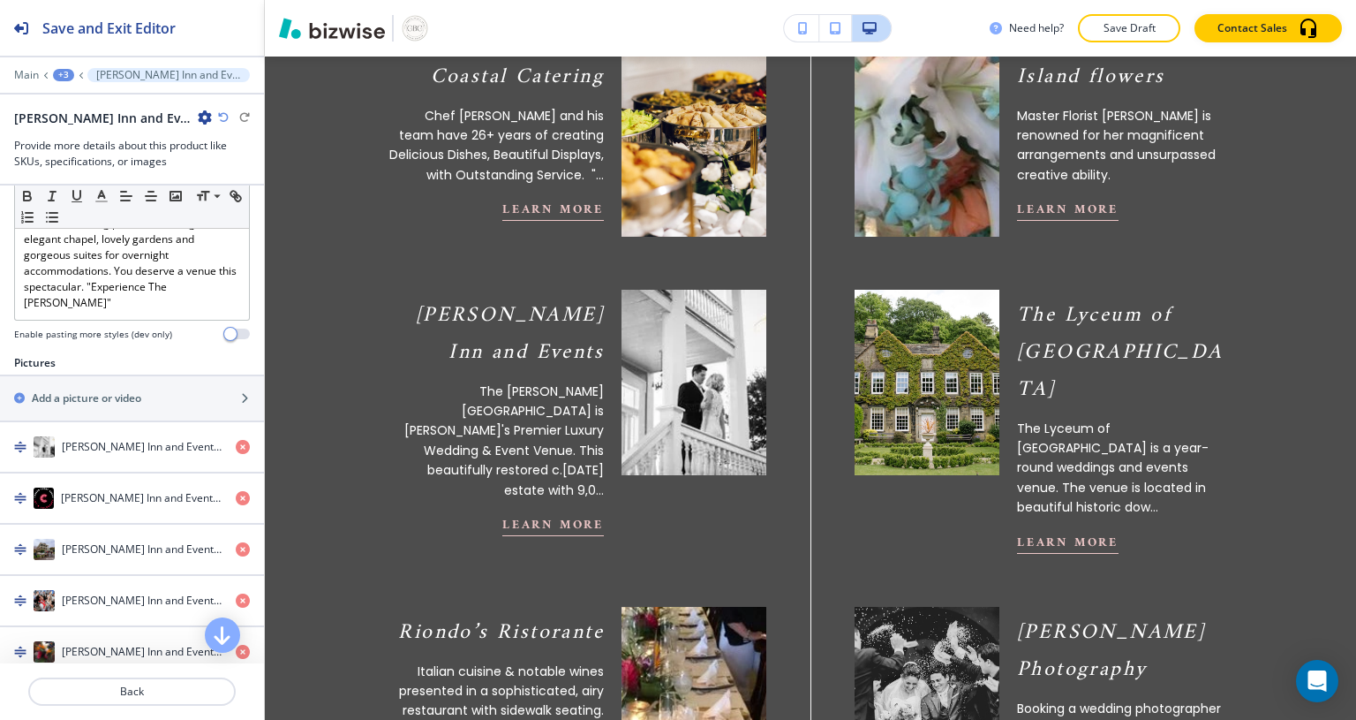
click at [236, 491] on icon "button" at bounding box center [243, 498] width 14 height 14
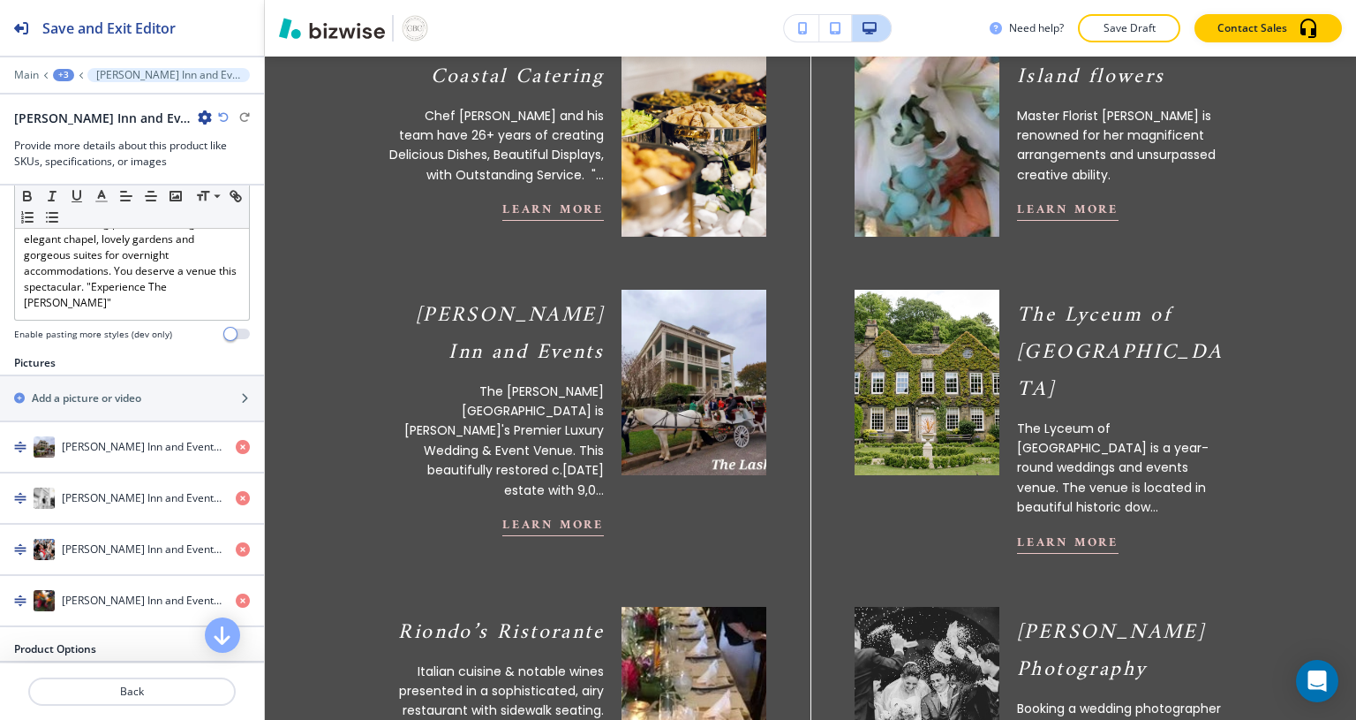
click at [130, 539] on div "Lasker Inn and Events #3" at bounding box center [111, 549] width 222 height 21
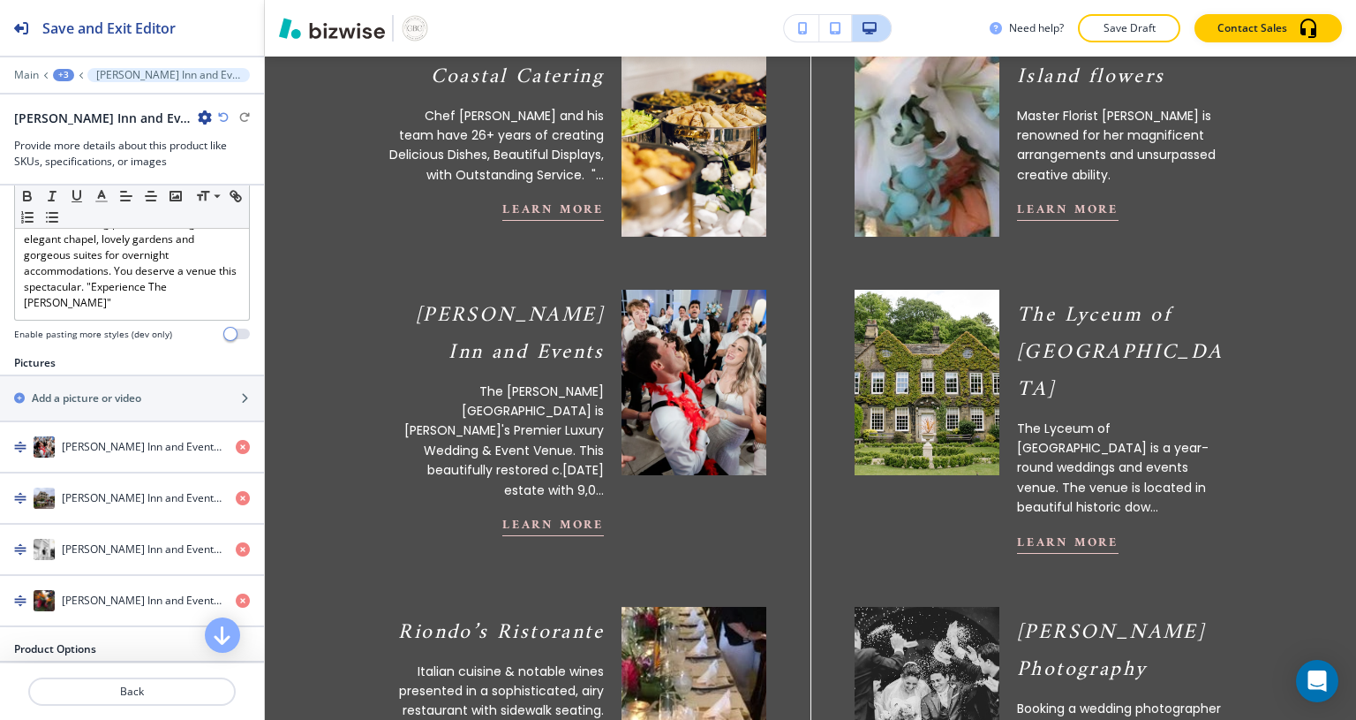
click at [236, 440] on icon "button" at bounding box center [243, 447] width 14 height 14
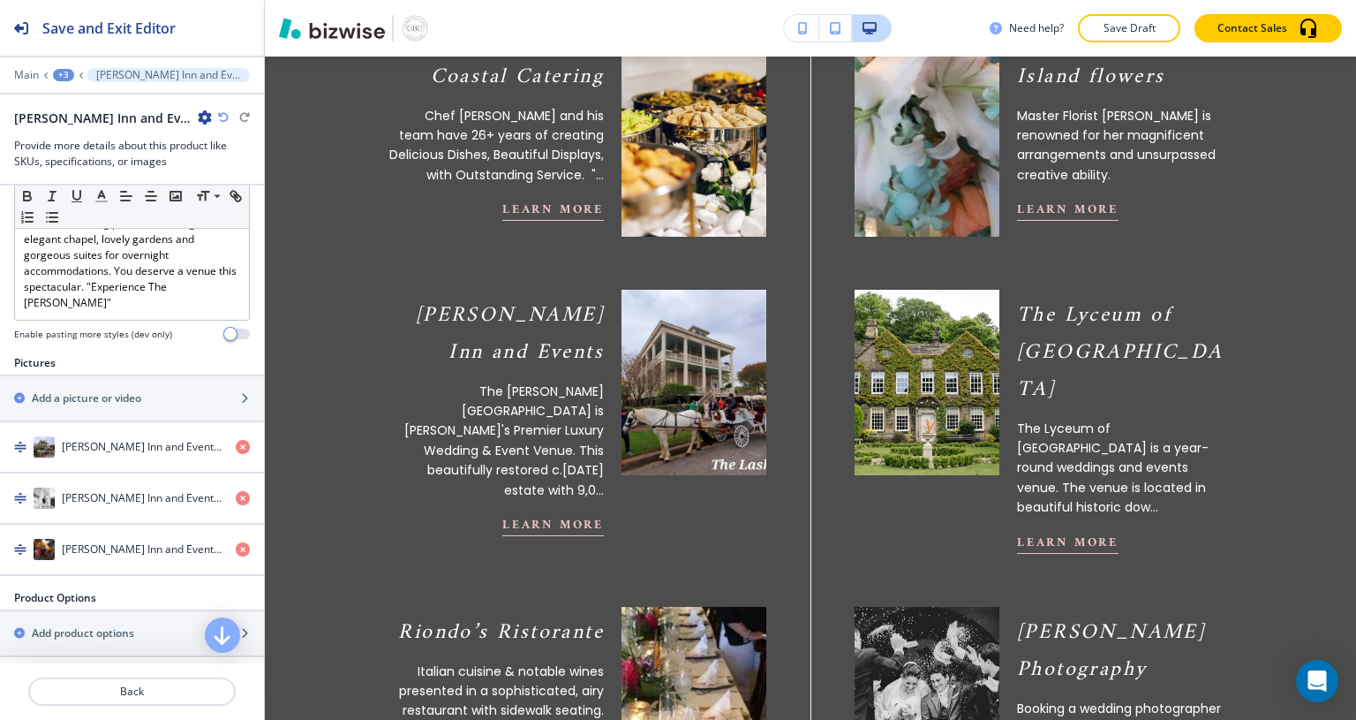
click at [137, 487] on div "Lasker Inn and Events #2" at bounding box center [111, 497] width 222 height 21
click at [134, 541] on h4 "Lasker Inn and Events #3" at bounding box center [142, 549] width 160 height 16
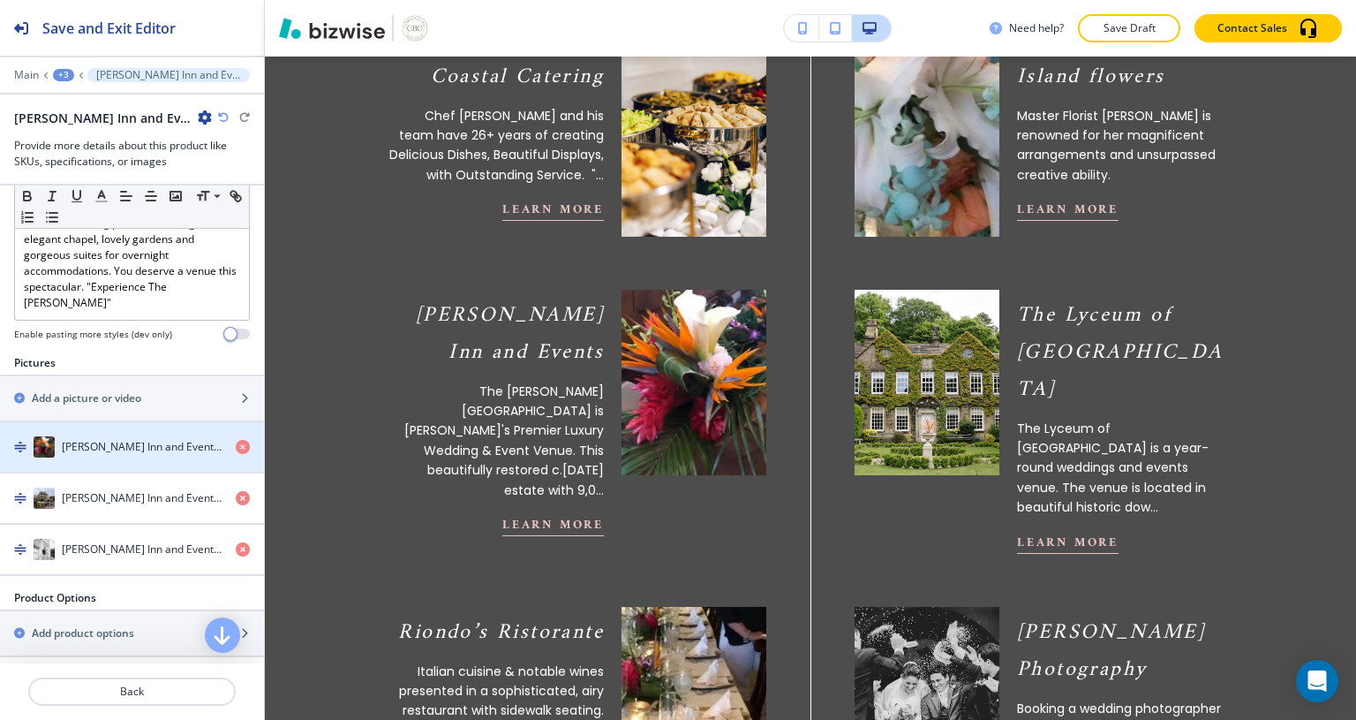
click at [236, 440] on icon "button" at bounding box center [243, 447] width 14 height 14
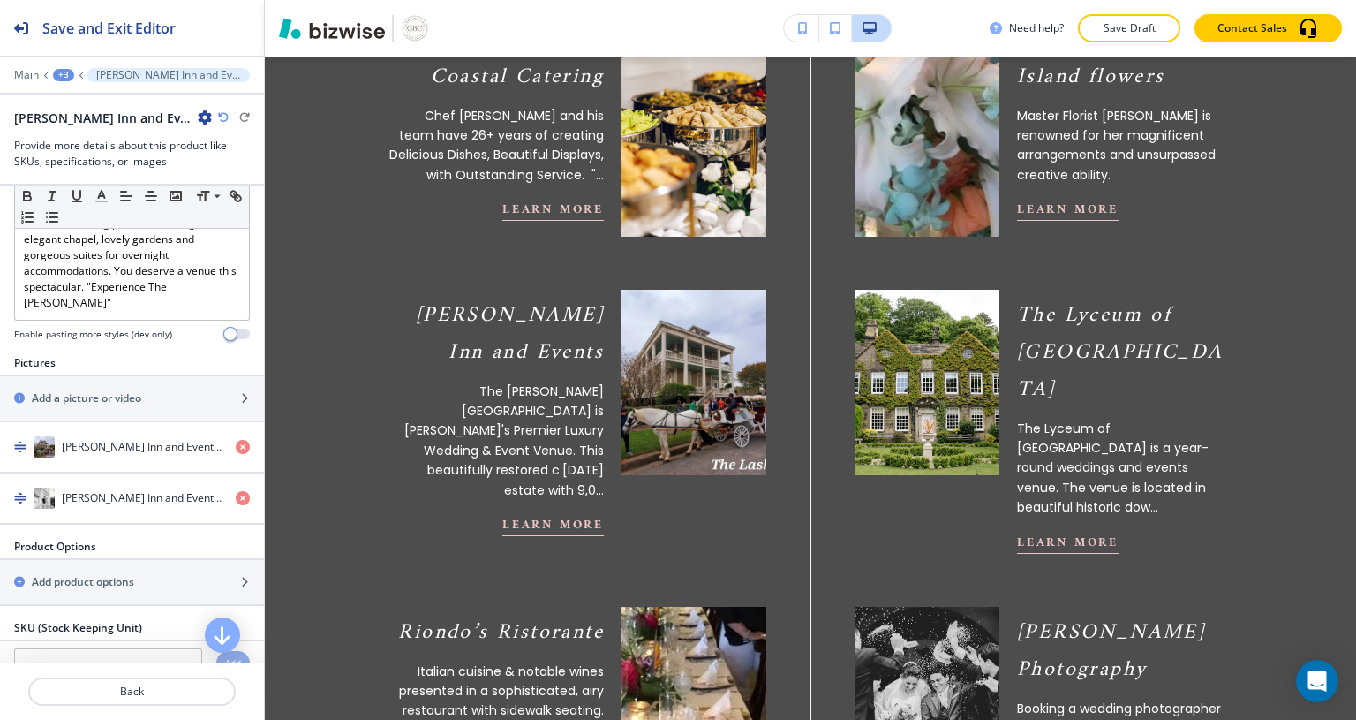
click at [113, 28] on h2 "Save and Exit Editor" at bounding box center [108, 28] width 133 height 21
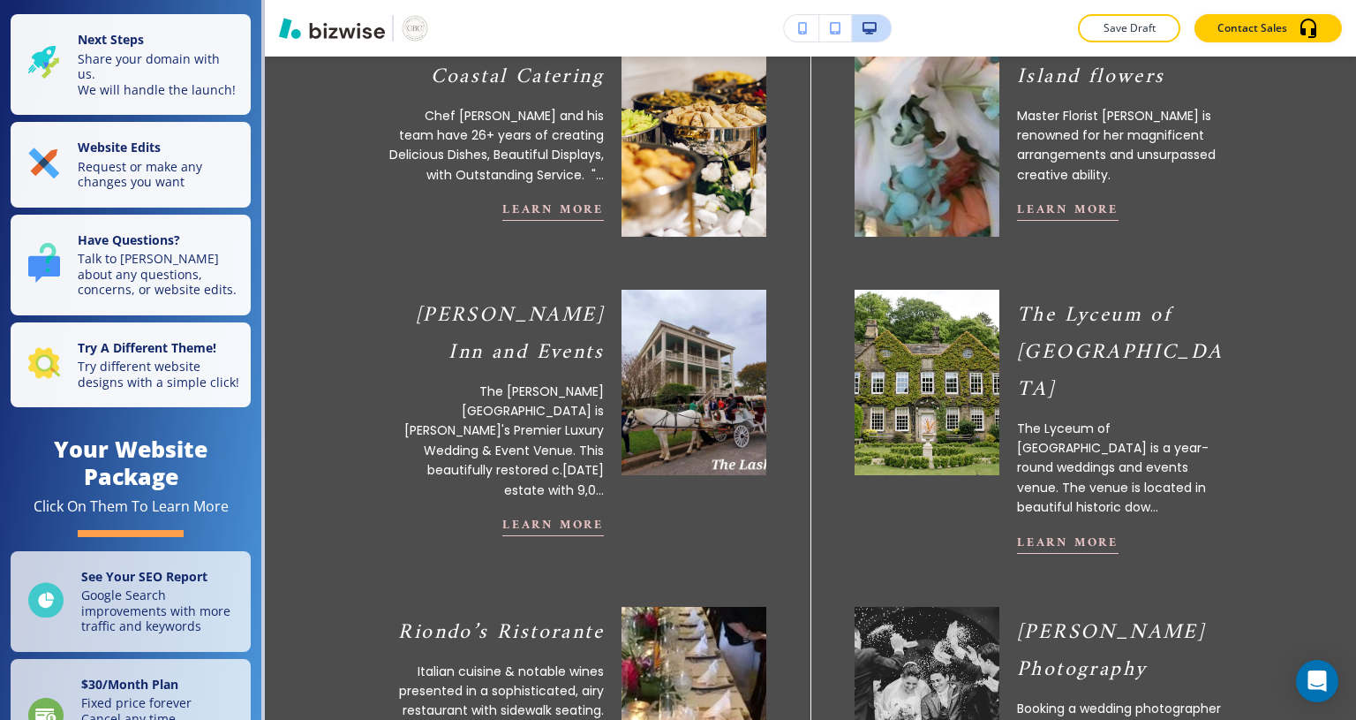
click at [118, 189] on p "Request or make any changes you want" at bounding box center [159, 174] width 162 height 31
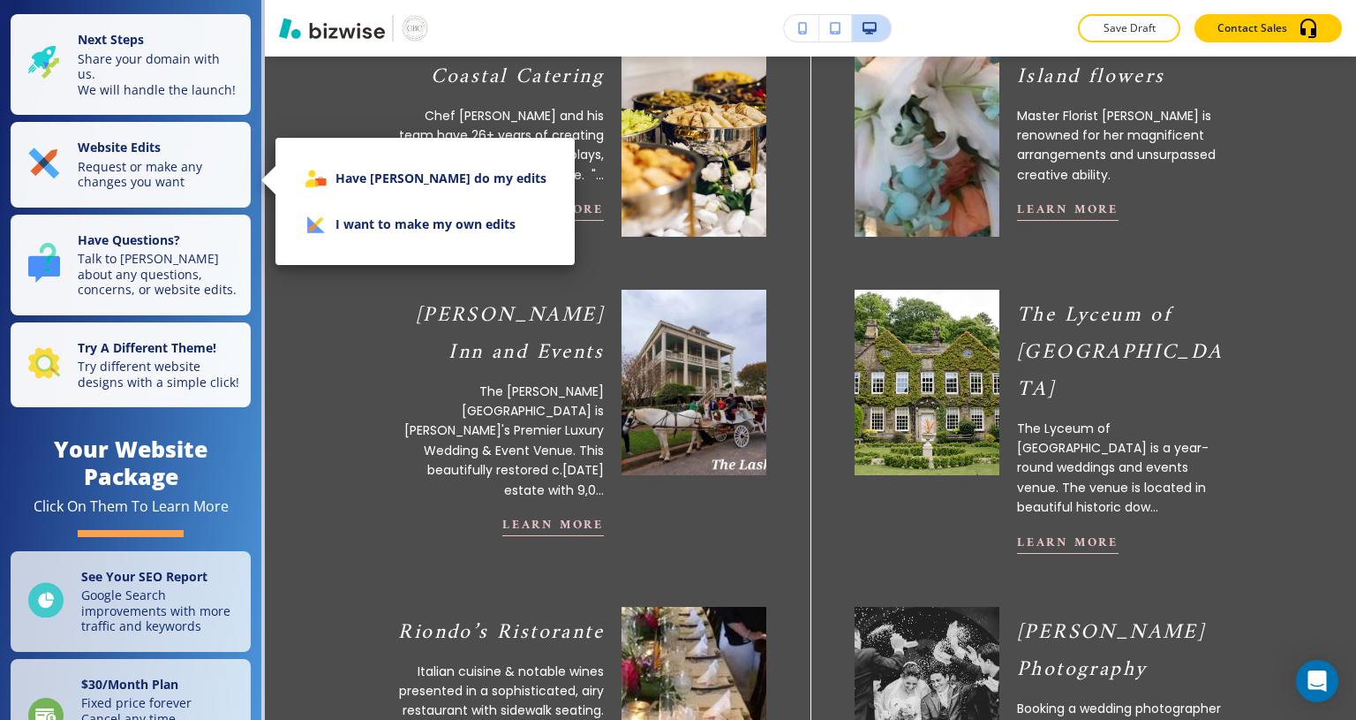
click at [382, 234] on li "I want to make my own edits" at bounding box center [425, 224] width 271 height 46
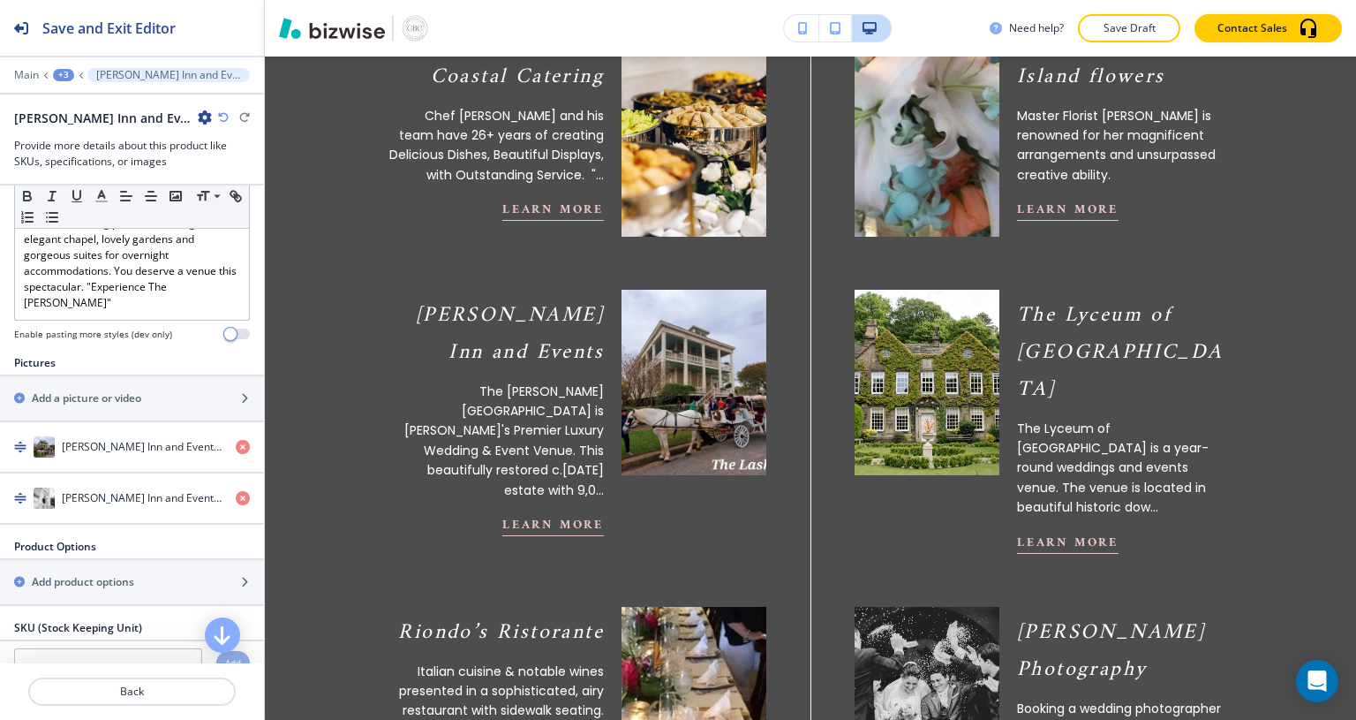
click at [102, 688] on p "Back" at bounding box center [132, 691] width 204 height 16
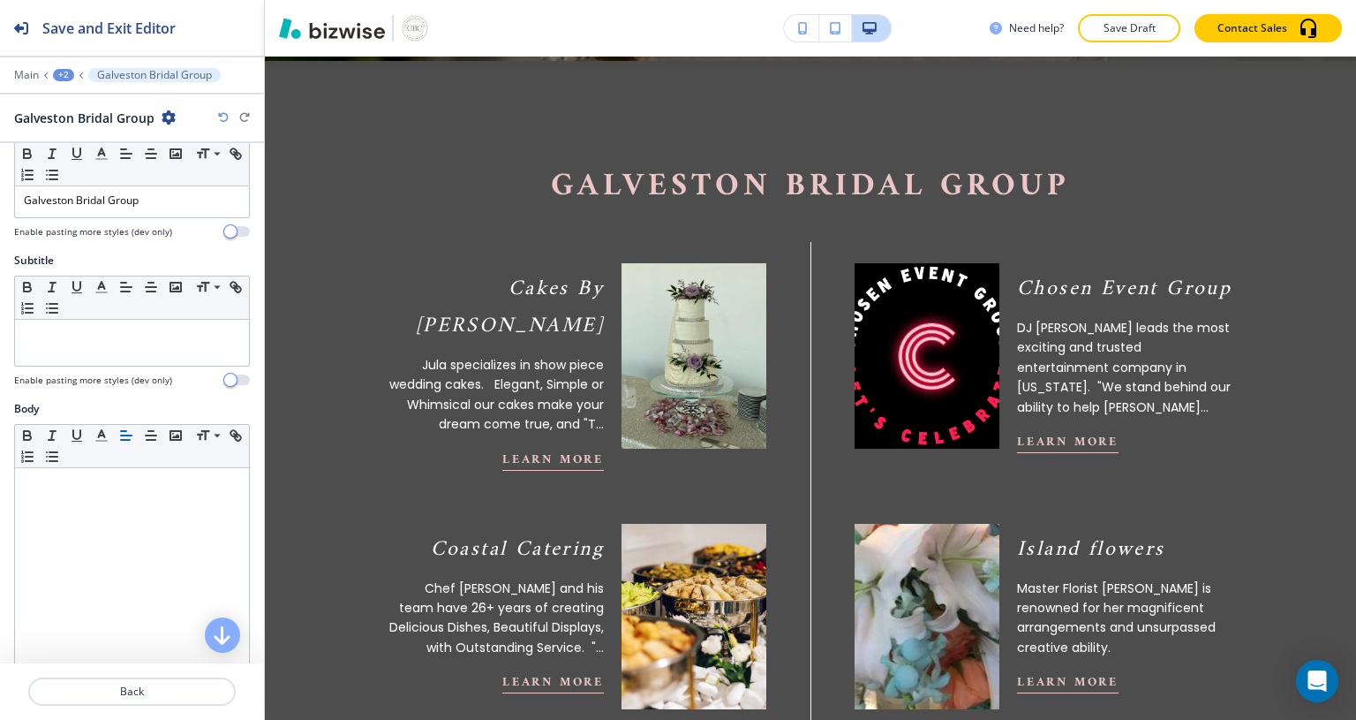
scroll to position [64, 0]
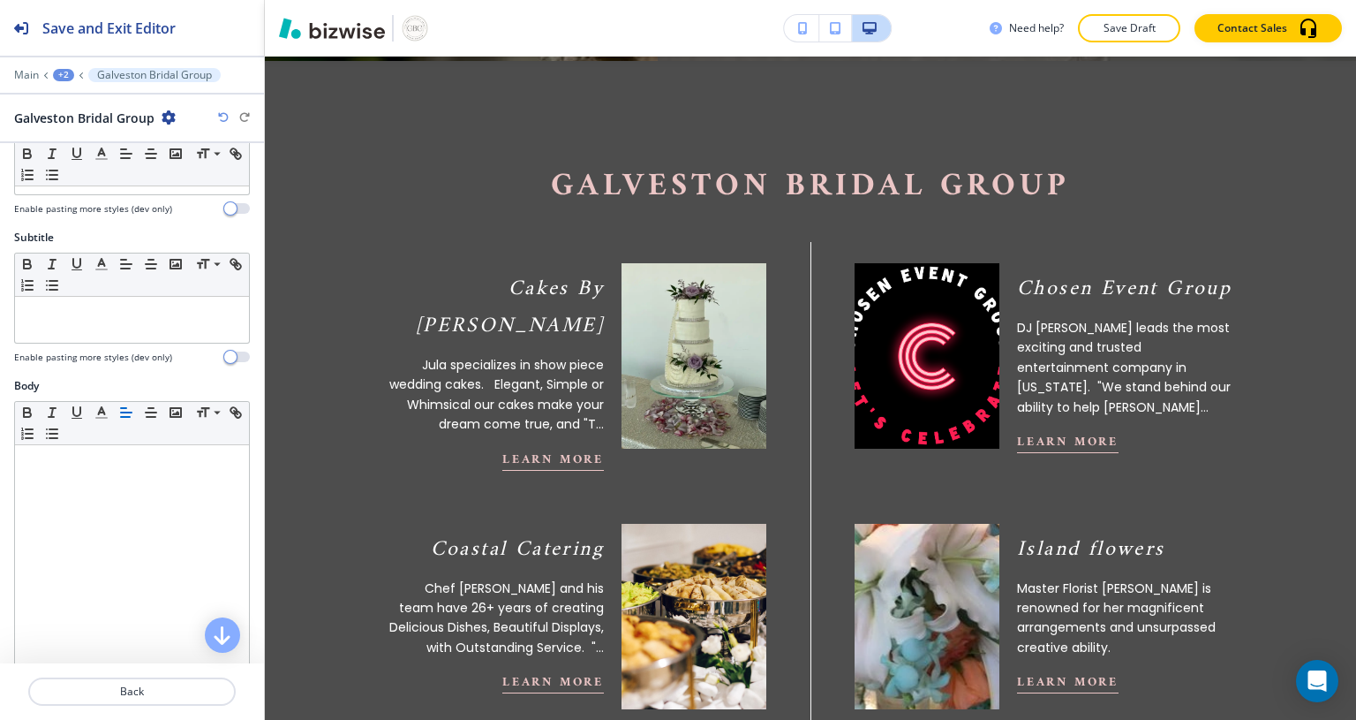
click at [354, 198] on p "Galveston Bridal Group" at bounding box center [810, 187] width 985 height 40
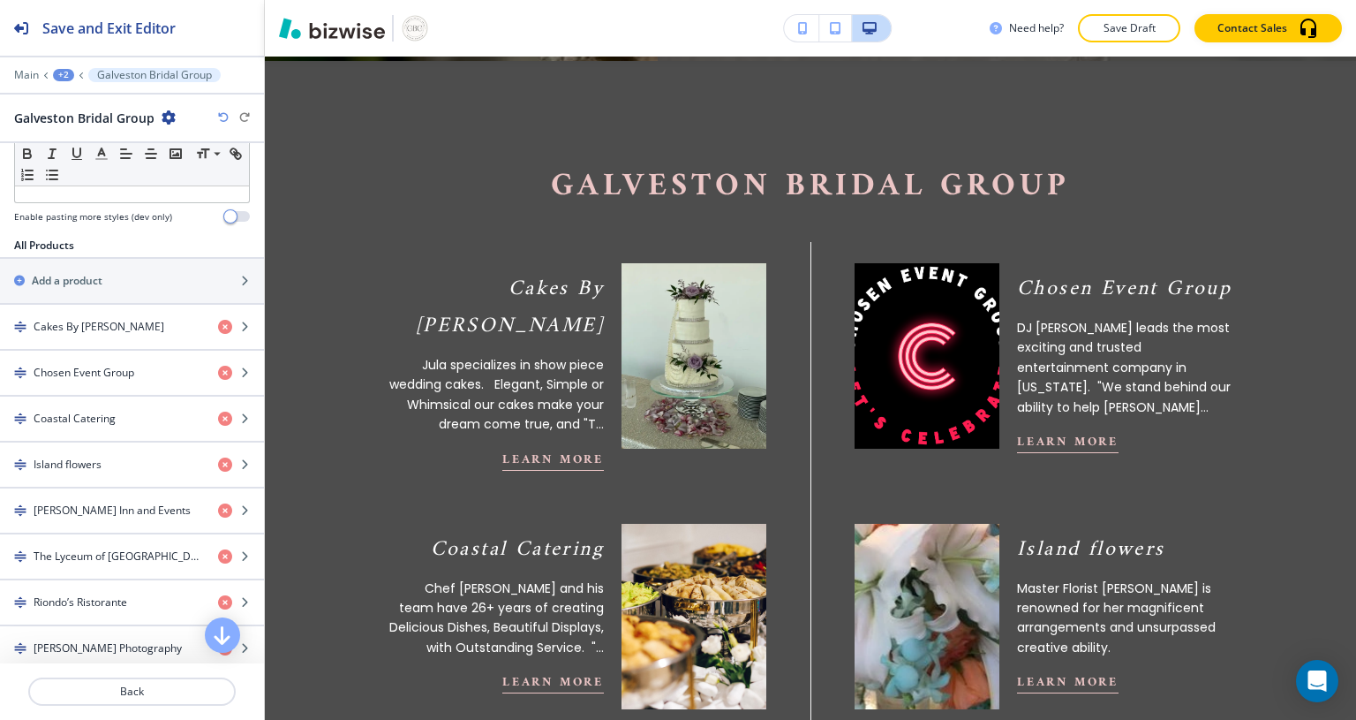
scroll to position [555, 0]
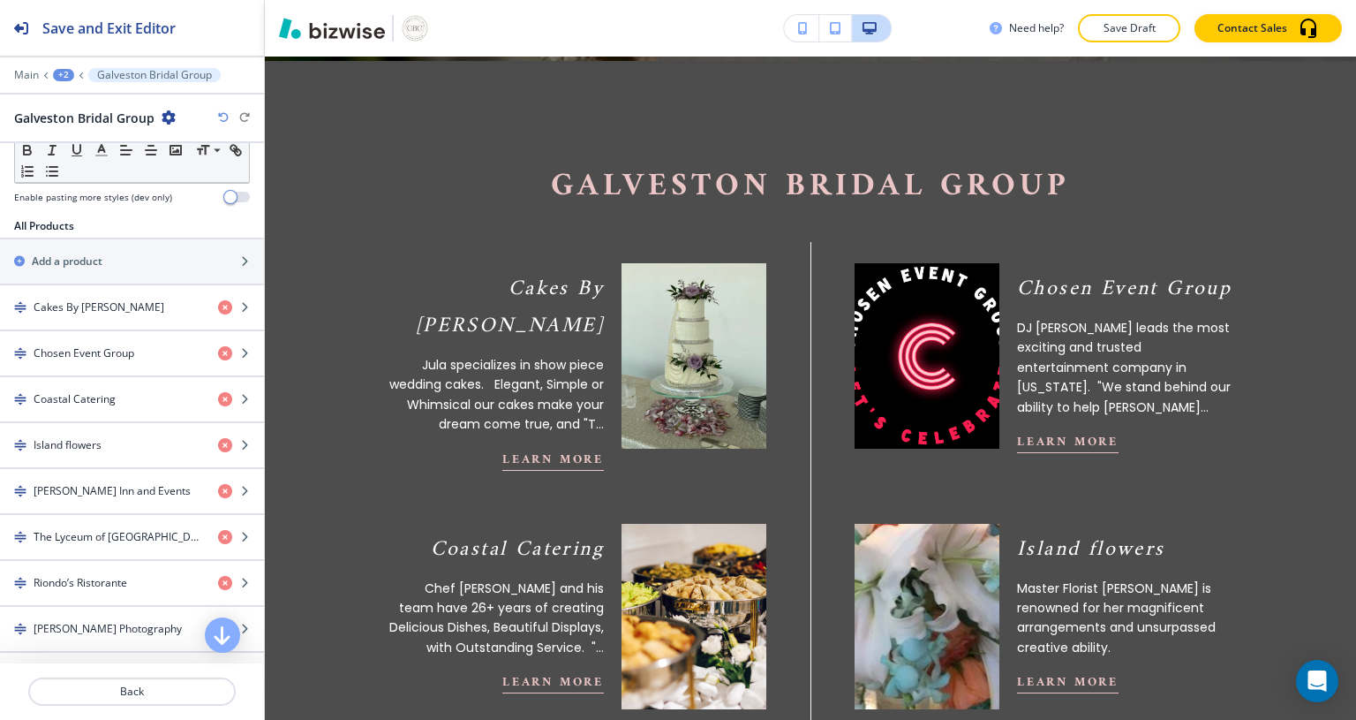
click at [102, 531] on h4 "The Lyceum of [GEOGRAPHIC_DATA]" at bounding box center [119, 537] width 170 height 16
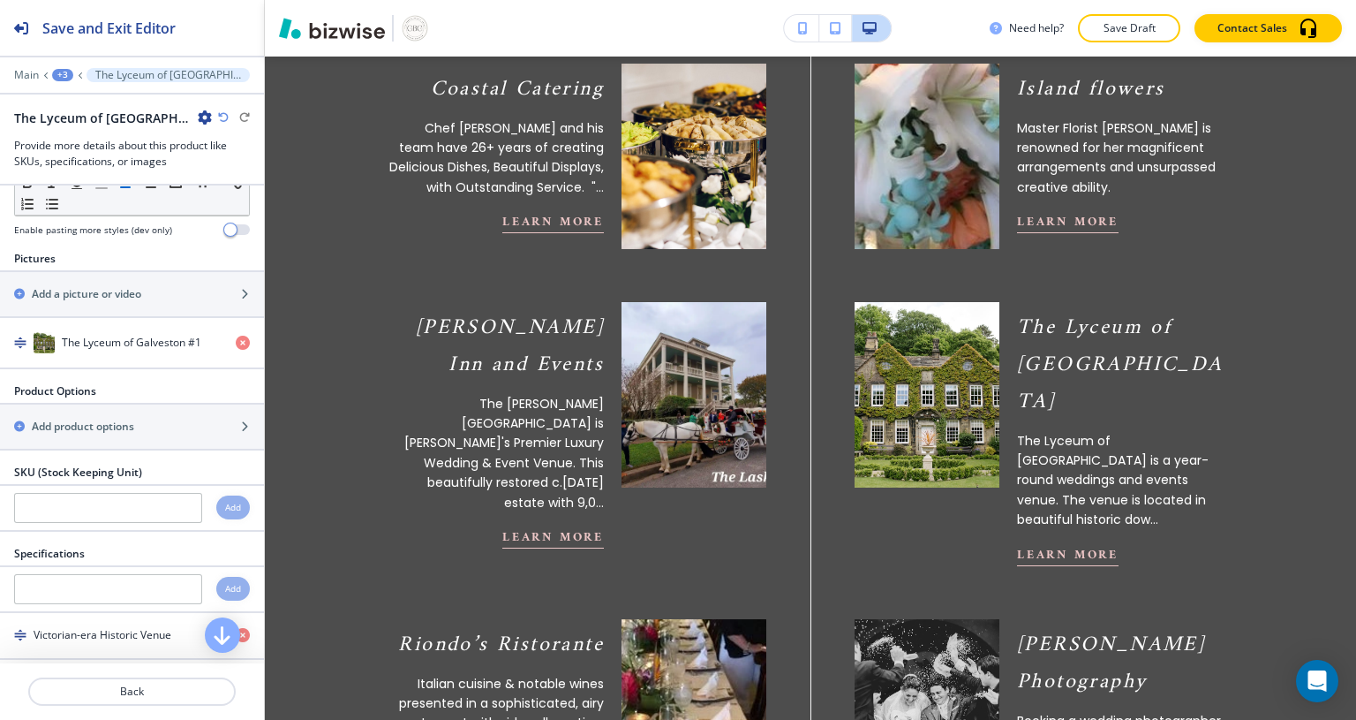
scroll to position [411, 0]
click at [183, 297] on div "Add a picture or video" at bounding box center [112, 295] width 225 height 16
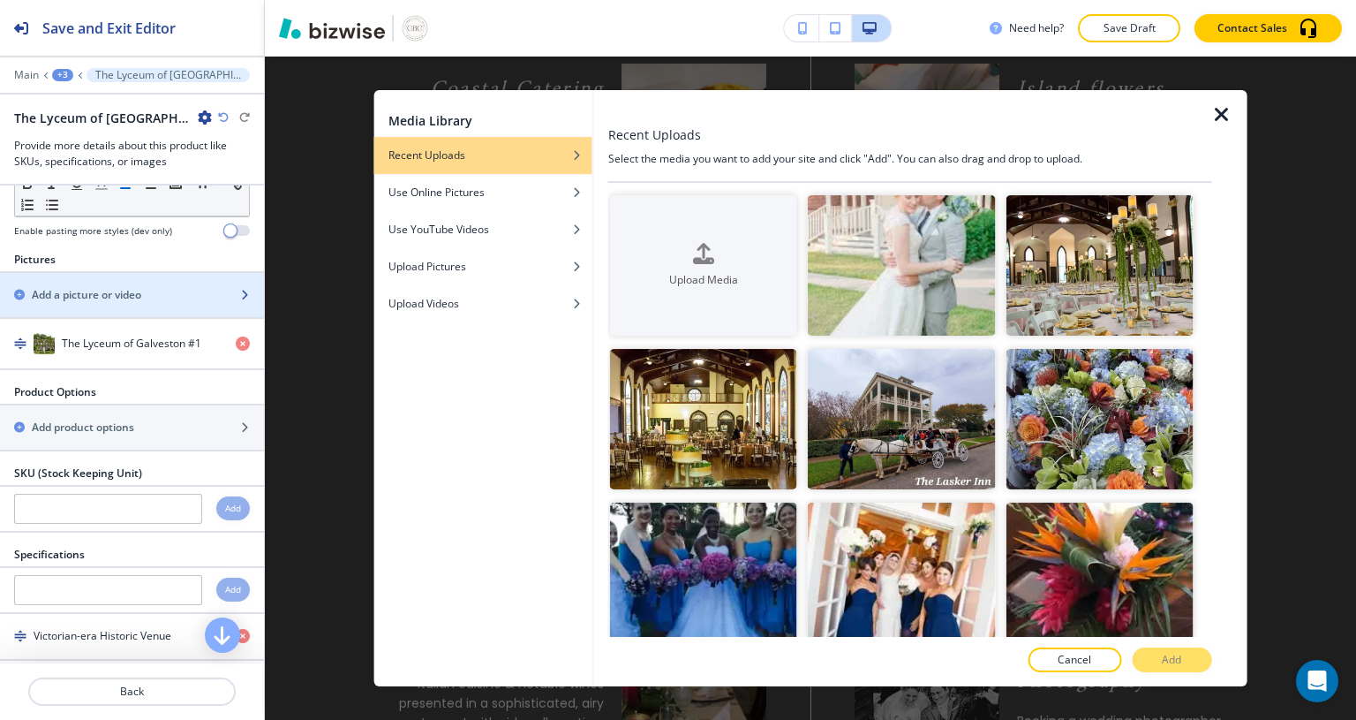
click at [0, 562] on div at bounding box center [132, 564] width 264 height 4
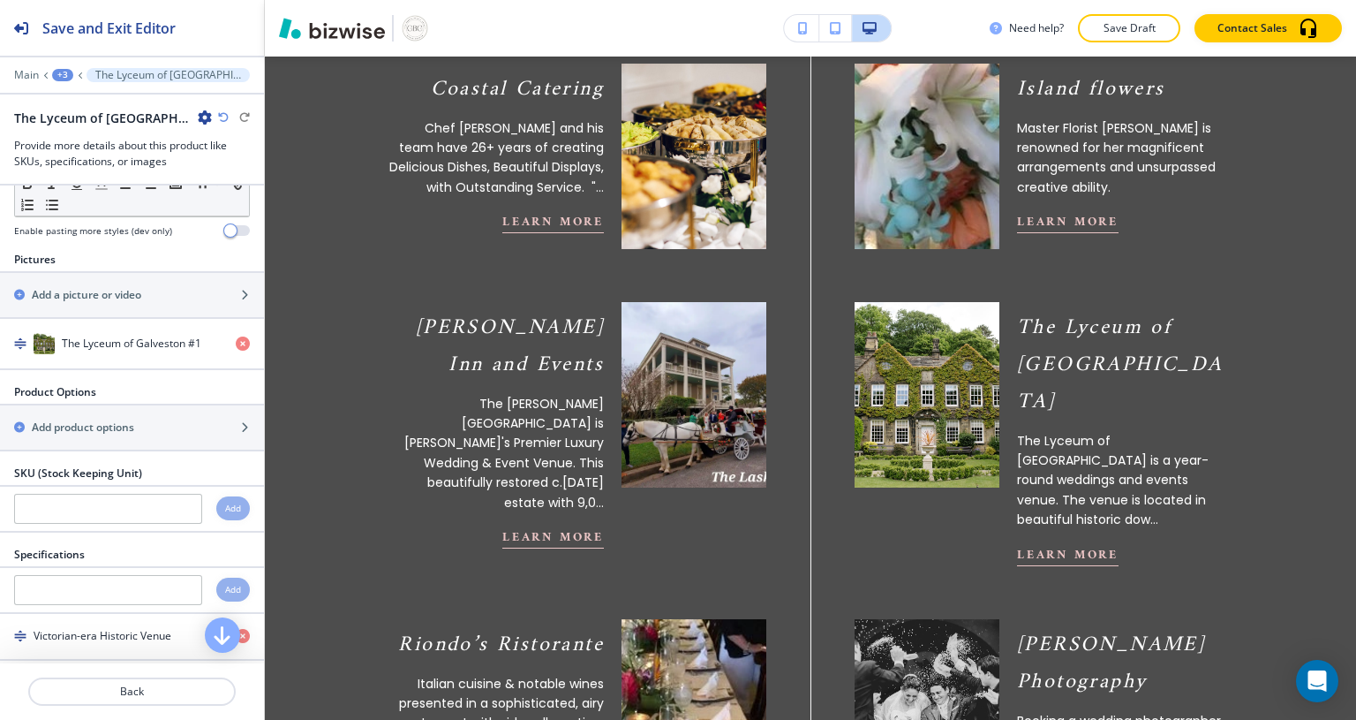
click at [92, 435] on div "button" at bounding box center [132, 442] width 264 height 14
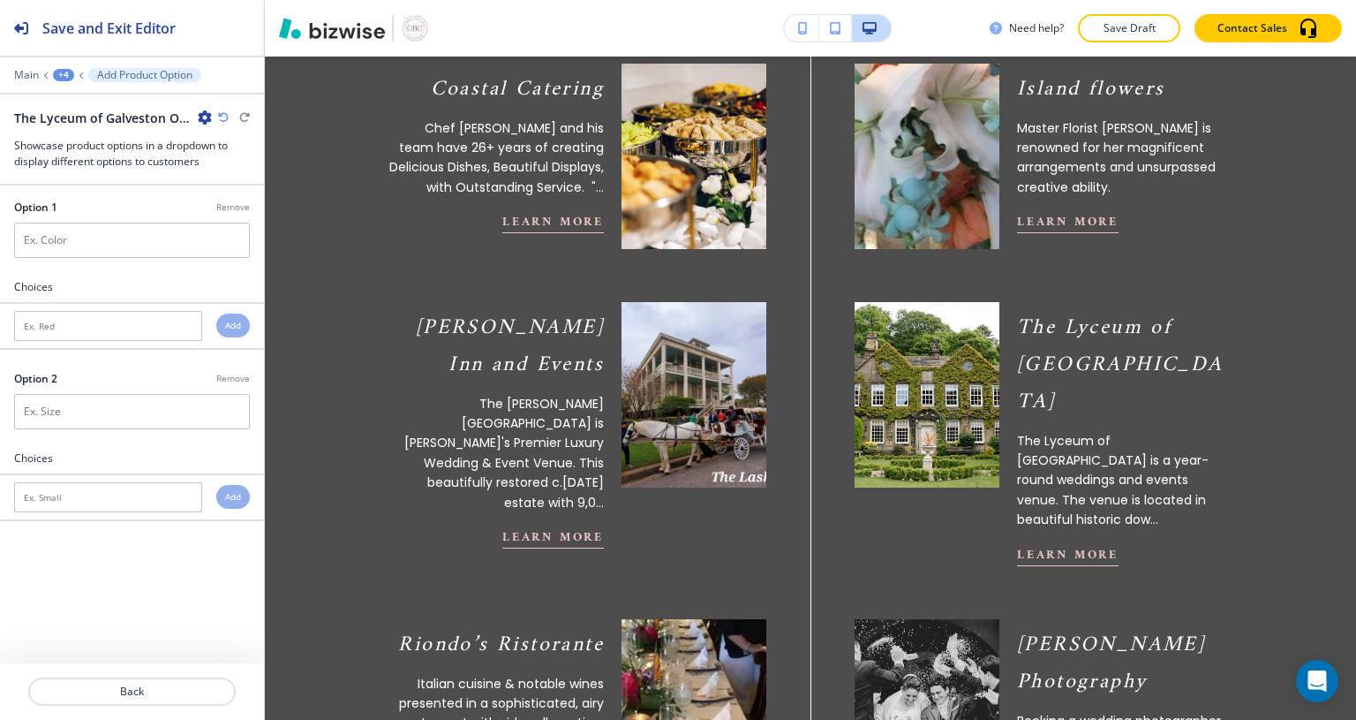
click at [79, 683] on p "Back" at bounding box center [132, 691] width 204 height 16
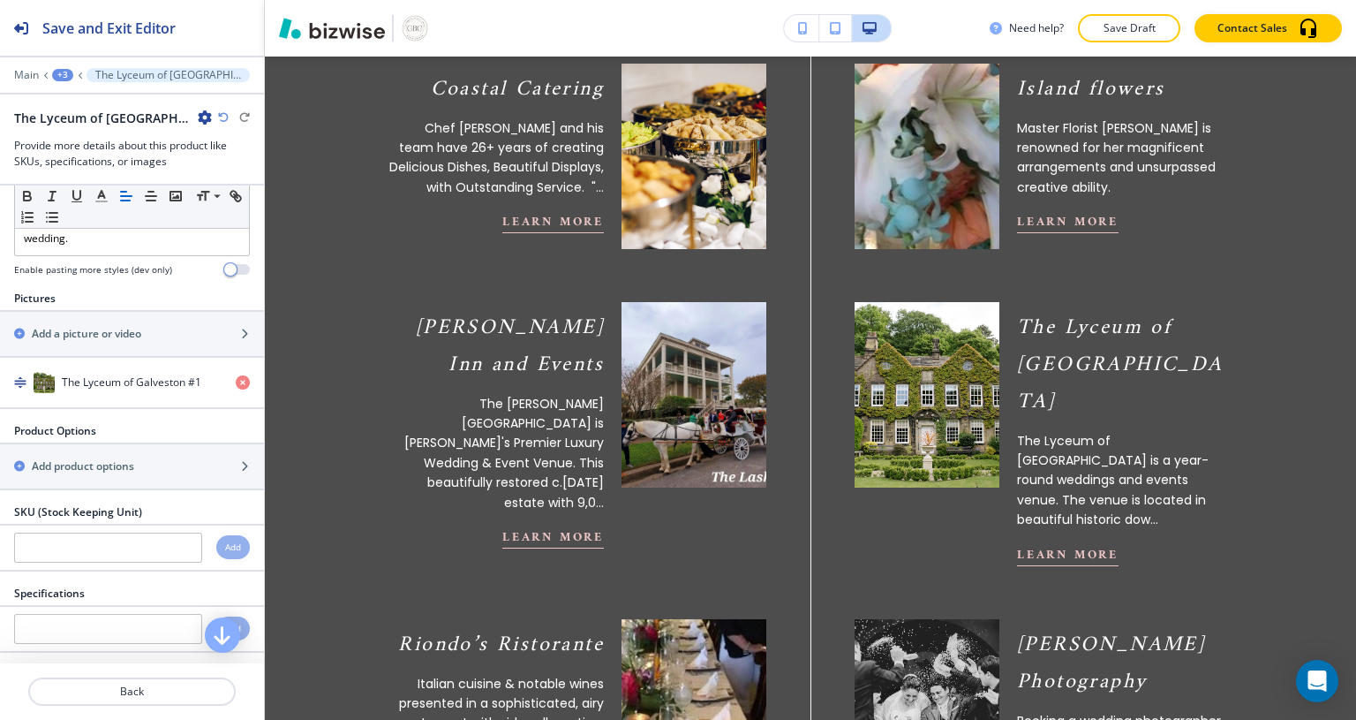
scroll to position [375, 0]
click at [108, 332] on h2 "Add a picture or video" at bounding box center [86, 330] width 109 height 16
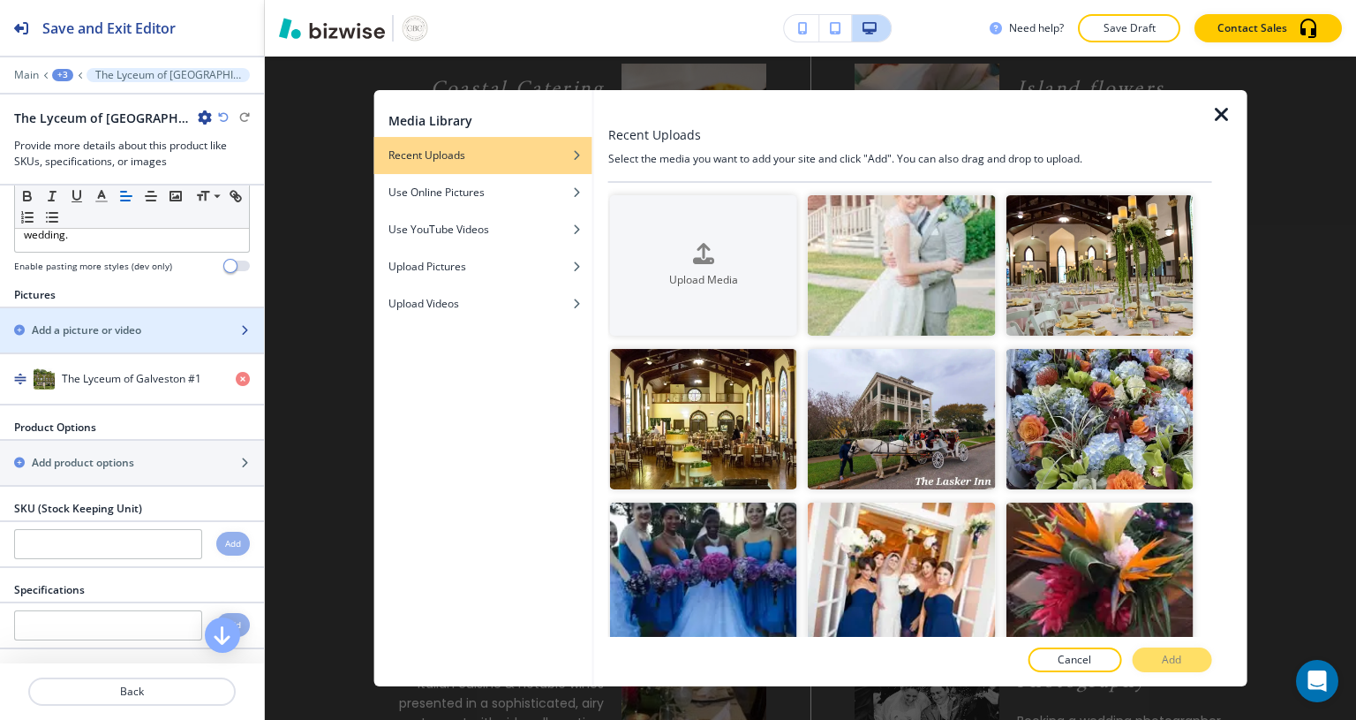
click at [704, 417] on img "button" at bounding box center [703, 419] width 187 height 140
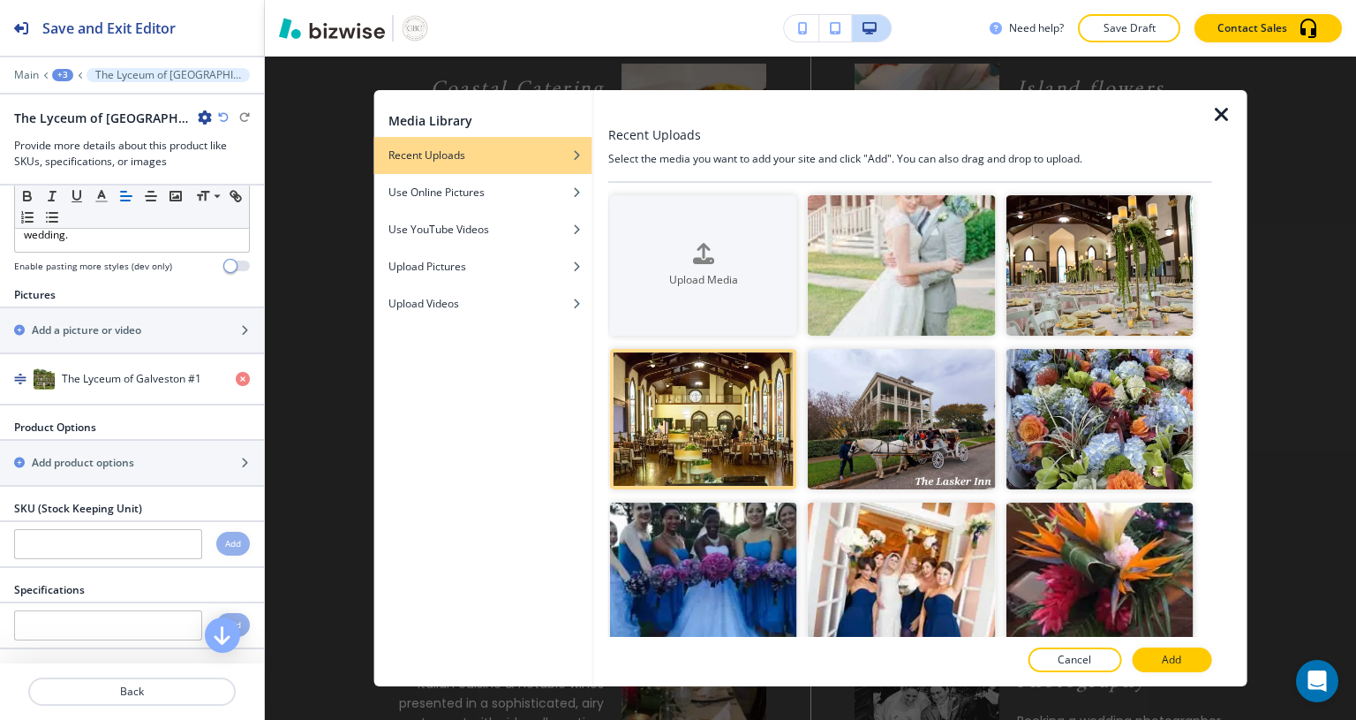
click at [1180, 667] on button "Add" at bounding box center [1171, 659] width 79 height 25
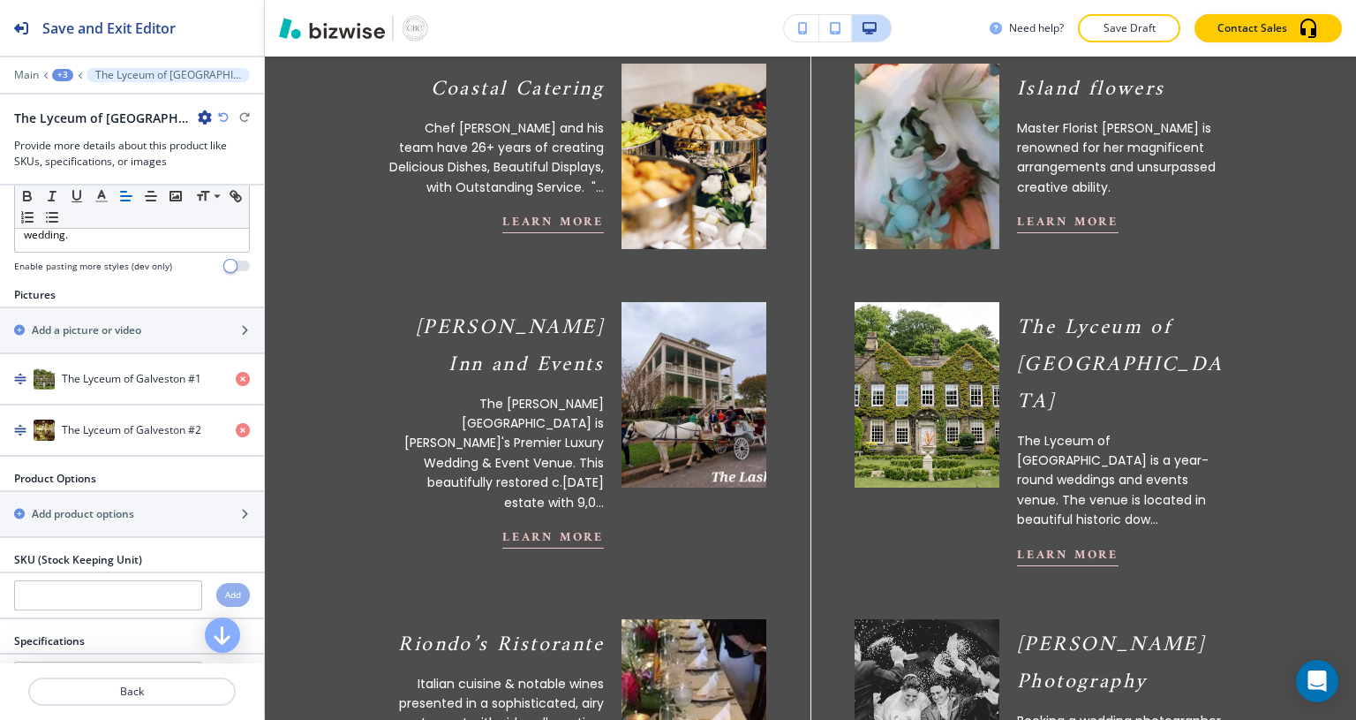
click at [125, 338] on div "button" at bounding box center [132, 345] width 264 height 14
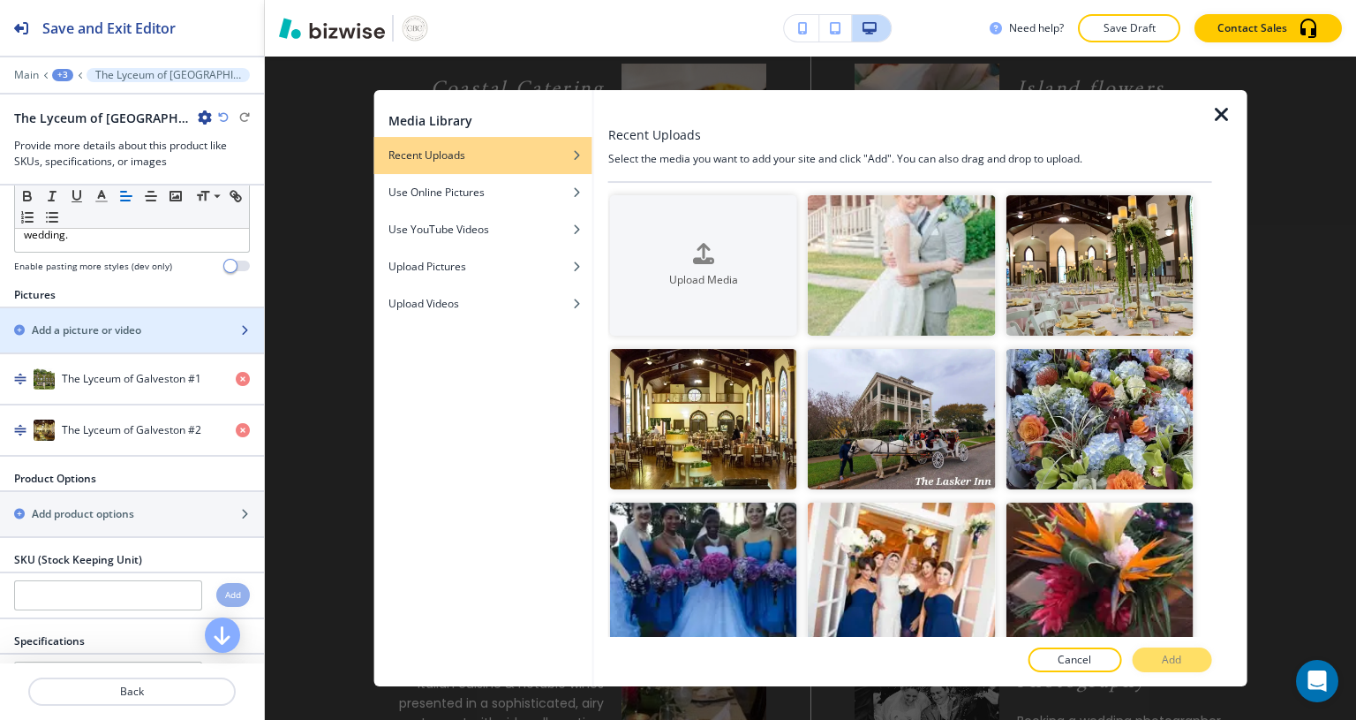
click at [1119, 283] on img "button" at bounding box center [1099, 265] width 187 height 140
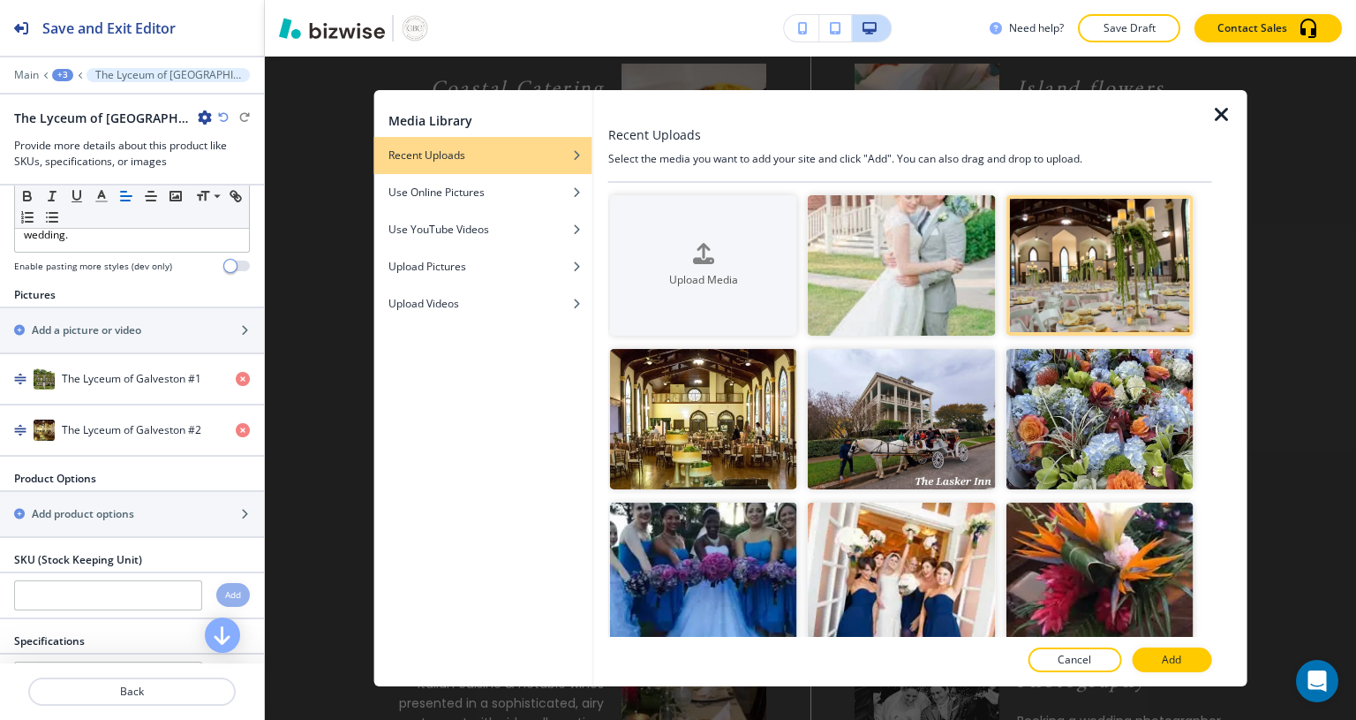
click at [1173, 665] on p "Add" at bounding box center [1171, 660] width 19 height 16
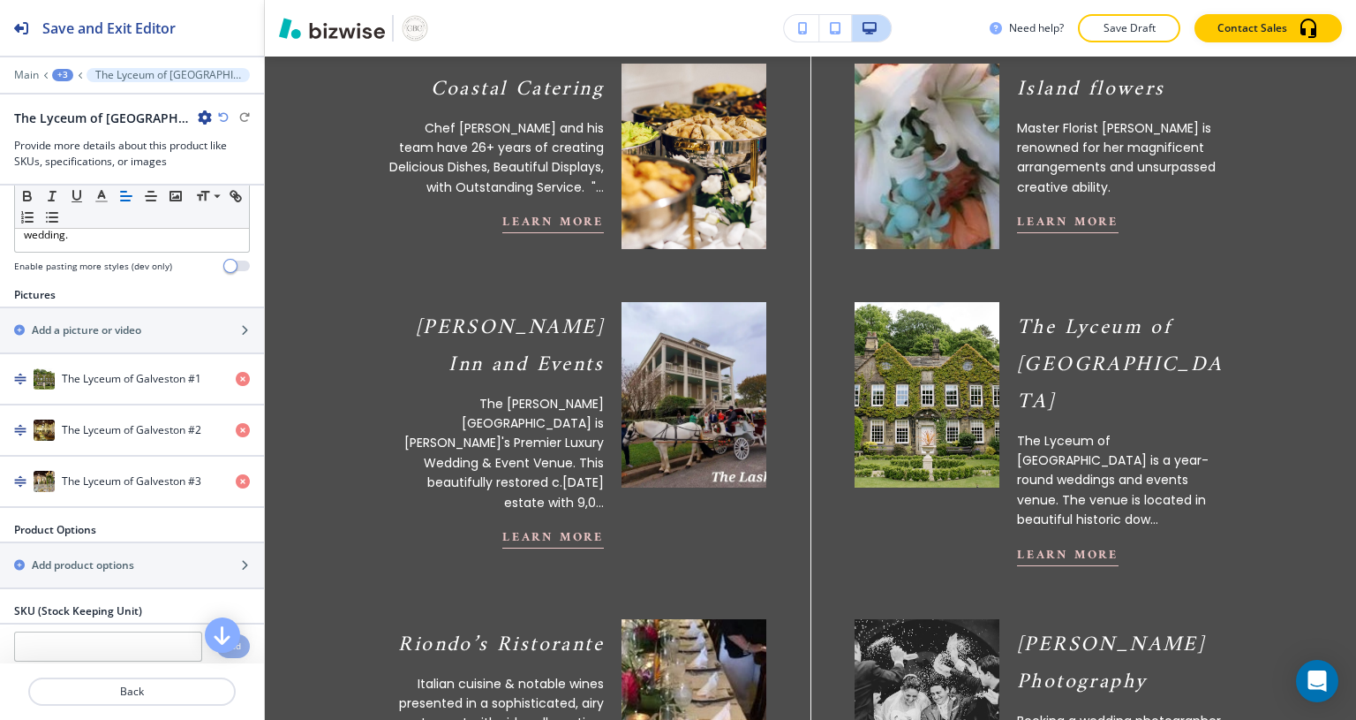
click at [103, 331] on h2 "Add a picture or video" at bounding box center [86, 330] width 109 height 16
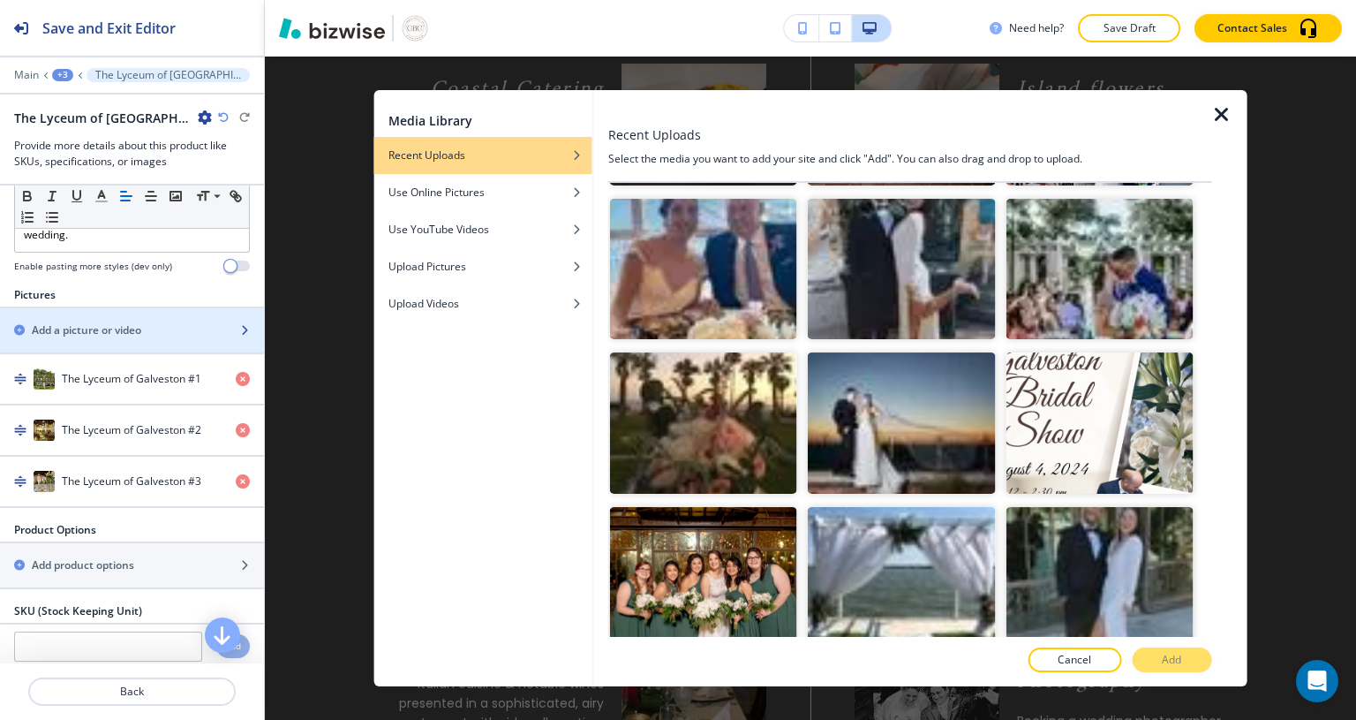
scroll to position [3902, 0]
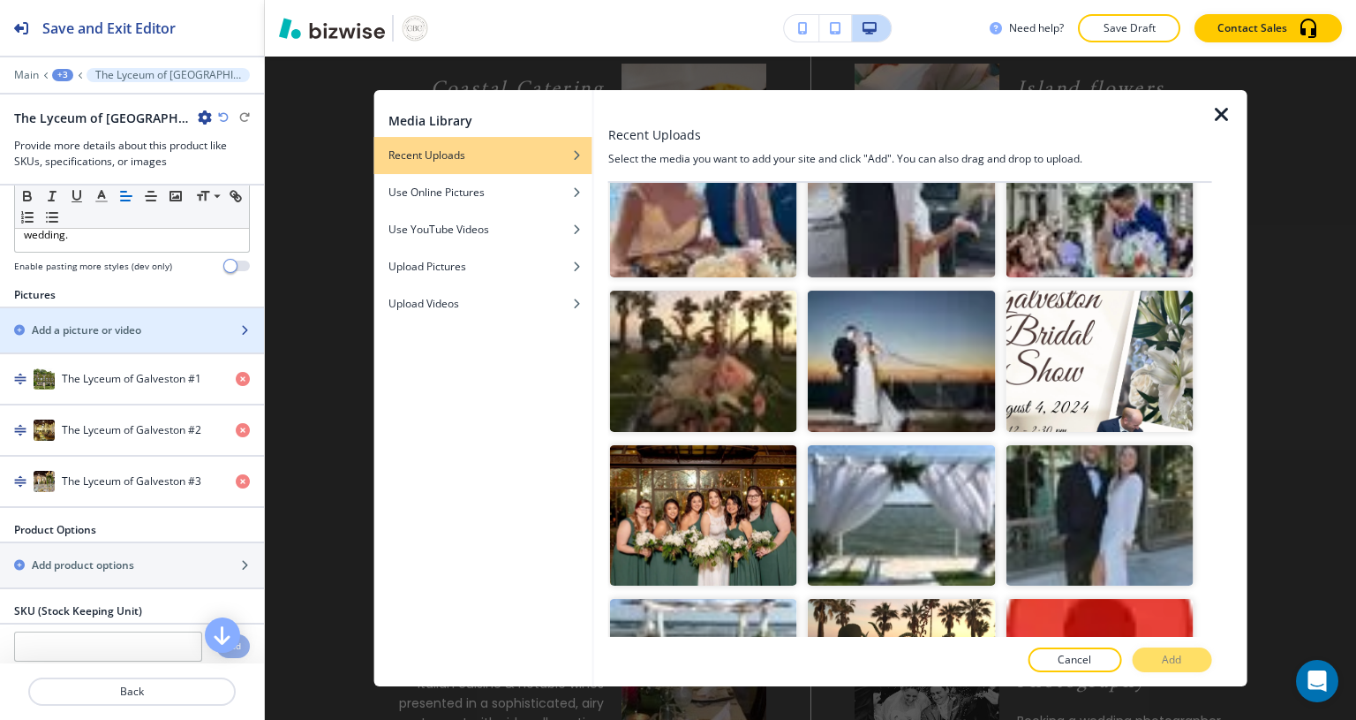
click at [1212, 121] on icon "button" at bounding box center [1221, 114] width 21 height 21
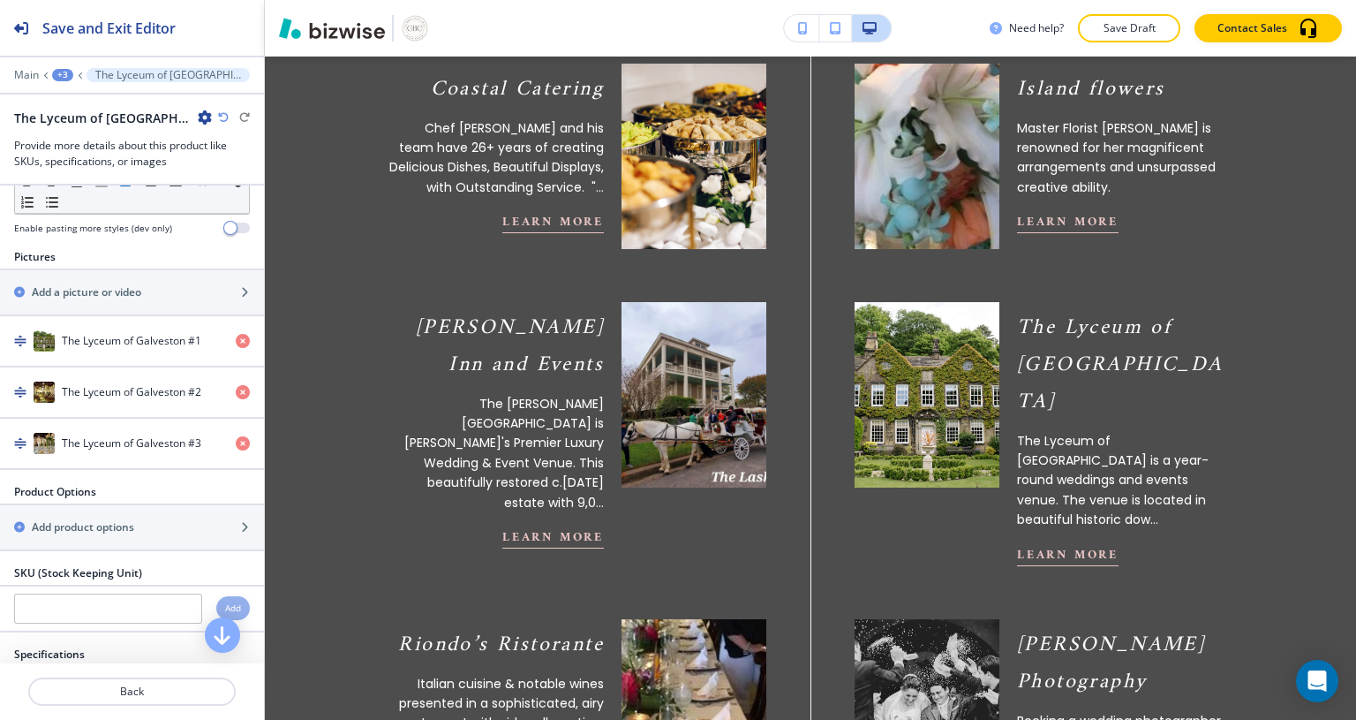
scroll to position [400, 0]
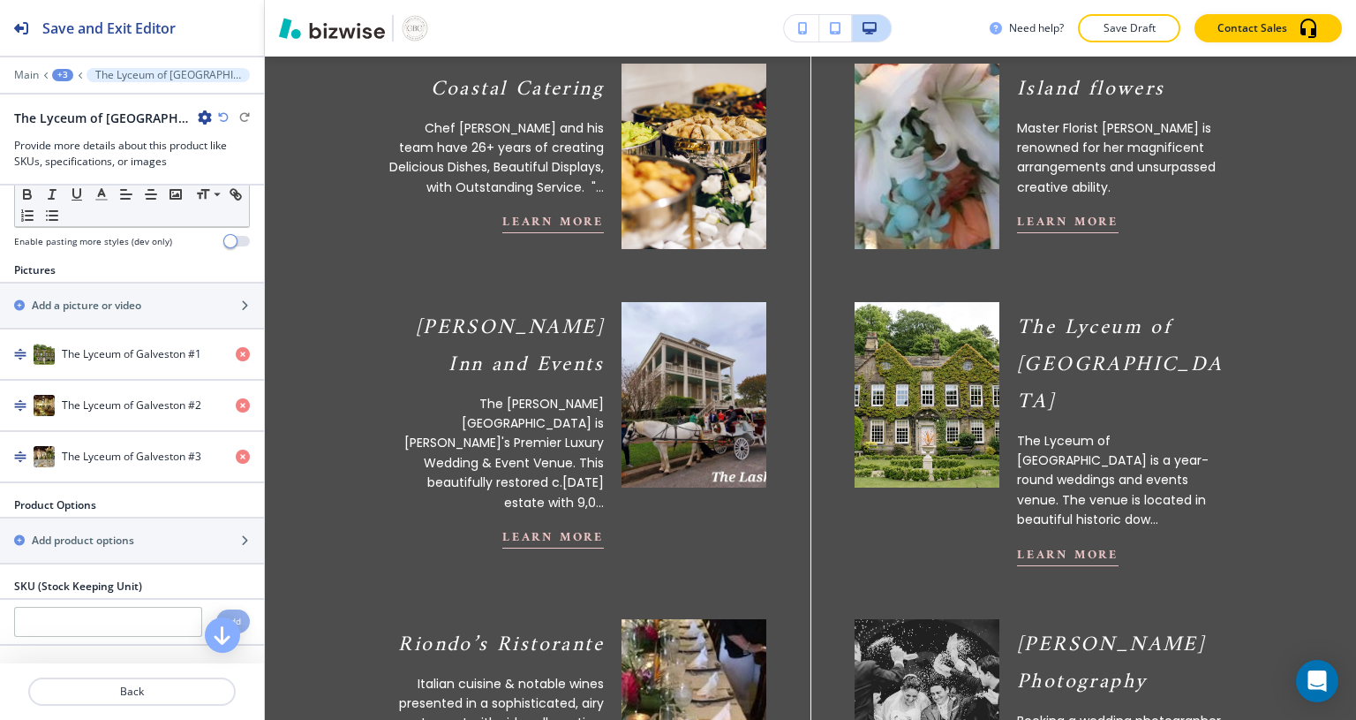
click at [236, 353] on icon "button" at bounding box center [243, 354] width 14 height 14
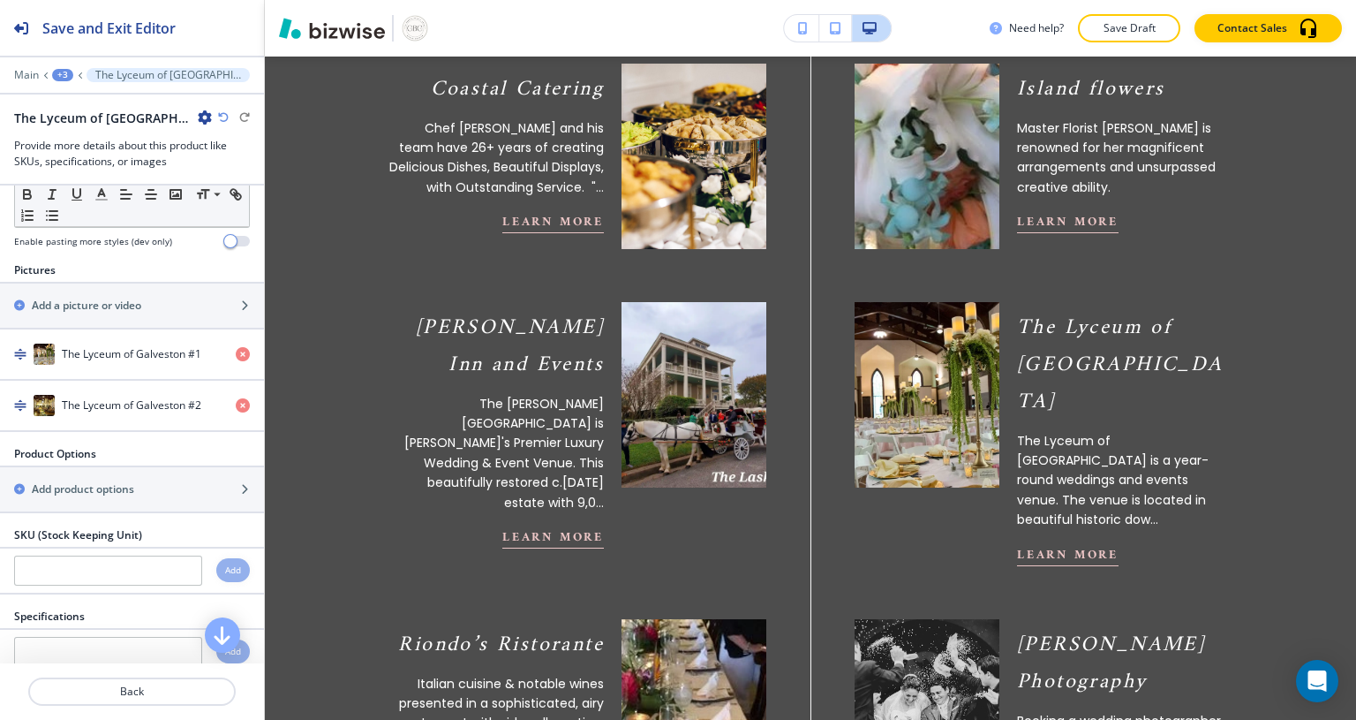
click at [132, 32] on h2 "Save and Exit Editor" at bounding box center [108, 28] width 133 height 21
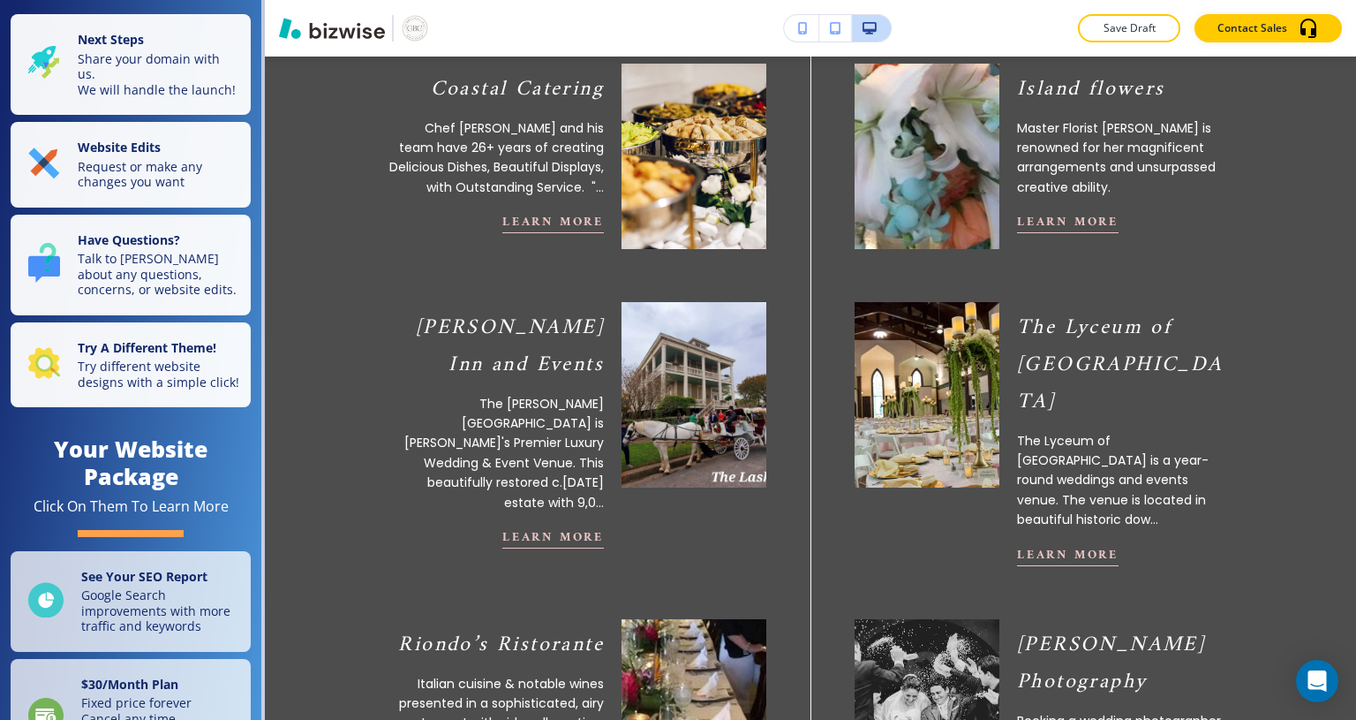
click at [170, 184] on p "Request or make any changes you want" at bounding box center [159, 174] width 162 height 31
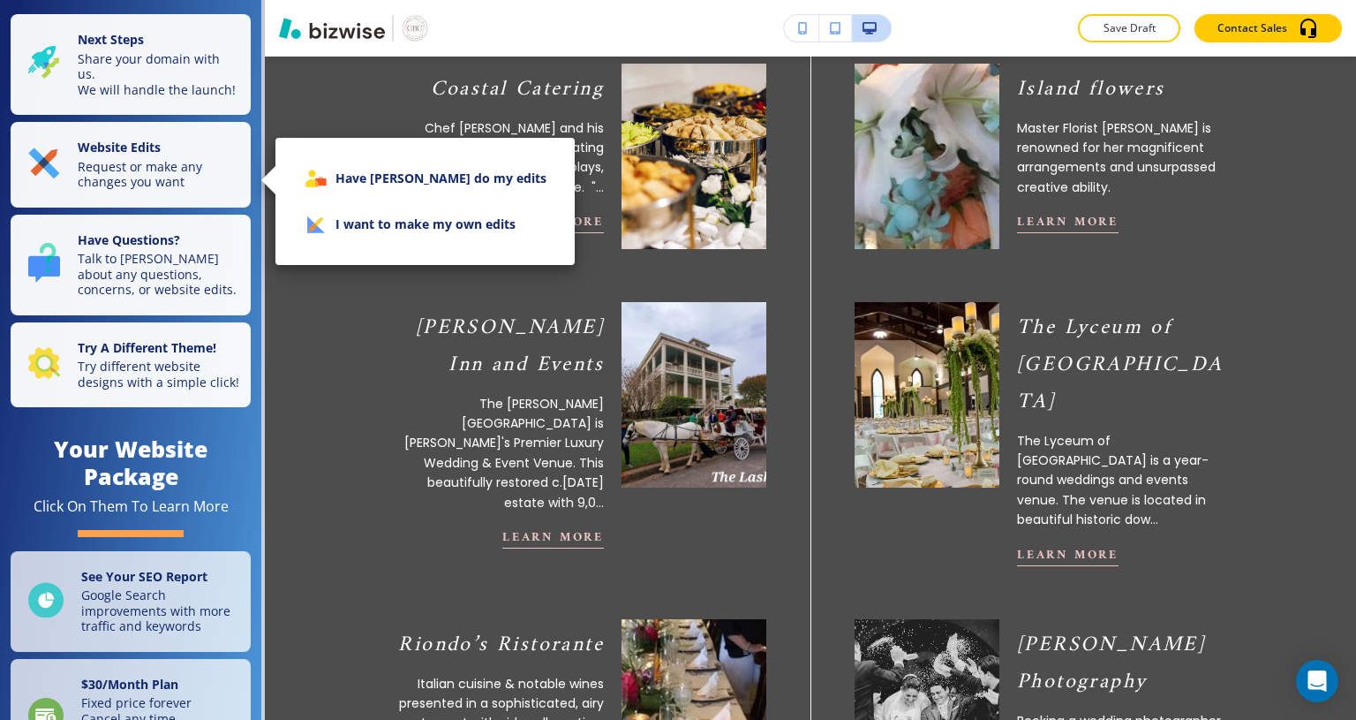
click at [417, 224] on li "I want to make my own edits" at bounding box center [425, 224] width 271 height 46
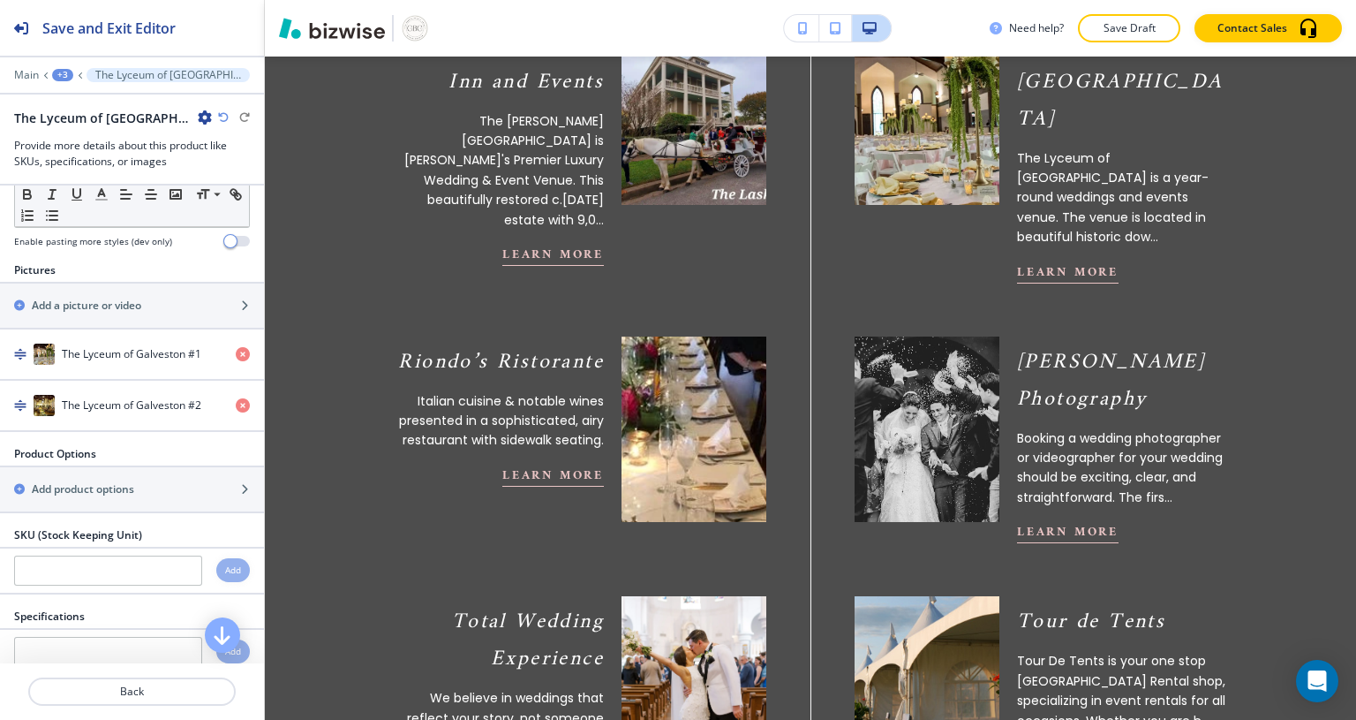
scroll to position [1410, 0]
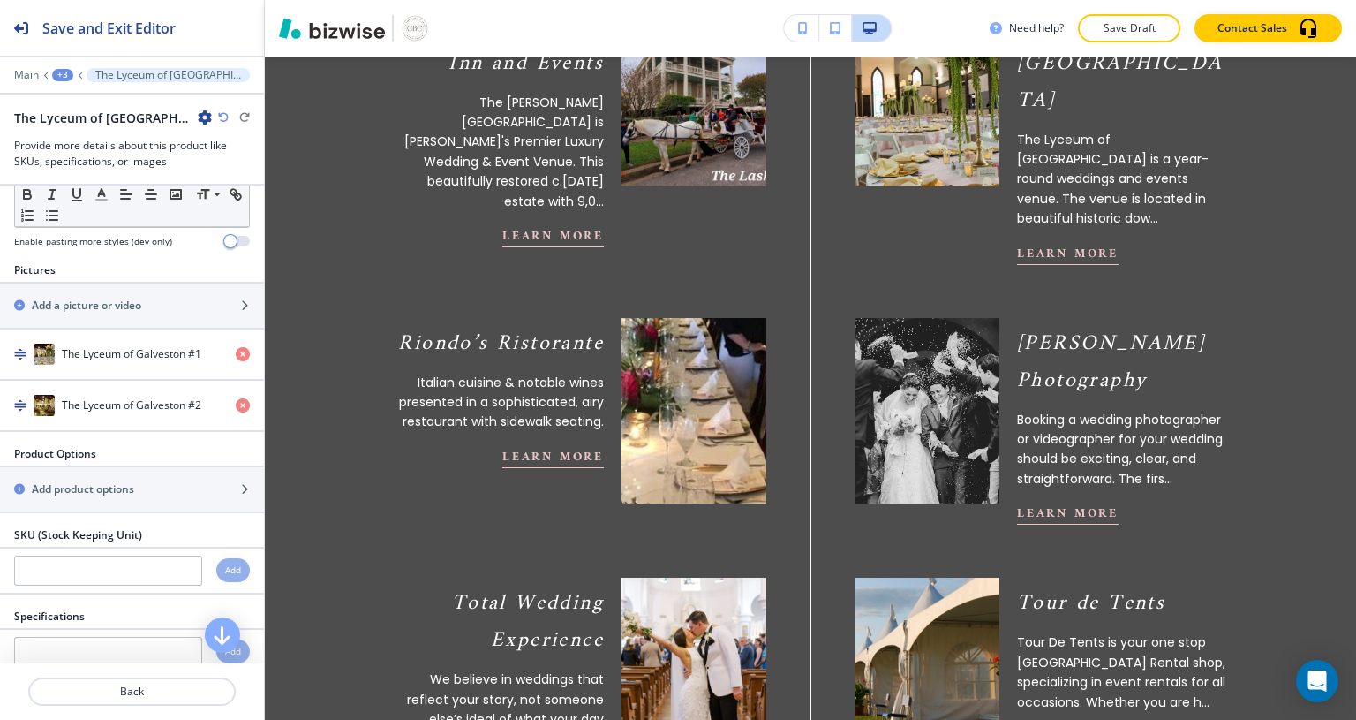
click at [155, 683] on p "Back" at bounding box center [132, 691] width 204 height 16
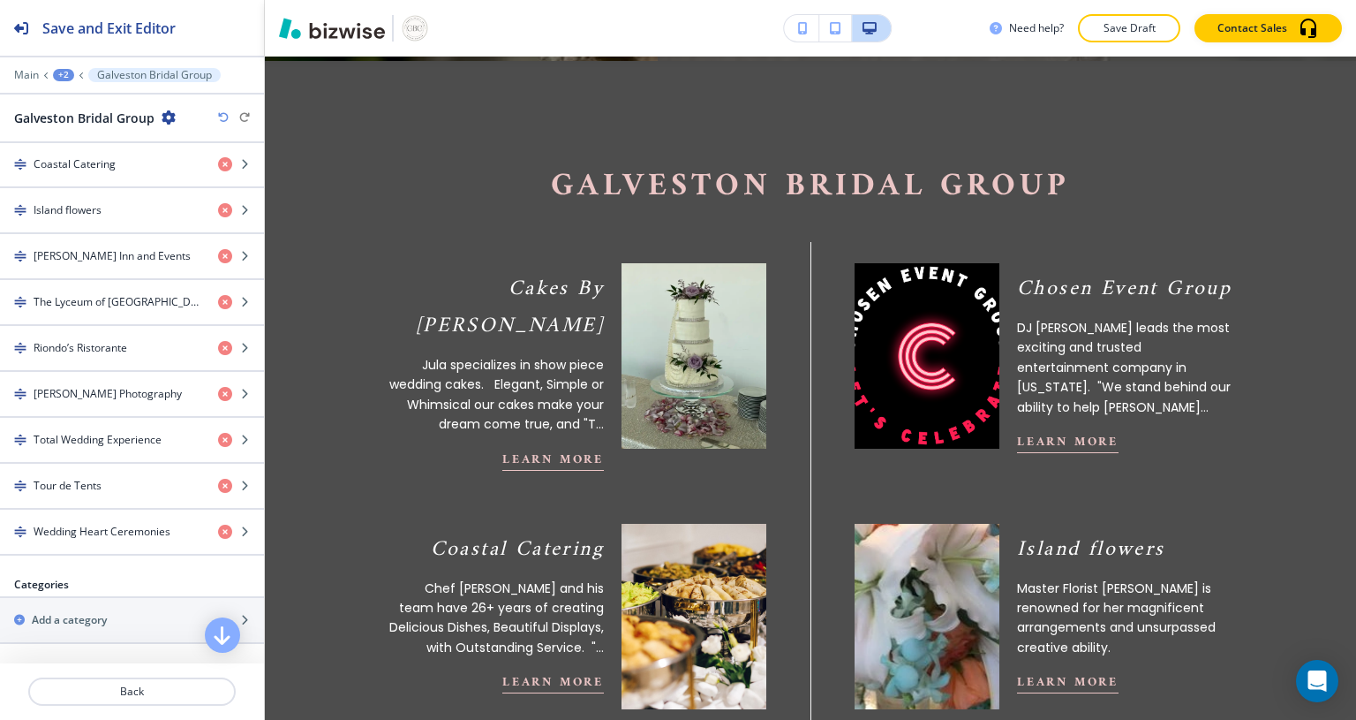
scroll to position [788, 0]
click at [110, 343] on h4 "Riondo’s Ristorante" at bounding box center [81, 351] width 94 height 16
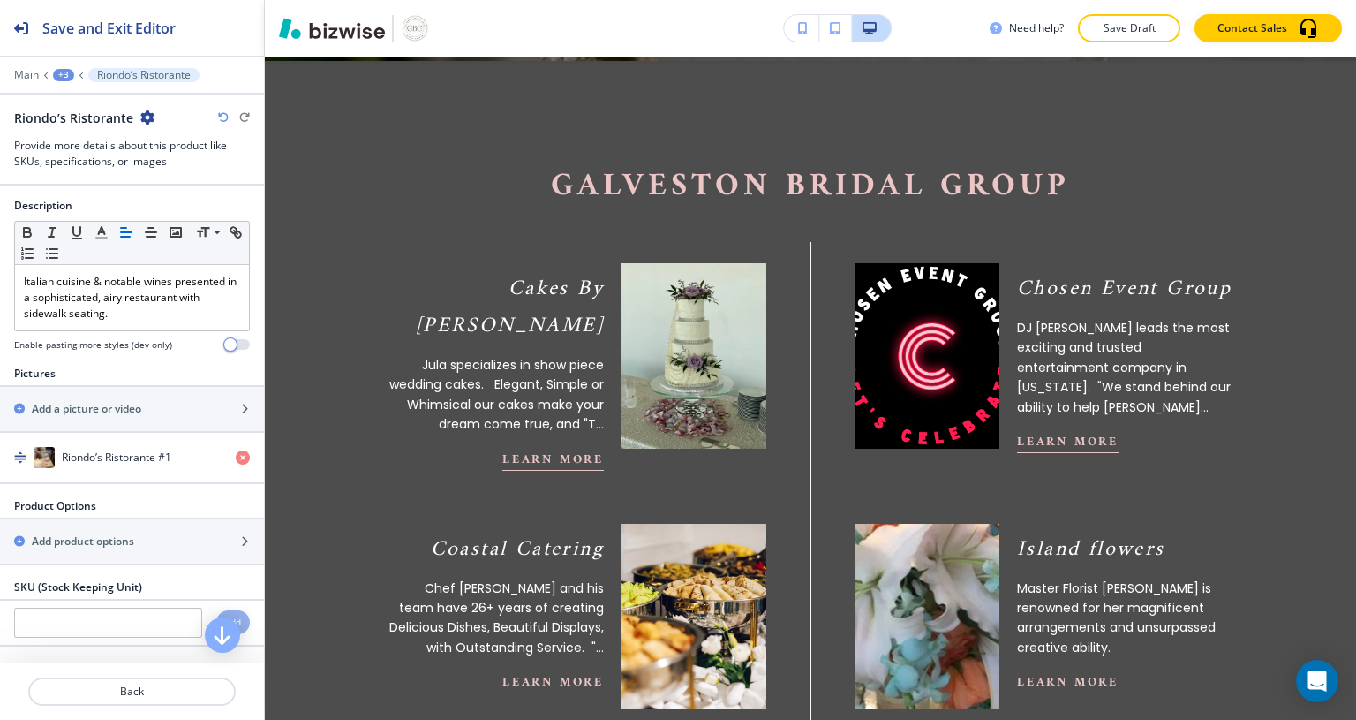
scroll to position [135, 0]
click at [61, 296] on p "Italian cuisine & notable wines presented in a sophisticated, airy restaurant w…" at bounding box center [132, 300] width 216 height 48
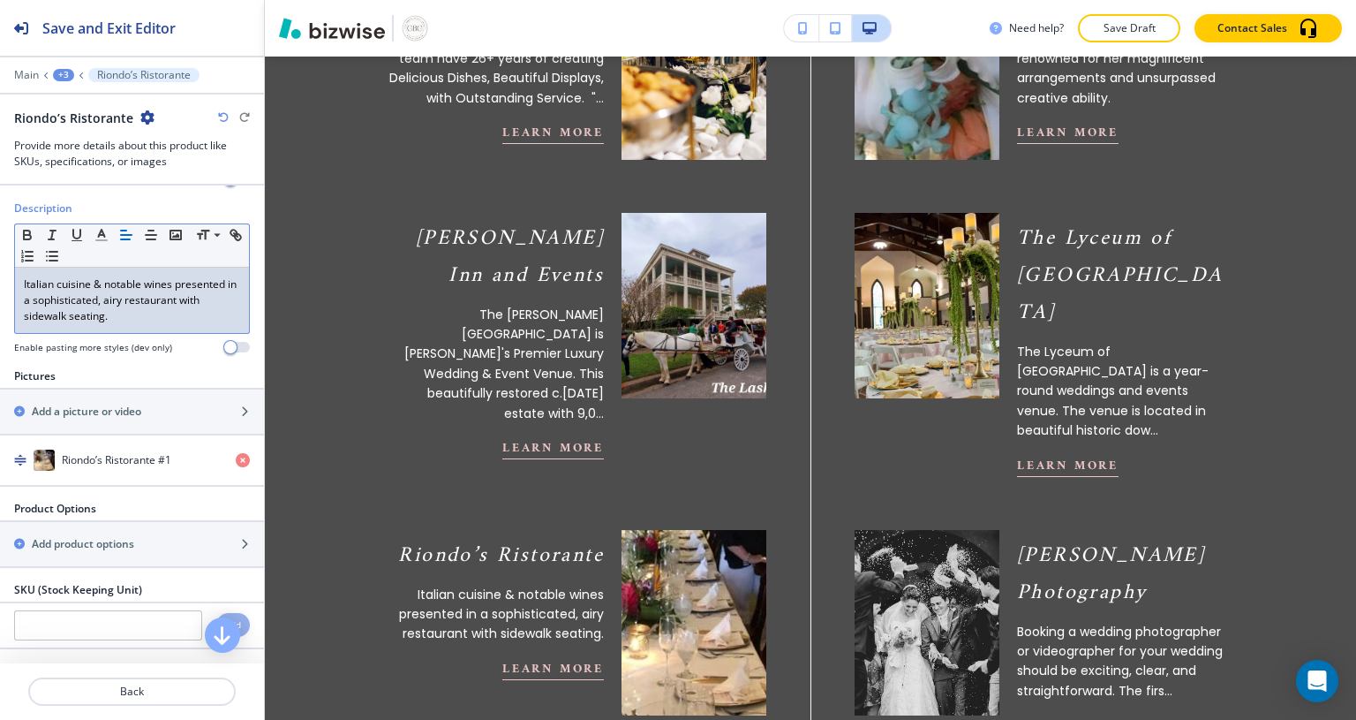
scroll to position [1200, 0]
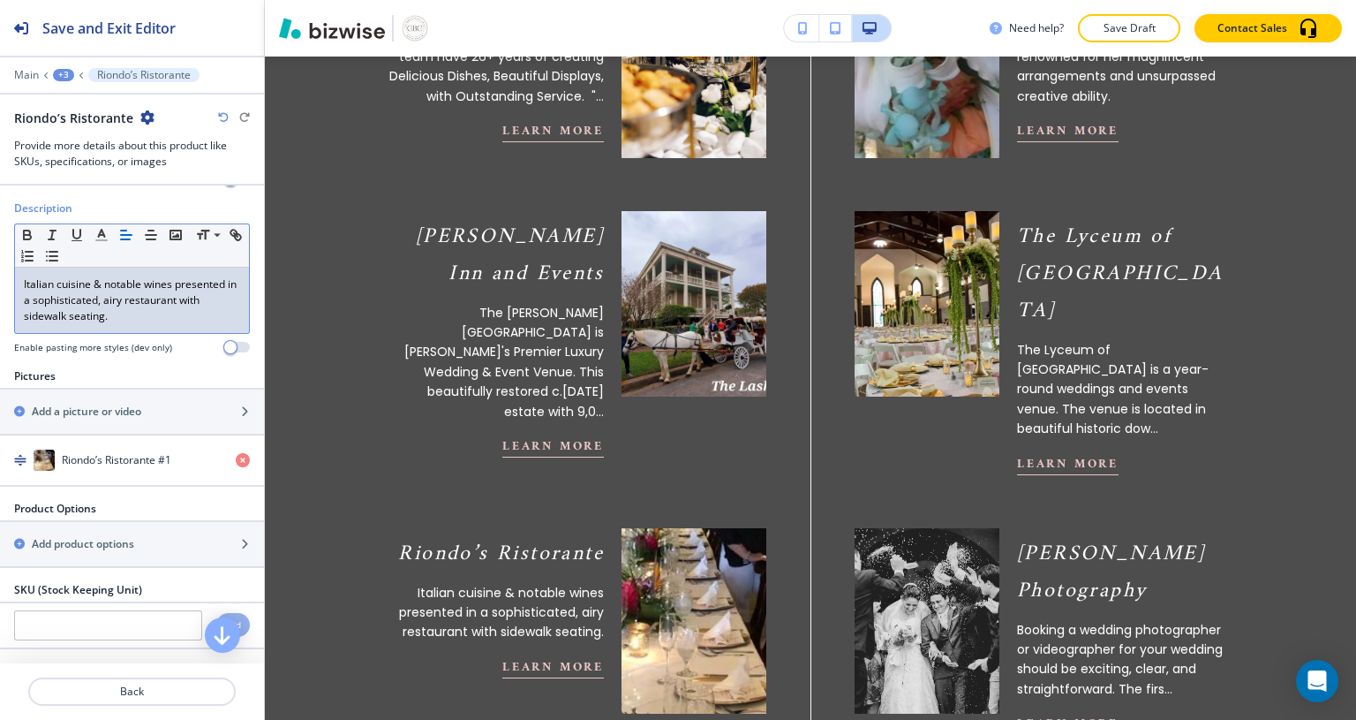
click at [136, 419] on div "button" at bounding box center [132, 426] width 264 height 14
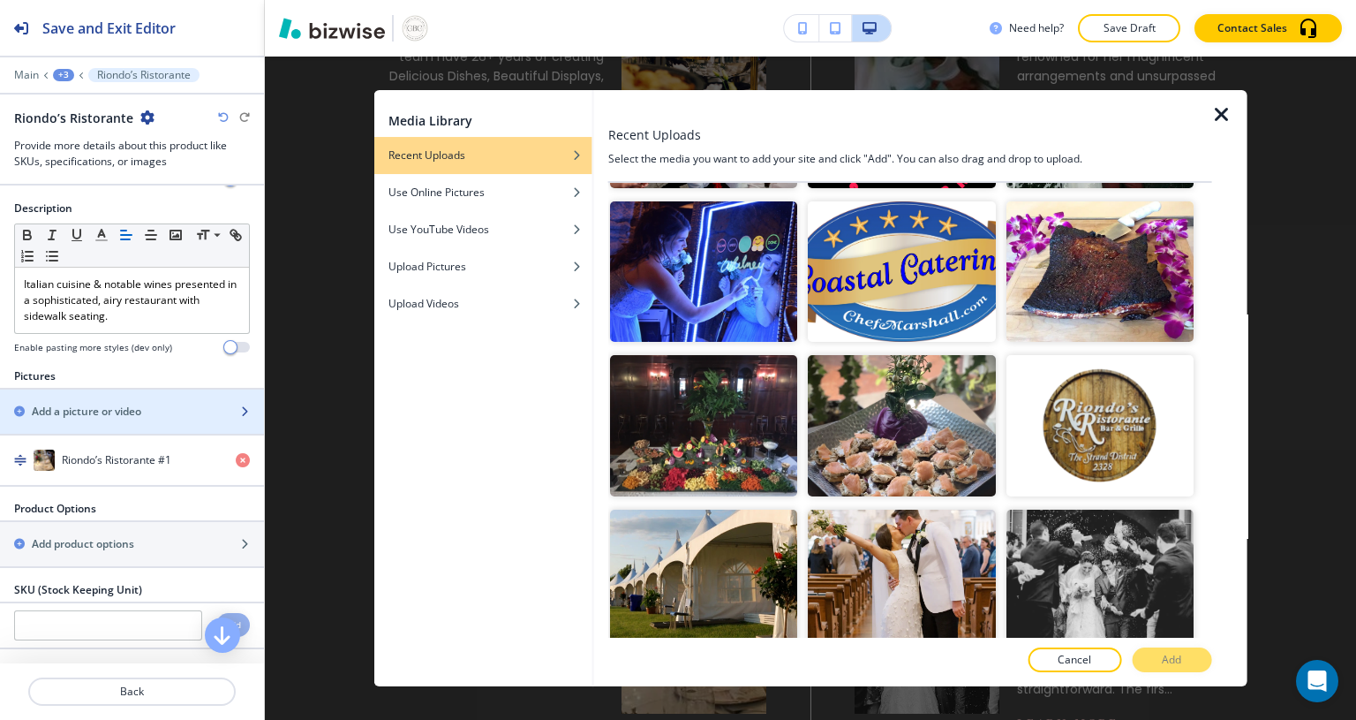
scroll to position [614, 0]
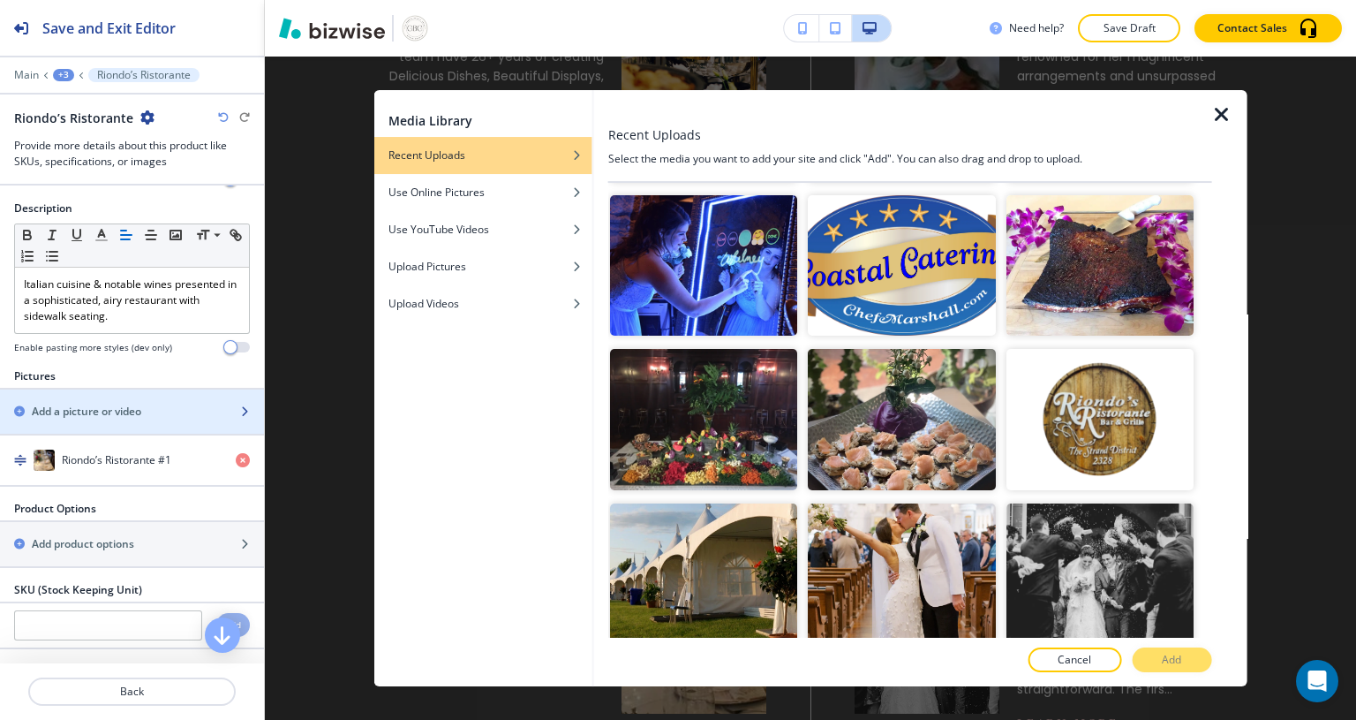
click at [1083, 392] on img "button" at bounding box center [1099, 419] width 187 height 140
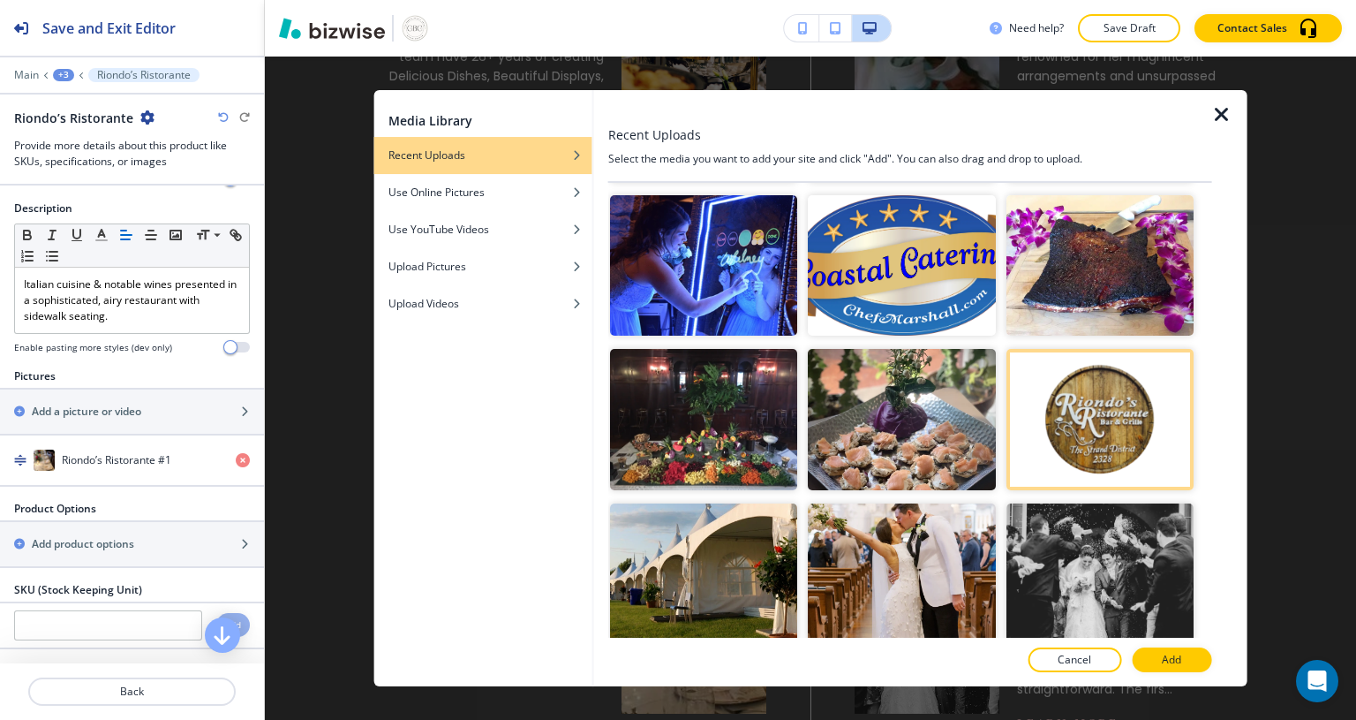
click at [1172, 671] on button "Add" at bounding box center [1171, 659] width 79 height 25
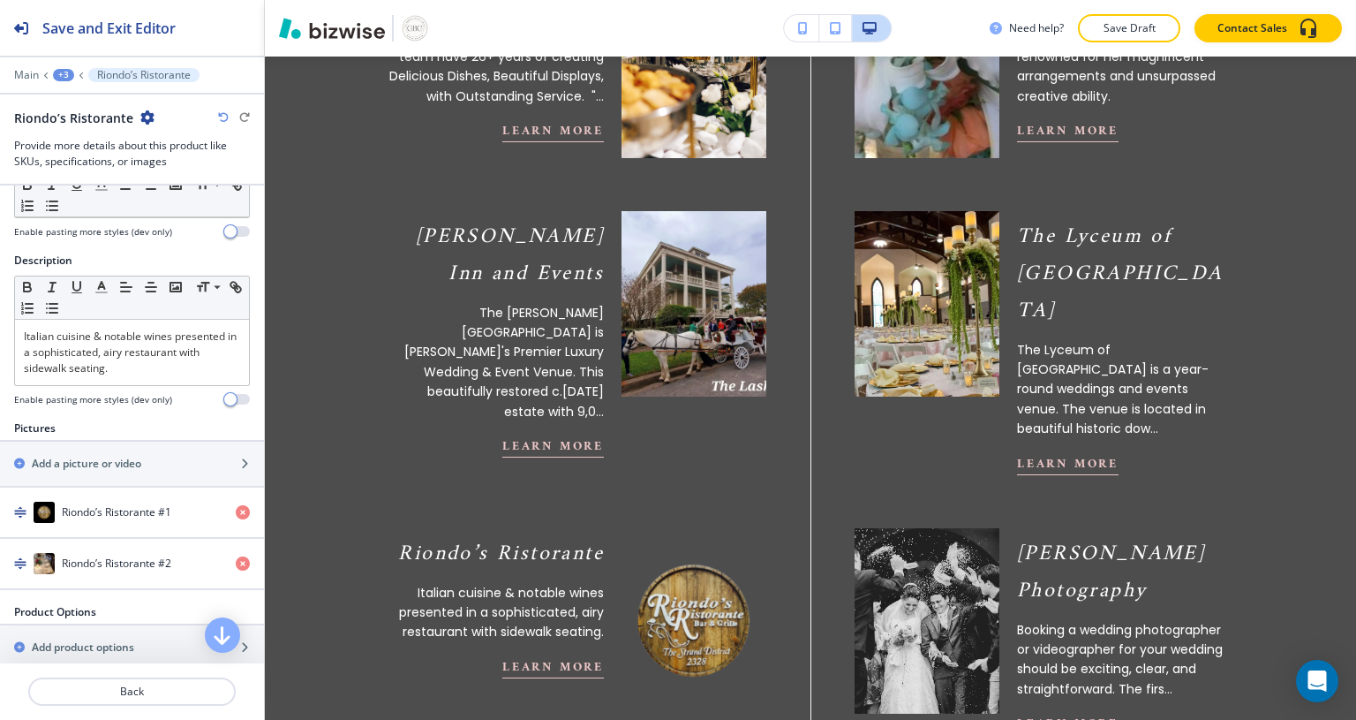
scroll to position [84, 0]
click at [144, 372] on p "Italian cuisine & notable wines presented in a sophisticated, airy restaurant w…" at bounding box center [132, 352] width 216 height 48
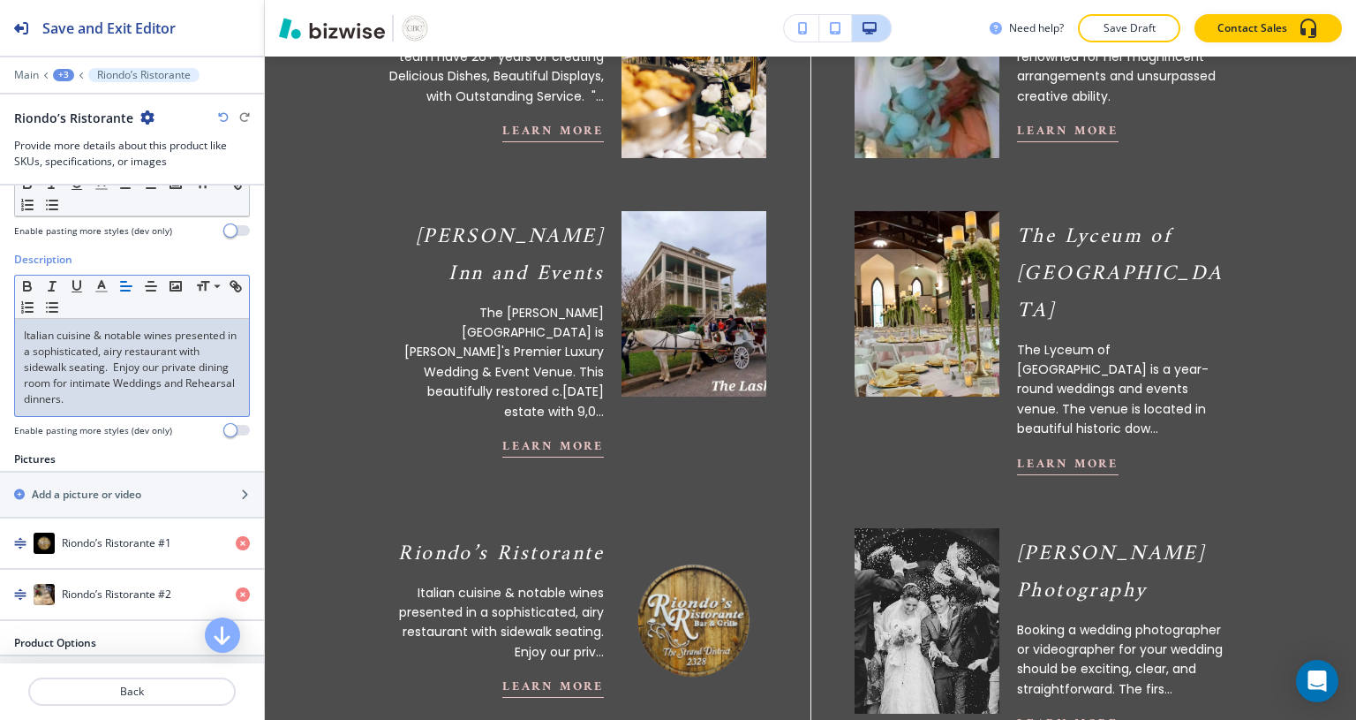
click at [83, 367] on p "Italian cuisine & notable wines presented in a sophisticated, airy restaurant w…" at bounding box center [132, 367] width 216 height 79
click at [68, 31] on h2 "Save and Exit Editor" at bounding box center [108, 28] width 133 height 21
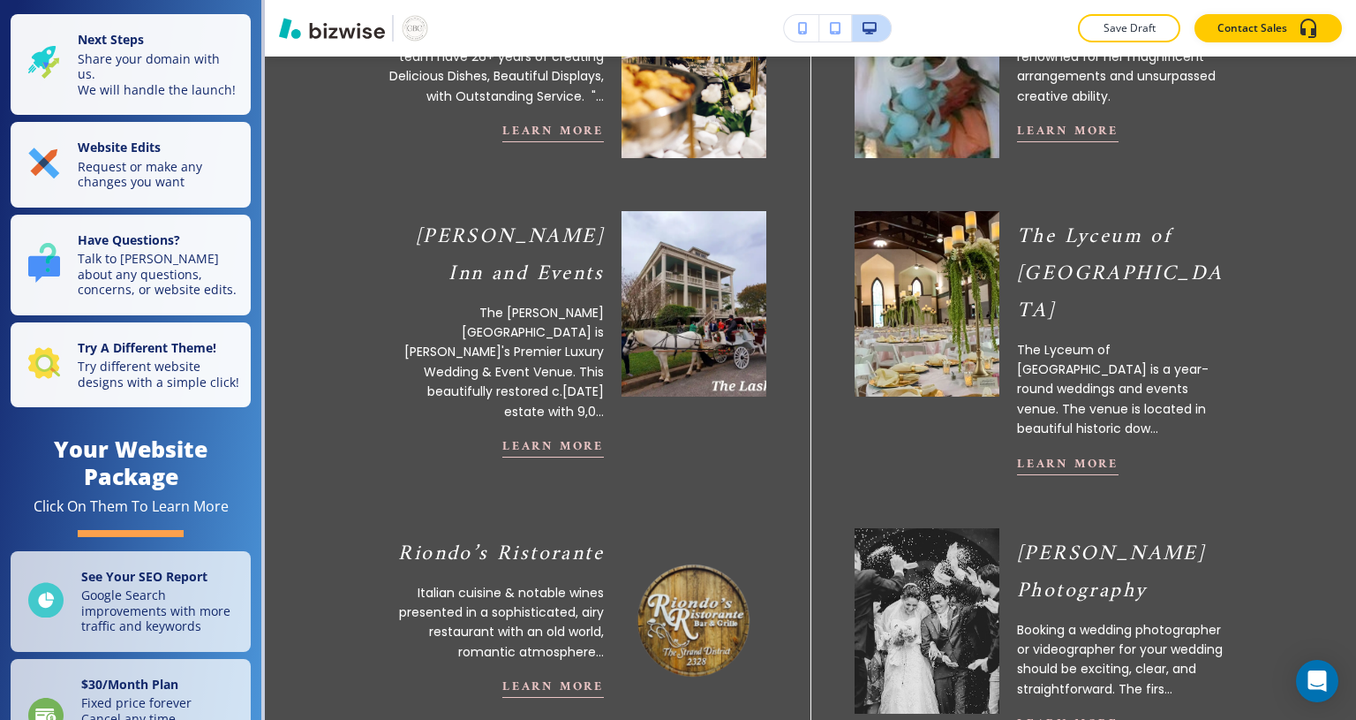
click at [112, 190] on p "Request or make any changes you want" at bounding box center [159, 174] width 162 height 31
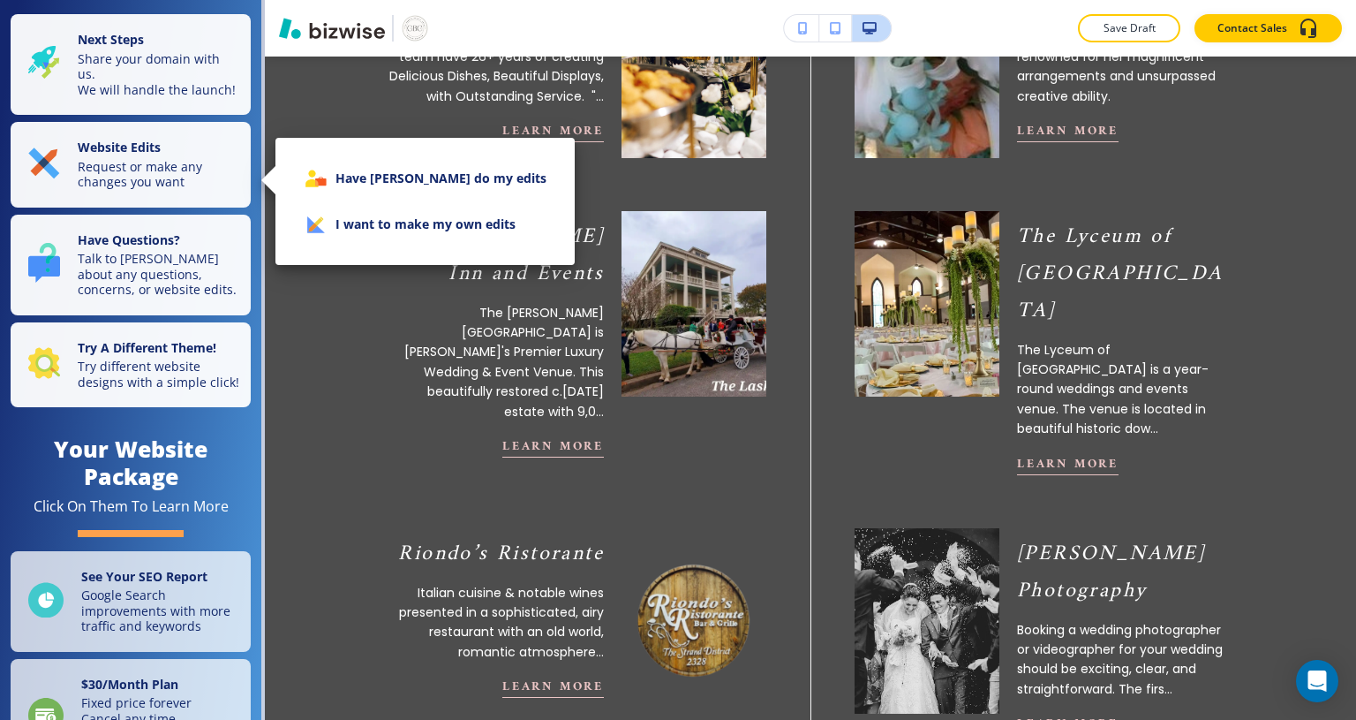
click at [364, 235] on li "I want to make my own edits" at bounding box center [425, 224] width 271 height 46
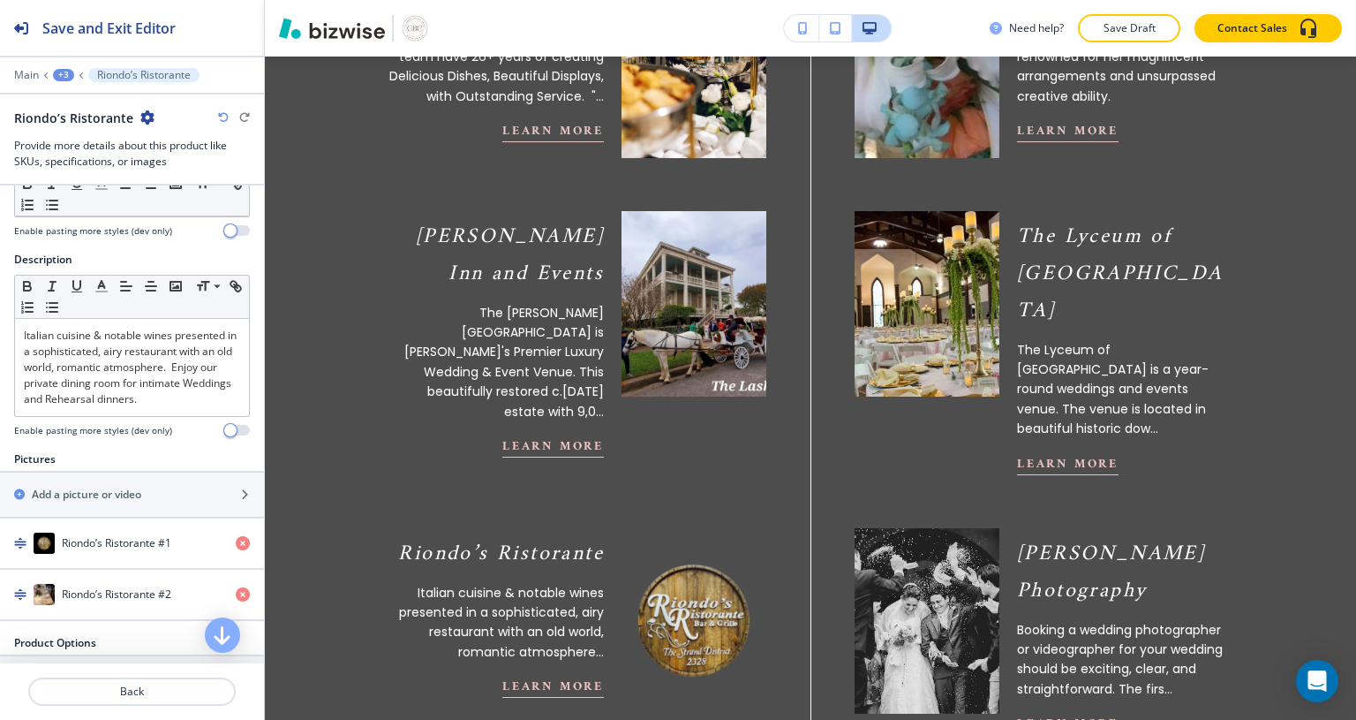
click at [148, 690] on p "Back" at bounding box center [132, 691] width 204 height 16
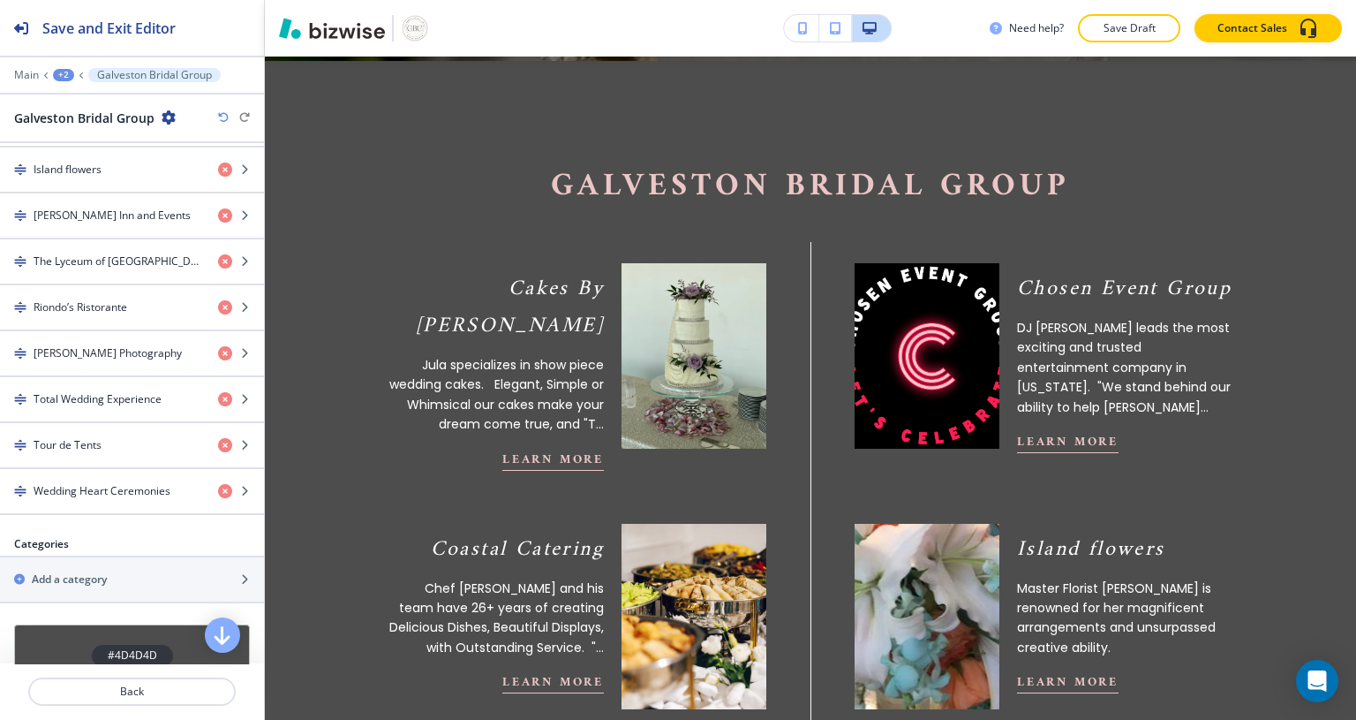
scroll to position [833, 0]
click at [127, 358] on div "button" at bounding box center [132, 365] width 264 height 14
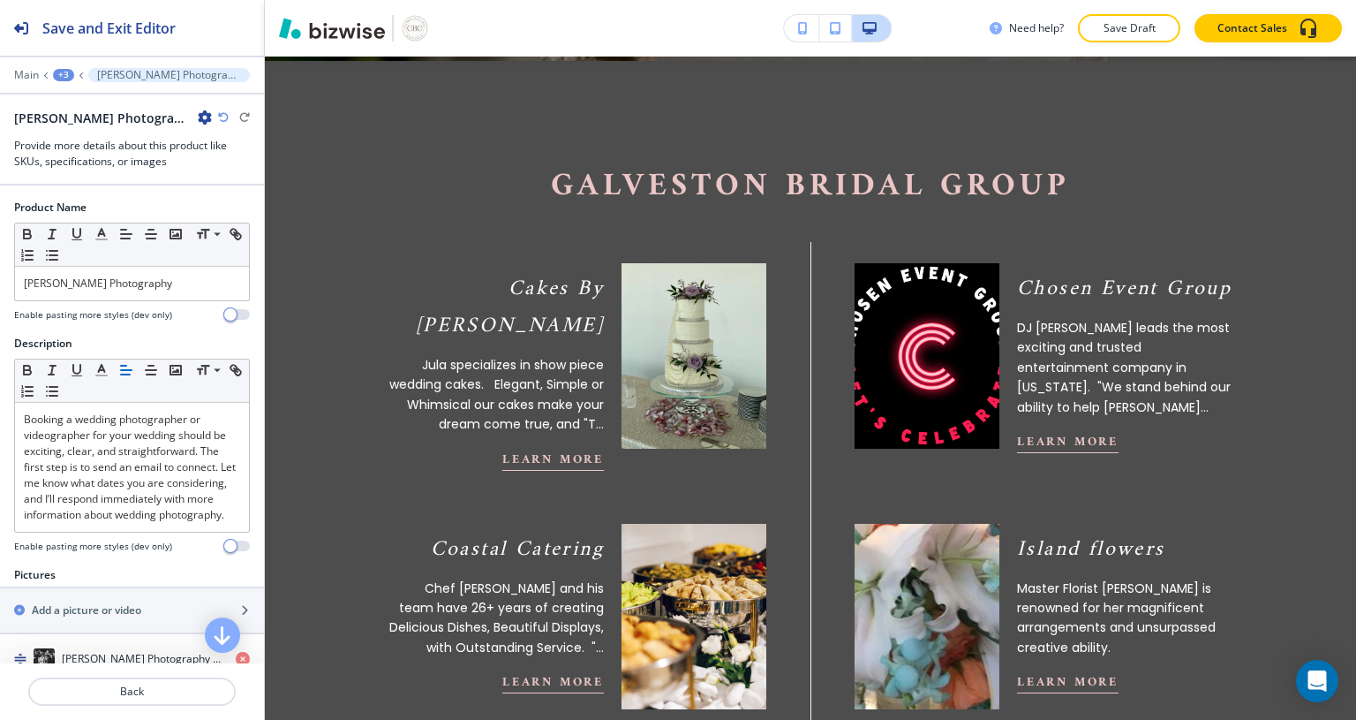
click at [74, 286] on p "[PERSON_NAME] Photography" at bounding box center [132, 283] width 216 height 16
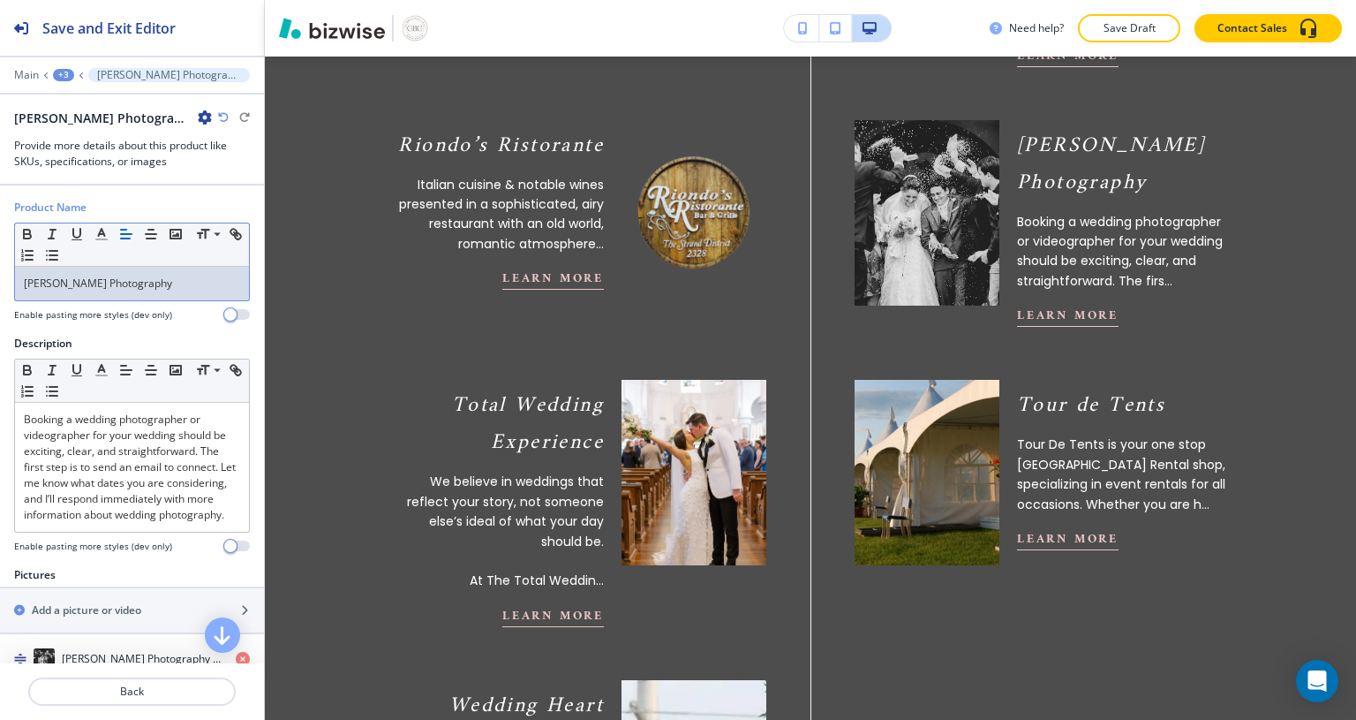
scroll to position [1611, 0]
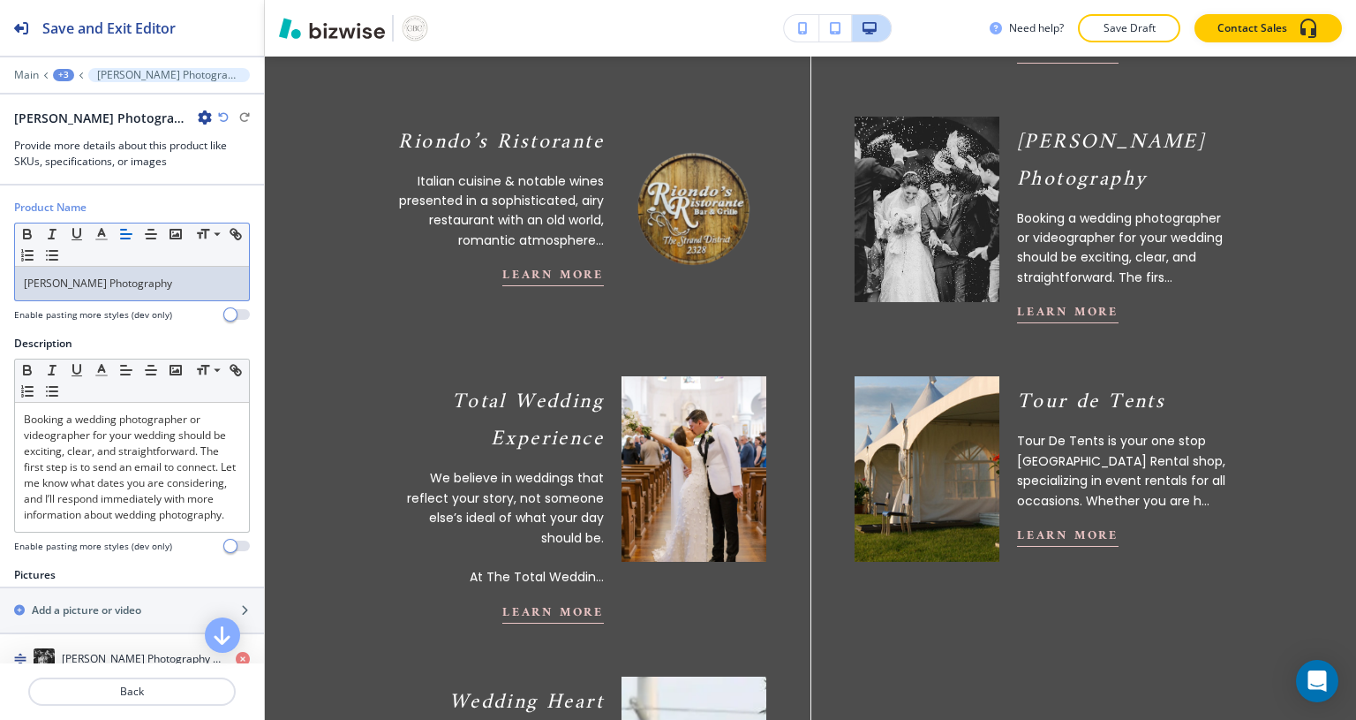
click at [158, 692] on p "Back" at bounding box center [132, 691] width 204 height 16
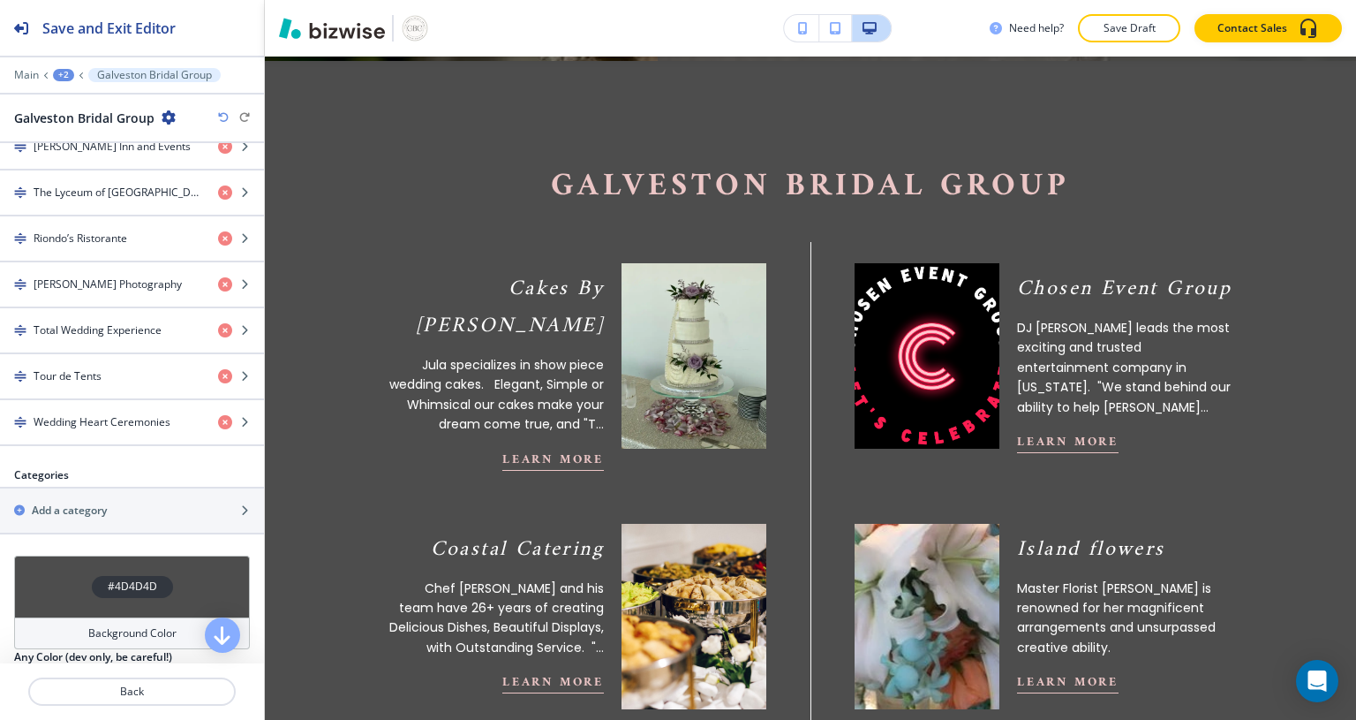
scroll to position [897, 0]
click at [146, 341] on div "button" at bounding box center [132, 348] width 264 height 14
click at [109, 331] on h4 "Total Wedding Experience" at bounding box center [98, 333] width 128 height 16
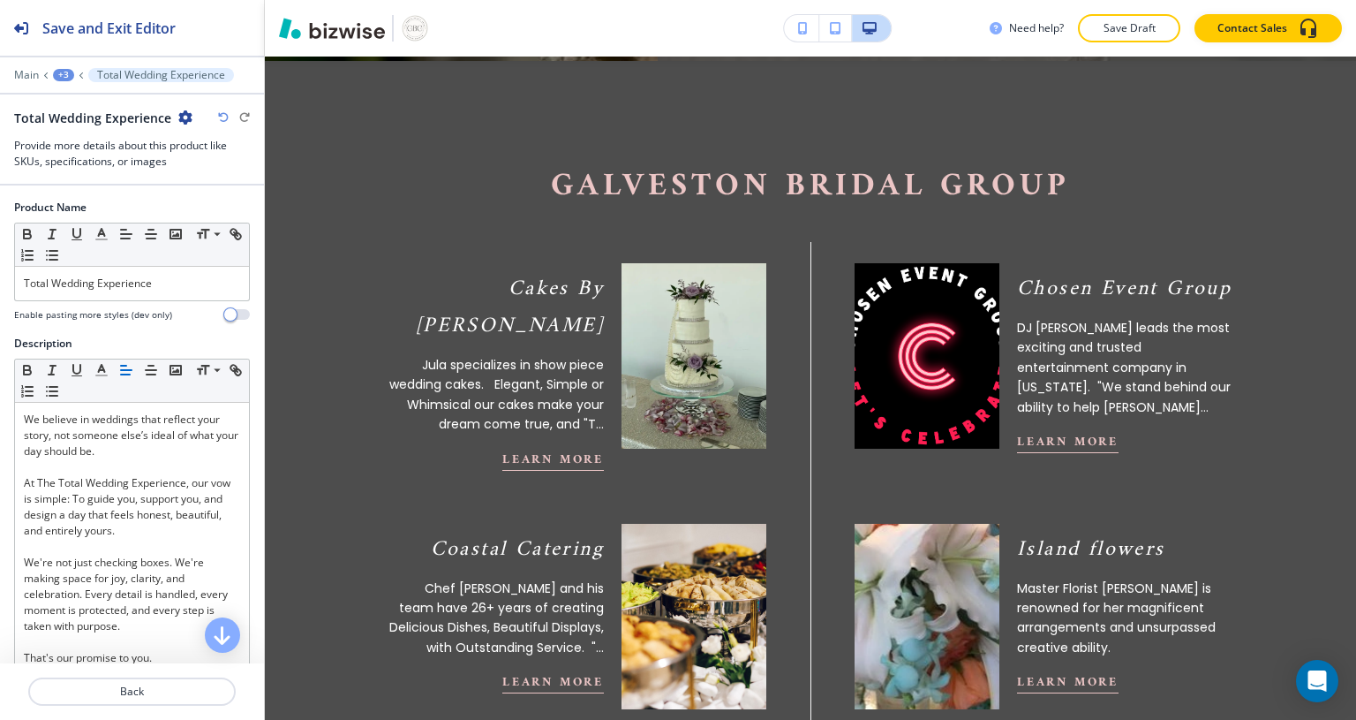
click at [26, 486] on p "At The Total Wedding Experience, our vow is simple: To guide you, support you, …" at bounding box center [132, 507] width 216 height 64
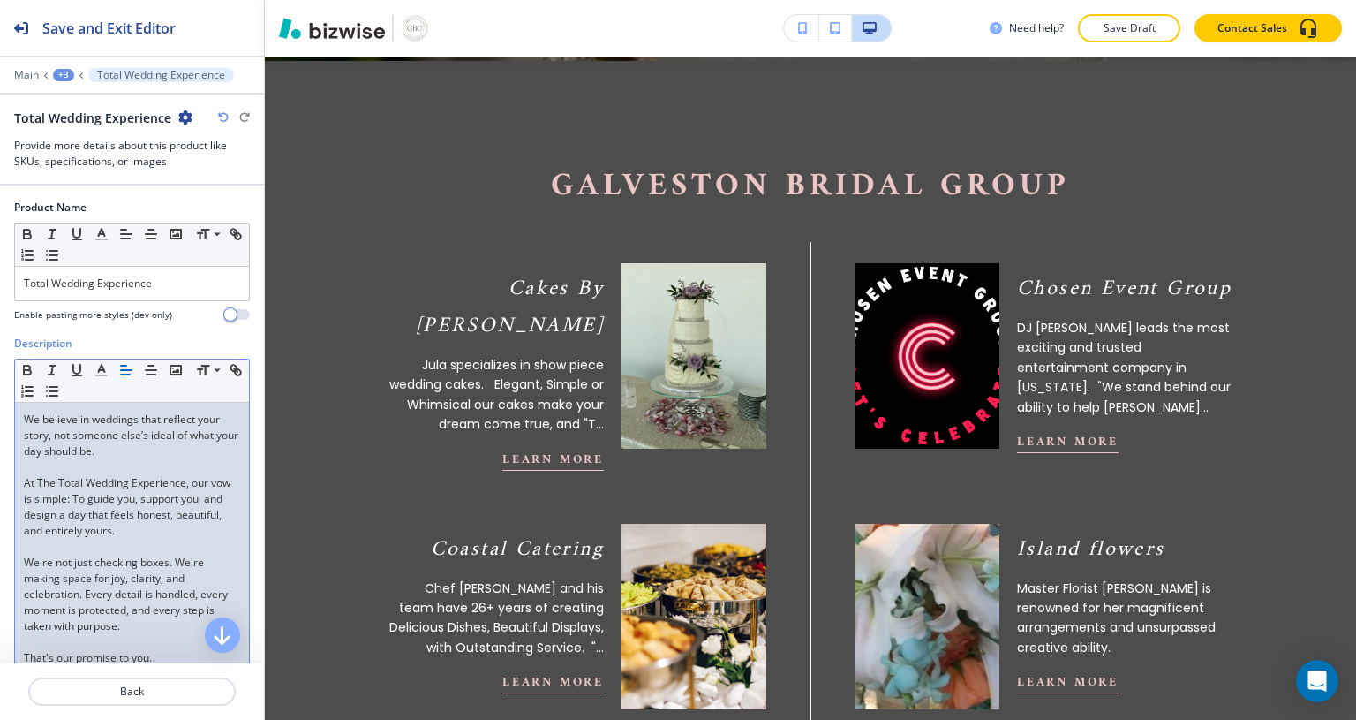
click at [171, 529] on p "At The Total Wedding Experience, our vow is simple: To guide you, support you, …" at bounding box center [132, 507] width 216 height 64
click at [170, 534] on p "At The Total Wedding Experience, our vow is simple: To guide you, support you, …" at bounding box center [132, 507] width 216 height 64
click at [163, 533] on p "At The Total Wedding Experience, our vow is simple: To guide you, support you, …" at bounding box center [132, 507] width 216 height 64
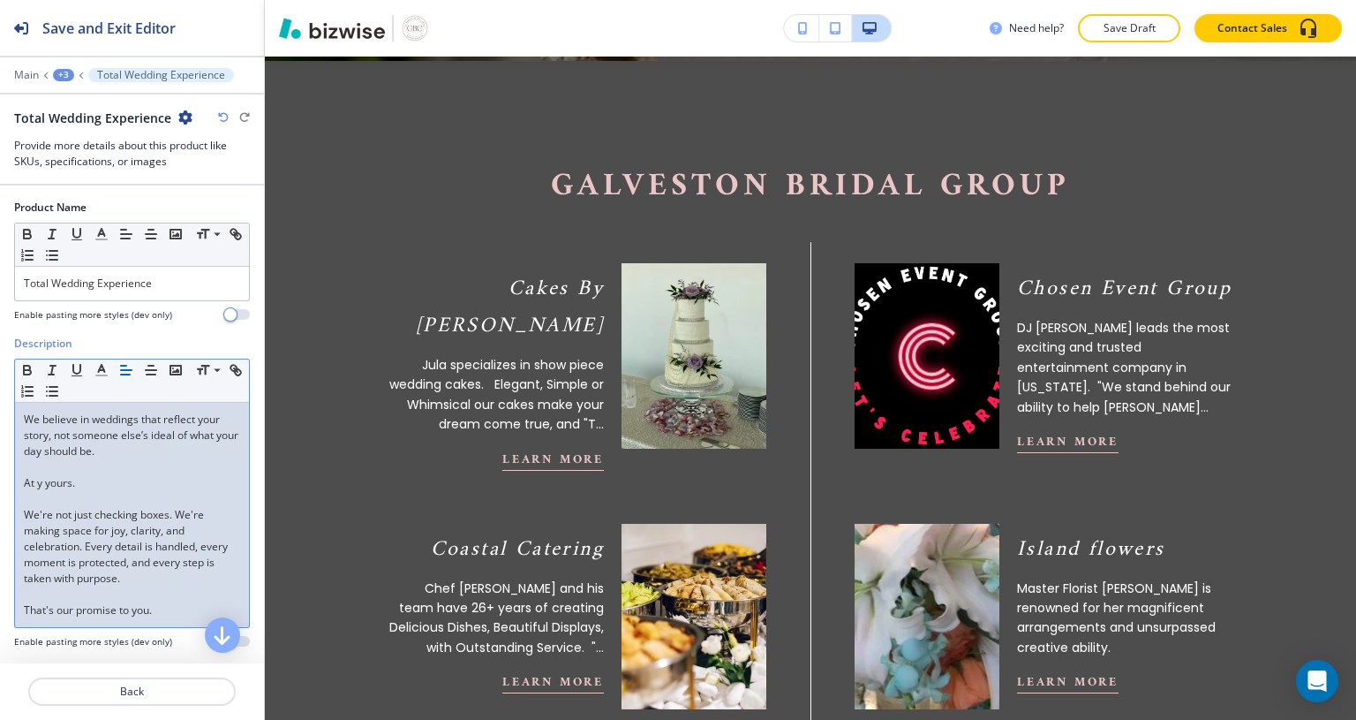
click at [34, 426] on p "We believe in weddings that reflect your story, not someone else’s ideal of wha…" at bounding box center [132, 435] width 216 height 48
click at [28, 421] on p "We believe in weddings that reflect your story, not someone else’s ideal of wha…" at bounding box center [132, 435] width 216 height 48
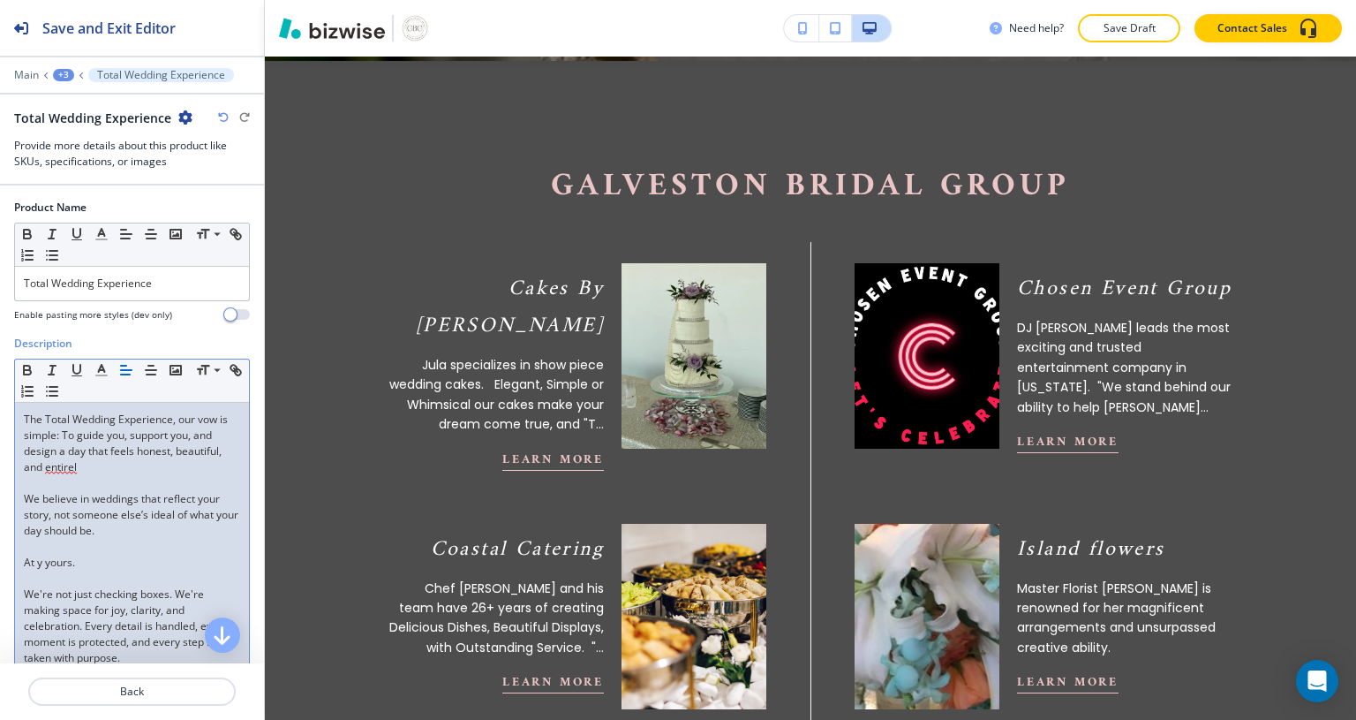
click at [102, 475] on p at bounding box center [132, 483] width 216 height 16
click at [92, 463] on p "The Total Wedding Experience, our vow is simple: To guide you, support you, and…" at bounding box center [132, 443] width 216 height 64
click at [103, 560] on p "At y yours." at bounding box center [132, 562] width 216 height 16
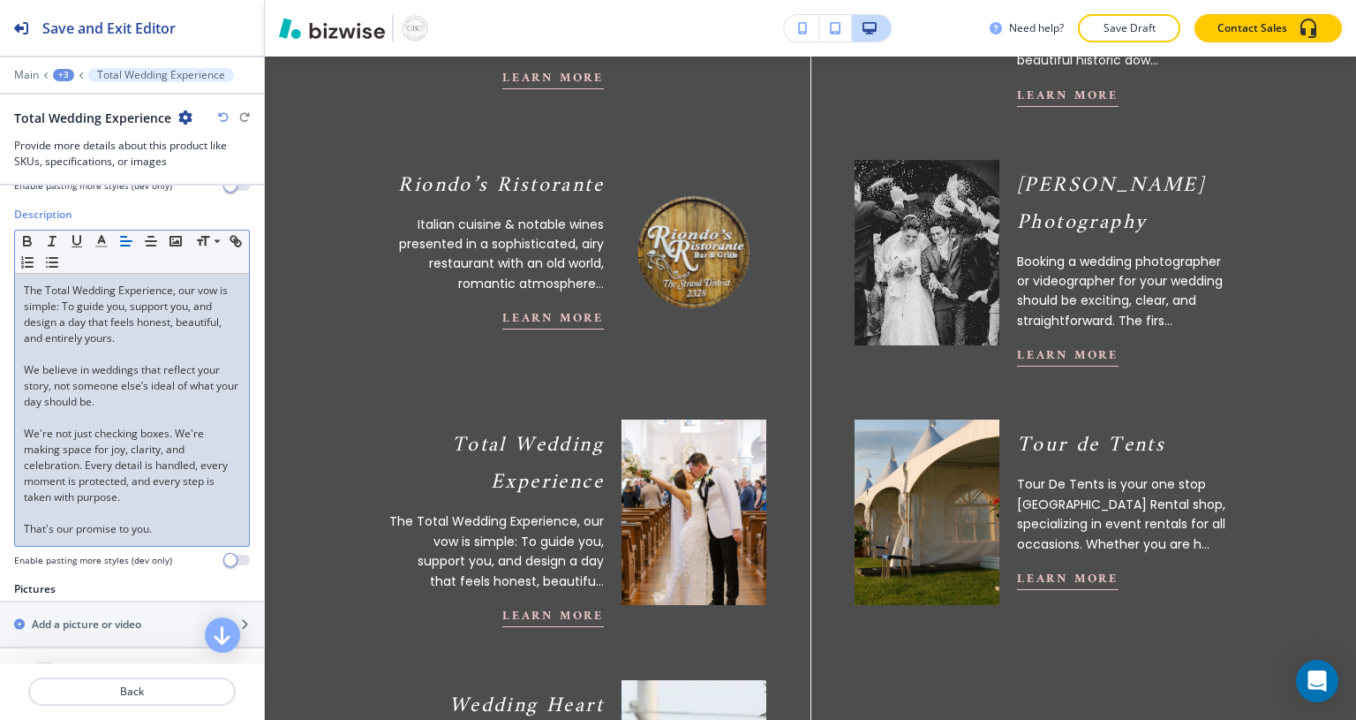
scroll to position [155, 0]
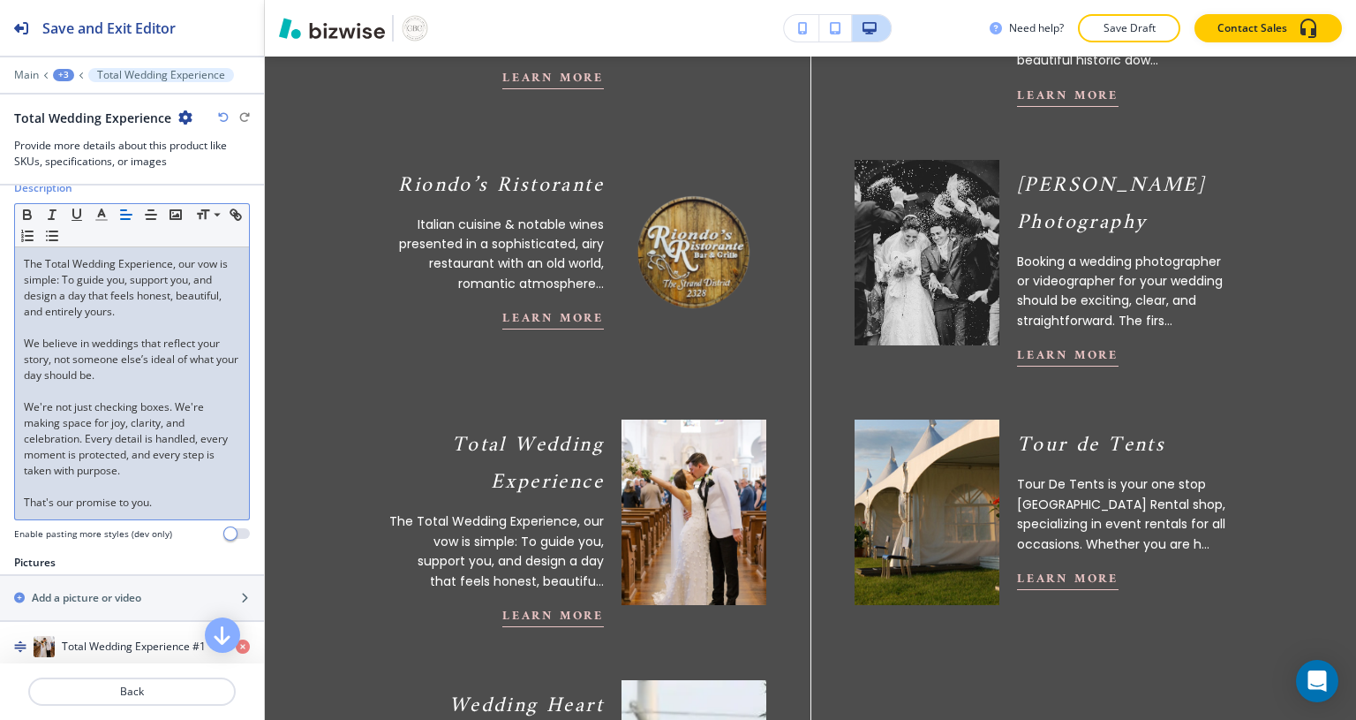
click at [178, 509] on div "The Total Wedding Experience, our vow is simple: To guide you, support you, and…" at bounding box center [132, 383] width 234 height 272
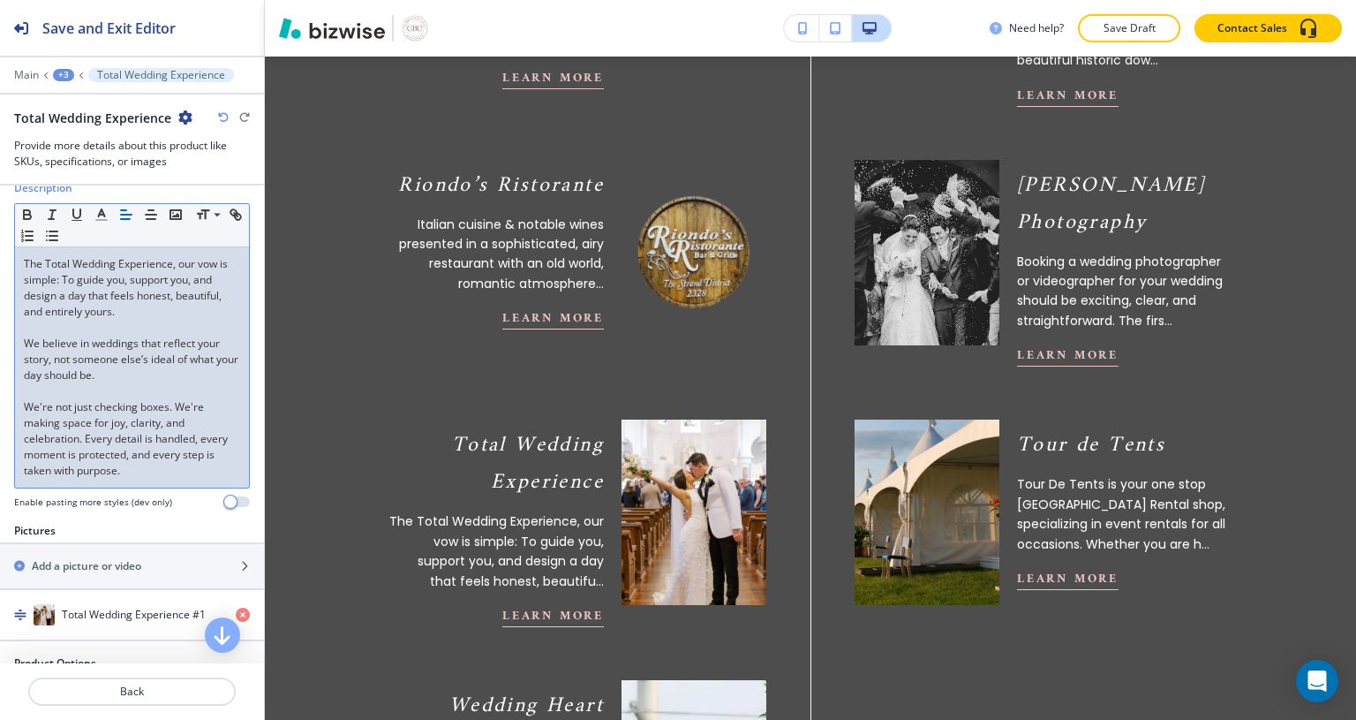
click at [134, 32] on h2 "Save and Exit Editor" at bounding box center [108, 28] width 133 height 21
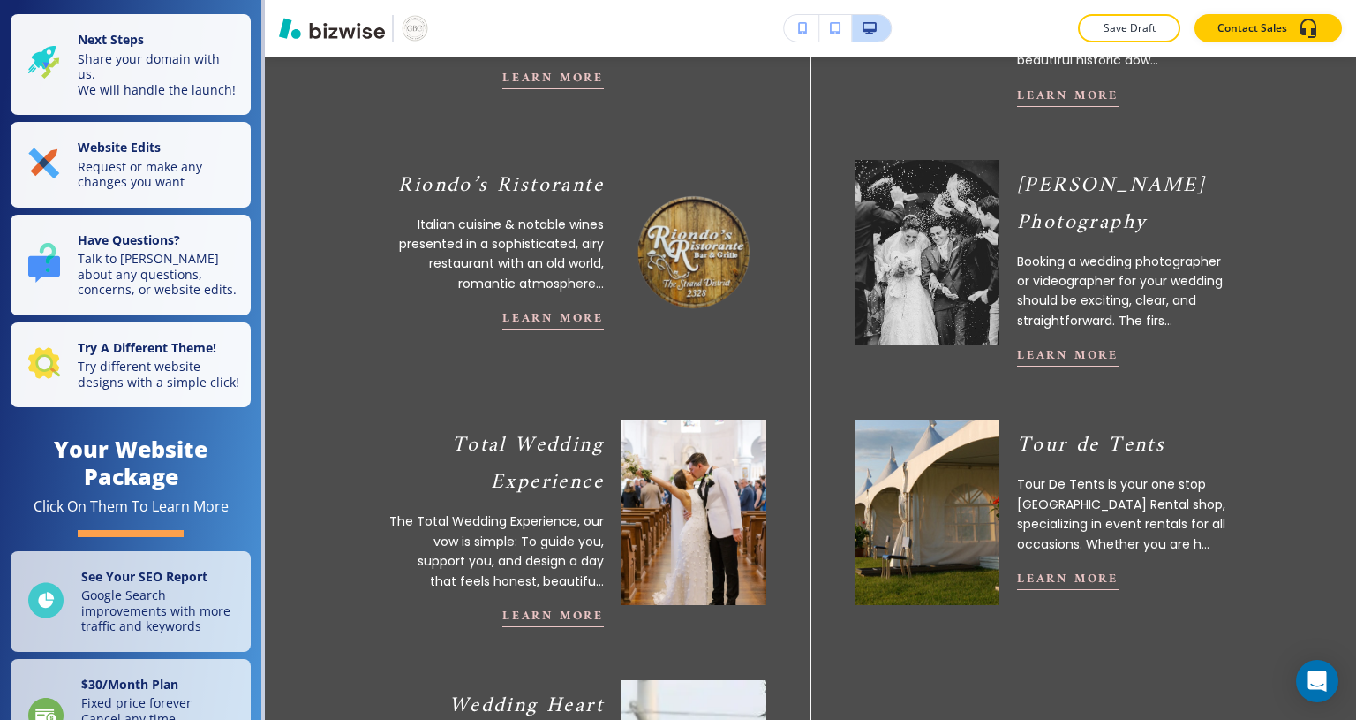
click at [135, 174] on p "Request or make any changes you want" at bounding box center [159, 174] width 162 height 31
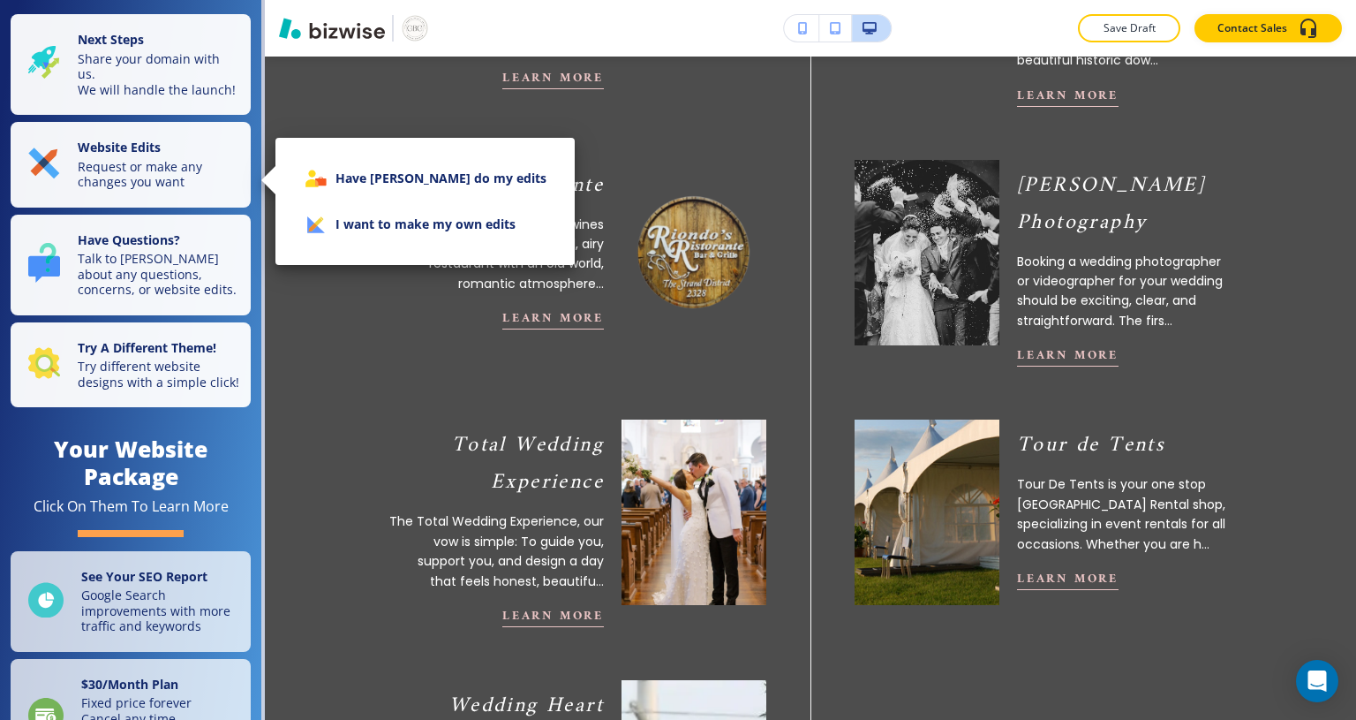
click at [170, 172] on div at bounding box center [678, 360] width 1356 height 720
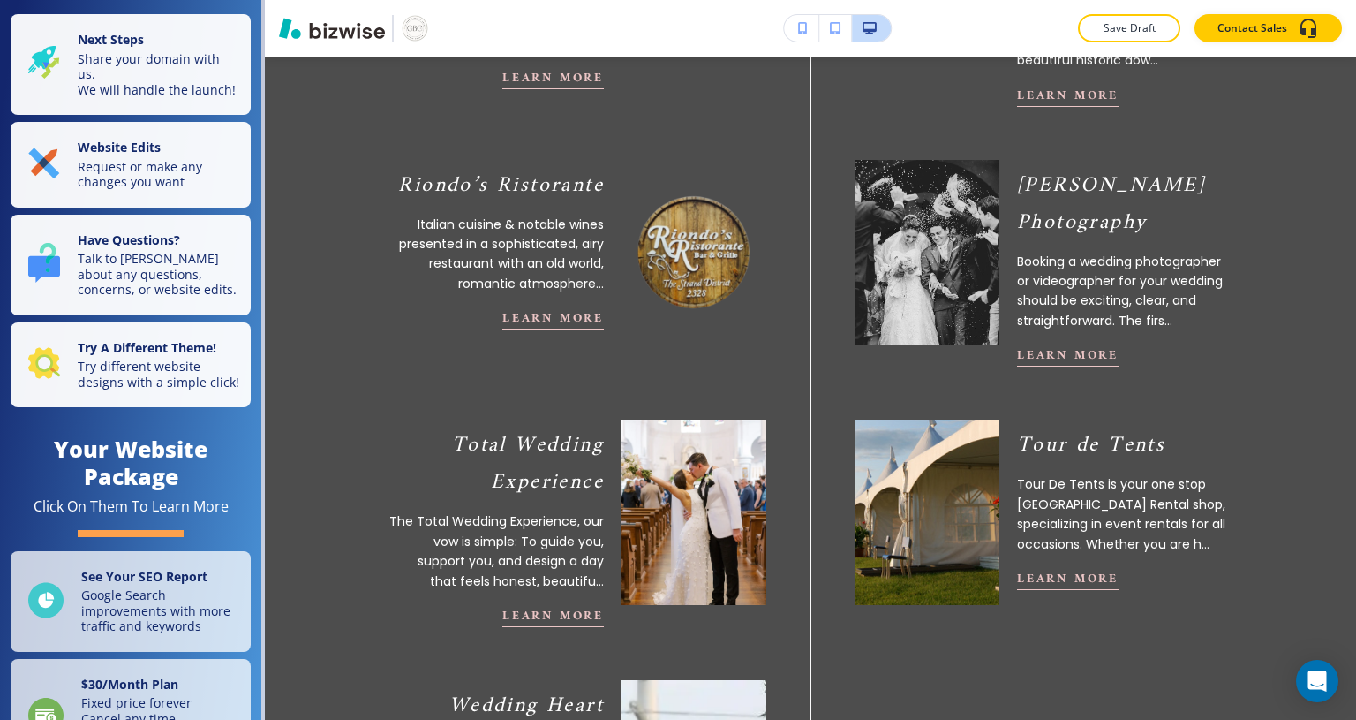
click at [161, 182] on p "Request or make any changes you want" at bounding box center [159, 174] width 162 height 31
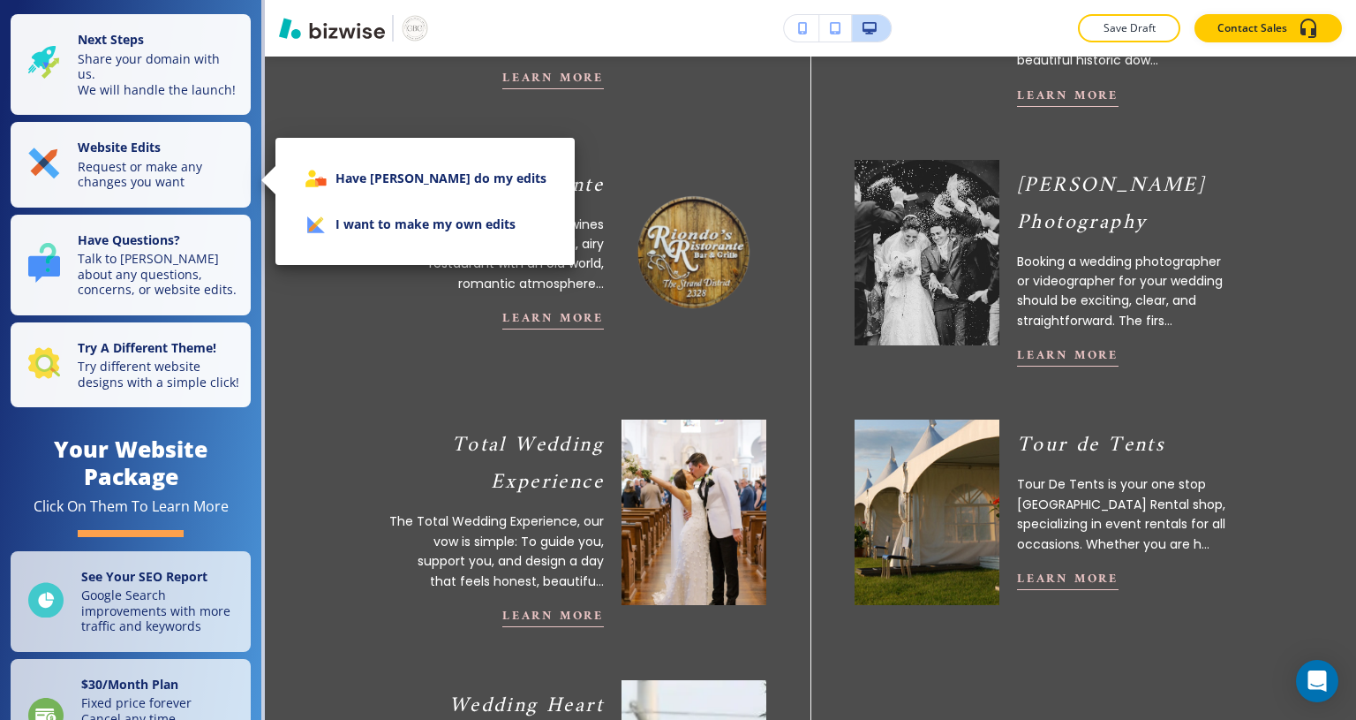
click at [385, 224] on li "I want to make my own edits" at bounding box center [425, 224] width 271 height 46
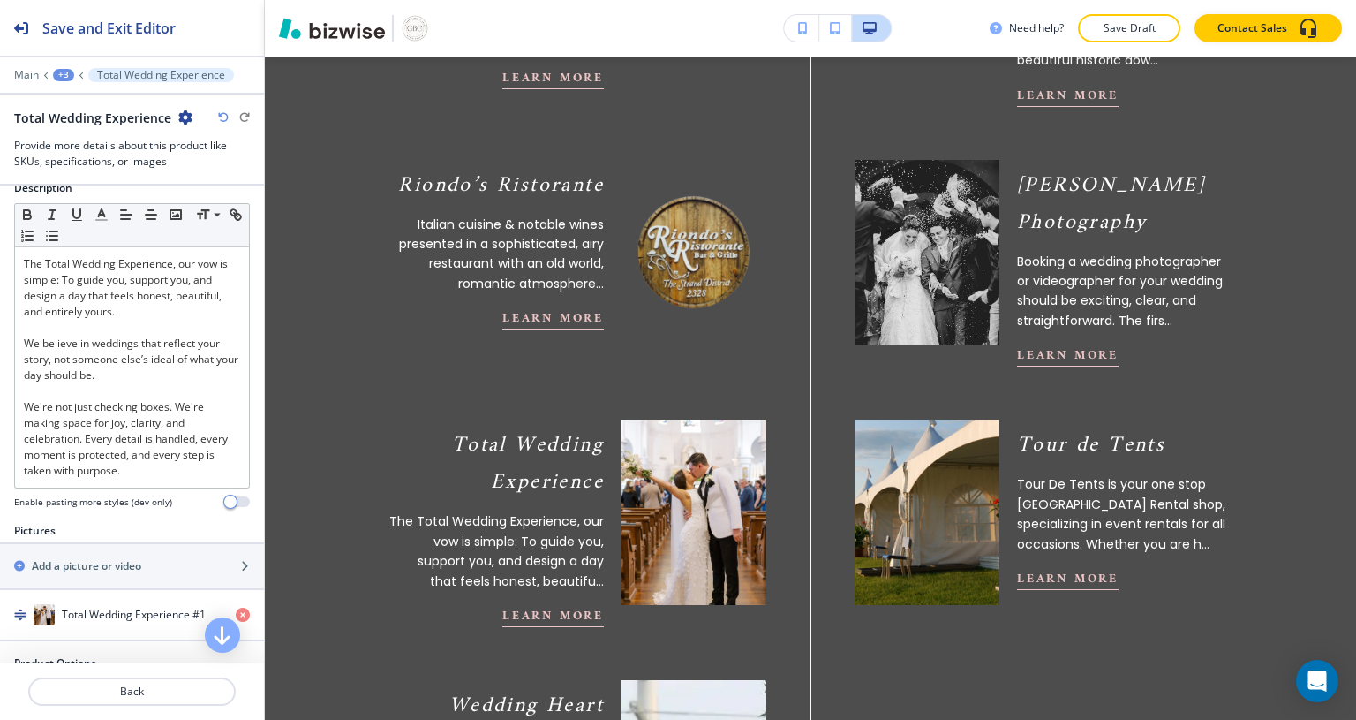
click at [155, 694] on p "Back" at bounding box center [132, 691] width 204 height 16
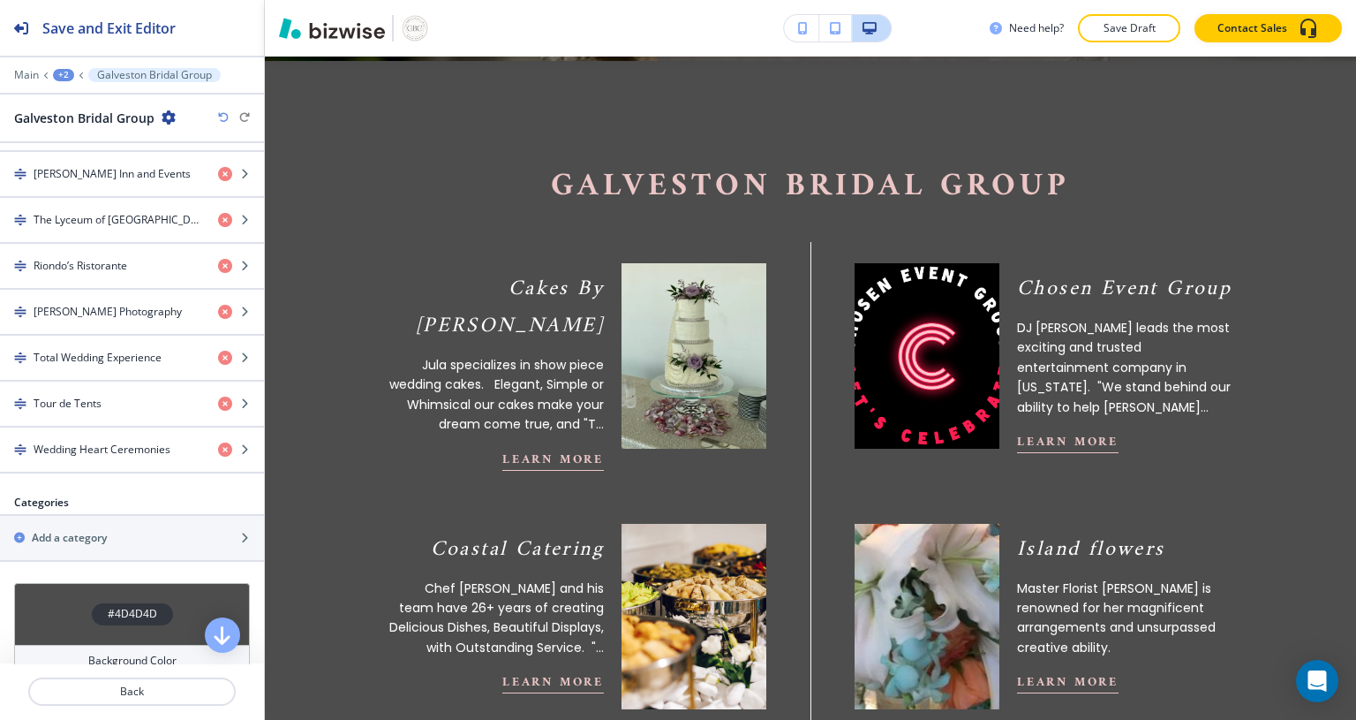
scroll to position [874, 0]
click at [92, 396] on h4 "Tour de Tents" at bounding box center [68, 402] width 68 height 16
click at [91, 410] on div "button" at bounding box center [132, 417] width 264 height 14
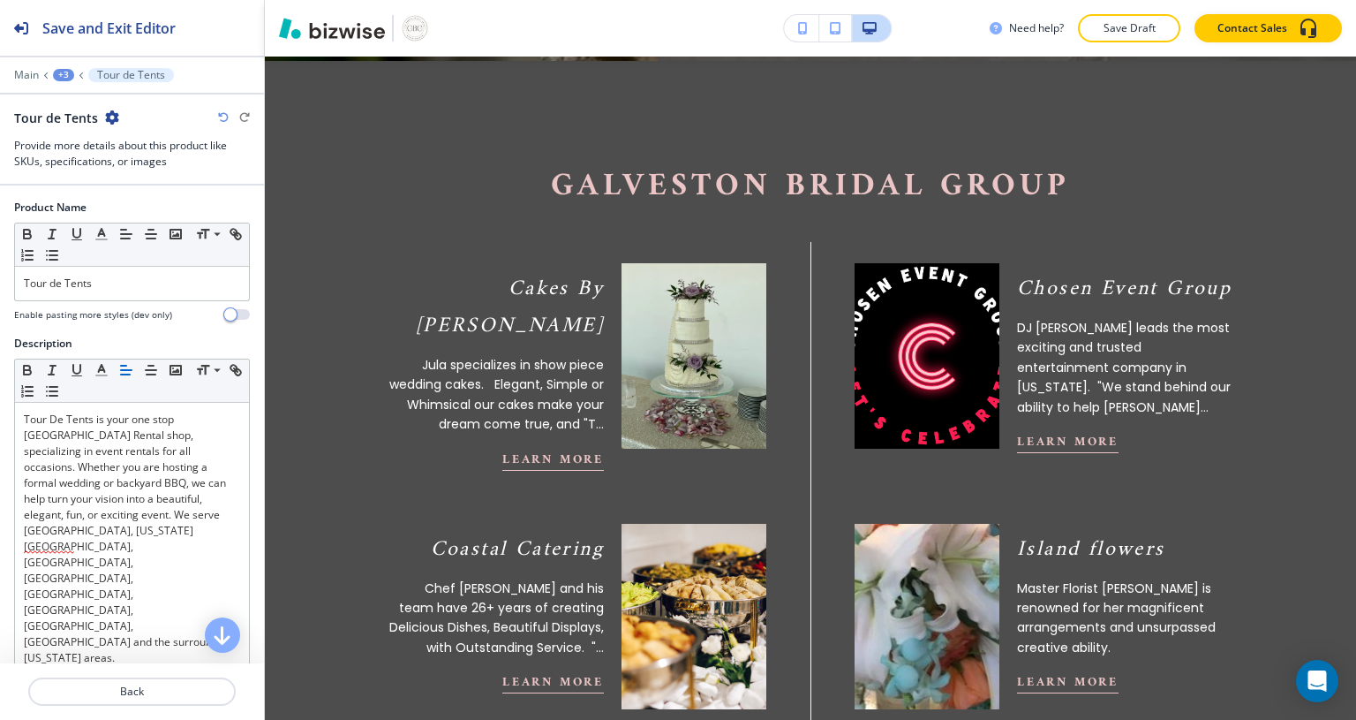
click at [151, 496] on p "Tour De Tents is your one stop [GEOGRAPHIC_DATA] Rental shop, specializing in e…" at bounding box center [132, 538] width 216 height 254
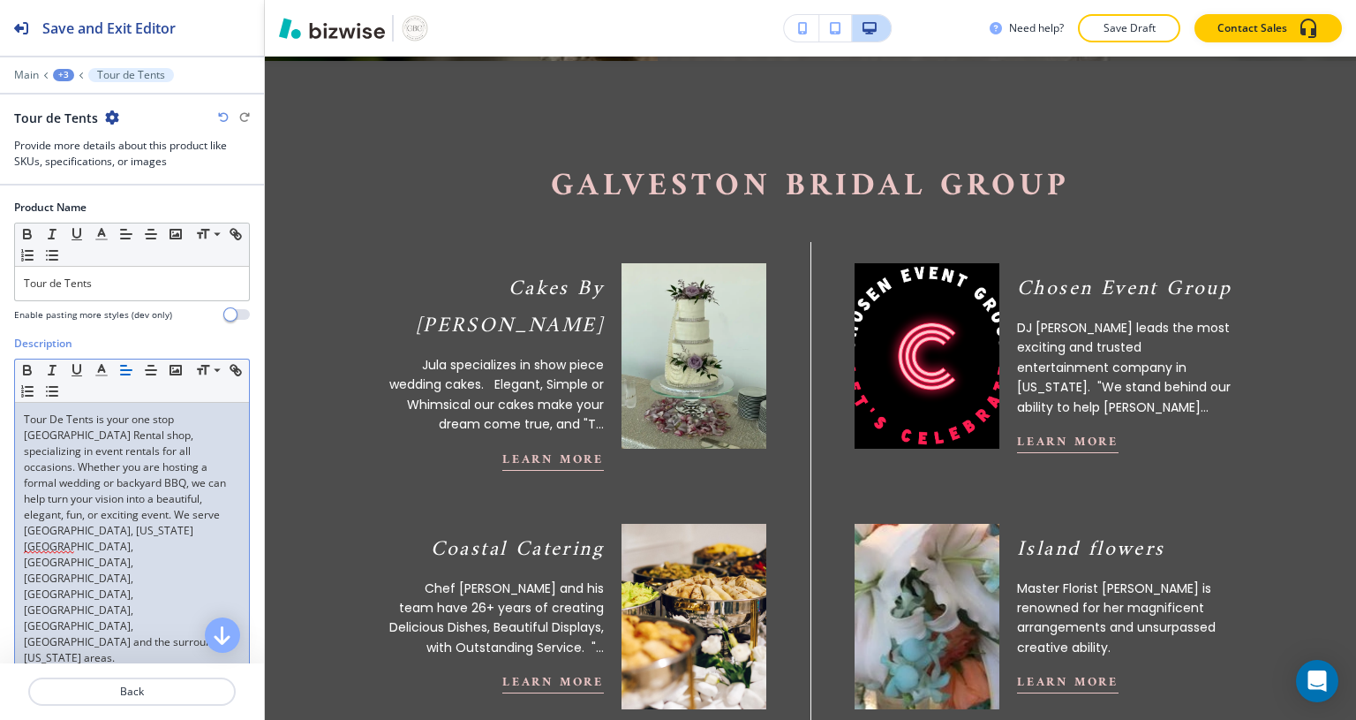
click at [203, 504] on p "Tour De Tents is your one stop [GEOGRAPHIC_DATA] Rental shop, specializing in e…" at bounding box center [132, 538] width 216 height 254
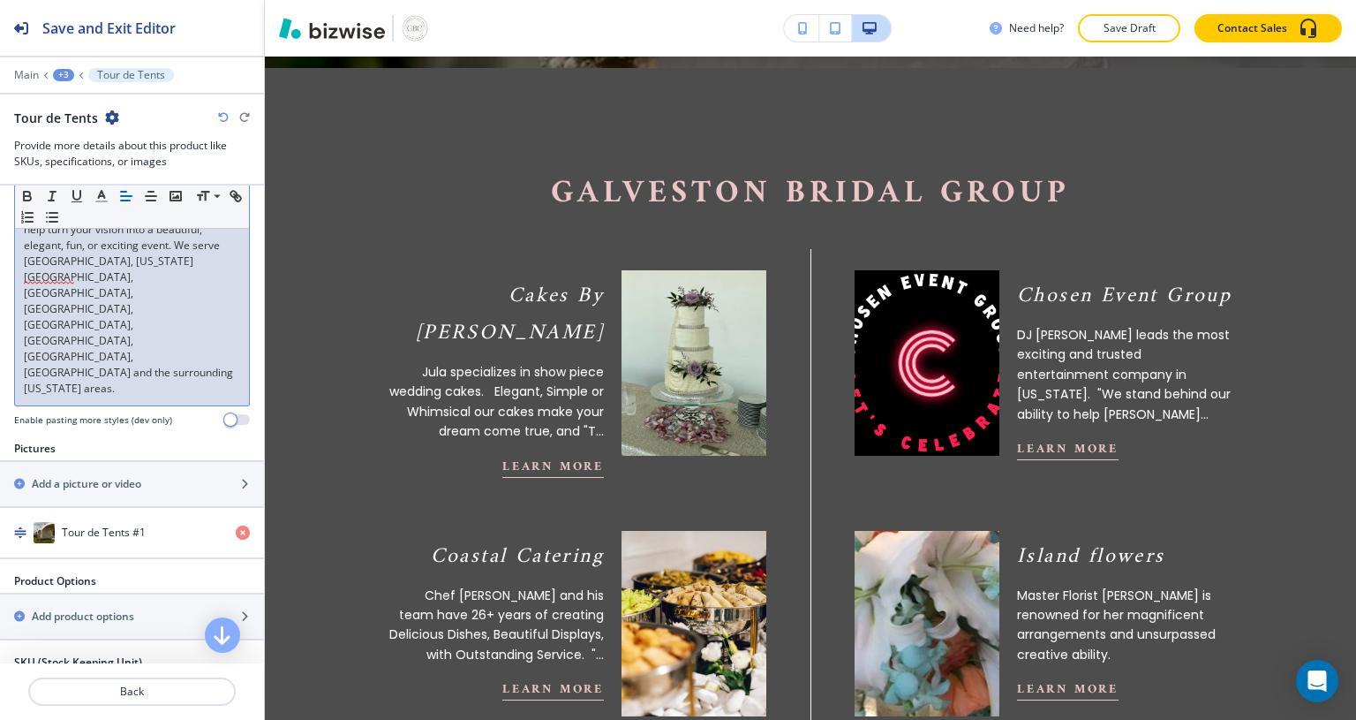
scroll to position [276, 0]
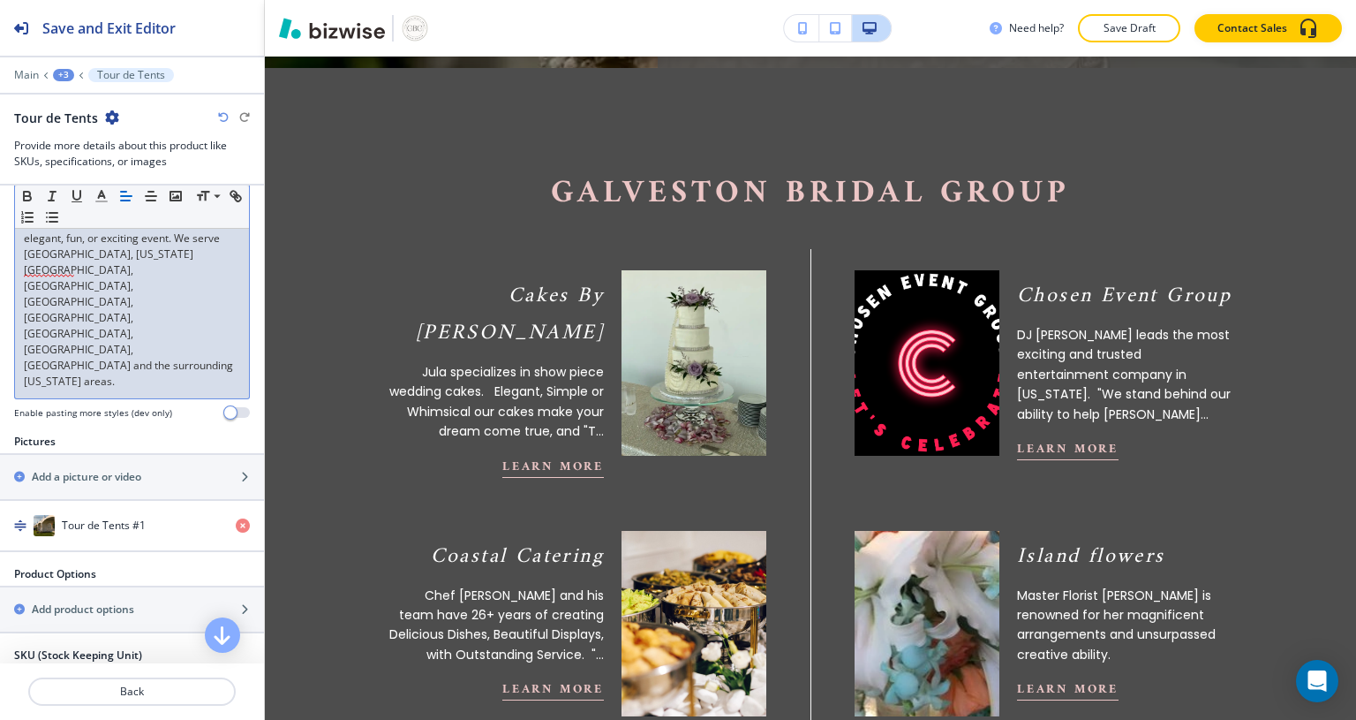
click at [205, 469] on div "Add a picture or video" at bounding box center [112, 477] width 225 height 16
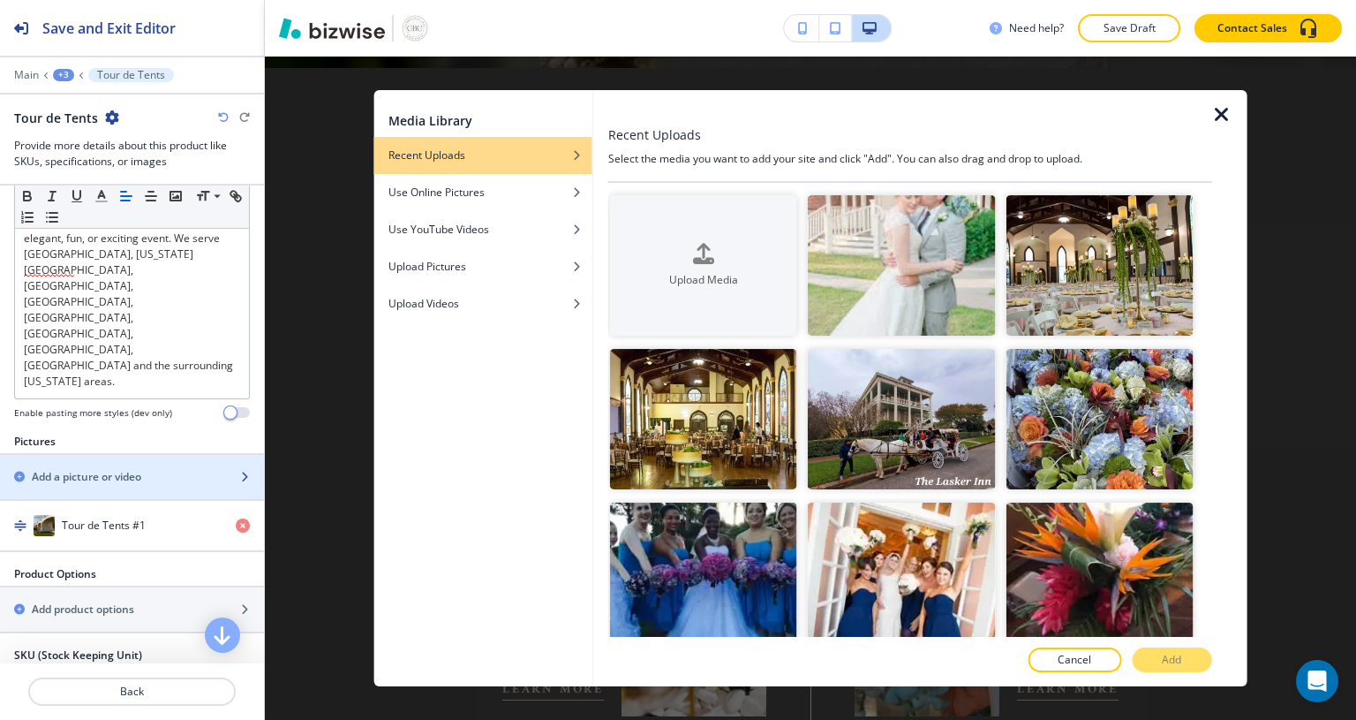
click at [1091, 285] on img "button" at bounding box center [1099, 265] width 187 height 140
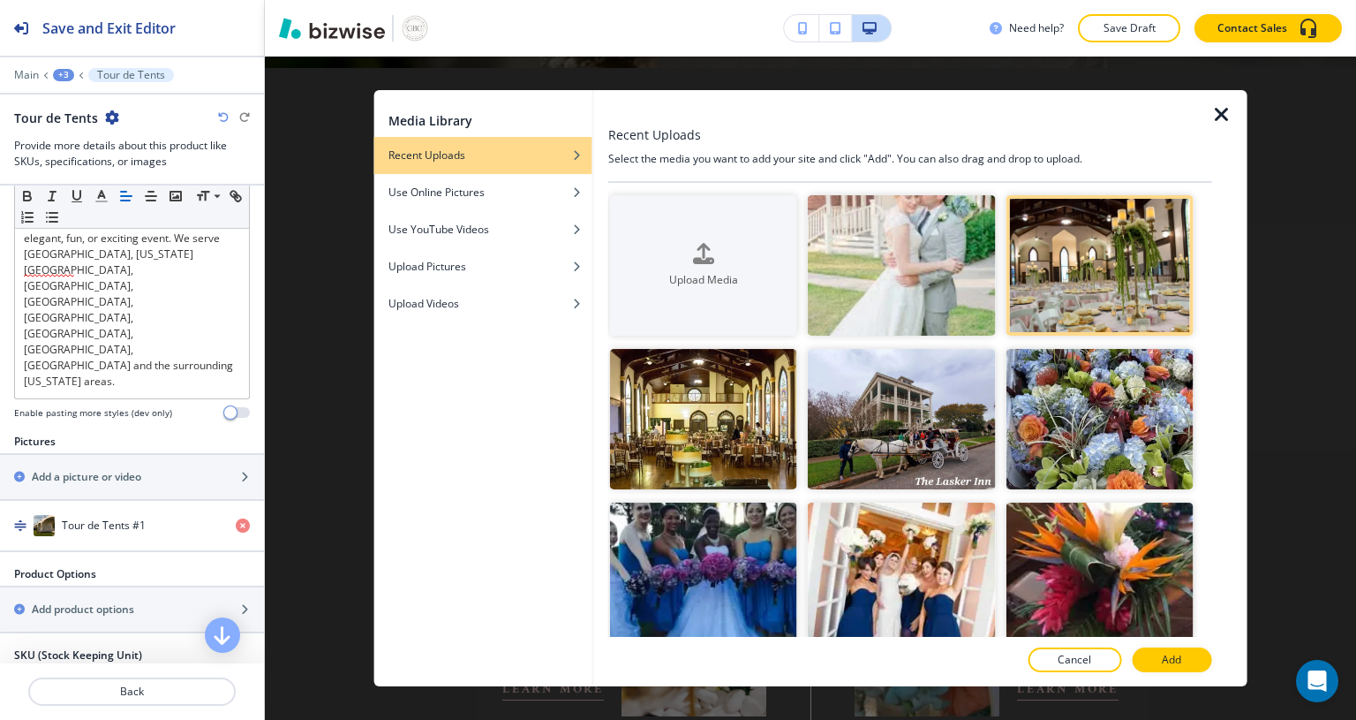
click at [1175, 668] on button "Add" at bounding box center [1171, 659] width 79 height 25
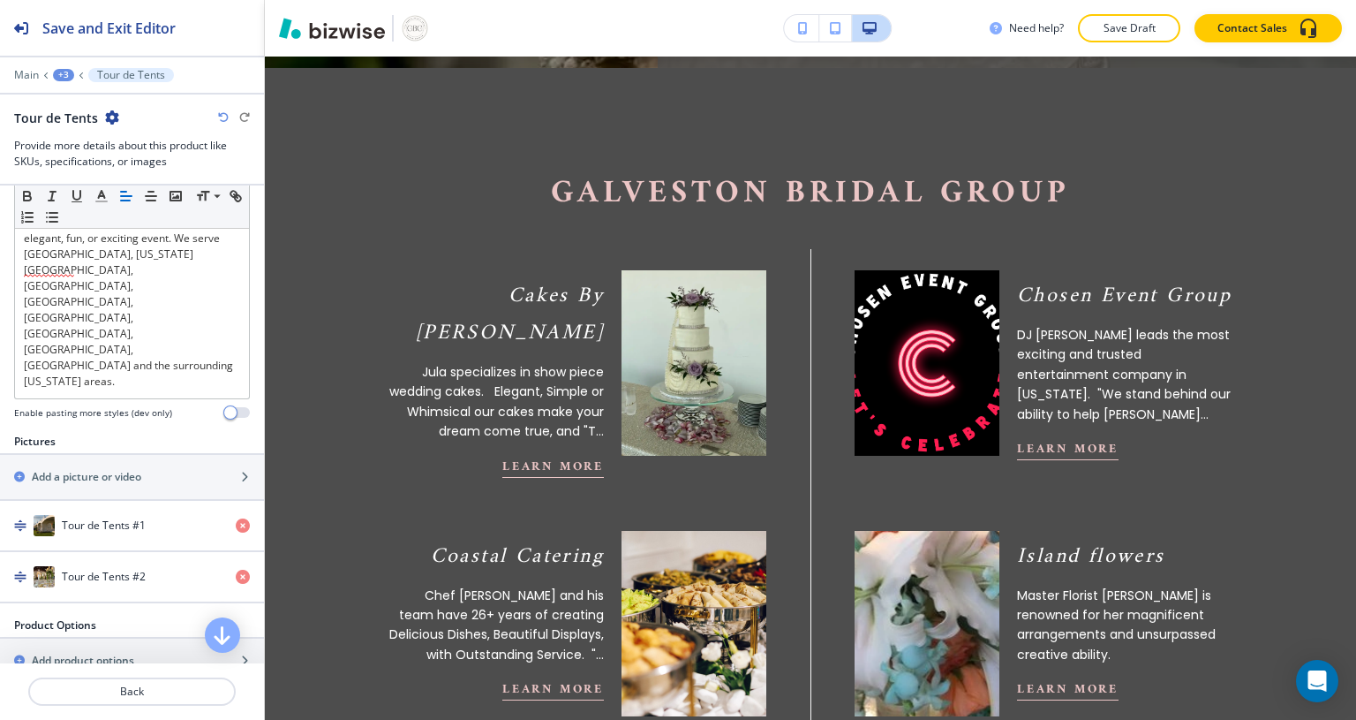
click at [172, 469] on div "Add a picture or video" at bounding box center [112, 477] width 225 height 16
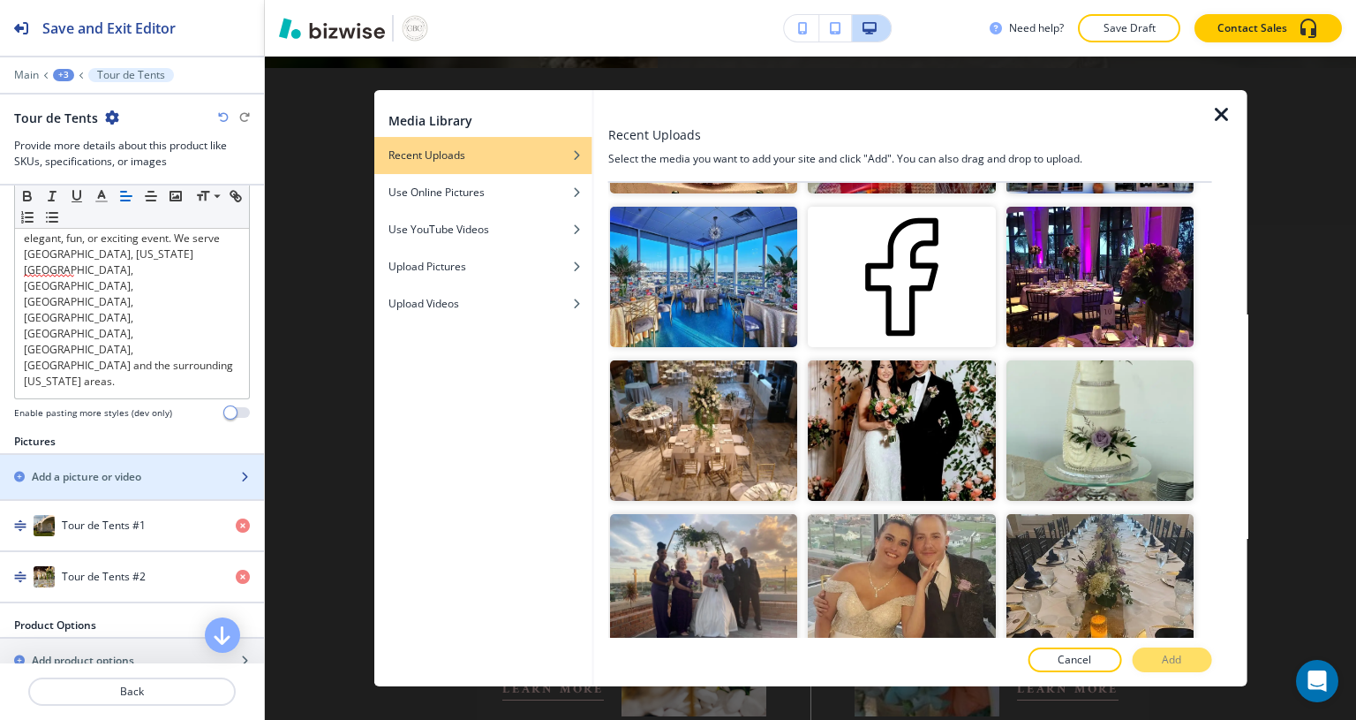
scroll to position [2511, 0]
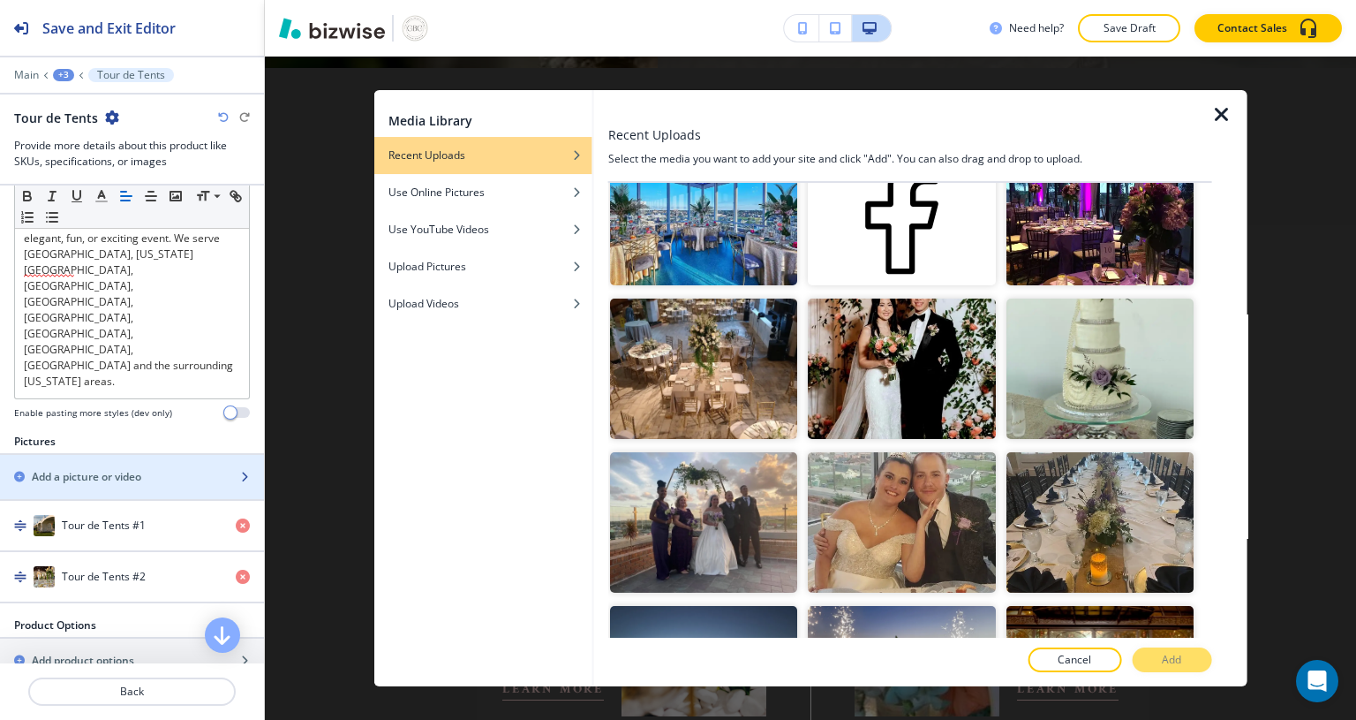
click at [689, 313] on img "button" at bounding box center [703, 368] width 187 height 140
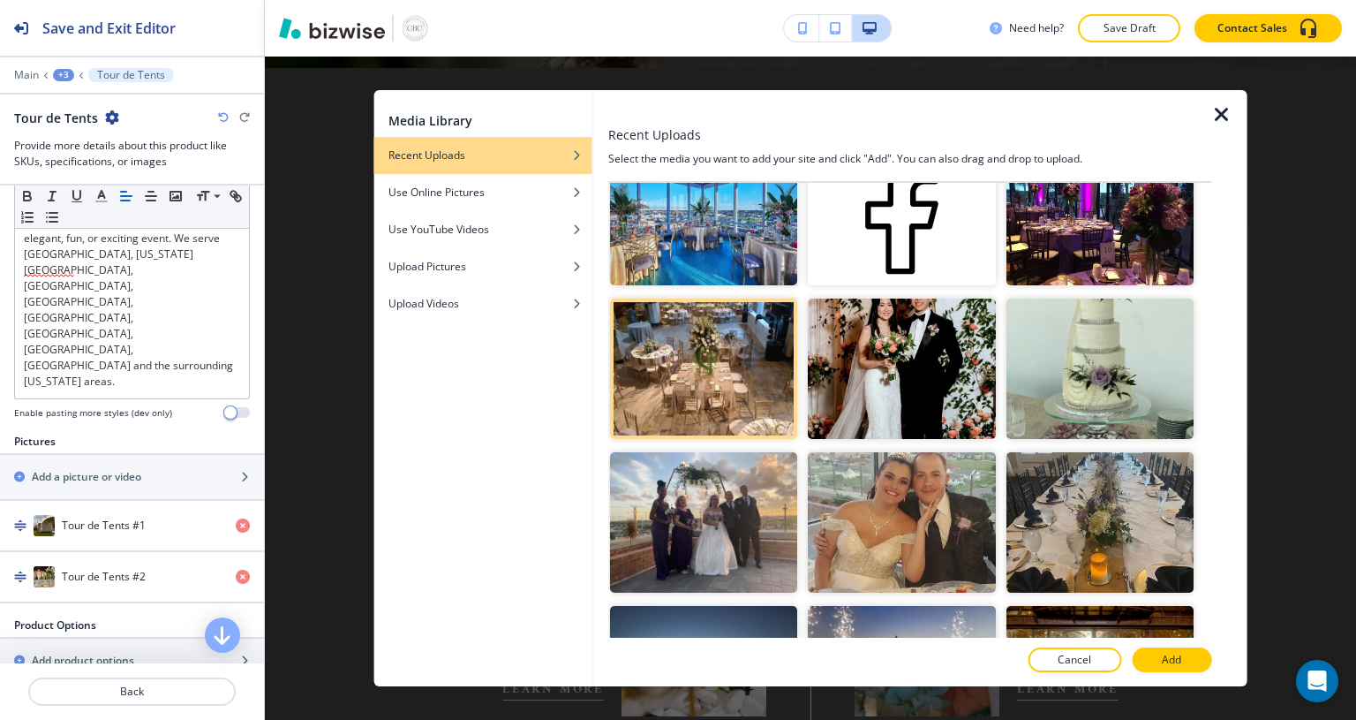
click at [1183, 662] on button "Add" at bounding box center [1171, 659] width 79 height 25
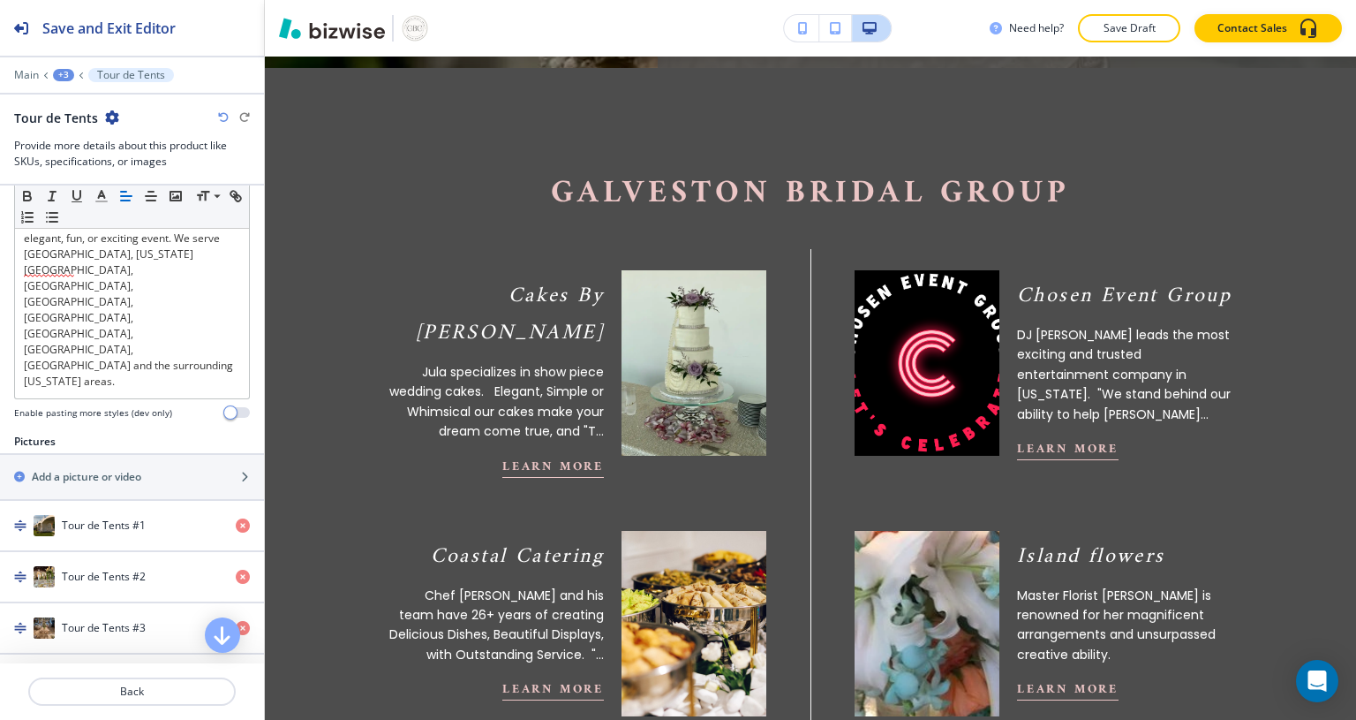
click at [239, 471] on icon "button" at bounding box center [244, 476] width 11 height 11
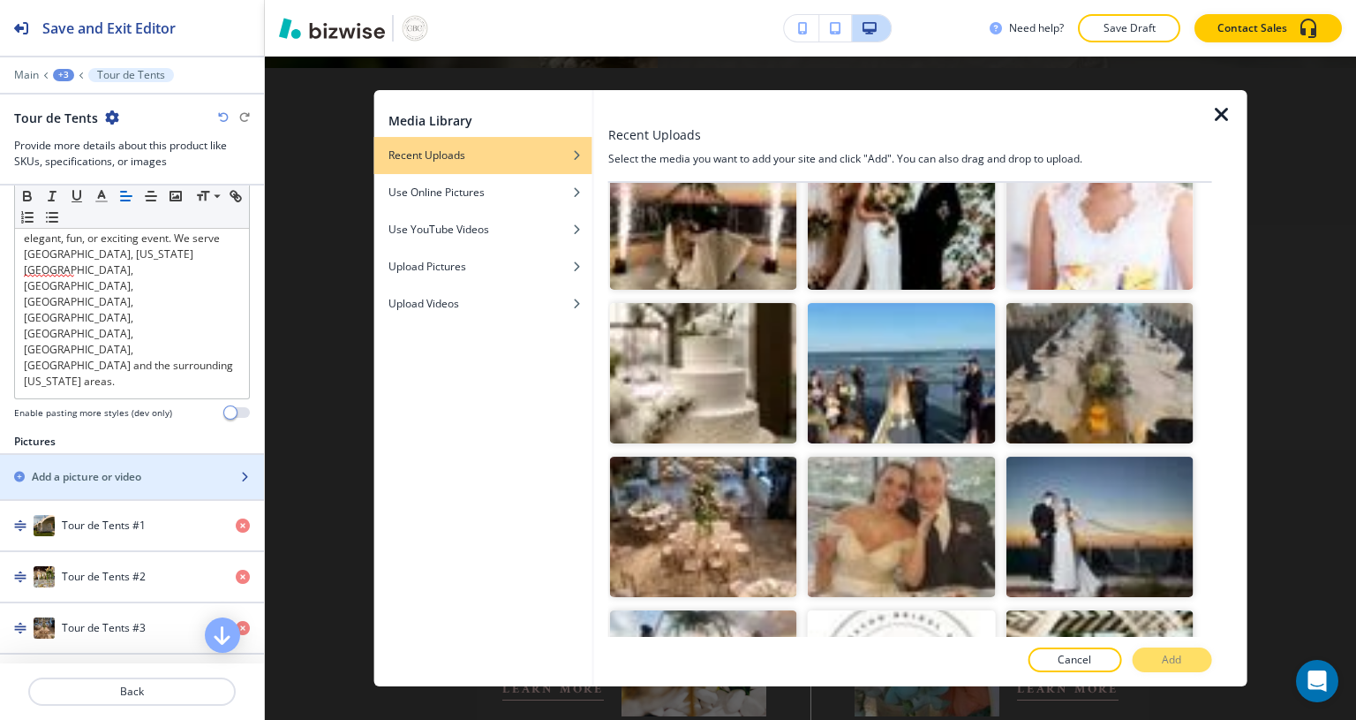
scroll to position [6069, 0]
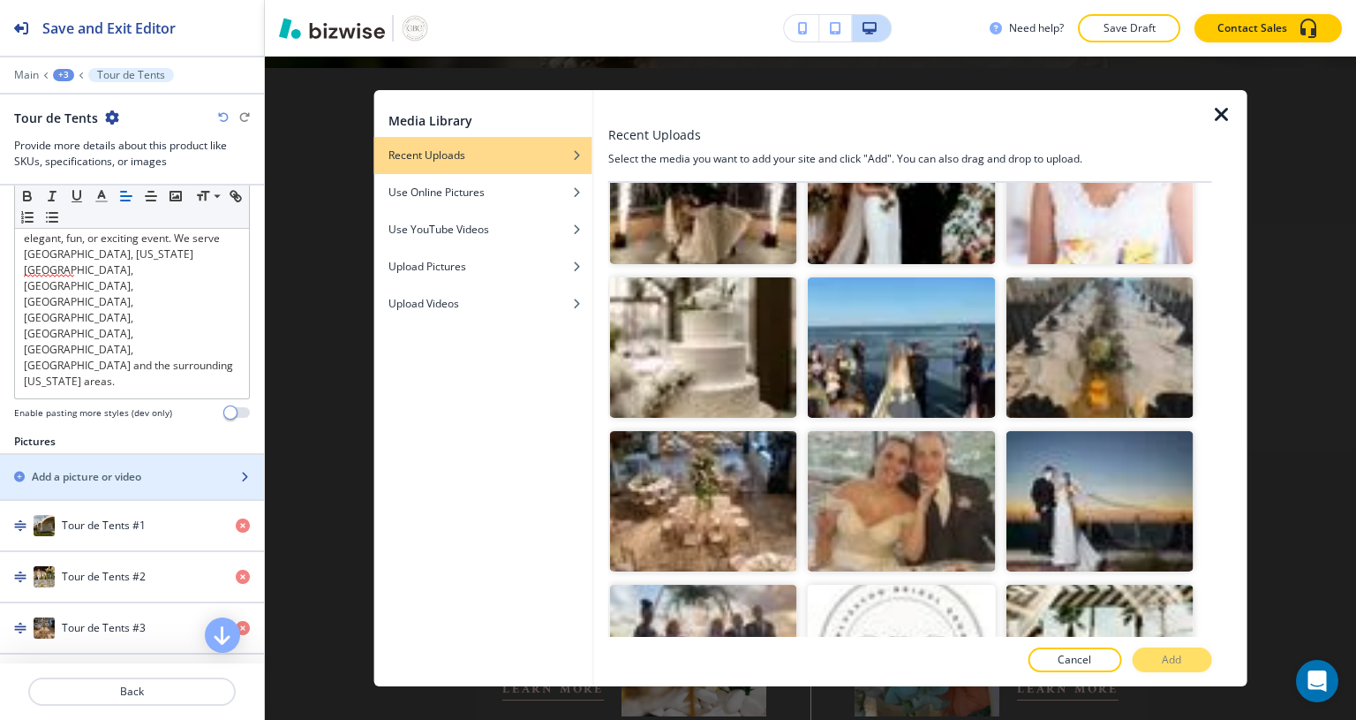
click at [173, 689] on p "Back" at bounding box center [132, 691] width 204 height 16
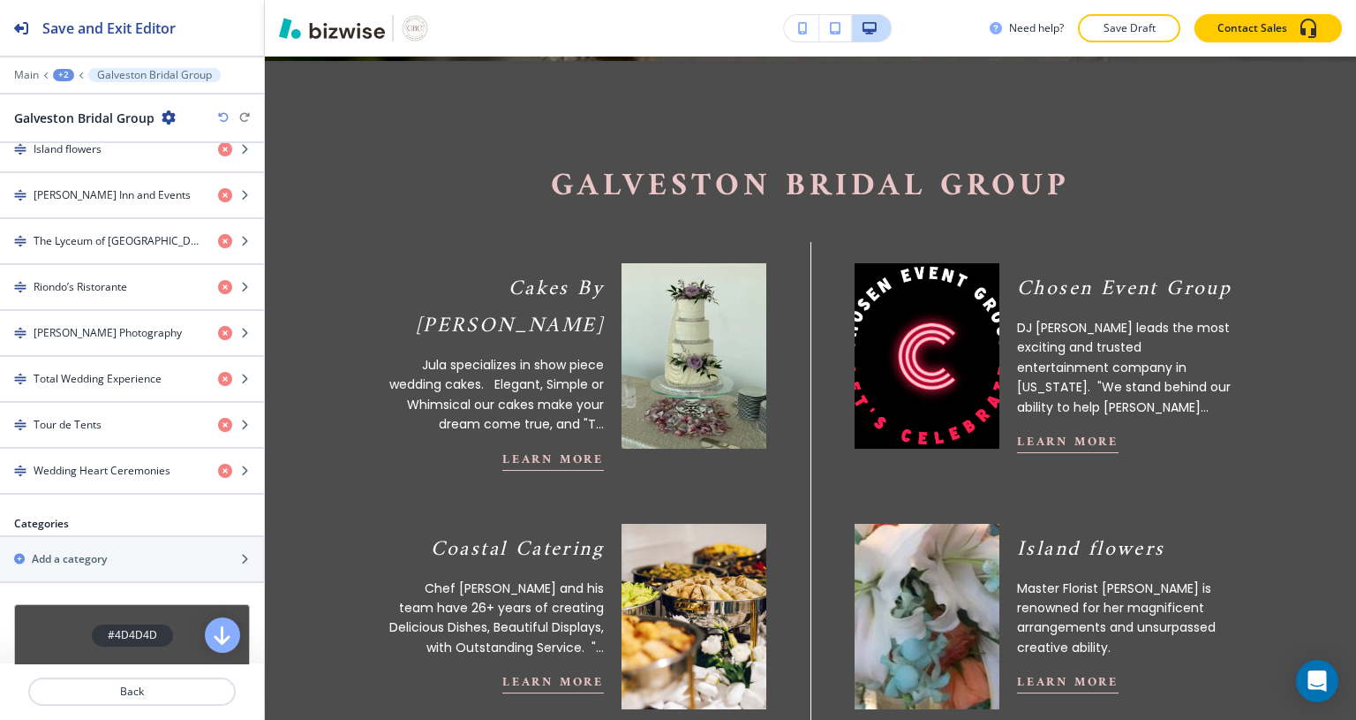
scroll to position [822, 0]
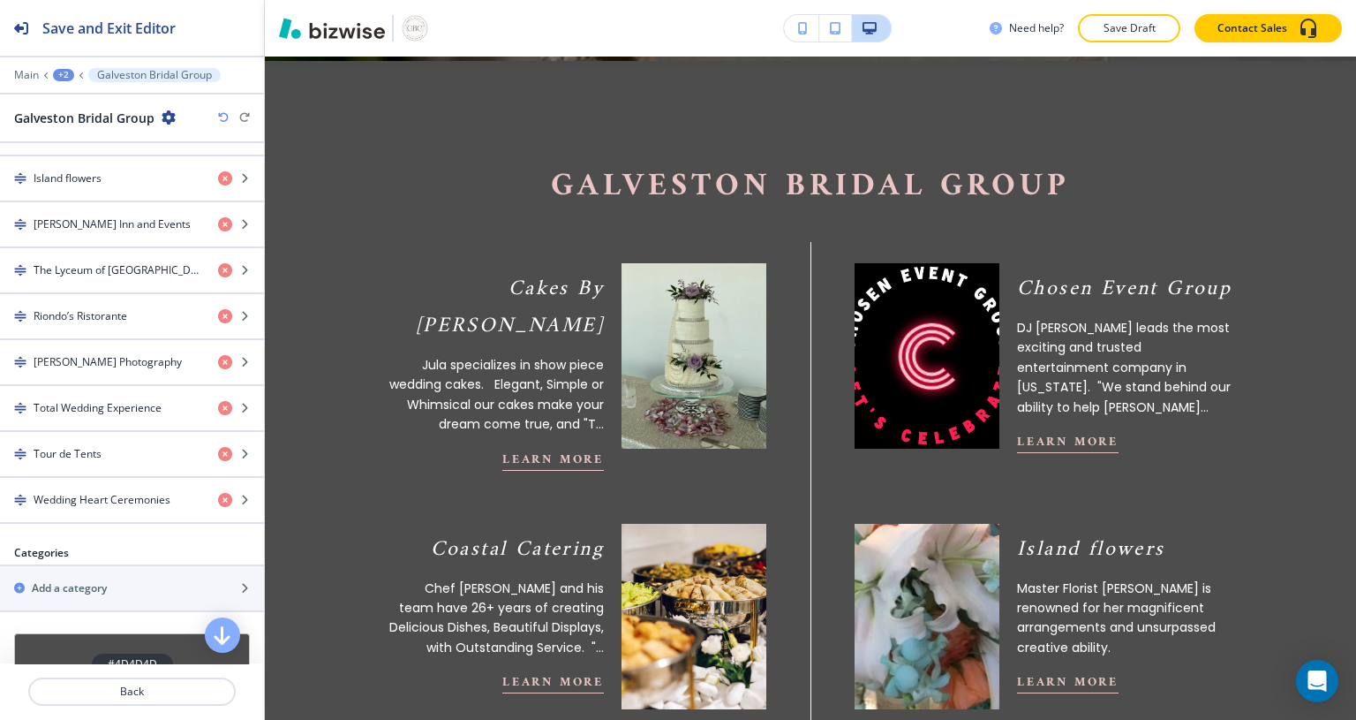
click at [123, 508] on div "button" at bounding box center [132, 515] width 264 height 14
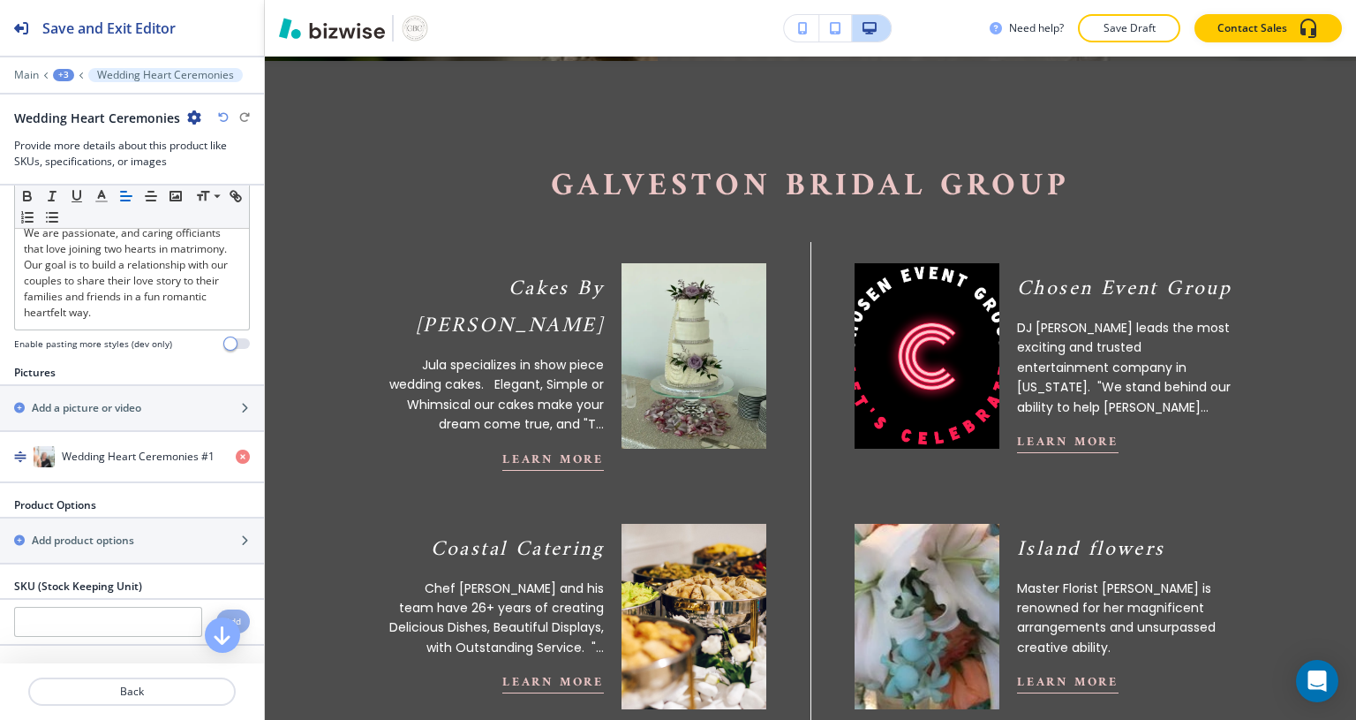
scroll to position [198, 0]
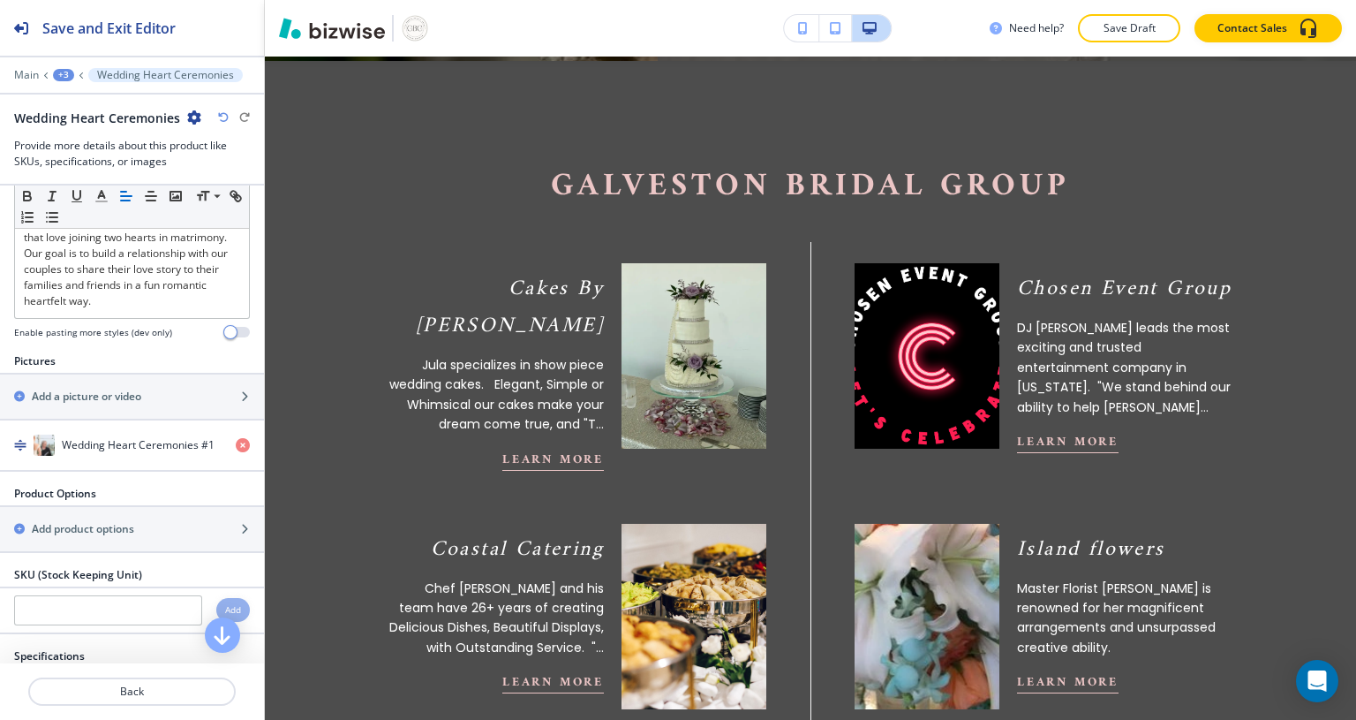
click at [71, 404] on div "button" at bounding box center [132, 411] width 264 height 14
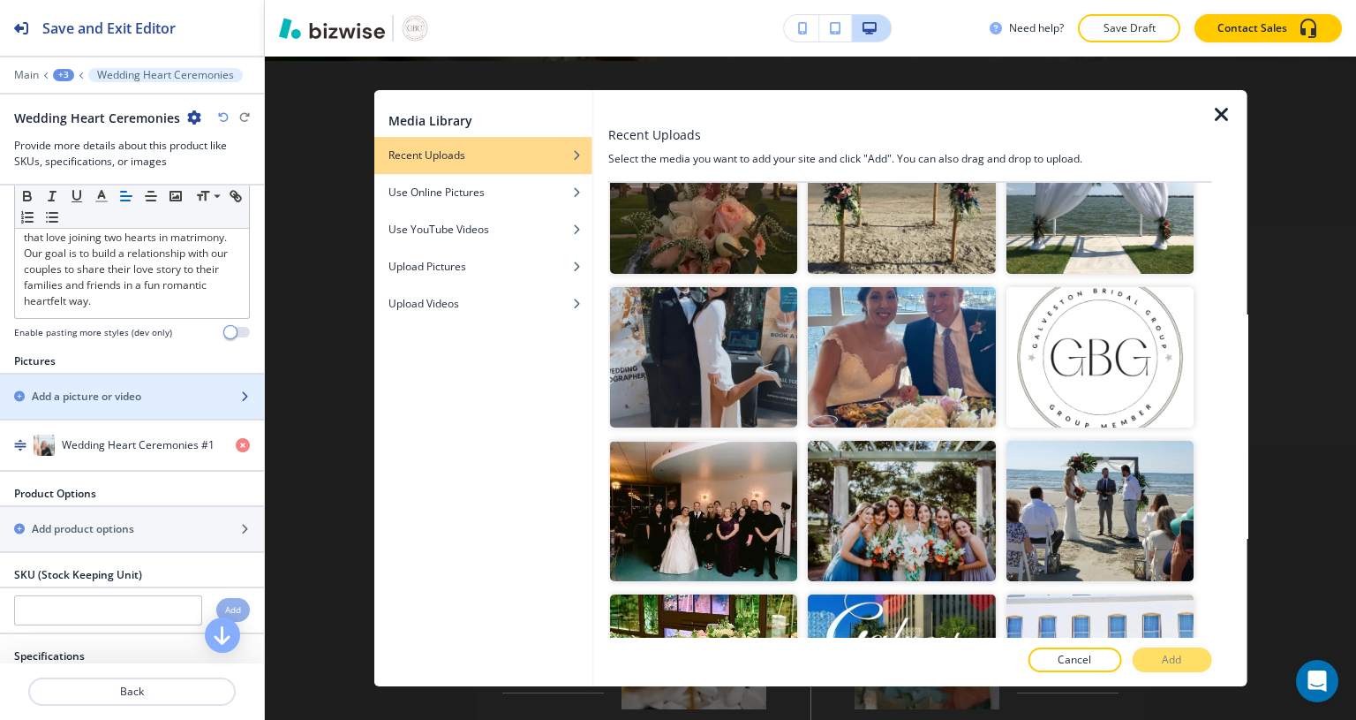
scroll to position [1821, 0]
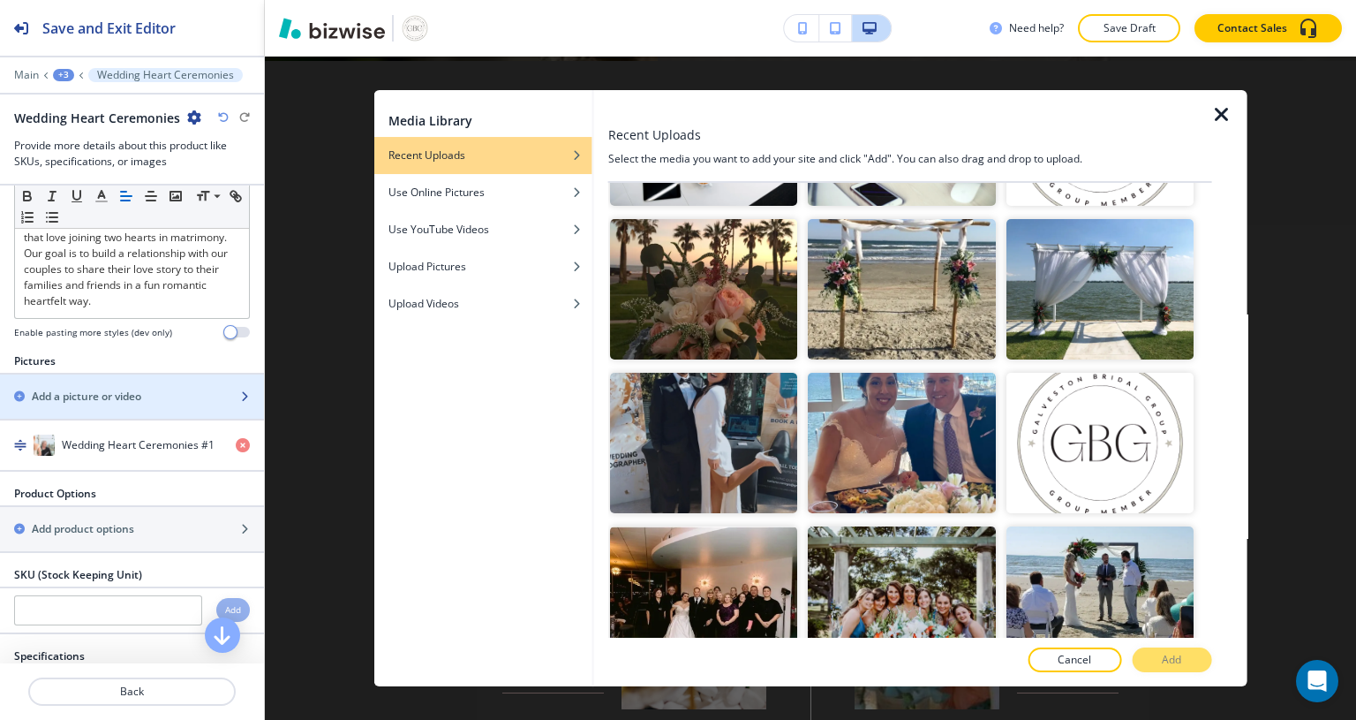
click at [883, 384] on img "button" at bounding box center [901, 443] width 187 height 140
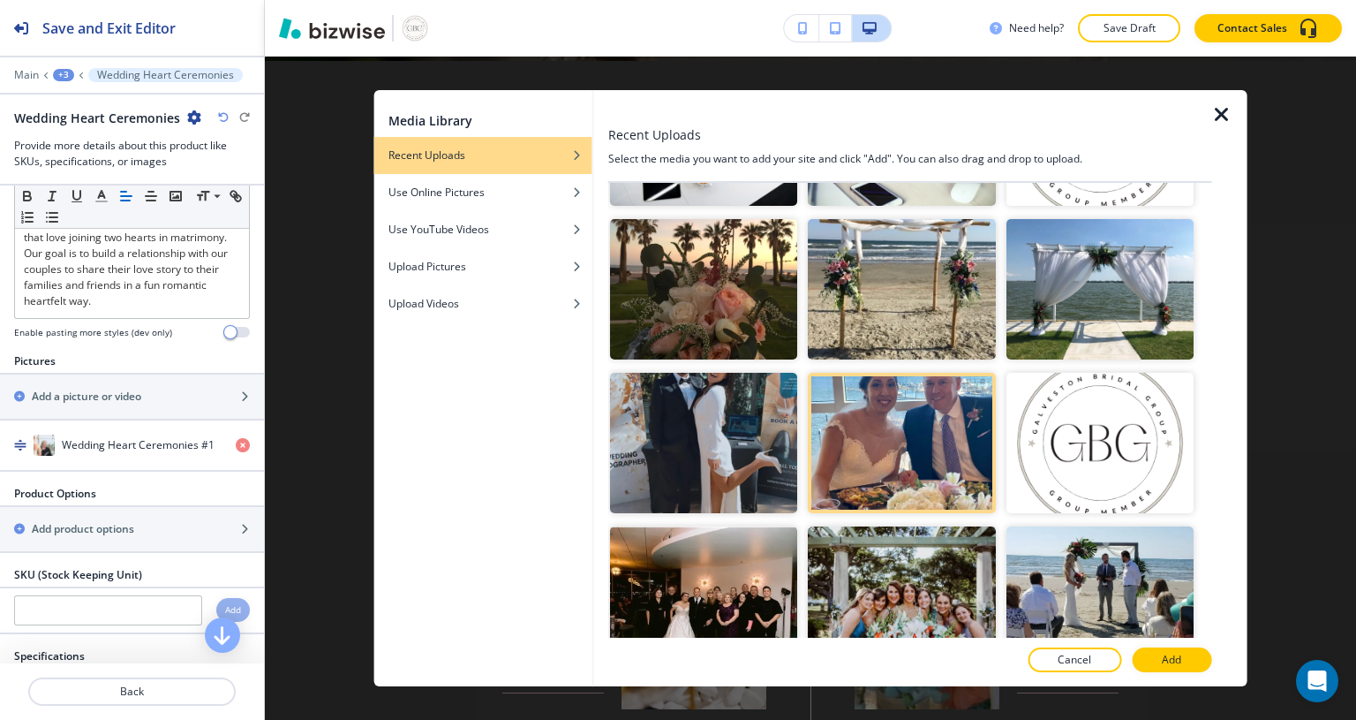
click at [1173, 670] on button "Add" at bounding box center [1171, 659] width 79 height 25
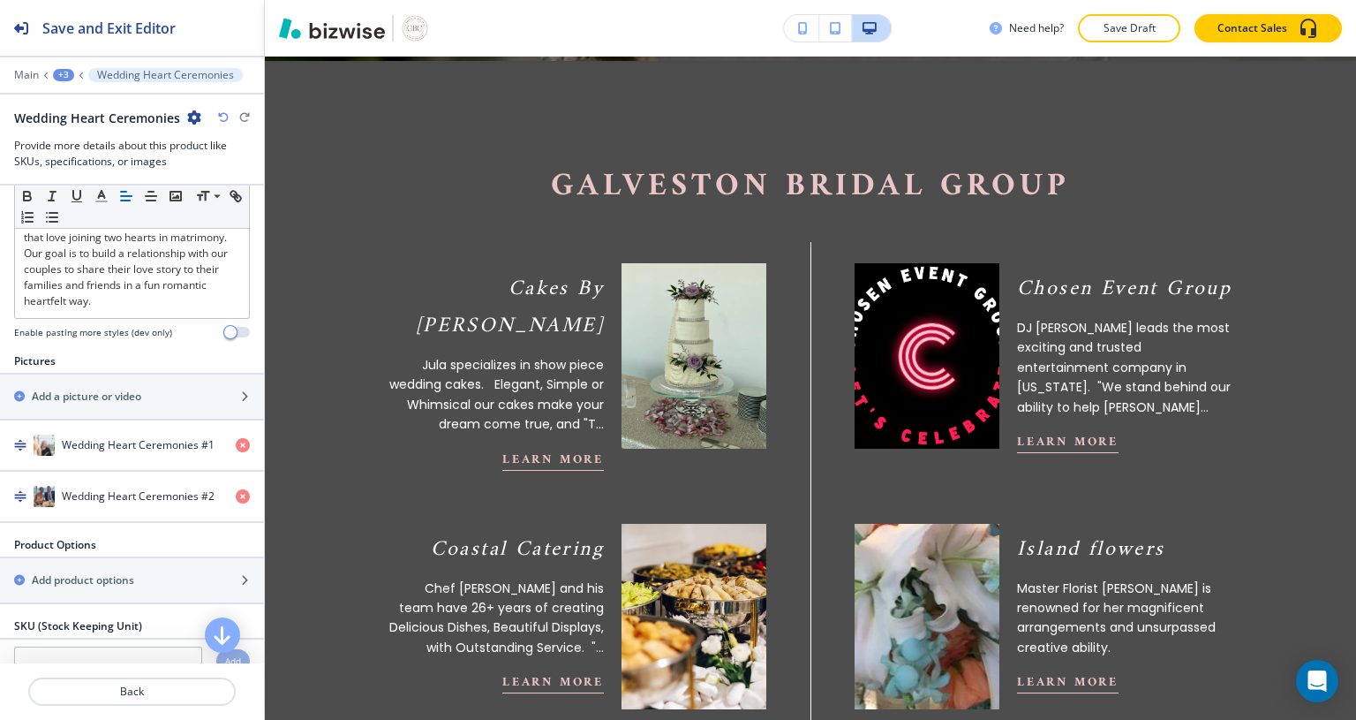
click at [143, 406] on div "button" at bounding box center [132, 411] width 264 height 14
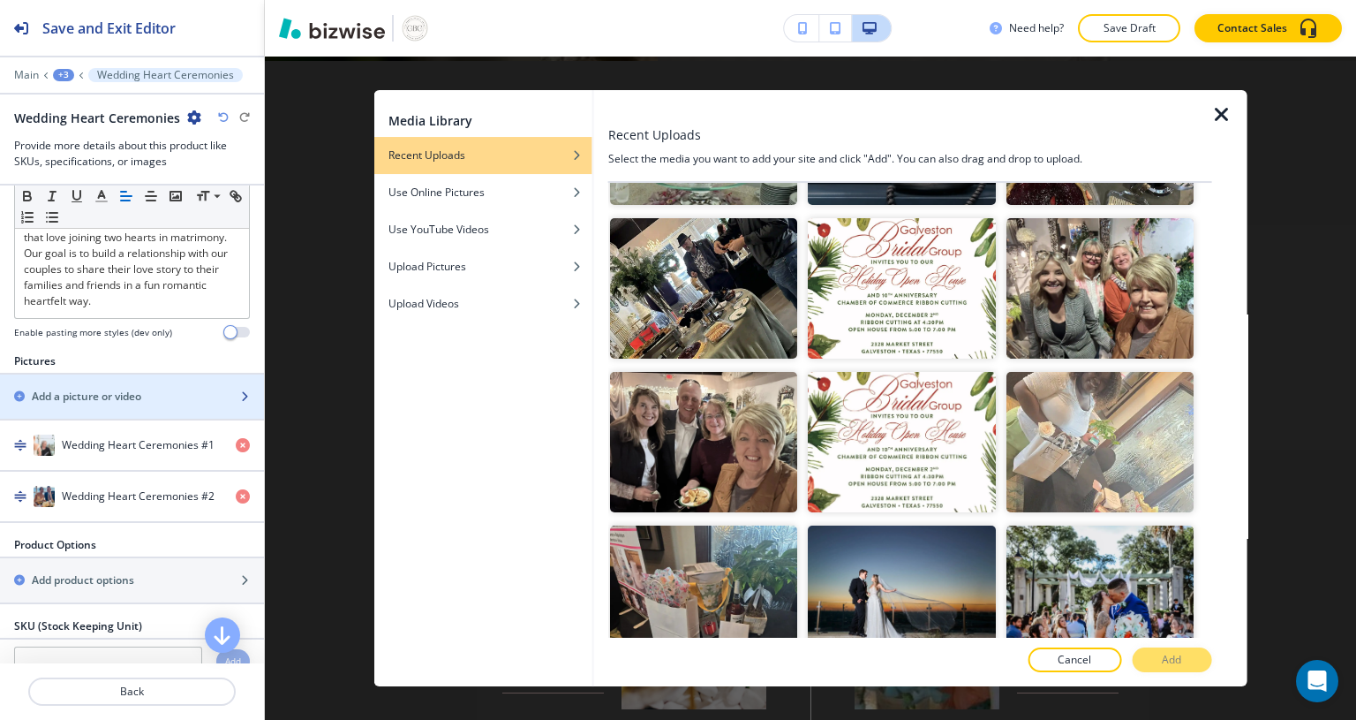
scroll to position [3385, 0]
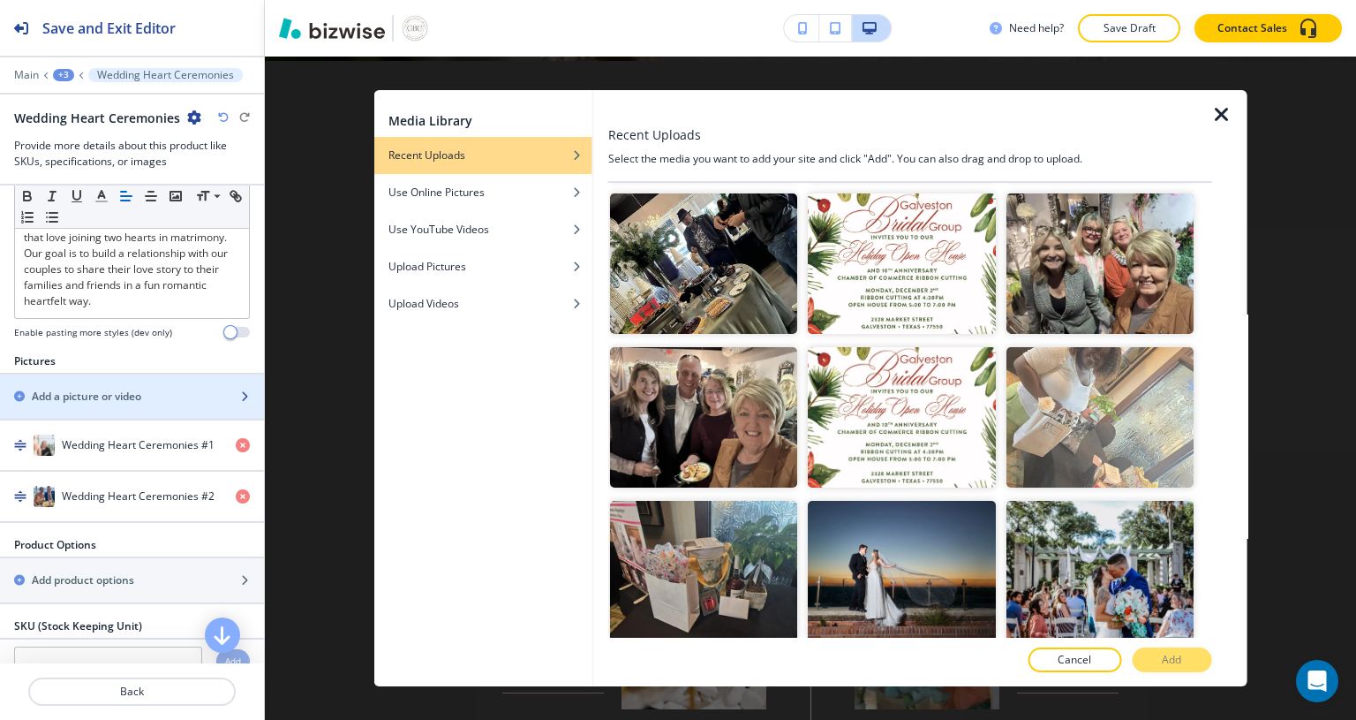
click at [707, 347] on img "button" at bounding box center [703, 417] width 187 height 140
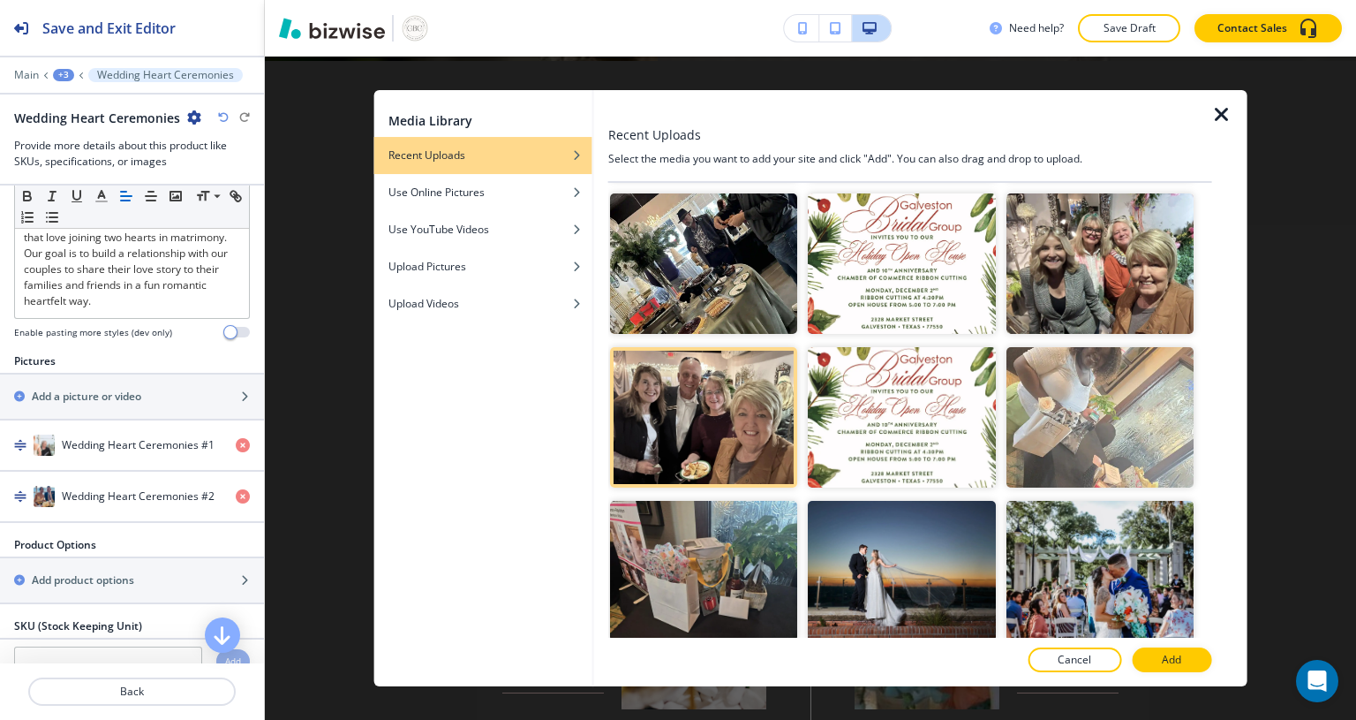
click at [1184, 663] on button "Add" at bounding box center [1171, 659] width 79 height 25
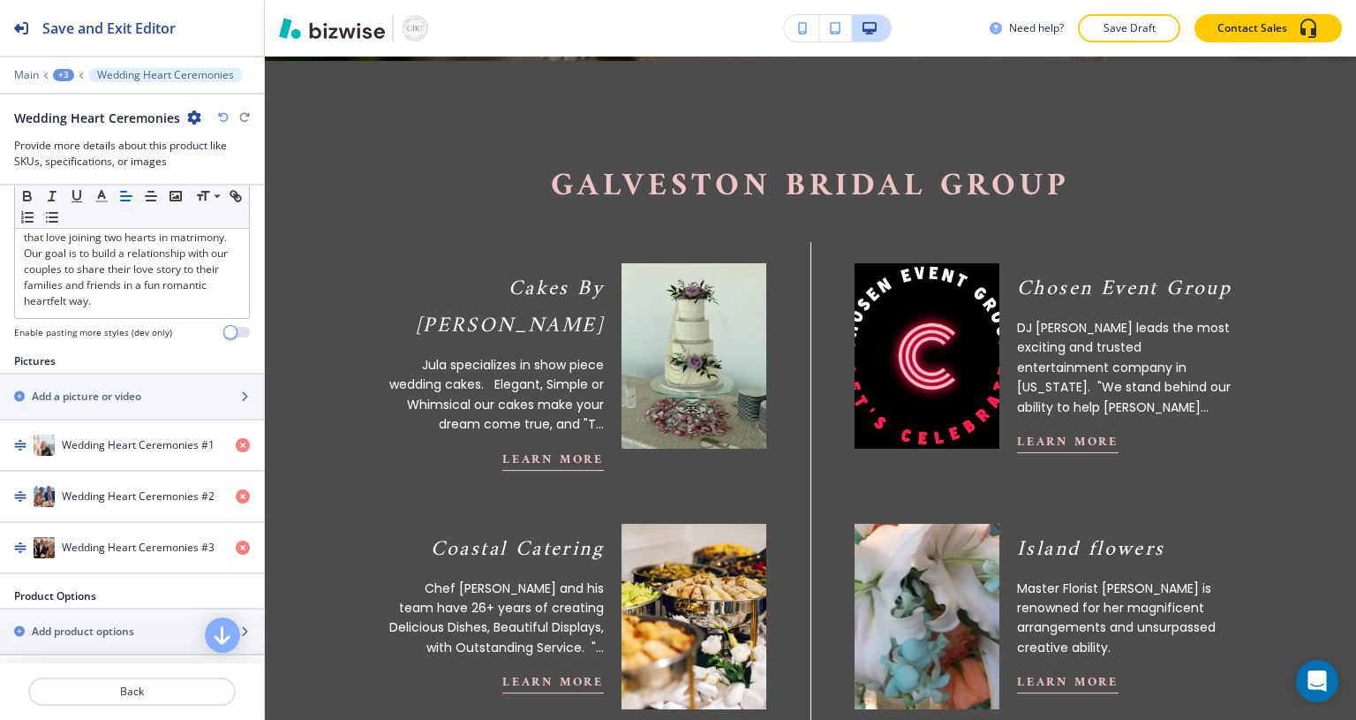
click at [100, 28] on h2 "Save and Exit Editor" at bounding box center [108, 28] width 133 height 21
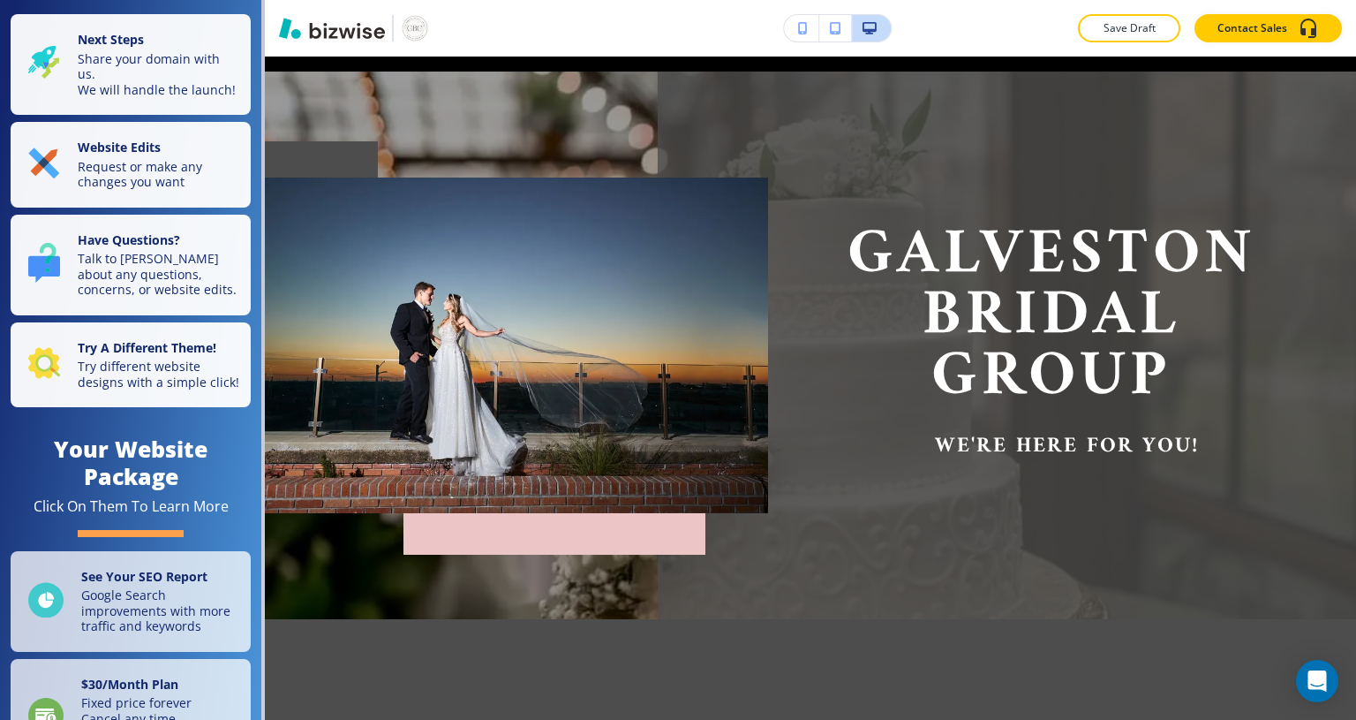
scroll to position [0, 0]
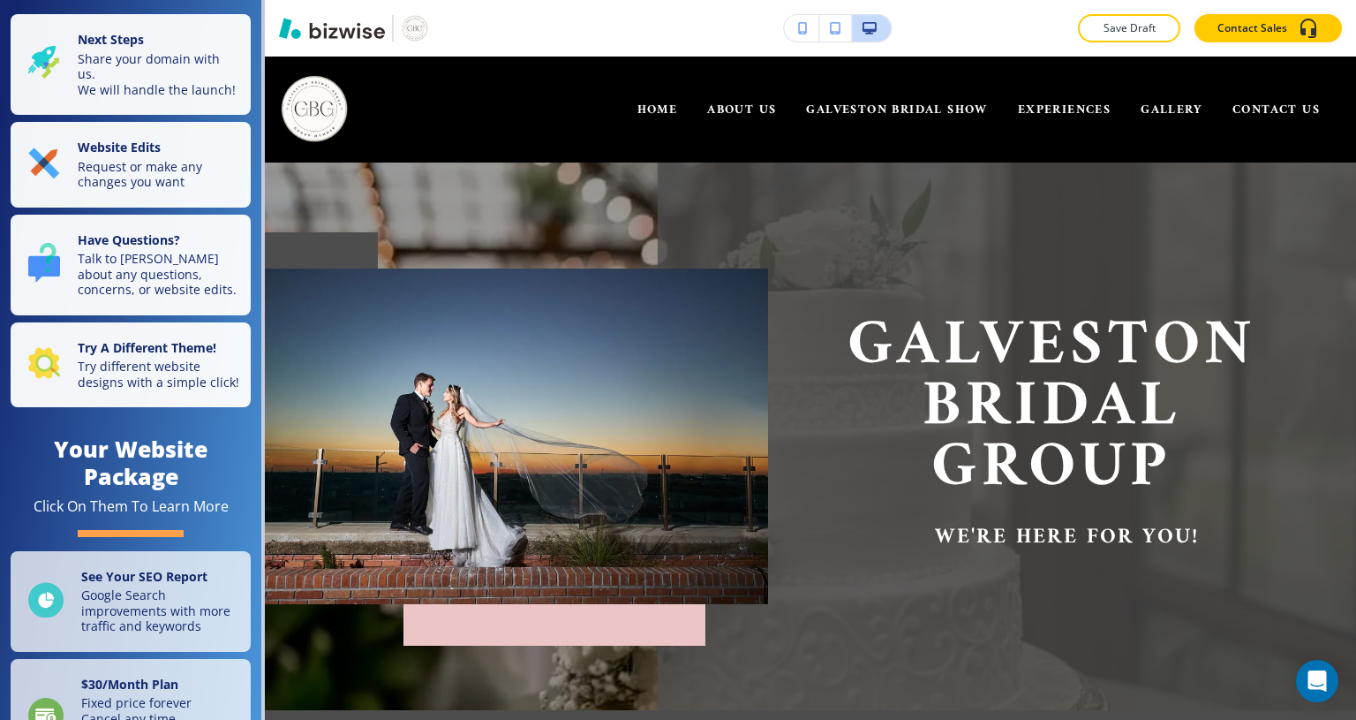
click at [0, 491] on div "Next Steps Share your domain with us. We will handle the launch! Website Edits …" at bounding box center [130, 586] width 261 height 1173
click at [0, 489] on div "Next Steps Share your domain with us. We will handle the launch! Website Edits …" at bounding box center [130, 586] width 261 height 1173
click at [792, 37] on button "button" at bounding box center [801, 28] width 35 height 26
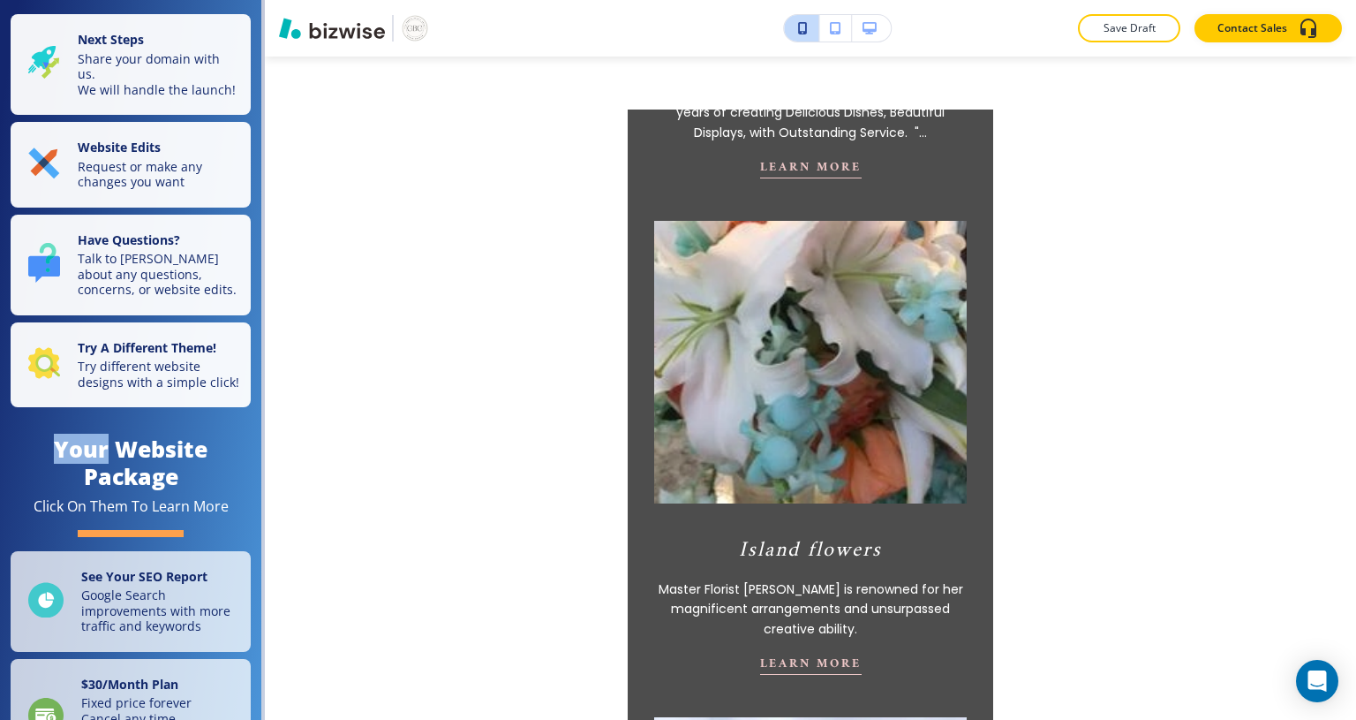
scroll to position [2099, 0]
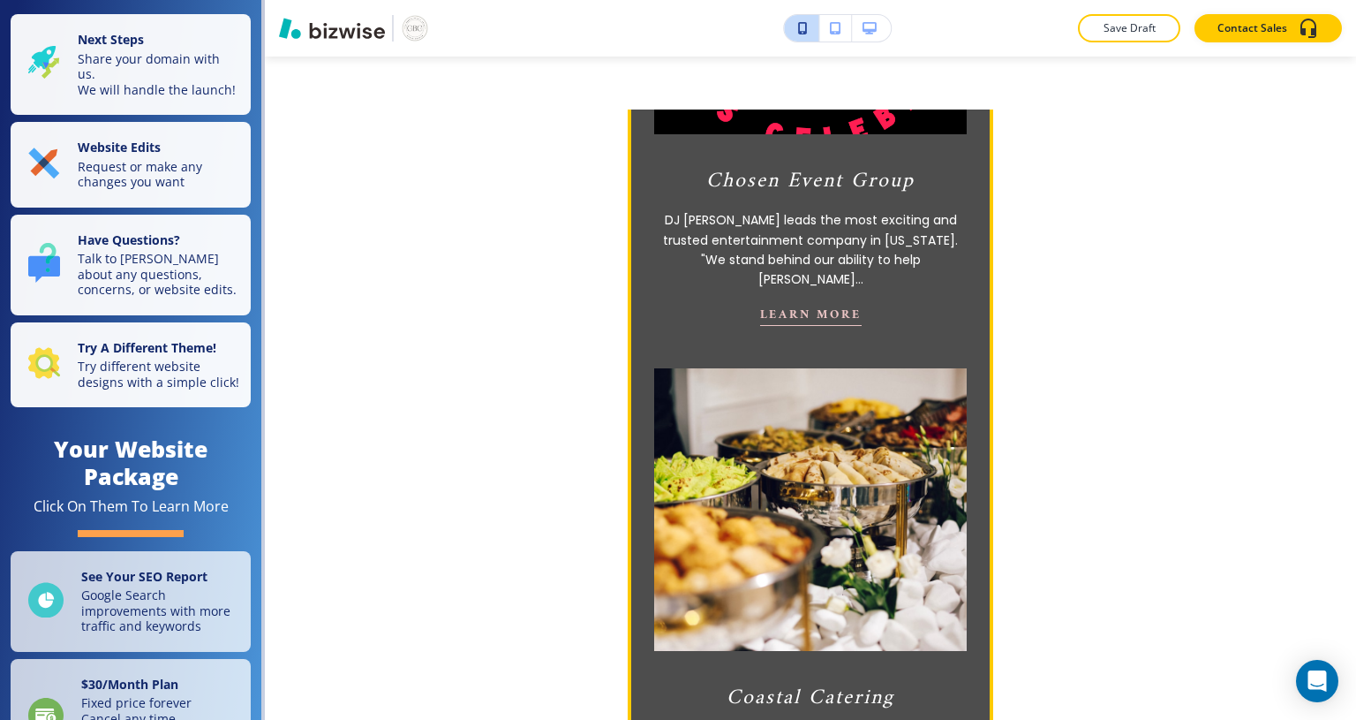
scroll to position [1569, 0]
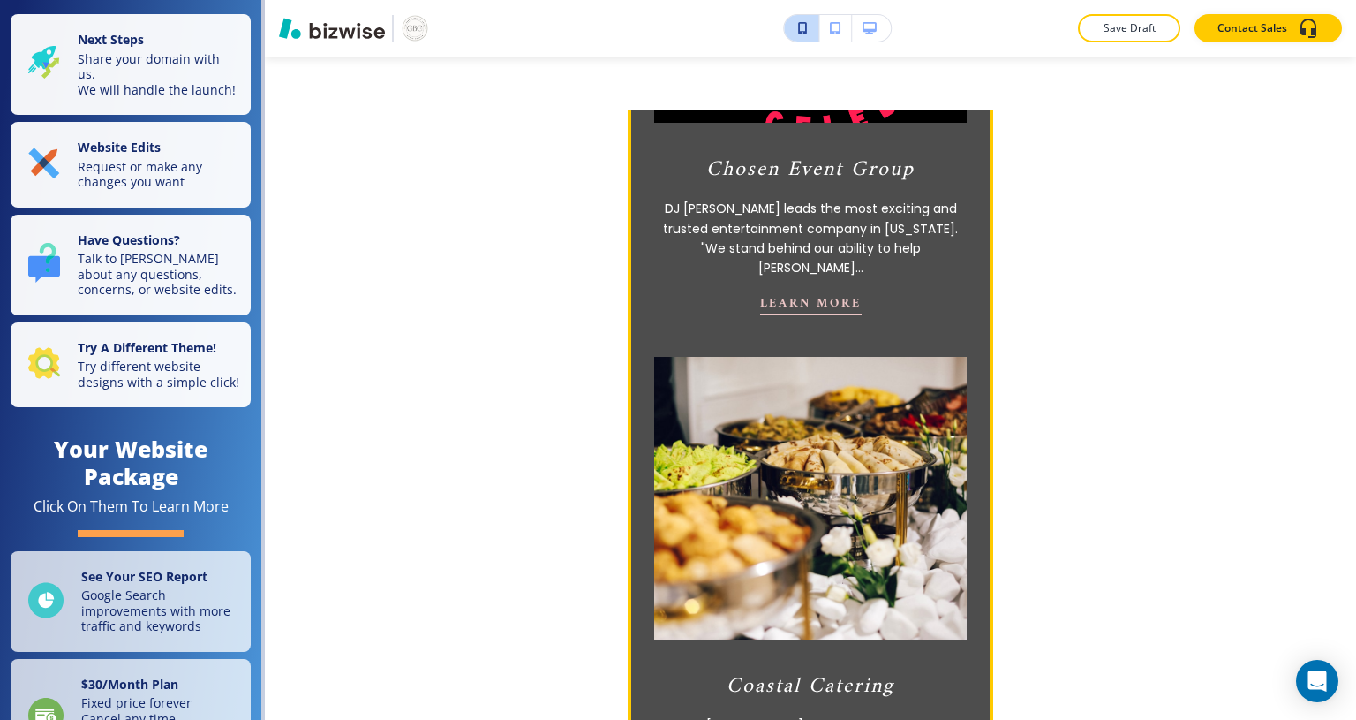
click at [113, 181] on p "Request or make any changes you want" at bounding box center [159, 174] width 162 height 31
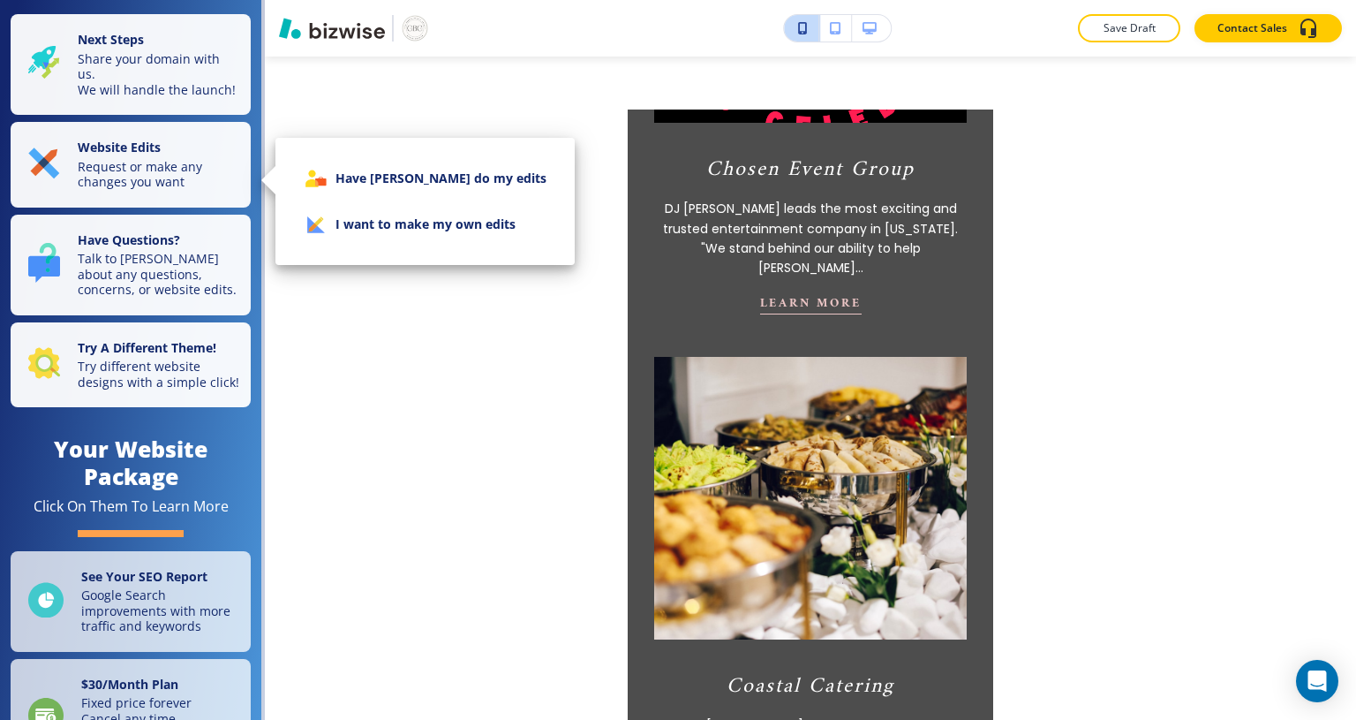
click at [434, 222] on li "I want to make my own edits" at bounding box center [425, 224] width 271 height 46
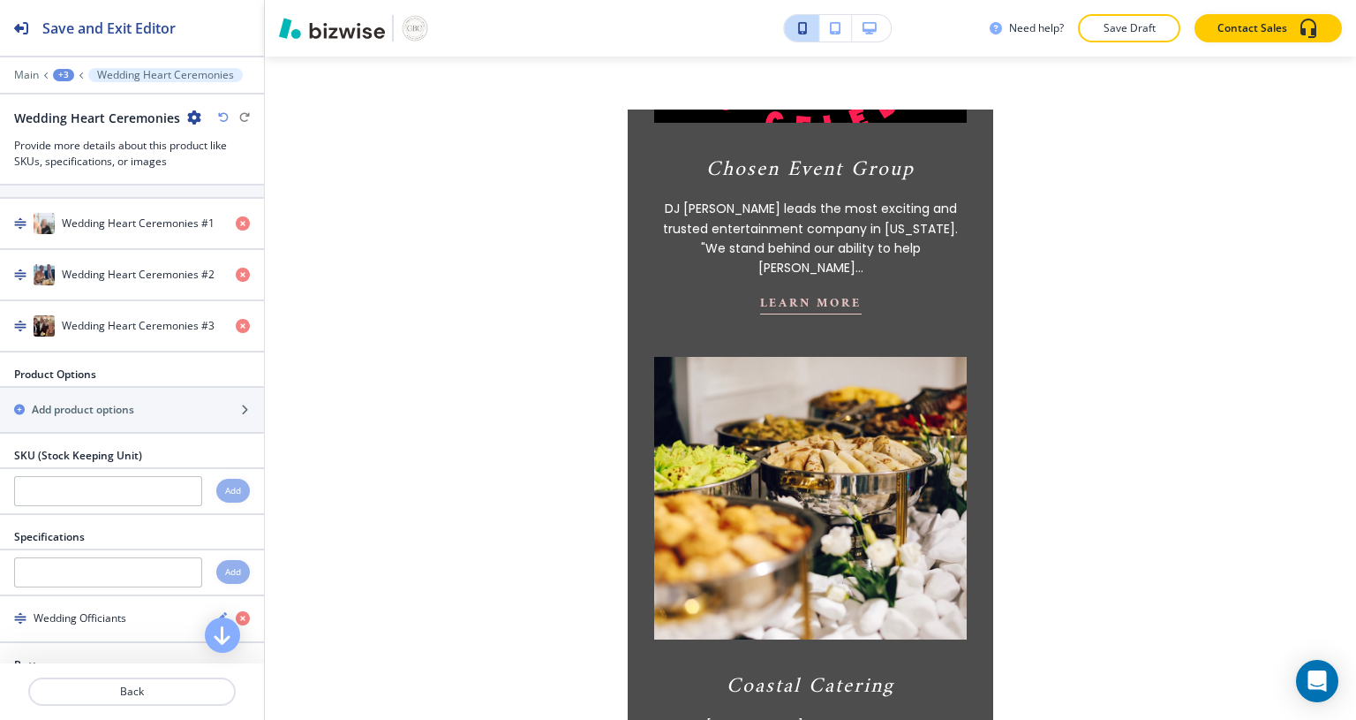
scroll to position [486, 0]
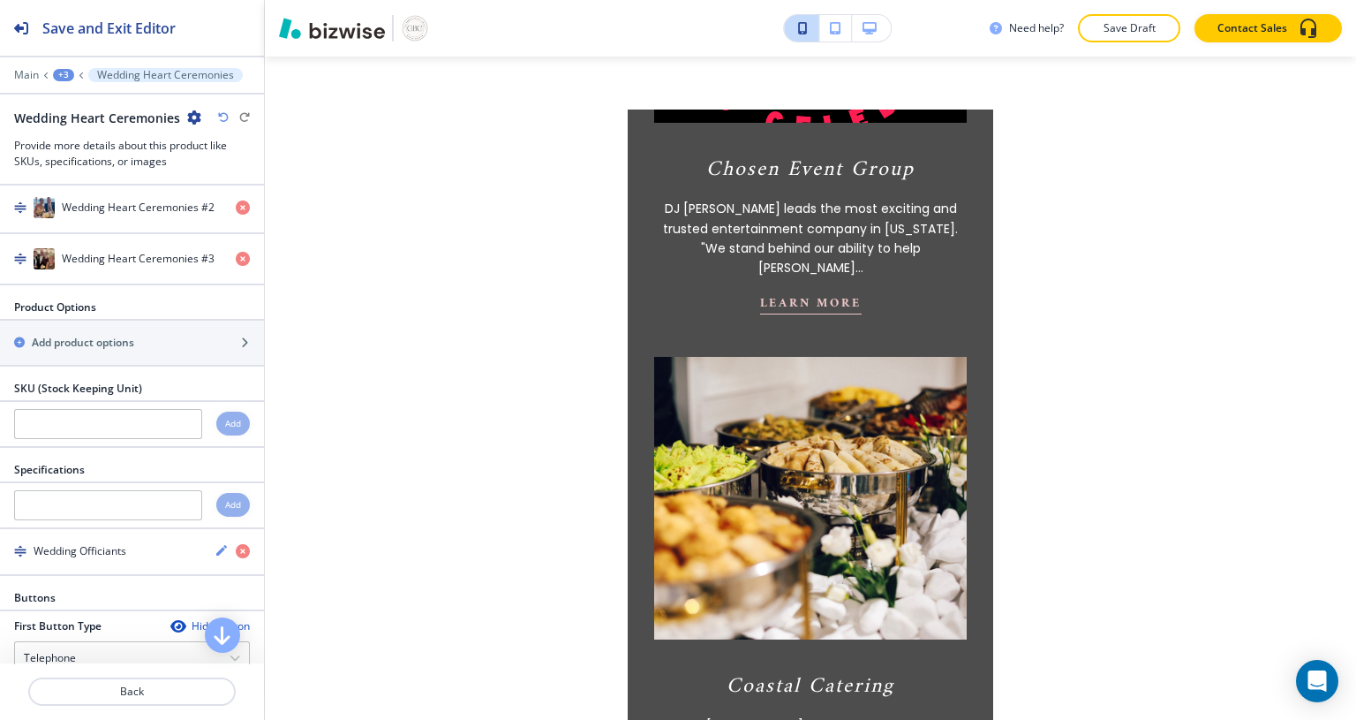
click at [170, 696] on p "Back" at bounding box center [132, 691] width 204 height 16
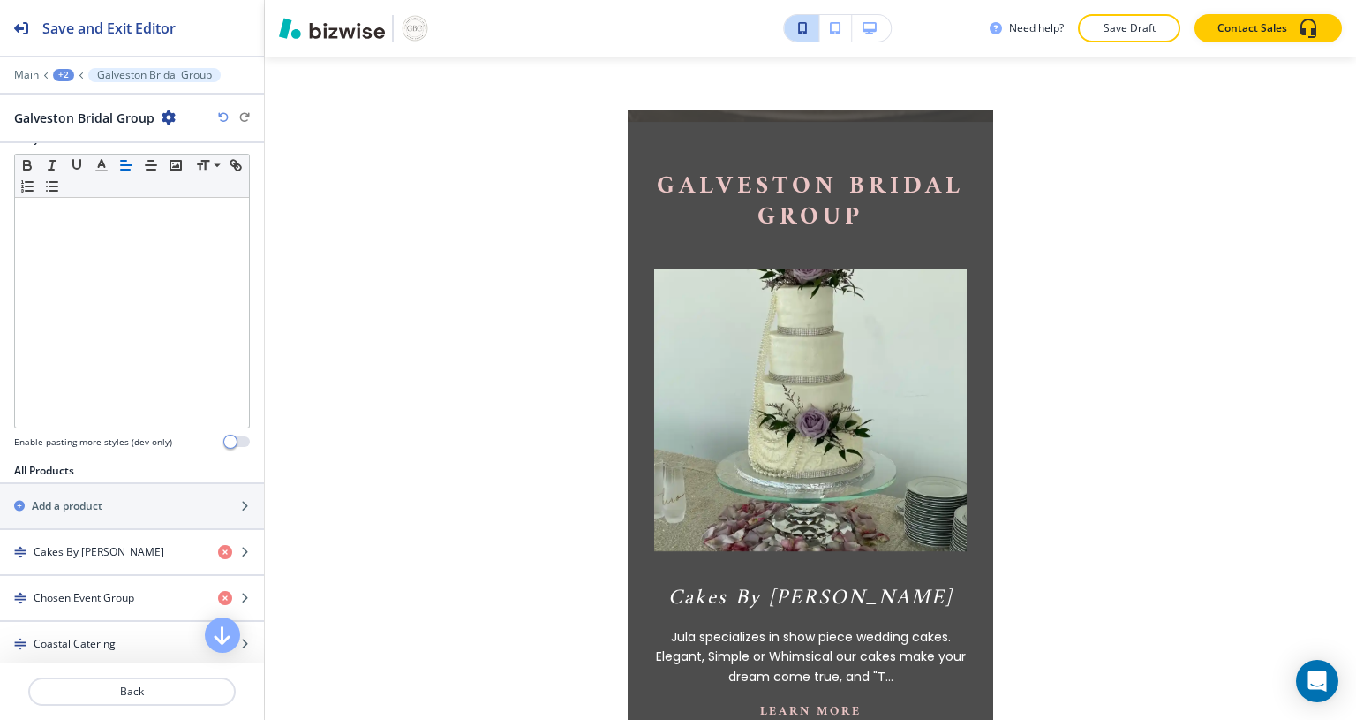
scroll to position [366, 0]
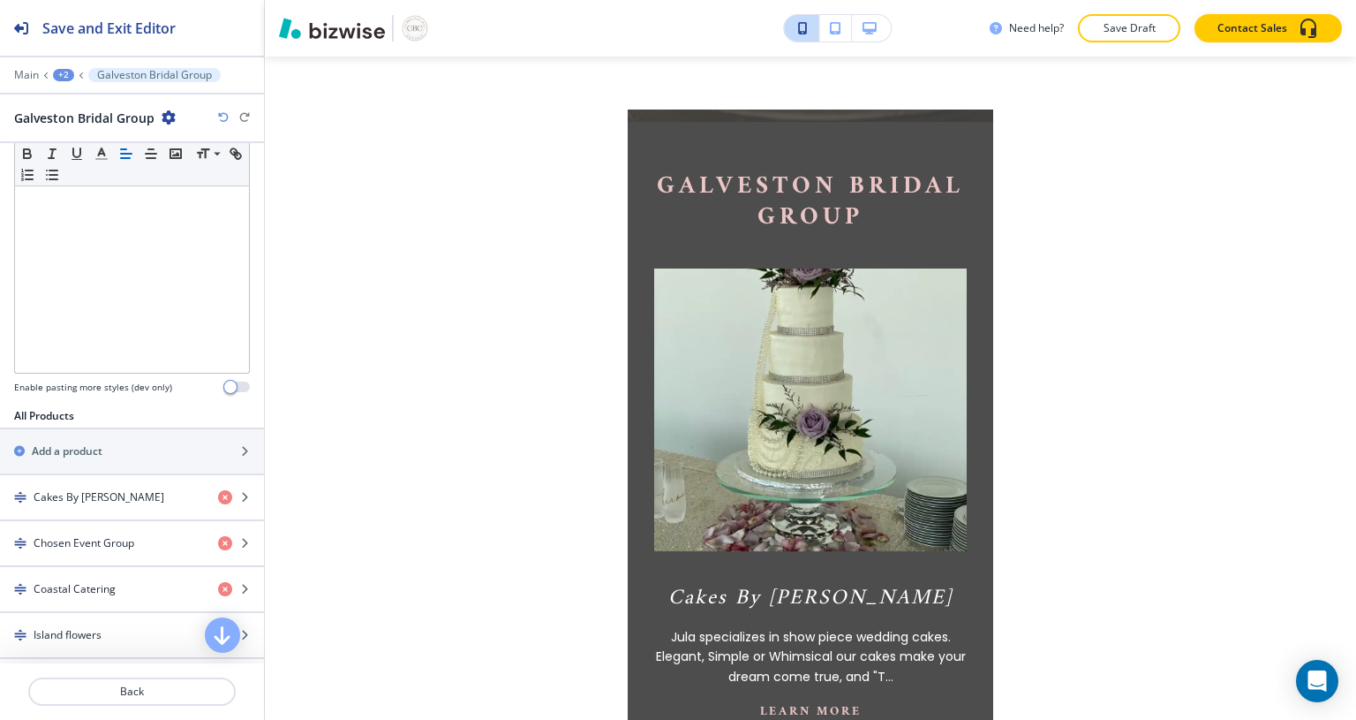
click at [136, 590] on div "Coastal Catering" at bounding box center [102, 589] width 204 height 16
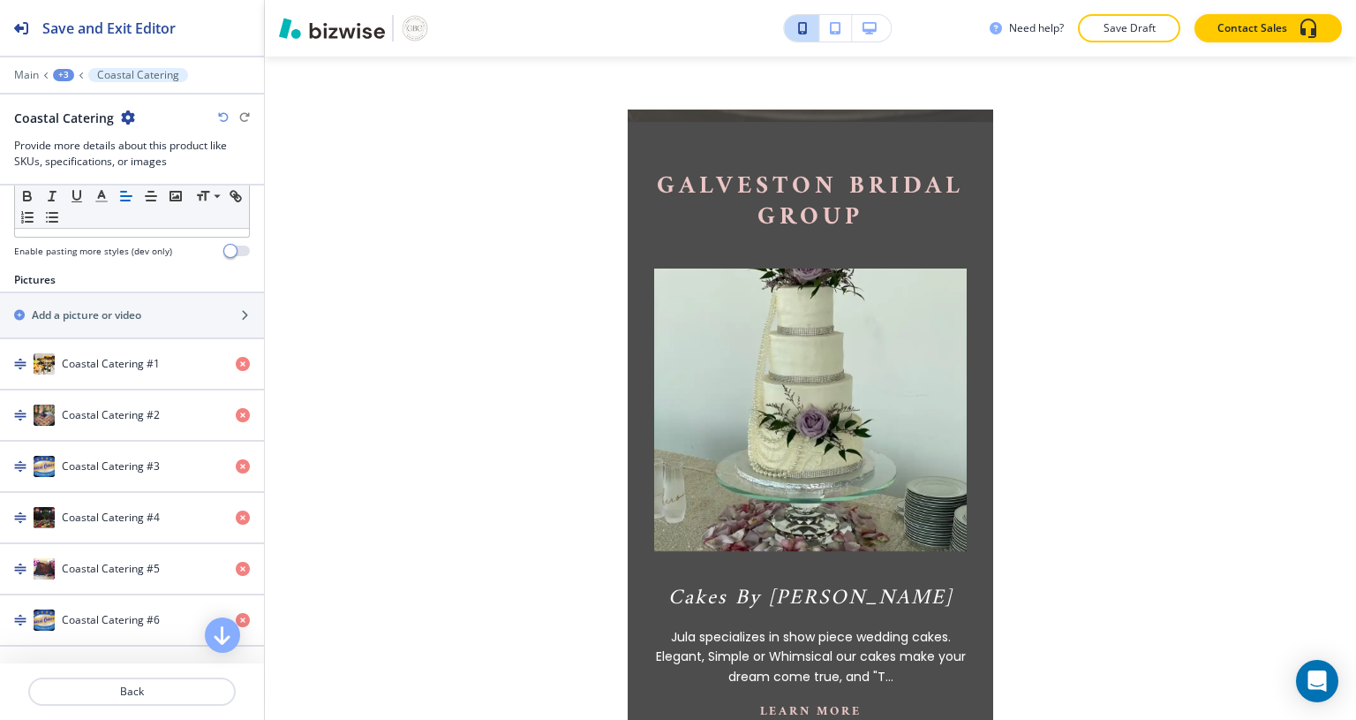
scroll to position [256, 0]
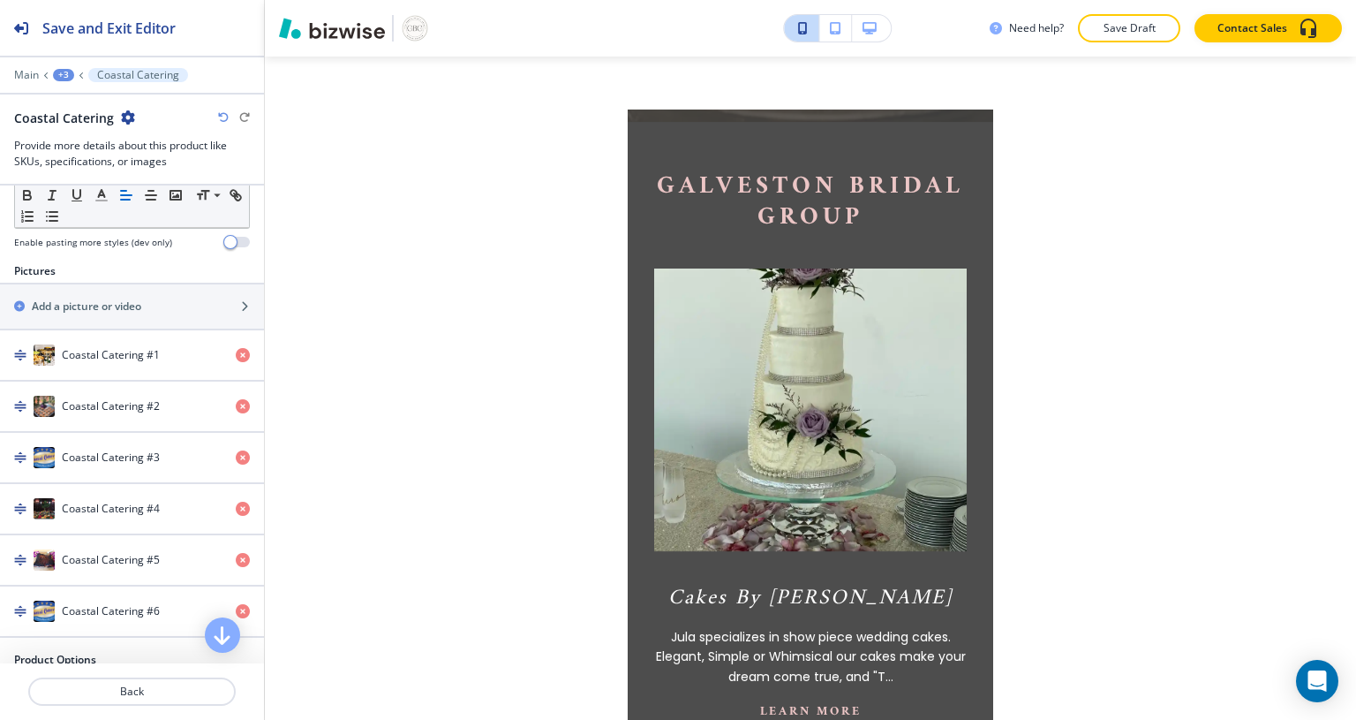
click at [117, 366] on div "button" at bounding box center [132, 373] width 264 height 14
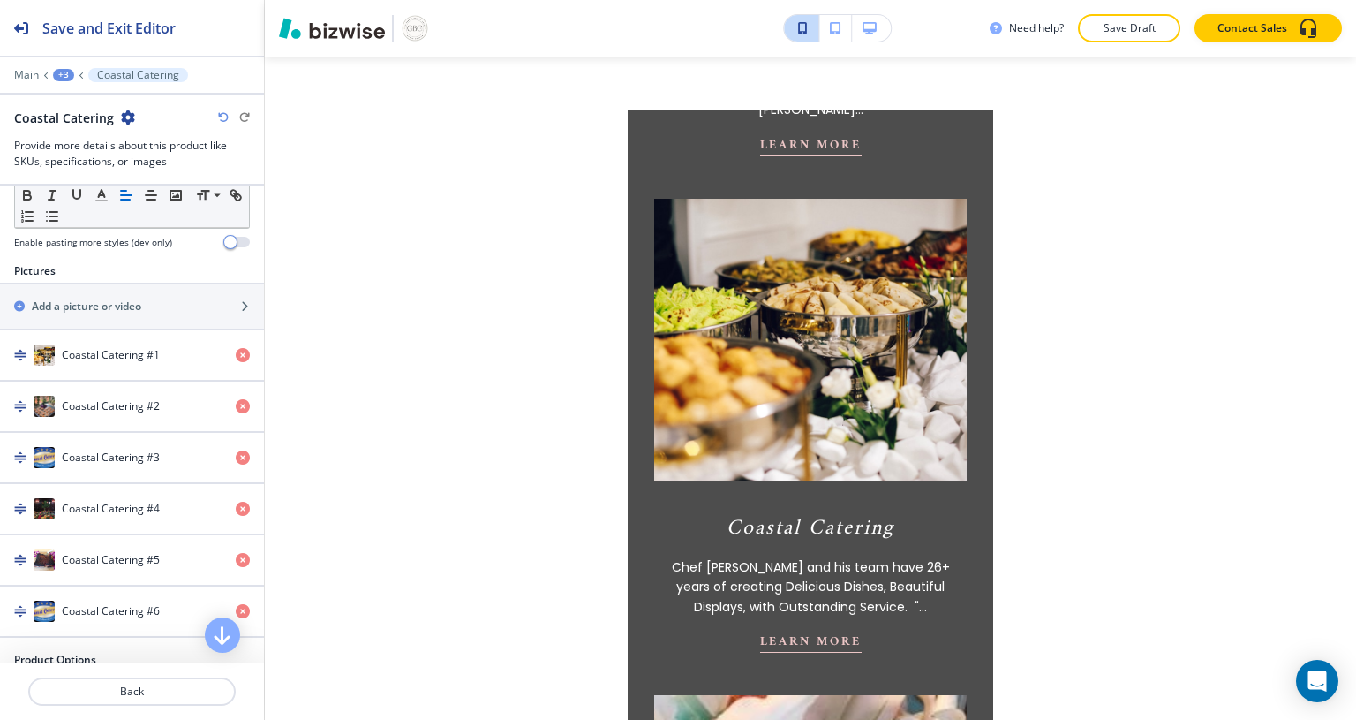
scroll to position [1760, 0]
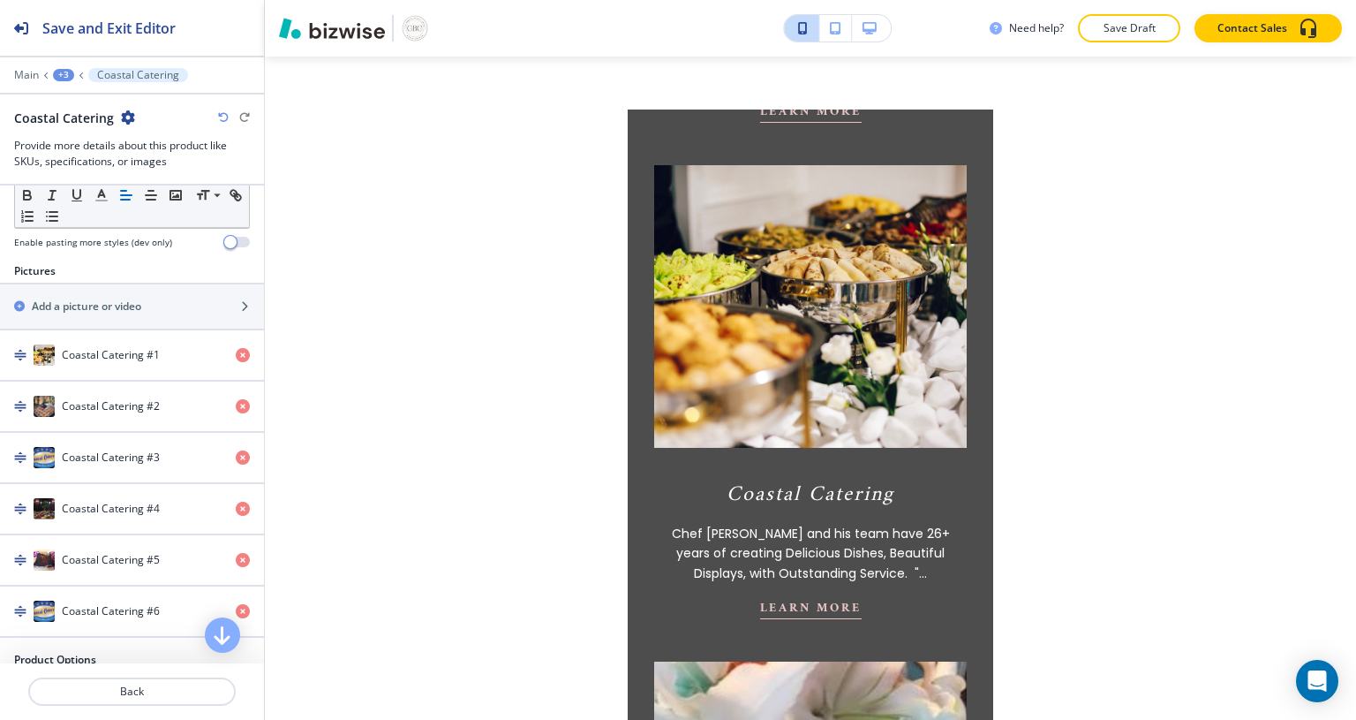
click at [102, 406] on h4 "Coastal Catering #2" at bounding box center [111, 406] width 98 height 16
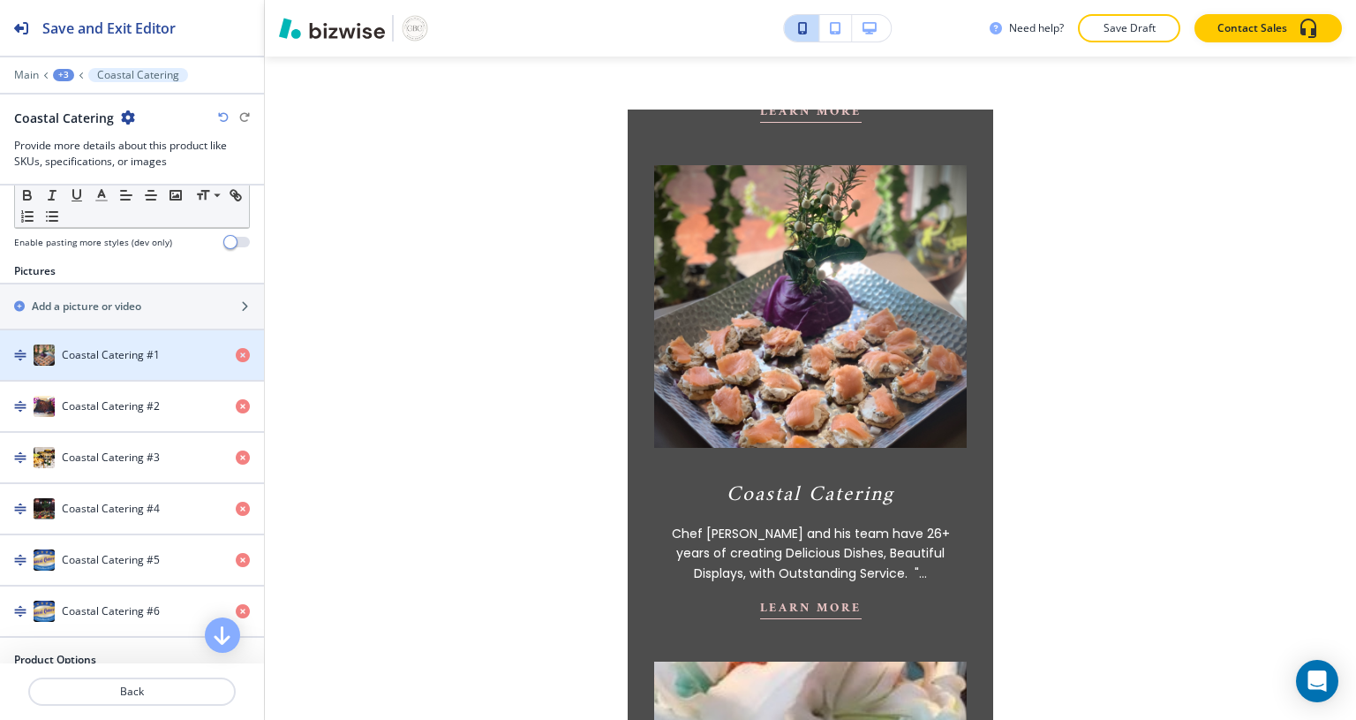
click at [121, 30] on h2 "Save and Exit Editor" at bounding box center [108, 28] width 133 height 21
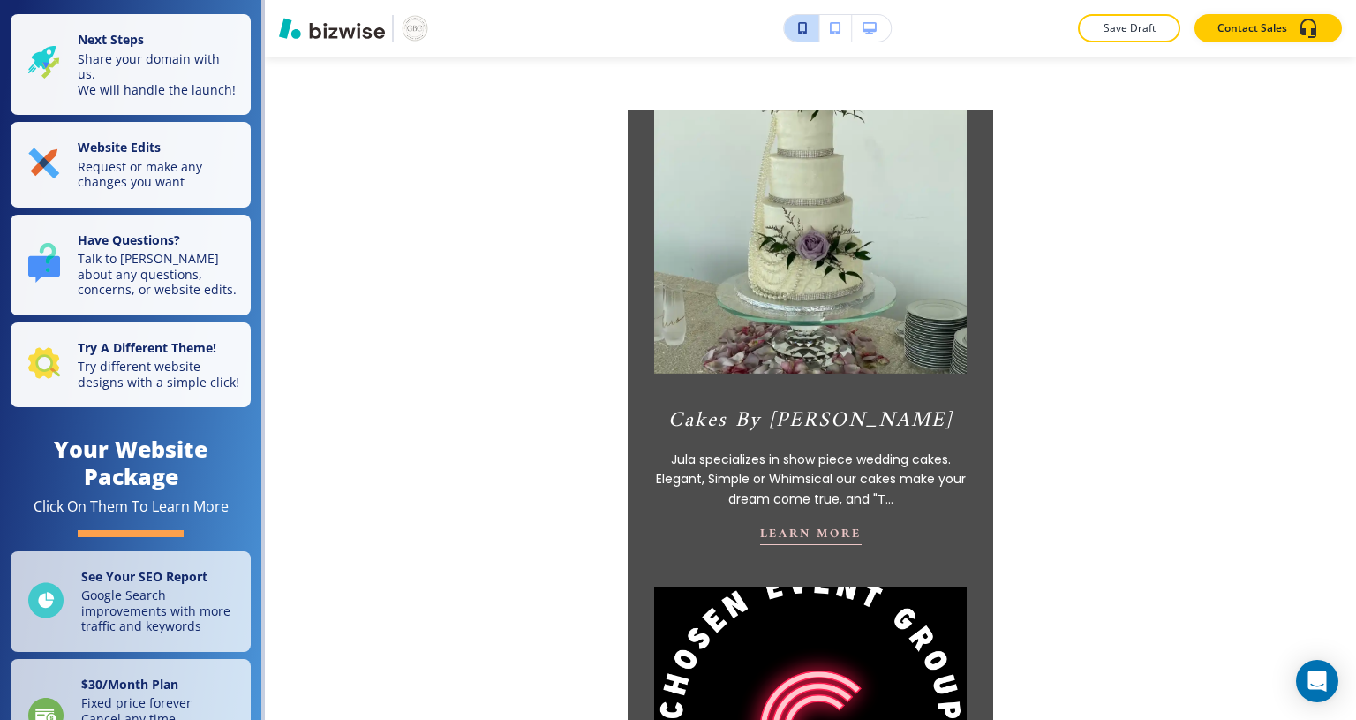
scroll to position [0, 0]
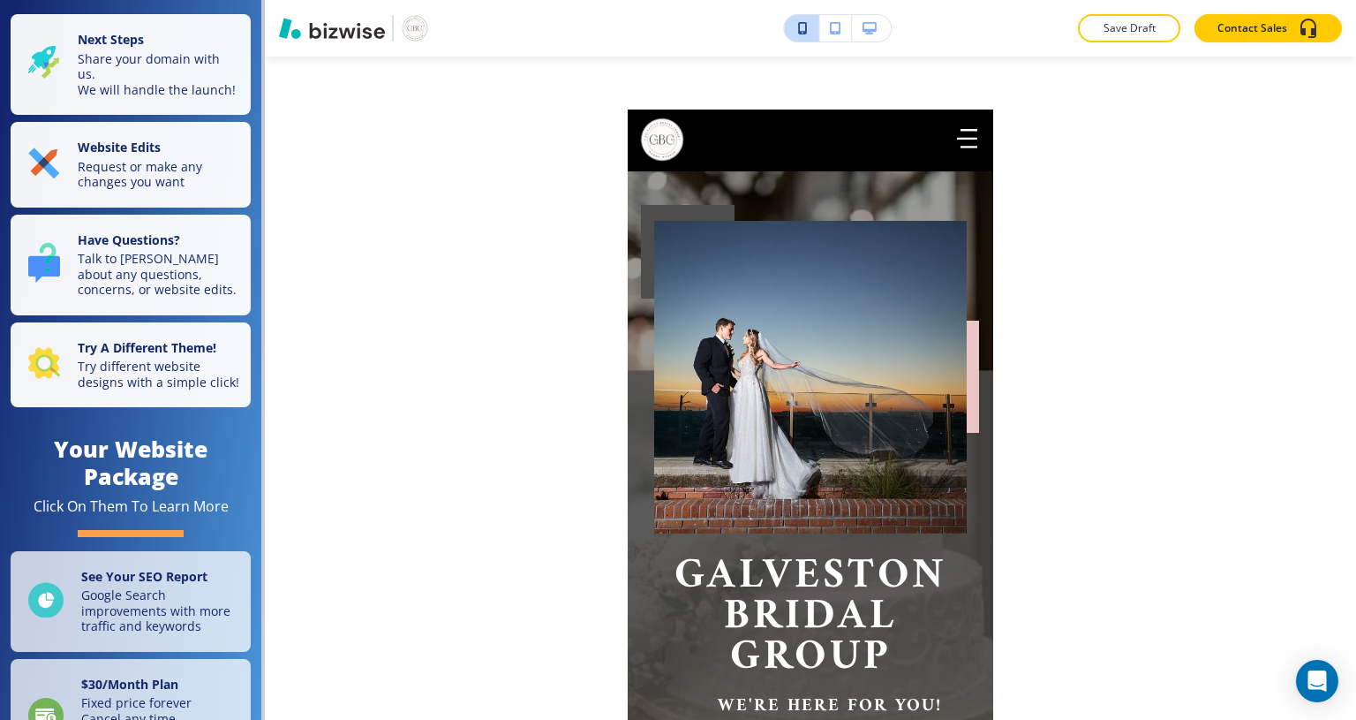
click at [144, 184] on p "Request or make any changes you want" at bounding box center [159, 174] width 162 height 31
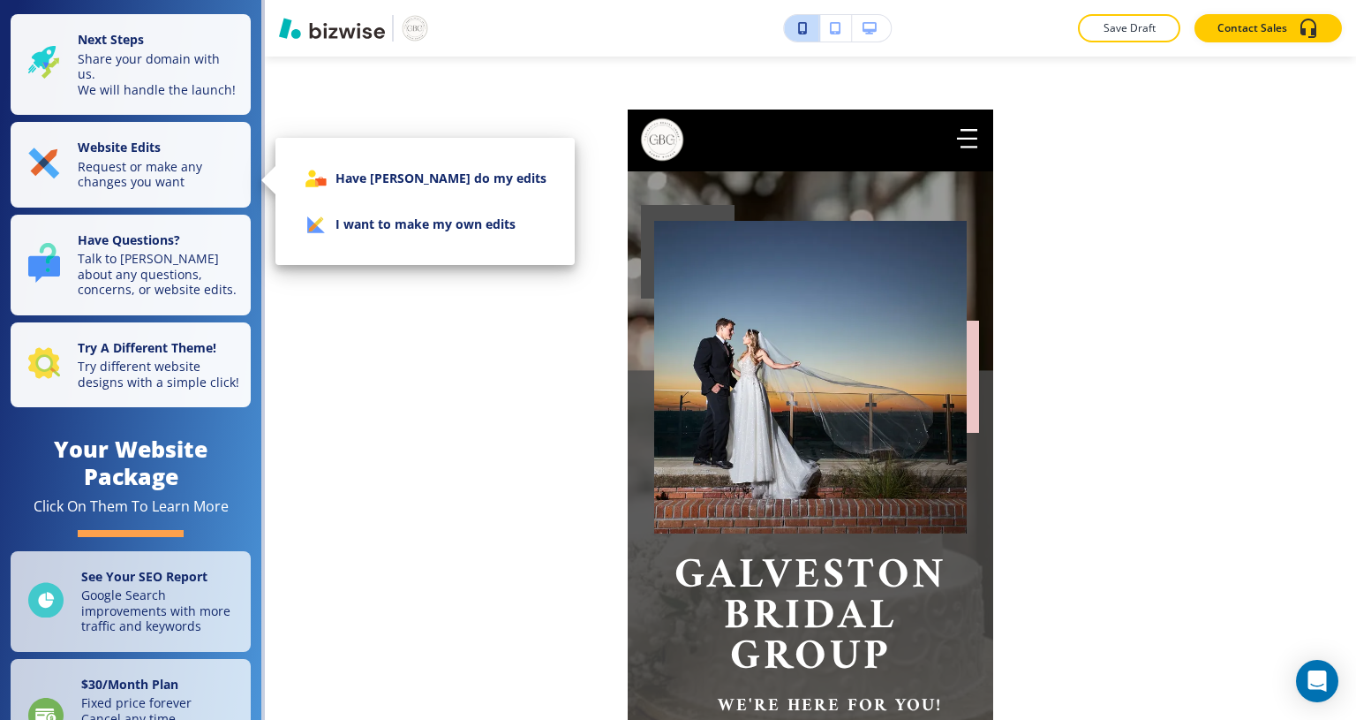
click at [417, 226] on li "I want to make my own edits" at bounding box center [425, 224] width 271 height 46
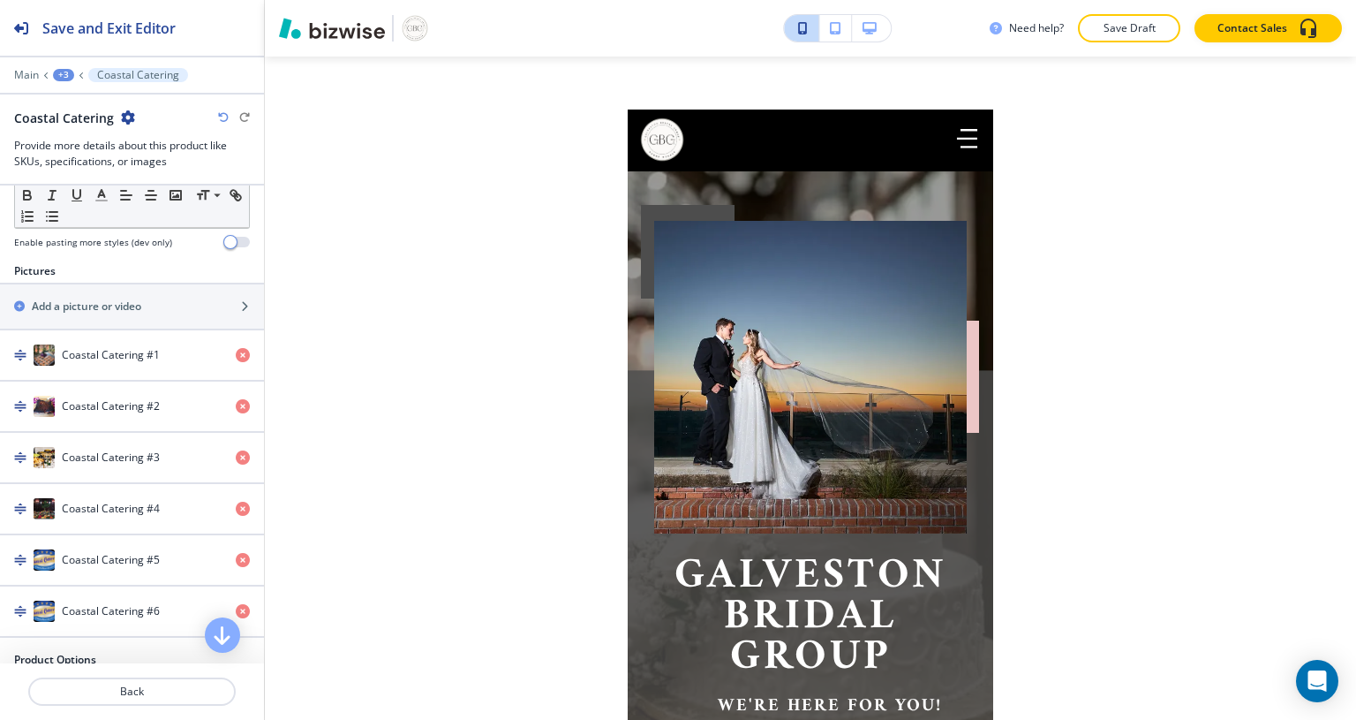
click at [162, 693] on p "Back" at bounding box center [132, 691] width 204 height 16
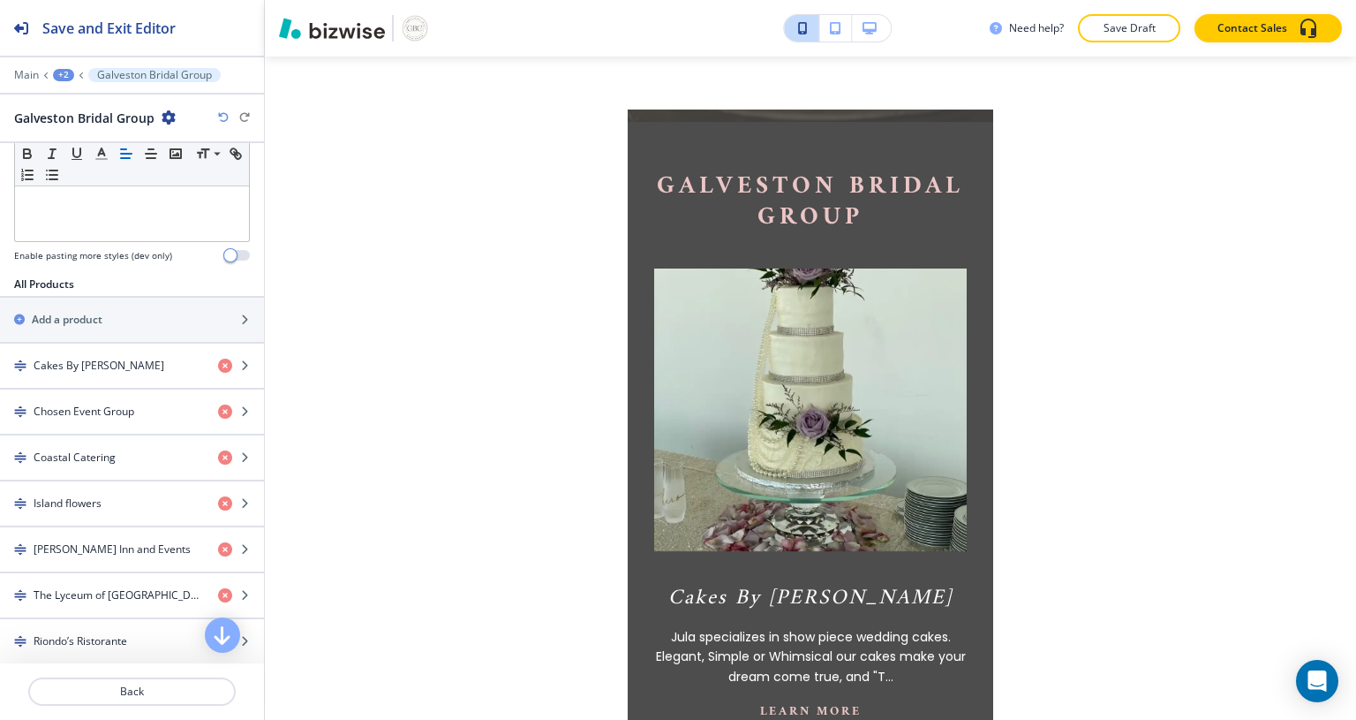
scroll to position [498, 0]
click at [82, 510] on div "button" at bounding box center [132, 517] width 264 height 14
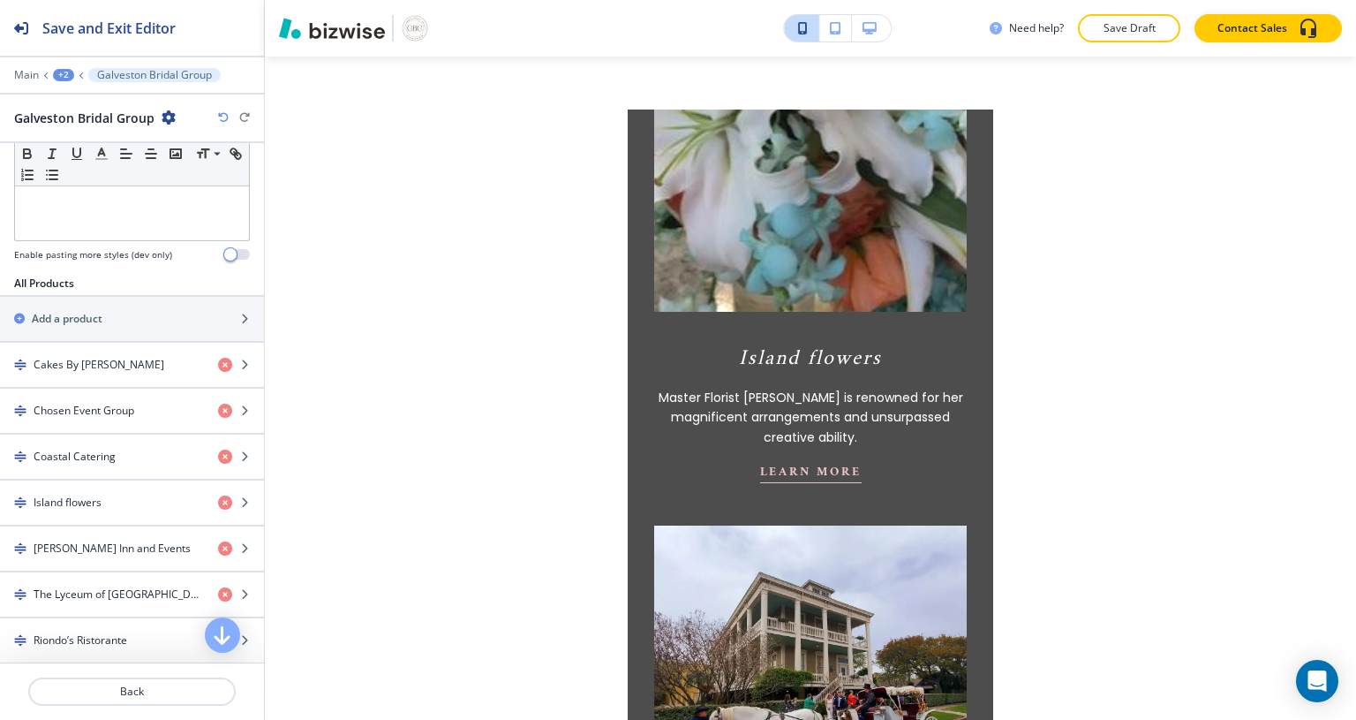
scroll to position [2190, 0]
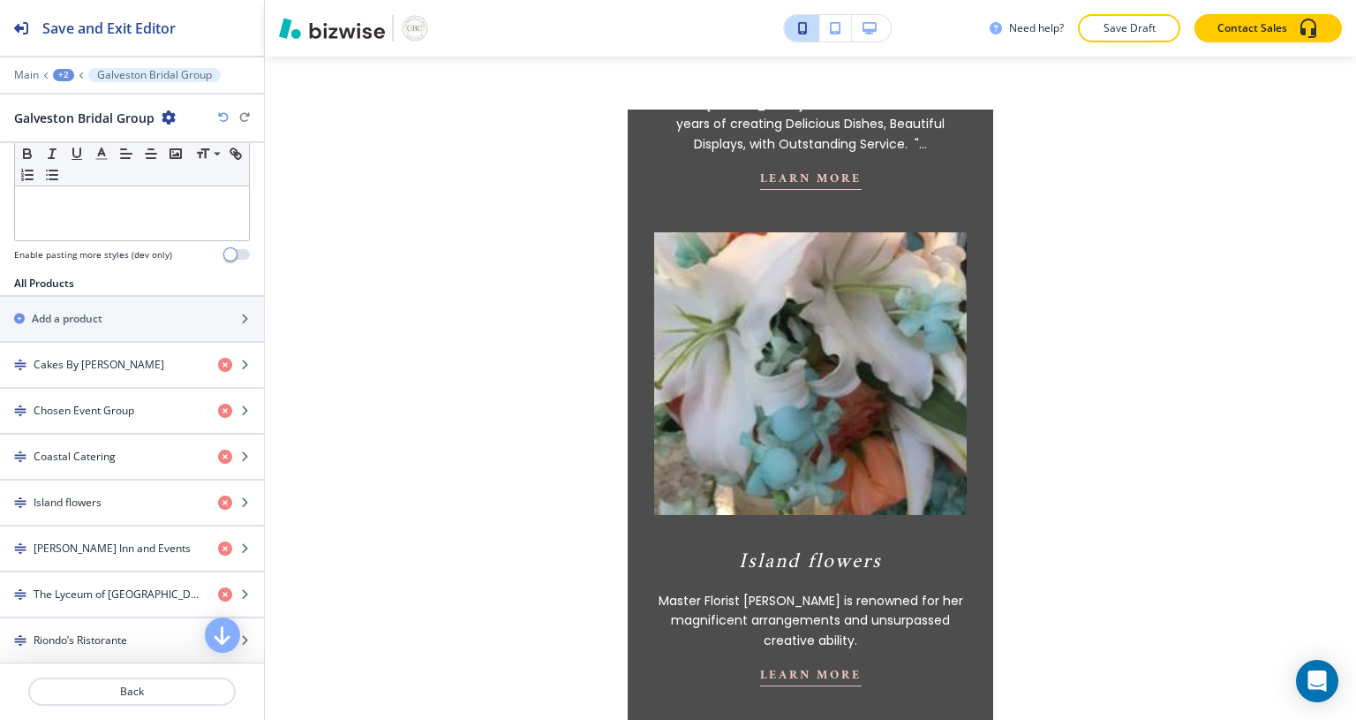
click at [157, 694] on p "Back" at bounding box center [132, 691] width 204 height 16
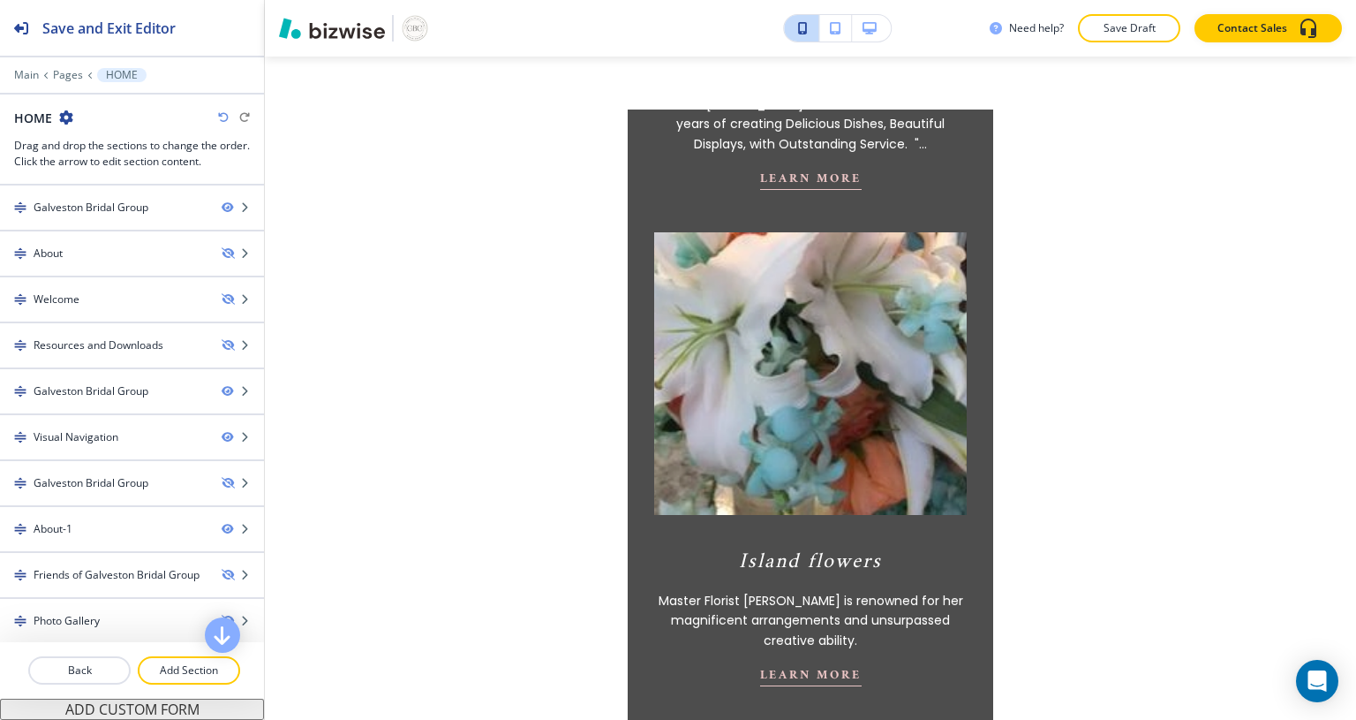
click at [79, 445] on div at bounding box center [132, 452] width 264 height 14
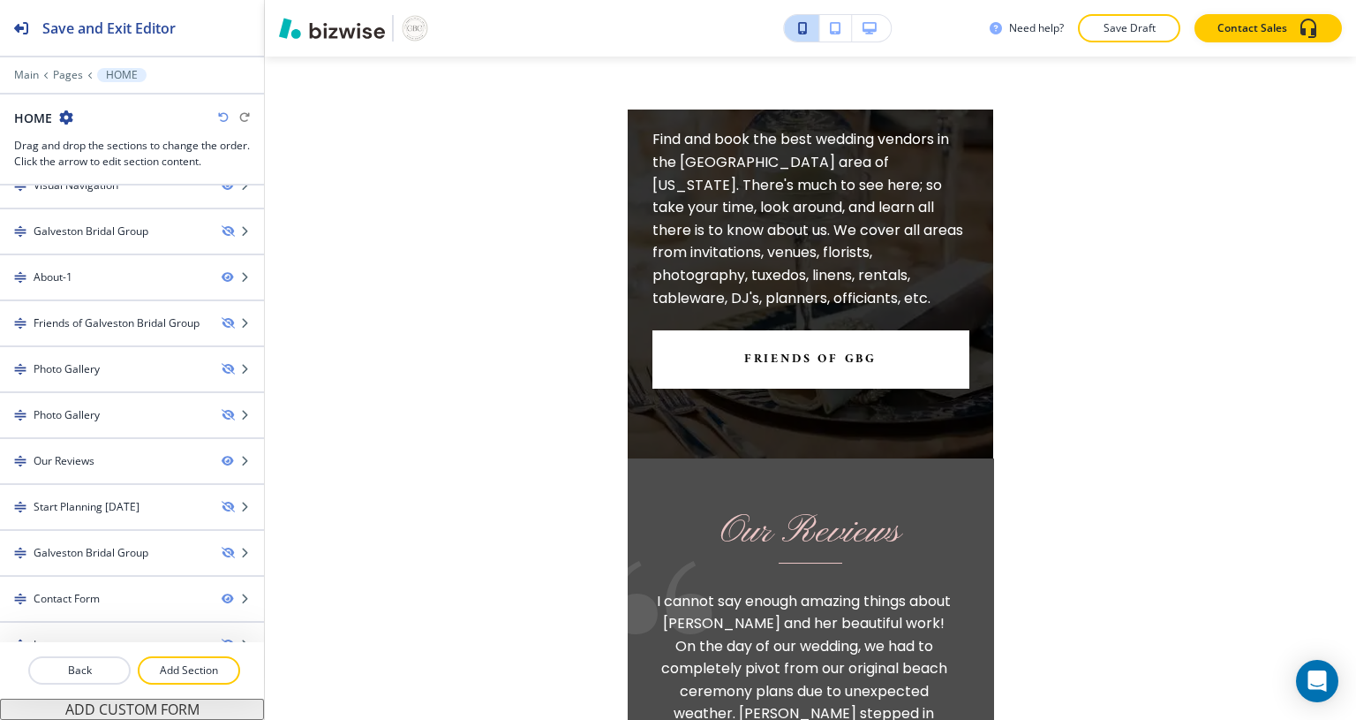
scroll to position [270, 0]
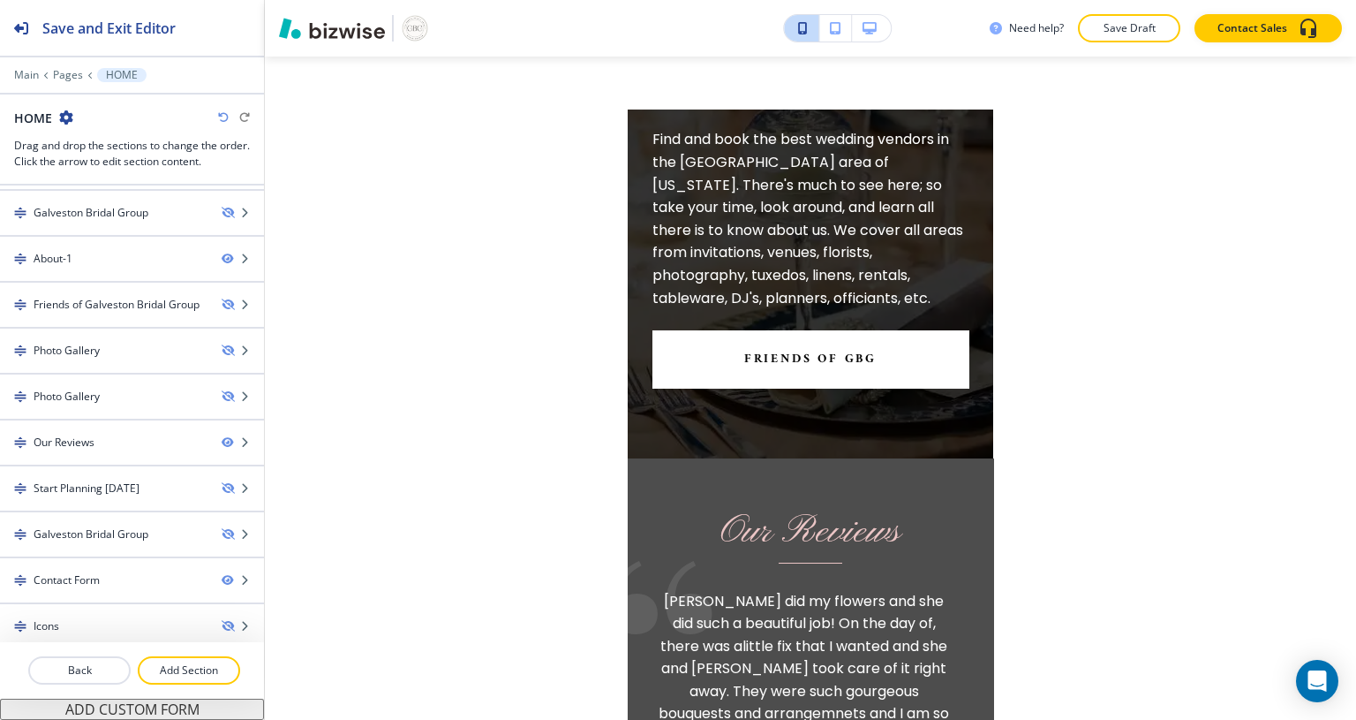
click at [85, 441] on div "Our Reviews" at bounding box center [64, 442] width 61 height 16
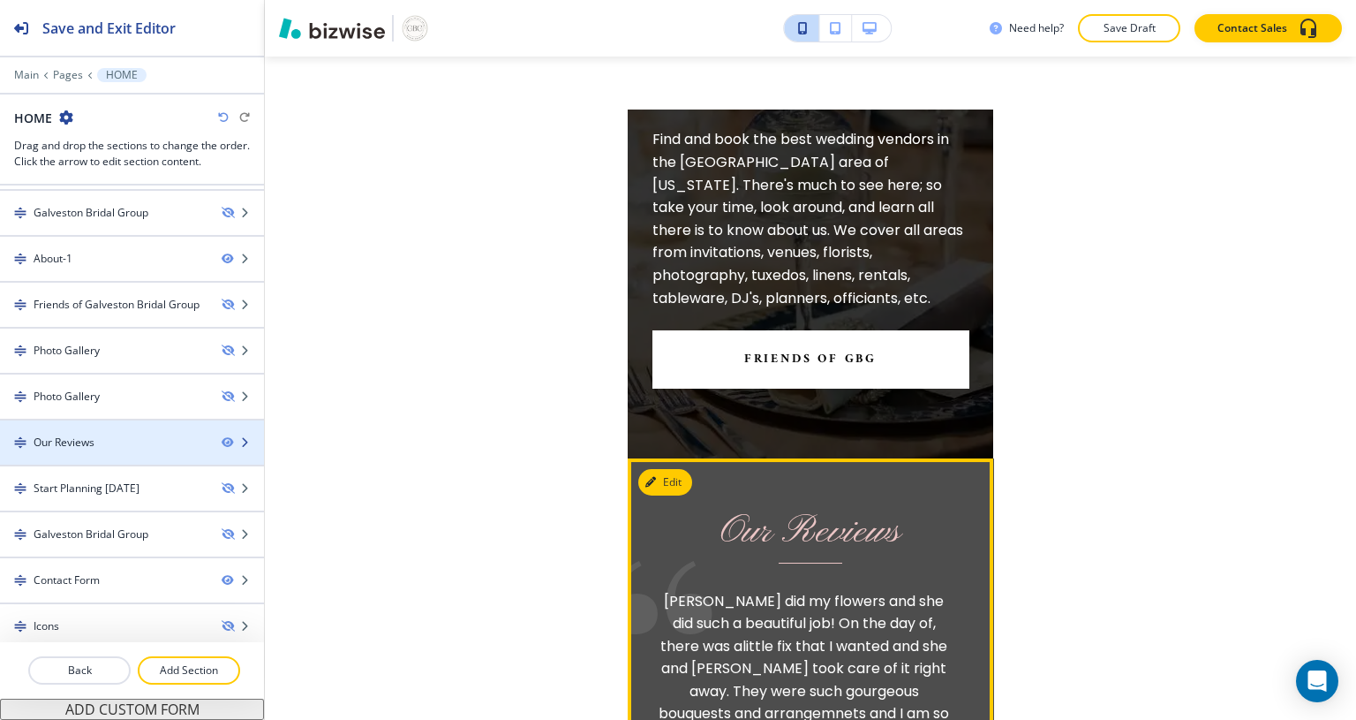
click at [76, 450] on div at bounding box center [132, 457] width 264 height 14
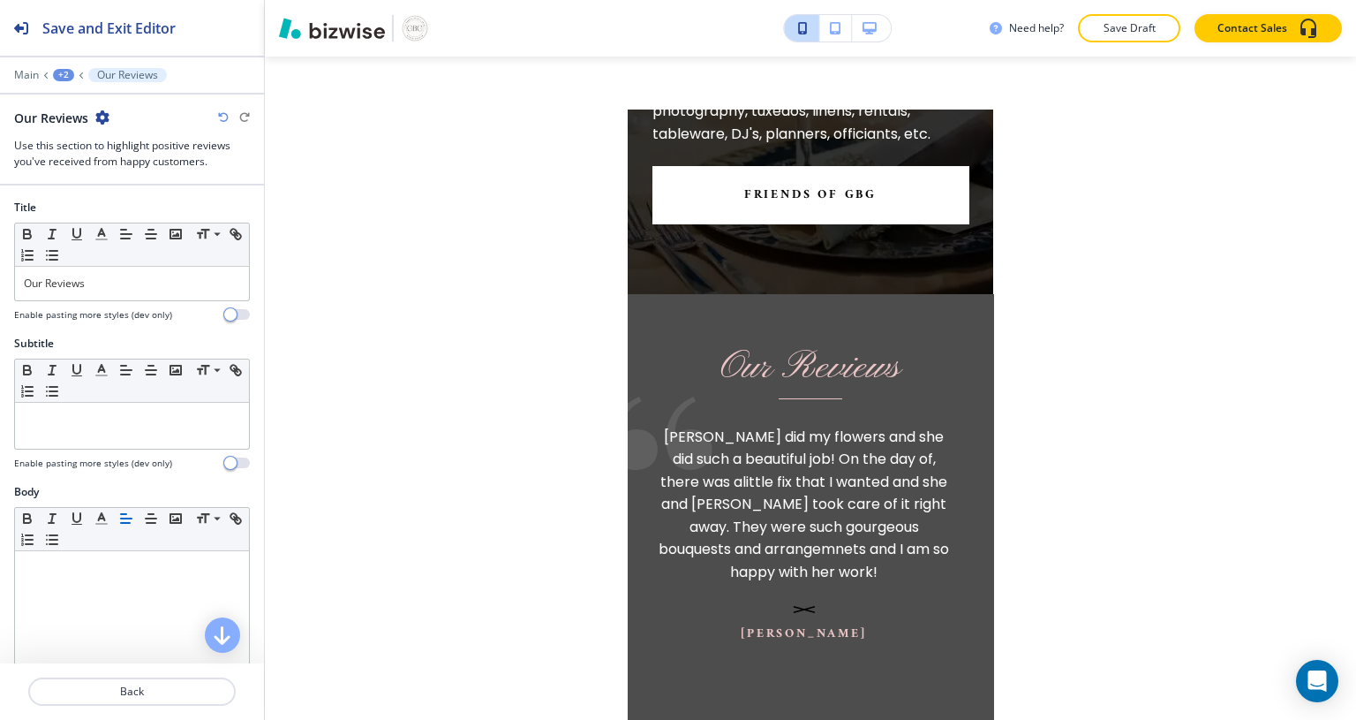
scroll to position [7219, 0]
click at [89, 421] on p at bounding box center [132, 419] width 216 height 16
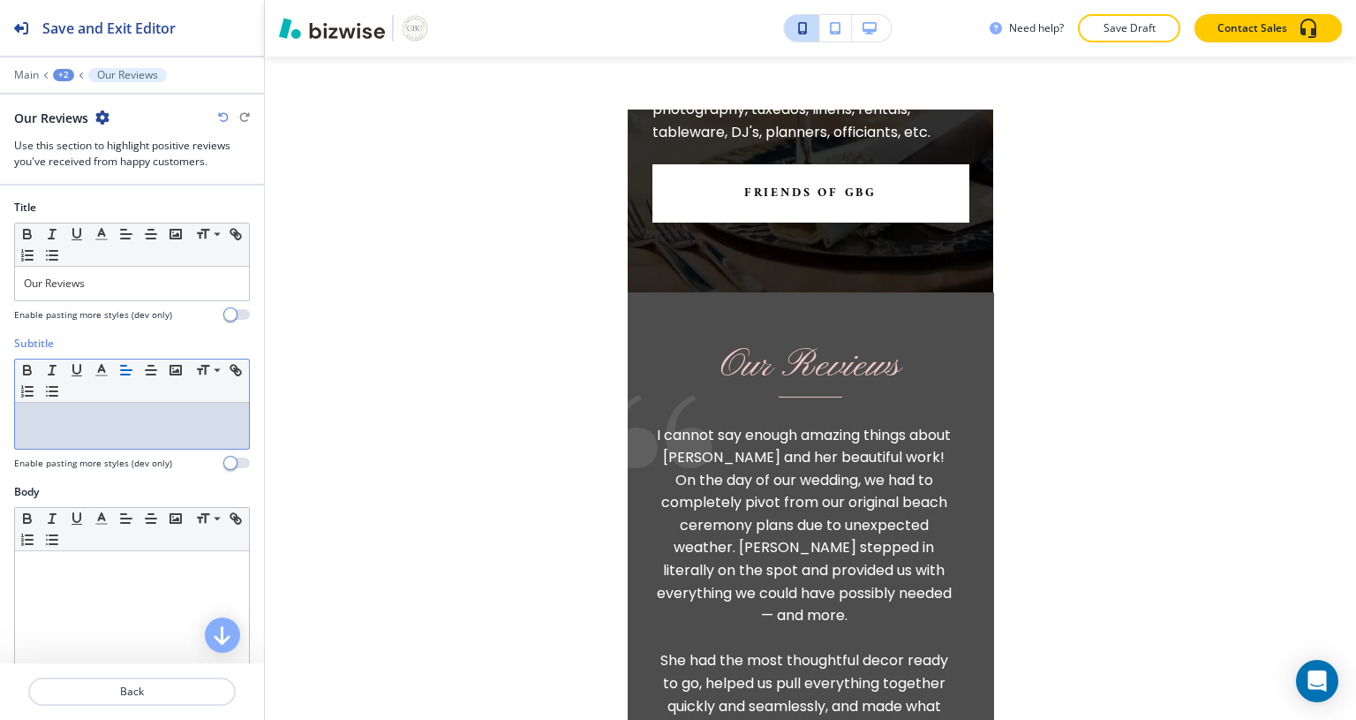
click at [265, 334] on div "Need help? Save Draft Contact Sales Edit Galveston Bridal Group HOME ABOUT US G…" at bounding box center [810, 360] width 1091 height 720
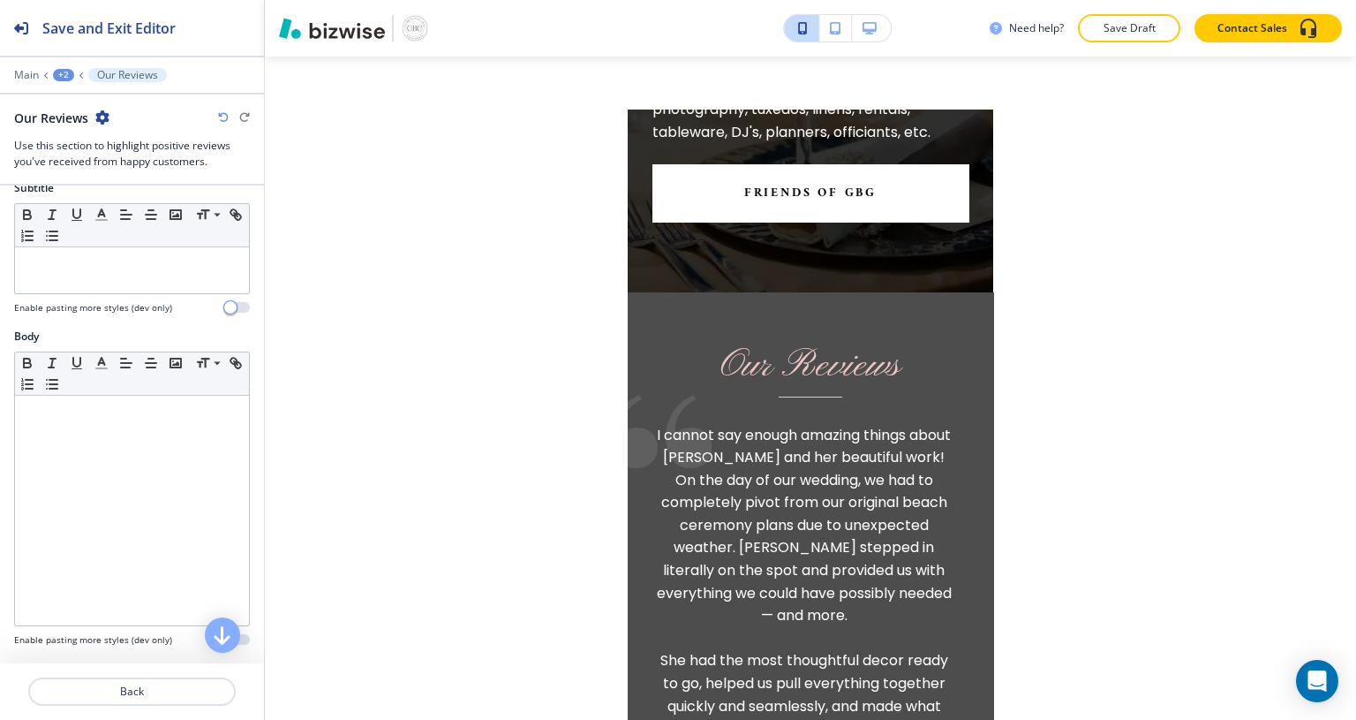
scroll to position [0, 0]
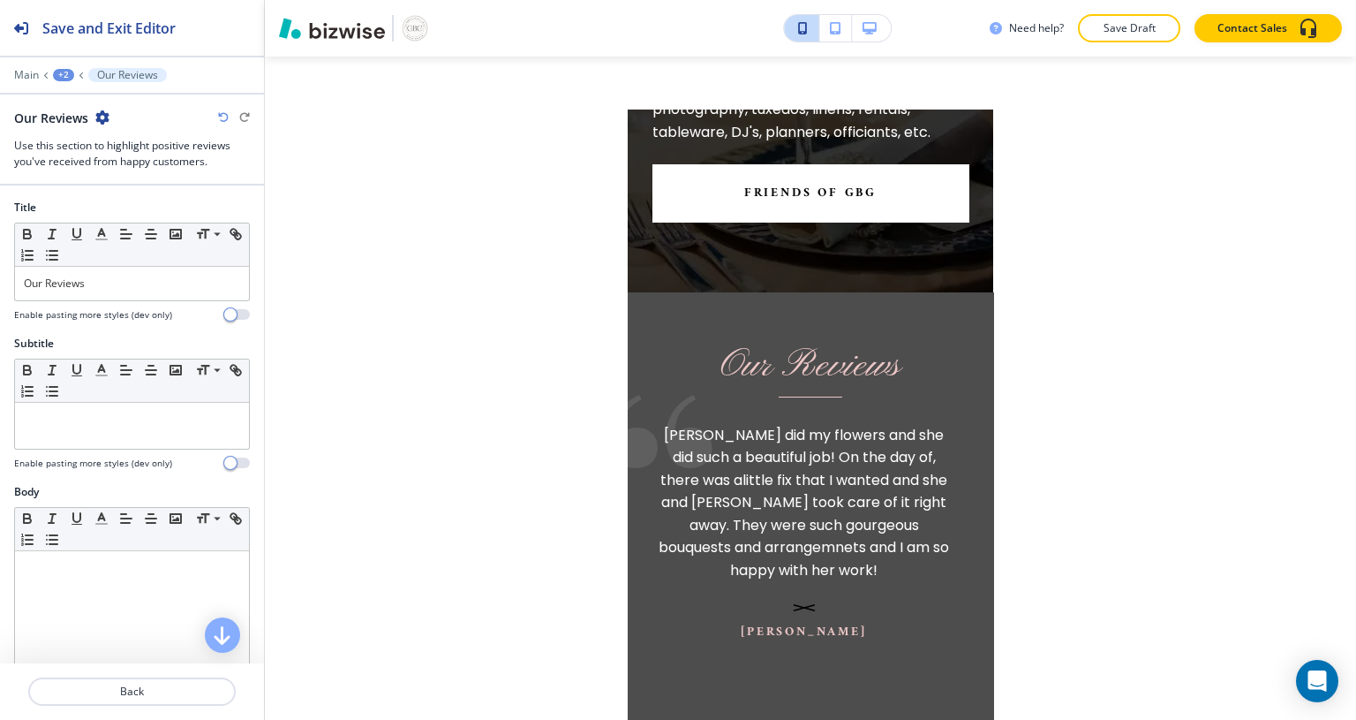
click at [164, 690] on p "Back" at bounding box center [132, 691] width 204 height 16
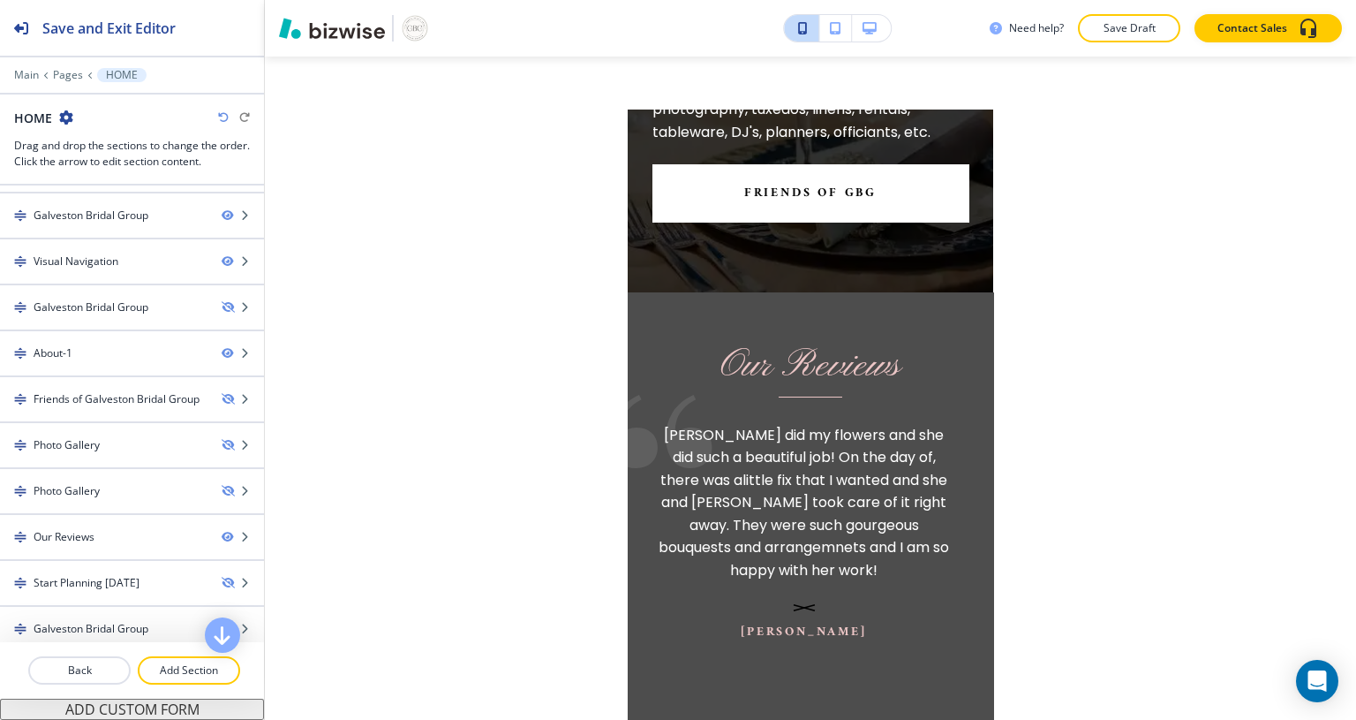
scroll to position [202, 0]
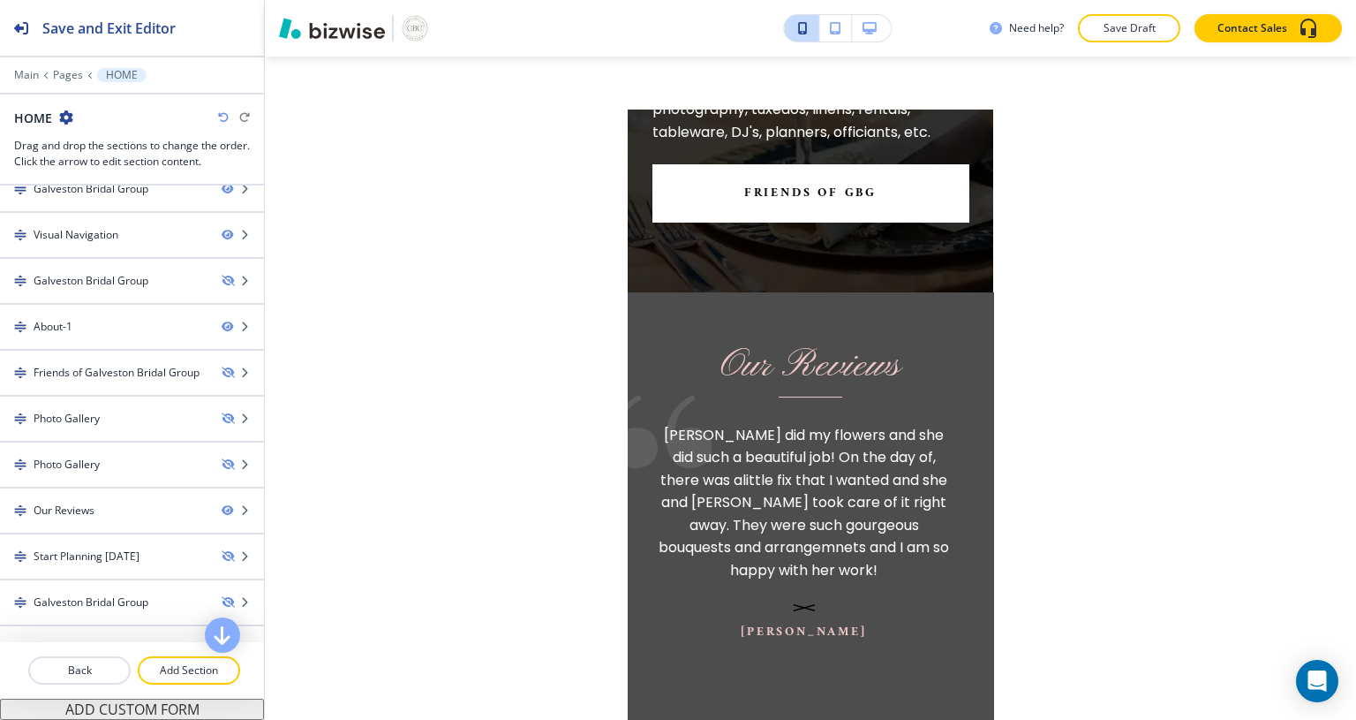
click at [72, 518] on div at bounding box center [132, 525] width 264 height 14
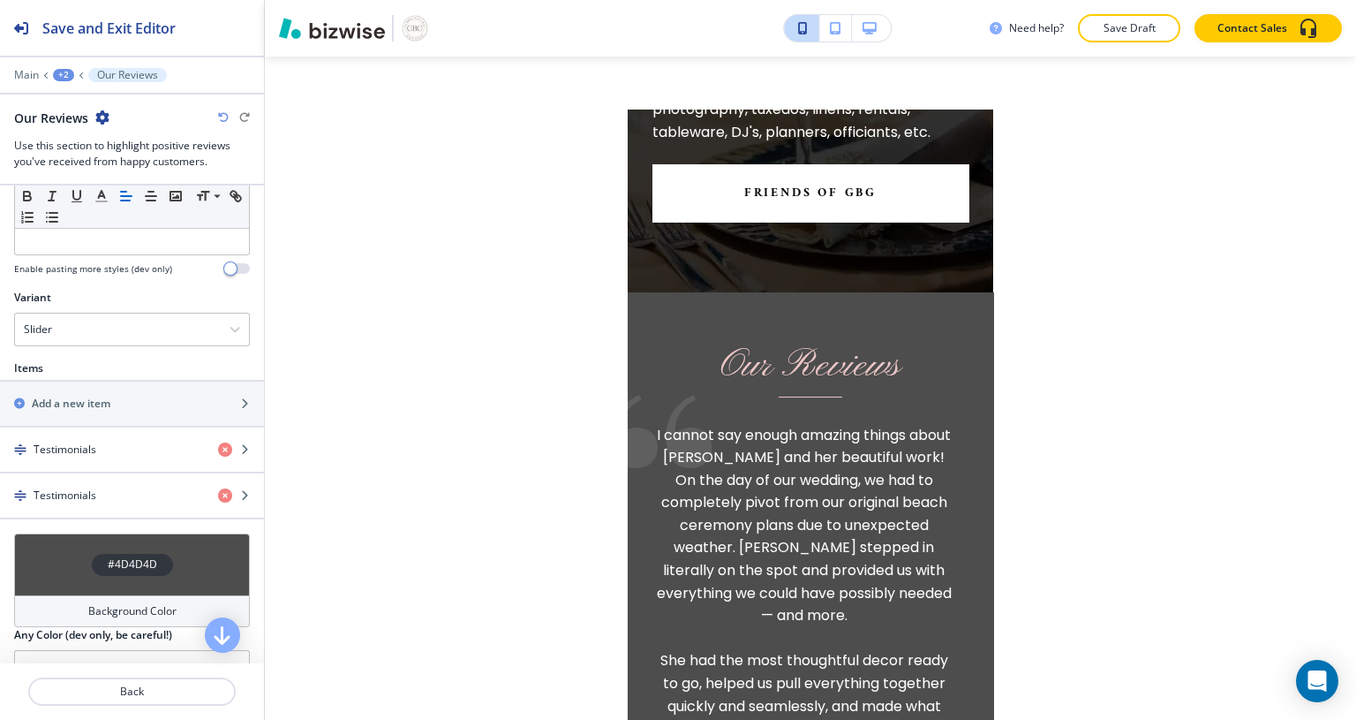
scroll to position [557, 0]
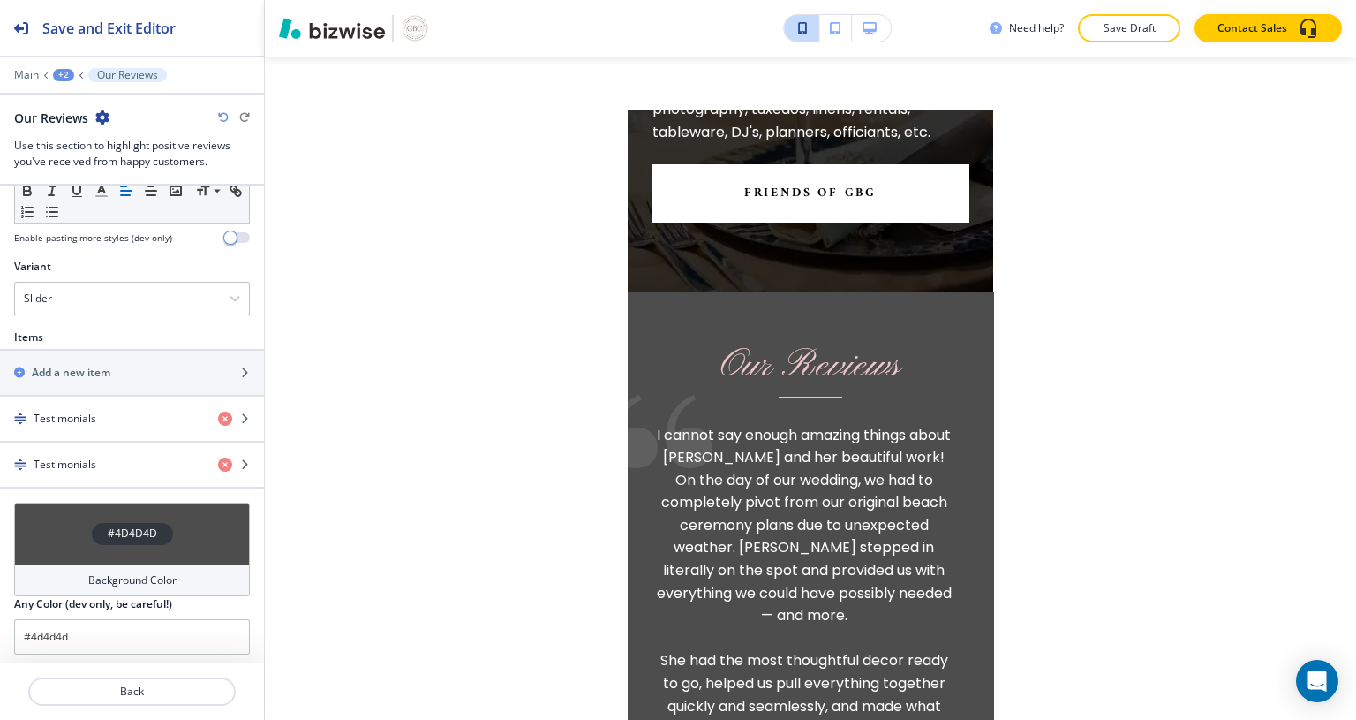
click at [132, 357] on div "button" at bounding box center [132, 358] width 264 height 14
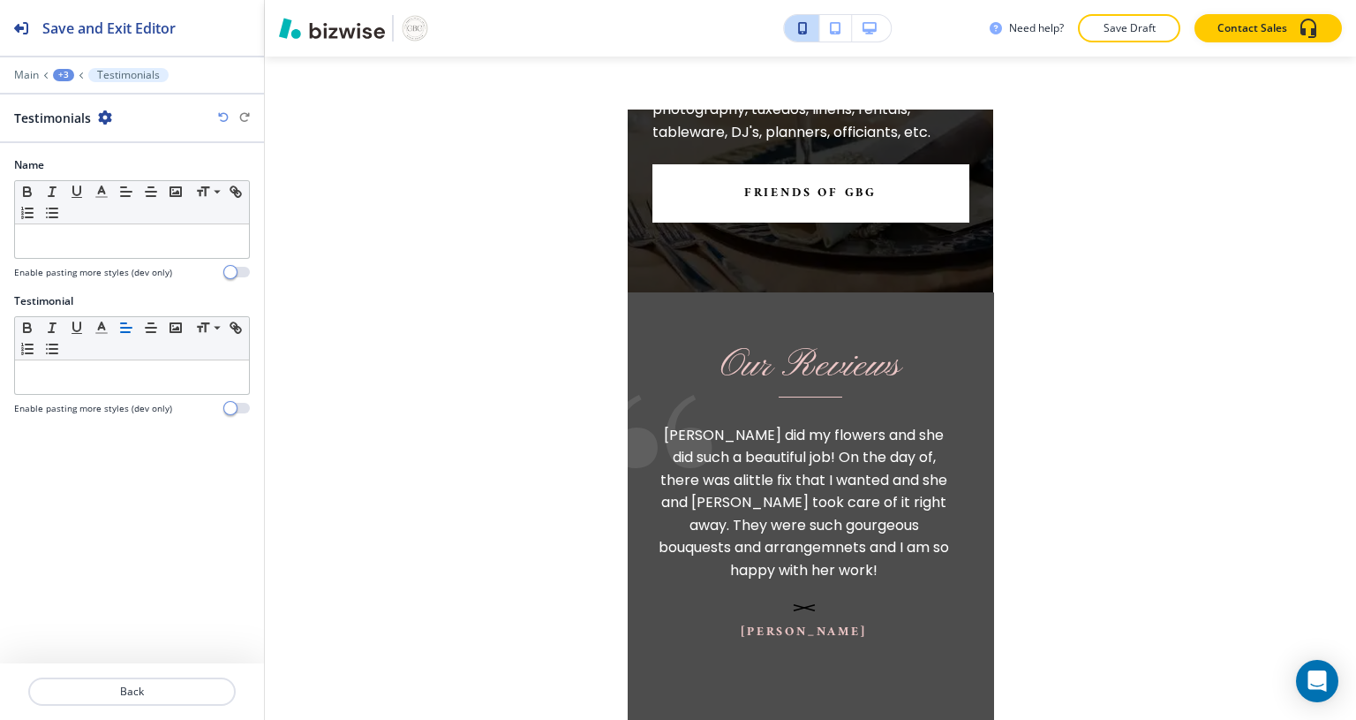
click at [124, 236] on p at bounding box center [132, 241] width 216 height 16
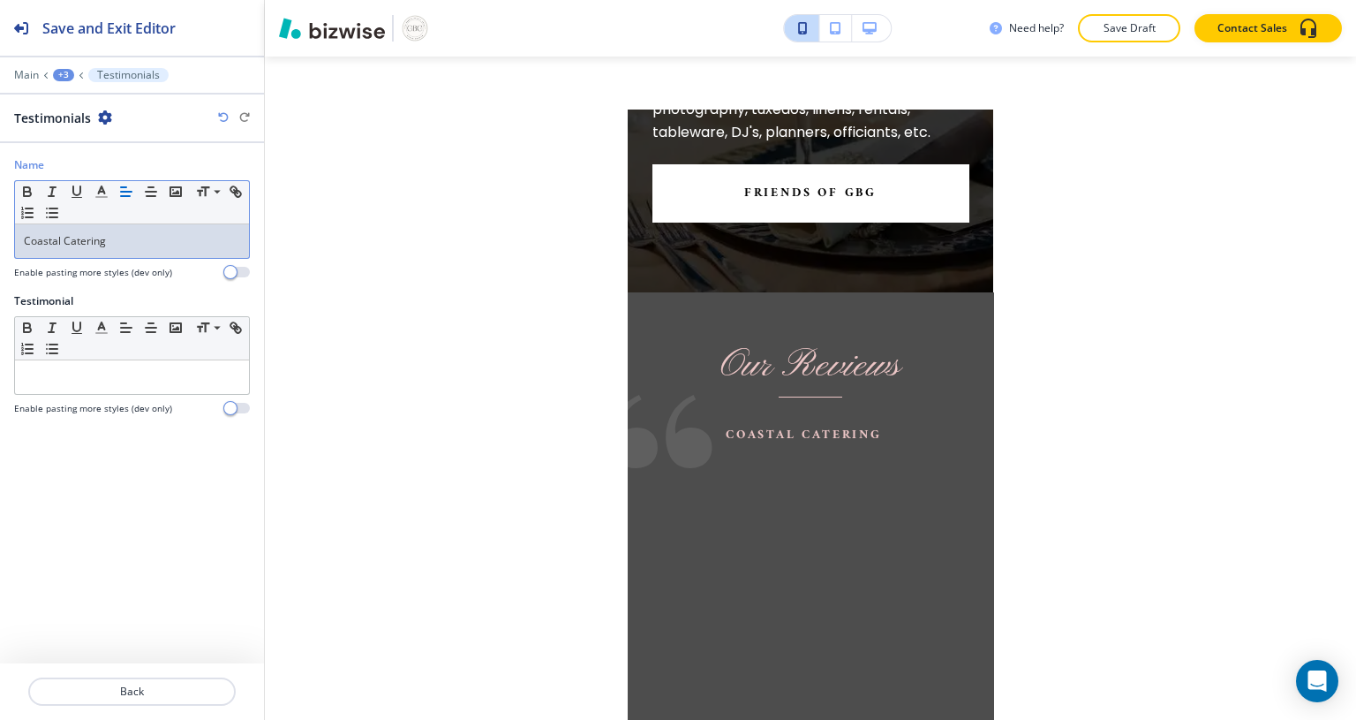
click at [137, 371] on p at bounding box center [132, 377] width 216 height 16
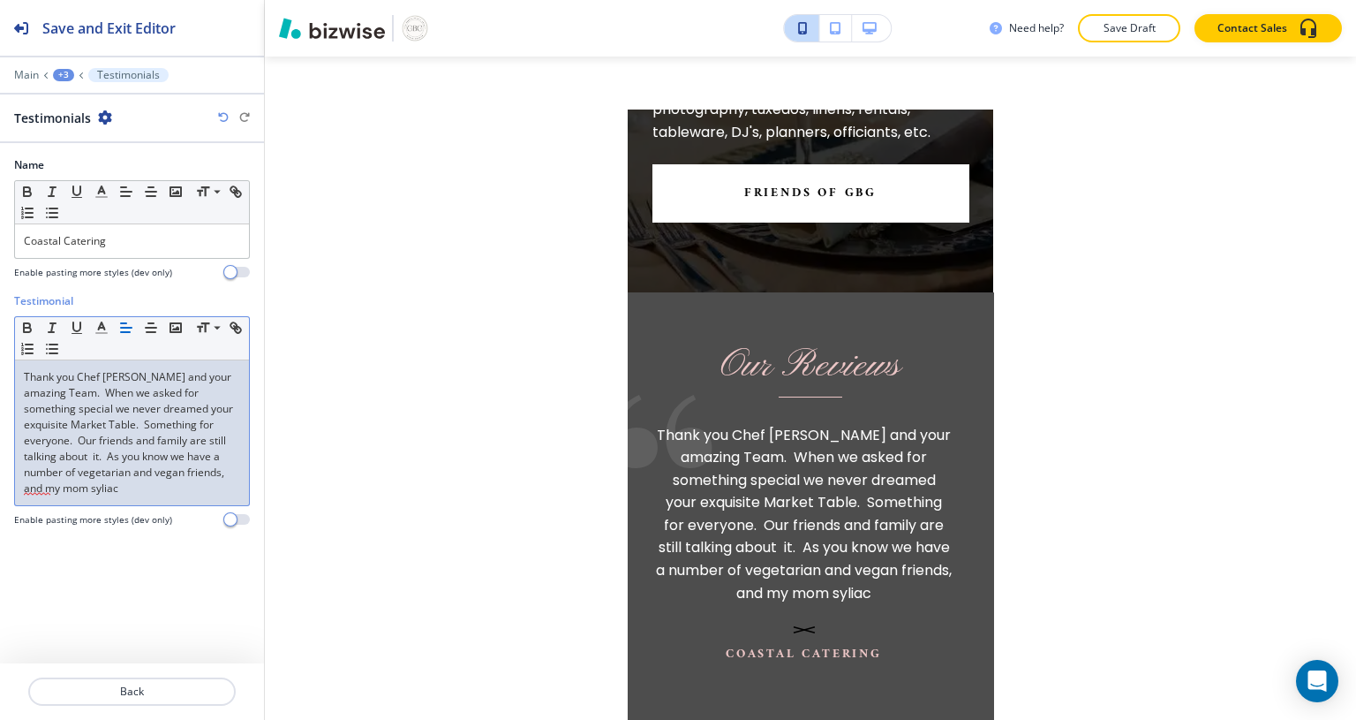
click at [33, 495] on div "Thank you Chef [PERSON_NAME] and your amazing Team. When we asked for something…" at bounding box center [132, 432] width 234 height 145
click at [29, 488] on p "Thank you Chef [PERSON_NAME] and your amazing Team. When we asked for something…" at bounding box center [132, 432] width 216 height 127
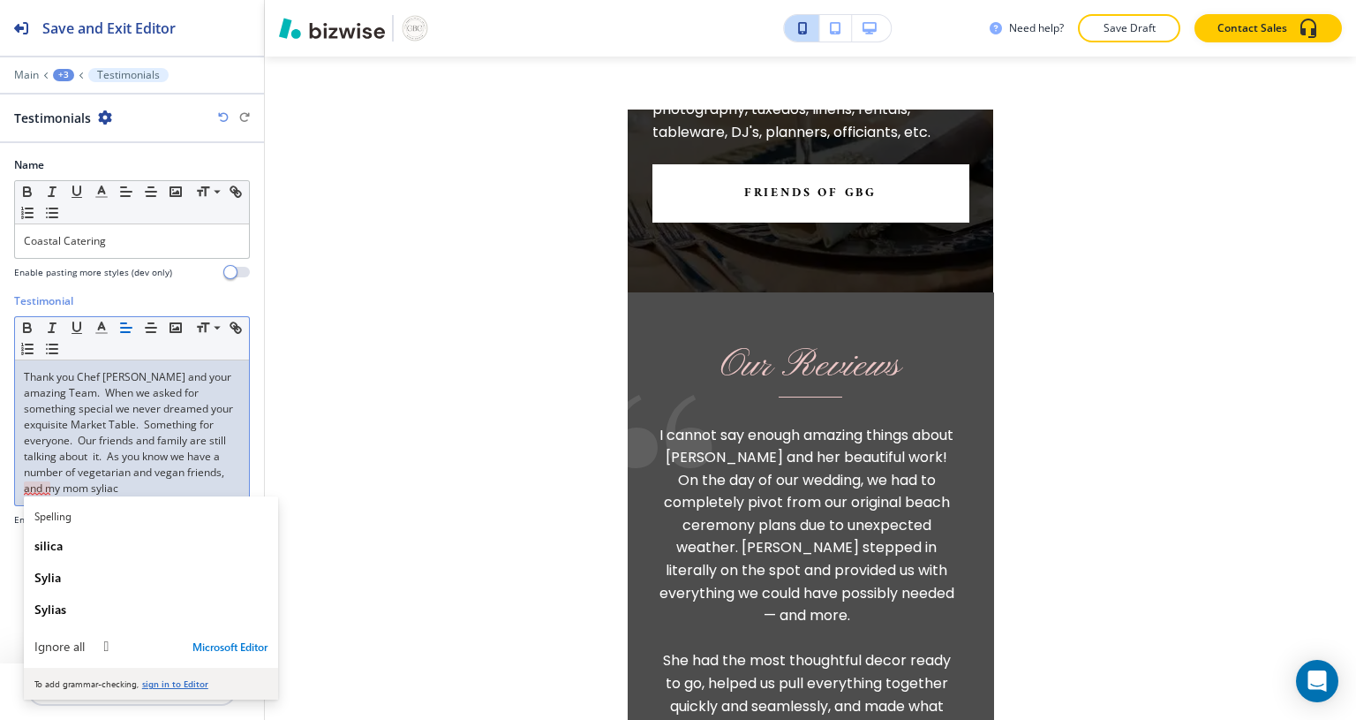
click at [72, 500] on div "Spelling silica [PERSON_NAME] Ignore all  Microsoft Editor To add grammar-chec…" at bounding box center [151, 597] width 254 height 203
click at [65, 494] on div "Thank you Chef [PERSON_NAME] and your amazing Team. When we asked for something…" at bounding box center [132, 432] width 234 height 145
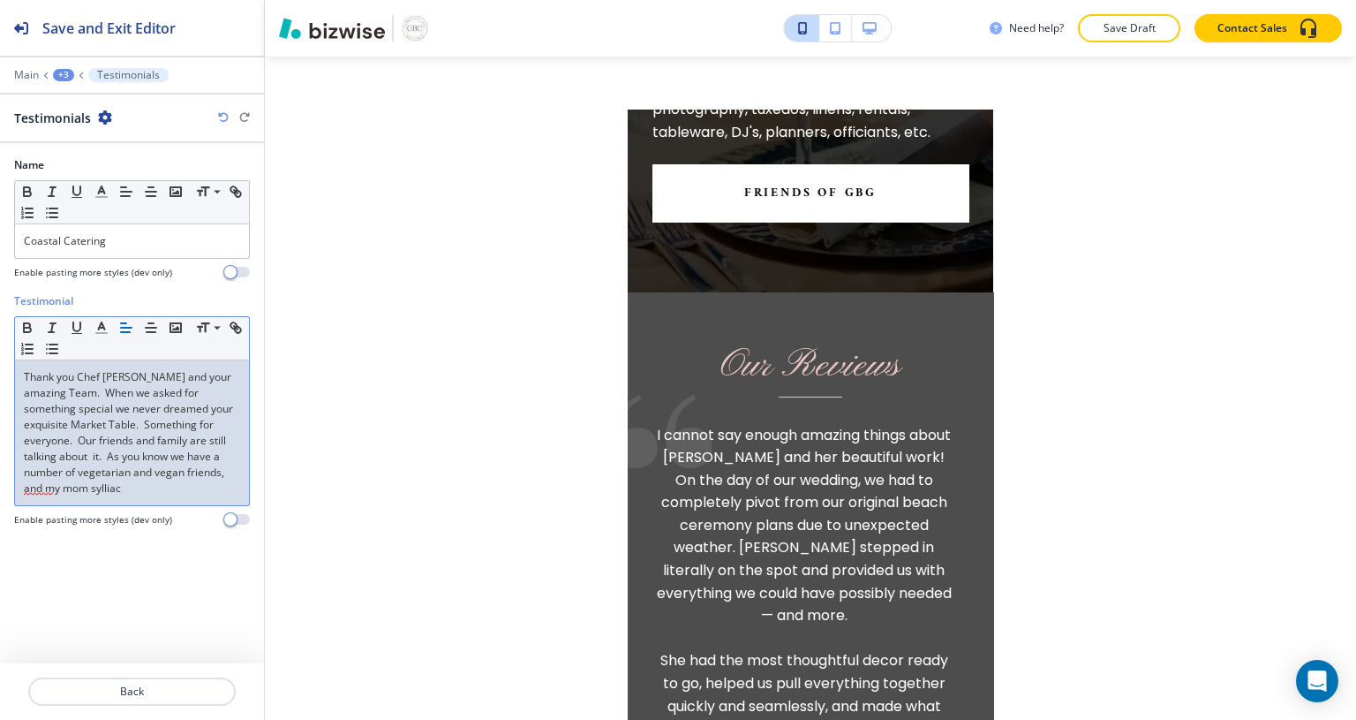
click at [35, 497] on div "Thank you Chef [PERSON_NAME] and your amazing Team. When we asked for something…" at bounding box center [132, 432] width 234 height 145
click at [35, 486] on p "Thank you Chef [PERSON_NAME] and your amazing Team. When we asked for something…" at bounding box center [132, 432] width 216 height 127
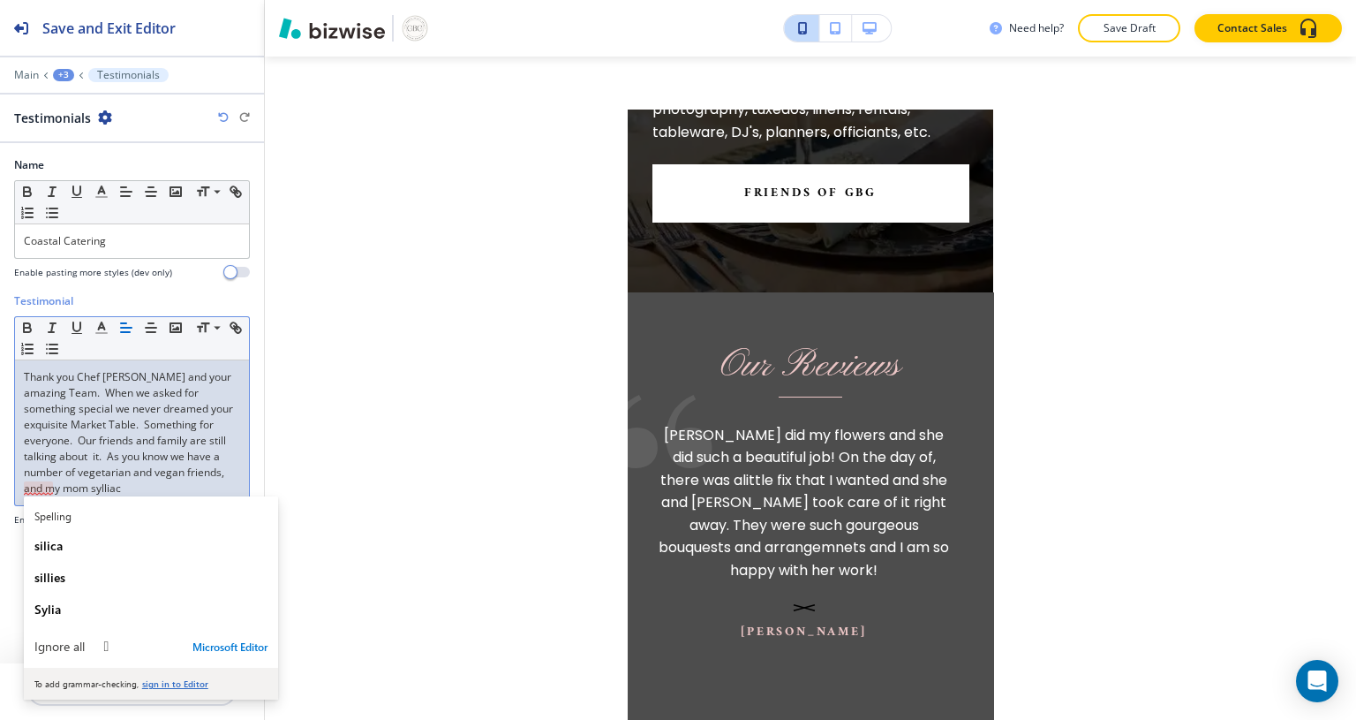
click at [67, 494] on div "Thank you Chef [PERSON_NAME] and your amazing Team. When we asked for something…" at bounding box center [132, 432] width 234 height 145
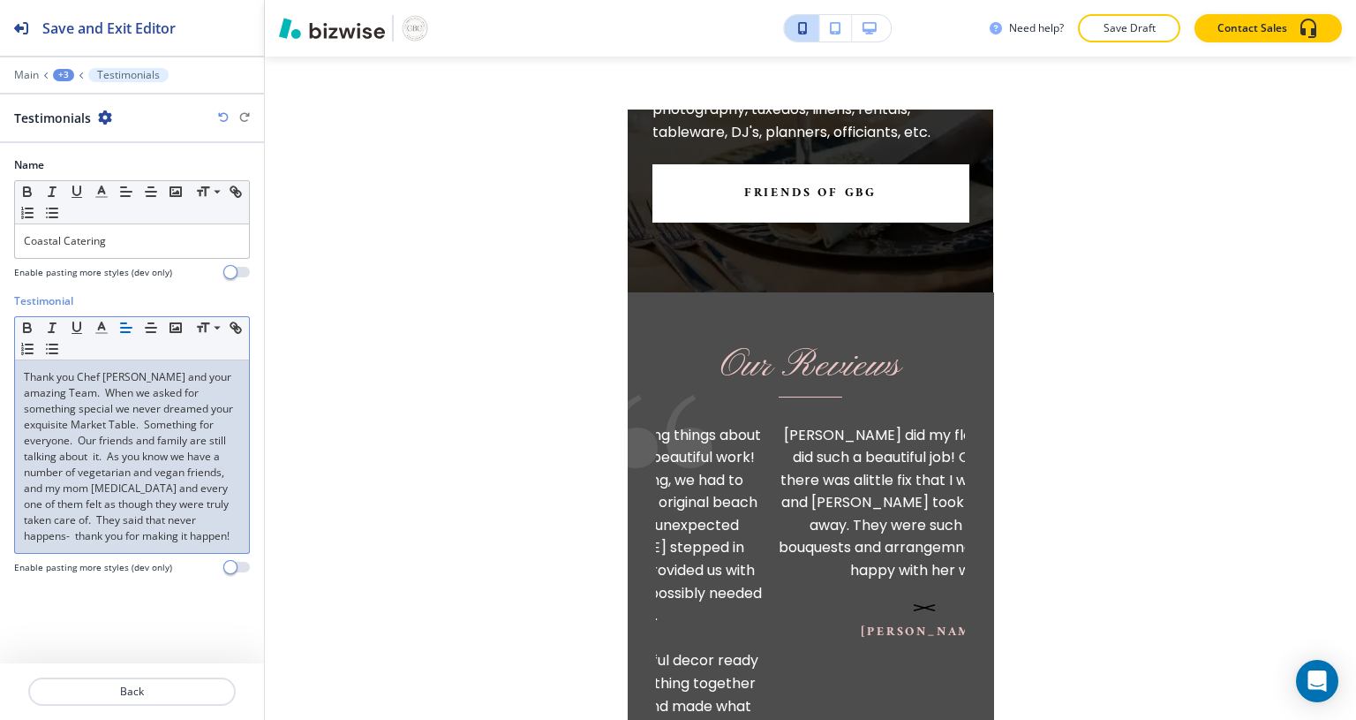
click at [157, 408] on p "Thank you Chef [PERSON_NAME] and your amazing Team. When we asked for something…" at bounding box center [132, 456] width 216 height 175
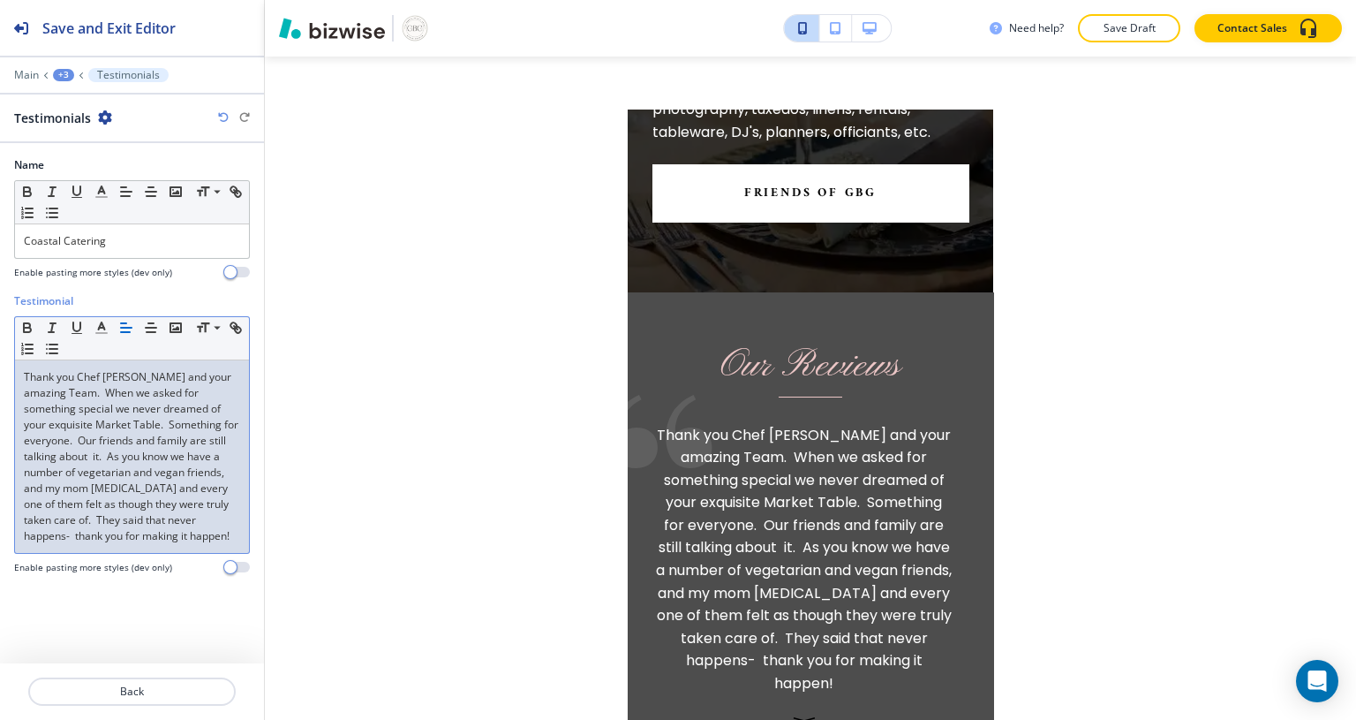
click at [239, 474] on p "Thank you Chef [PERSON_NAME] and your amazing Team. When we asked for something…" at bounding box center [132, 456] width 216 height 175
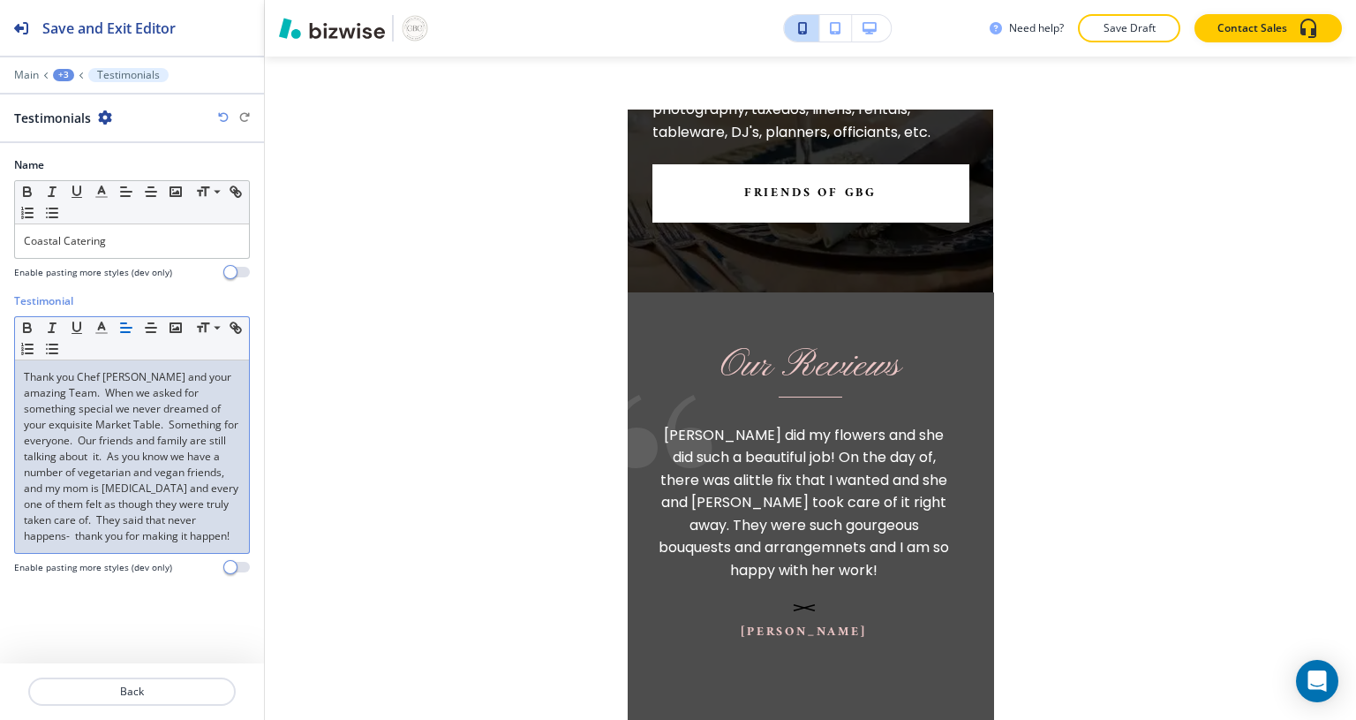
click at [146, 547] on div "Thank you Chef [PERSON_NAME] and your amazing Team. When we asked for something…" at bounding box center [132, 456] width 234 height 192
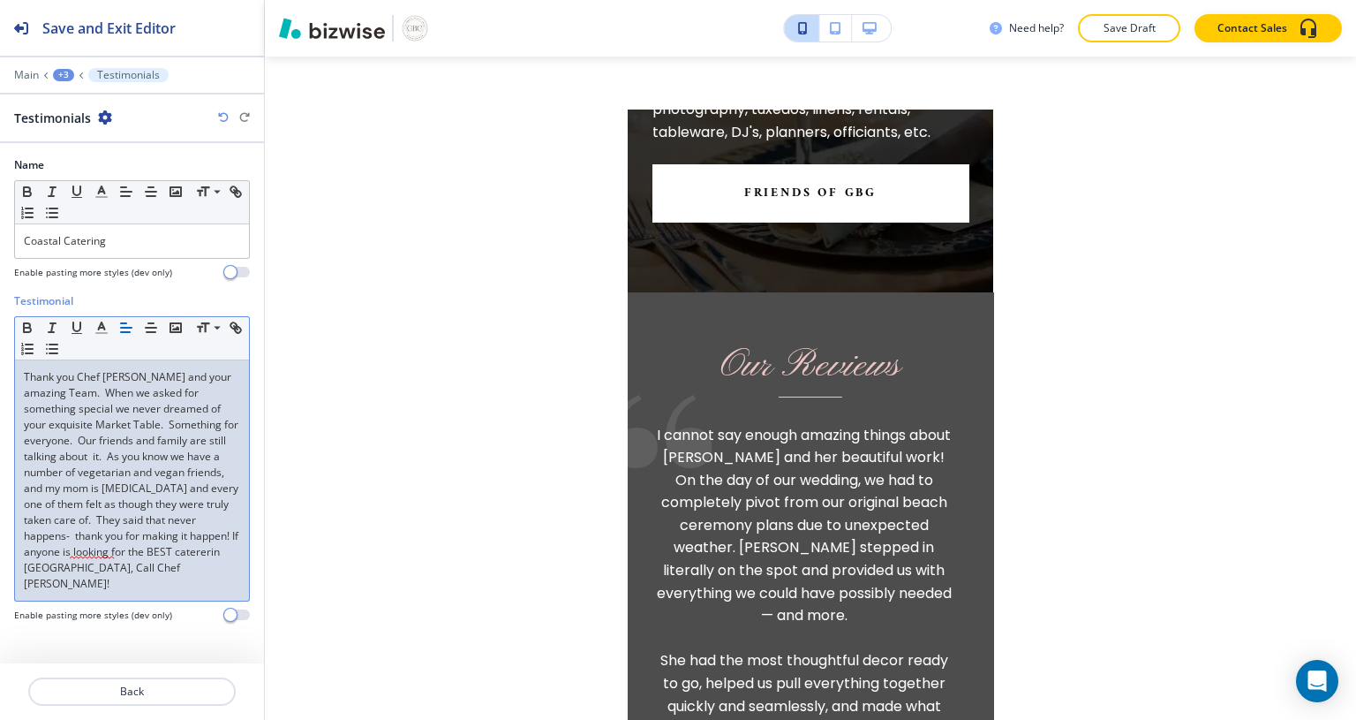
click at [85, 547] on p "Thank you Chef [PERSON_NAME] and your amazing Team. When we asked for something…" at bounding box center [132, 480] width 216 height 222
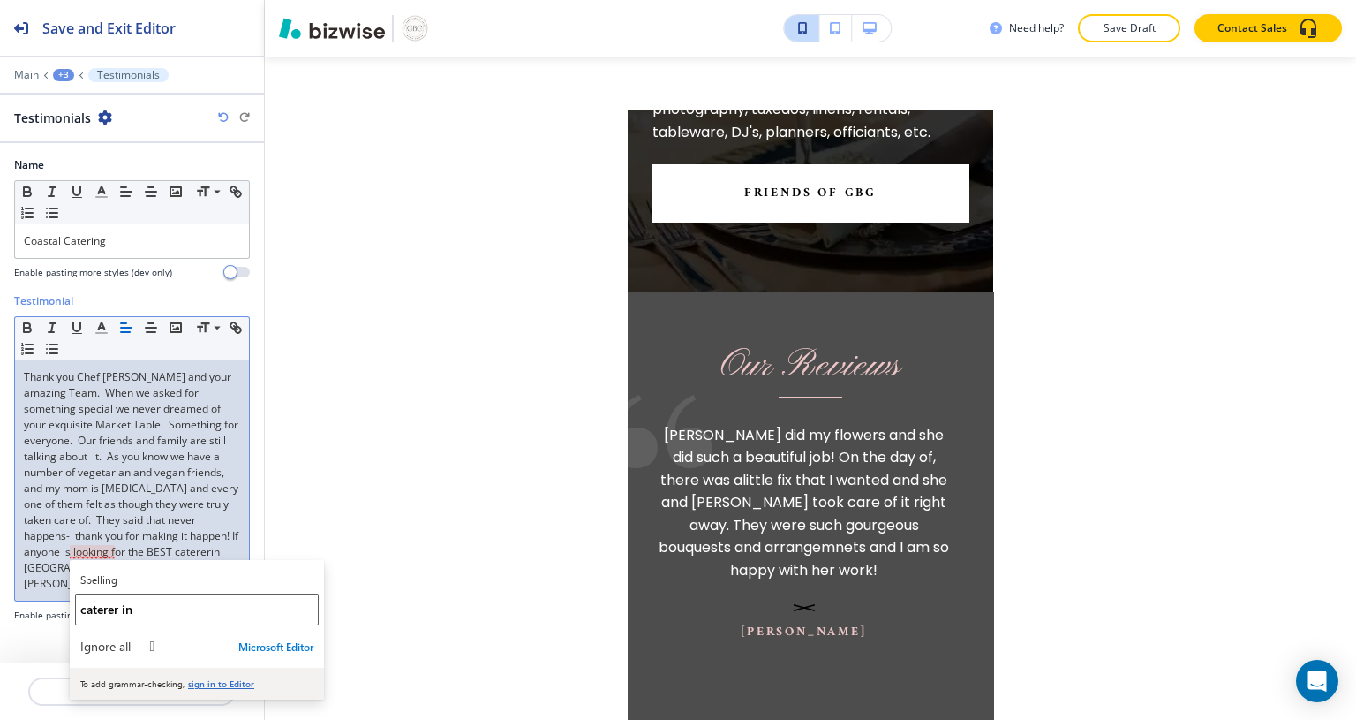
click at [104, 614] on span "caterer in" at bounding box center [106, 608] width 52 height 17
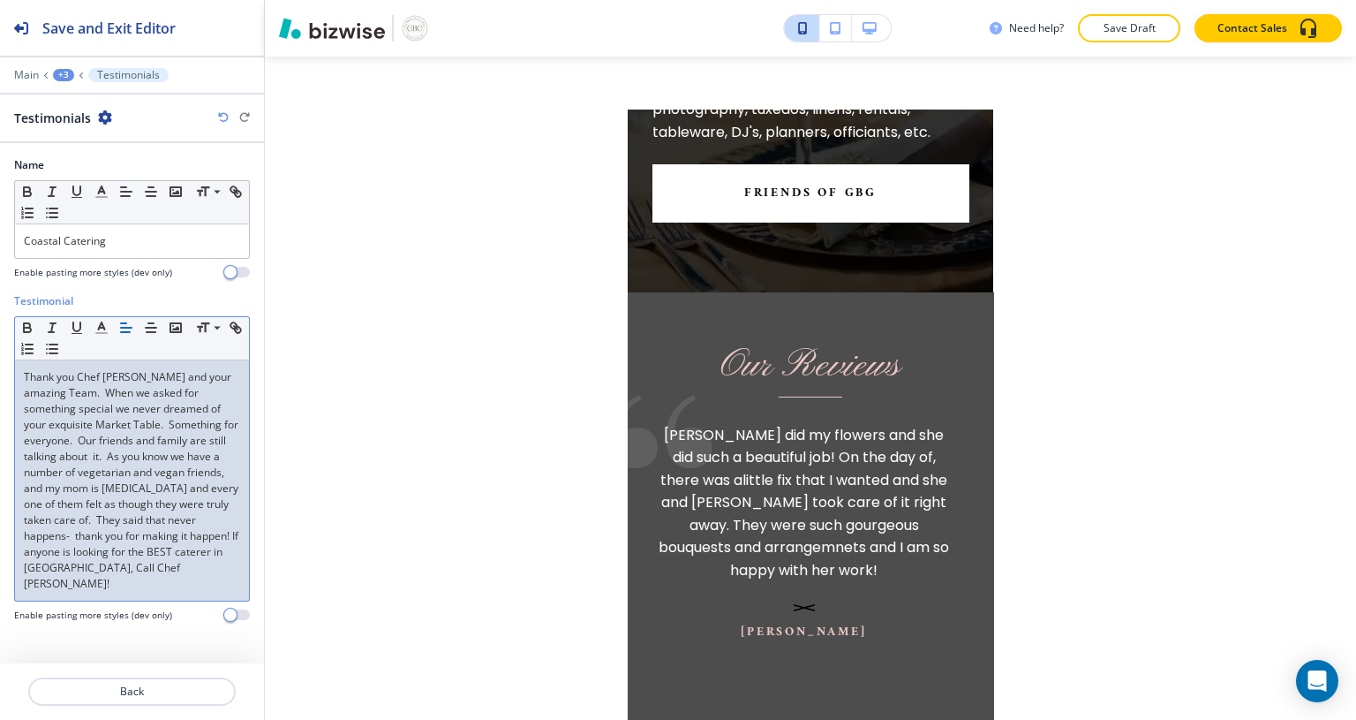
click at [102, 574] on div "Thank you Chef [PERSON_NAME] and your amazing Team. When we asked for something…" at bounding box center [132, 480] width 234 height 240
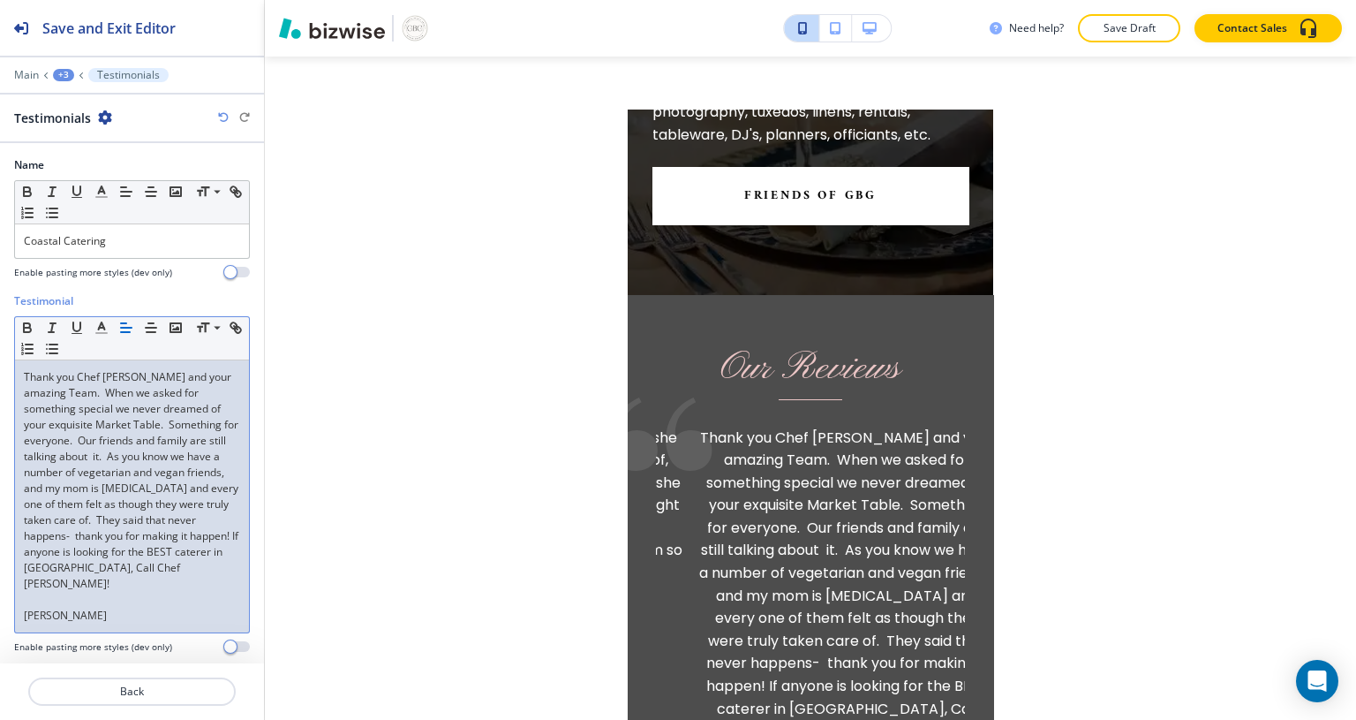
scroll to position [7269, 0]
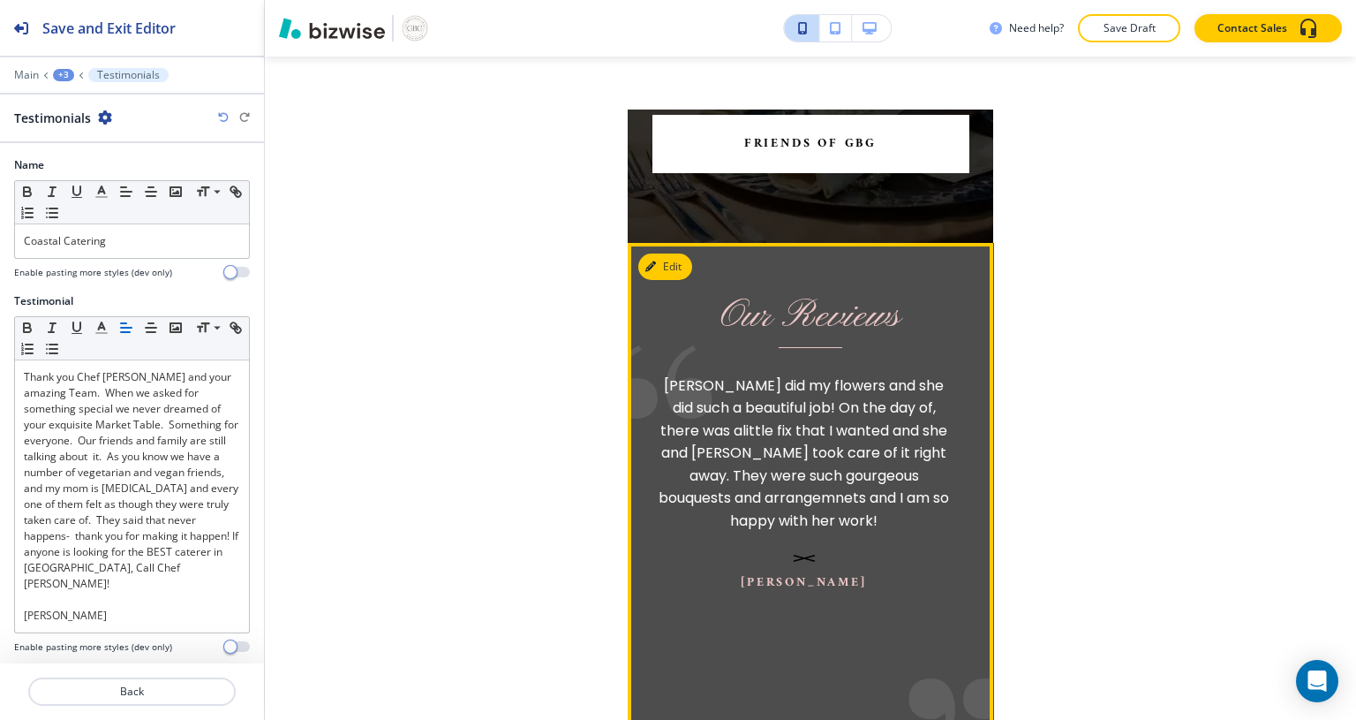
click at [110, 28] on h2 "Save and Exit Editor" at bounding box center [108, 28] width 133 height 21
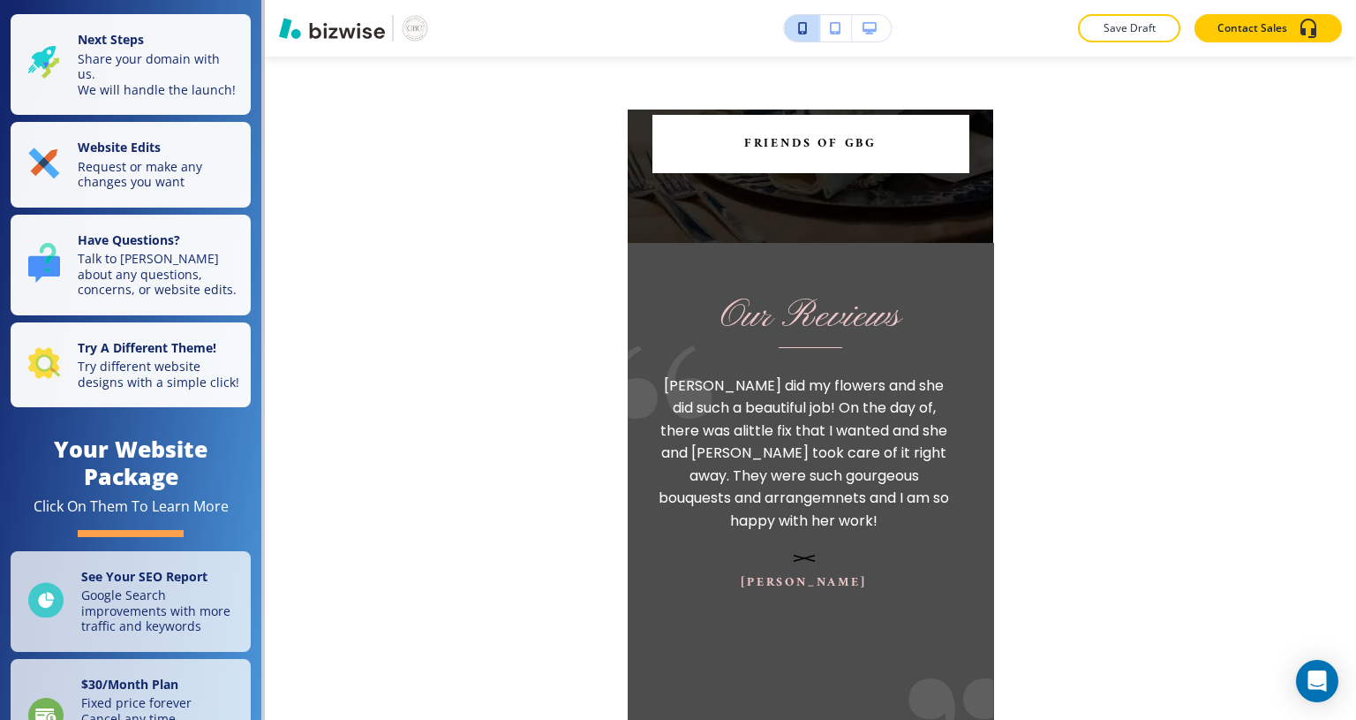
click at [878, 31] on button "button" at bounding box center [871, 28] width 39 height 26
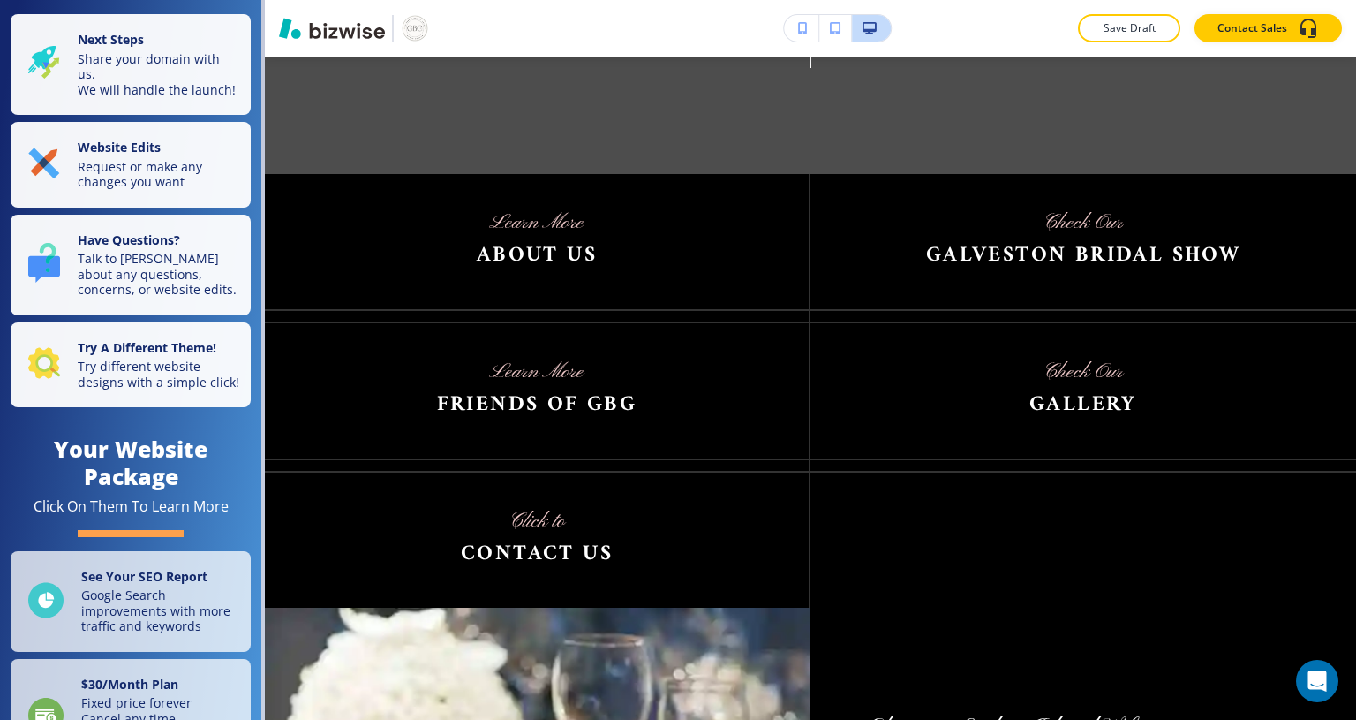
scroll to position [2399, 0]
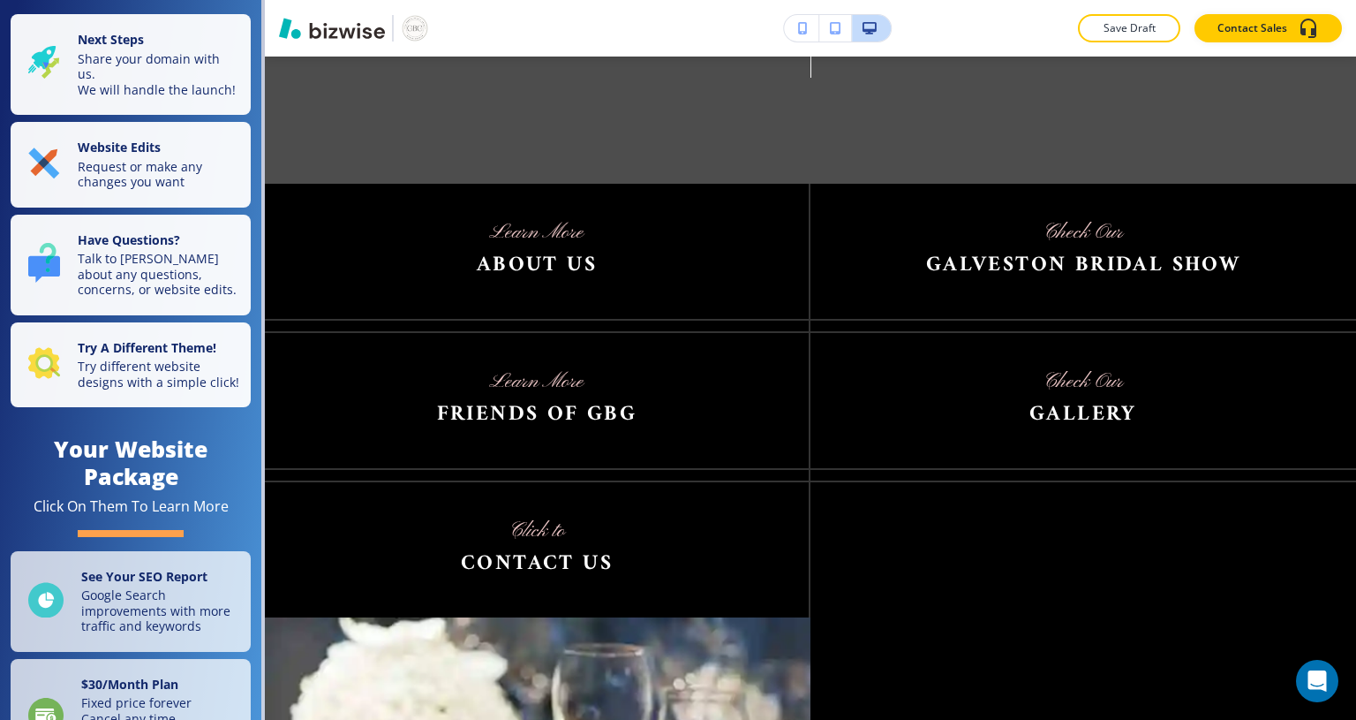
click at [1068, 577] on div at bounding box center [1083, 543] width 546 height 147
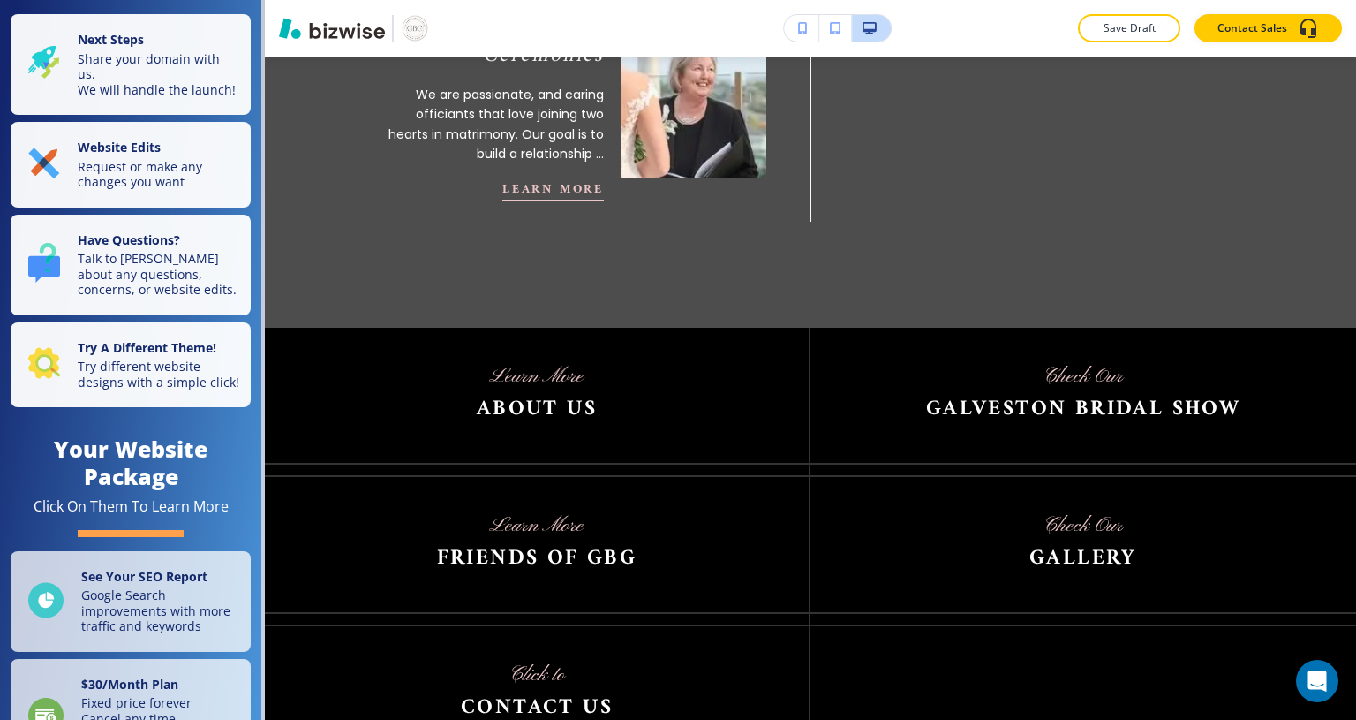
scroll to position [2263, 0]
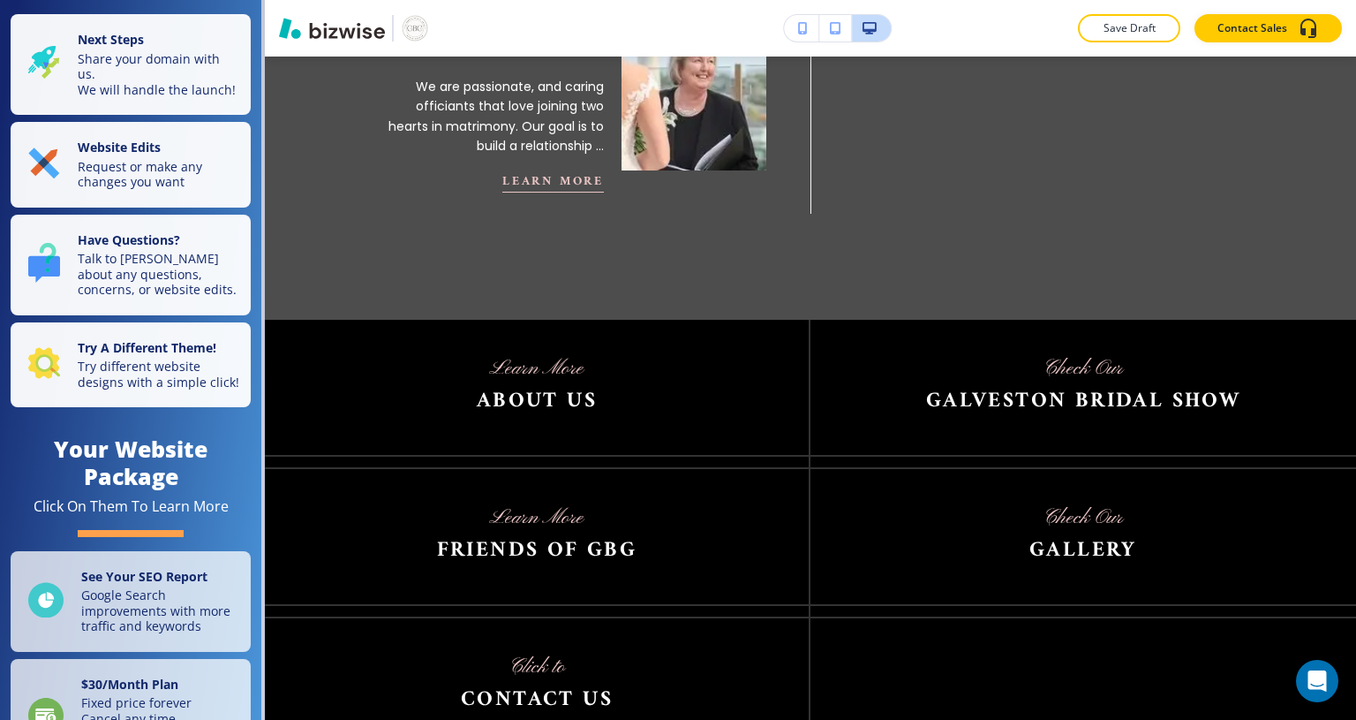
click at [170, 172] on p "Request or make any changes you want" at bounding box center [159, 174] width 162 height 31
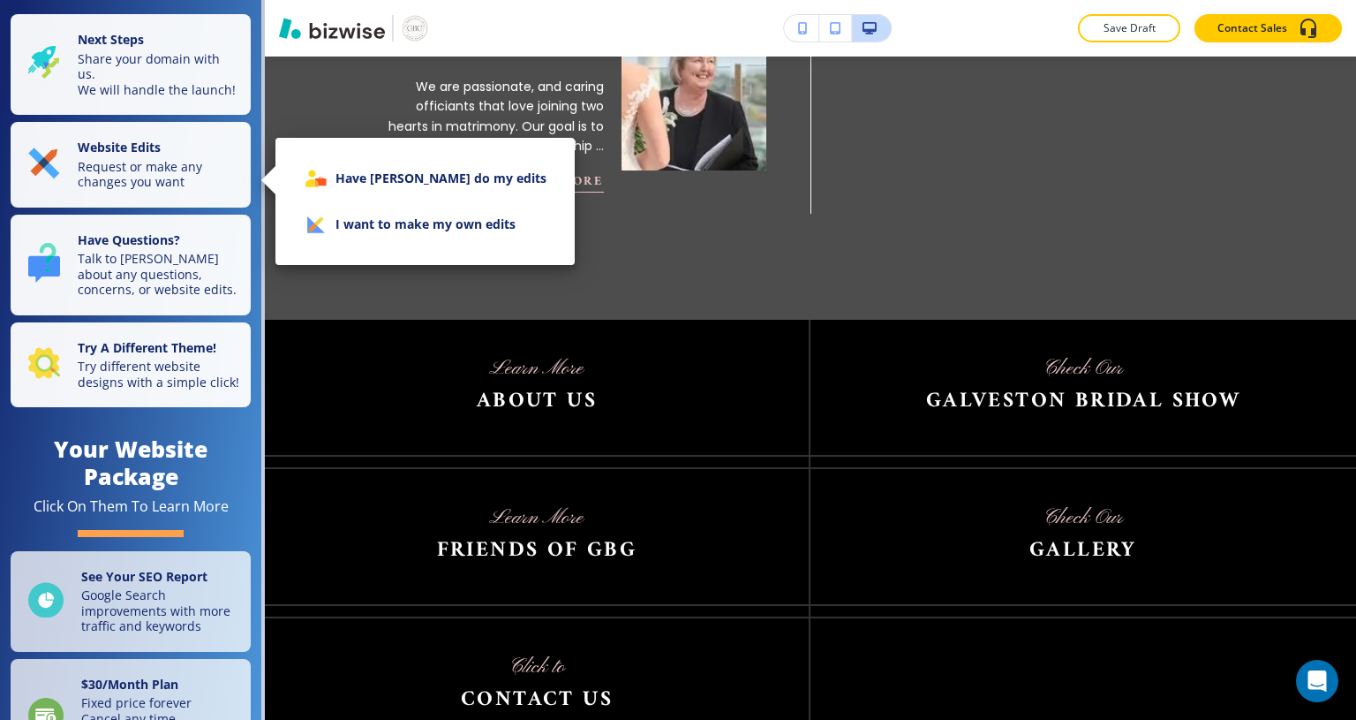
click at [476, 231] on li "I want to make my own edits" at bounding box center [425, 224] width 271 height 46
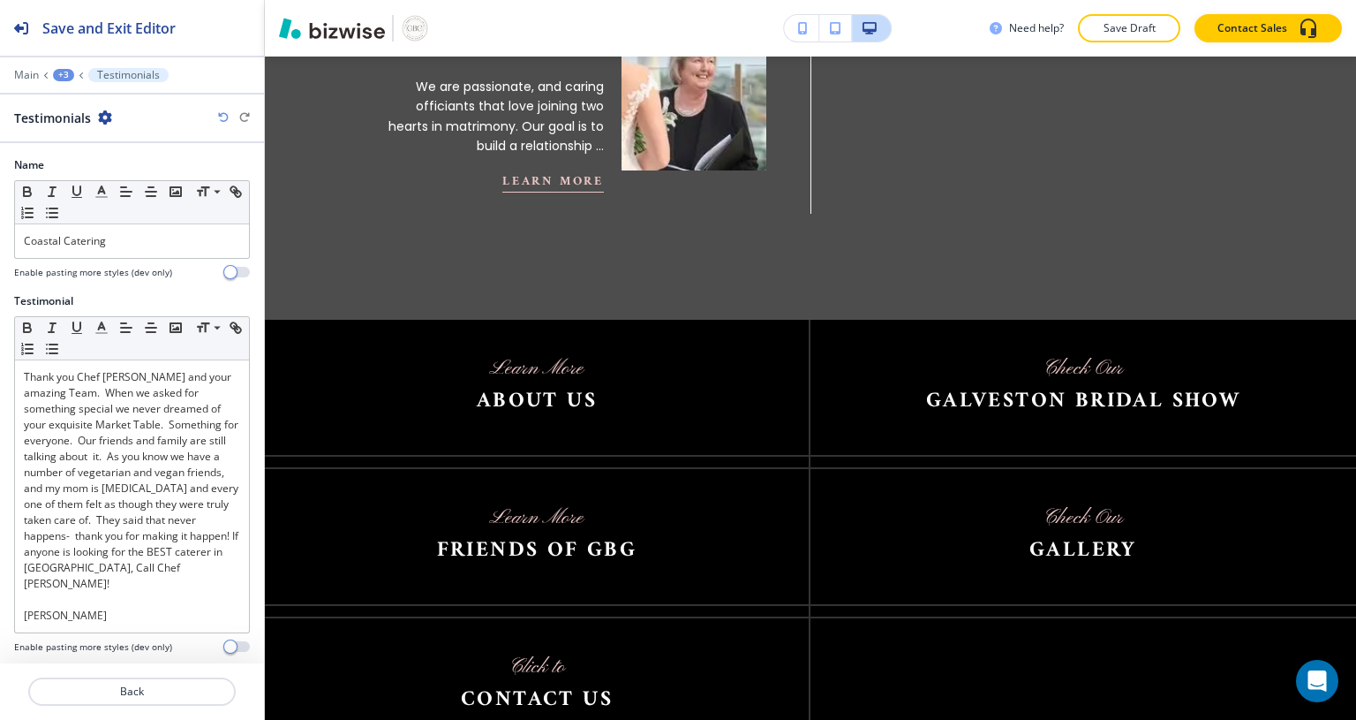
click at [540, 505] on img at bounding box center [537, 536] width 544 height 135
click at [93, 690] on p "Back" at bounding box center [132, 691] width 204 height 16
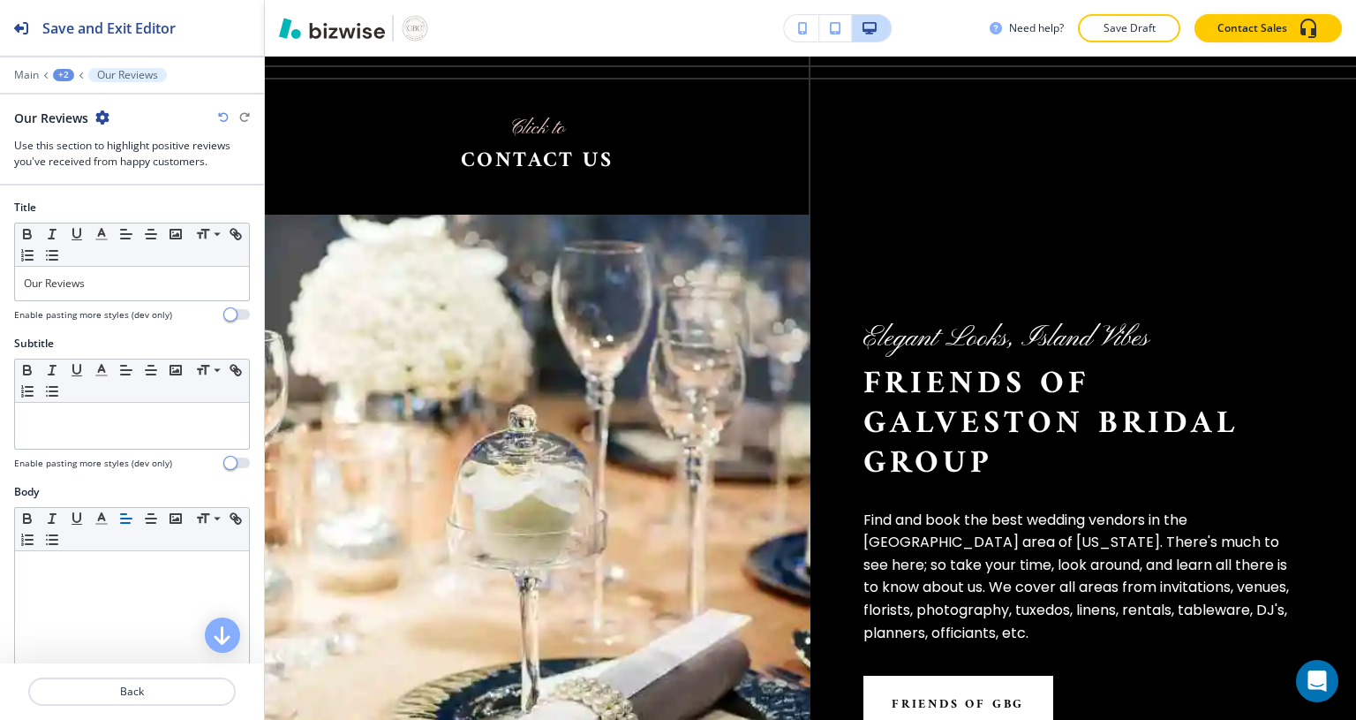
scroll to position [2790, 0]
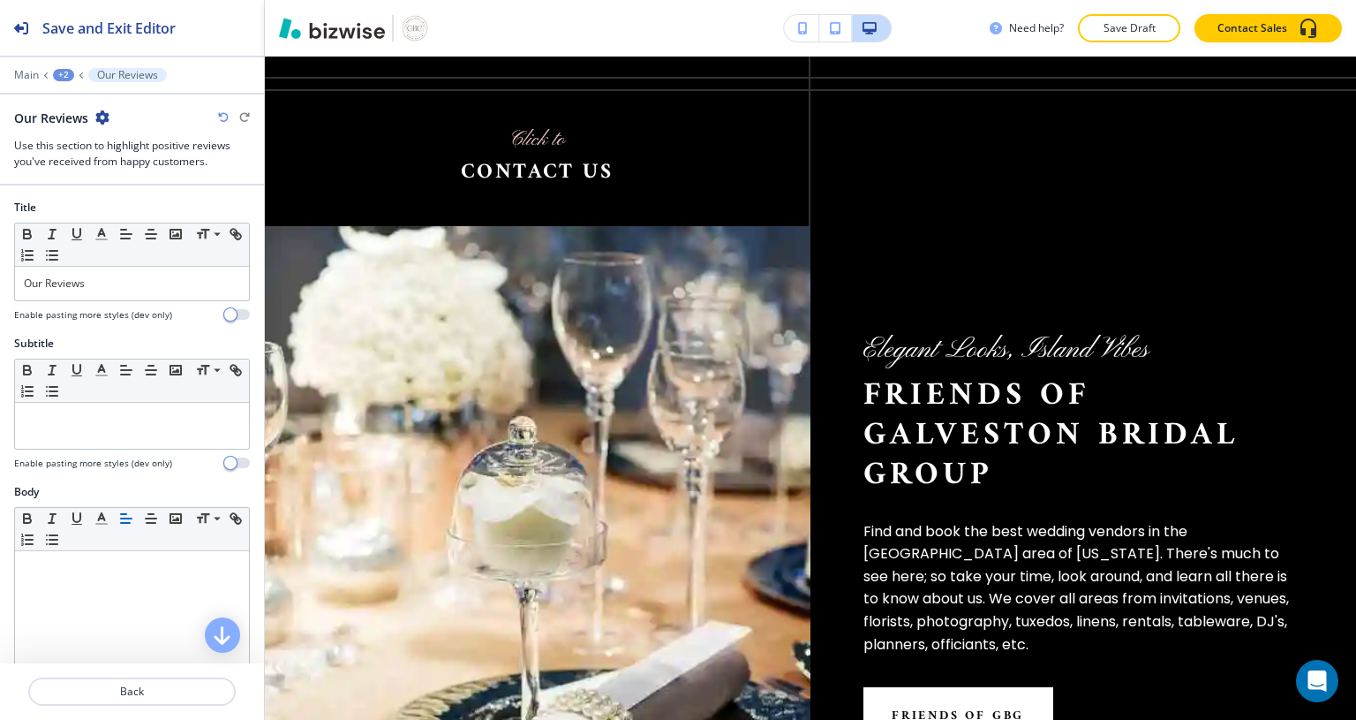
click at [1042, 226] on div "Elegant Looks, Island Vibes Friends of Galveston Bridal Group Find and book the…" at bounding box center [1083, 538] width 546 height 624
click at [950, 376] on p "Friends of Galveston Bridal Group" at bounding box center [1083, 435] width 440 height 119
click at [168, 694] on p "Back" at bounding box center [132, 691] width 204 height 16
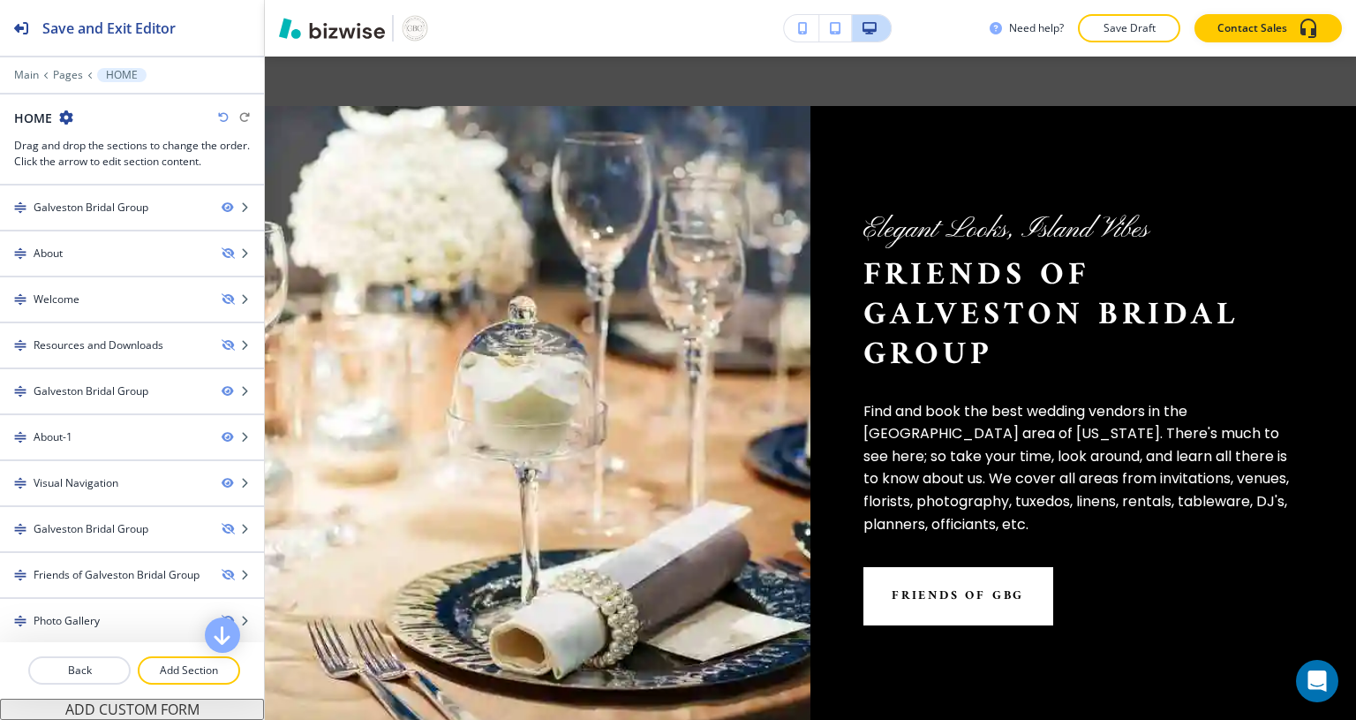
scroll to position [2486, 0]
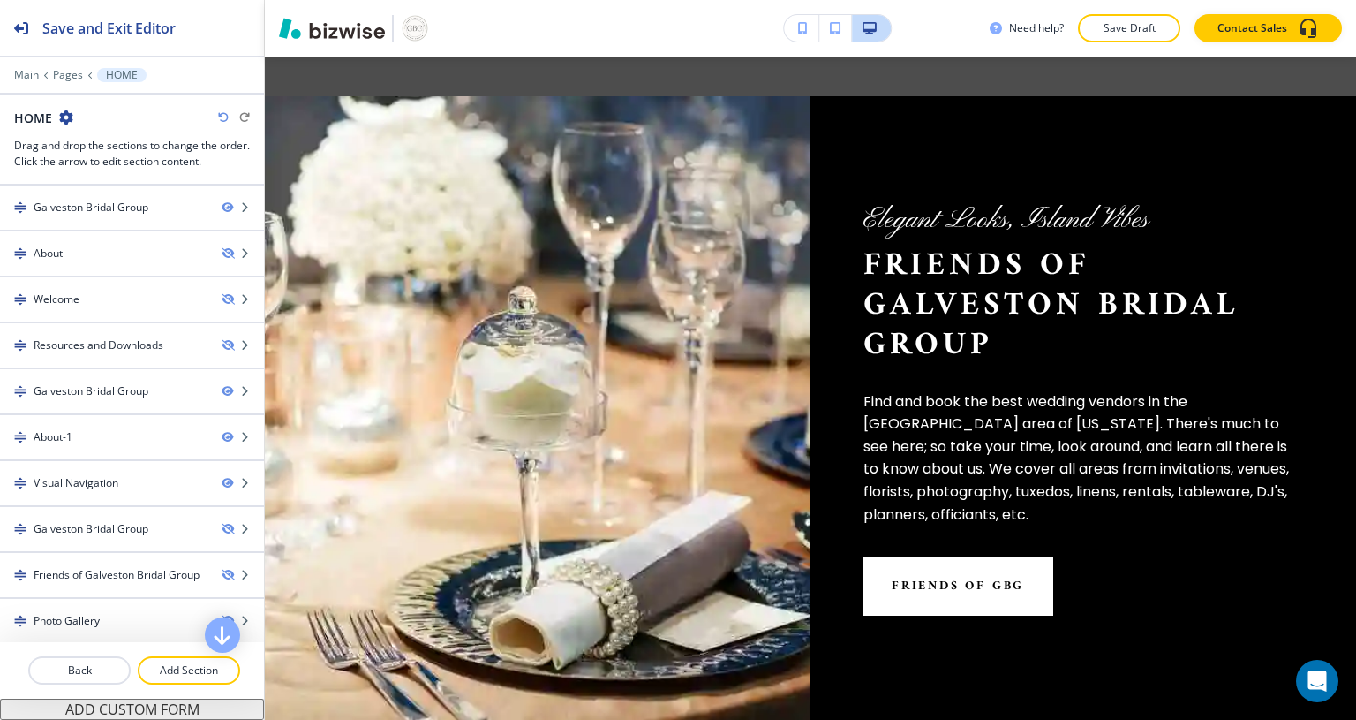
click at [57, 445] on div at bounding box center [132, 452] width 264 height 14
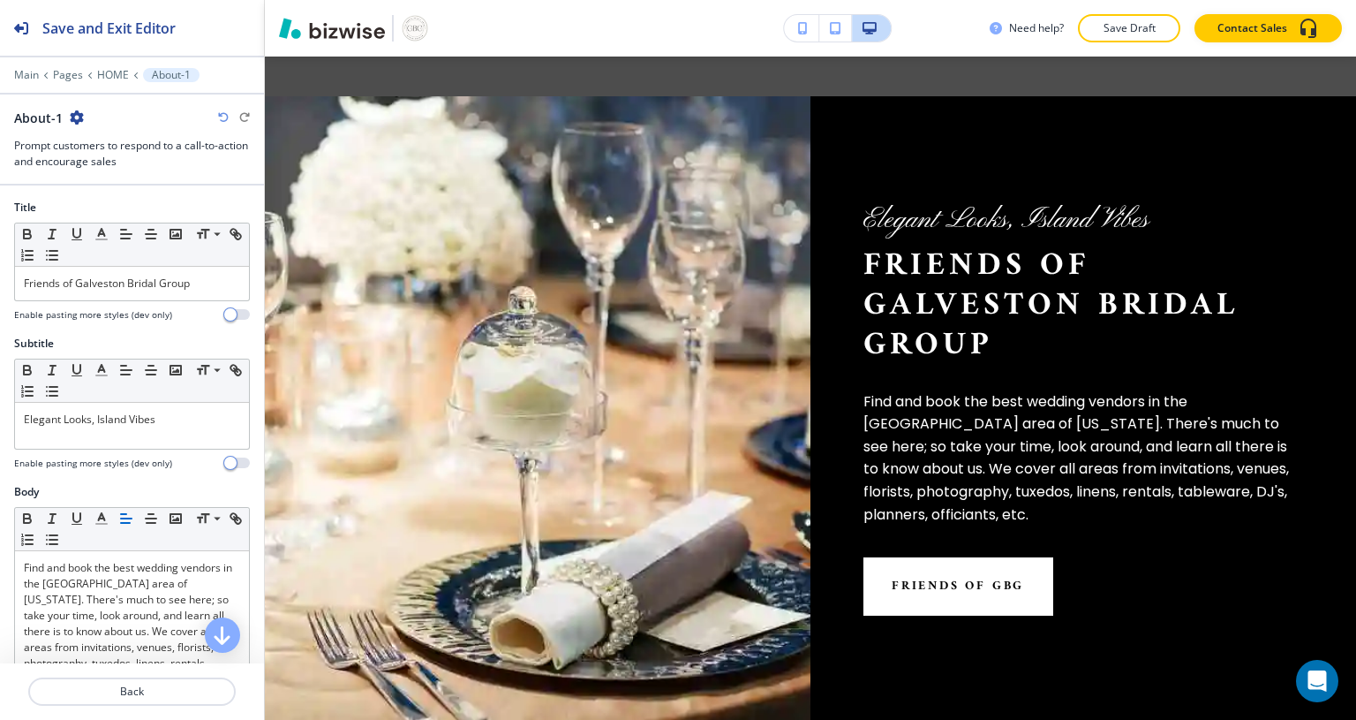
click at [165, 694] on p "Back" at bounding box center [132, 691] width 204 height 16
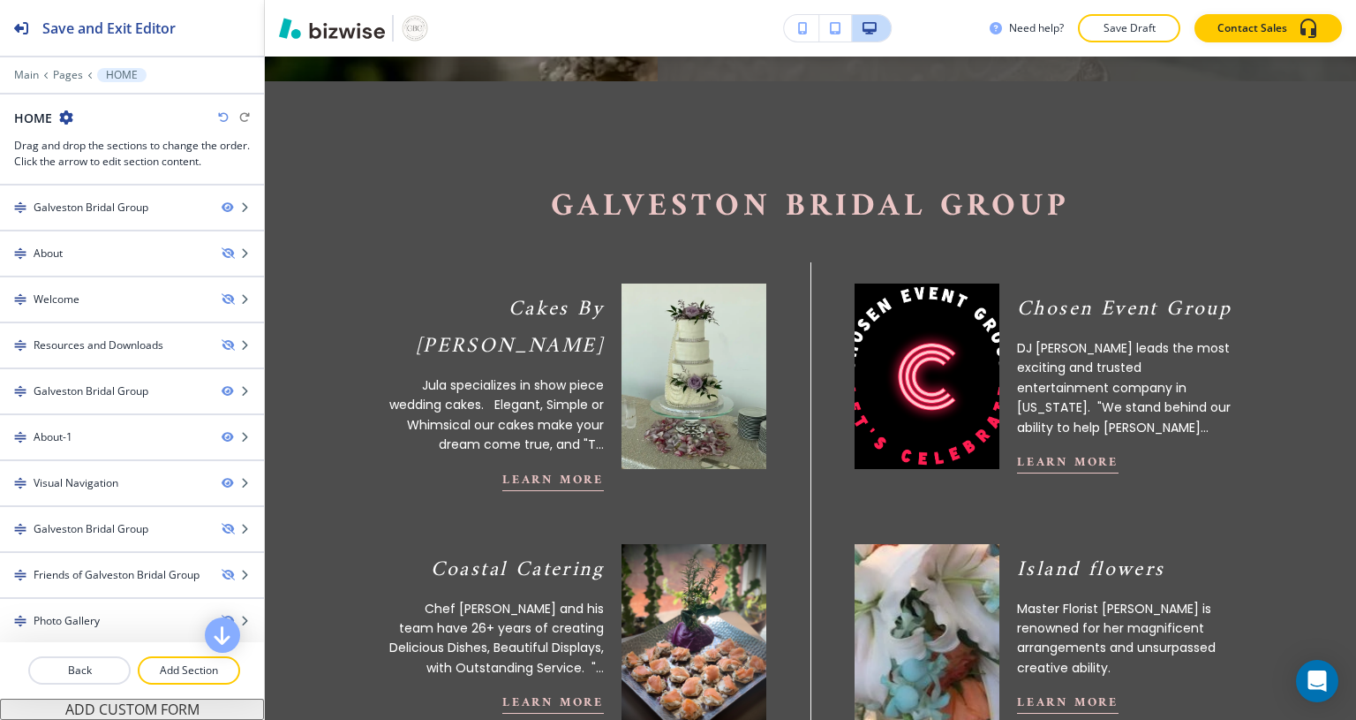
scroll to position [0, 0]
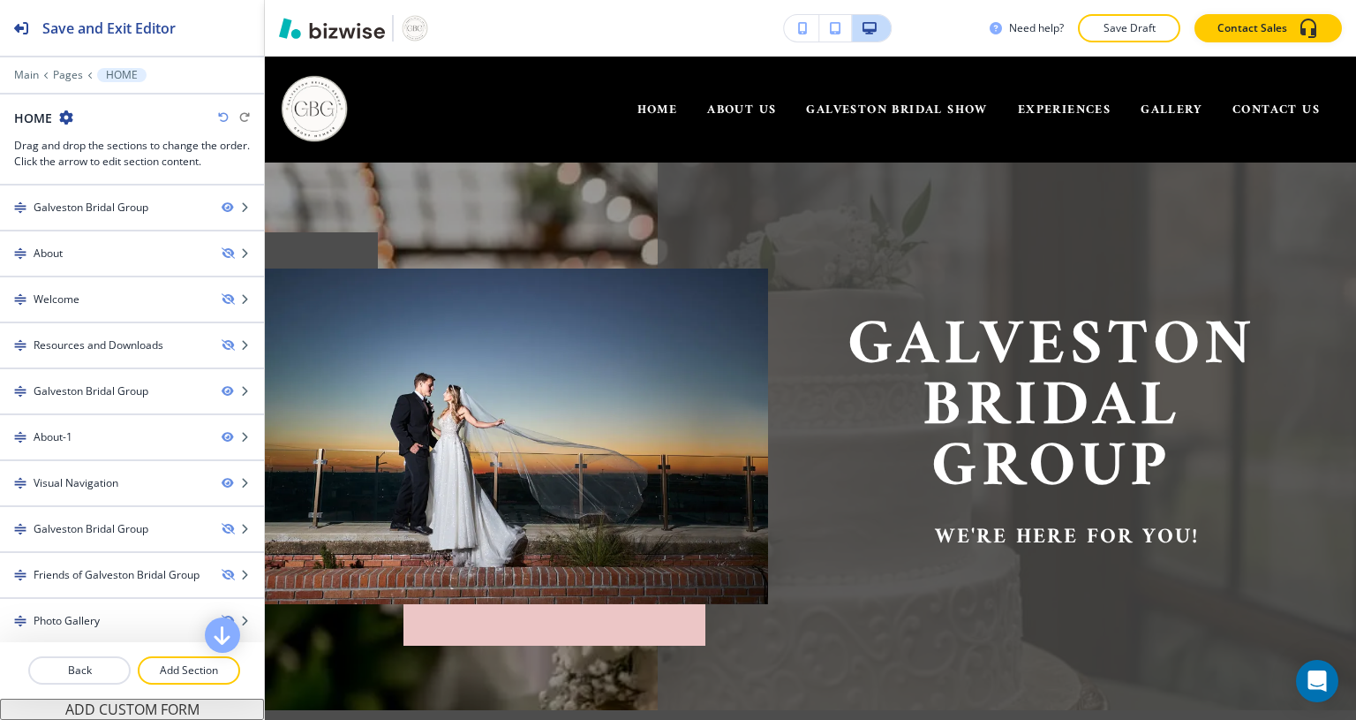
click at [82, 215] on div at bounding box center [132, 222] width 264 height 14
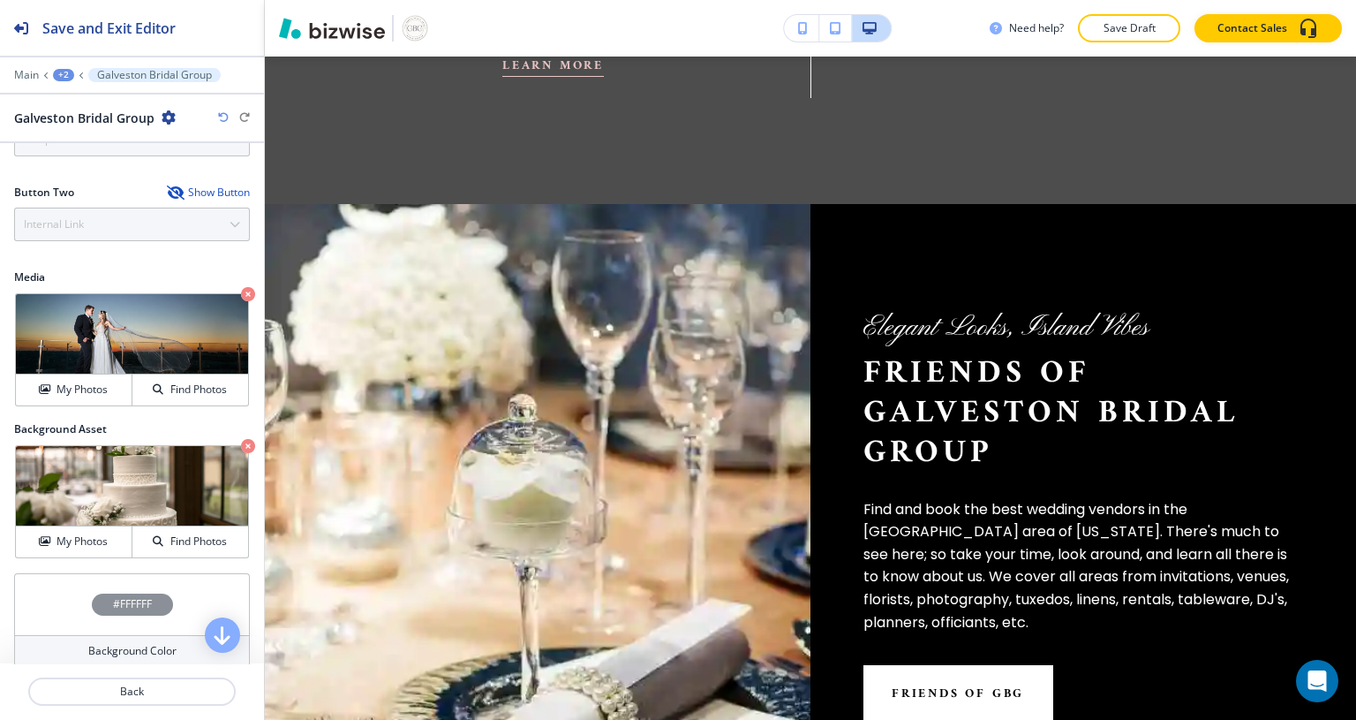
scroll to position [745, 0]
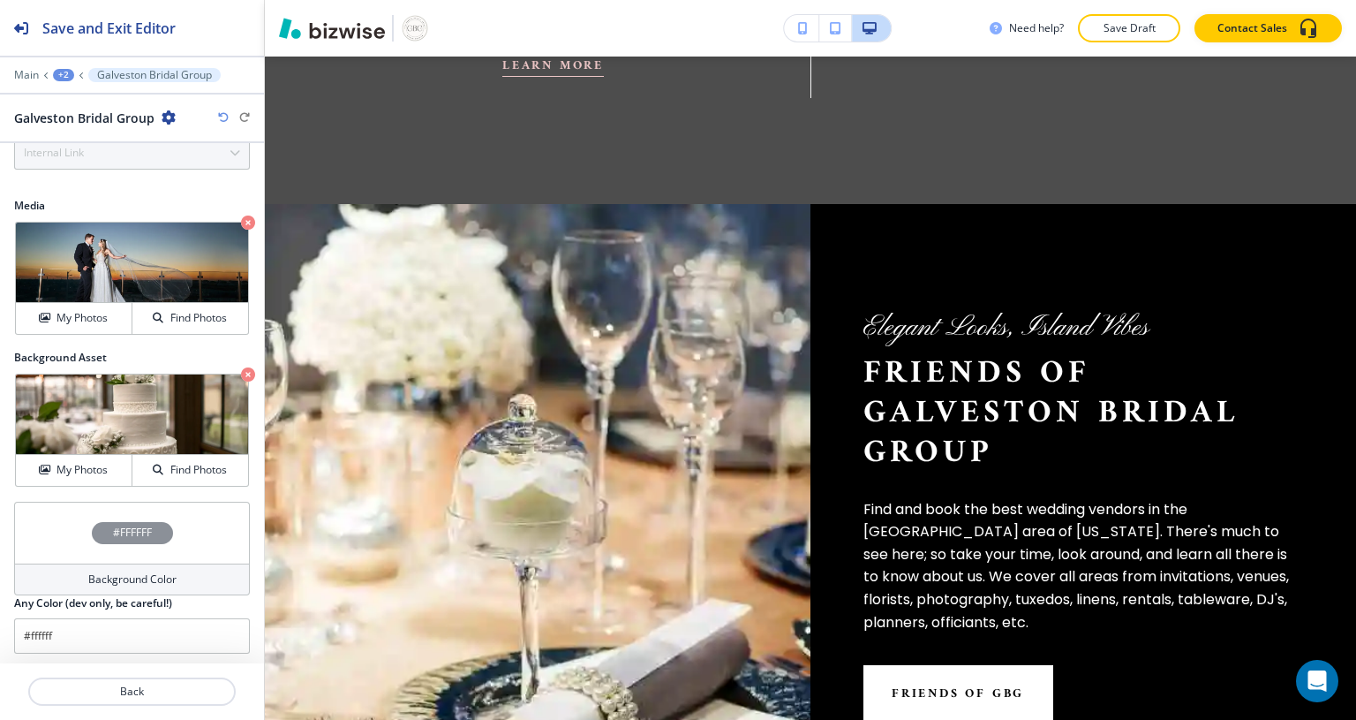
click at [405, 226] on div at bounding box center [538, 516] width 546 height 624
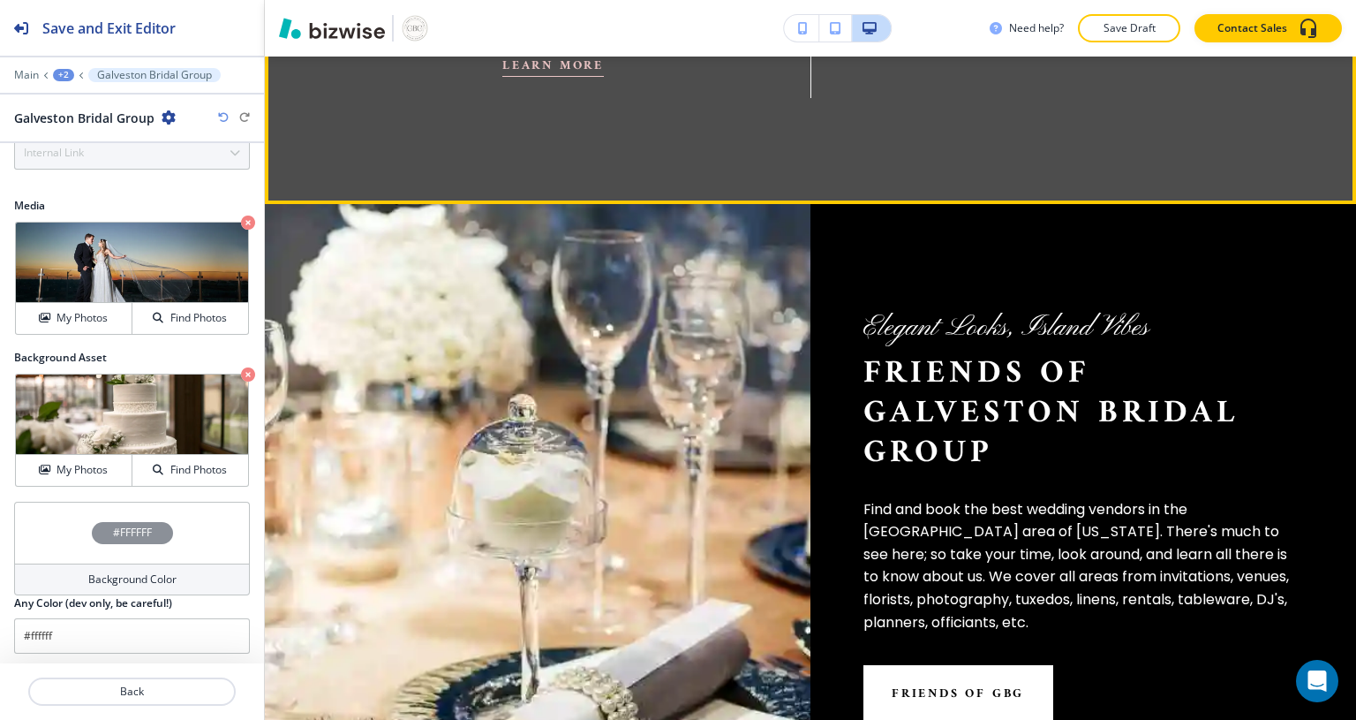
click at [1202, 227] on div "Elegant Looks, Island Vibes Friends of Galveston Bridal Group Find and book the…" at bounding box center [1083, 516] width 546 height 624
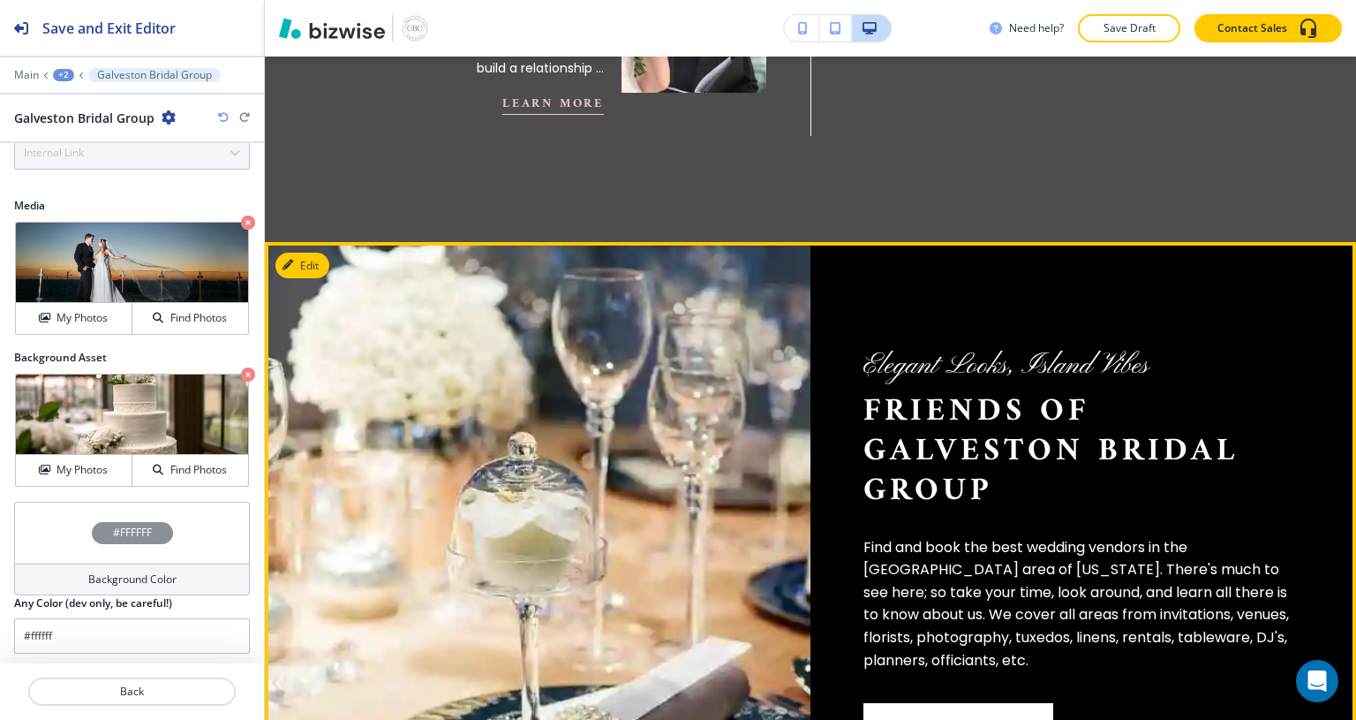
scroll to position [2341, 0]
click at [304, 252] on button "Edit" at bounding box center [302, 265] width 54 height 26
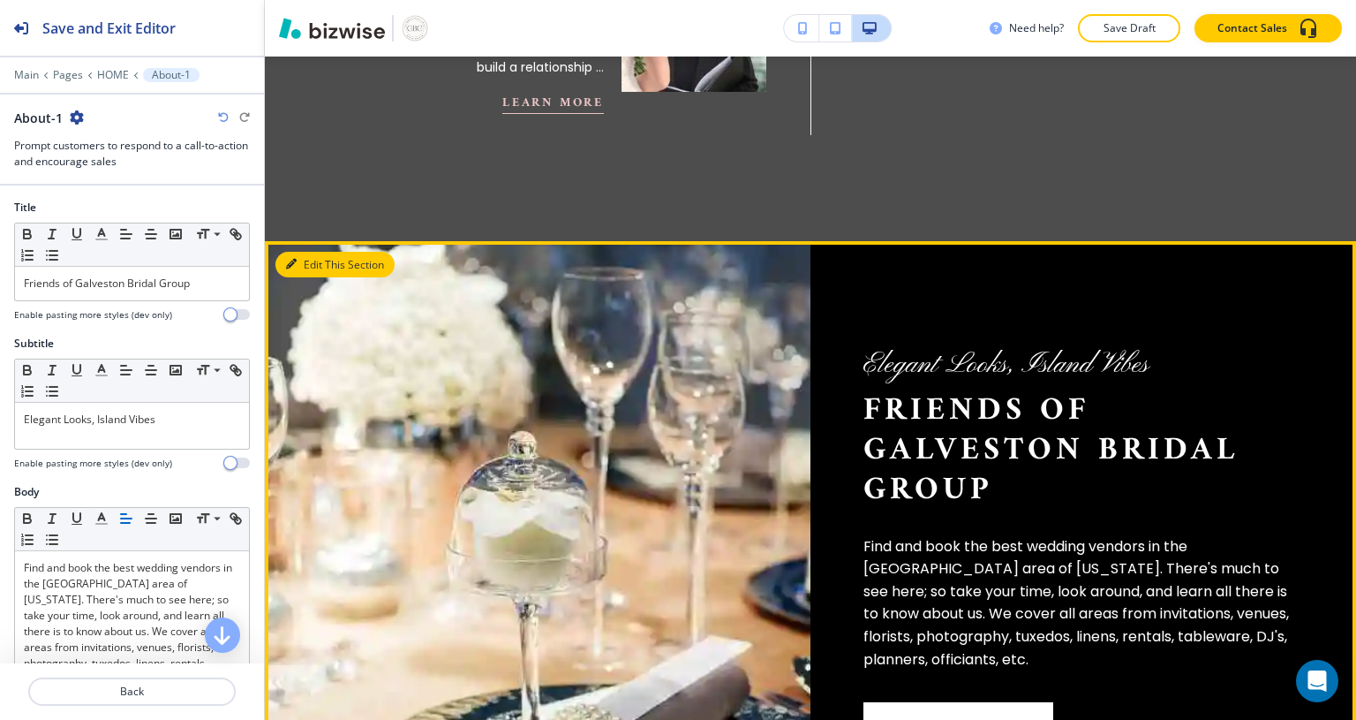
scroll to position [2486, 0]
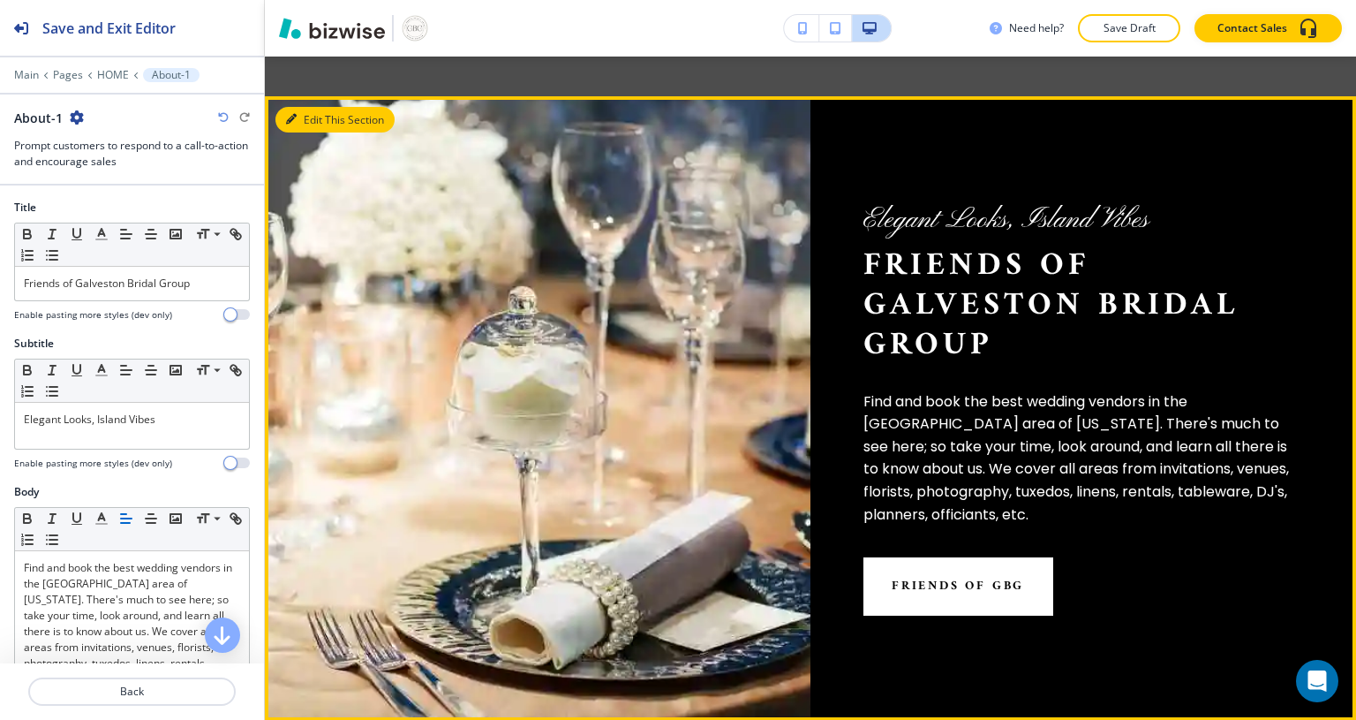
click at [73, 280] on p "Friends of Galveston Bridal Group" at bounding box center [132, 283] width 216 height 16
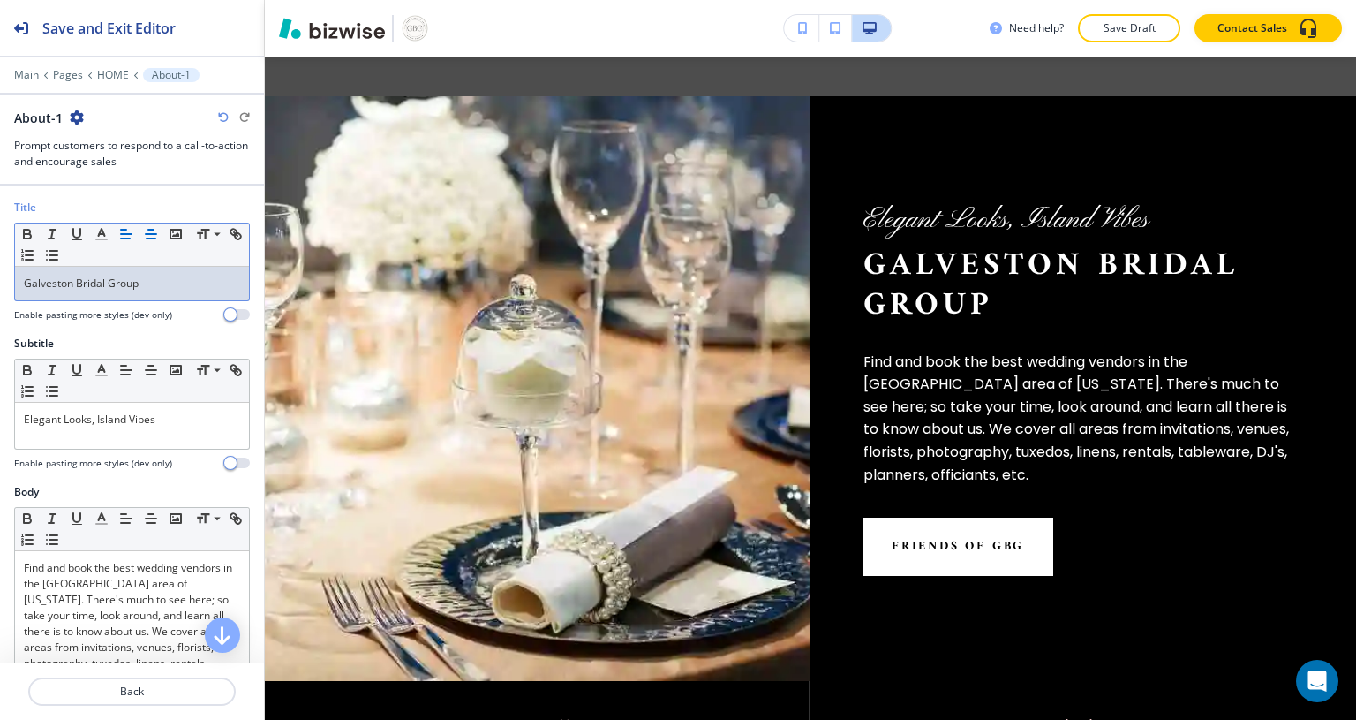
click at [151, 238] on line "button" at bounding box center [151, 238] width 9 height 0
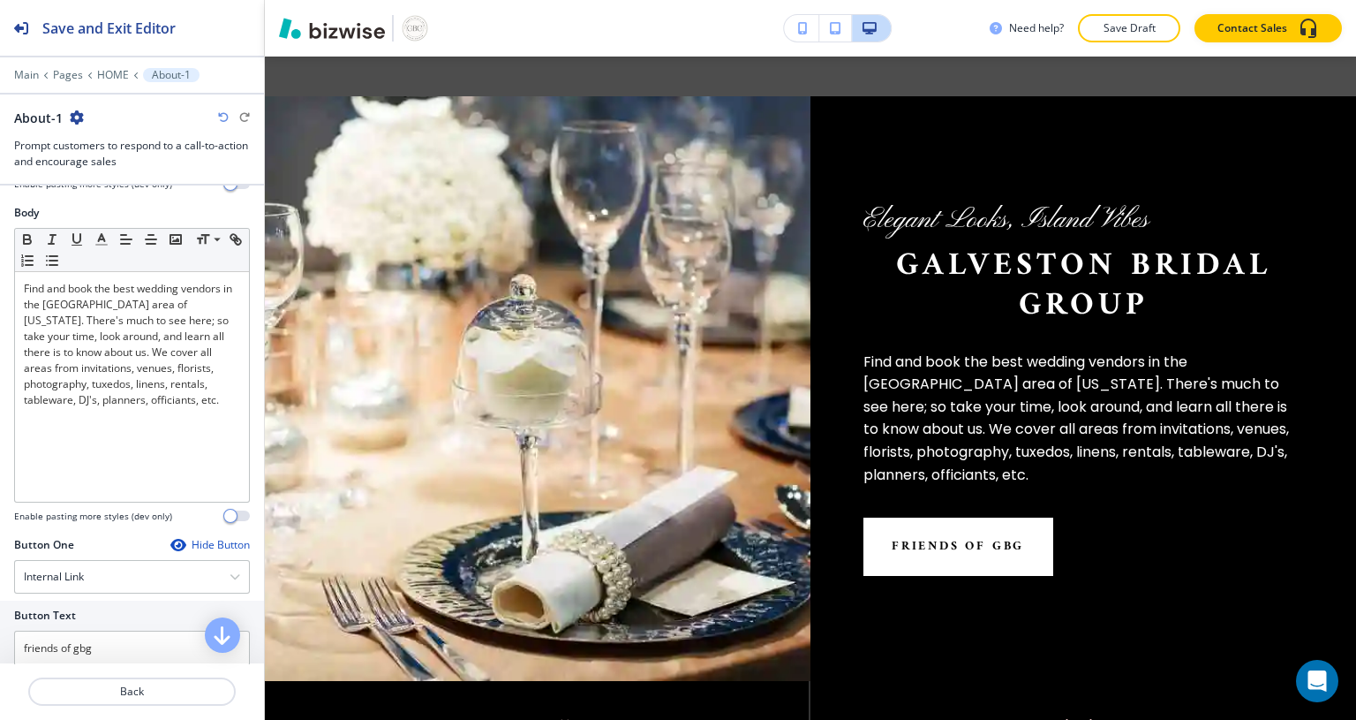
scroll to position [268, 0]
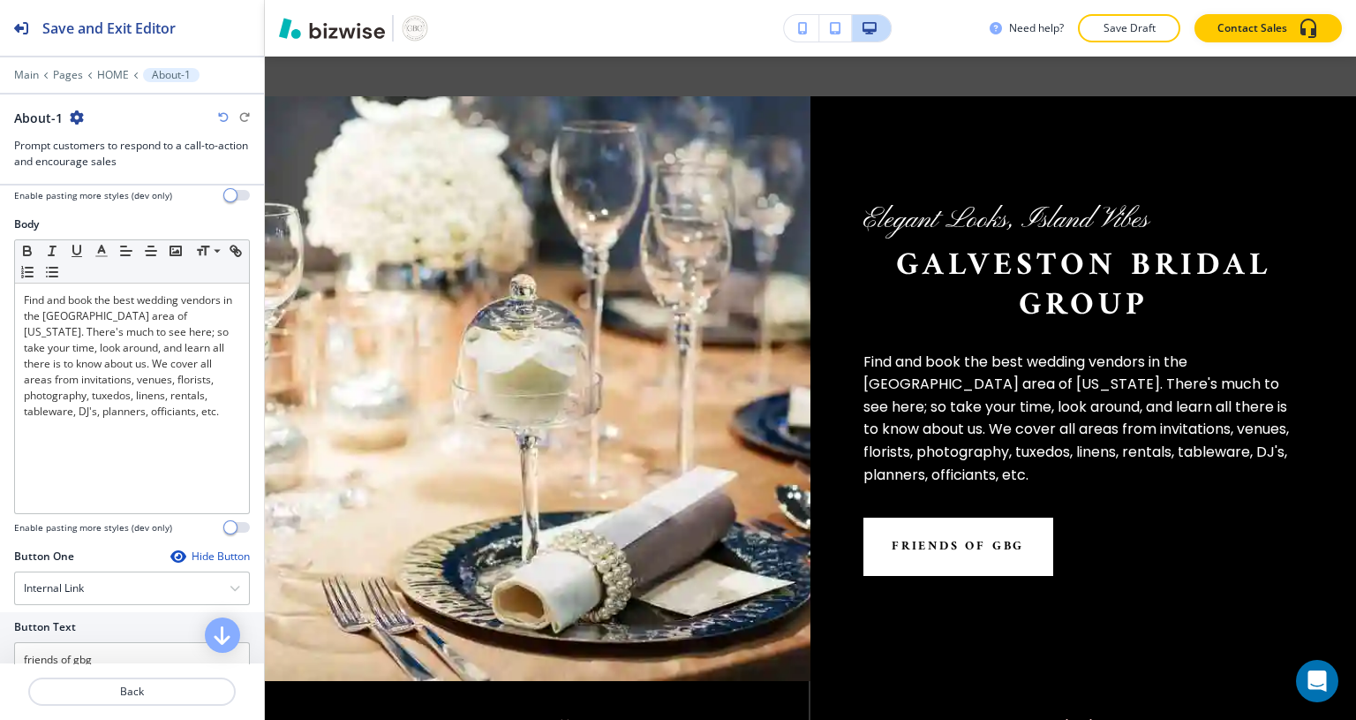
click at [220, 407] on p "Find and book the best wedding vendors in the [GEOGRAPHIC_DATA] area of [US_STA…" at bounding box center [132, 355] width 216 height 127
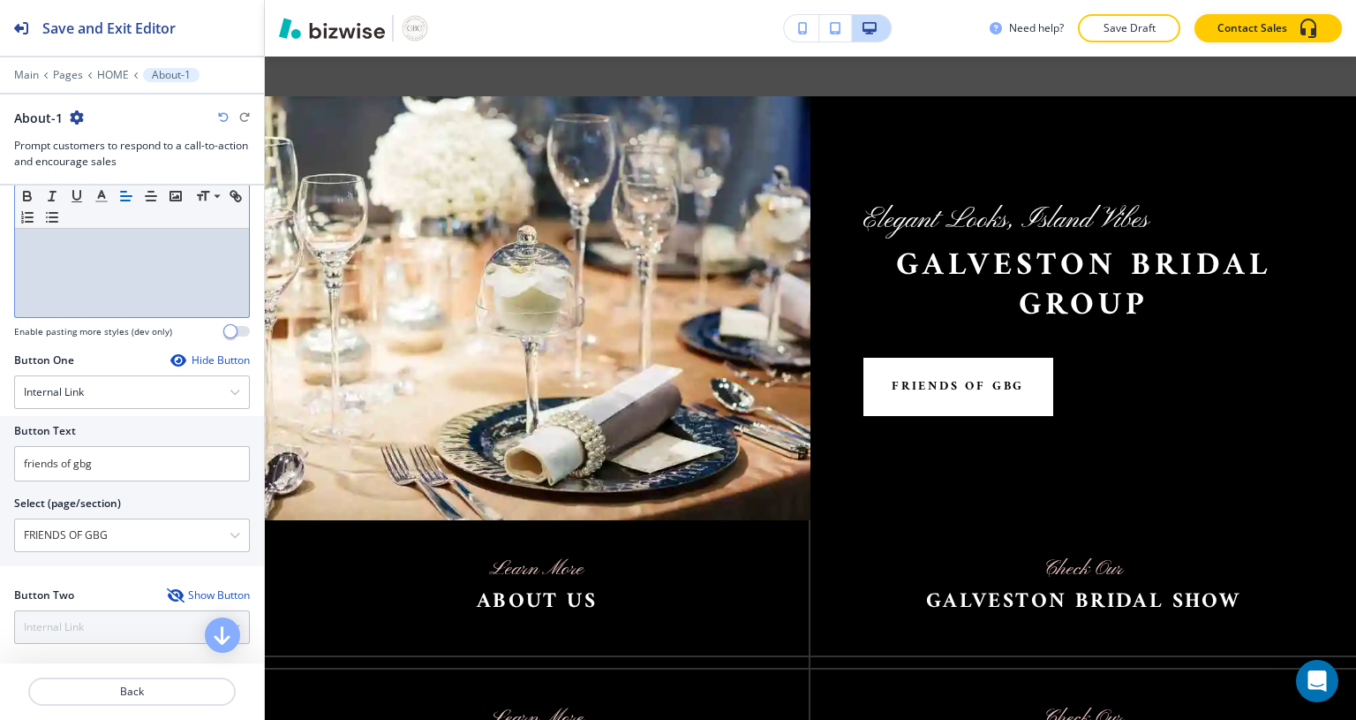
scroll to position [476, 0]
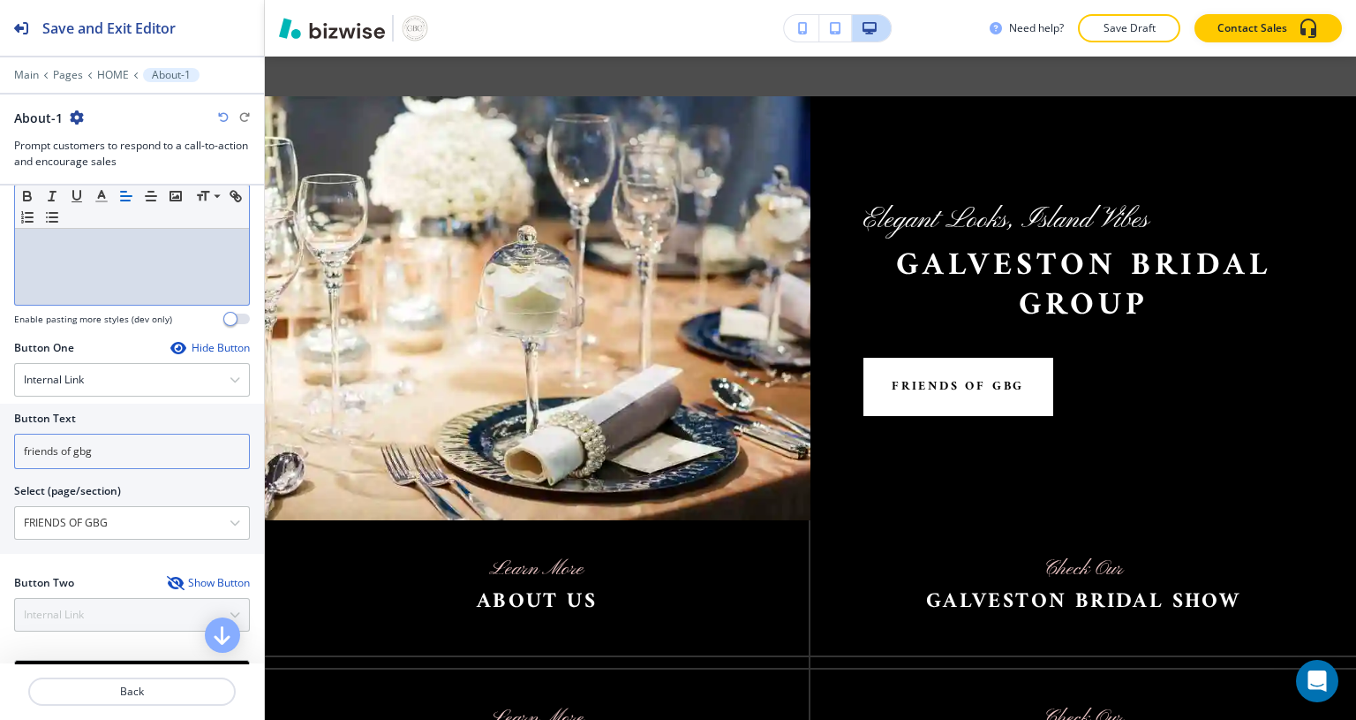
click at [183, 452] on input "friends of gbg" at bounding box center [132, 450] width 236 height 35
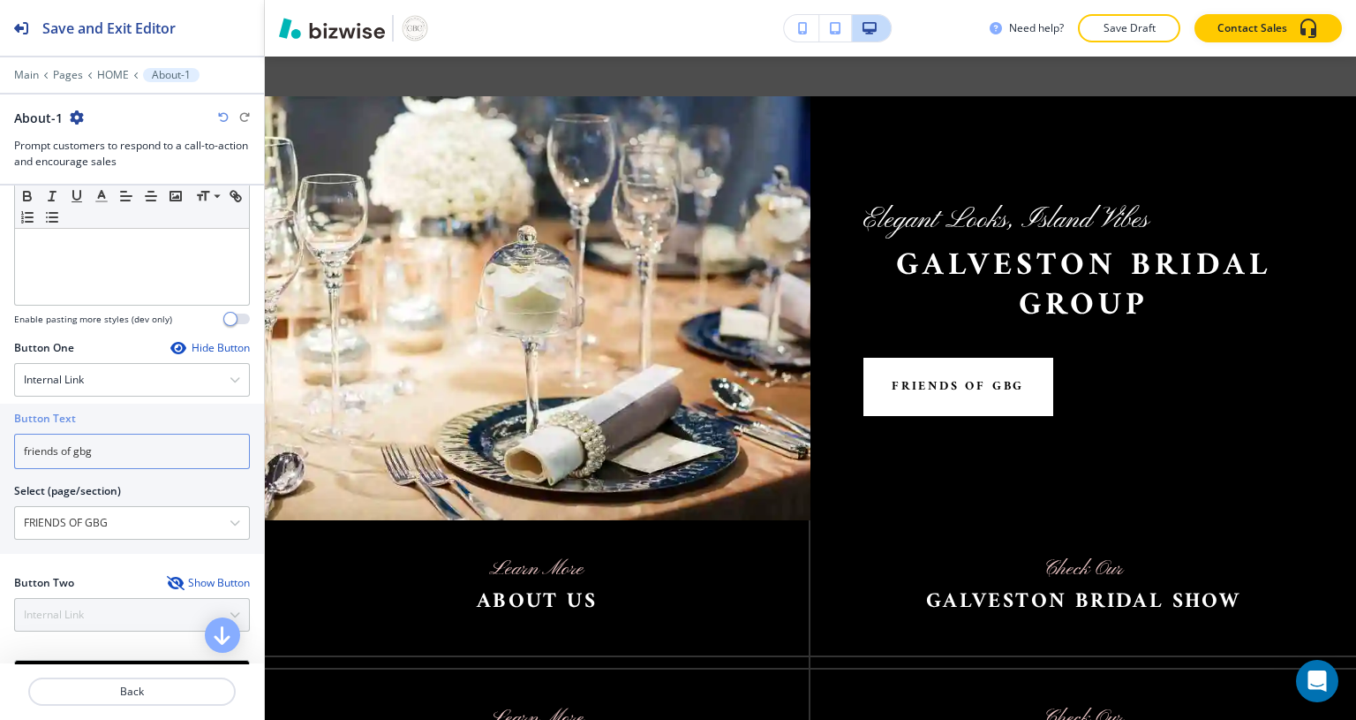
click at [156, 453] on input "friends of gbg" at bounding box center [132, 450] width 236 height 35
click at [230, 377] on icon "button" at bounding box center [235, 379] width 11 height 11
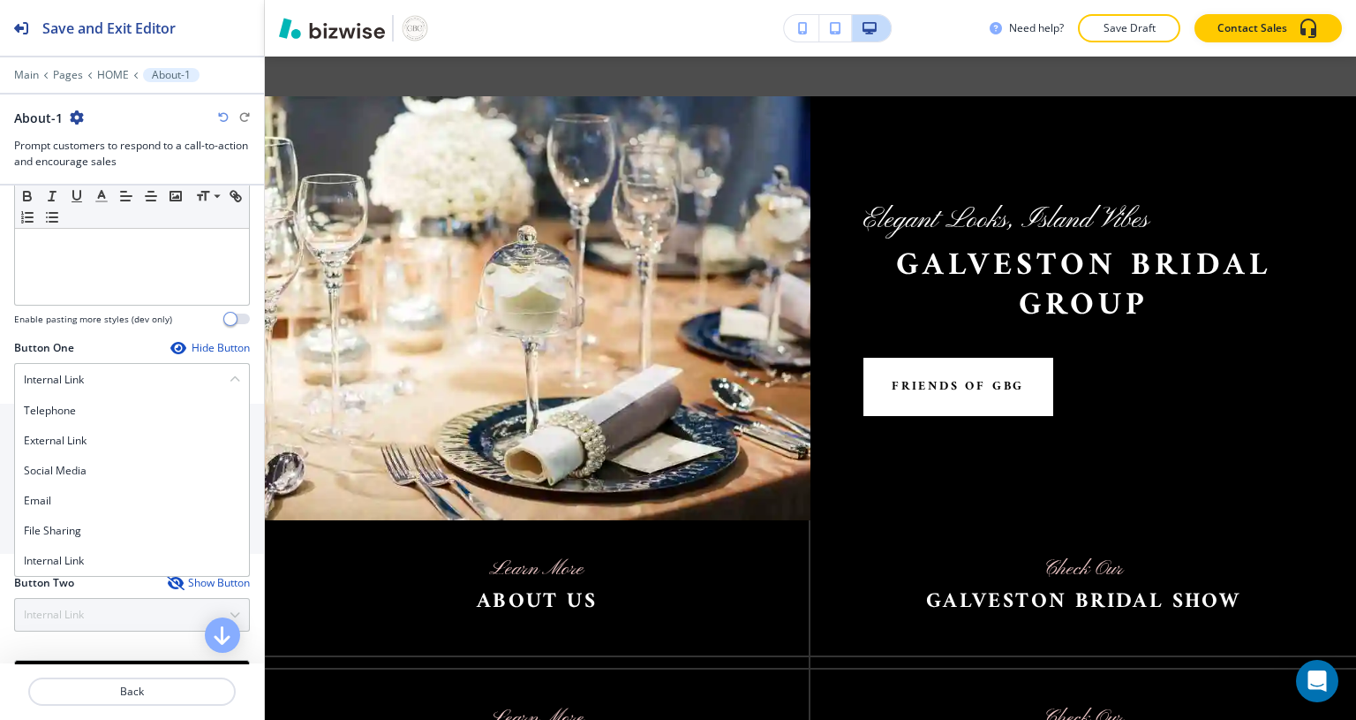
click at [215, 350] on div "Hide Button" at bounding box center [209, 348] width 79 height 14
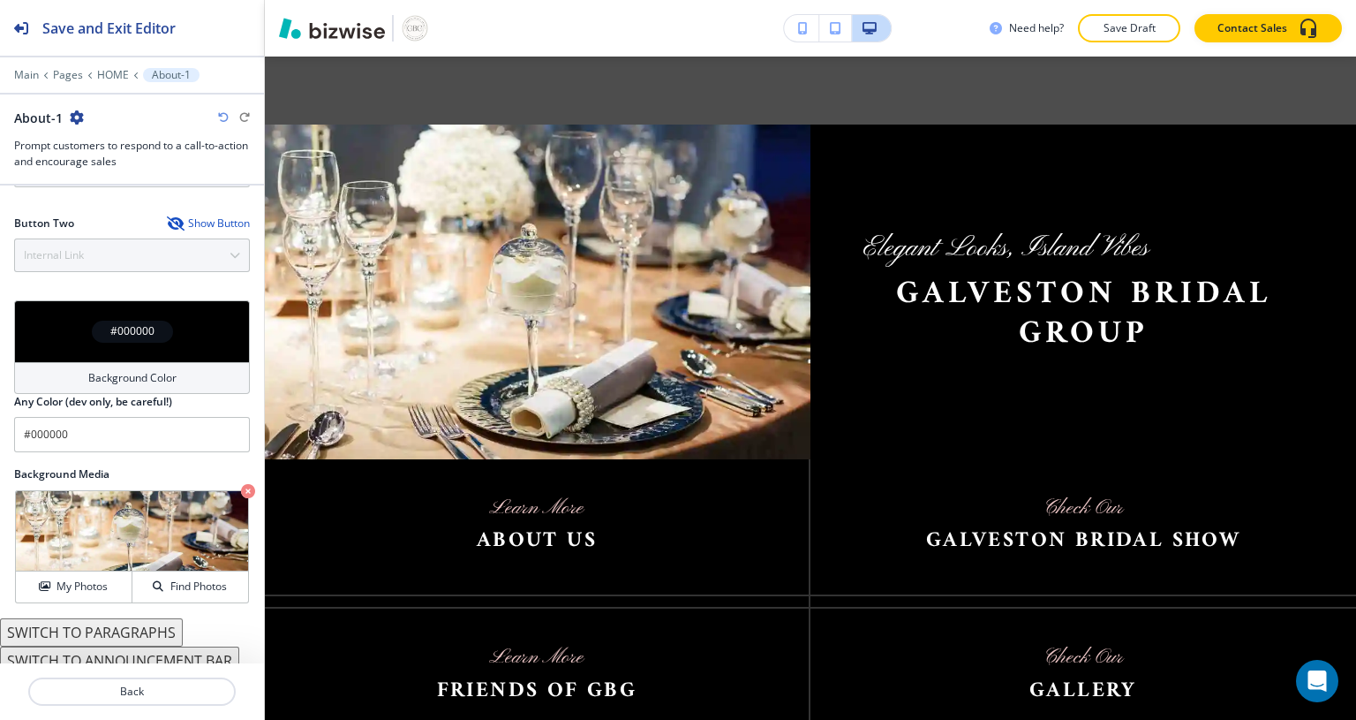
scroll to position [692, 0]
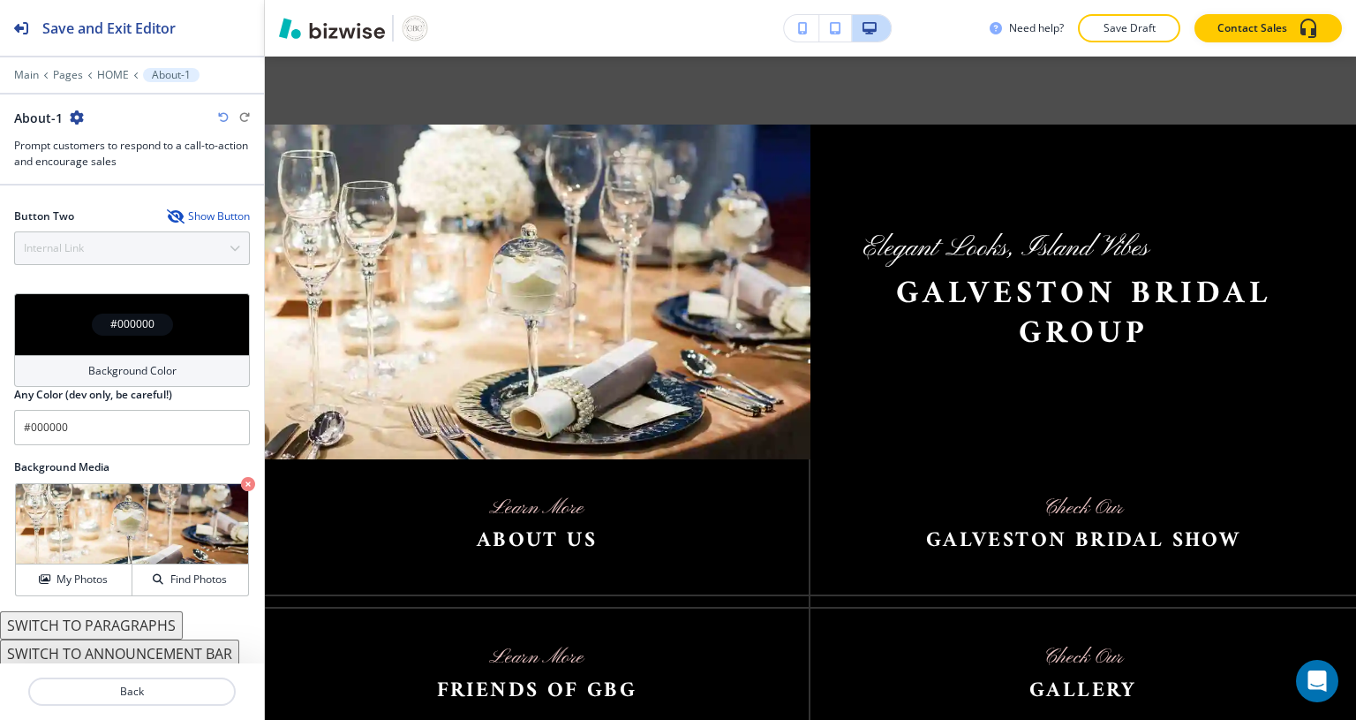
click at [541, 495] on img at bounding box center [537, 526] width 544 height 135
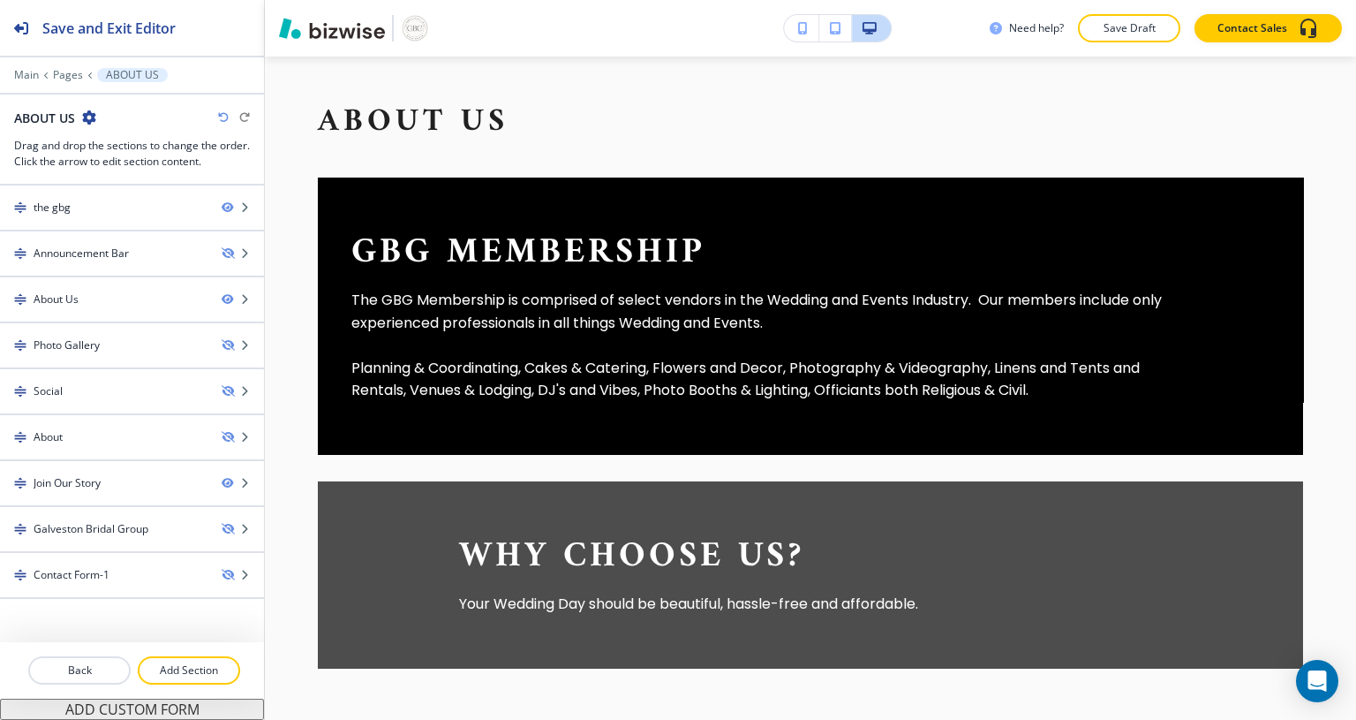
scroll to position [652, 0]
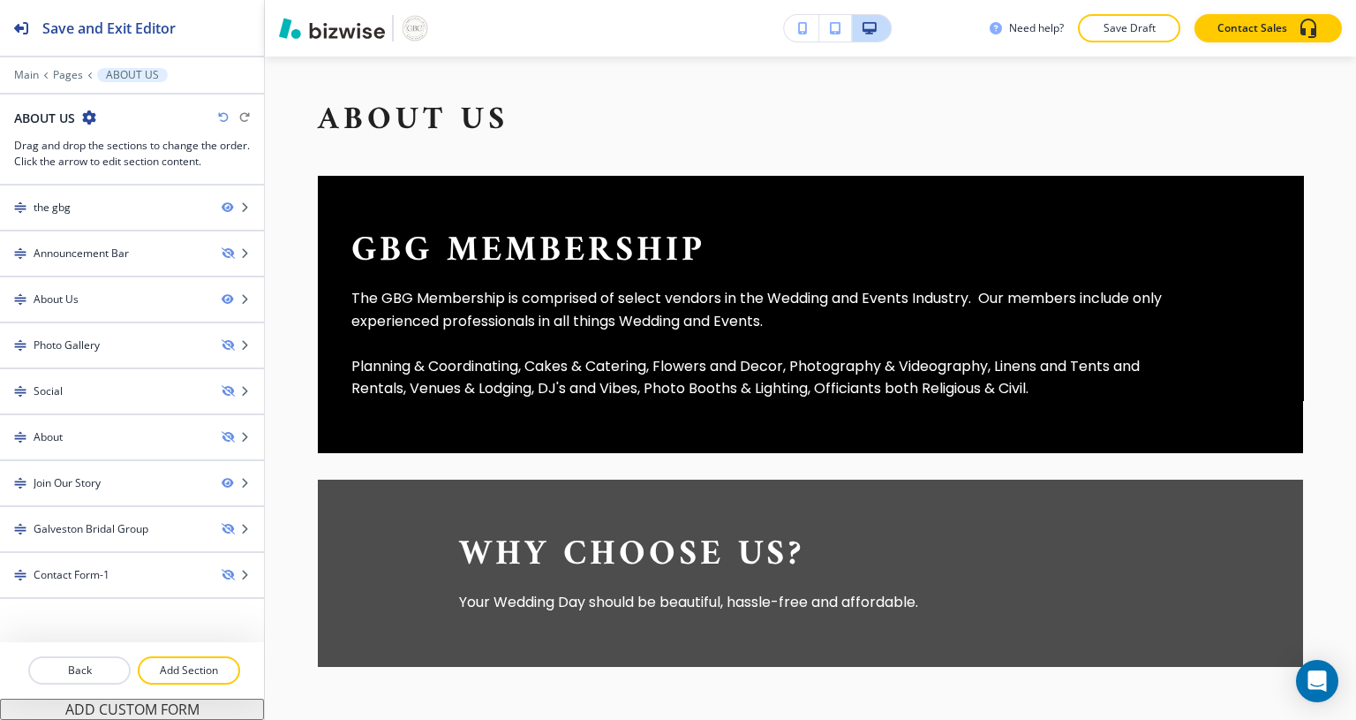
click at [94, 484] on div "Join Our Story" at bounding box center [67, 483] width 67 height 16
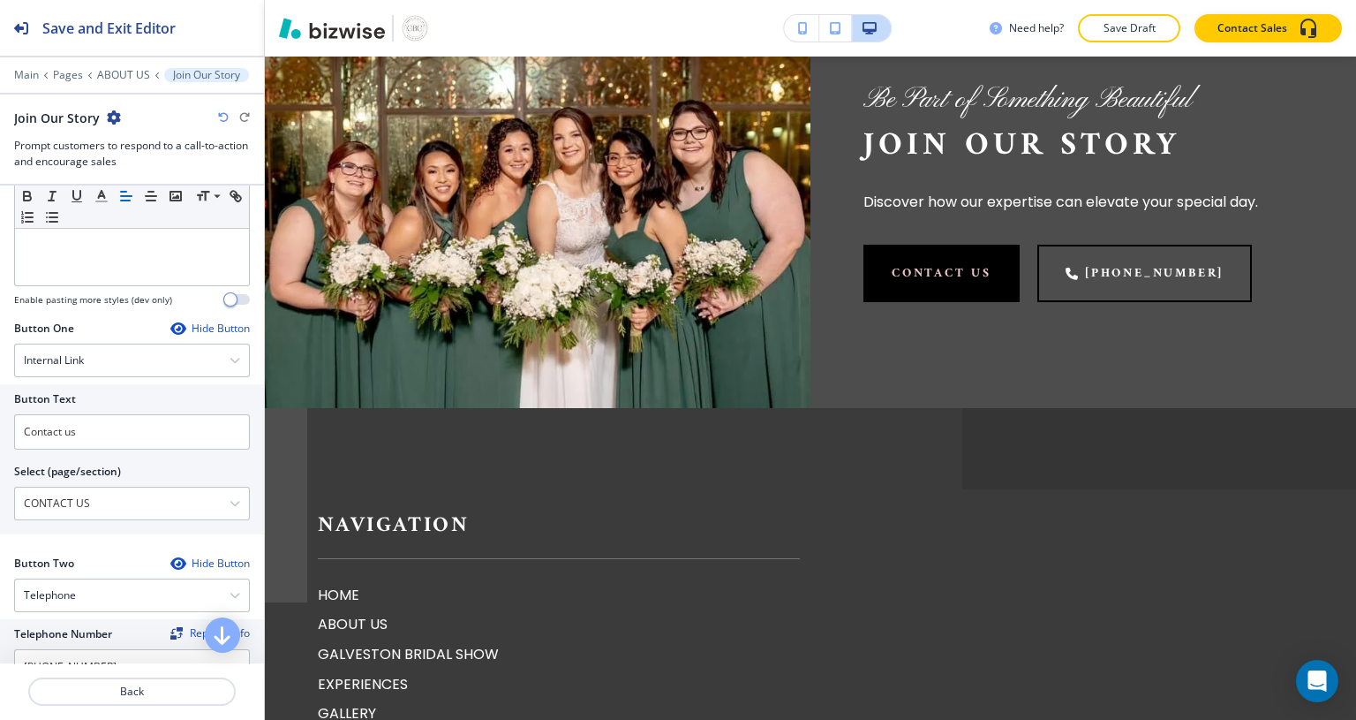
scroll to position [498, 0]
click at [170, 322] on icon "button" at bounding box center [177, 326] width 14 height 14
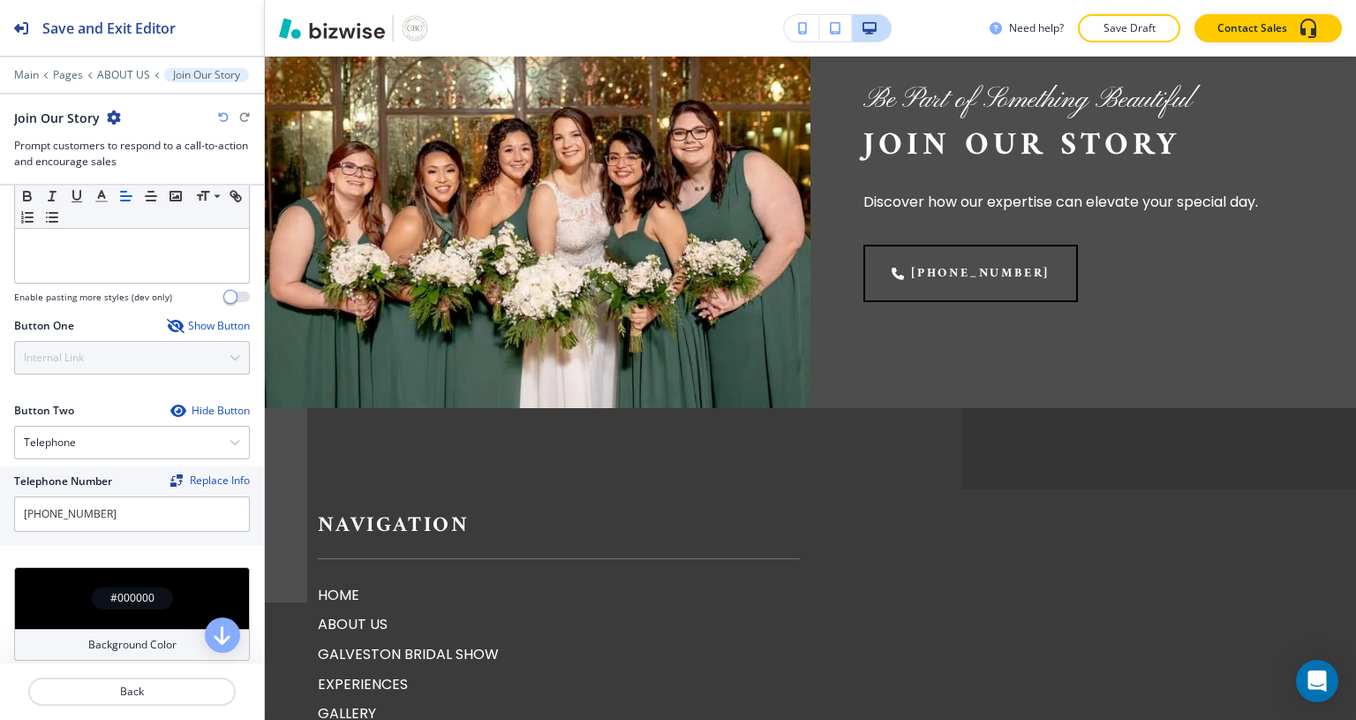
click at [170, 405] on icon "button" at bounding box center [177, 410] width 14 height 14
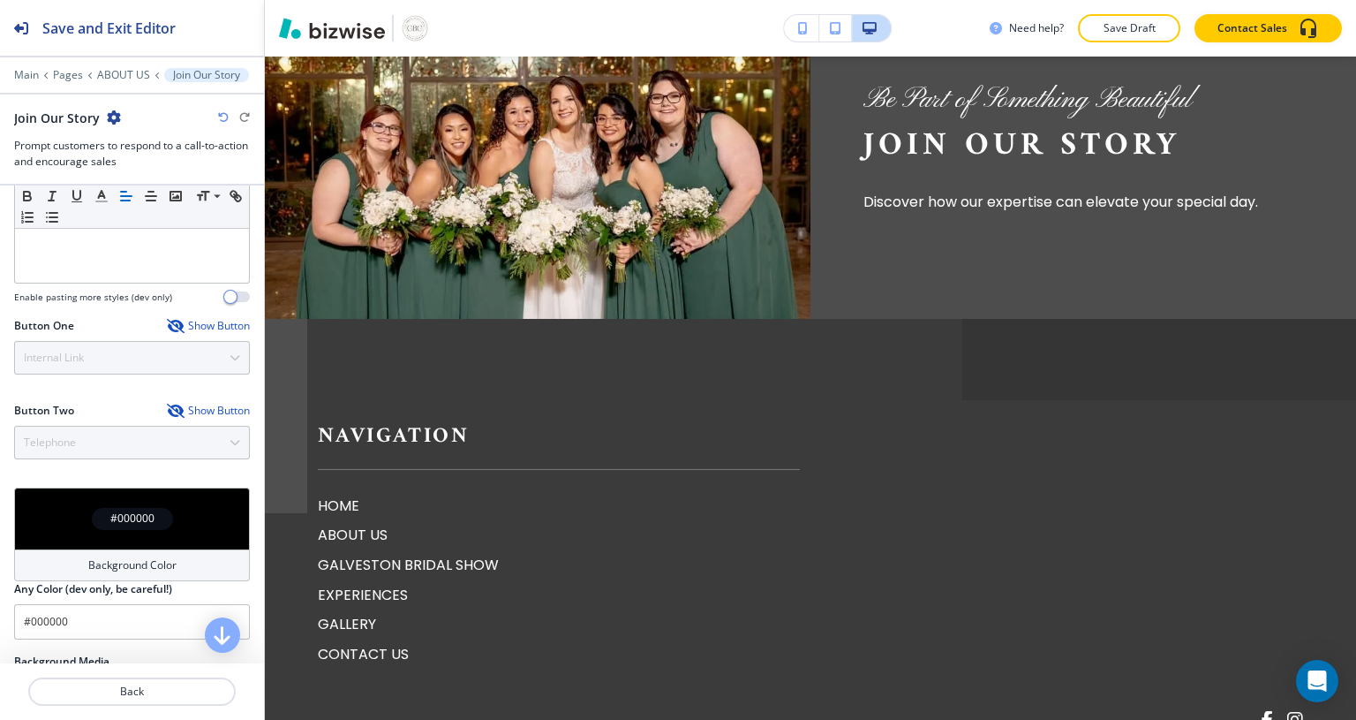
click at [157, 25] on h2 "Save and Exit Editor" at bounding box center [108, 28] width 133 height 21
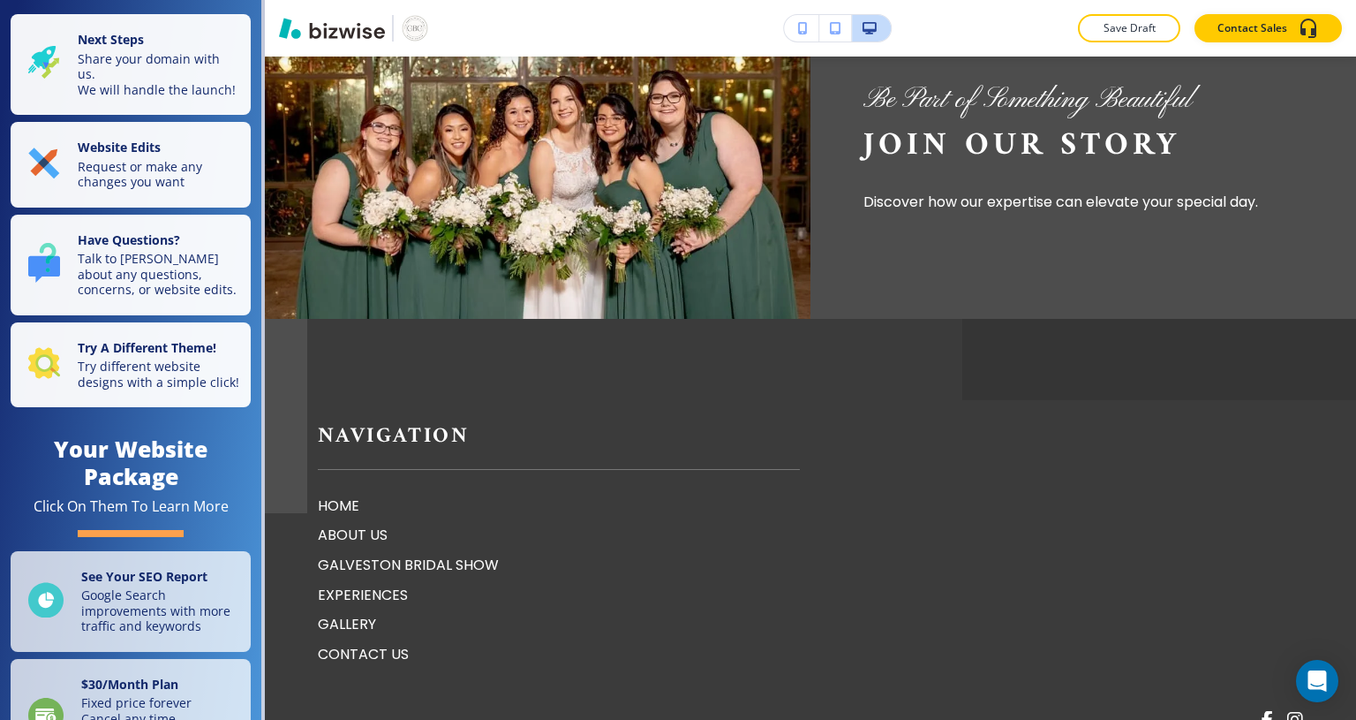
click at [166, 180] on p "Request or make any changes you want" at bounding box center [159, 174] width 162 height 31
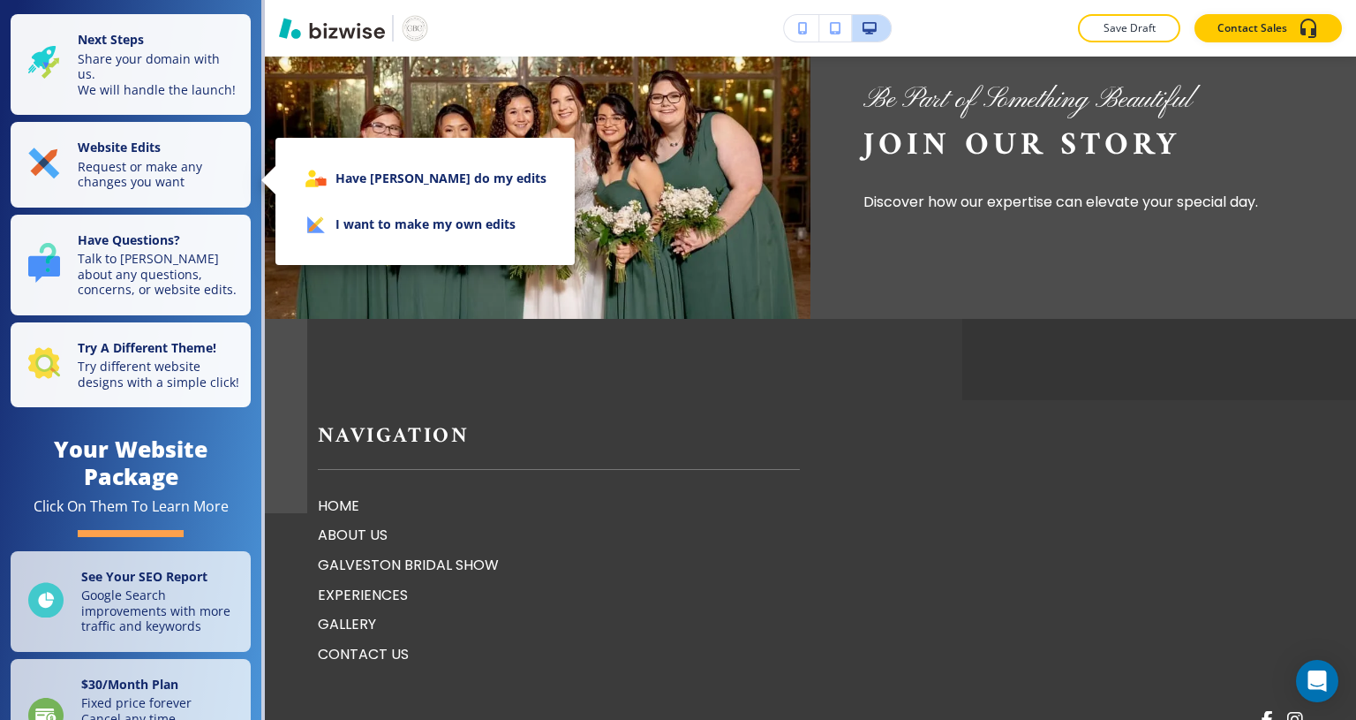
click at [439, 234] on li "I want to make my own edits" at bounding box center [425, 224] width 271 height 46
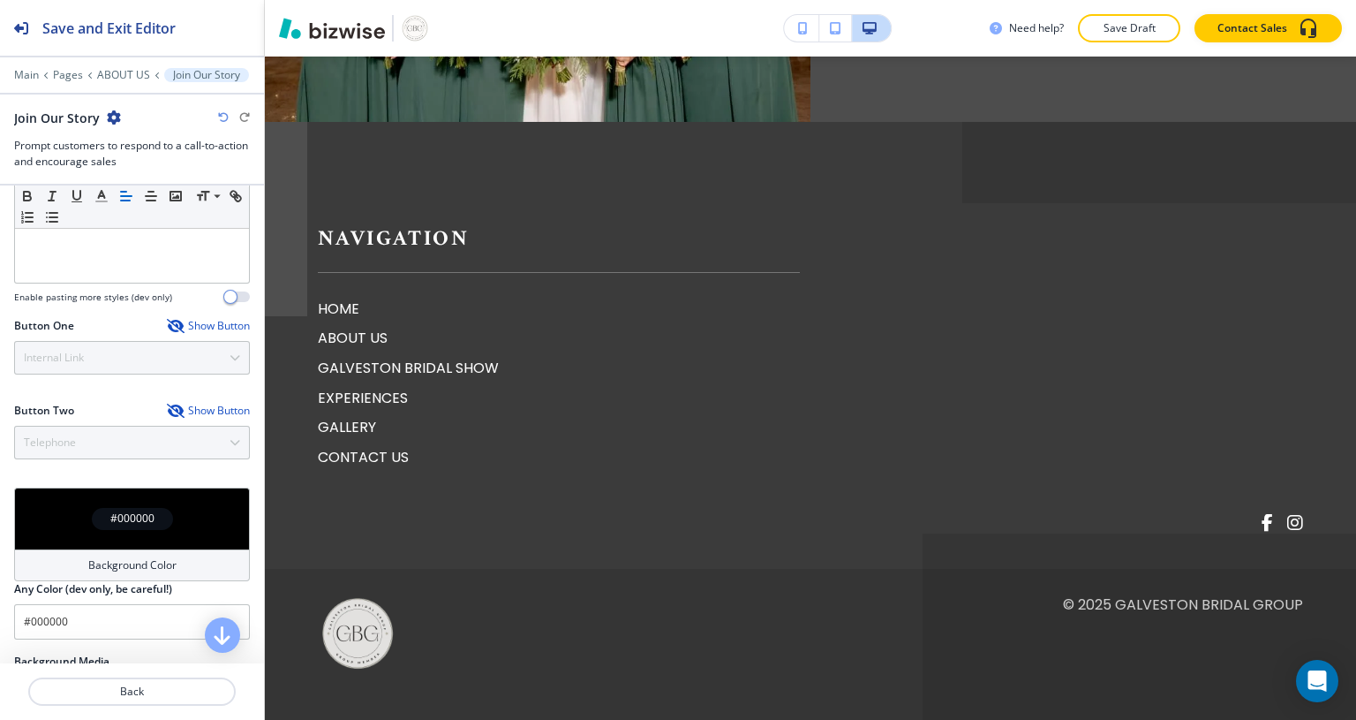
scroll to position [1882, 0]
click at [371, 349] on p "ABOUT US" at bounding box center [559, 337] width 482 height 23
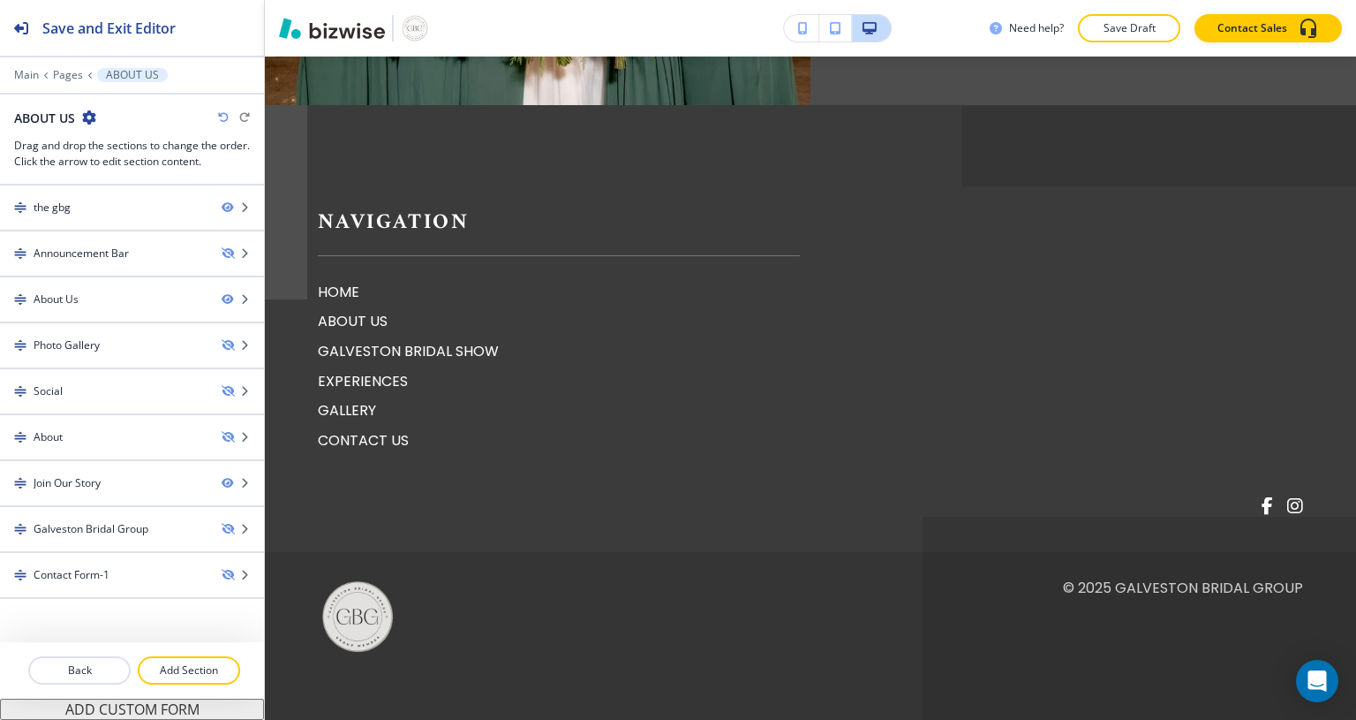
scroll to position [1979, 0]
click at [464, 352] on p "GALVESTON BRIDAL SHOW" at bounding box center [559, 351] width 482 height 23
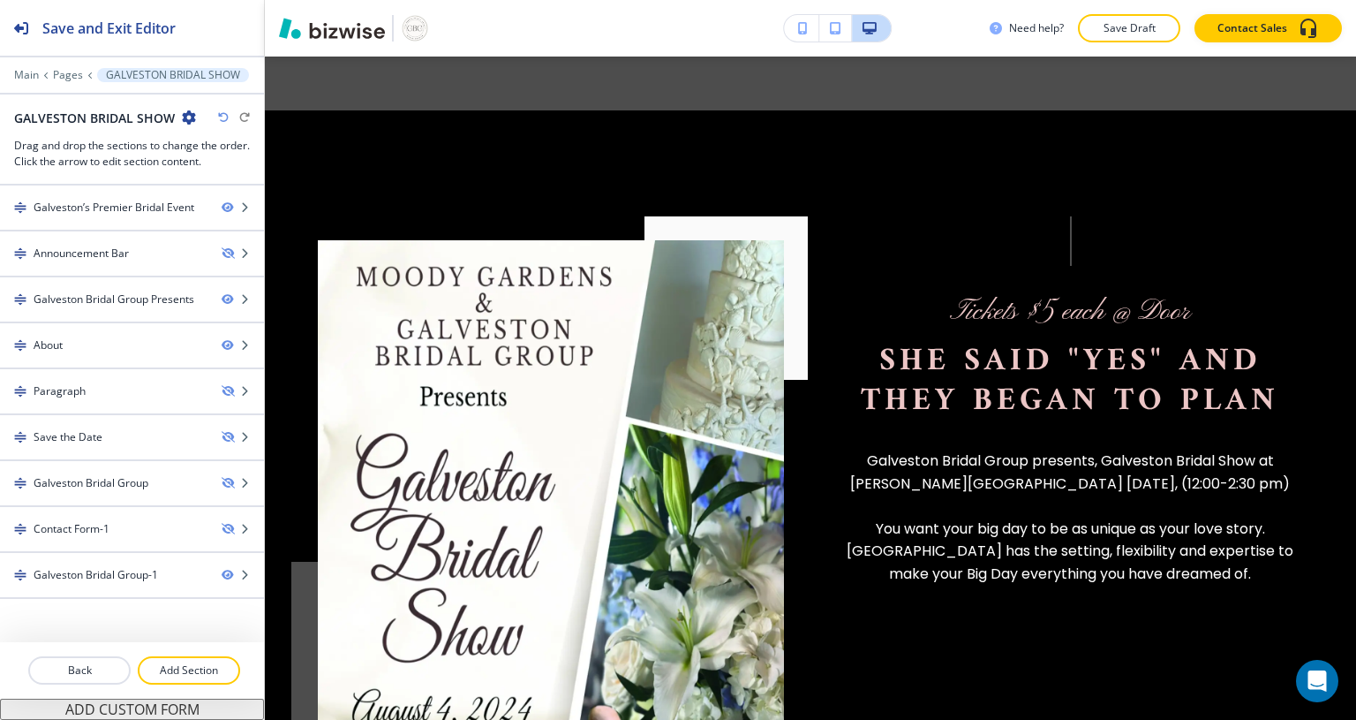
scroll to position [1157, 0]
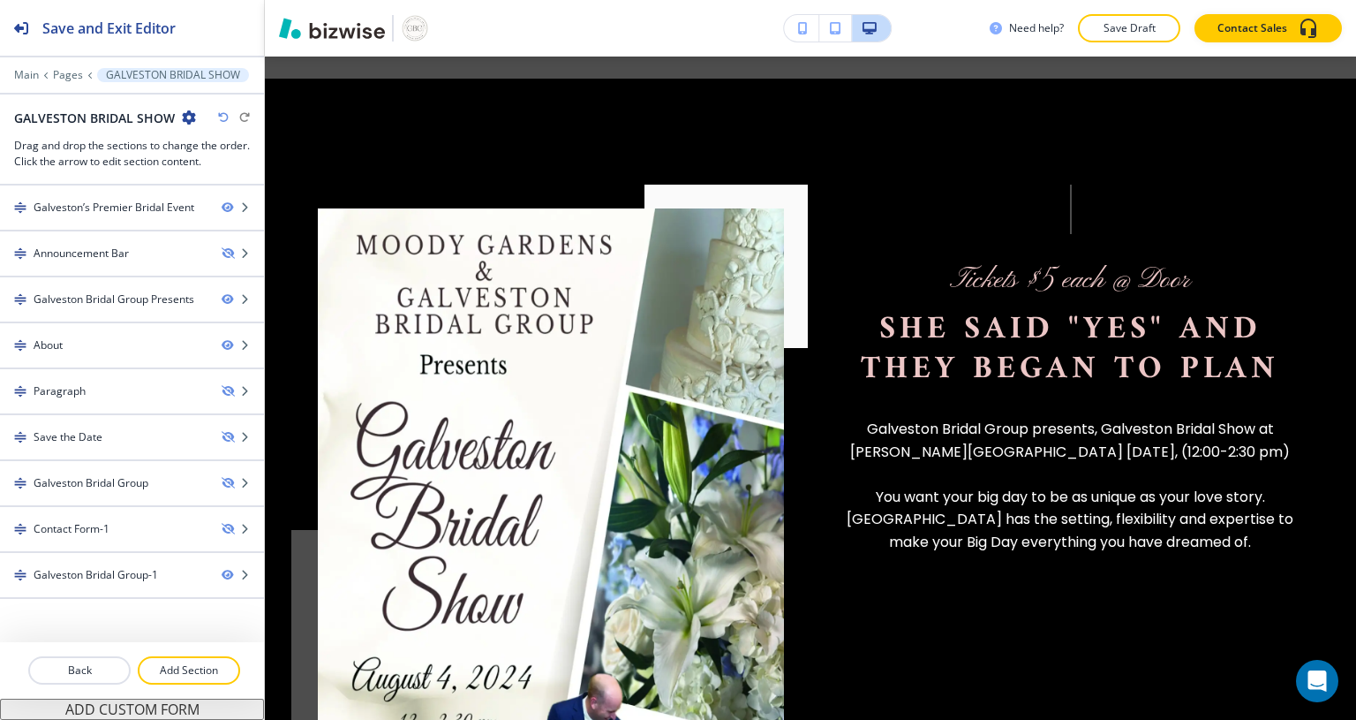
click at [88, 671] on p "Back" at bounding box center [79, 670] width 99 height 16
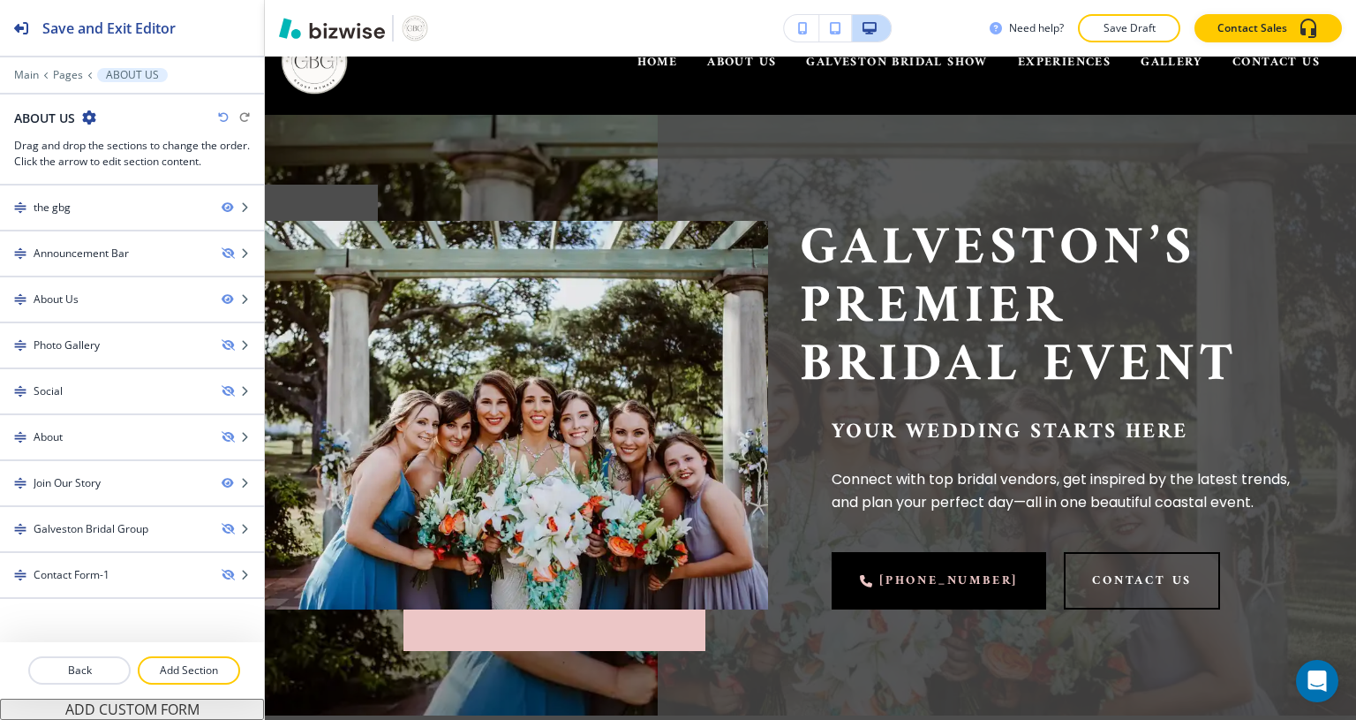
scroll to position [0, 0]
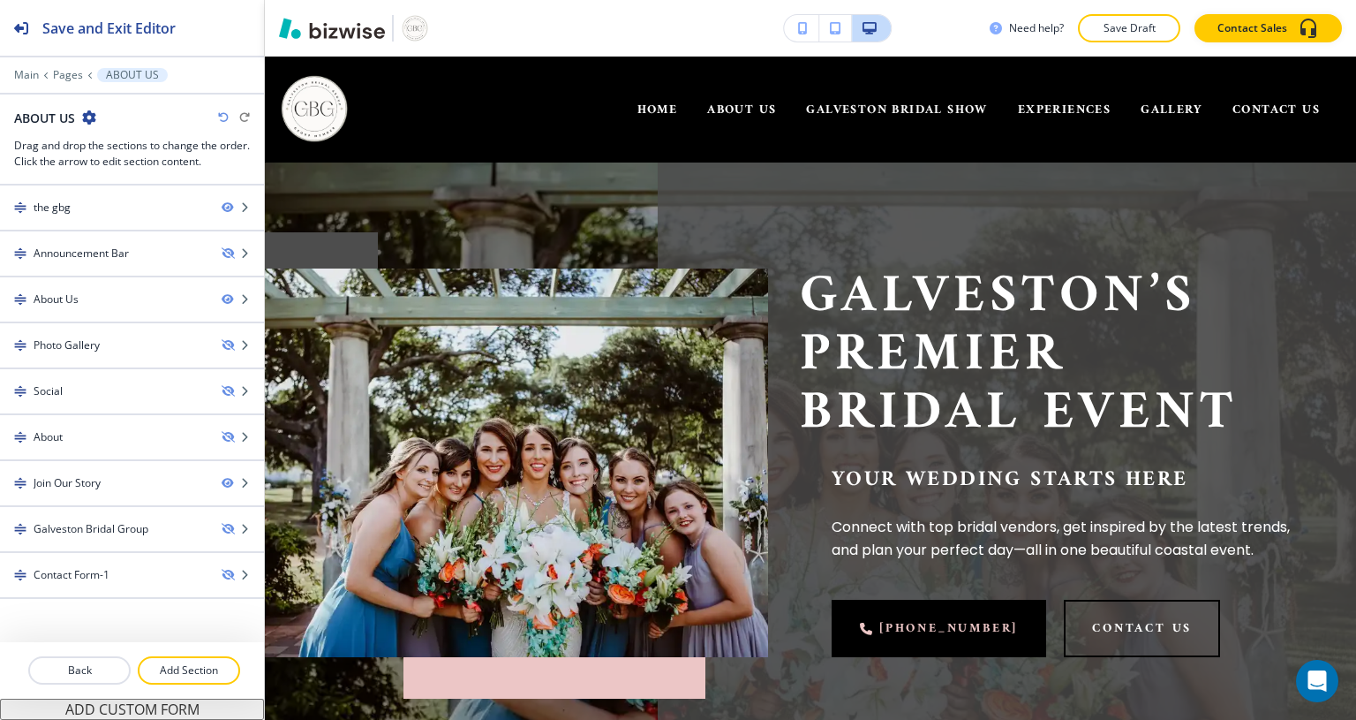
click at [637, 101] on span "HOME" at bounding box center [657, 110] width 41 height 22
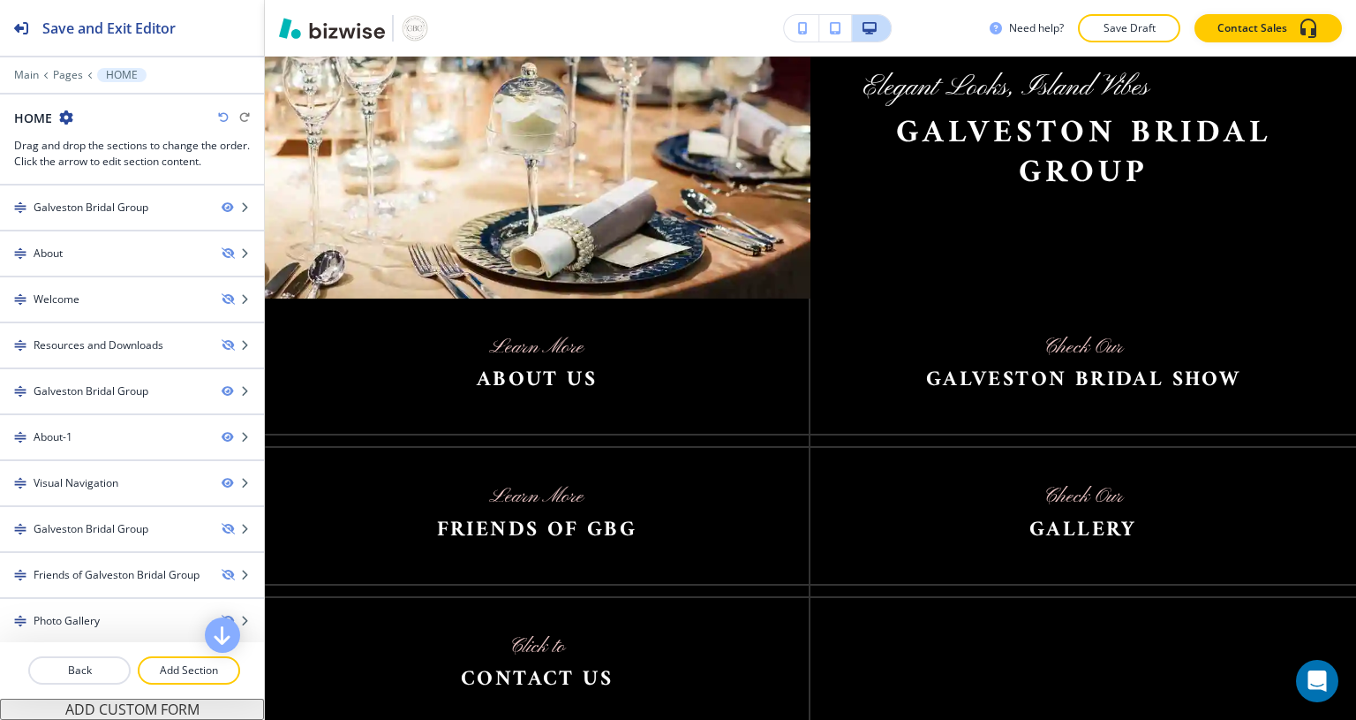
scroll to position [2617, 0]
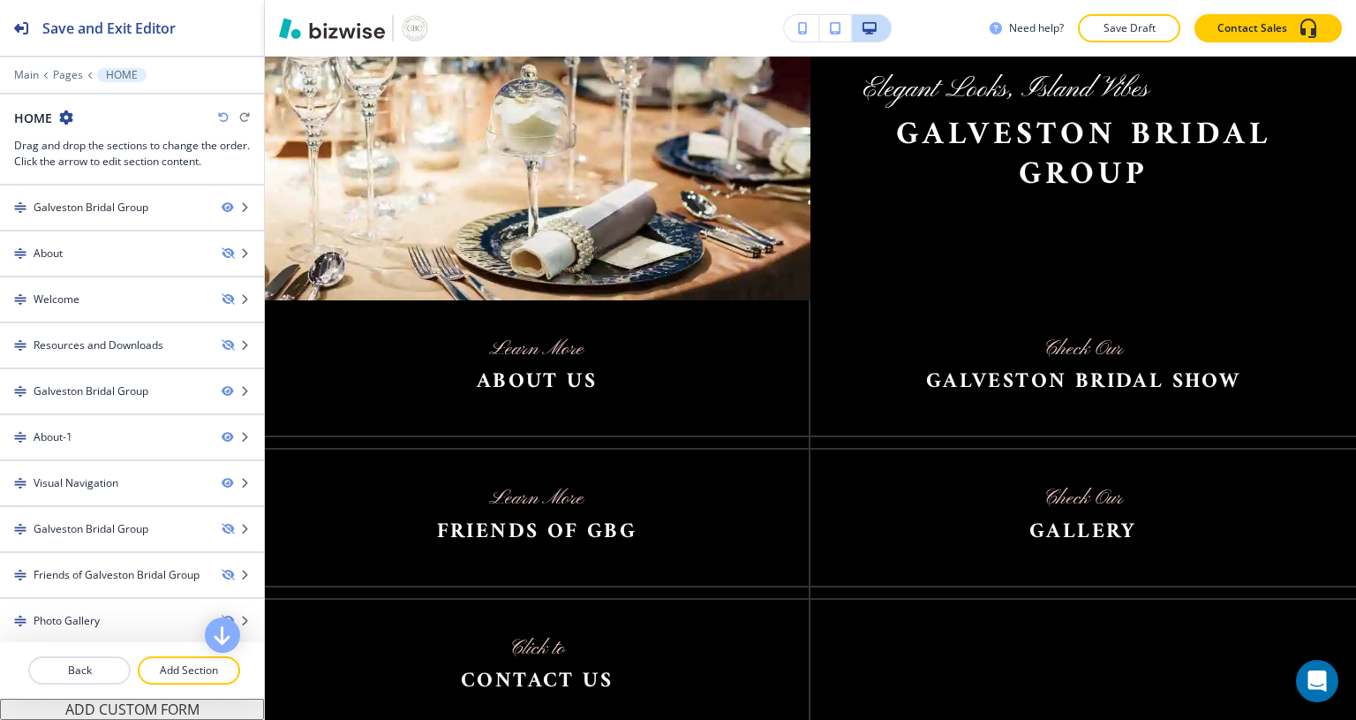
click at [712, 497] on img at bounding box center [537, 516] width 544 height 135
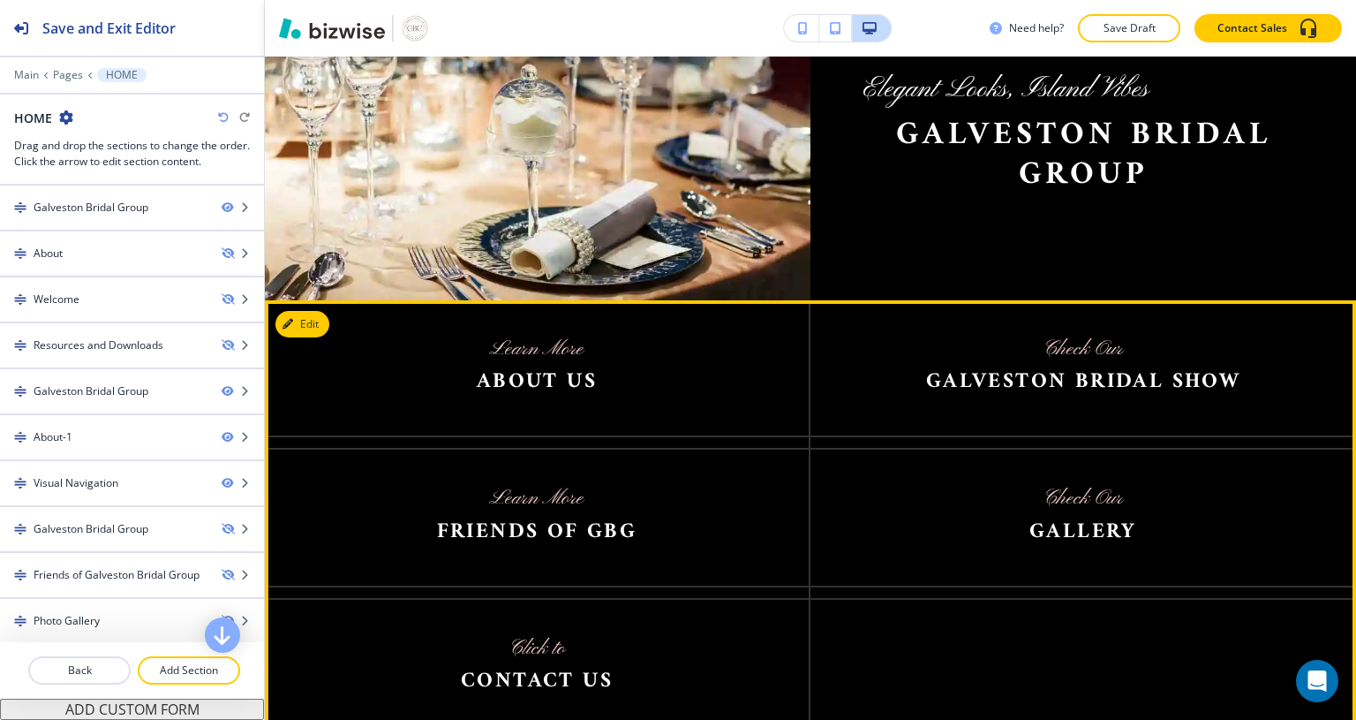
click at [303, 311] on button "Edit" at bounding box center [302, 324] width 54 height 26
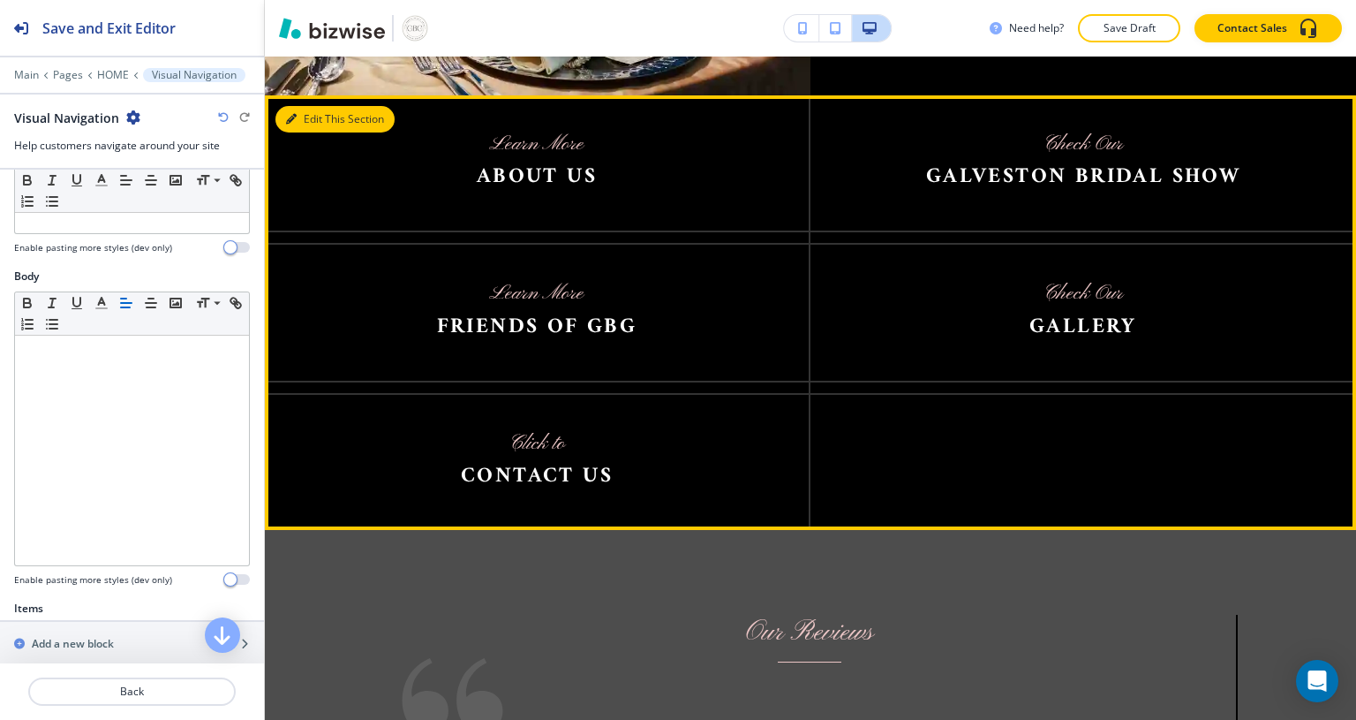
scroll to position [0, 0]
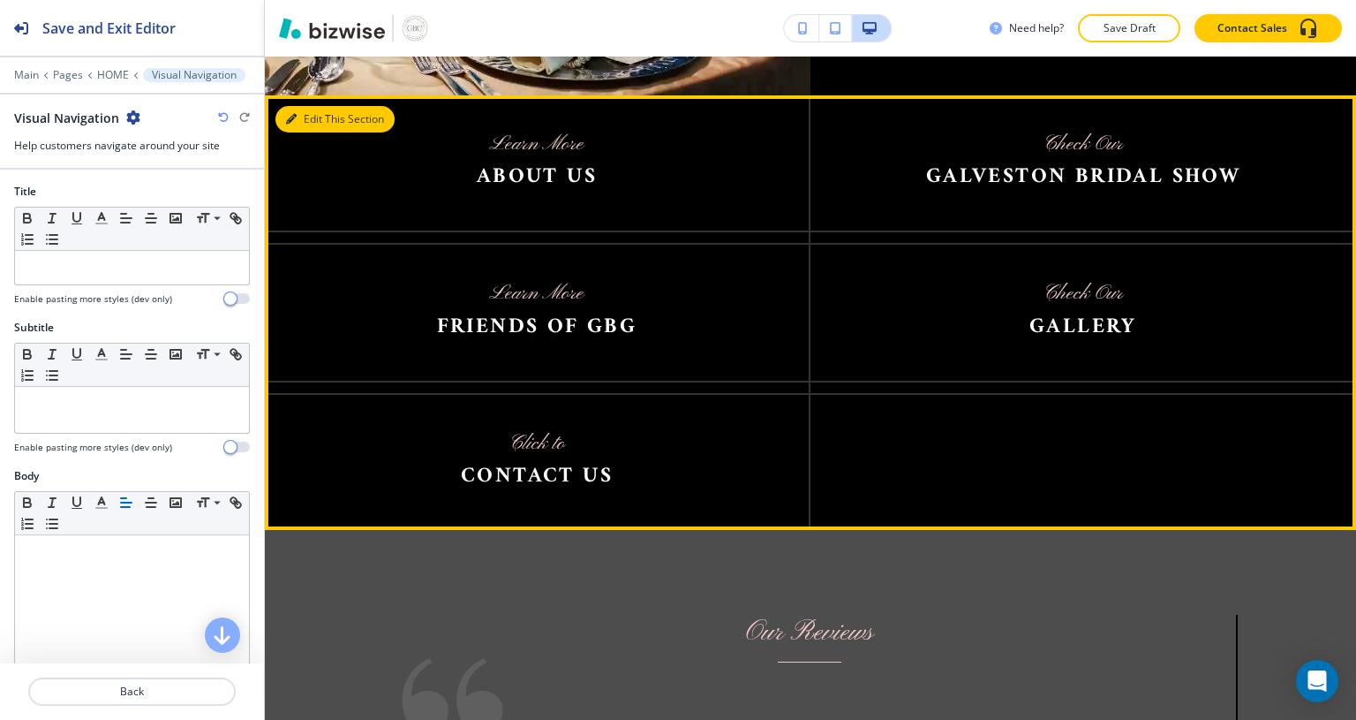
click at [357, 106] on button "Edit This Section" at bounding box center [334, 119] width 119 height 26
click at [336, 106] on button "Edit This Section" at bounding box center [334, 119] width 119 height 26
click at [369, 275] on img at bounding box center [537, 312] width 544 height 135
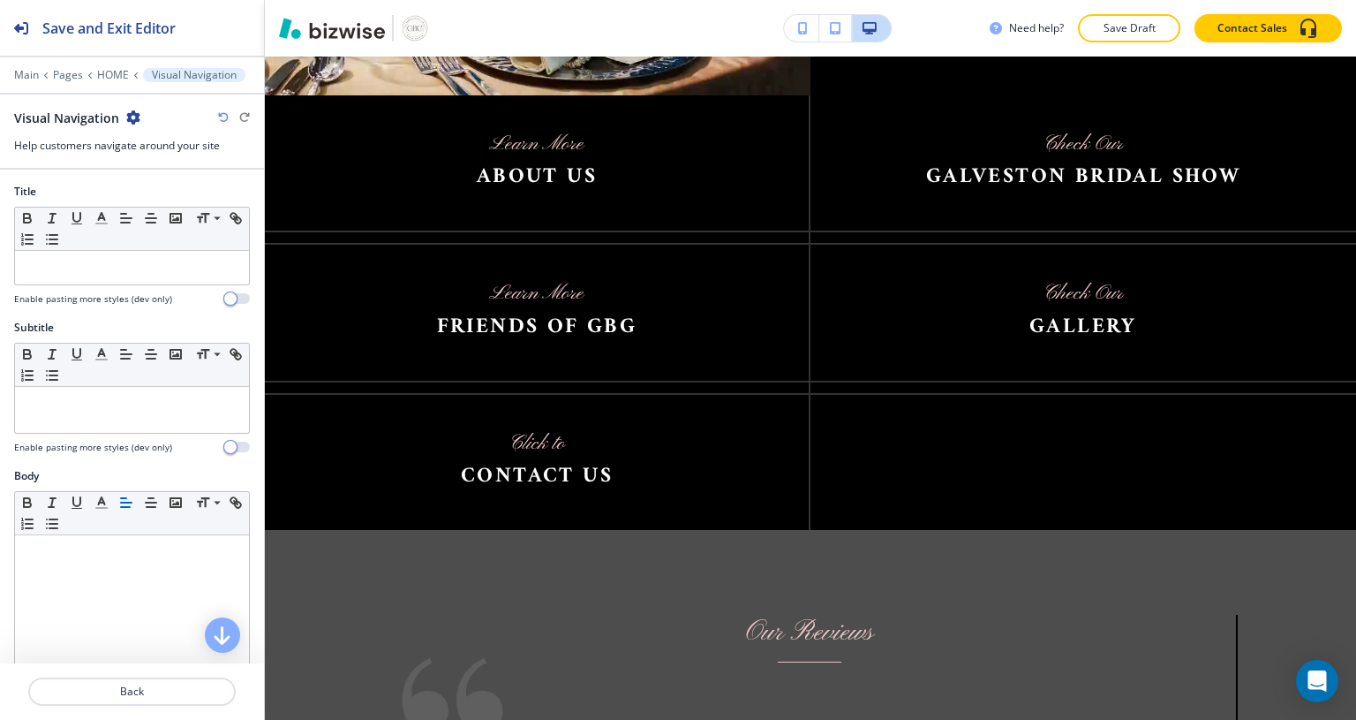
click at [552, 288] on img at bounding box center [537, 312] width 544 height 135
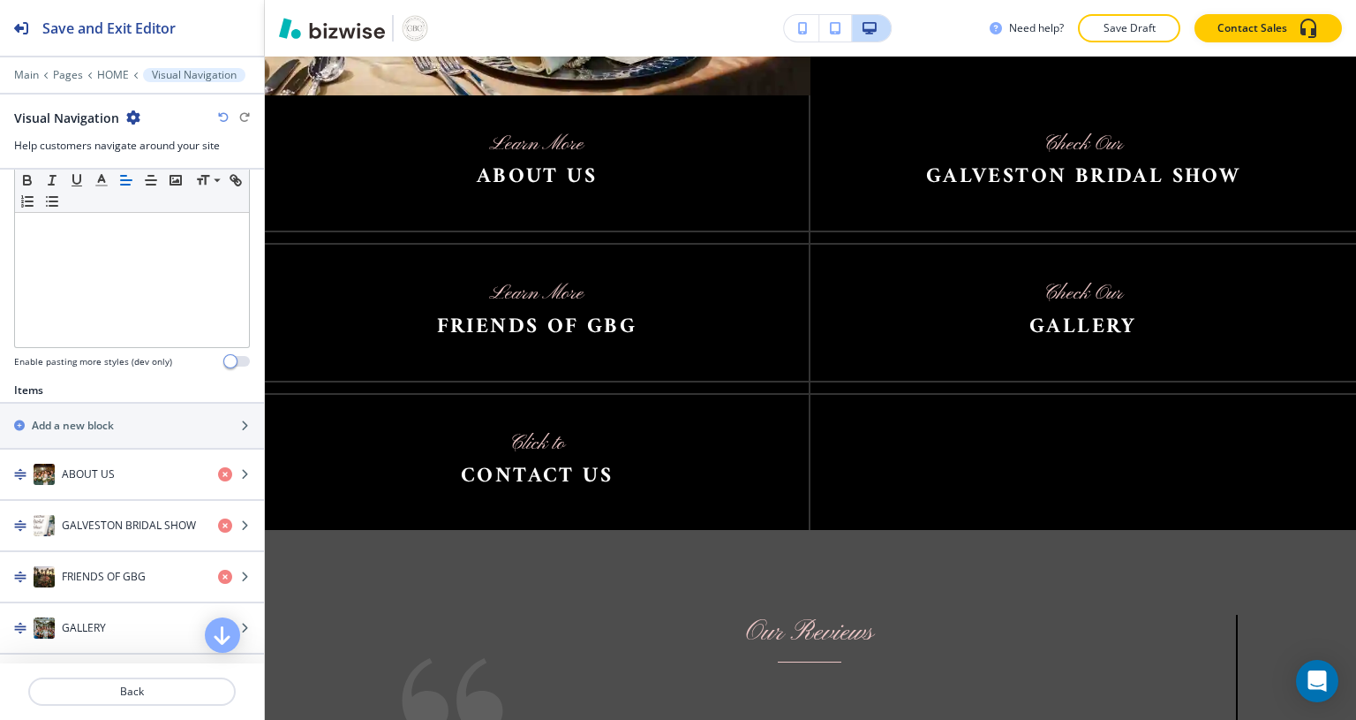
scroll to position [419, 0]
click at [218, 575] on icon "button" at bounding box center [225, 575] width 14 height 14
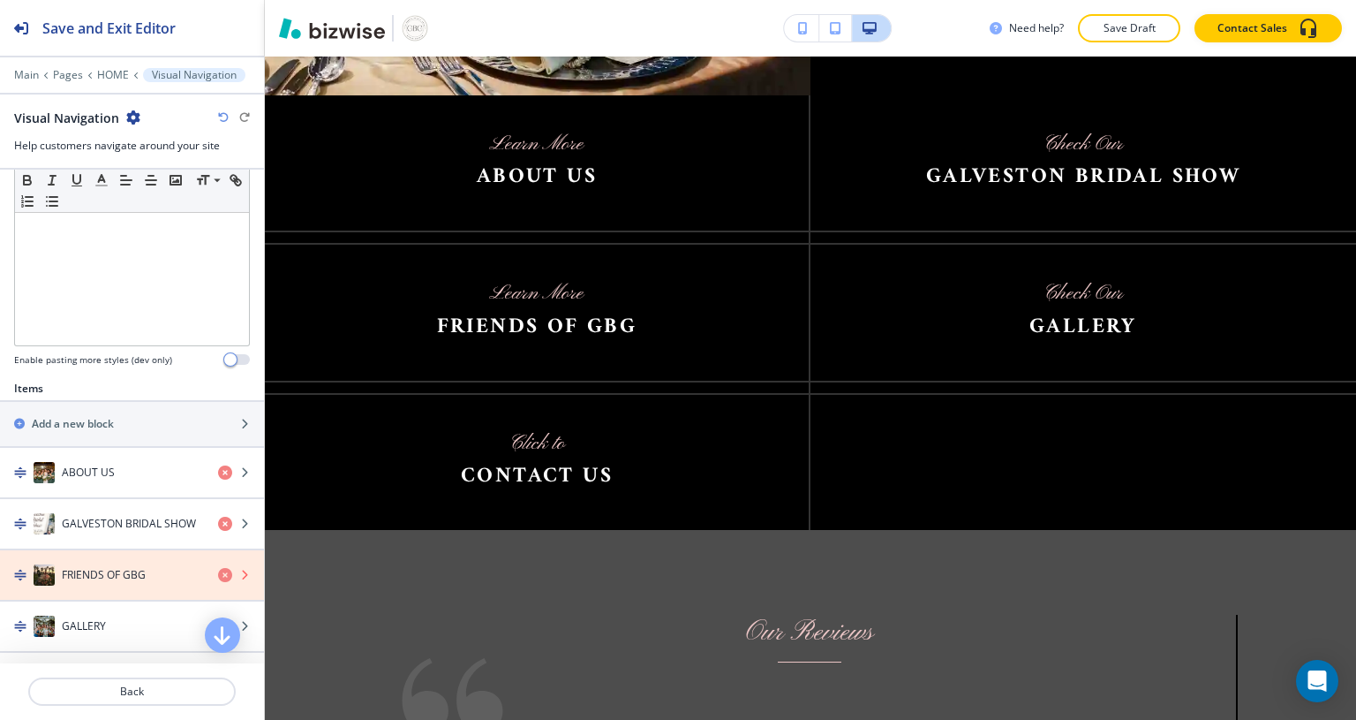
click at [218, 568] on icon "button" at bounding box center [225, 575] width 14 height 14
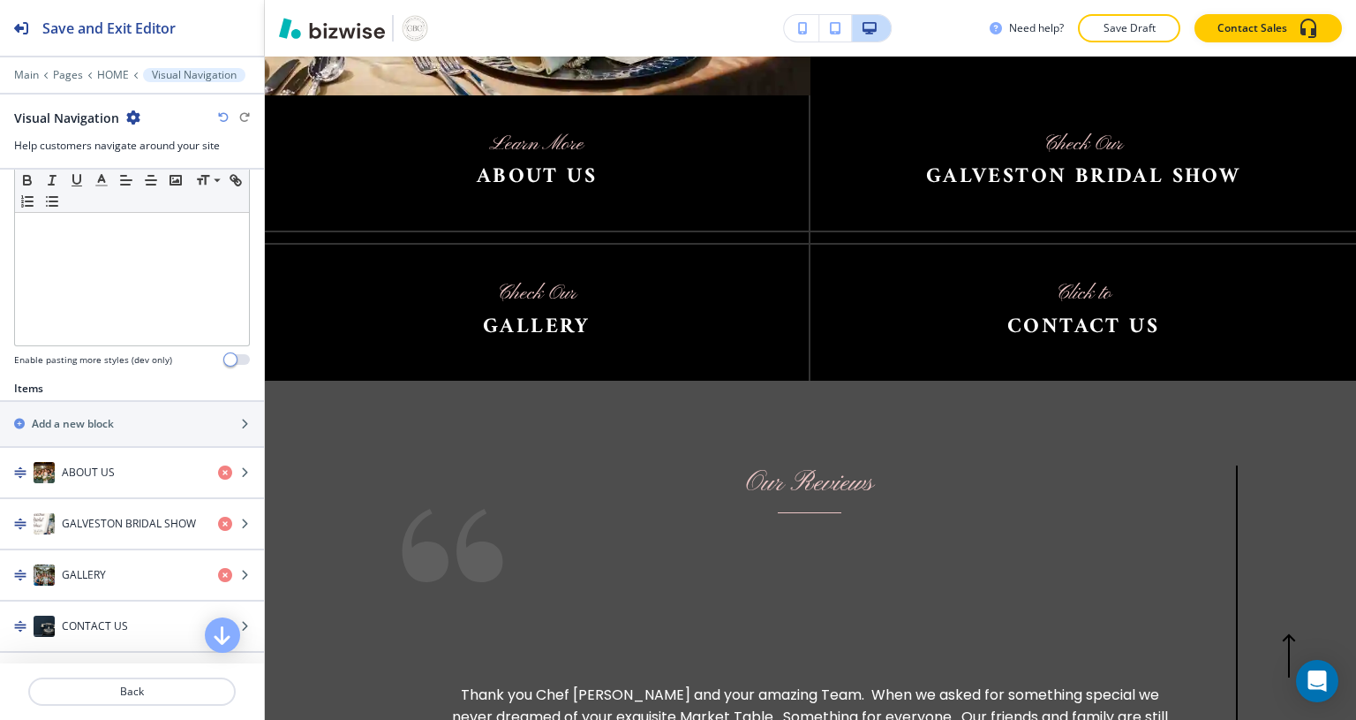
click at [88, 475] on h4 "ABOUT US" at bounding box center [88, 472] width 53 height 16
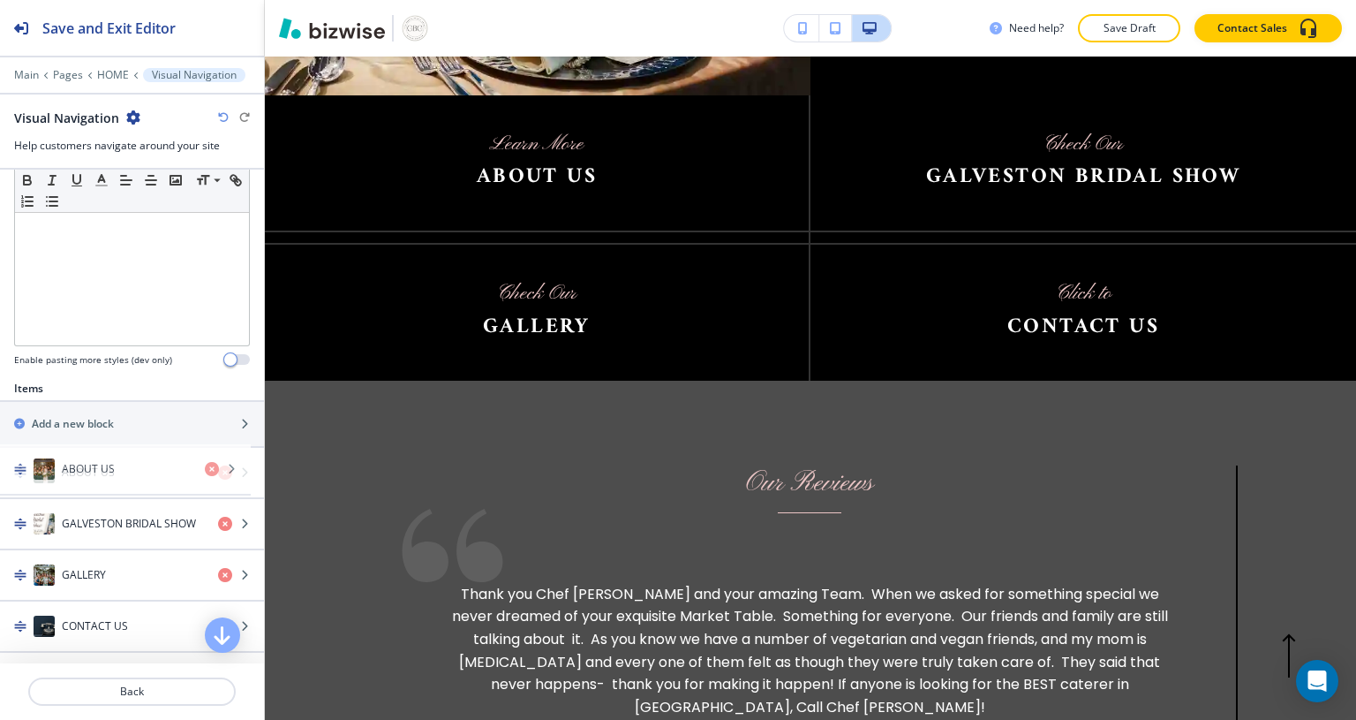
click at [100, 464] on h4 "ABOUT US" at bounding box center [88, 472] width 53 height 16
click at [25, 473] on img "button" at bounding box center [20, 472] width 12 height 12
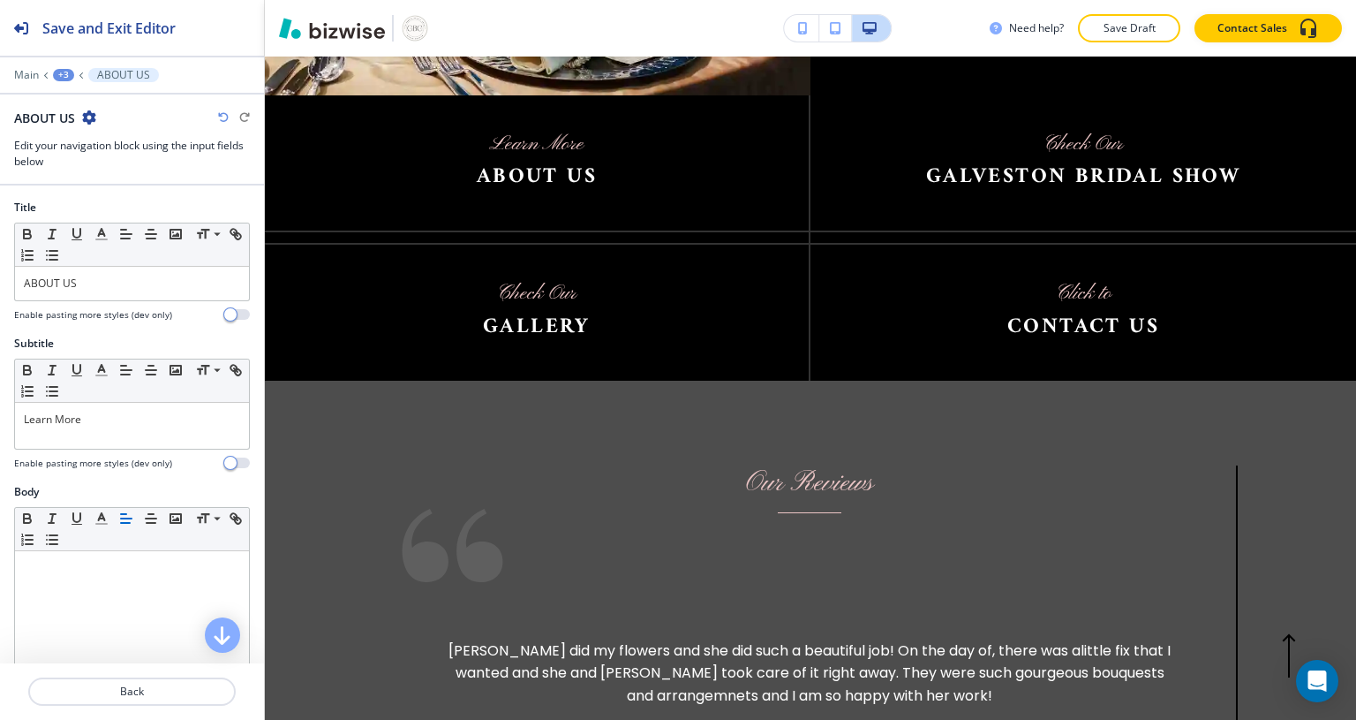
click at [102, 427] on div "Learn More" at bounding box center [132, 426] width 234 height 46
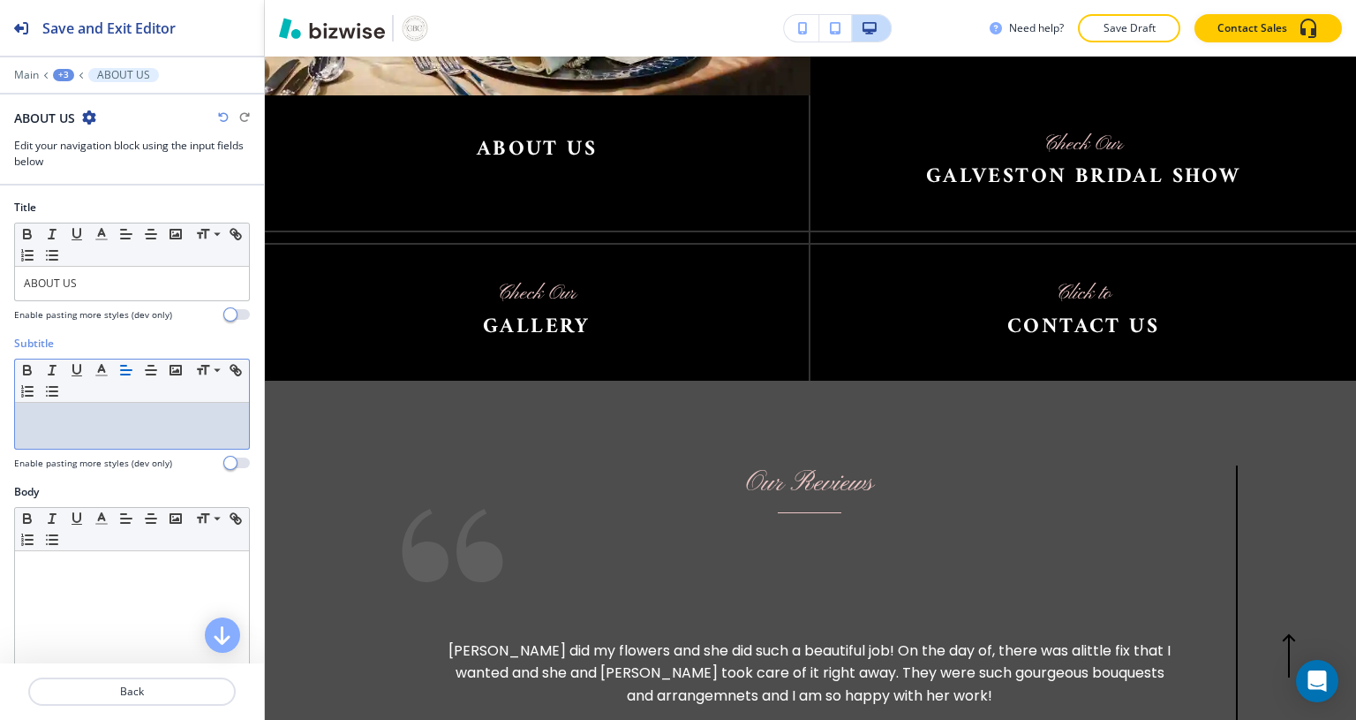
click at [622, 268] on img at bounding box center [537, 312] width 544 height 135
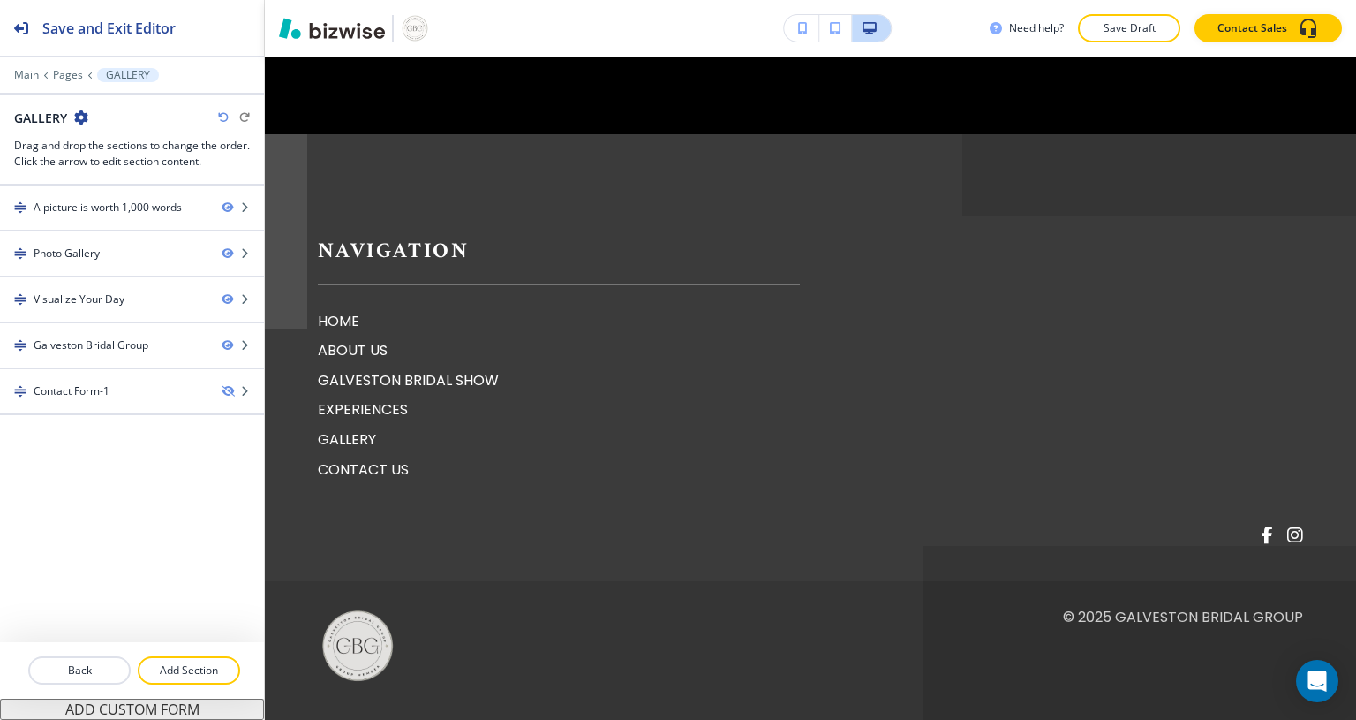
scroll to position [0, 0]
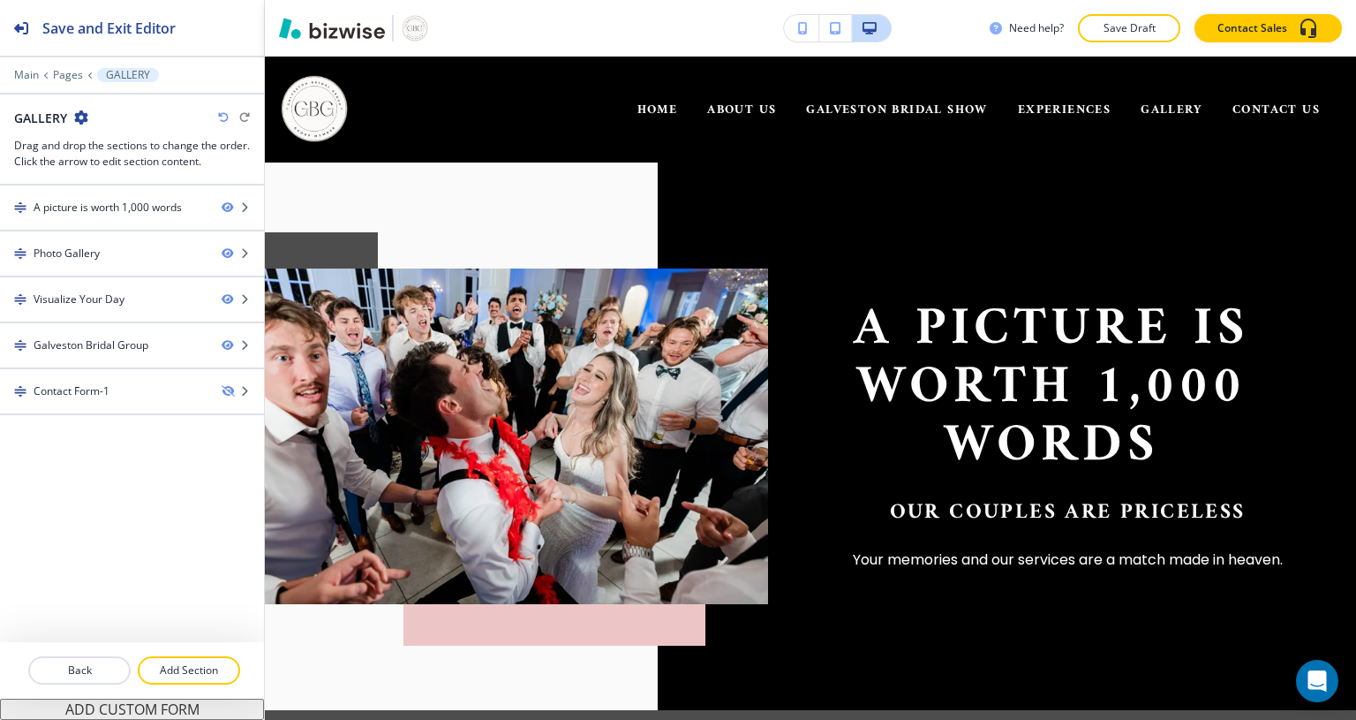
click at [725, 109] on span "ABOUT US" at bounding box center [741, 110] width 69 height 22
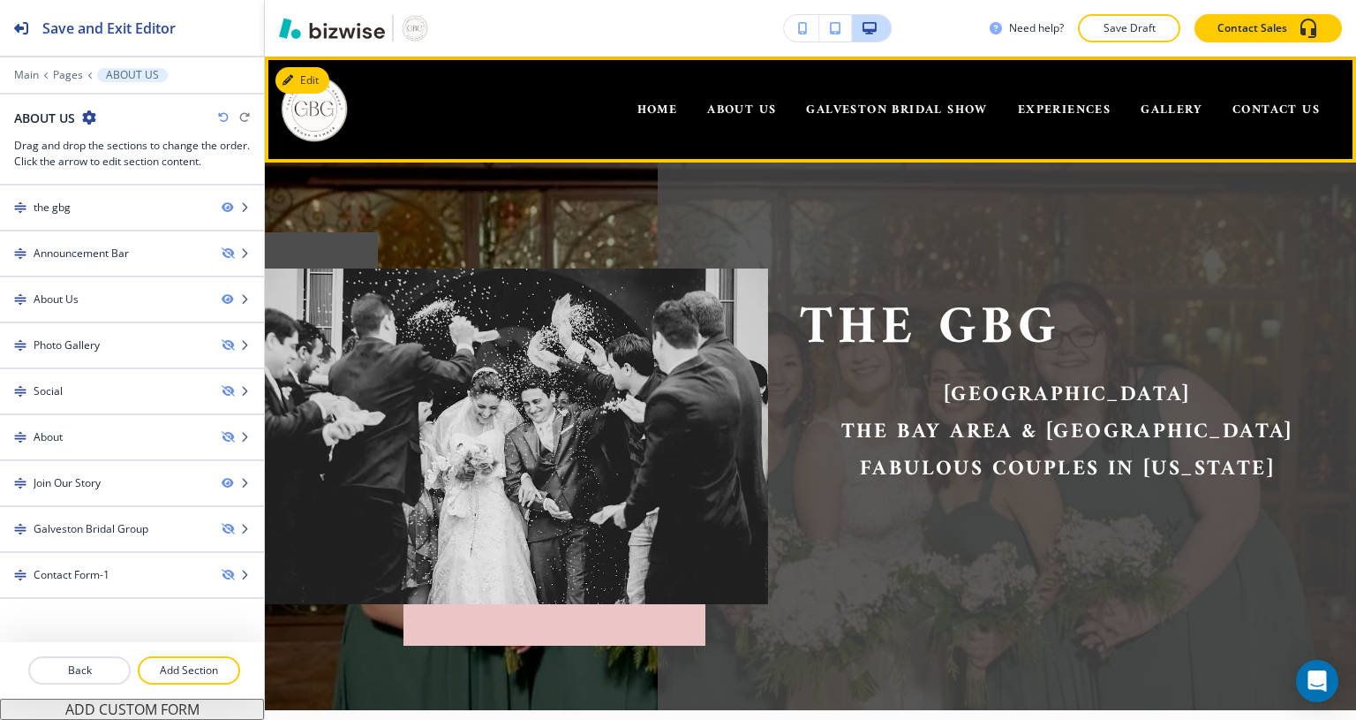
click at [637, 103] on span "HOME" at bounding box center [657, 110] width 41 height 22
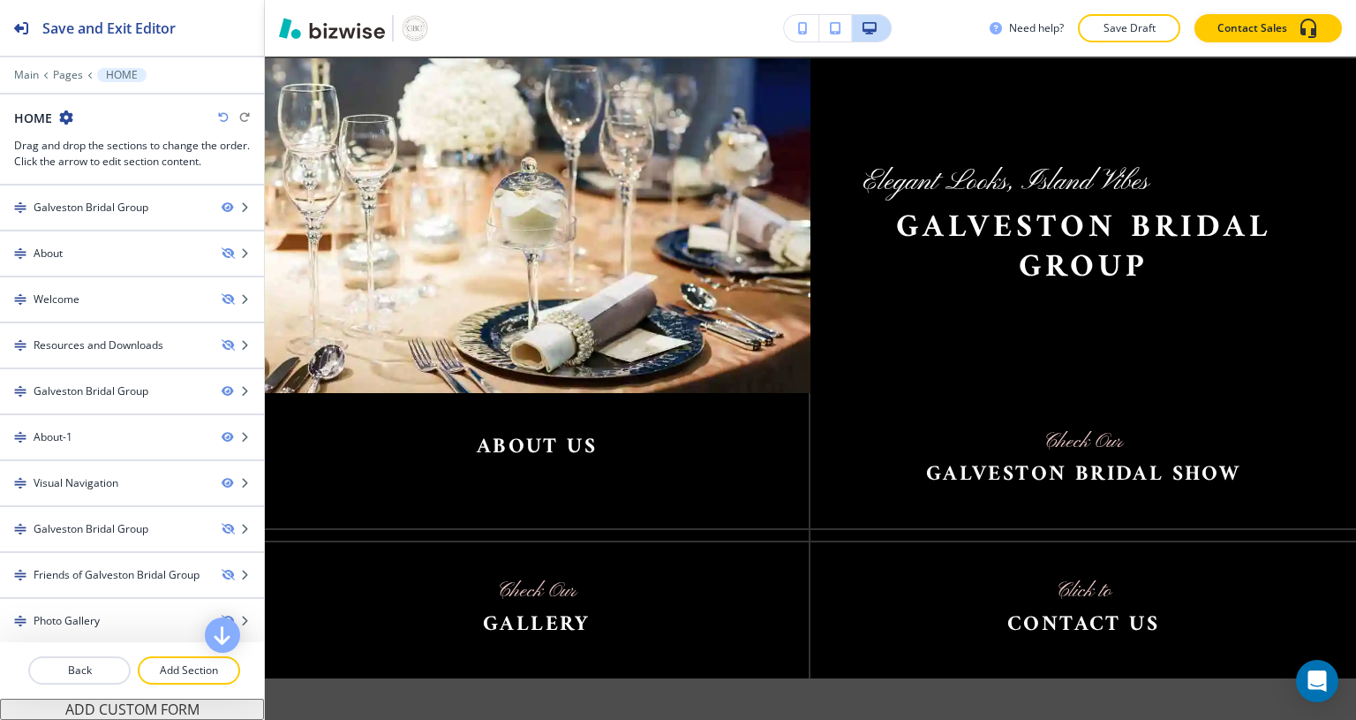
scroll to position [2523, 0]
click at [86, 486] on div "Visual Navigation" at bounding box center [76, 483] width 85 height 16
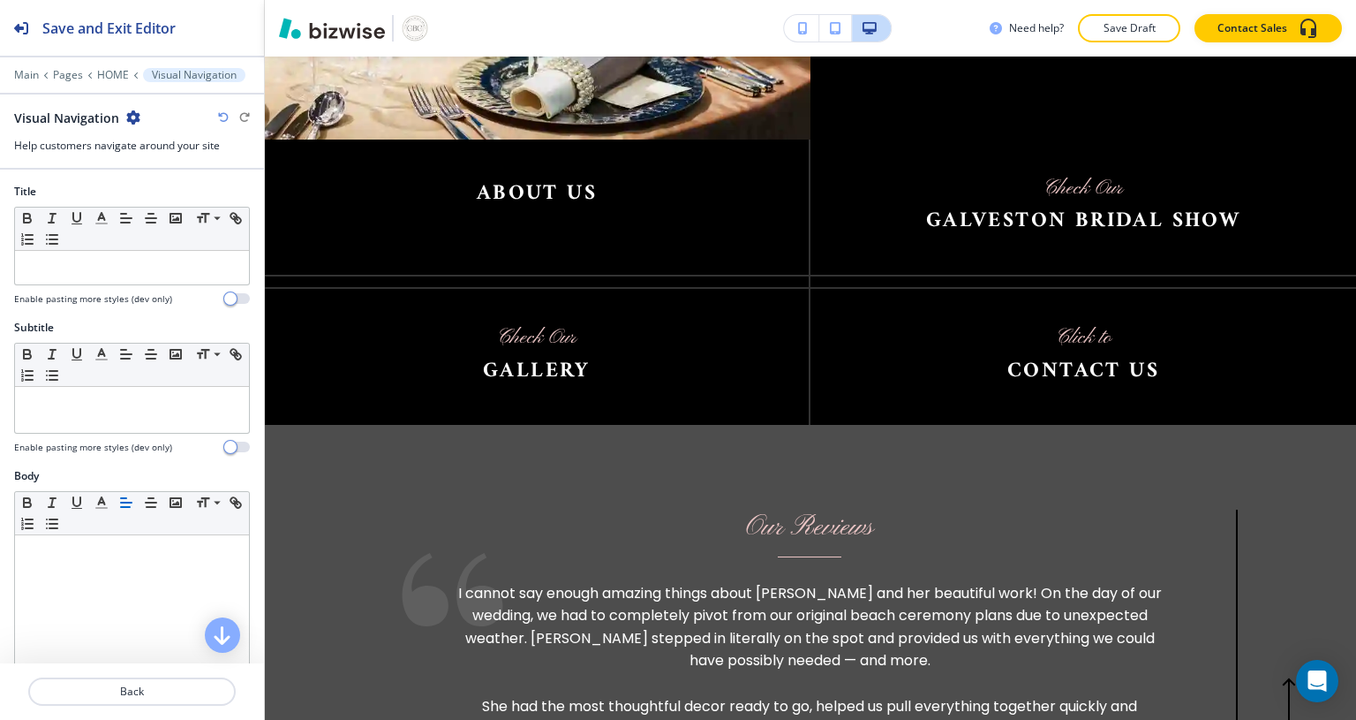
scroll to position [2822, 0]
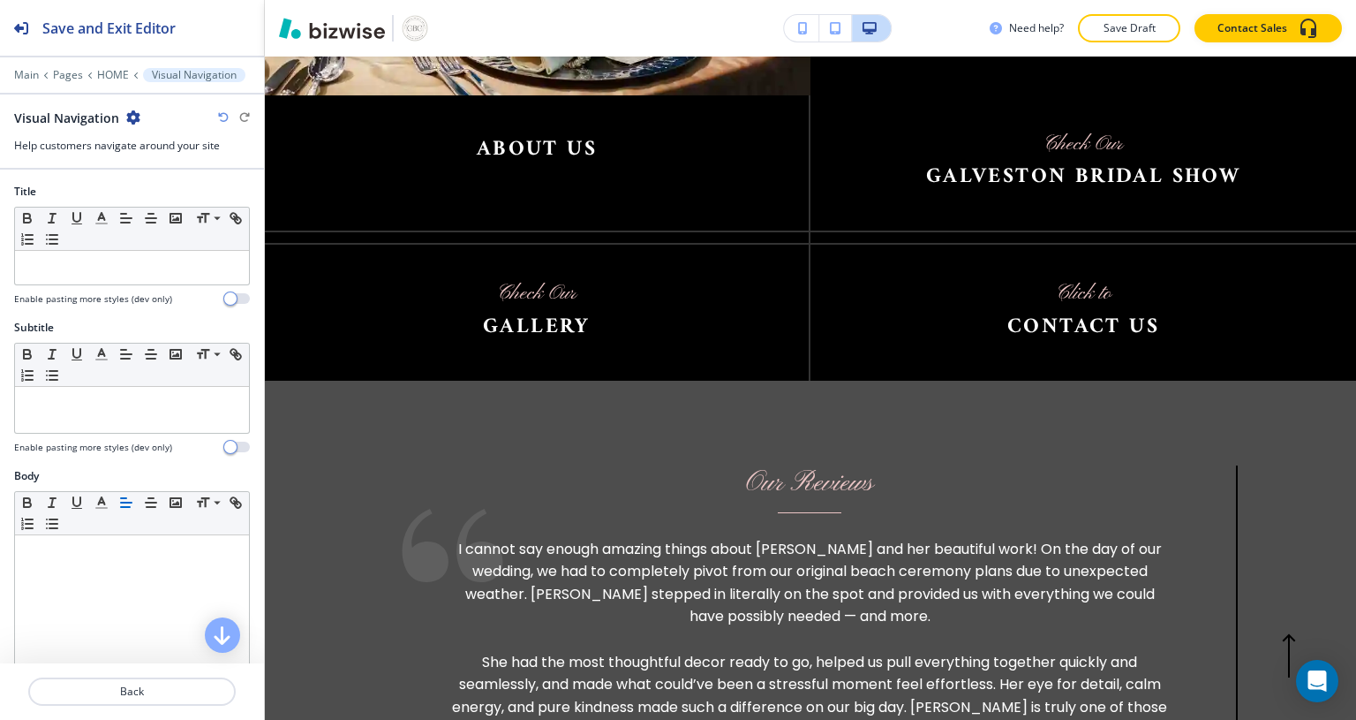
click at [1144, 106] on img at bounding box center [1083, 162] width 546 height 135
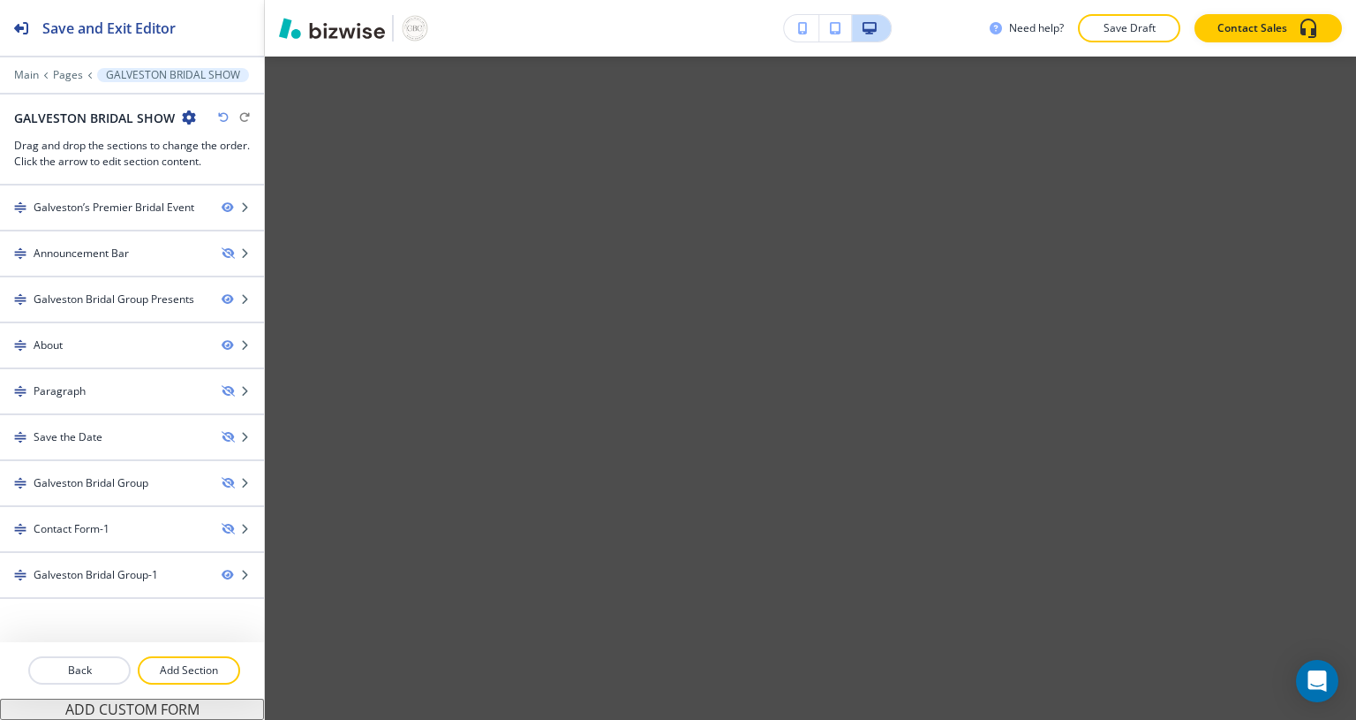
scroll to position [0, 0]
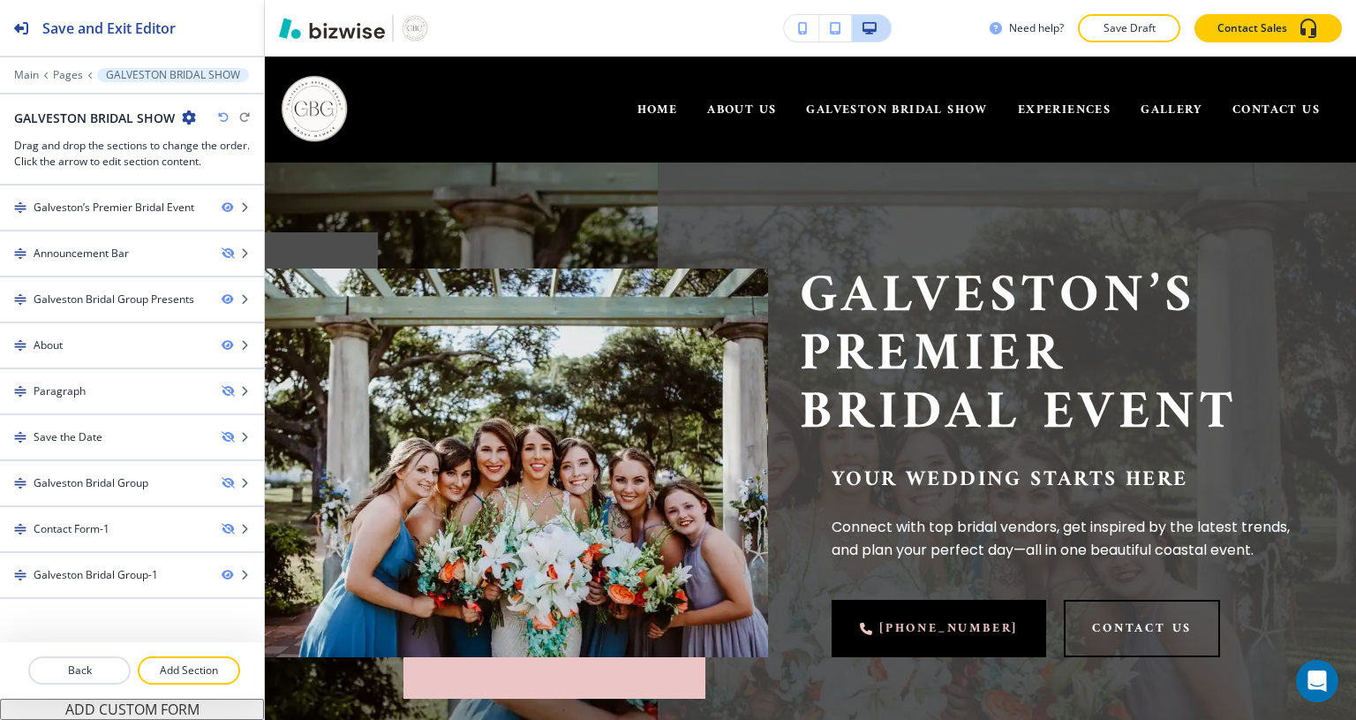
click at [83, 671] on p "Back" at bounding box center [79, 670] width 99 height 16
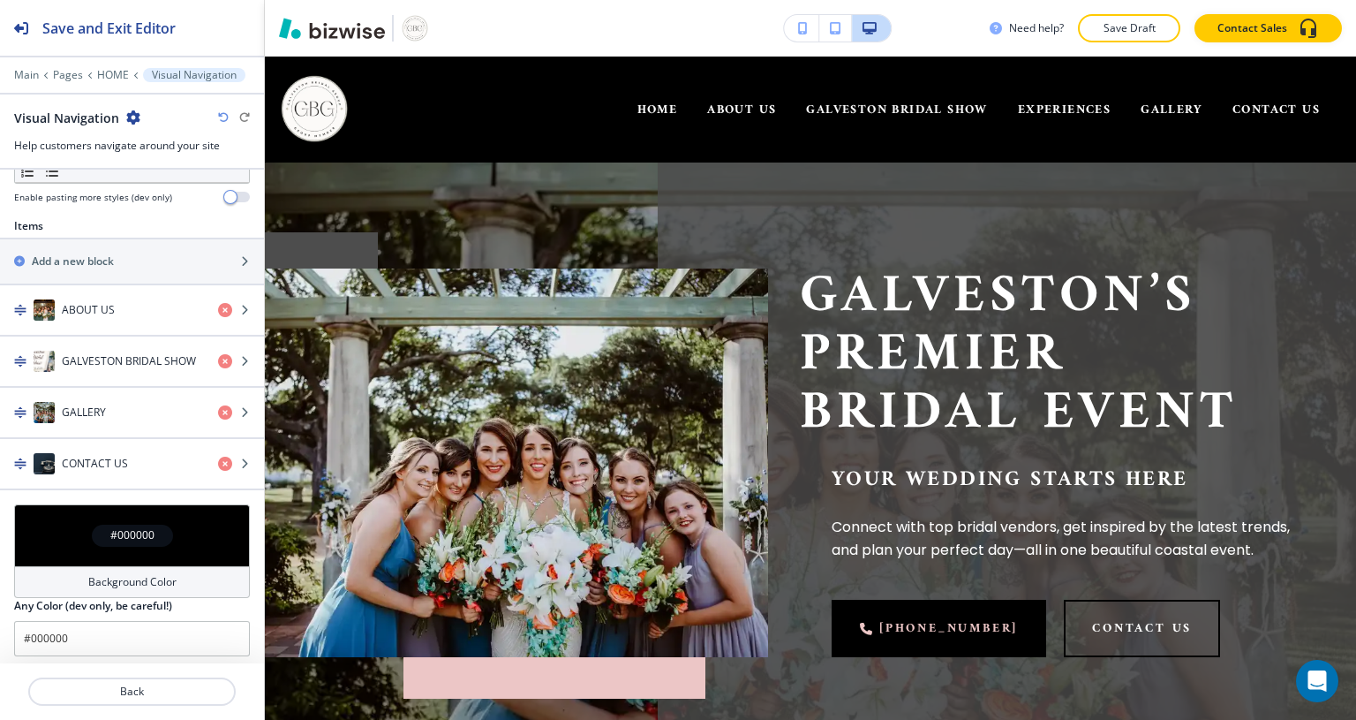
scroll to position [583, 0]
click at [95, 473] on div "button" at bounding box center [132, 480] width 264 height 14
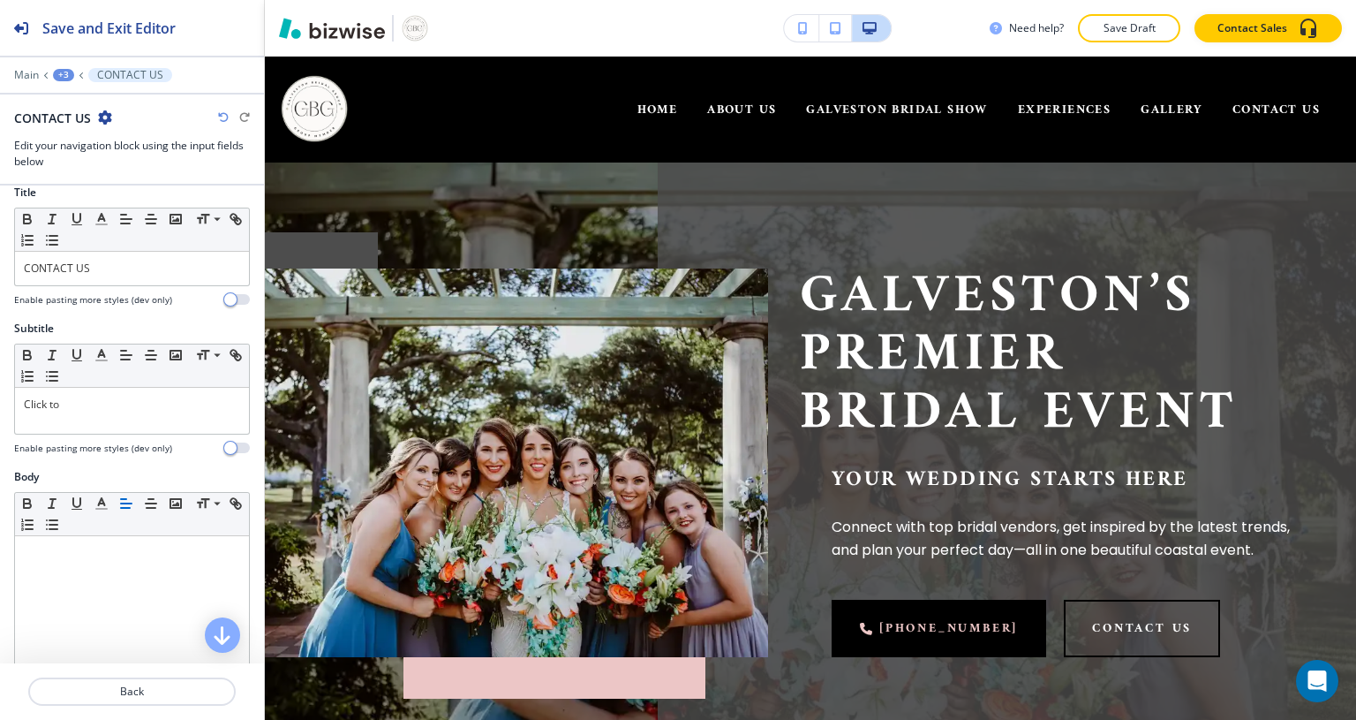
scroll to position [0, 0]
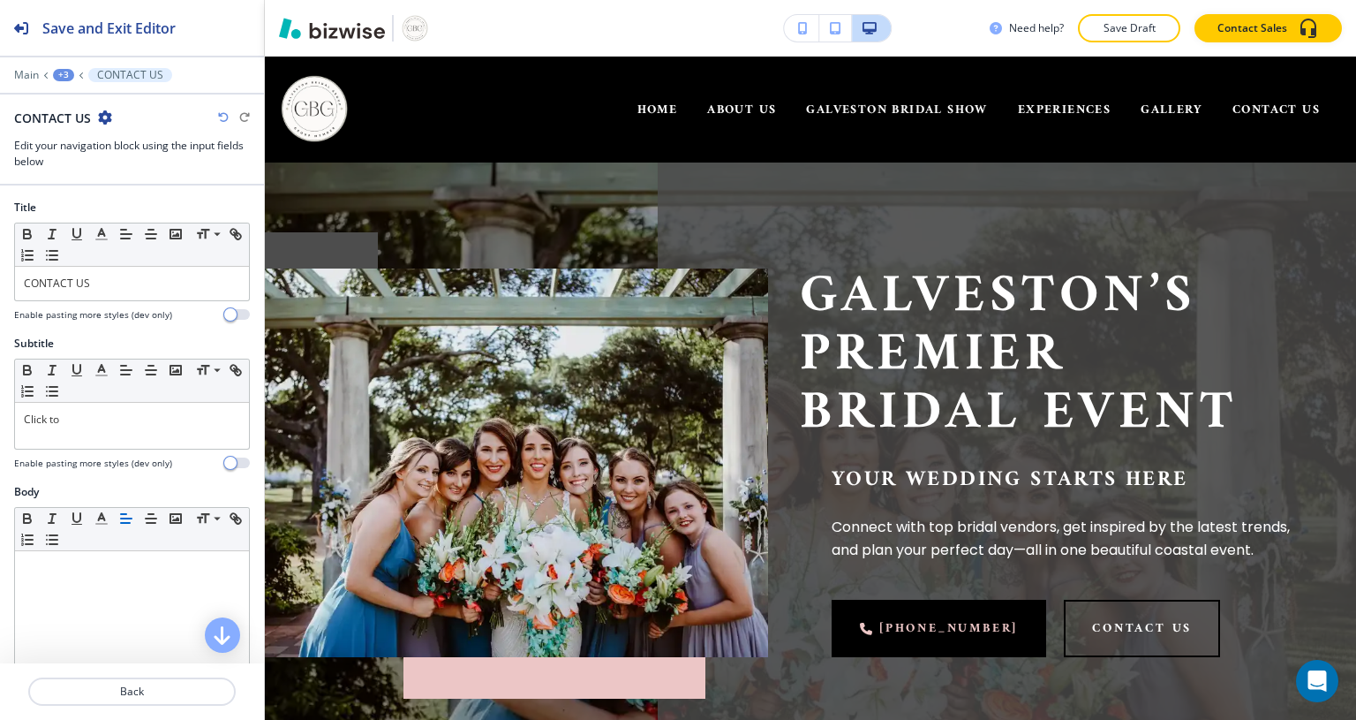
click at [92, 691] on p "Back" at bounding box center [132, 691] width 204 height 16
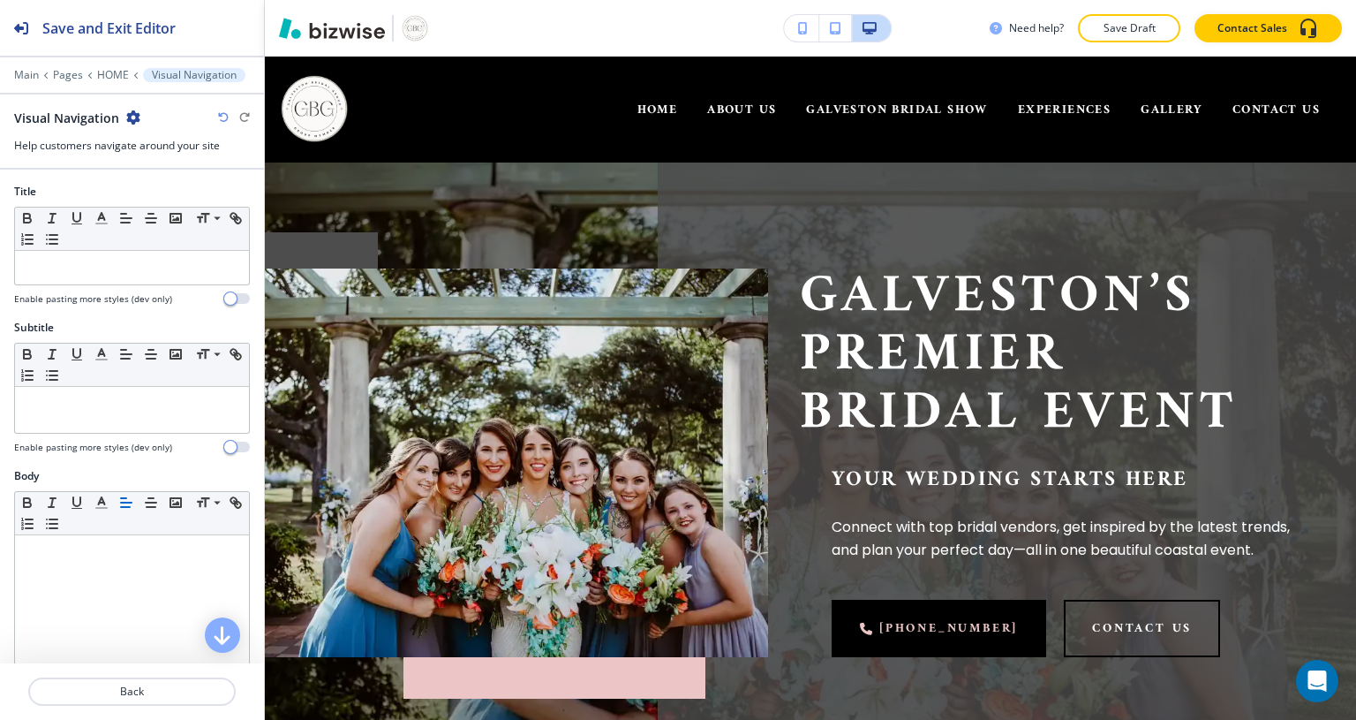
click at [72, 689] on p "Back" at bounding box center [132, 691] width 204 height 16
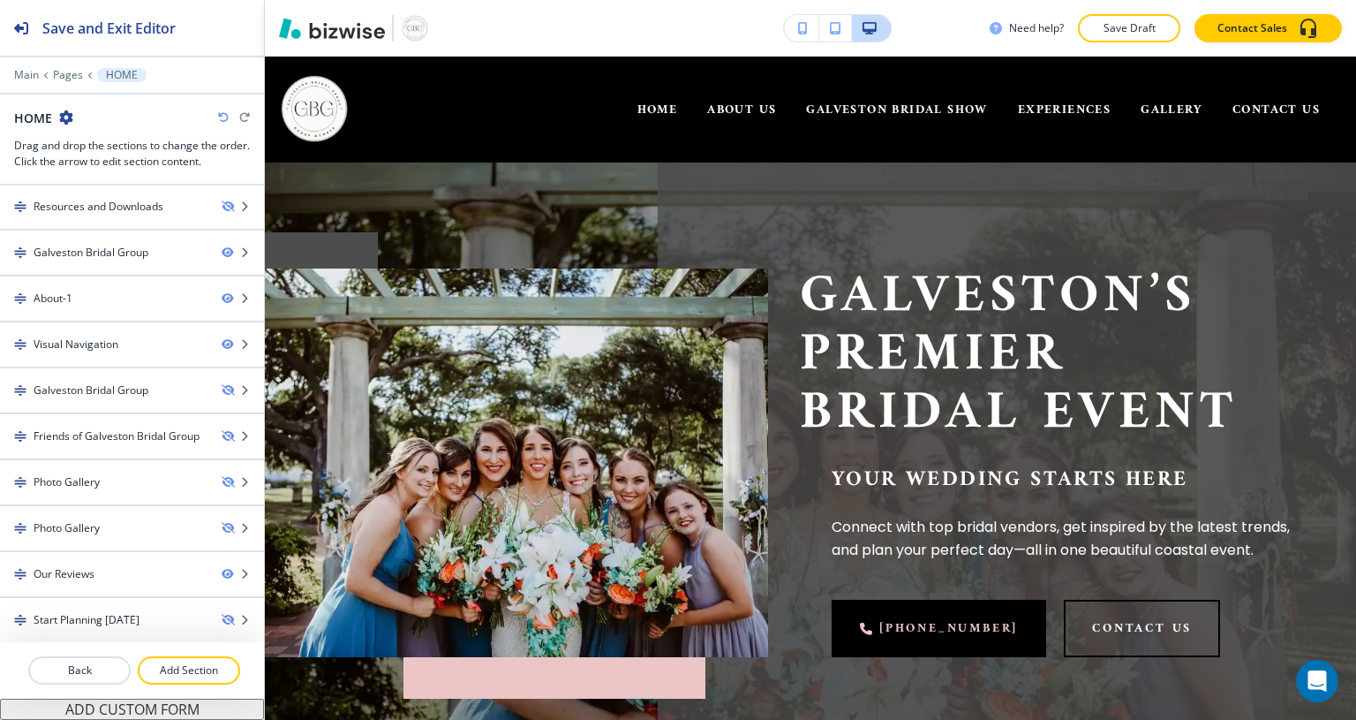
scroll to position [270, 0]
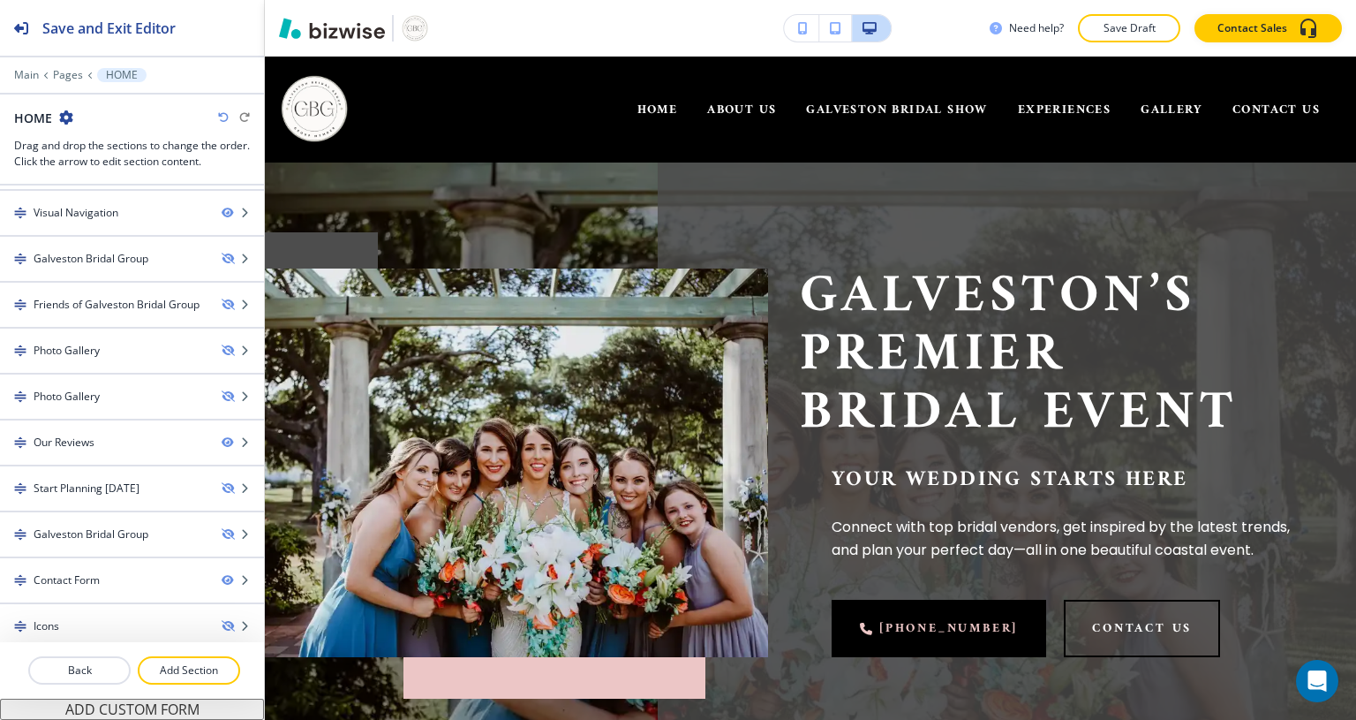
click at [92, 667] on p "Back" at bounding box center [79, 670] width 99 height 16
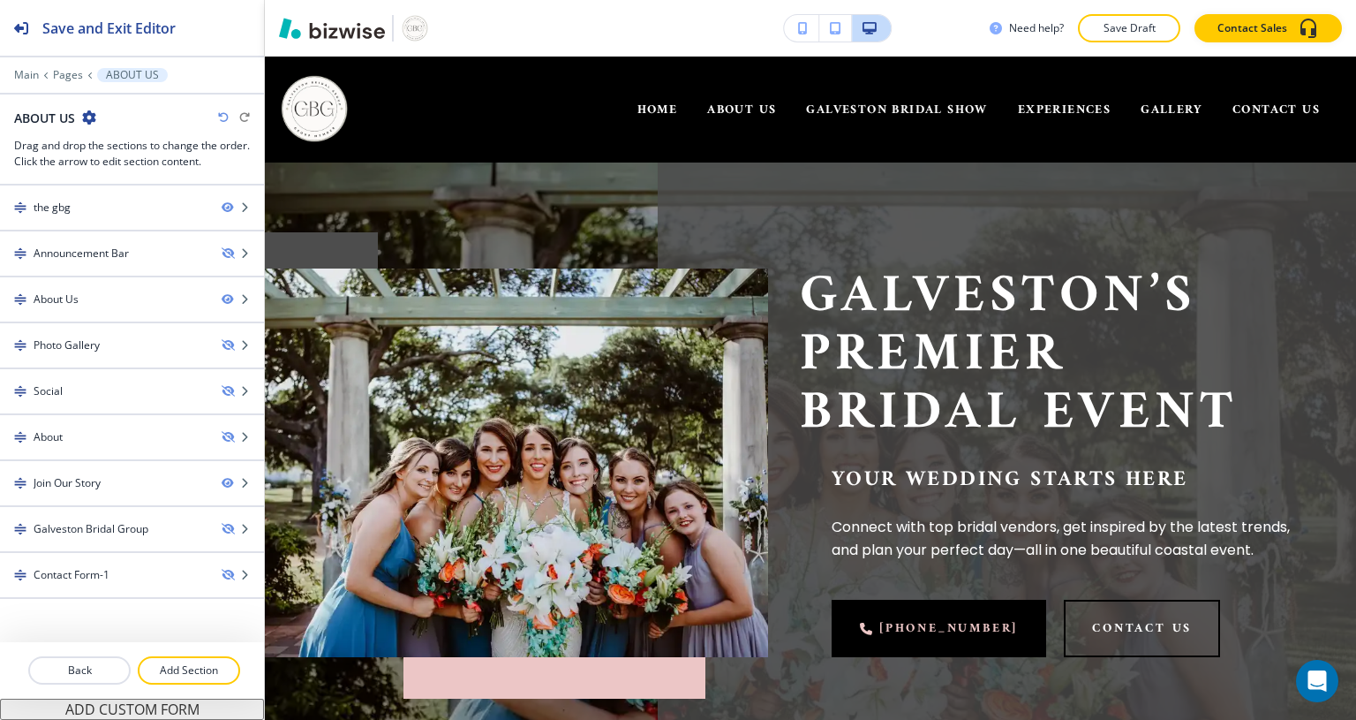
click at [57, 399] on div at bounding box center [132, 406] width 264 height 14
click at [51, 389] on div "Social" at bounding box center [48, 391] width 29 height 16
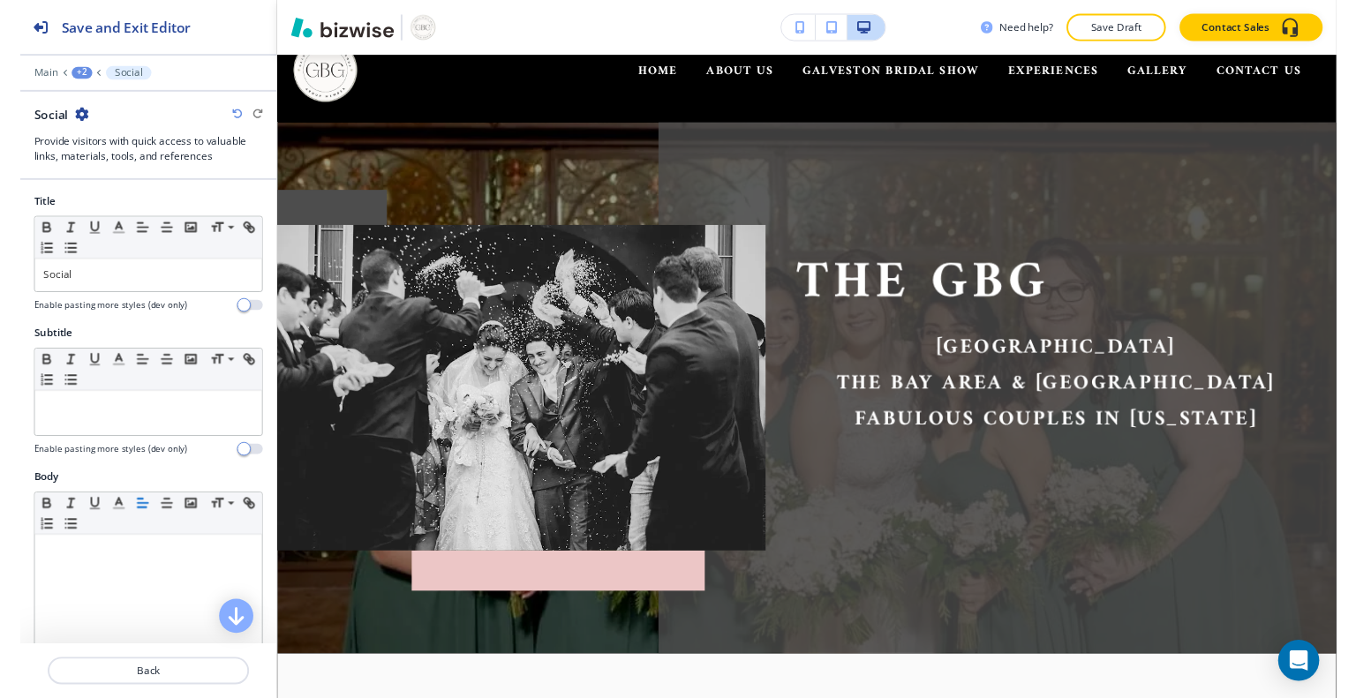
scroll to position [0, 0]
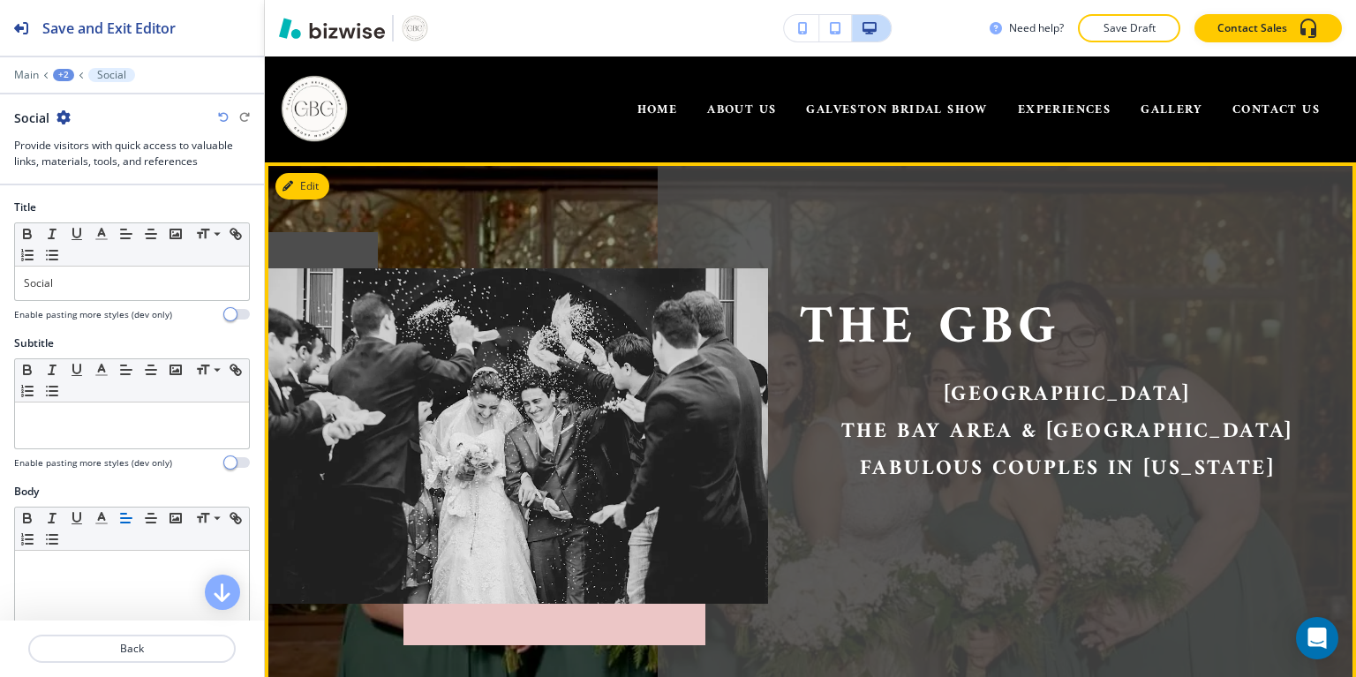
click at [677, 316] on img at bounding box center [516, 435] width 503 height 335
